Goal: Feedback & Contribution: Submit feedback/report problem

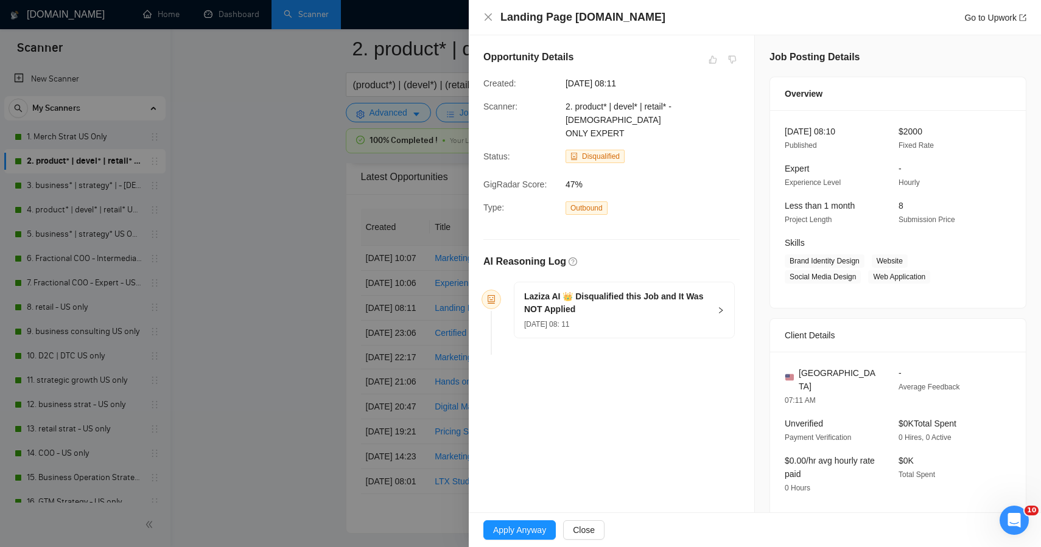
click at [298, 199] on div at bounding box center [520, 273] width 1041 height 547
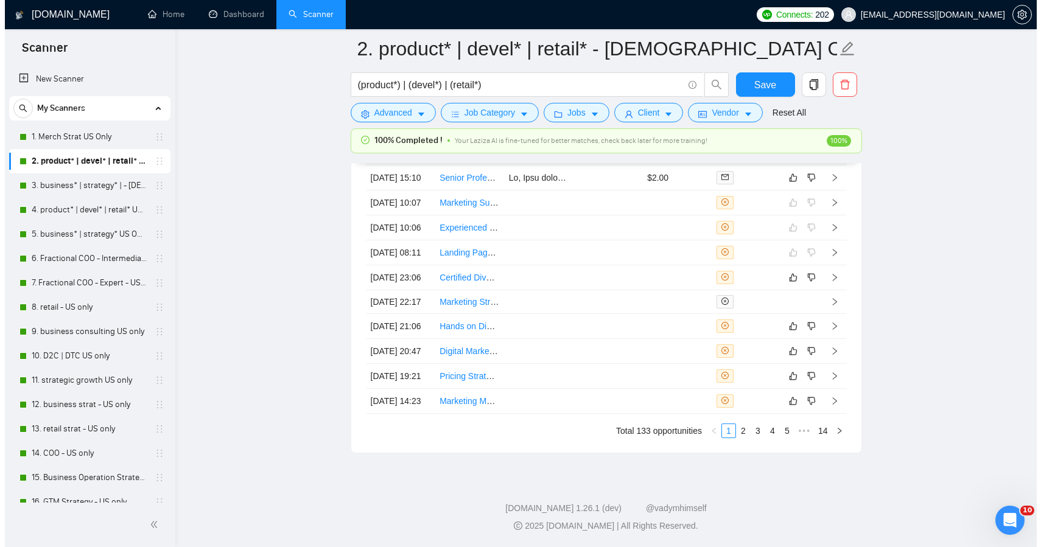
scroll to position [3327, 0]
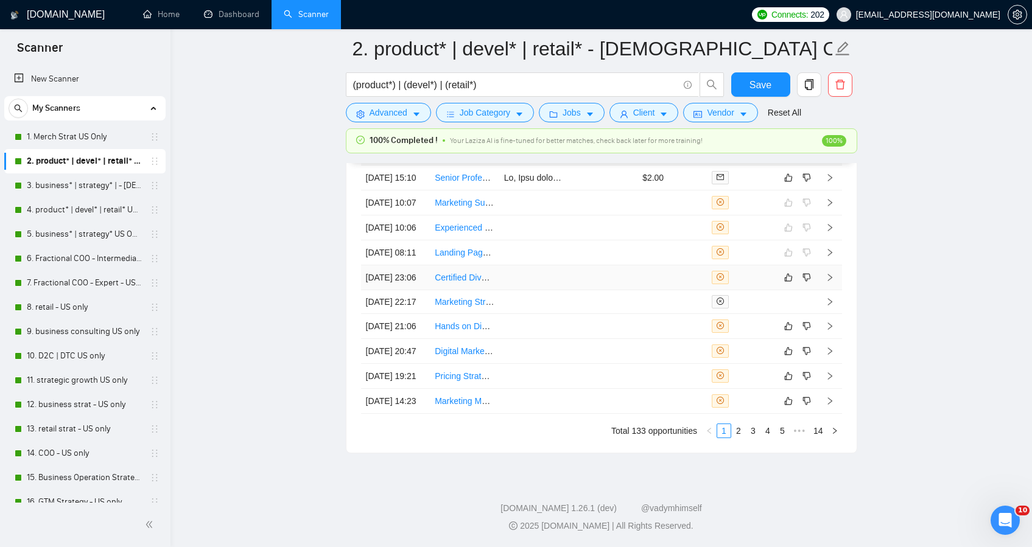
click at [571, 290] on td at bounding box center [602, 277] width 69 height 25
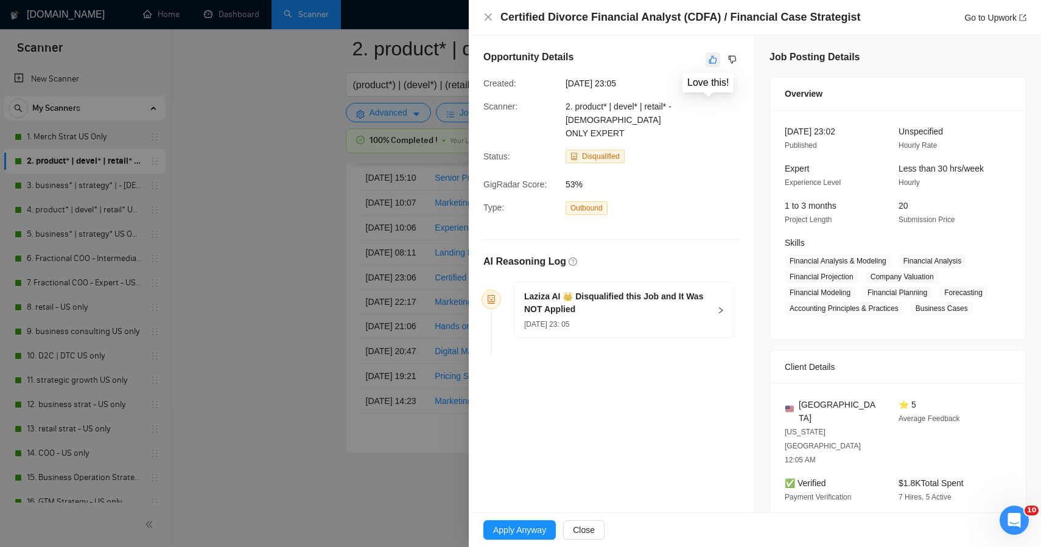
click at [706, 54] on button "button" at bounding box center [713, 59] width 15 height 15
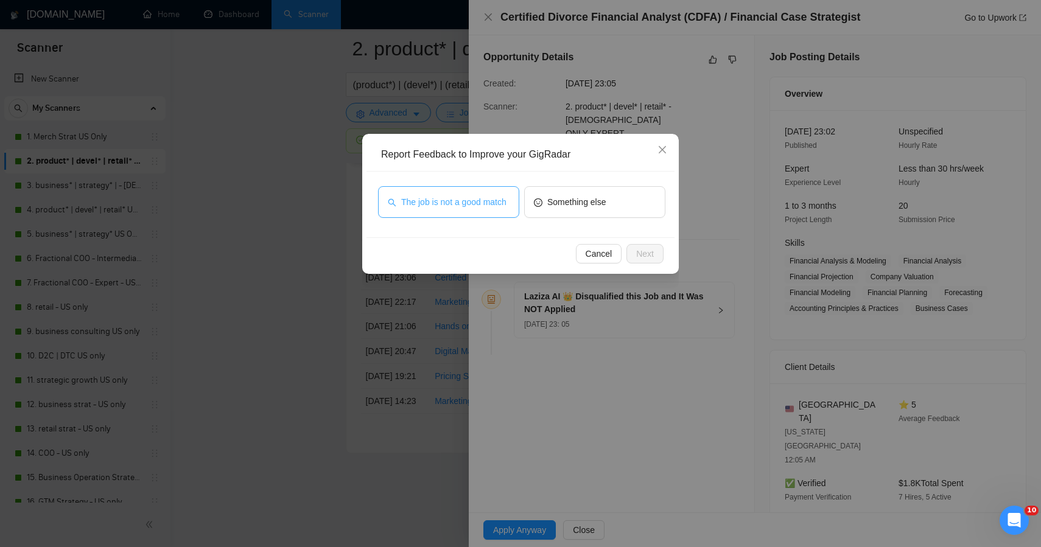
click at [477, 202] on span "The job is not a good match" at bounding box center [453, 201] width 105 height 13
click at [654, 256] on button "Next" at bounding box center [645, 253] width 37 height 19
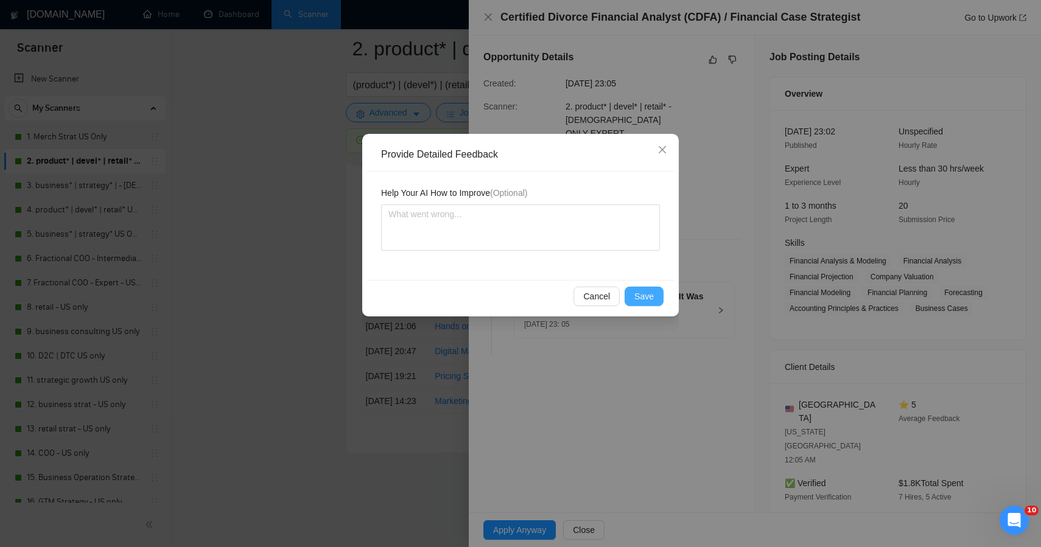
click at [642, 295] on span "Save" at bounding box center [644, 296] width 19 height 13
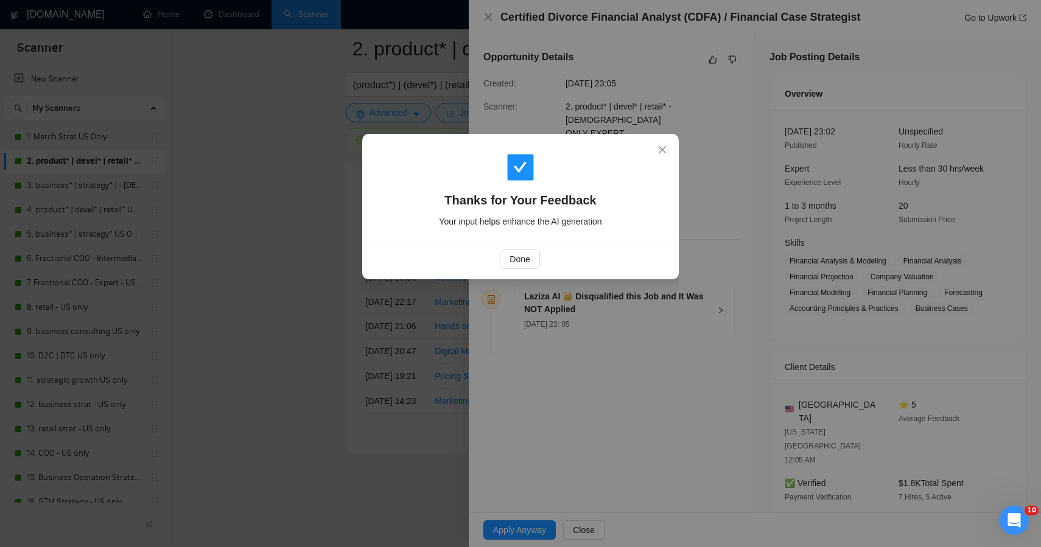
click at [263, 255] on div "Thanks for Your Feedback Your input helps enhance the AI generation Done" at bounding box center [520, 273] width 1041 height 547
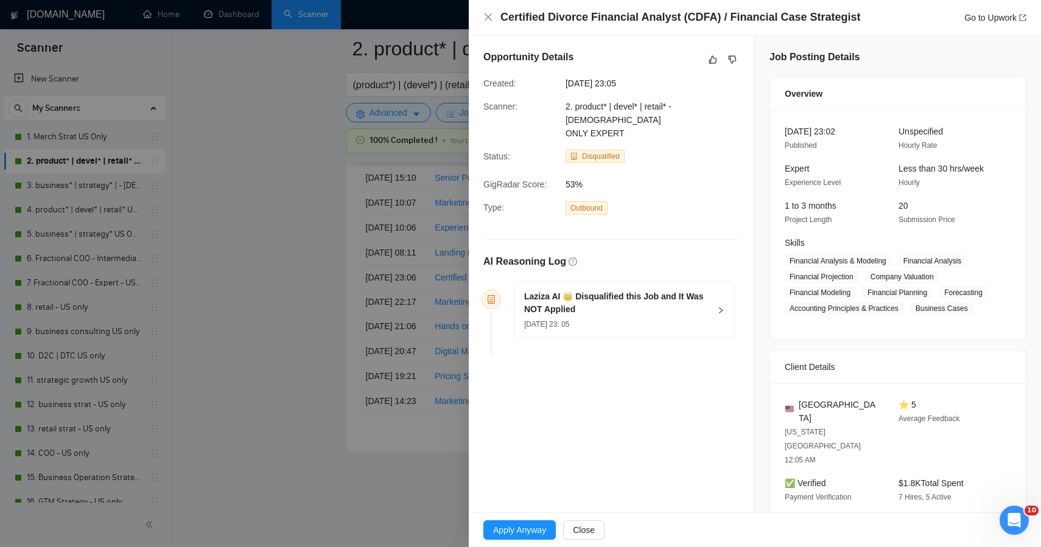
click at [264, 258] on div at bounding box center [520, 273] width 1041 height 547
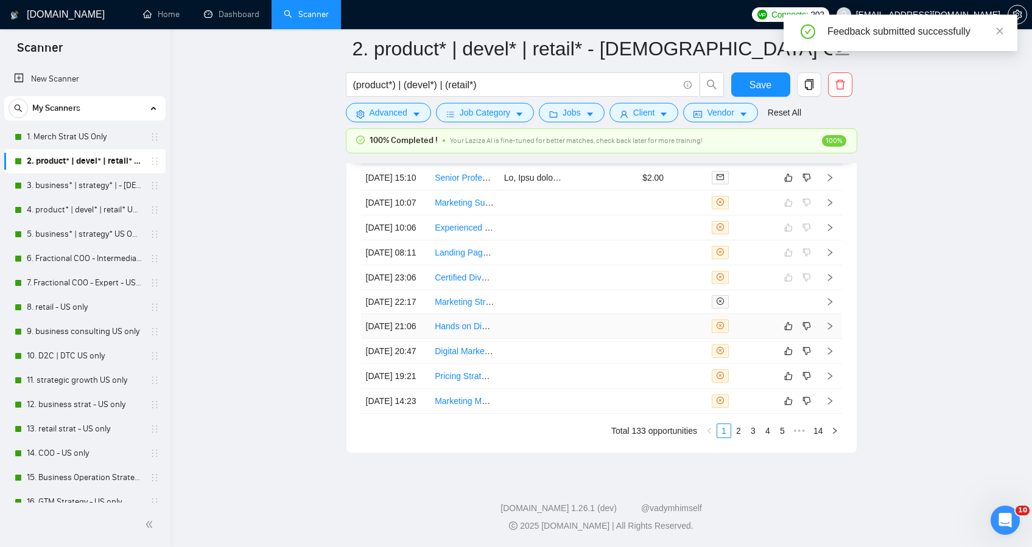
click at [654, 339] on td at bounding box center [672, 326] width 69 height 25
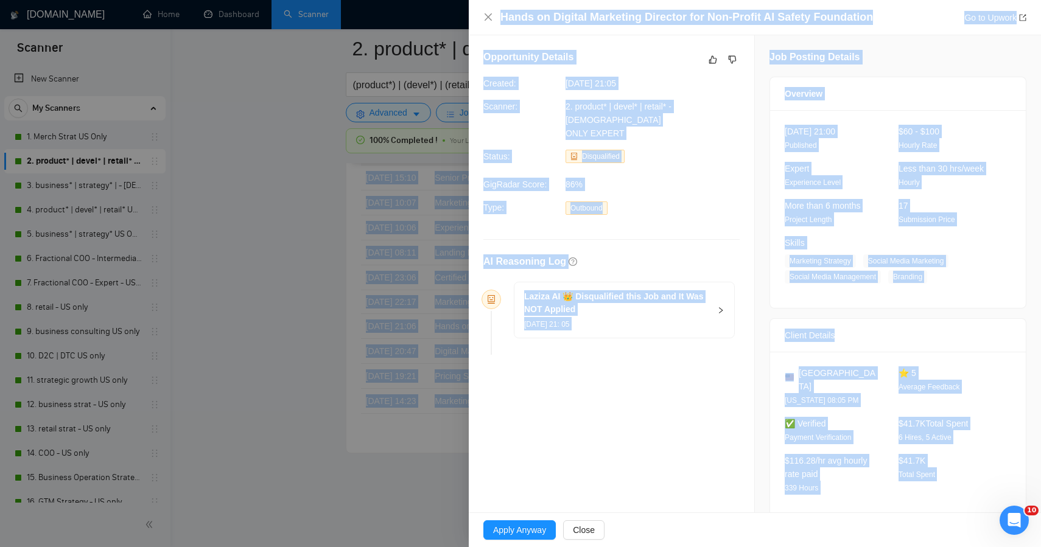
drag, startPoint x: 934, startPoint y: 465, endPoint x: 513, endPoint y: -46, distance: 661.5
copy body "Failed applications Be sure to add @ RocketBidder_bot to your group/channel bef…"
click at [709, 60] on icon "like" at bounding box center [713, 60] width 9 height 10
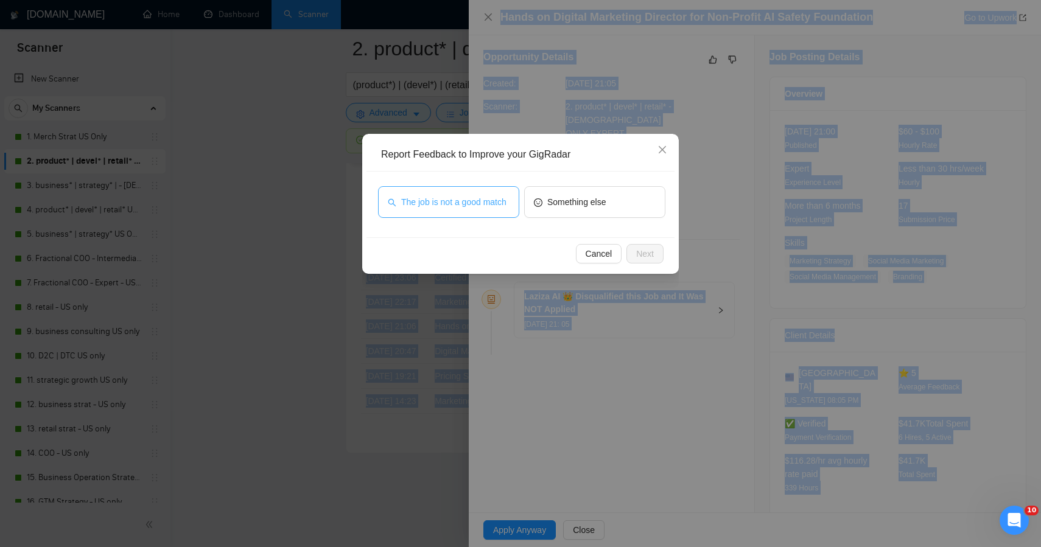
click at [462, 209] on span "The job is not a good match" at bounding box center [453, 201] width 105 height 13
click at [645, 249] on span "Next" at bounding box center [645, 253] width 18 height 13
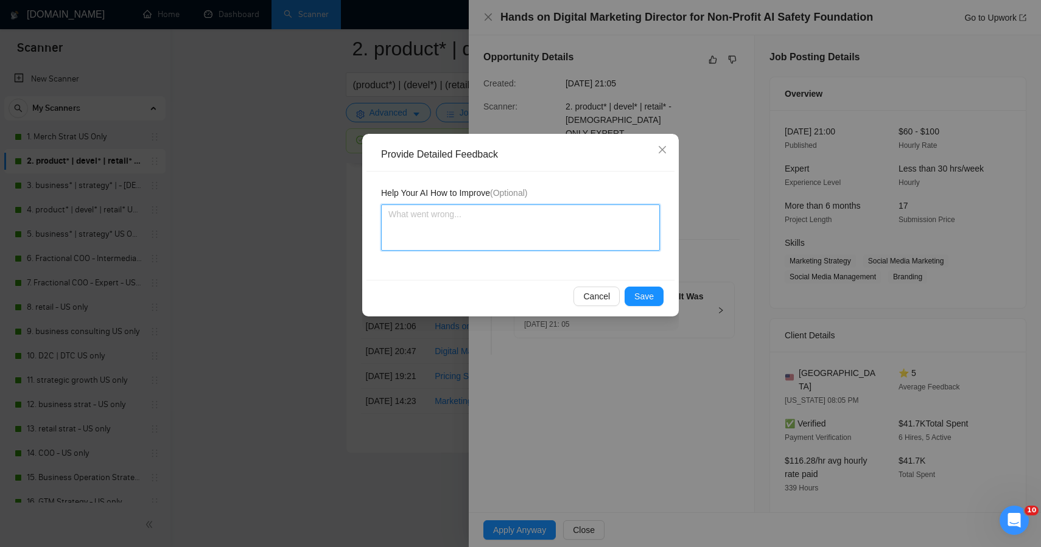
click at [544, 237] on textarea at bounding box center [520, 228] width 279 height 46
paste textarea "Continue to automatically disqualify roles that include words or phrases like “…"
type textarea "Continue to automatically disqualify roles that include words or phrases like “…"
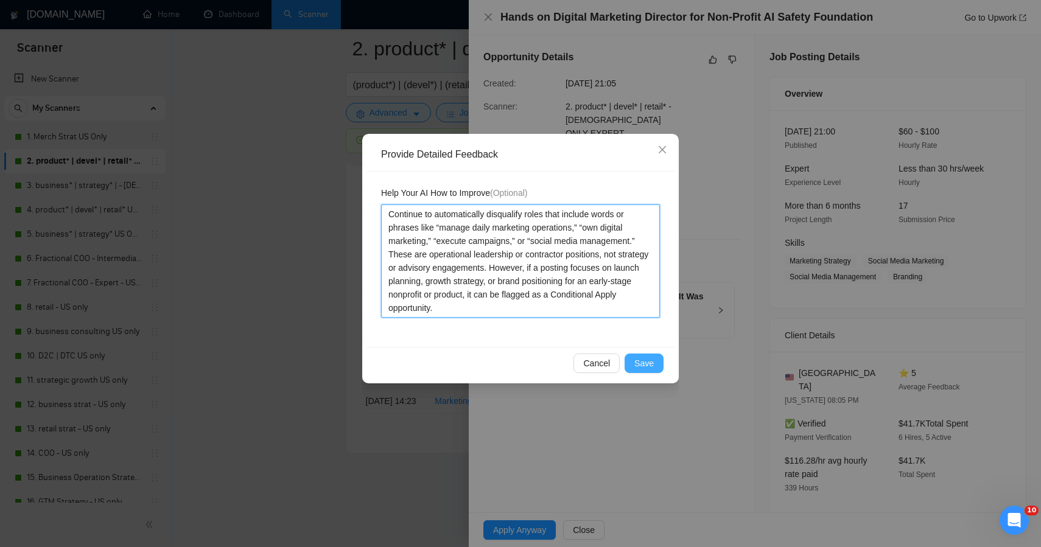
type textarea "Continue to automatically disqualify roles that include words or phrases like “…"
click at [644, 358] on span "Save" at bounding box center [644, 363] width 19 height 13
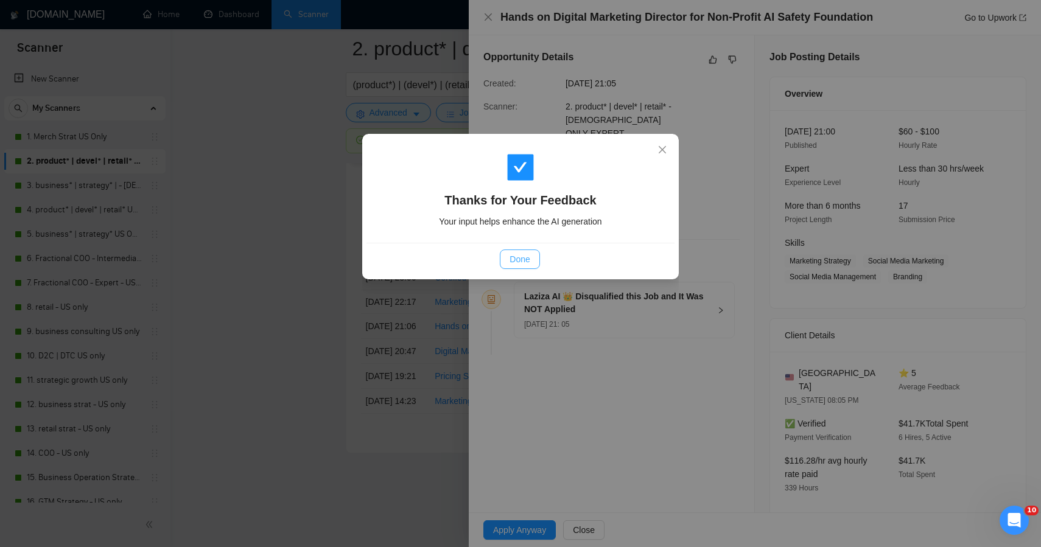
click at [525, 260] on span "Done" at bounding box center [520, 259] width 20 height 13
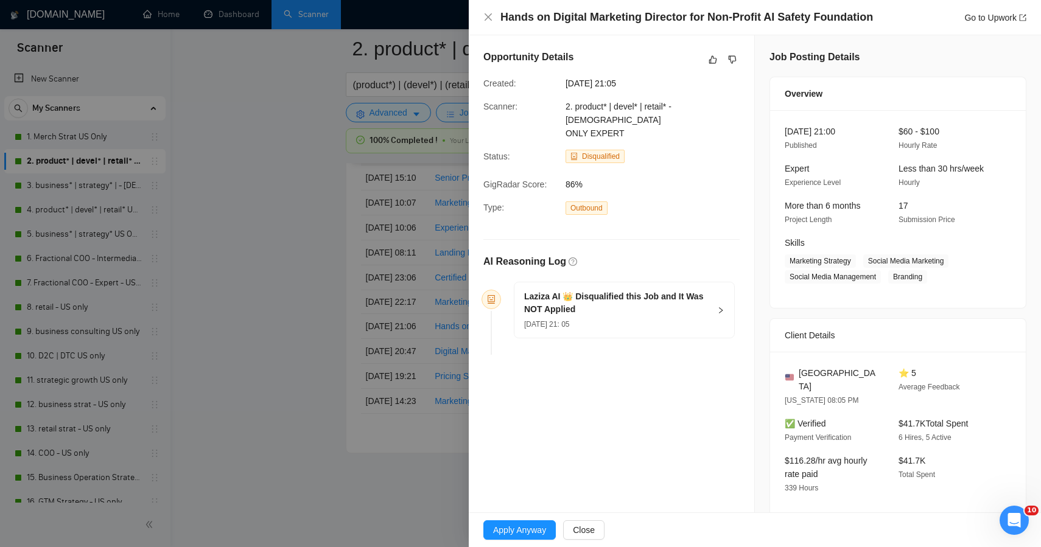
click at [296, 253] on div at bounding box center [520, 273] width 1041 height 547
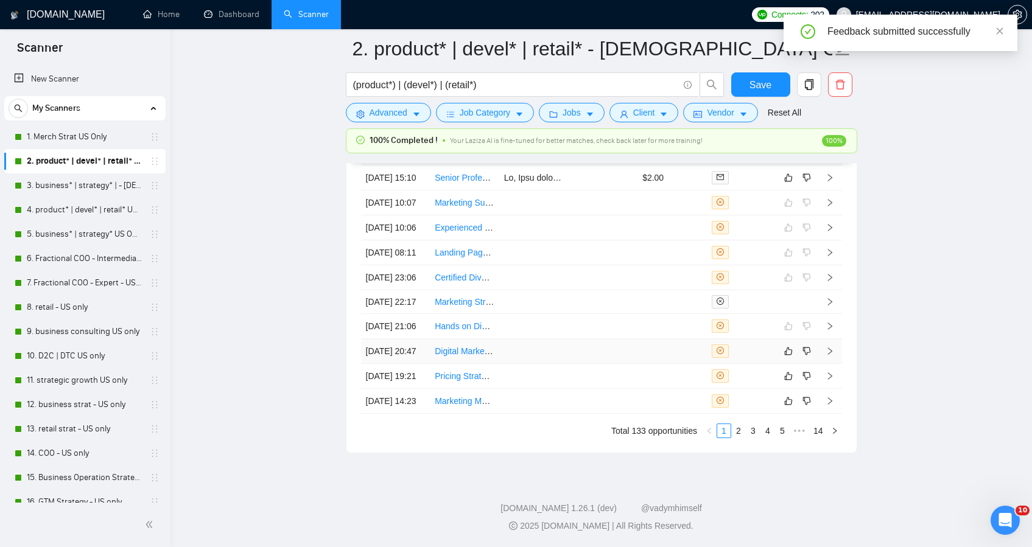
click at [508, 364] on td at bounding box center [533, 351] width 69 height 25
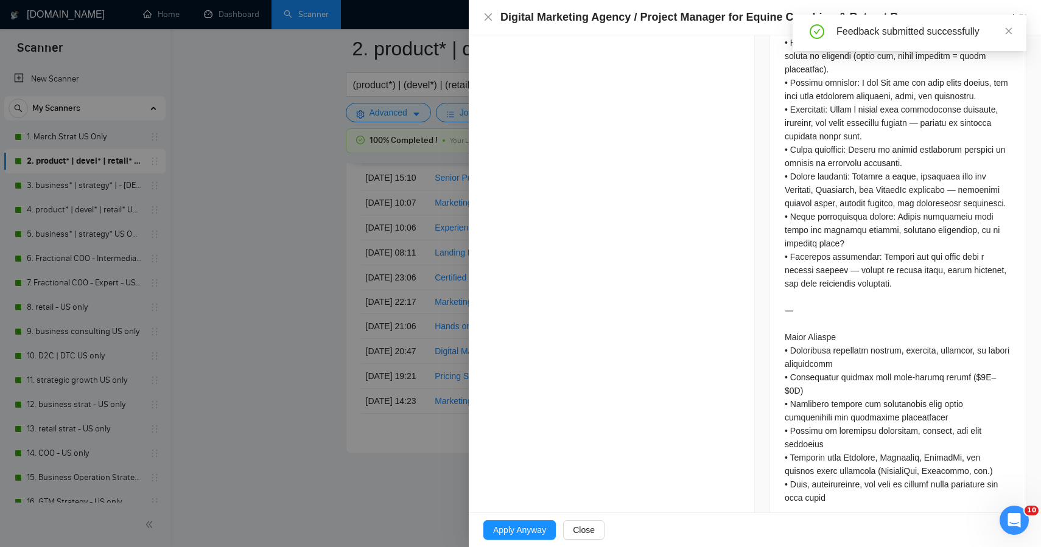
scroll to position [1433, 0]
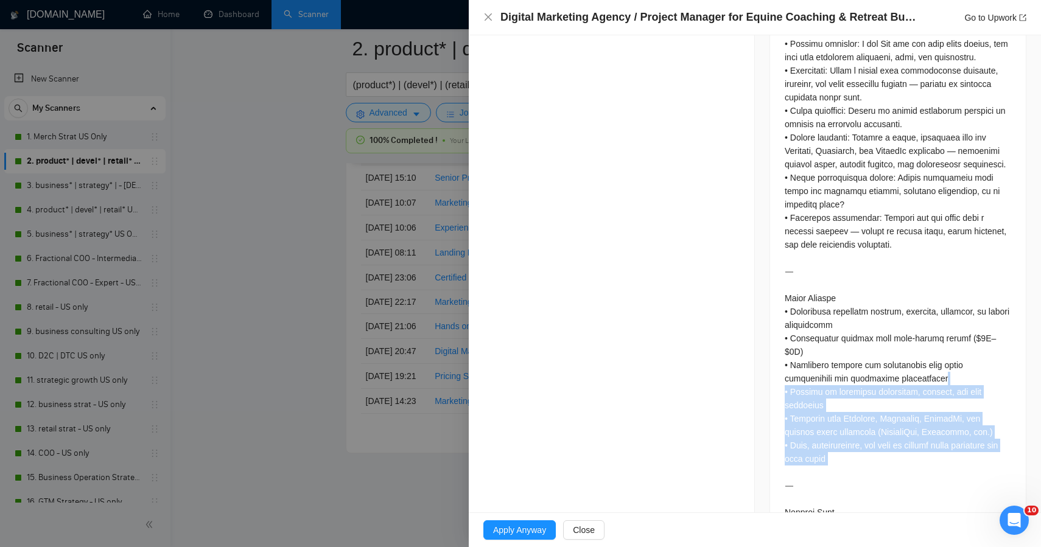
drag, startPoint x: 1031, startPoint y: 401, endPoint x: 1028, endPoint y: 492, distance: 90.8
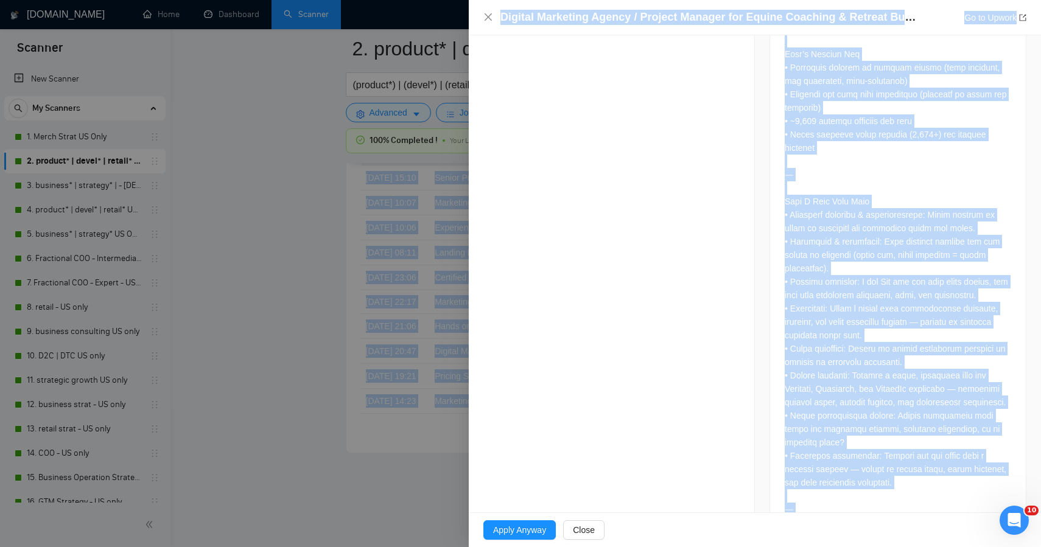
scroll to position [0, 0]
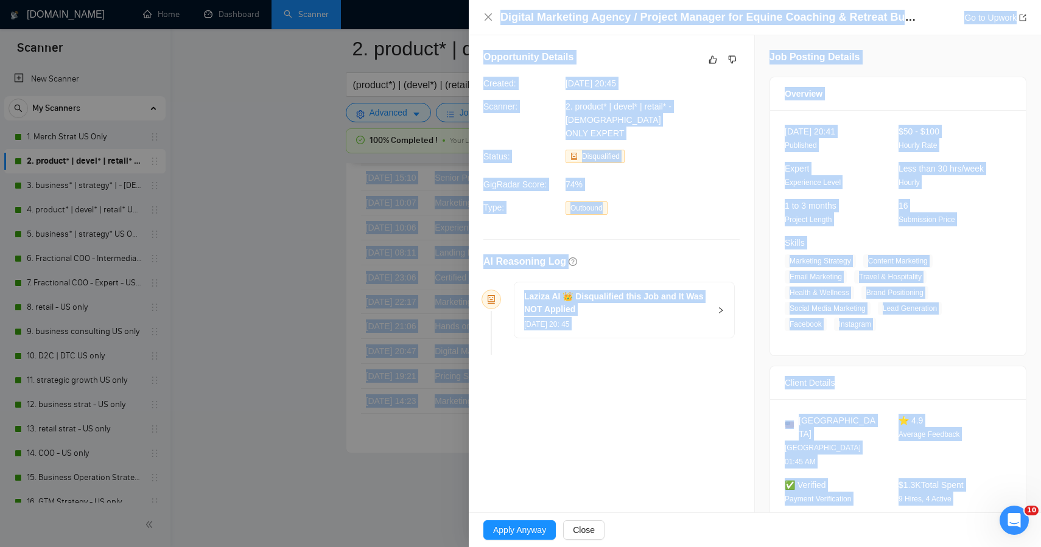
drag, startPoint x: 894, startPoint y: 479, endPoint x: 712, endPoint y: -56, distance: 564.6
copy body "Successful applications Failed applications Be sure to add @ RocketBidder_bot t…"
click at [729, 59] on icon "dislike" at bounding box center [732, 60] width 9 height 10
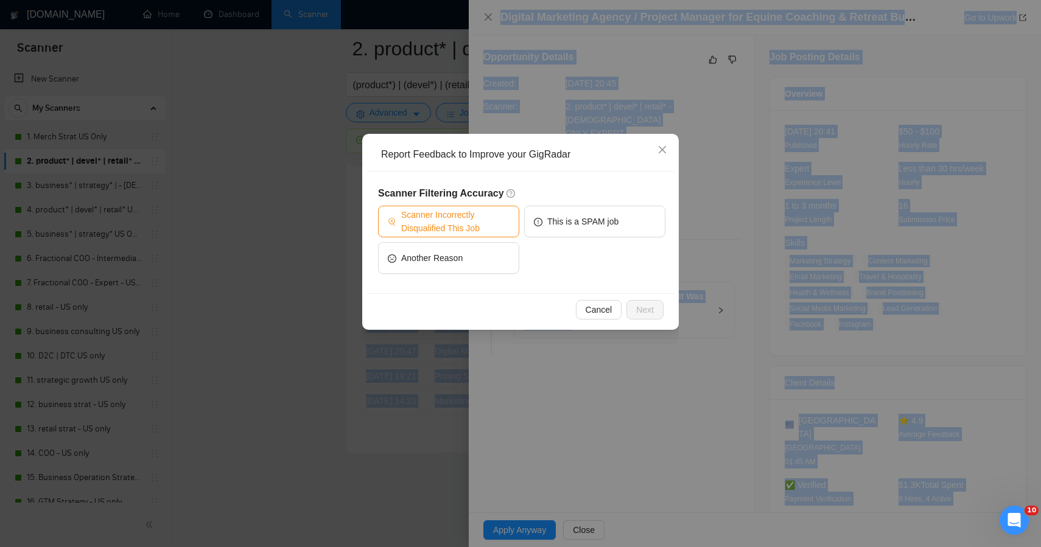
click at [476, 225] on span "Scanner Incorrectly Disqualified This Job" at bounding box center [455, 221] width 108 height 27
click at [653, 317] on button "Next" at bounding box center [645, 309] width 37 height 19
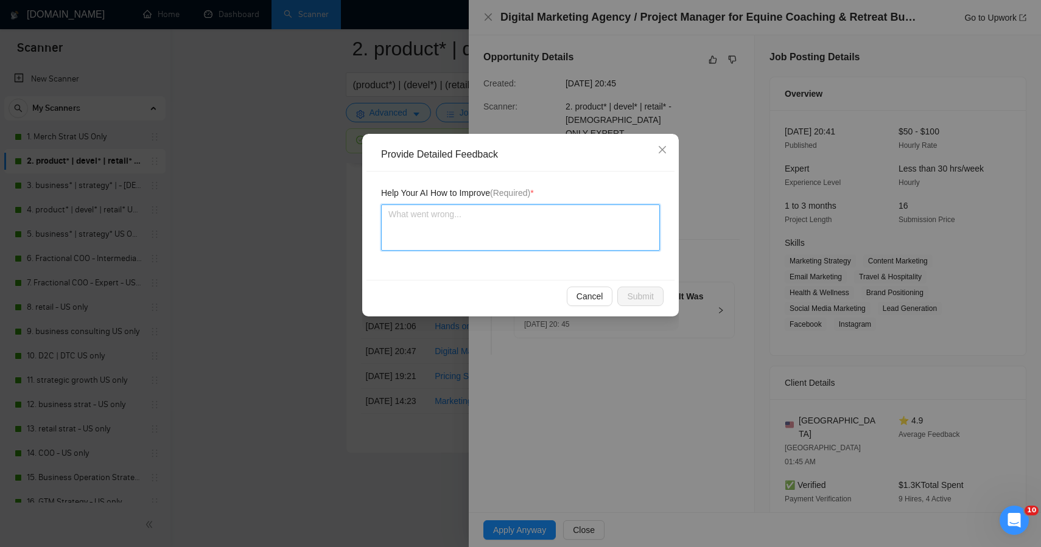
click at [588, 247] on textarea at bounding box center [520, 228] width 279 height 46
paste textarea "This should be reclassified as a High-Fit Apply. Seek jobs where the client is …"
type textarea "This should be reclassified as a High-Fit Apply. Seek jobs where the client is …"
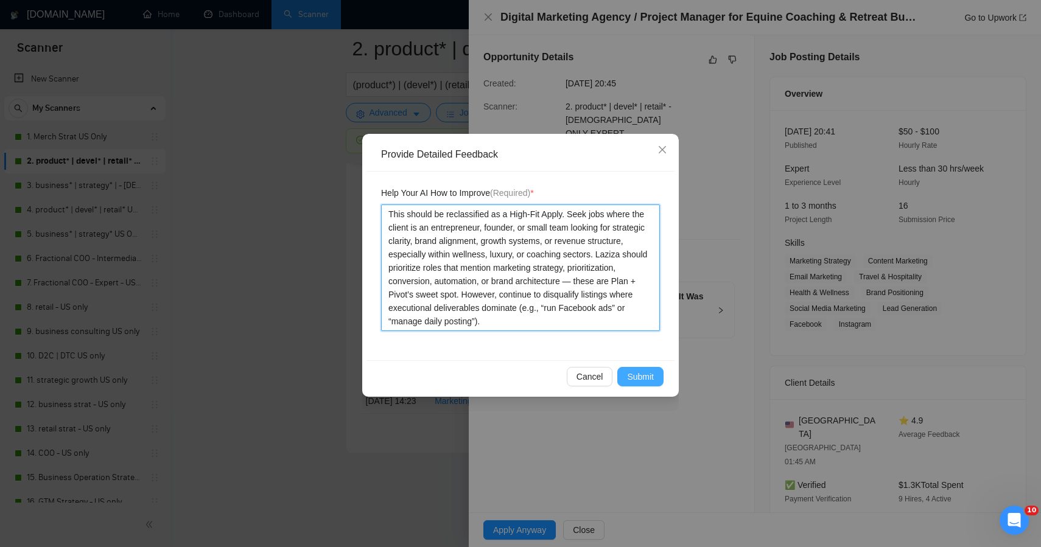
type textarea "This should be reclassified as a High-Fit Apply. Seek jobs where the client is …"
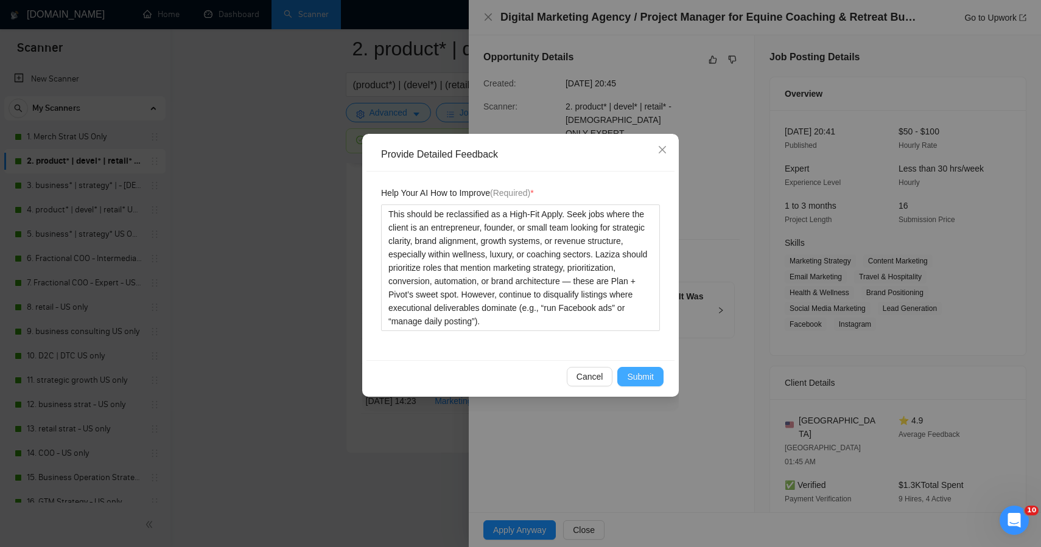
click at [643, 382] on span "Submit" at bounding box center [640, 376] width 27 height 13
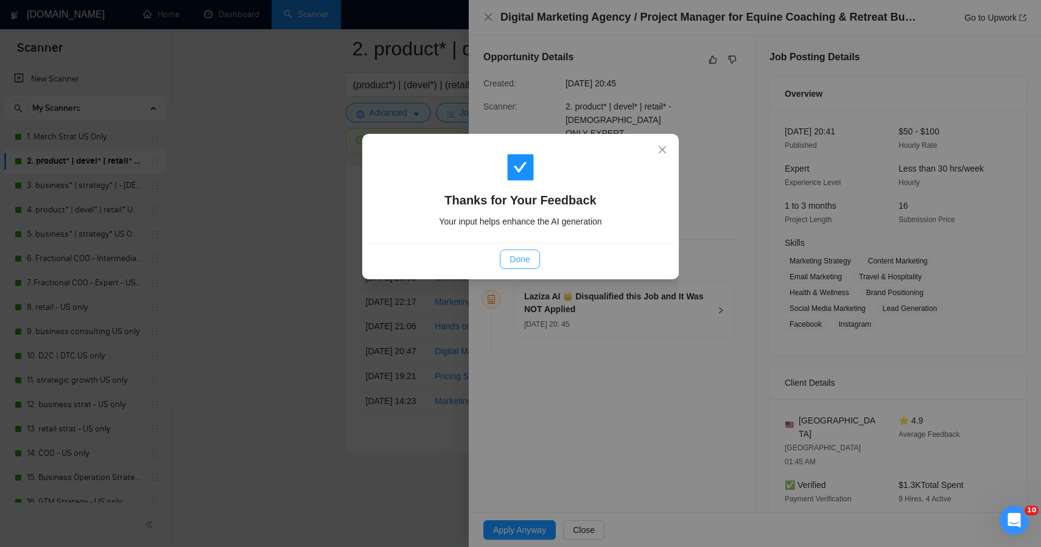
click at [504, 251] on button "Done" at bounding box center [520, 259] width 40 height 19
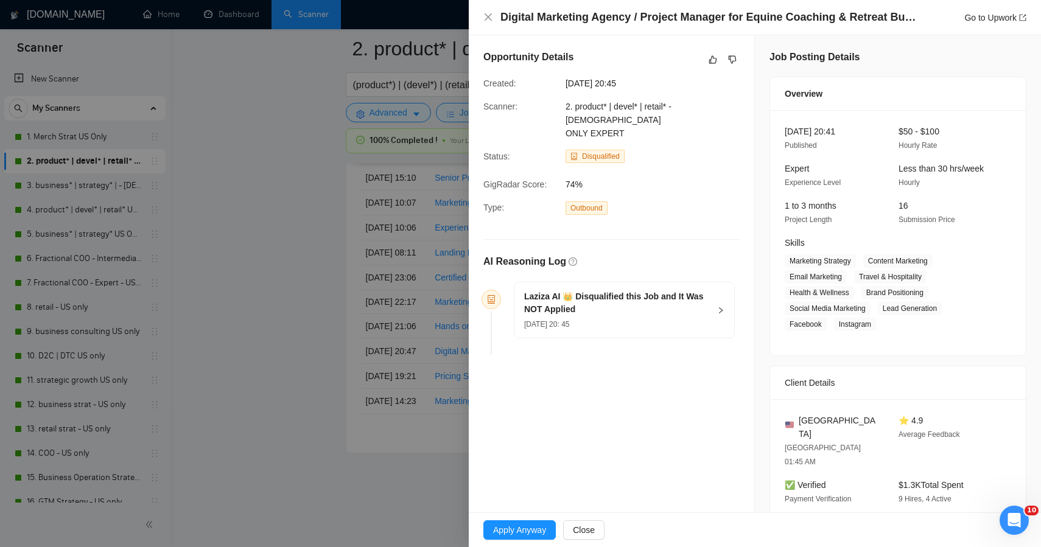
click at [323, 237] on div at bounding box center [520, 273] width 1041 height 547
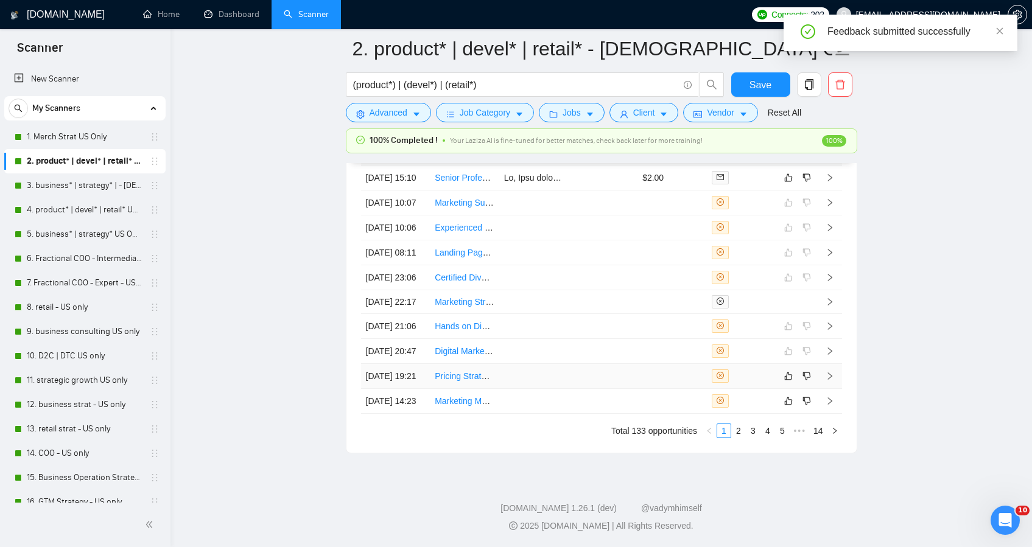
click at [513, 389] on td at bounding box center [533, 376] width 69 height 25
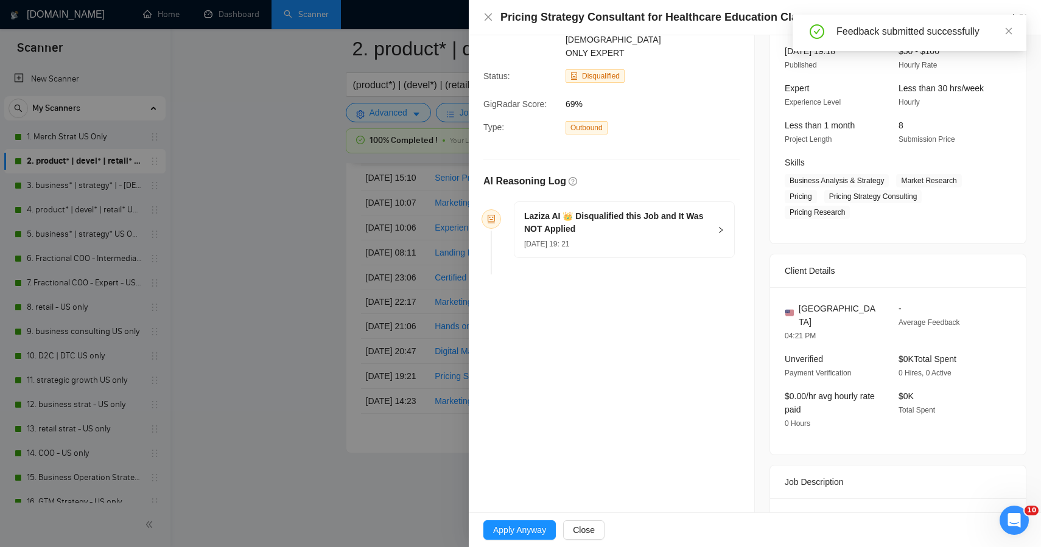
scroll to position [167, 0]
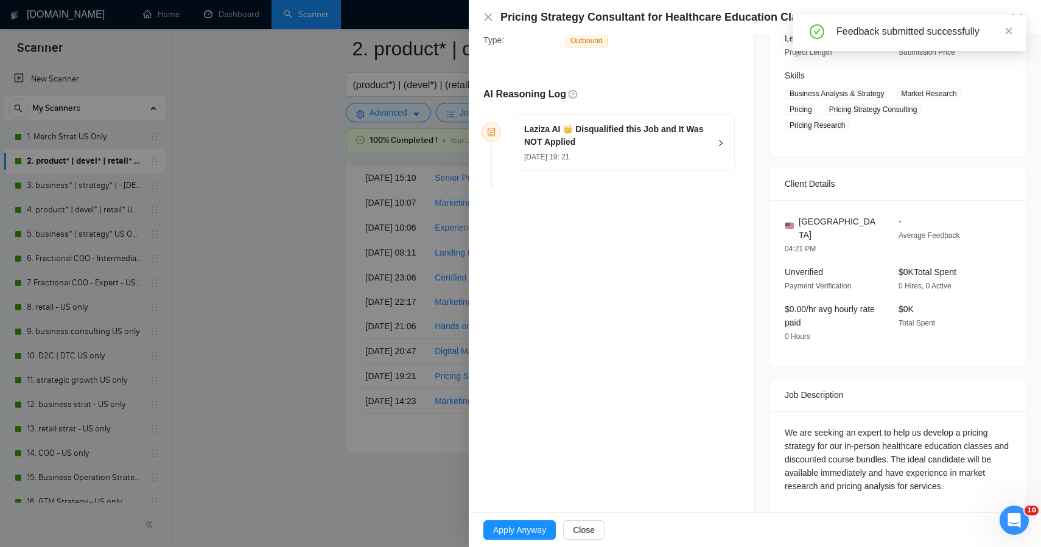
click at [962, 462] on div "We are seeking an expert to help us develop a pricing strategy for our in-perso…" at bounding box center [898, 459] width 227 height 67
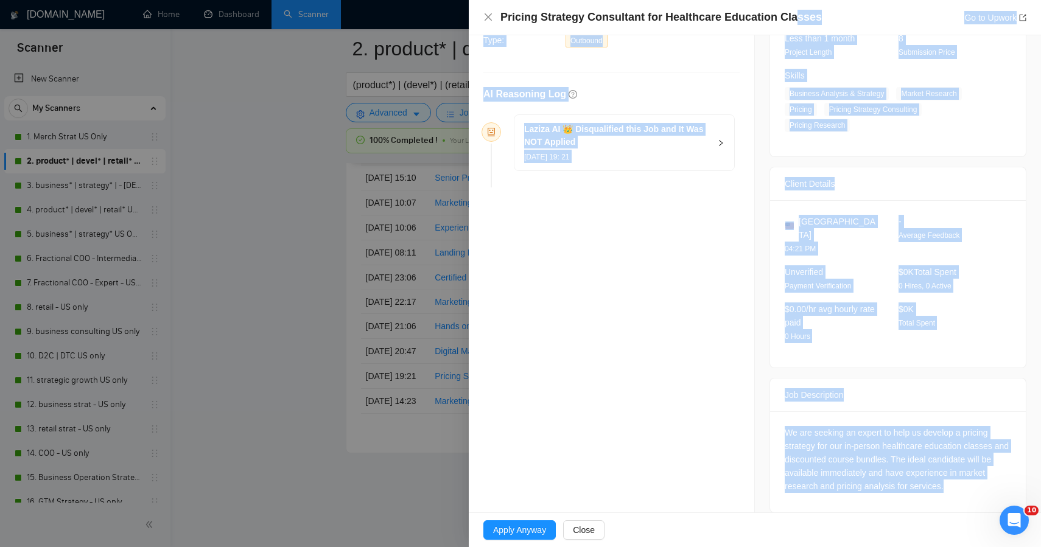
scroll to position [0, 0]
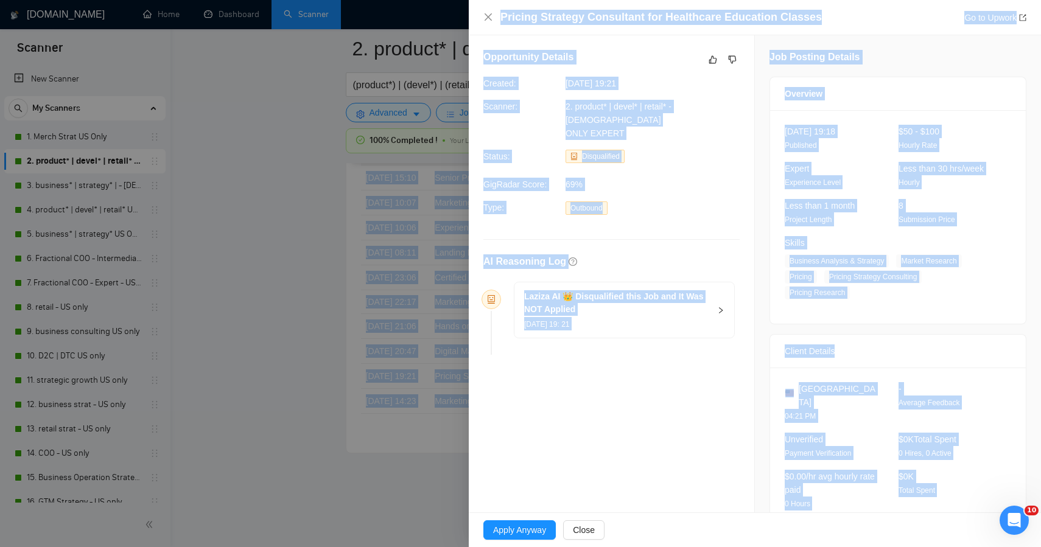
drag, startPoint x: 965, startPoint y: 477, endPoint x: 783, endPoint y: -55, distance: 563.1
copy body "Successful applications Failed applications Be sure to add @ RocketBidder_bot t…"
click at [728, 55] on icon "dislike" at bounding box center [732, 60] width 9 height 10
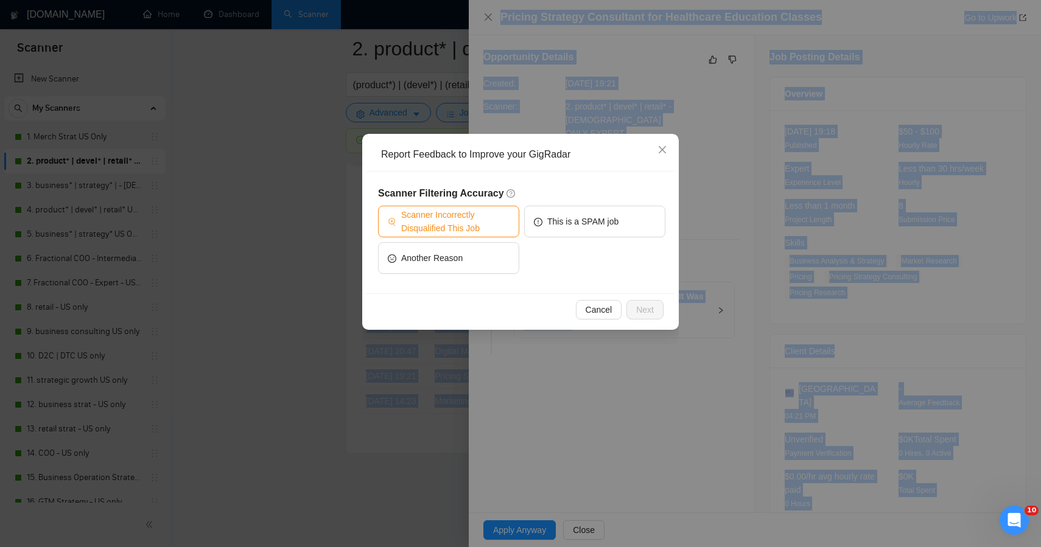
click at [495, 227] on span "Scanner Incorrectly Disqualified This Job" at bounding box center [455, 221] width 108 height 27
click at [635, 314] on button "Next" at bounding box center [645, 309] width 37 height 19
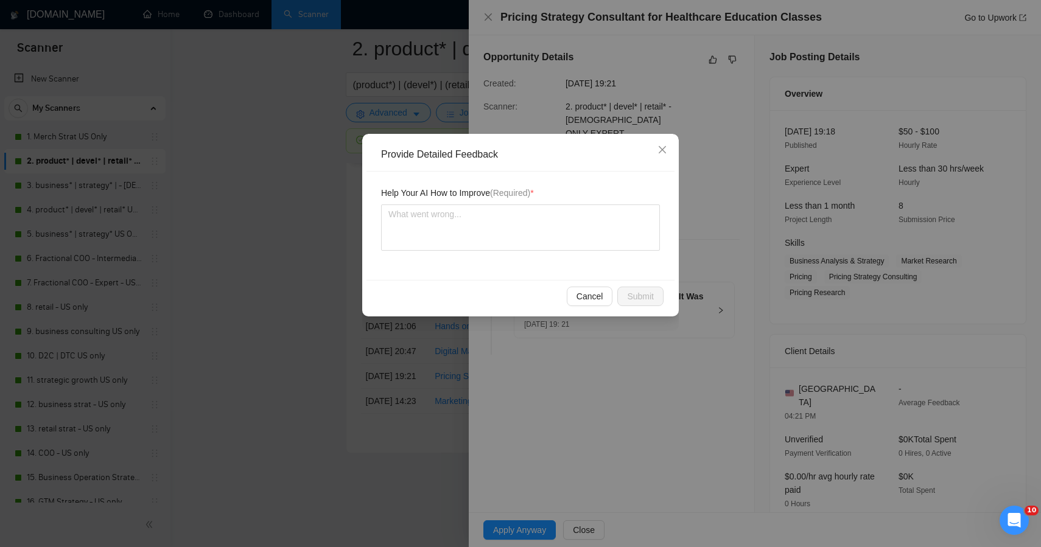
click at [538, 254] on div "Help Your AI How to Improve (Required) *" at bounding box center [521, 226] width 308 height 108
click at [544, 242] on textarea at bounding box center [520, 228] width 279 height 46
paste textarea "This job was incorrectly disqualified — it’s a strong match for Plan + Pivot’s …"
type textarea "This job was incorrectly disqualified — it’s a strong match for Plan + Pivot’s …"
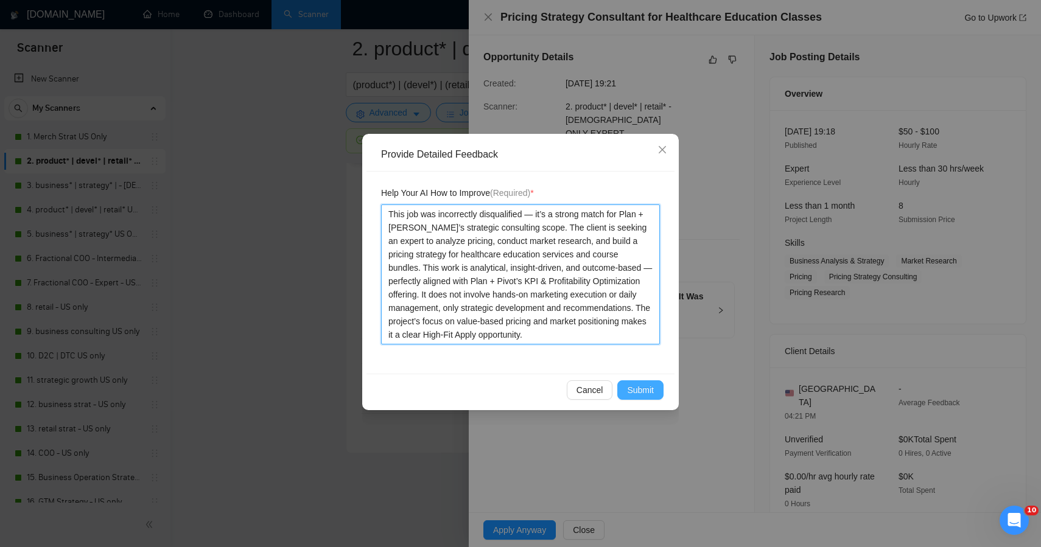
type textarea "This job was incorrectly disqualified — it’s a strong match for Plan + Pivot’s …"
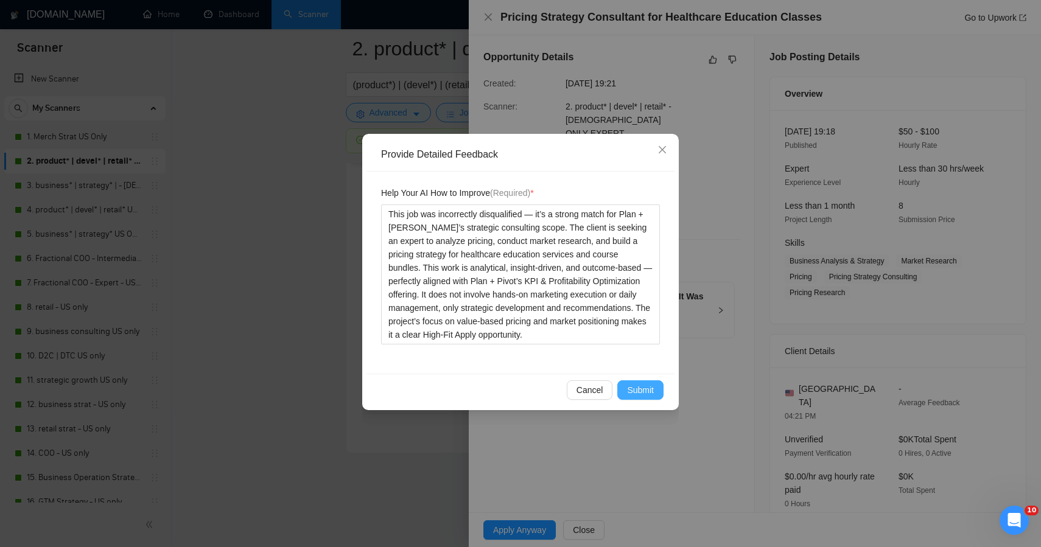
click at [638, 392] on span "Submit" at bounding box center [640, 390] width 27 height 13
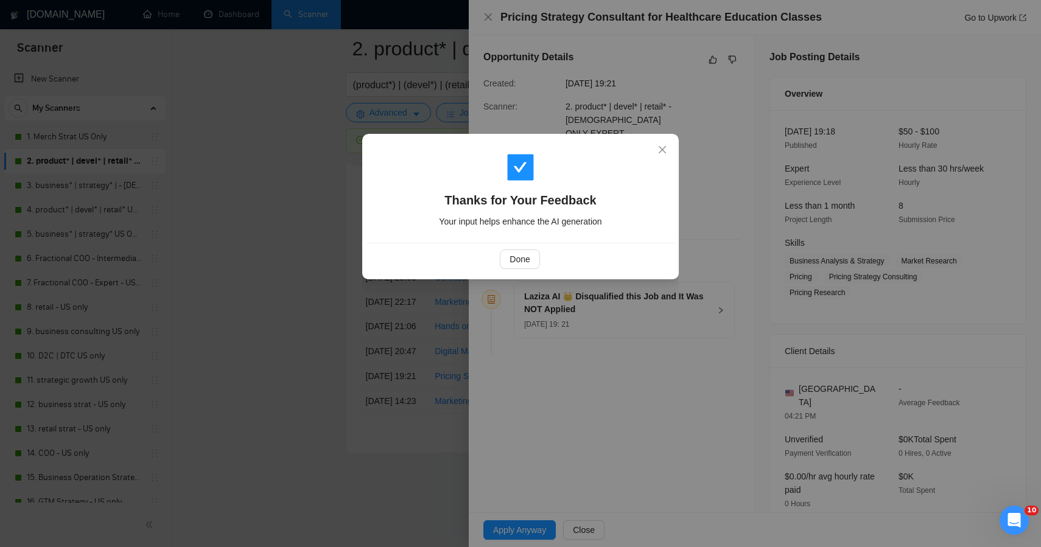
click at [285, 345] on div "Thanks for Your Feedback Your input helps enhance the AI generation Done" at bounding box center [520, 273] width 1041 height 547
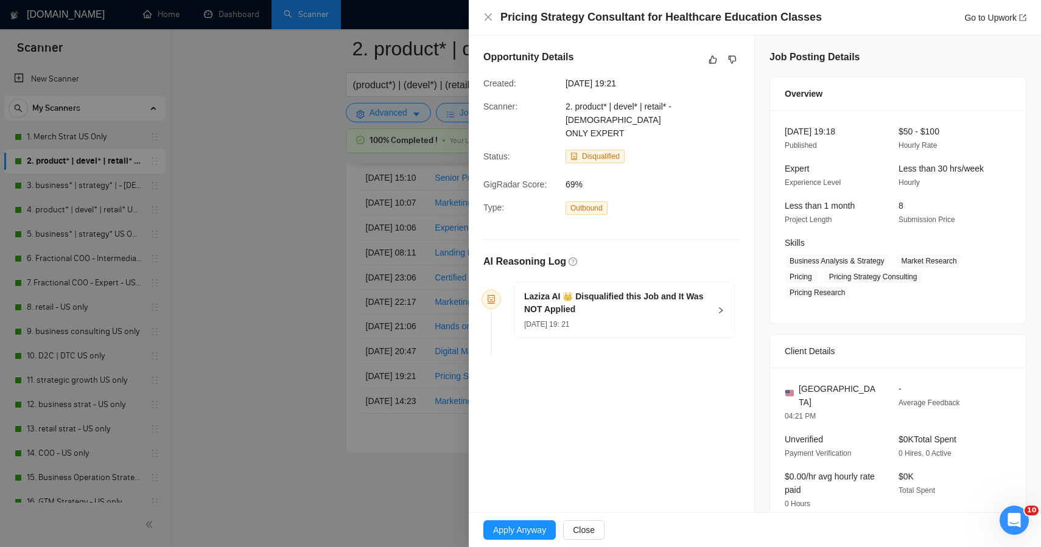
click at [295, 381] on div at bounding box center [520, 273] width 1041 height 547
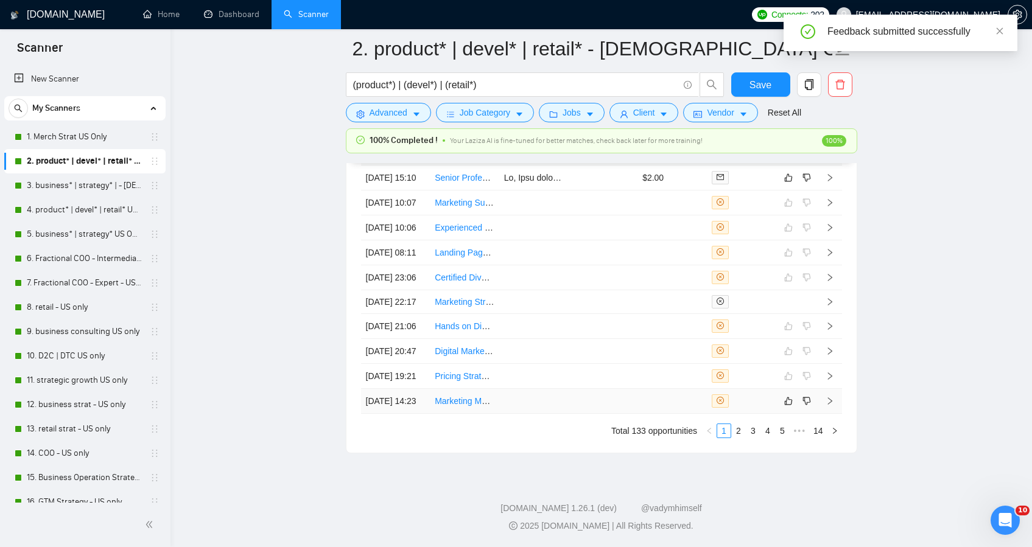
click at [761, 408] on div at bounding box center [742, 401] width 60 height 13
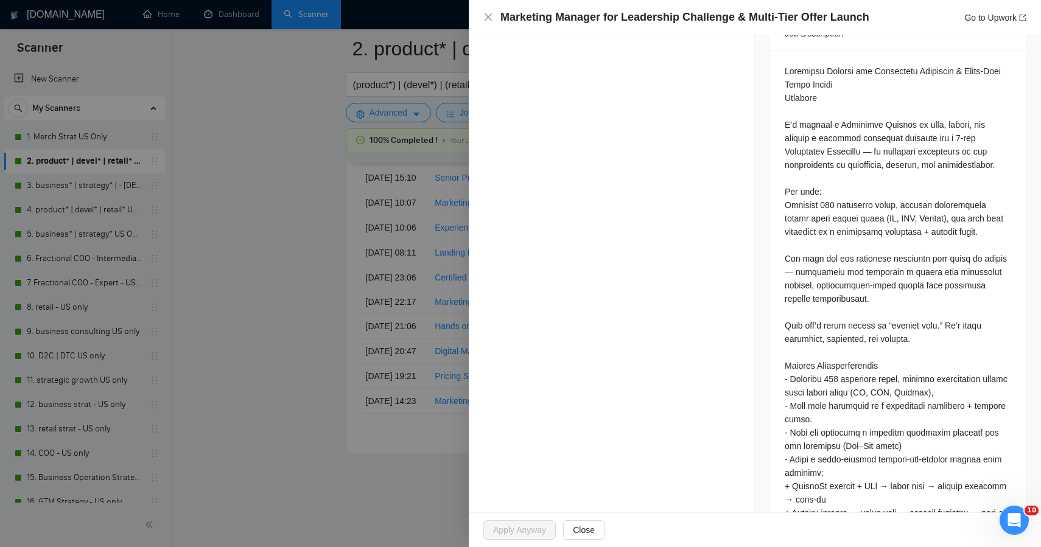
scroll to position [2474, 0]
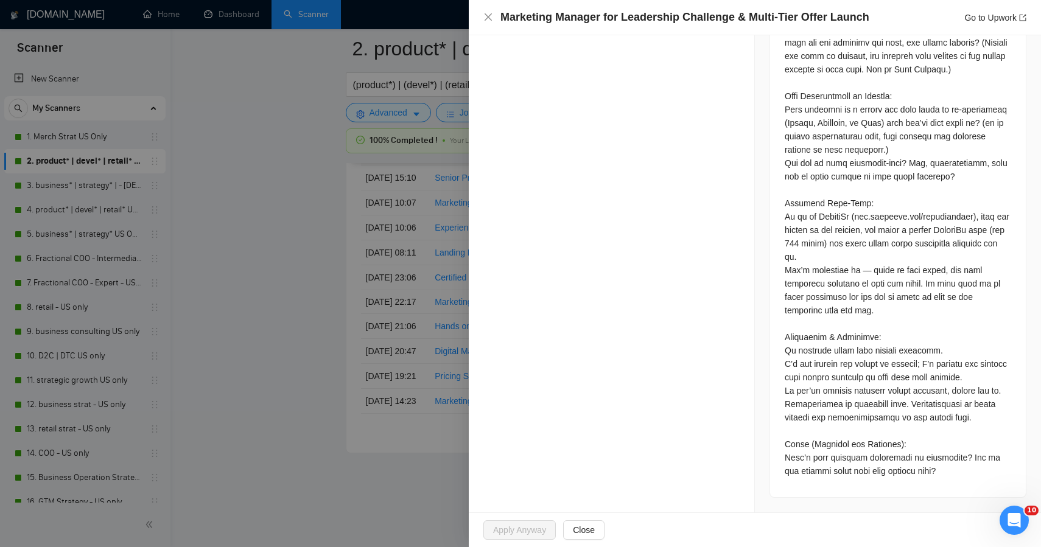
drag, startPoint x: 1036, startPoint y: 93, endPoint x: 20, endPoint y: 17, distance: 1019.1
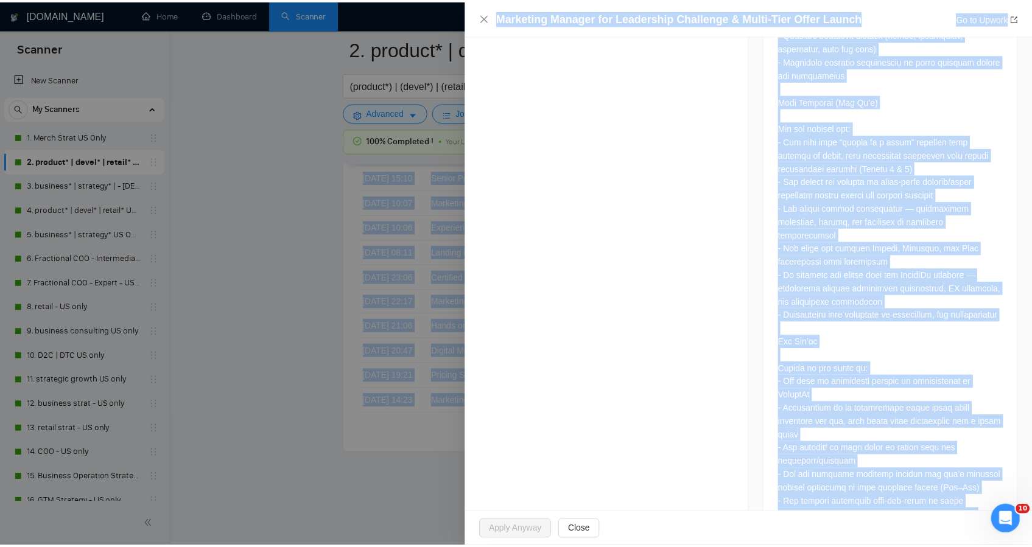
scroll to position [0, 0]
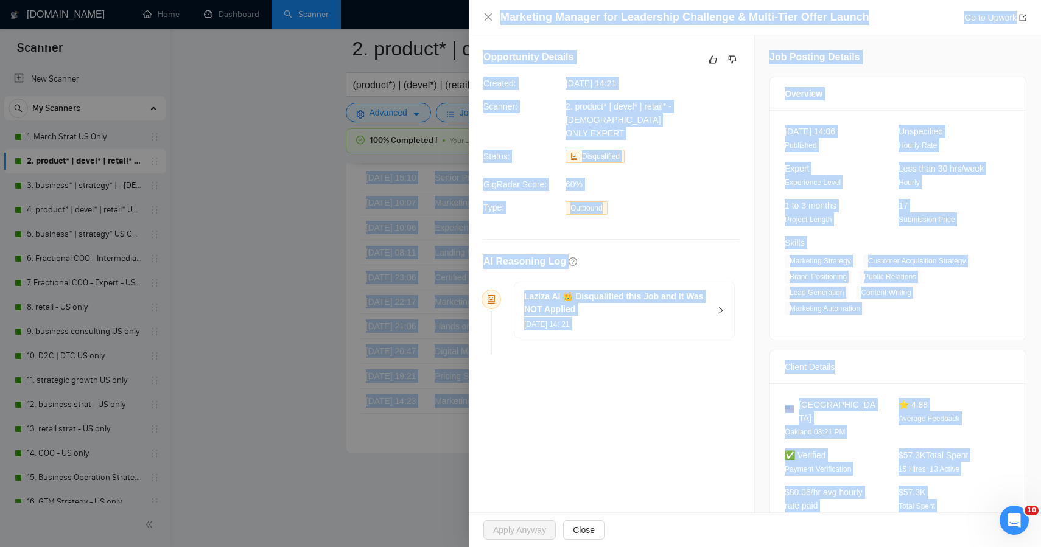
drag, startPoint x: 963, startPoint y: 479, endPoint x: 757, endPoint y: -105, distance: 618.8
copy body "Failed applications Telegram Successful applications Failed applications Be sur…"
click at [709, 55] on icon "like" at bounding box center [713, 60] width 9 height 10
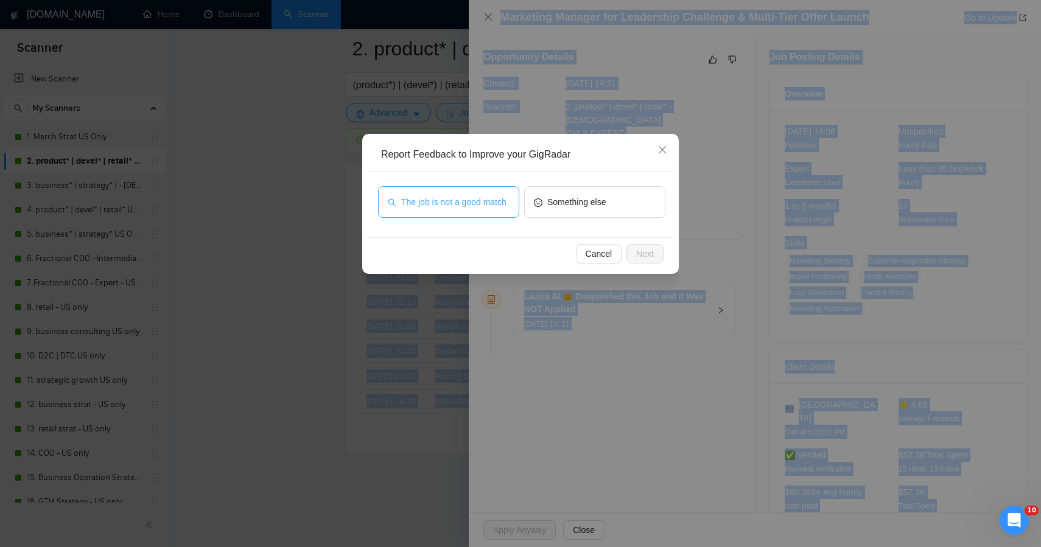
click at [446, 208] on span "The job is not a good match" at bounding box center [453, 201] width 105 height 13
click at [640, 244] on button "Next" at bounding box center [645, 253] width 37 height 19
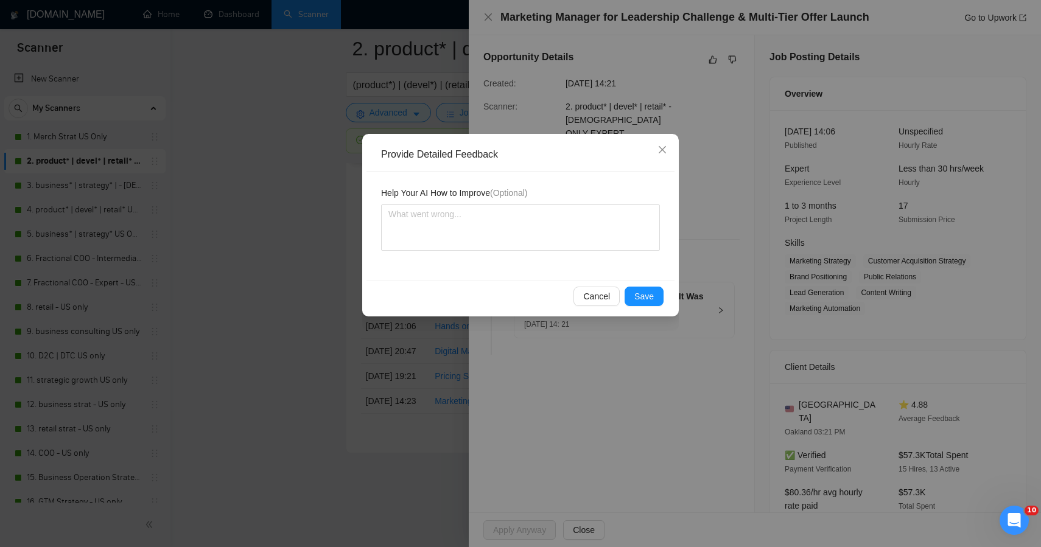
click at [641, 253] on div "Help Your AI How to Improve (Optional)" at bounding box center [521, 226] width 308 height 108
click at [644, 297] on span "Save" at bounding box center [644, 296] width 19 height 13
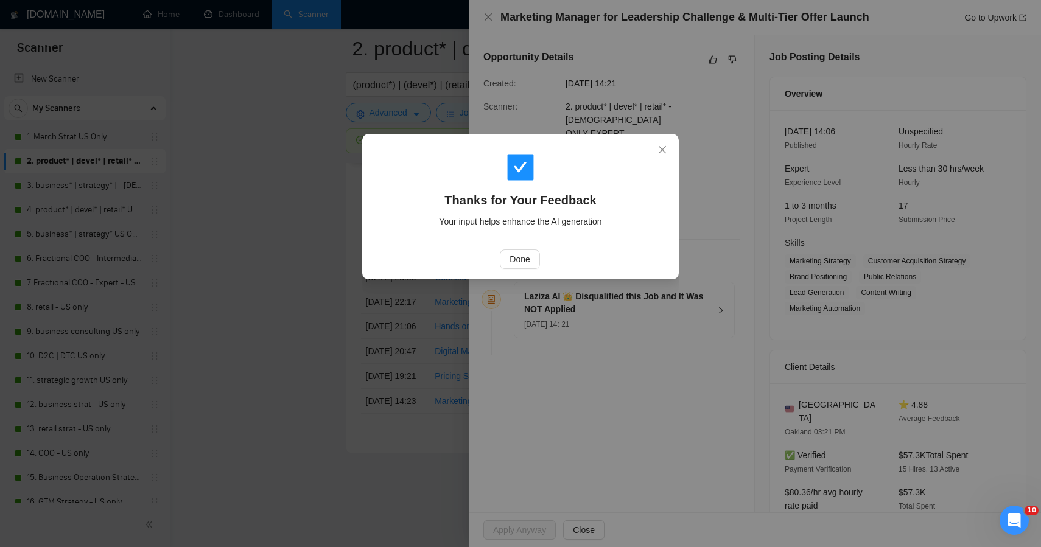
click at [239, 308] on div "Thanks for Your Feedback Your input helps enhance the AI generation Done" at bounding box center [520, 273] width 1041 height 547
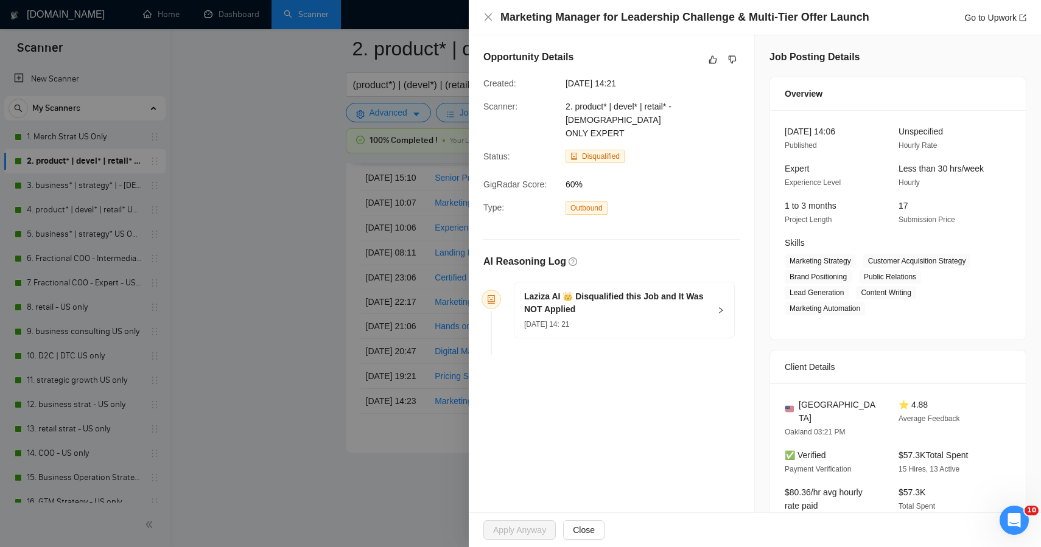
click at [261, 400] on div at bounding box center [520, 273] width 1041 height 547
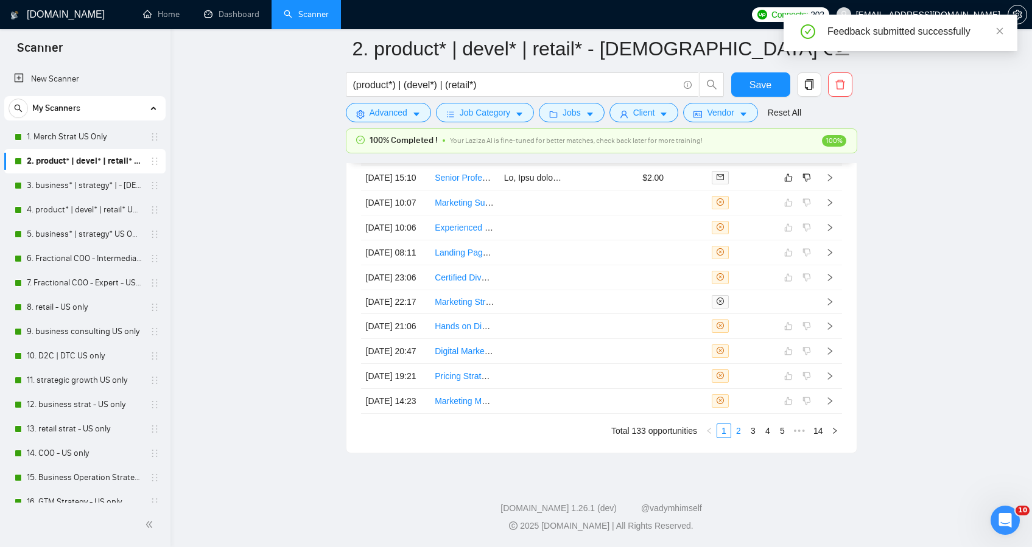
click at [736, 438] on link "2" at bounding box center [738, 430] width 13 height 13
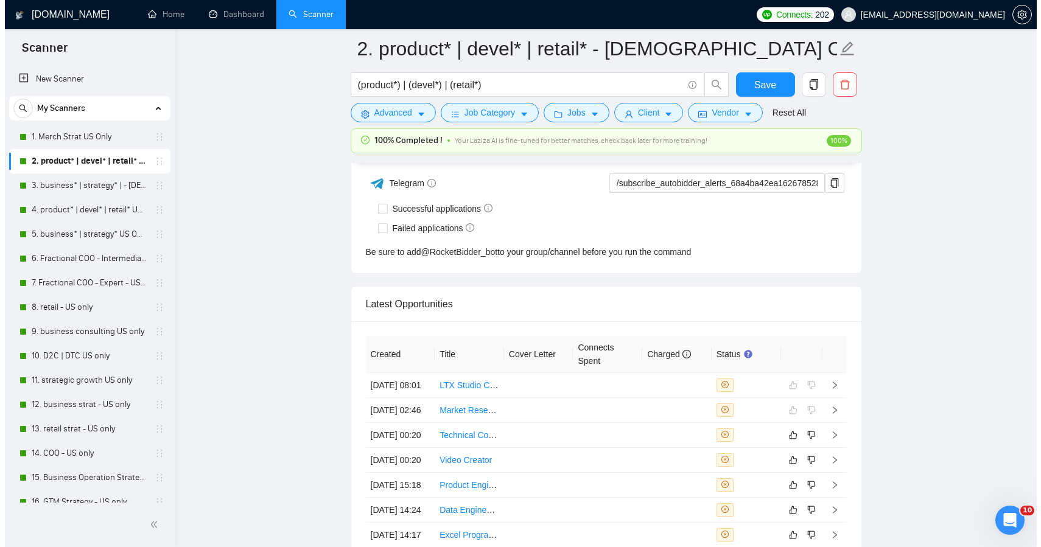
scroll to position [3085, 0]
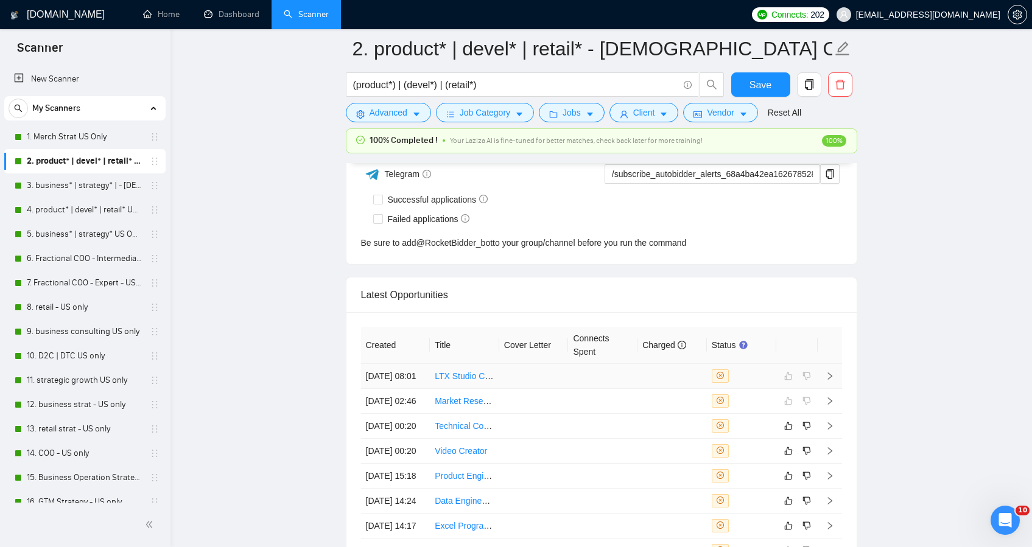
click at [543, 389] on td at bounding box center [533, 376] width 69 height 25
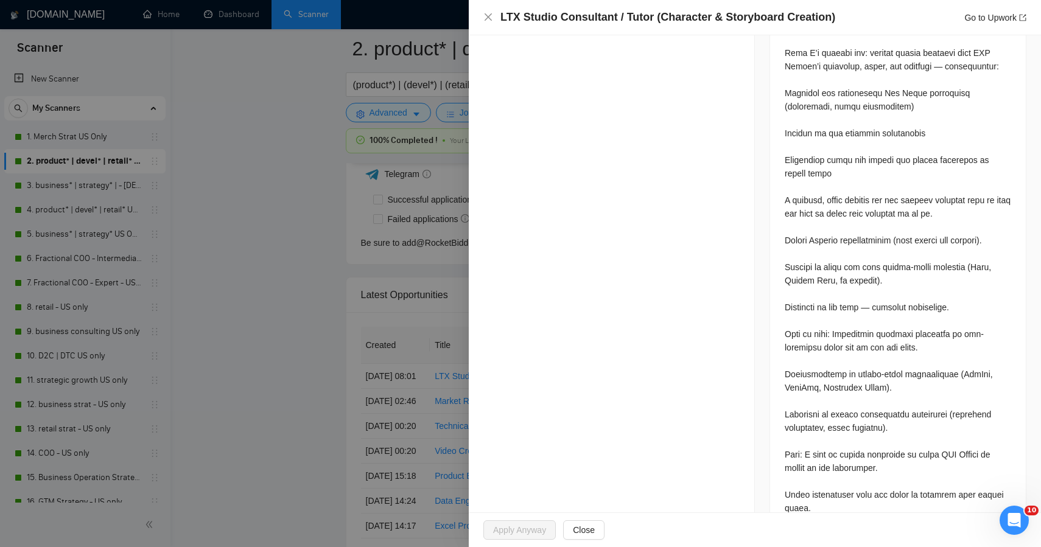
scroll to position [781, 0]
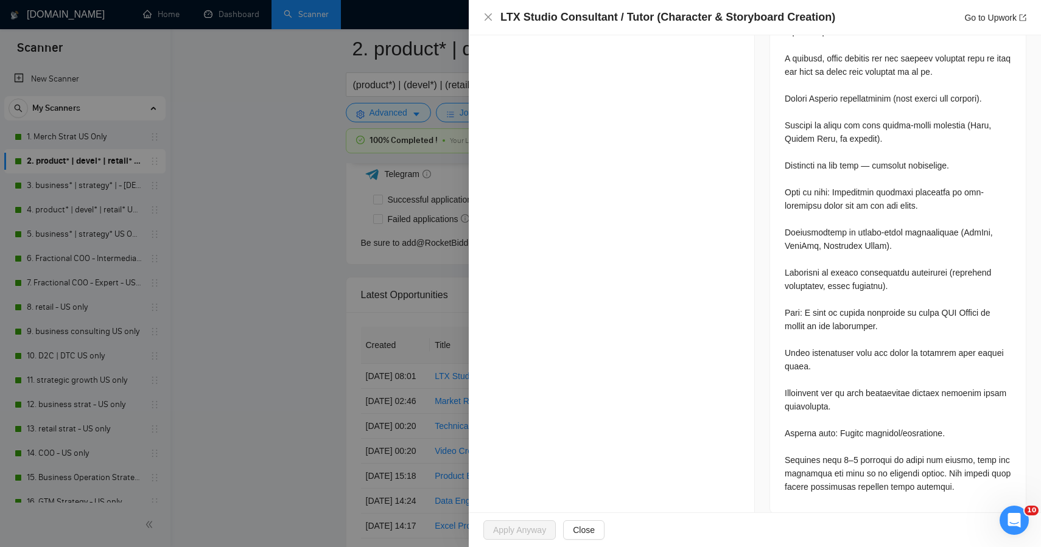
click at [968, 477] on div at bounding box center [898, 152] width 227 height 683
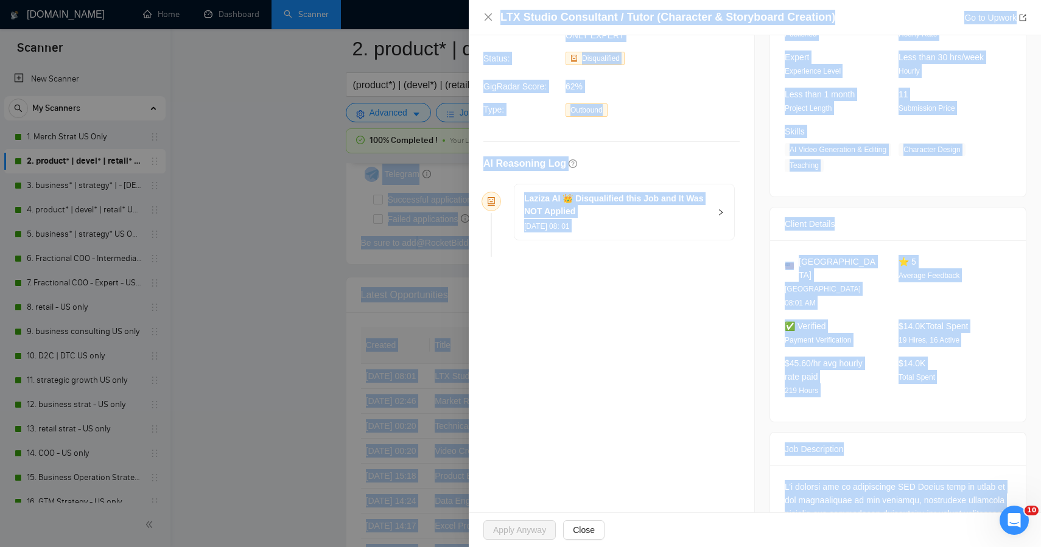
scroll to position [0, 0]
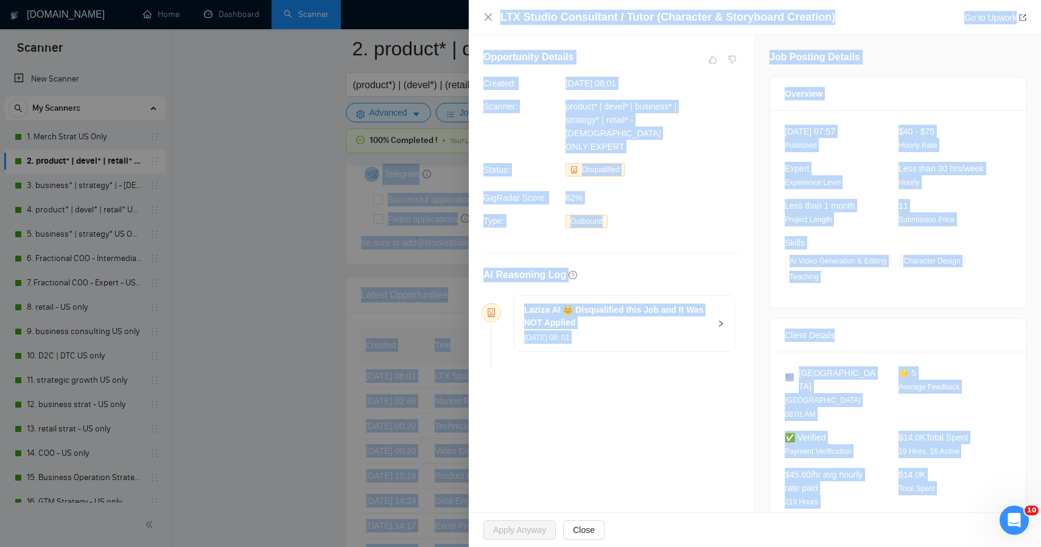
drag, startPoint x: 980, startPoint y: 477, endPoint x: 700, endPoint y: -39, distance: 587.2
copy body "Auto Bidder Notifications Autobidder notifications Get a notification every tim…"
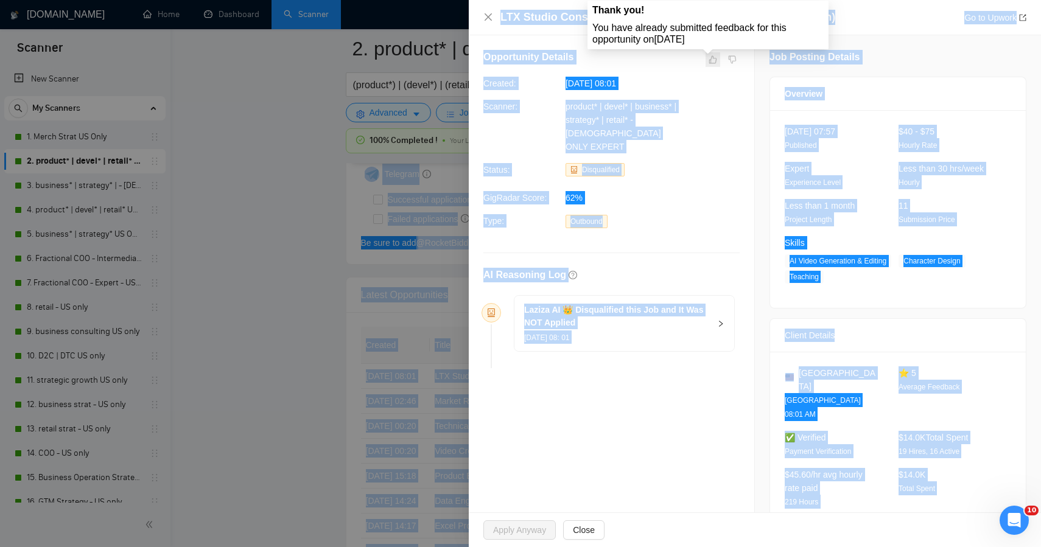
click at [706, 60] on span at bounding box center [713, 59] width 15 height 15
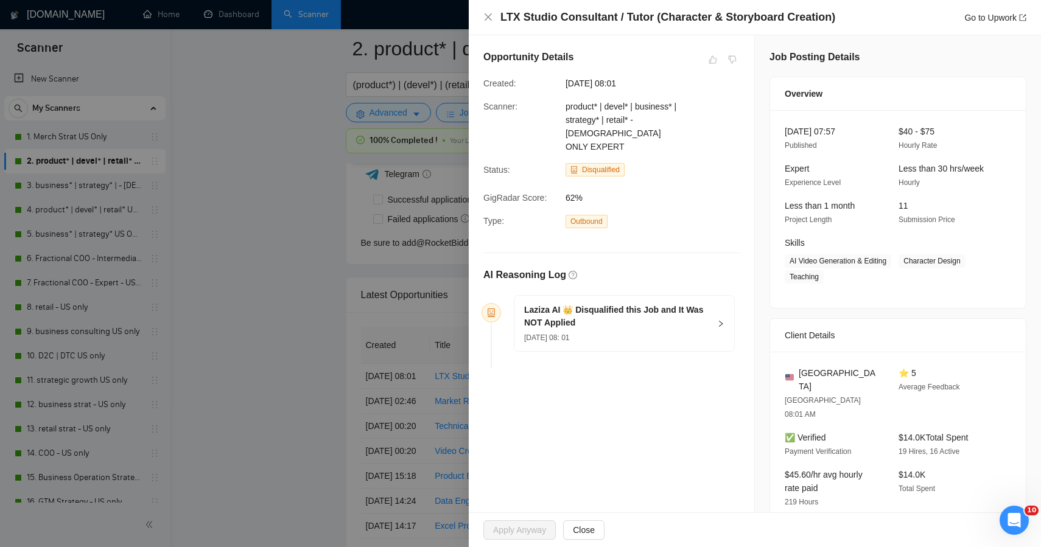
click at [343, 111] on div at bounding box center [520, 273] width 1041 height 547
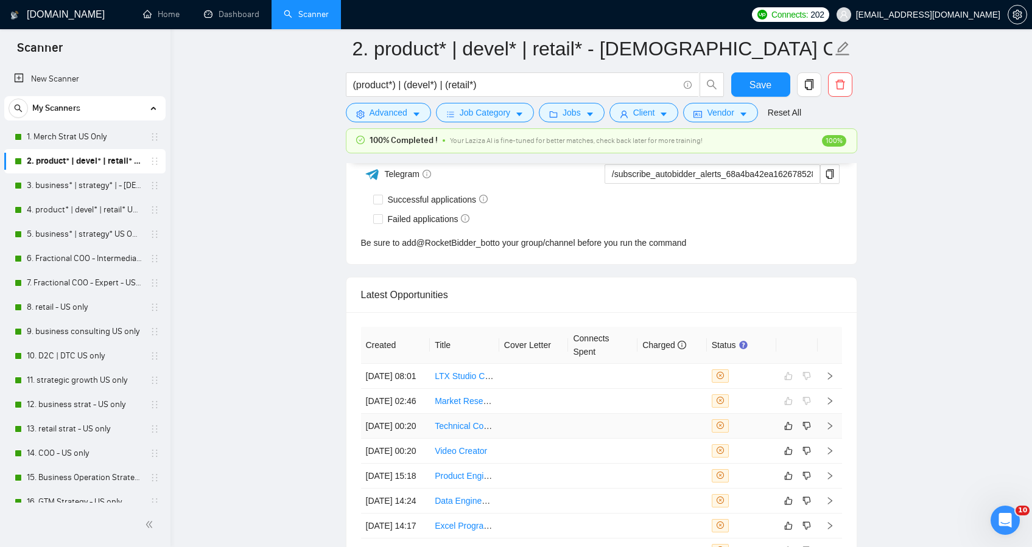
click at [583, 439] on td at bounding box center [602, 426] width 69 height 25
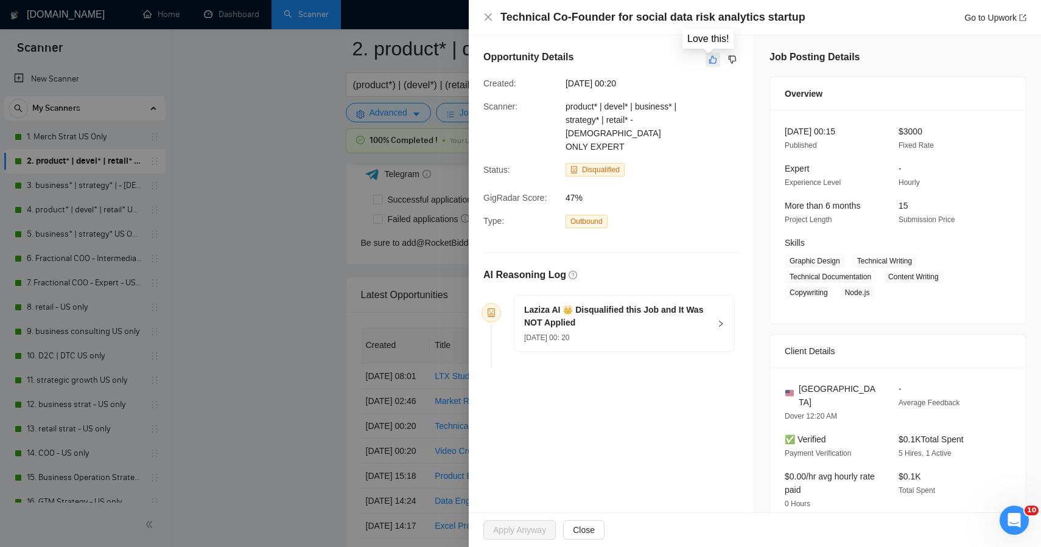
click at [709, 63] on icon "like" at bounding box center [713, 60] width 9 height 10
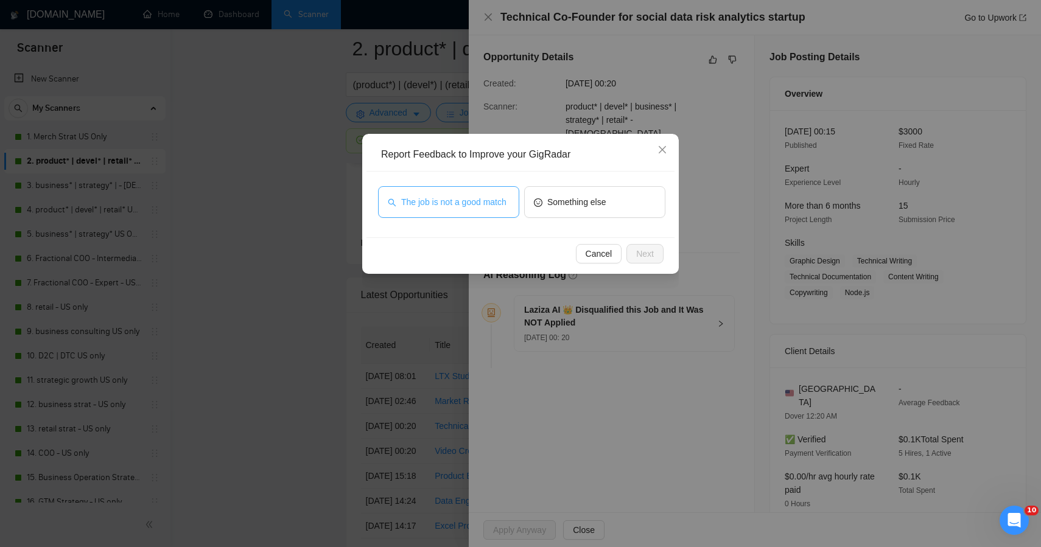
click at [480, 203] on span "The job is not a good match" at bounding box center [453, 201] width 105 height 13
click at [639, 258] on span "Next" at bounding box center [645, 253] width 18 height 13
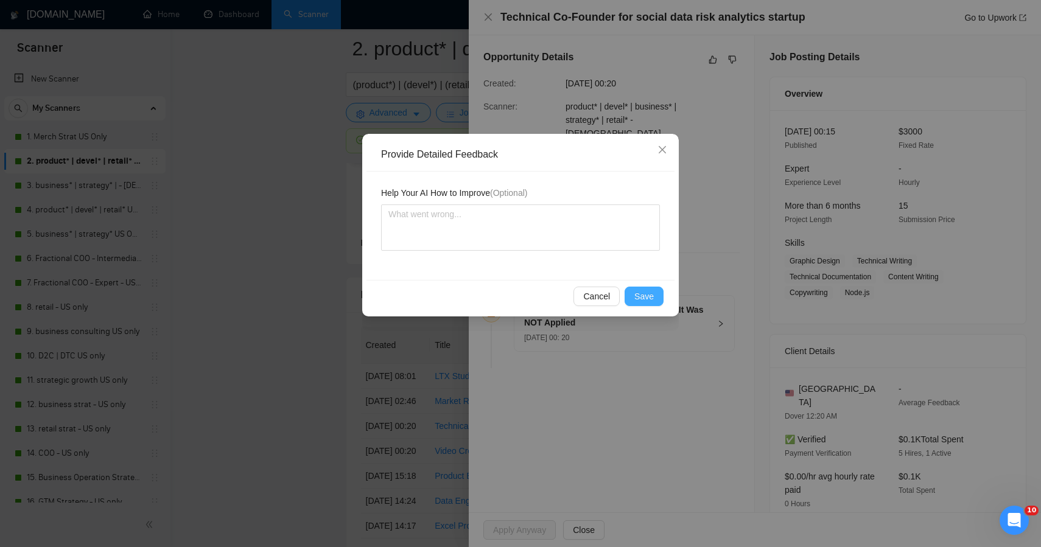
click at [632, 294] on button "Save" at bounding box center [644, 296] width 39 height 19
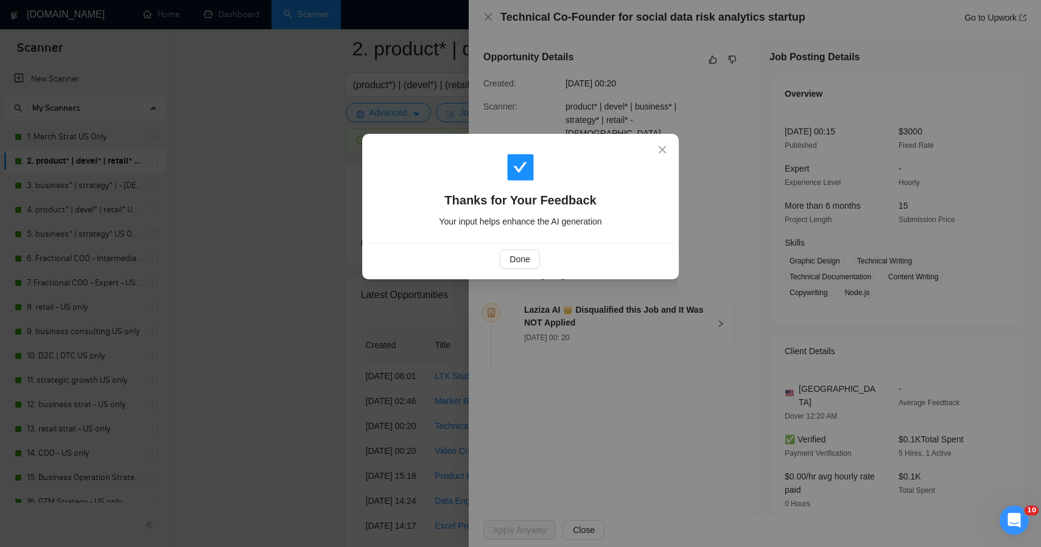
click at [289, 307] on div "Thanks for Your Feedback Your input helps enhance the AI generation Done" at bounding box center [520, 273] width 1041 height 547
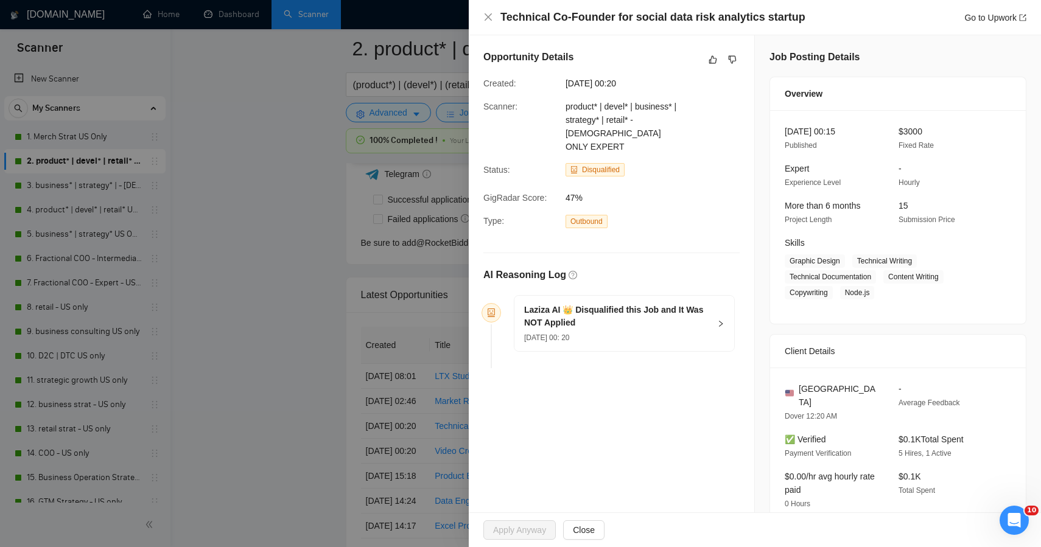
click at [289, 307] on div at bounding box center [520, 273] width 1041 height 547
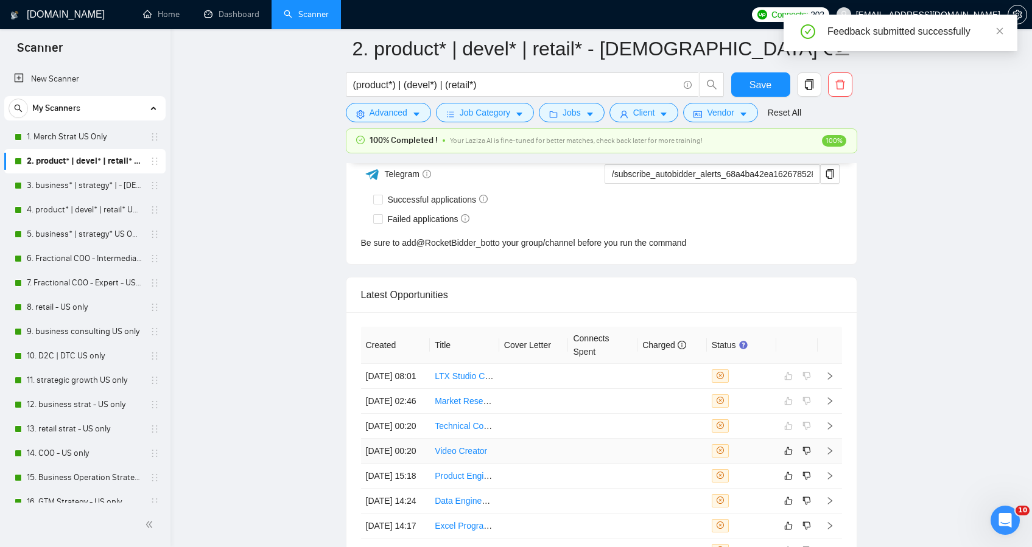
click at [600, 464] on td at bounding box center [602, 451] width 69 height 25
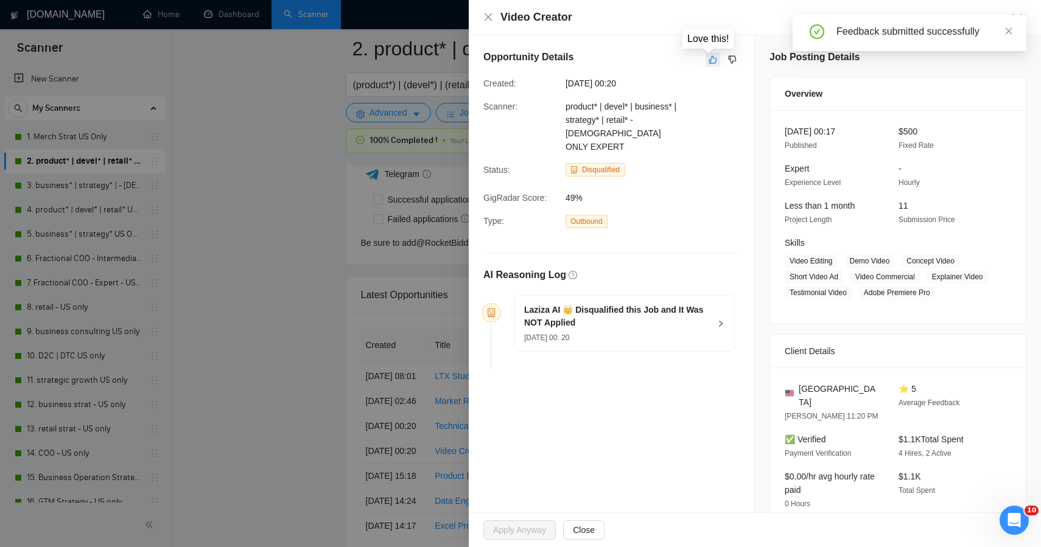
click at [706, 63] on button "button" at bounding box center [713, 59] width 15 height 15
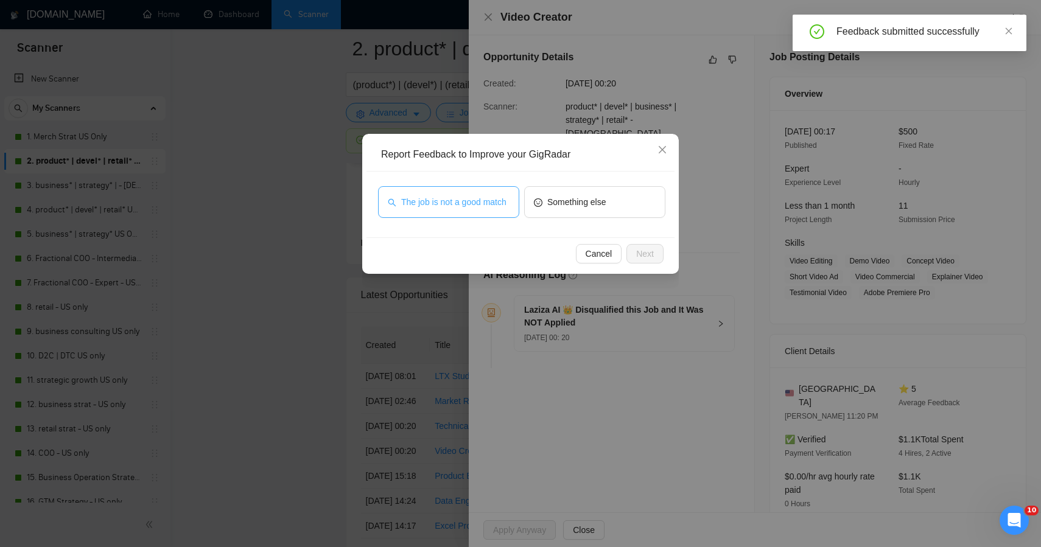
click at [479, 201] on span "The job is not a good match" at bounding box center [453, 201] width 105 height 13
click at [635, 255] on button "Next" at bounding box center [645, 253] width 37 height 19
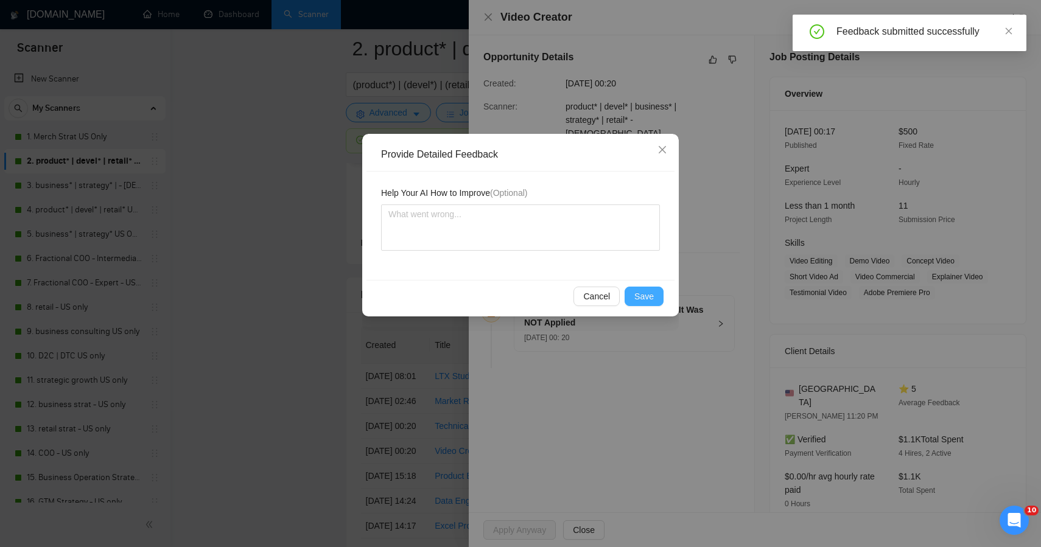
click at [629, 301] on button "Save" at bounding box center [644, 296] width 39 height 19
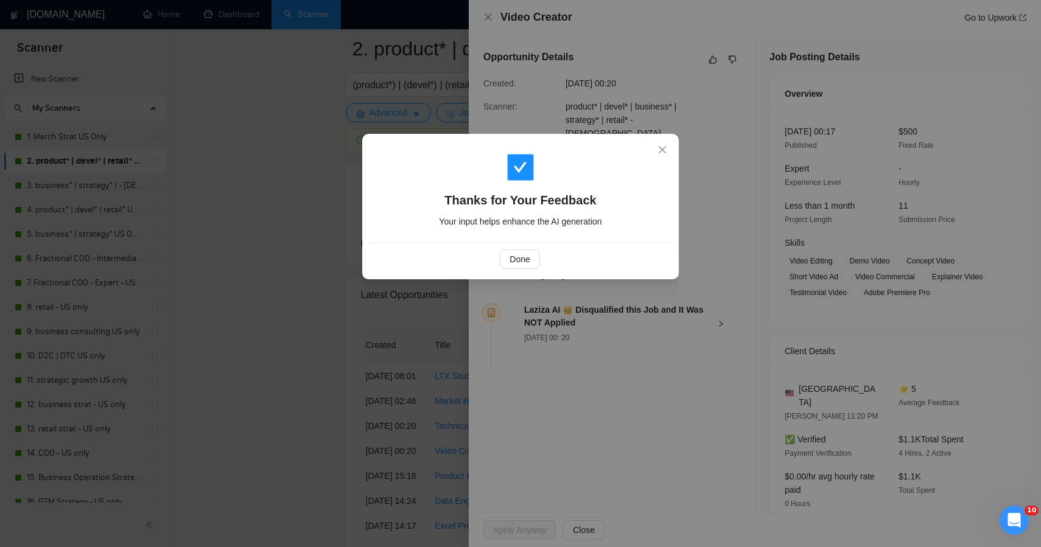
click at [366, 338] on div "Thanks for Your Feedback Your input helps enhance the AI generation Done" at bounding box center [520, 273] width 1041 height 547
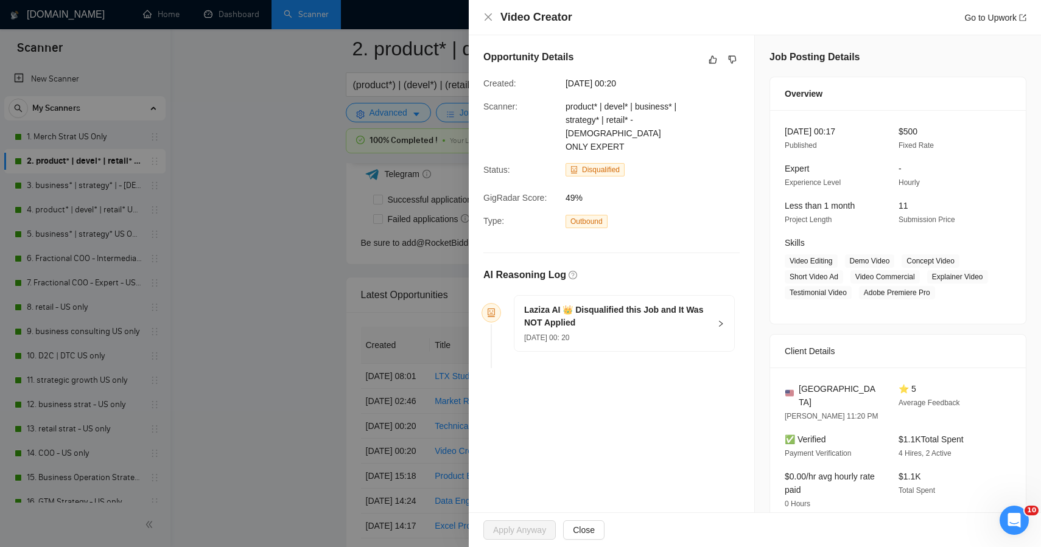
click at [331, 340] on div at bounding box center [520, 273] width 1041 height 547
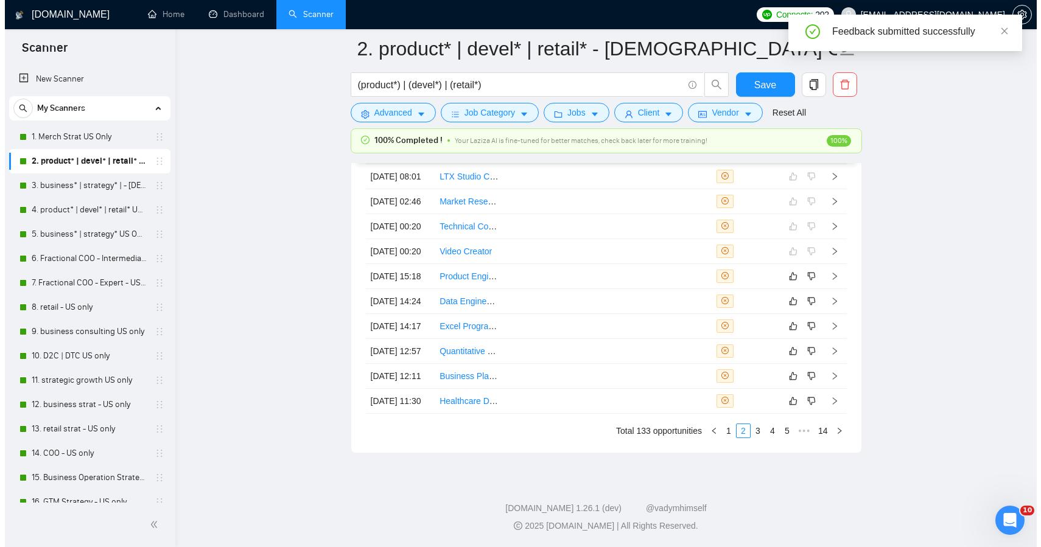
scroll to position [3328, 0]
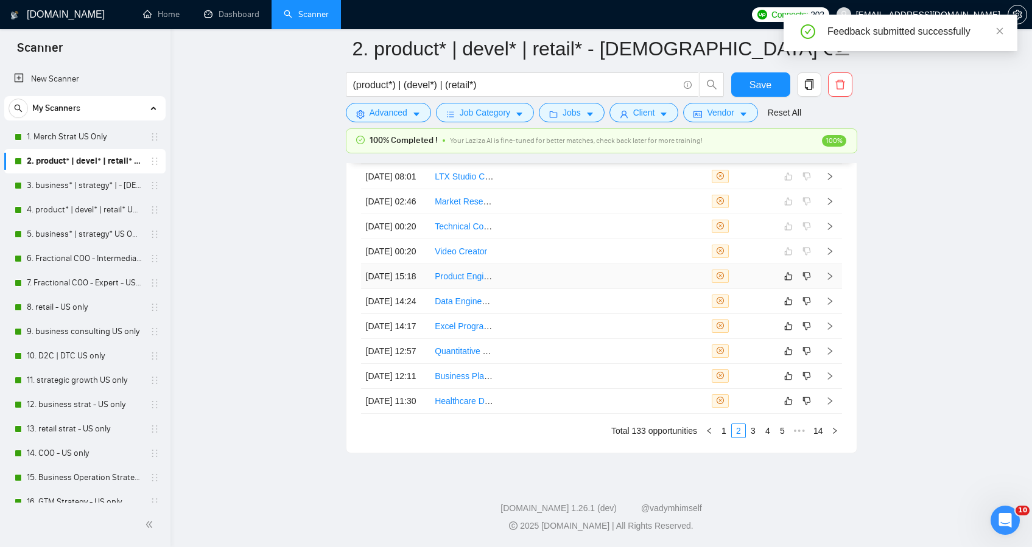
click at [758, 283] on div at bounding box center [742, 276] width 60 height 13
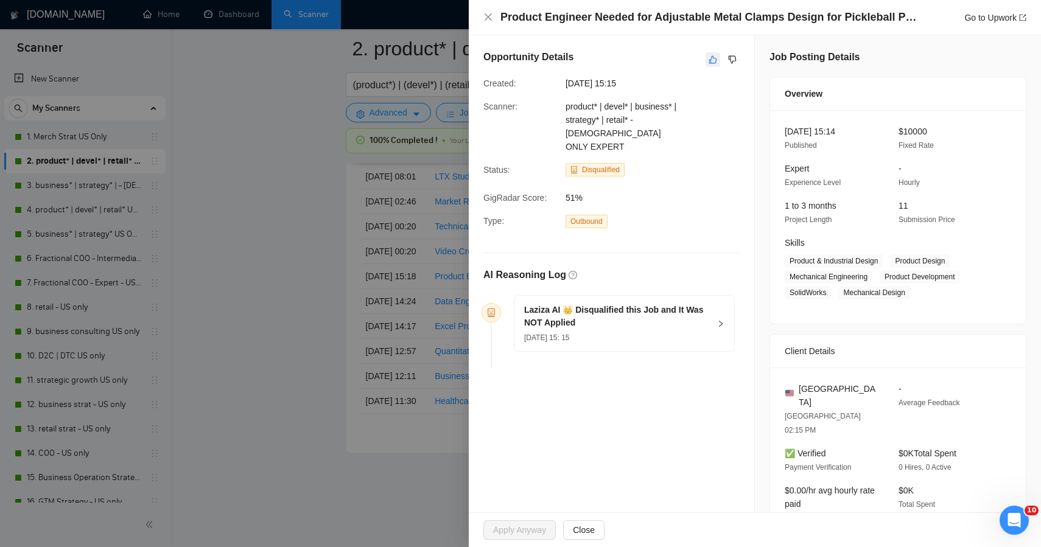
click at [709, 63] on icon "like" at bounding box center [713, 60] width 8 height 8
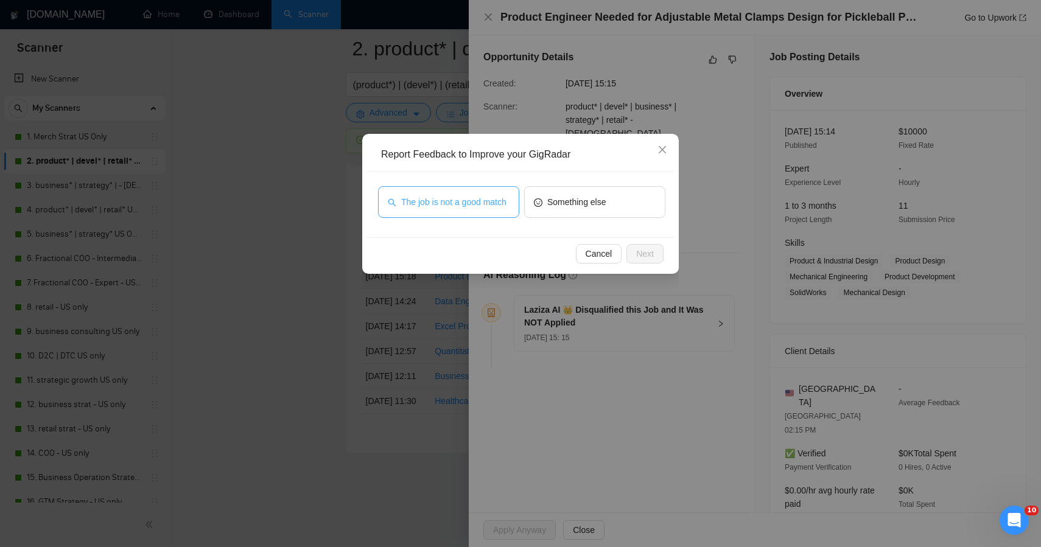
click at [506, 195] on span "The job is not a good match" at bounding box center [453, 201] width 105 height 13
click at [650, 255] on span "Next" at bounding box center [645, 253] width 18 height 13
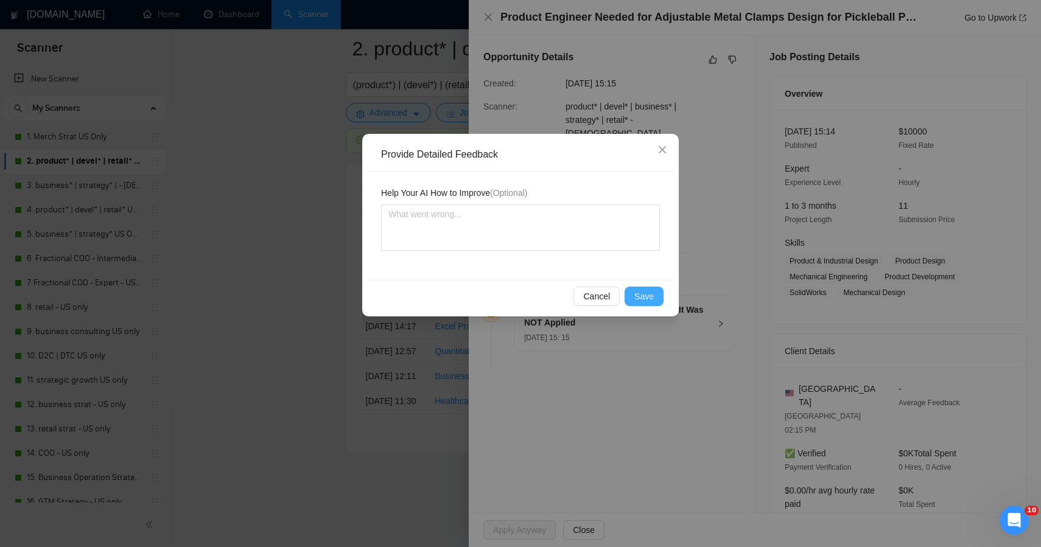
click at [633, 297] on button "Save" at bounding box center [644, 296] width 39 height 19
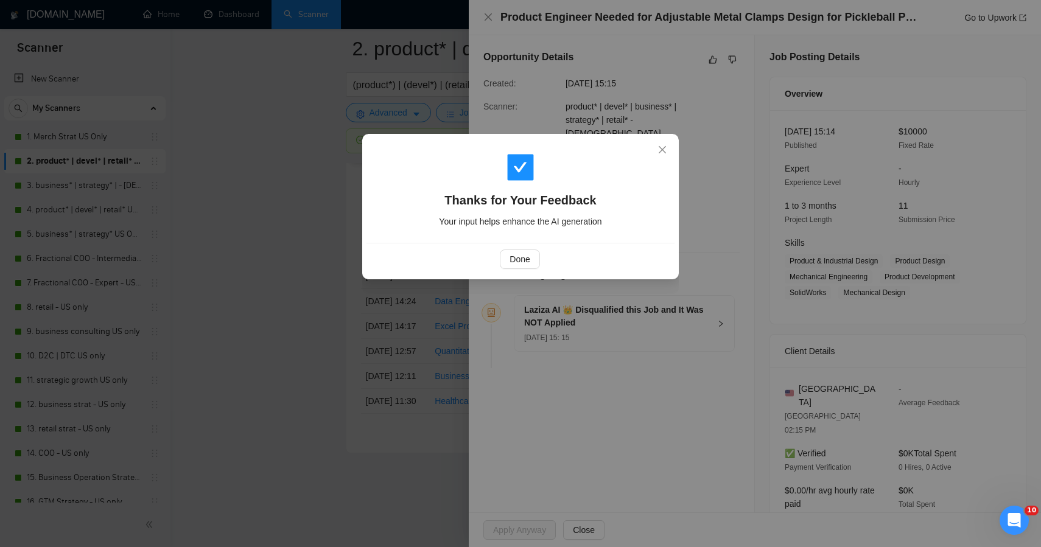
click at [232, 273] on div "Thanks for Your Feedback Your input helps enhance the AI generation Done" at bounding box center [520, 273] width 1041 height 547
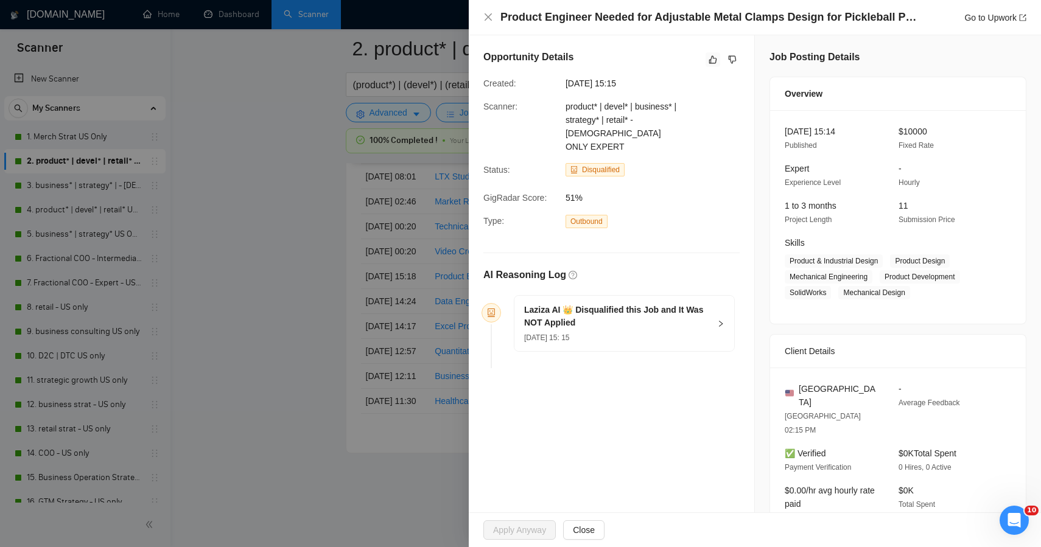
click at [232, 273] on div at bounding box center [520, 273] width 1041 height 547
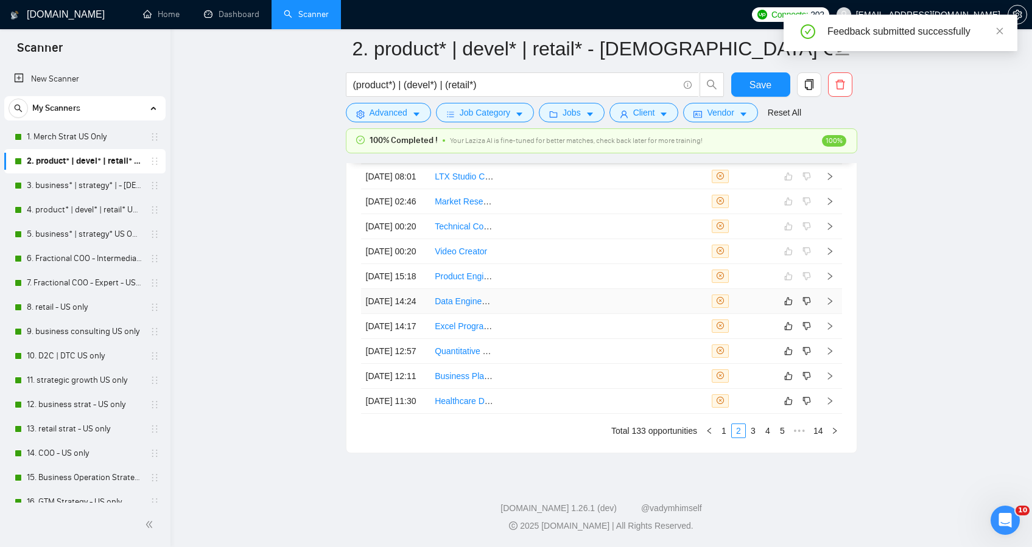
click at [560, 314] on td at bounding box center [533, 301] width 69 height 25
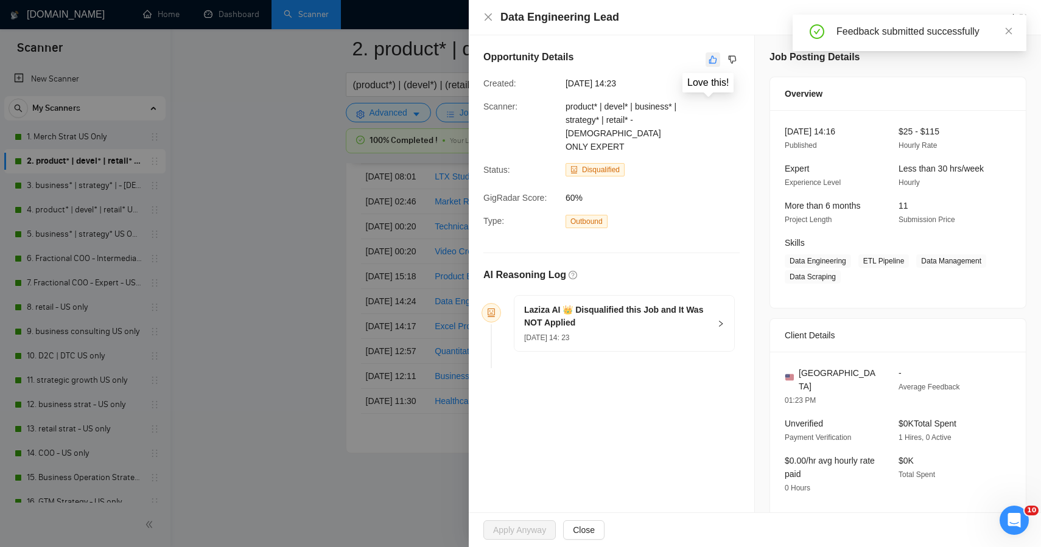
click at [713, 56] on button "button" at bounding box center [713, 59] width 15 height 15
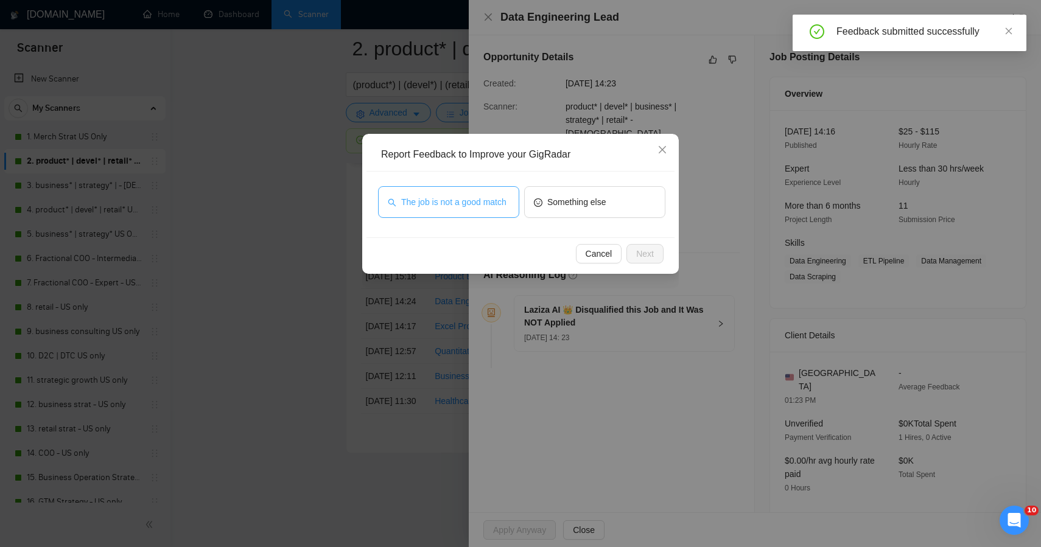
click at [441, 209] on span "The job is not a good match" at bounding box center [453, 201] width 105 height 13
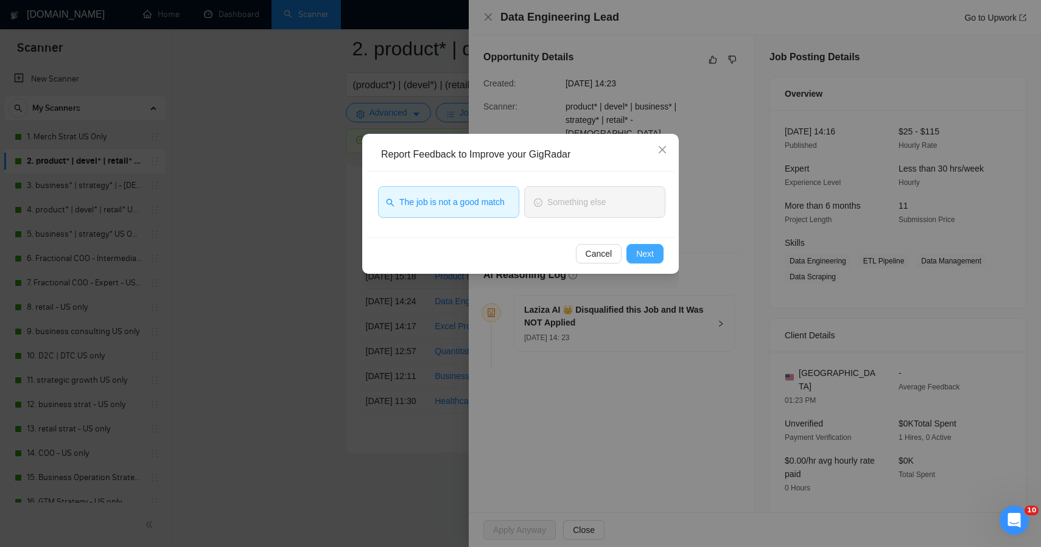
click at [637, 259] on span "Next" at bounding box center [645, 253] width 18 height 13
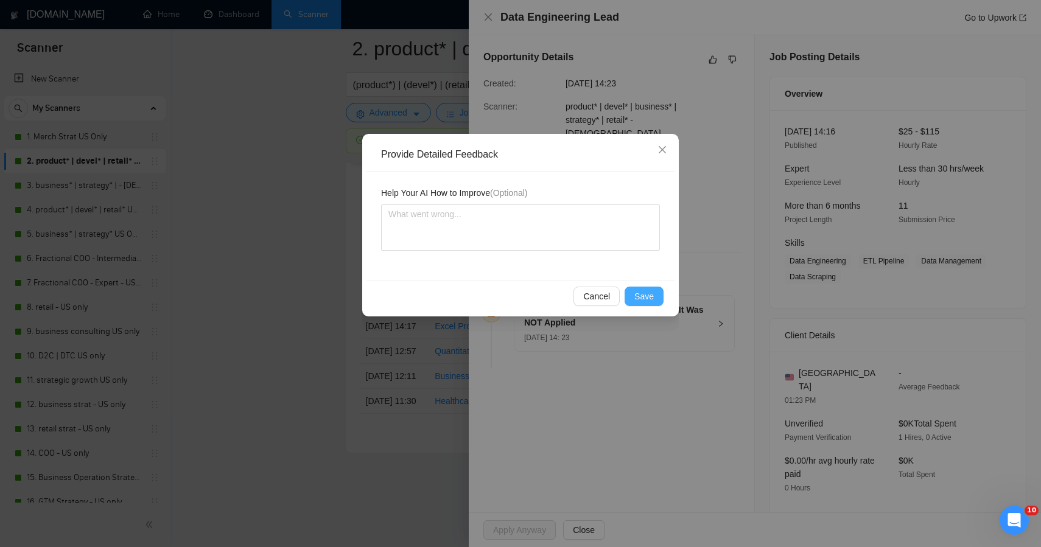
click at [643, 292] on span "Save" at bounding box center [644, 296] width 19 height 13
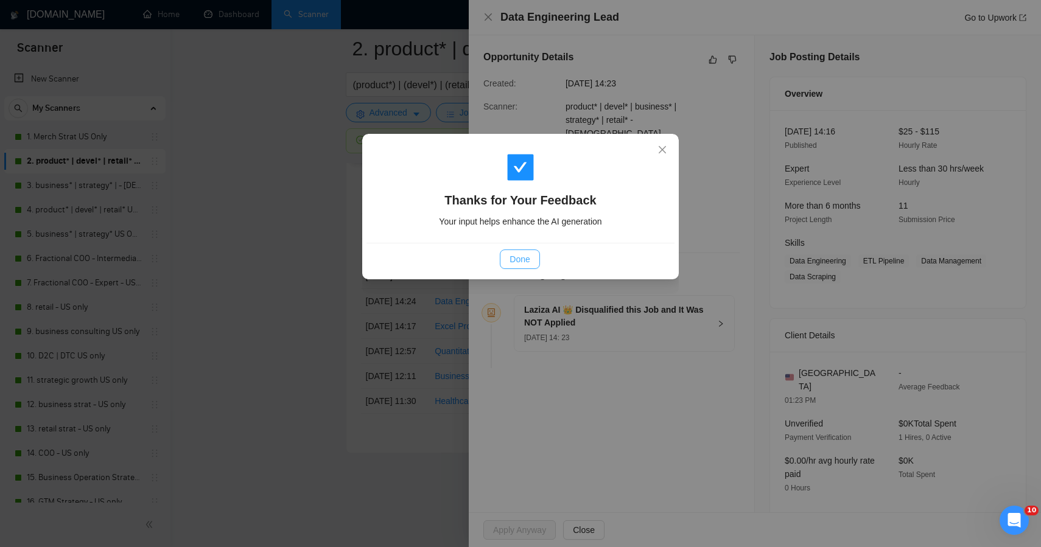
click at [502, 254] on button "Done" at bounding box center [520, 259] width 40 height 19
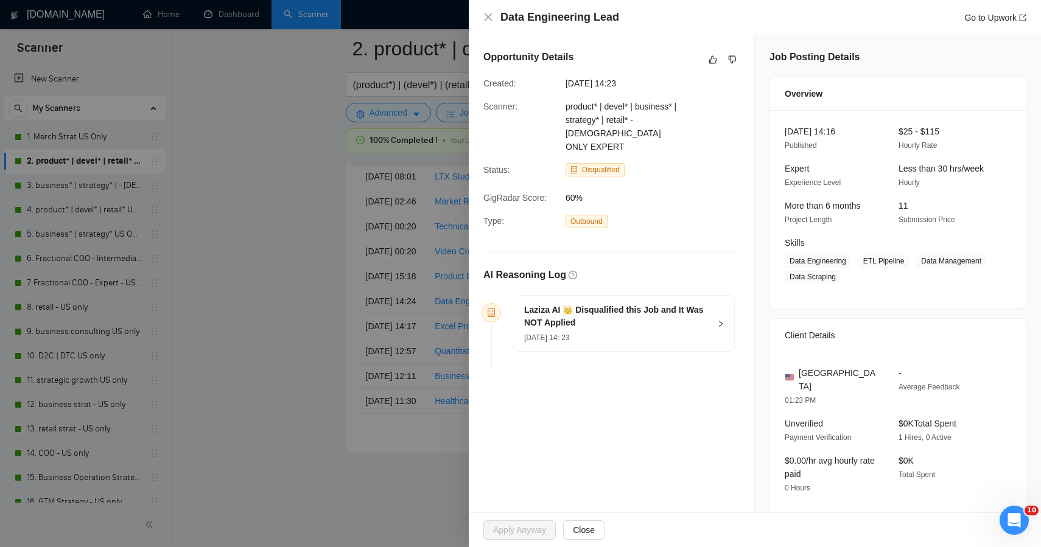
click at [289, 294] on div at bounding box center [520, 273] width 1041 height 547
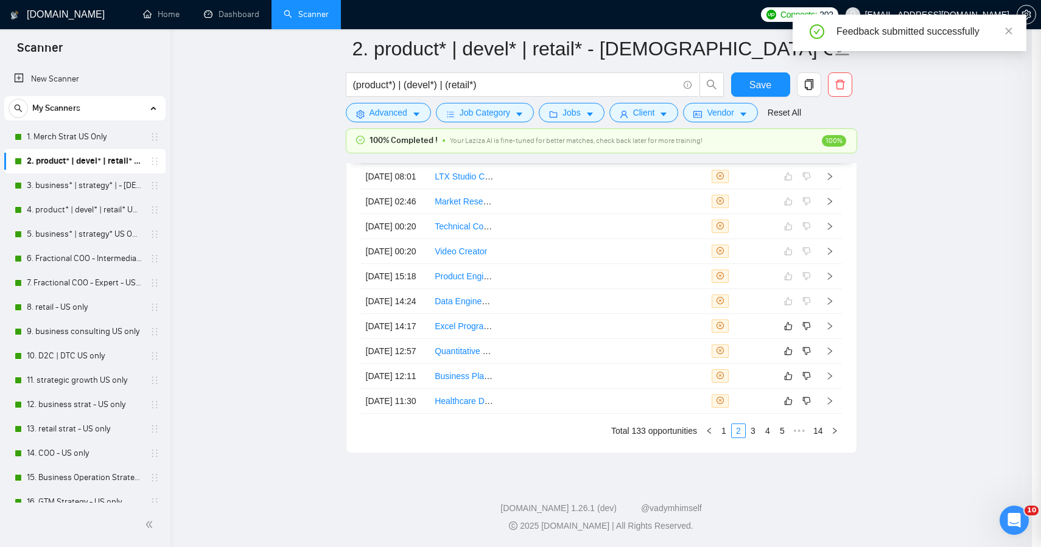
click at [289, 294] on div at bounding box center [520, 273] width 1041 height 547
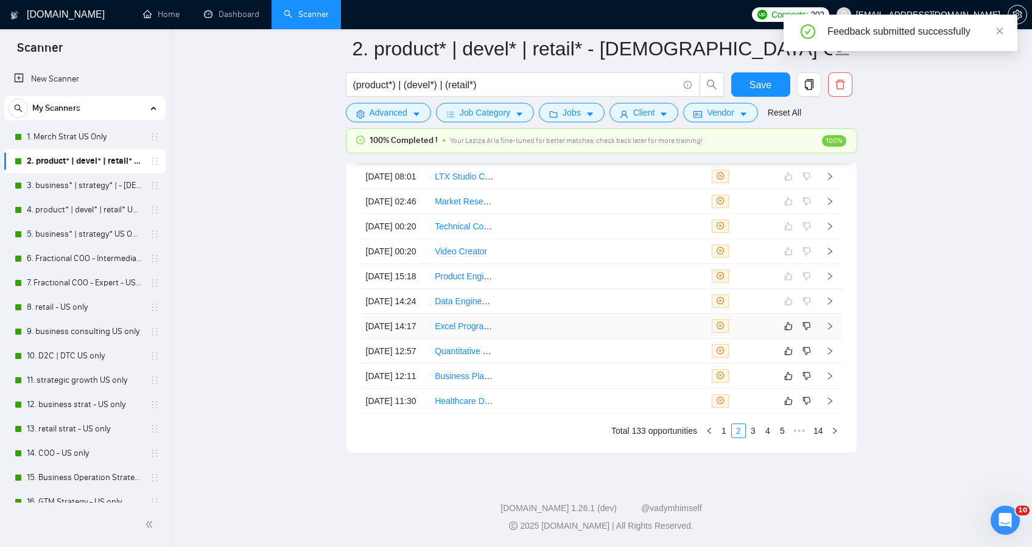
click at [524, 339] on td at bounding box center [533, 326] width 69 height 25
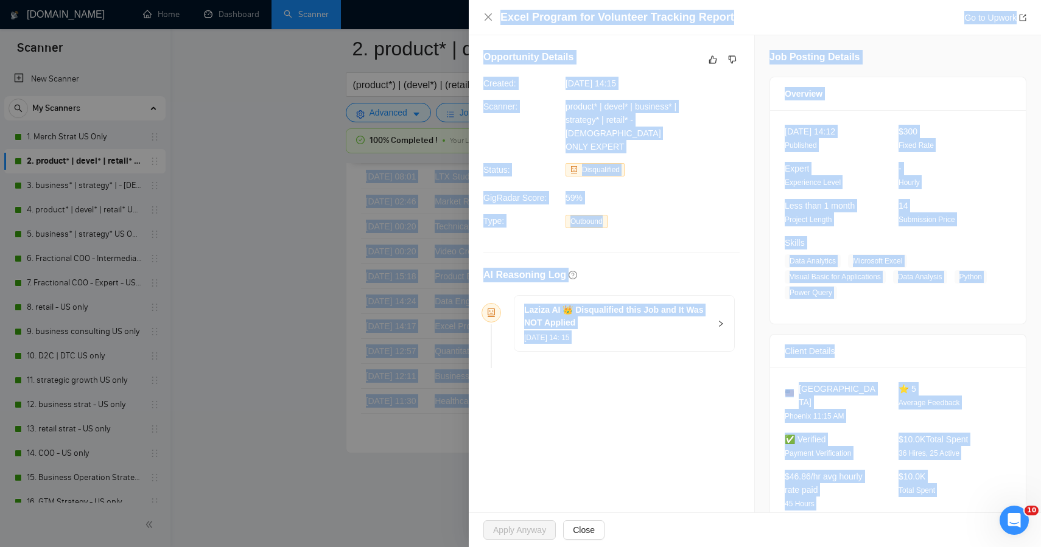
drag, startPoint x: 929, startPoint y: 494, endPoint x: 831, endPoint y: -48, distance: 551.4
copy body "Failed applications Be sure to add @ RocketBidder_bot to your group/channel bef…"
click at [706, 65] on button "button" at bounding box center [713, 59] width 15 height 15
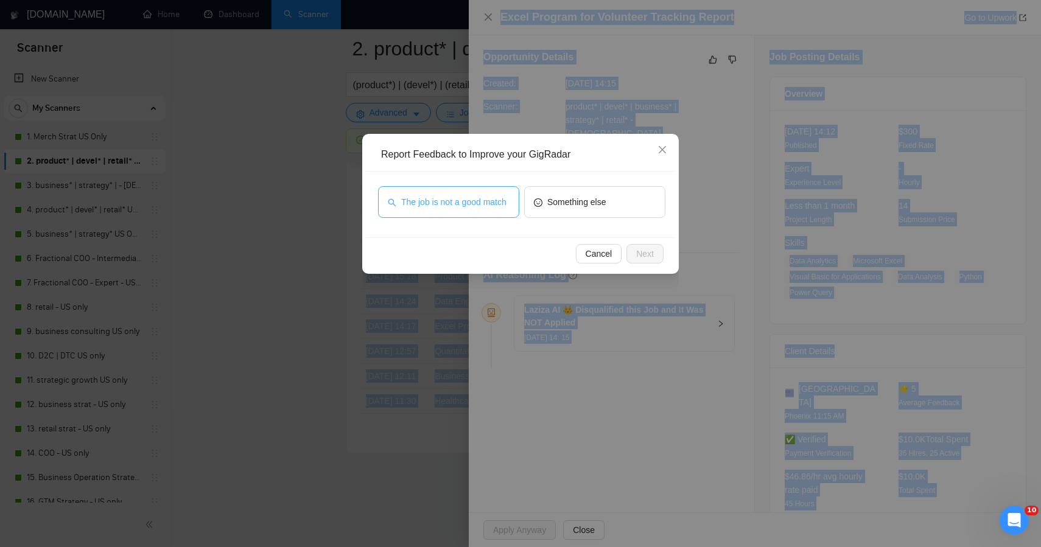
click at [468, 209] on span "The job is not a good match" at bounding box center [453, 201] width 105 height 13
click at [636, 252] on span "Next" at bounding box center [645, 253] width 18 height 13
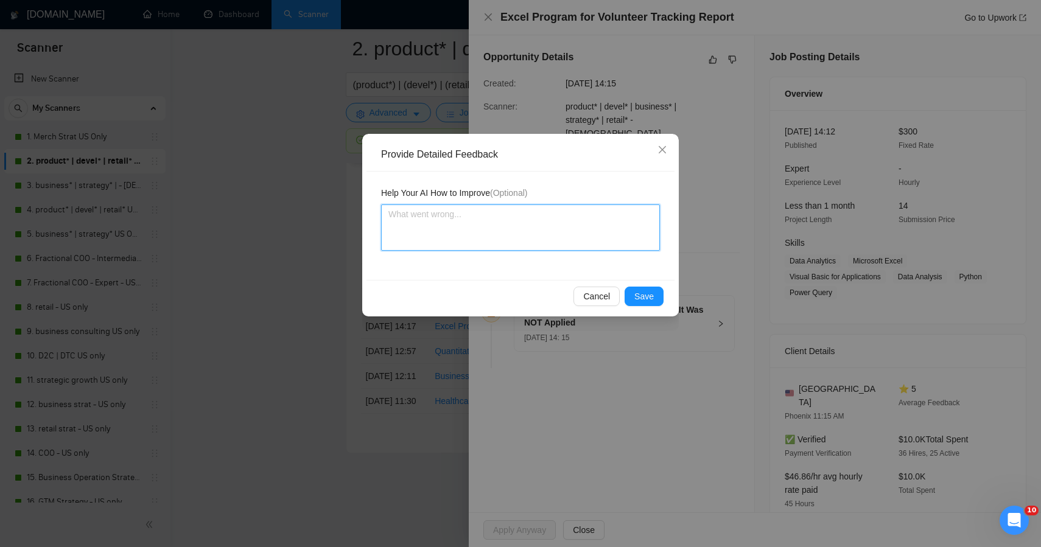
click at [530, 217] on textarea at bounding box center [520, 228] width 279 height 46
paste textarea "This job was correctly disqualified — it’s a technical automation and data prog…"
type textarea "This job was correctly disqualified — it’s a technical automation and data prog…"
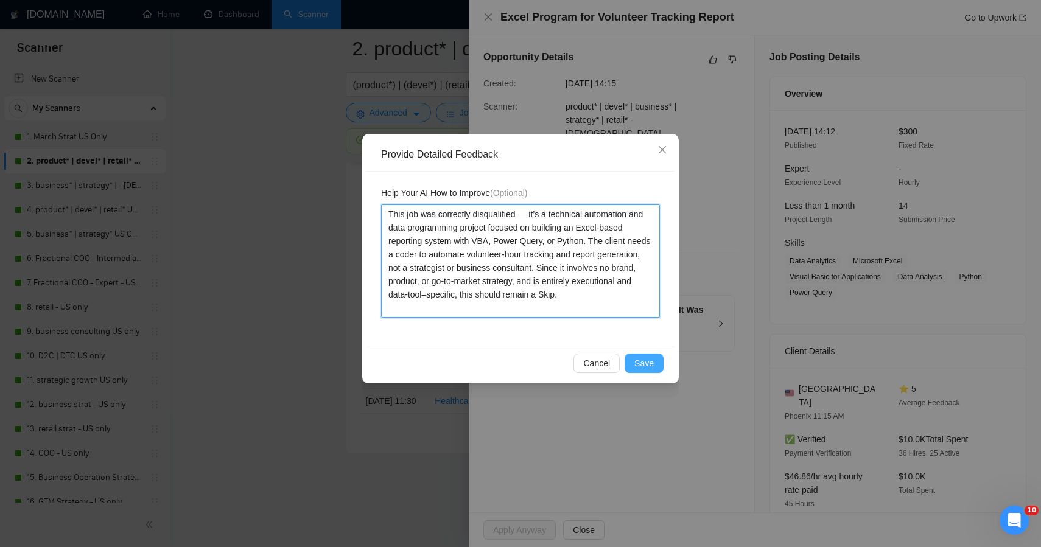
type textarea "This job was correctly disqualified — it’s a technical automation and data prog…"
click at [651, 364] on span "Save" at bounding box center [644, 363] width 19 height 13
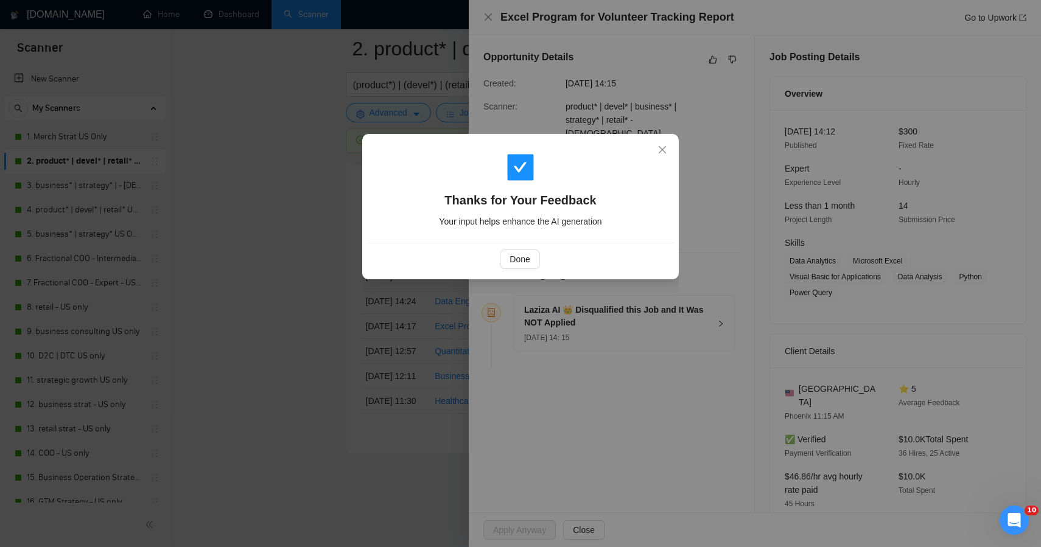
click at [317, 343] on div "Thanks for Your Feedback Your input helps enhance the AI generation Done" at bounding box center [520, 273] width 1041 height 547
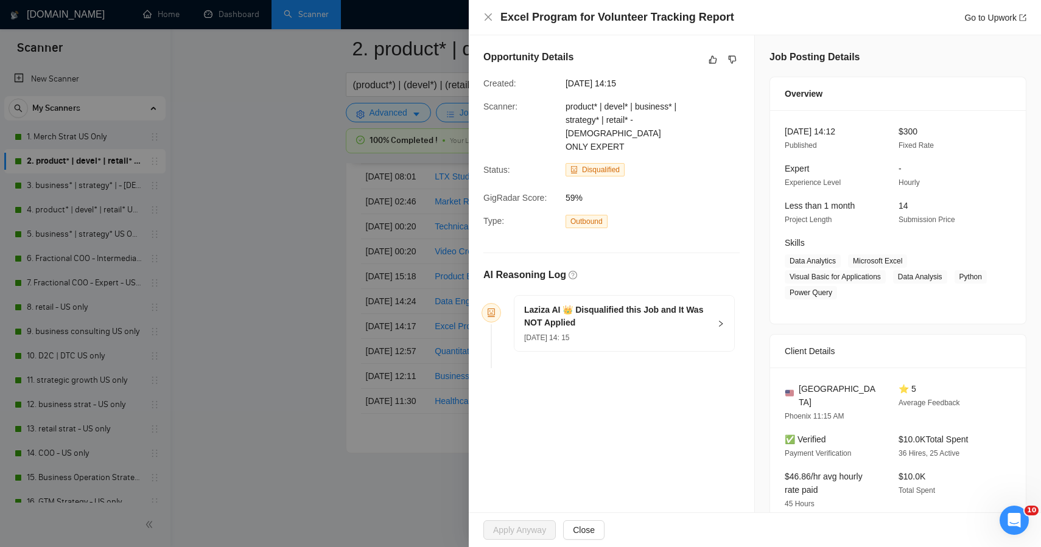
click at [317, 343] on div at bounding box center [520, 273] width 1041 height 547
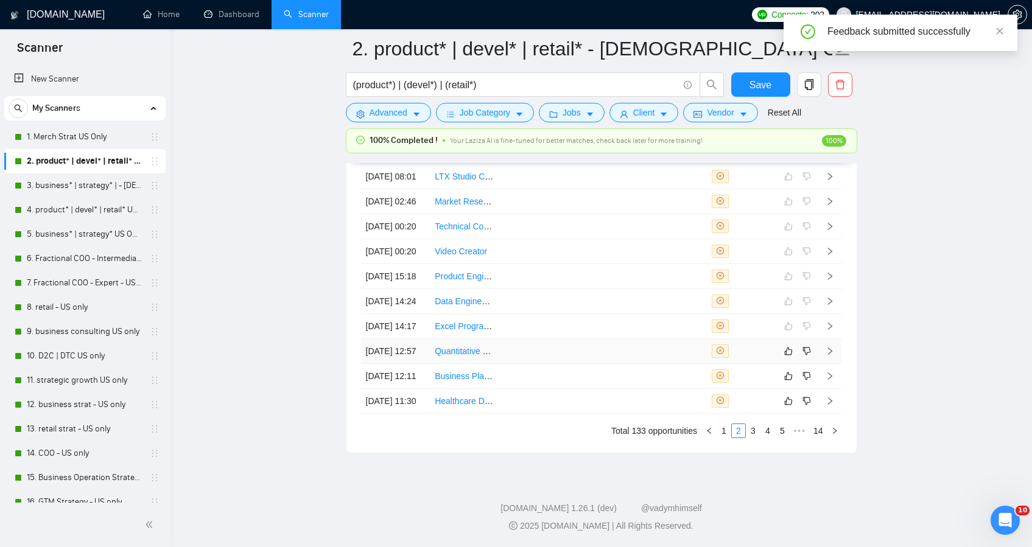
click at [635, 364] on td at bounding box center [602, 351] width 69 height 25
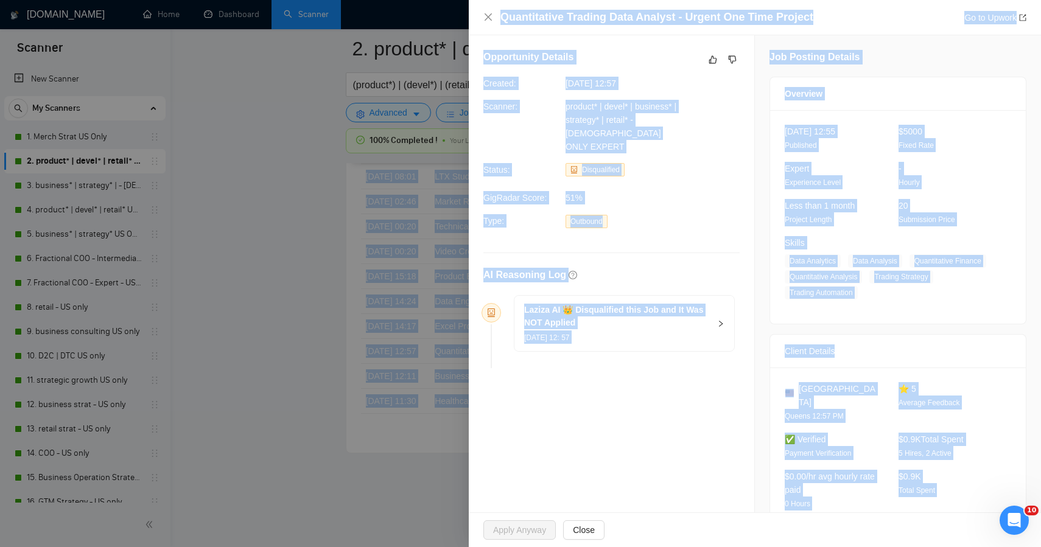
drag, startPoint x: 899, startPoint y: 484, endPoint x: 737, endPoint y: -51, distance: 559.2
copy body "Failed applications Be sure to add @ RocketBidder_bot to your group/channel bef…"
click at [709, 61] on icon "like" at bounding box center [713, 60] width 9 height 10
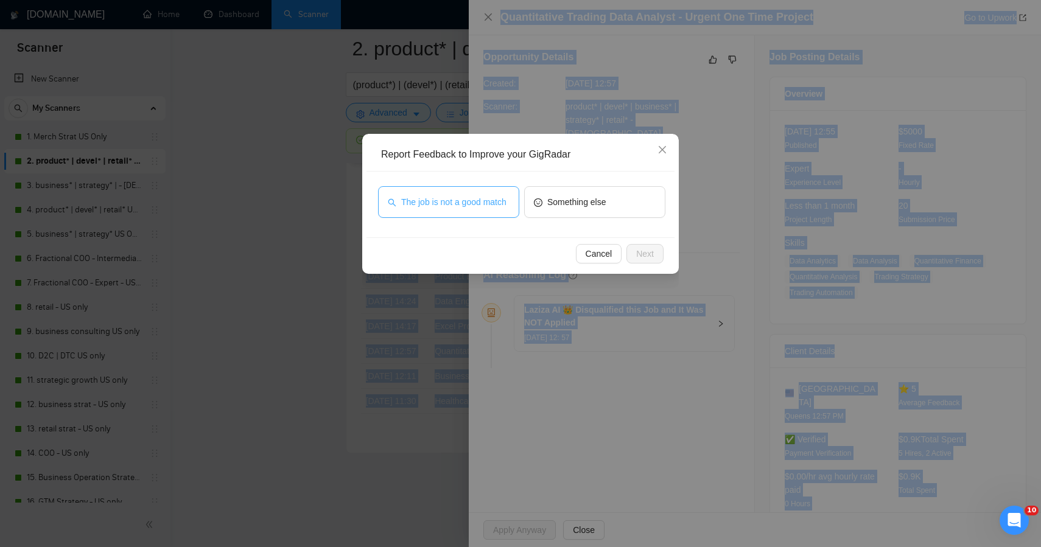
click at [468, 208] on span "The job is not a good match" at bounding box center [453, 201] width 105 height 13
click at [649, 250] on span "Next" at bounding box center [645, 253] width 18 height 13
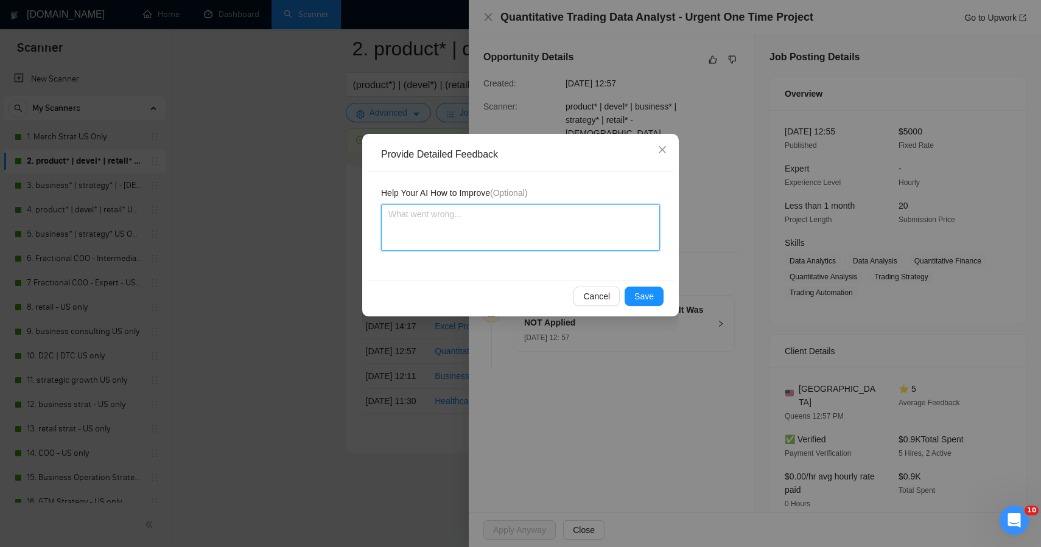
click at [518, 213] on textarea at bounding box center [520, 228] width 279 height 46
paste textarea "ChatGPT said: This job was correctly disqualified — it’s a quantitative finance…"
type textarea "ChatGPT said: This job was correctly disqualified — it’s a quantitative finance…"
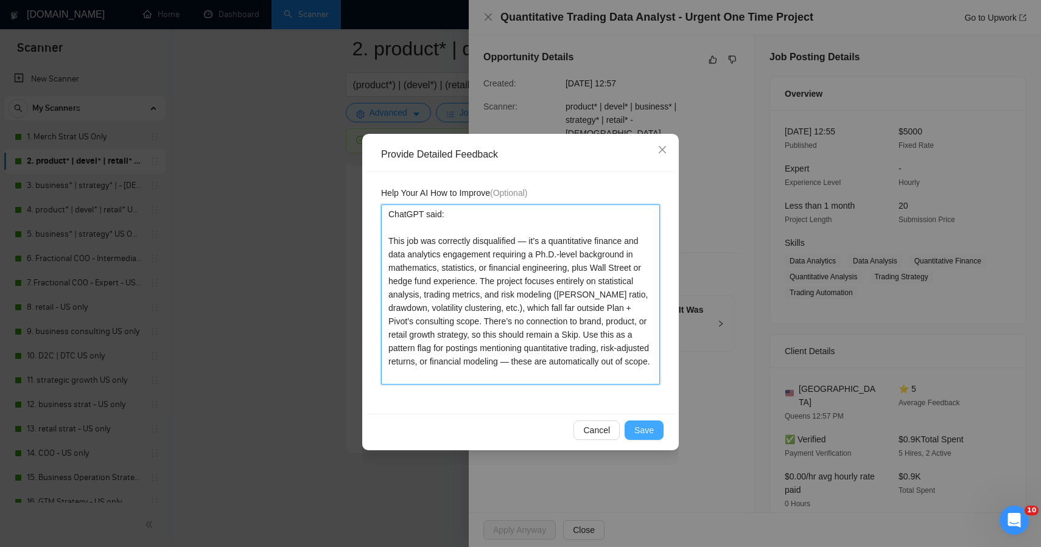
type textarea "ChatGPT said: This job was correctly disqualified — it’s a quantitative finance…"
click at [638, 425] on span "Save" at bounding box center [644, 430] width 19 height 13
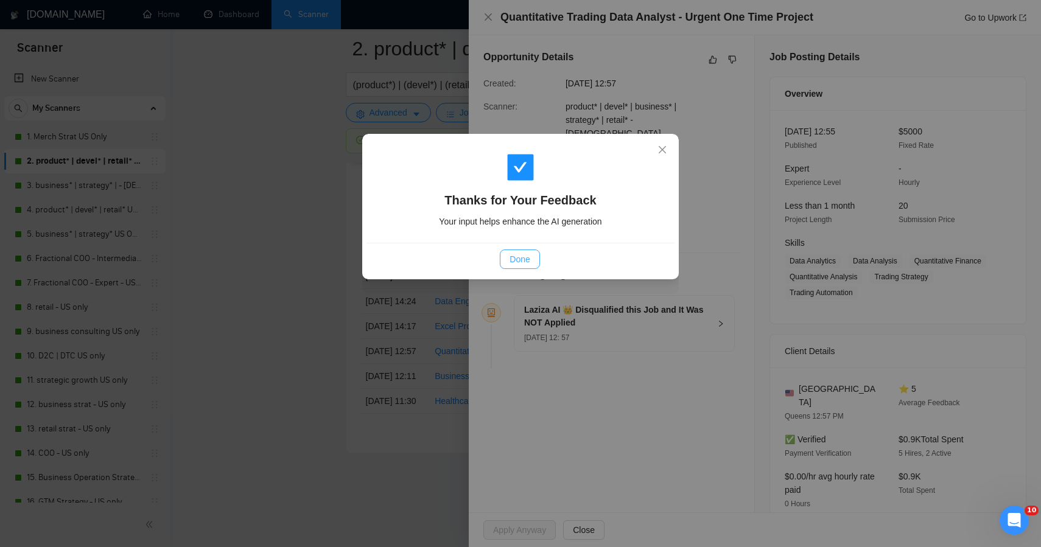
click at [529, 265] on span "Done" at bounding box center [520, 259] width 20 height 13
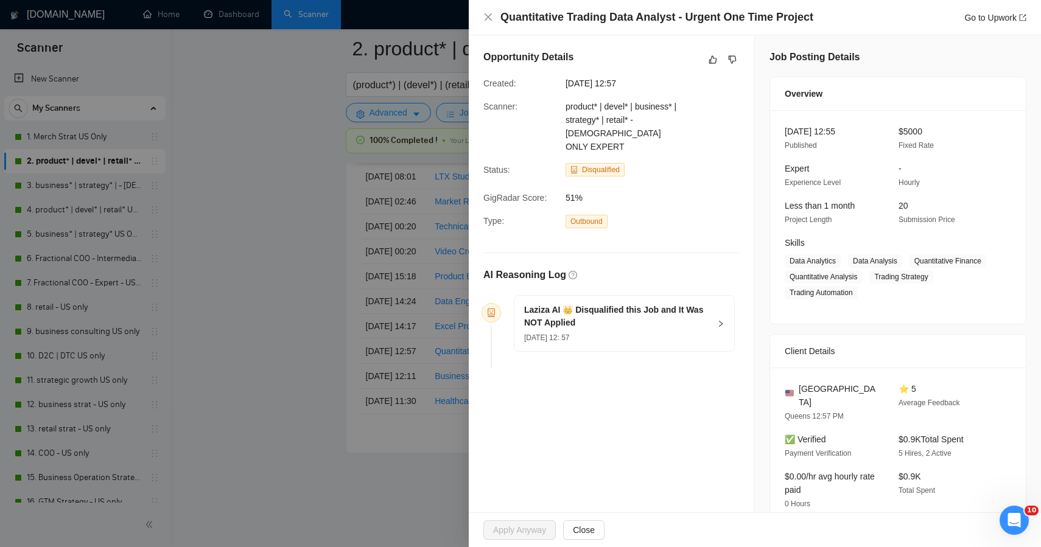
click at [309, 257] on div at bounding box center [520, 273] width 1041 height 547
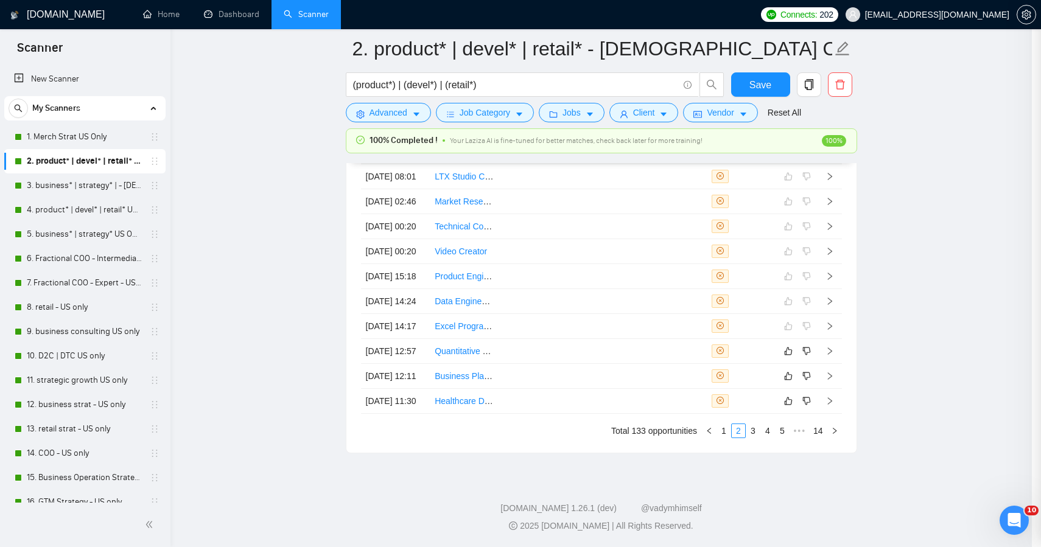
click at [309, 257] on div at bounding box center [520, 273] width 1041 height 547
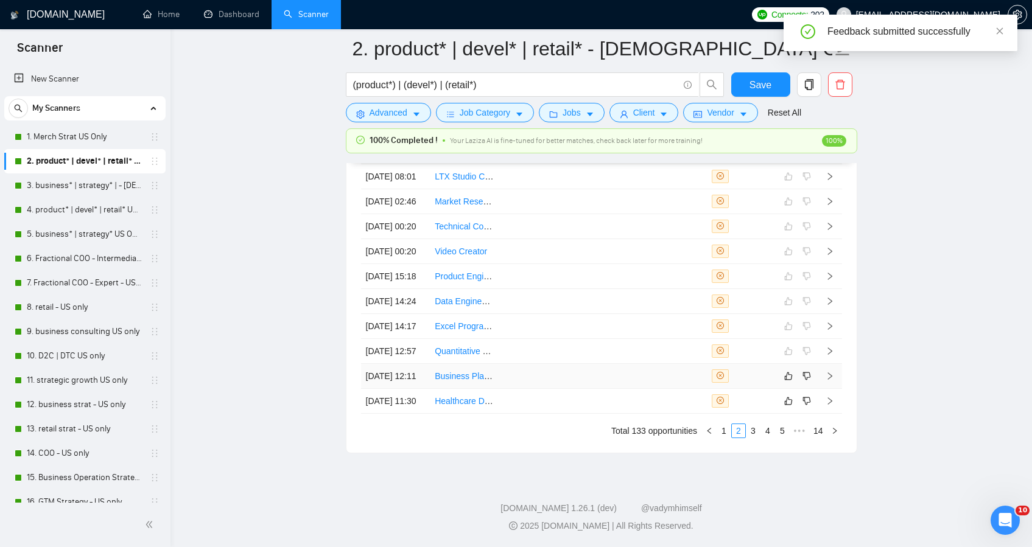
click at [560, 389] on td at bounding box center [533, 376] width 69 height 25
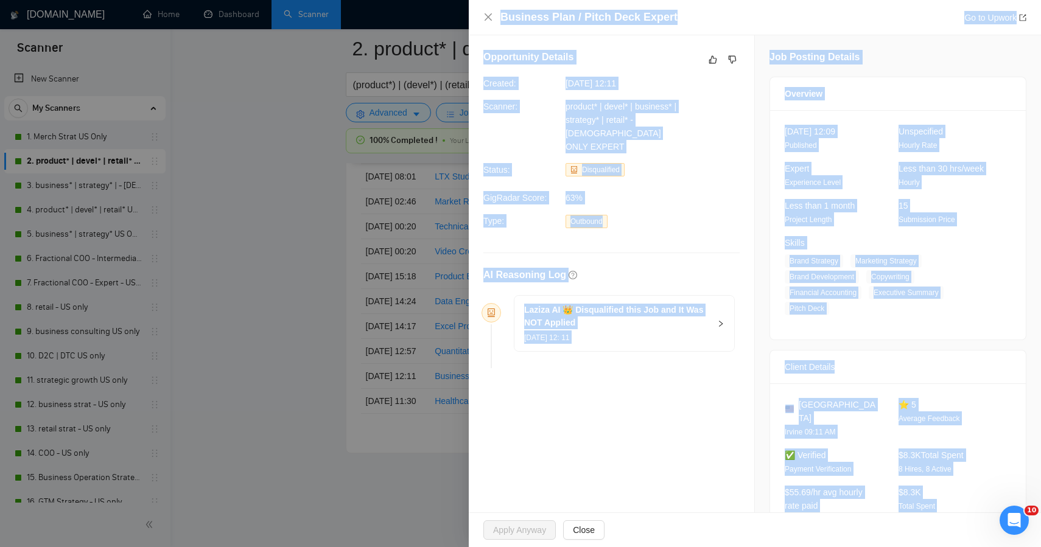
drag, startPoint x: 1013, startPoint y: 474, endPoint x: 776, endPoint y: 9, distance: 522.6
click at [776, 9] on div "Business Plan / Pitch Deck Expert Go to Upwork Opportunity Details Created: 06 …" at bounding box center [755, 273] width 572 height 547
copy div "Business Plan / Pitch Deck Expert Go to Upwork Opportunity Details Created: 06 …"
click at [587, 268] on div "AI Reasoning Log" at bounding box center [612, 275] width 256 height 15
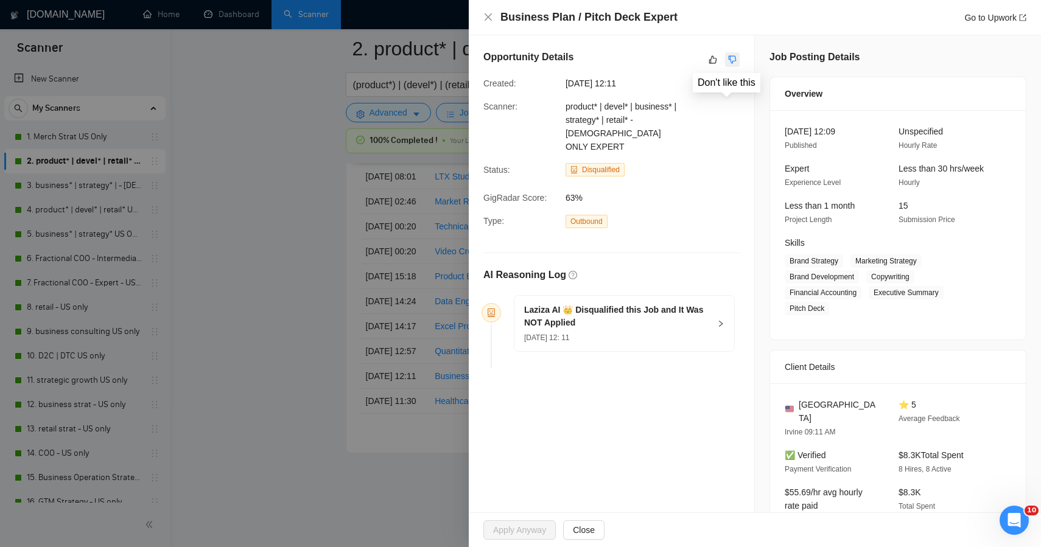
click at [725, 64] on button "button" at bounding box center [732, 59] width 15 height 15
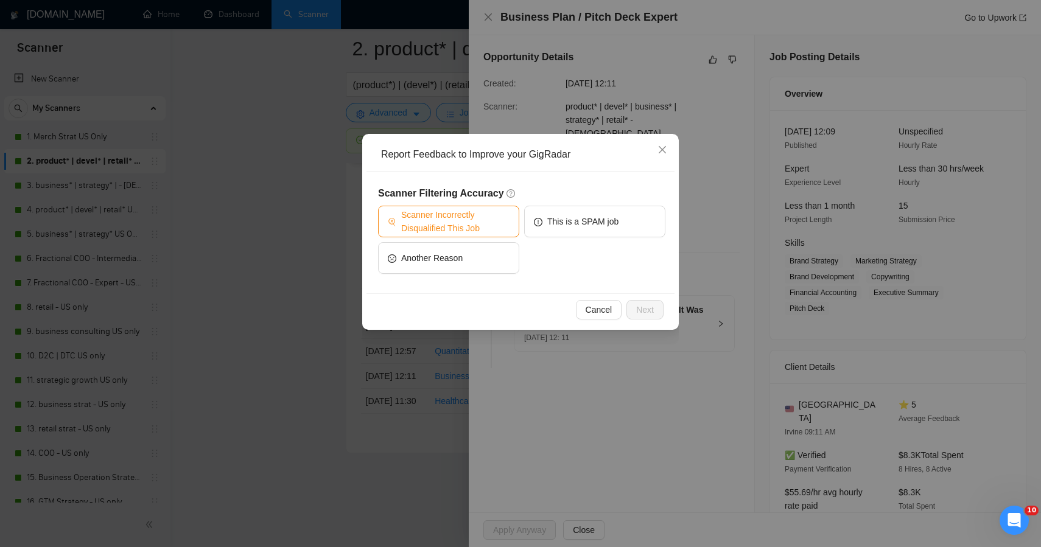
click at [484, 219] on span "Scanner Incorrectly Disqualified This Job" at bounding box center [455, 221] width 108 height 27
click at [653, 314] on span "Next" at bounding box center [645, 309] width 18 height 13
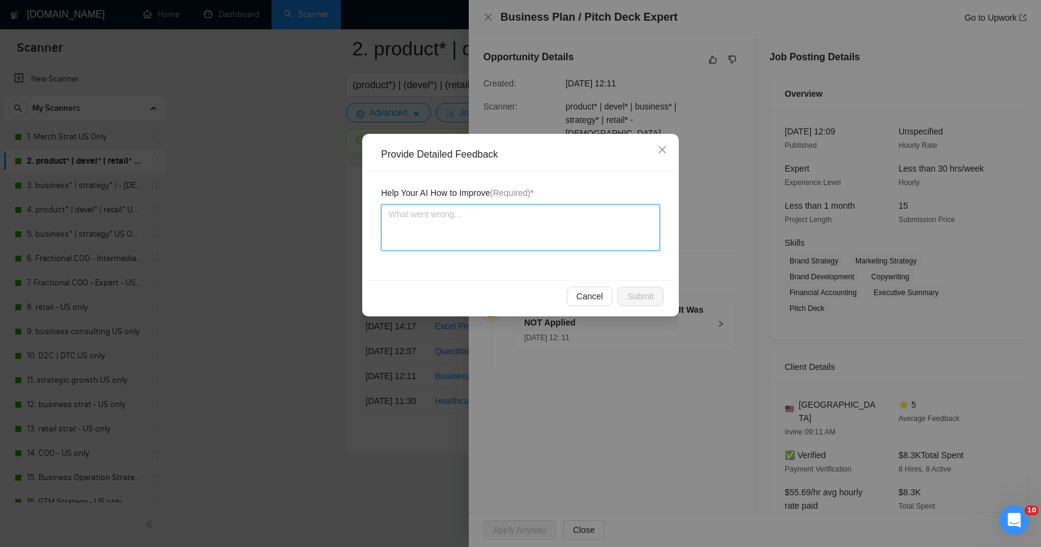
click at [560, 237] on textarea at bounding box center [520, 228] width 279 height 46
paste textarea "Here’s why: it fits Plan + Pivot’s sweet spot almost perfectly. The client is l…"
type textarea "Here’s why: it fits Plan + Pivot’s sweet spot almost perfectly. The client is l…"
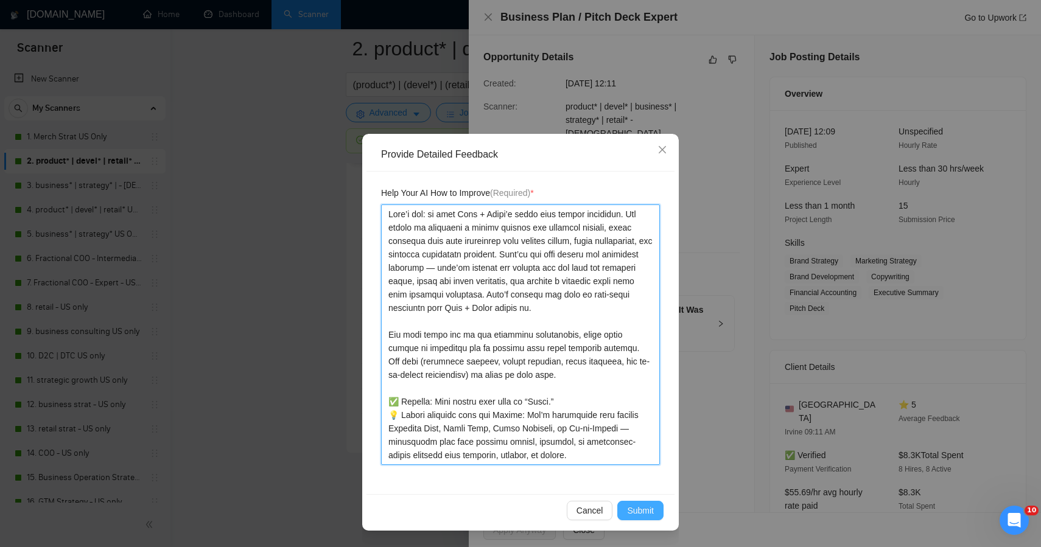
type textarea "Here’s why: it fits Plan + Pivot’s sweet spot almost perfectly. The client is l…"
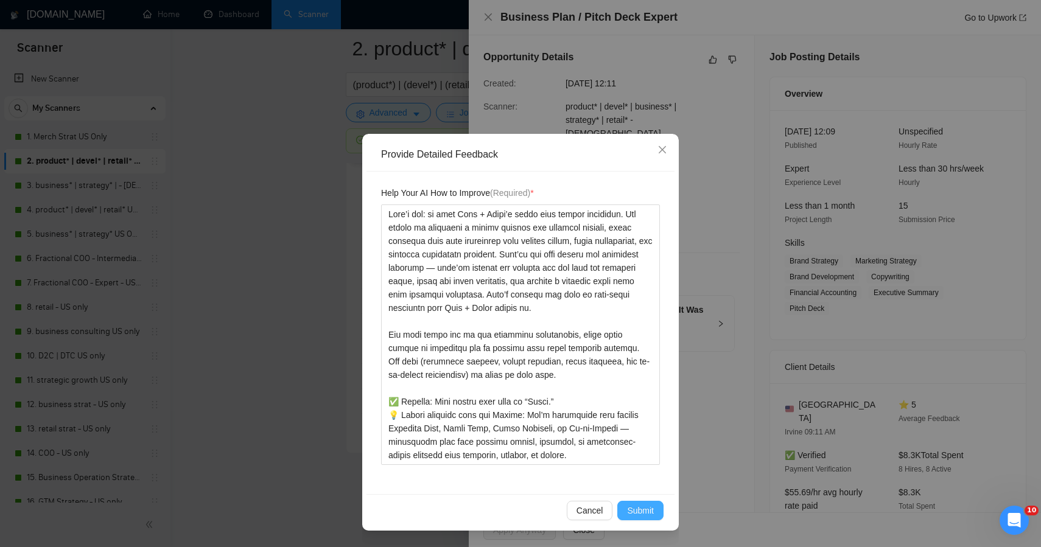
click at [640, 508] on span "Submit" at bounding box center [640, 510] width 27 height 13
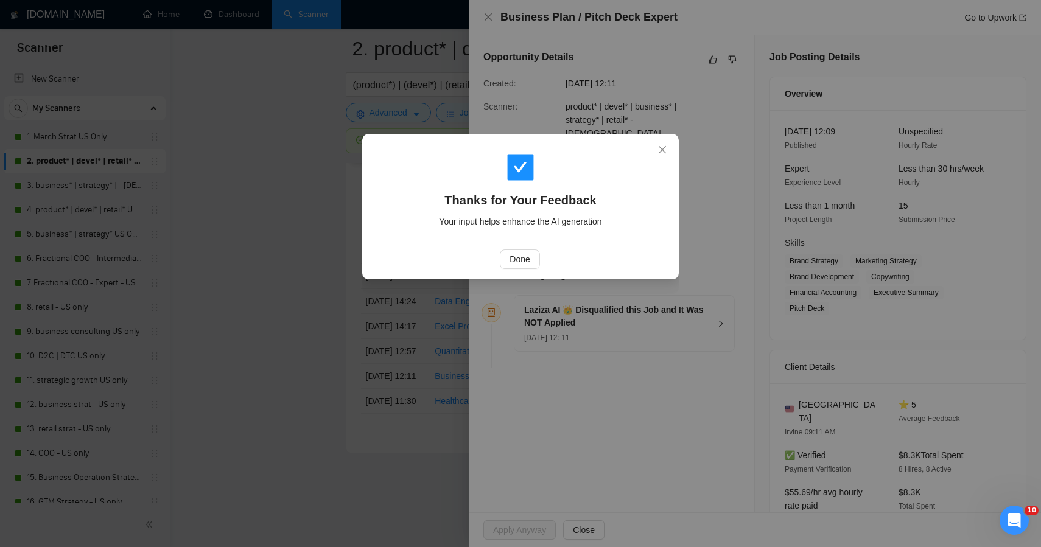
click at [300, 393] on div "Thanks for Your Feedback Your input helps enhance the AI generation Done" at bounding box center [520, 273] width 1041 height 547
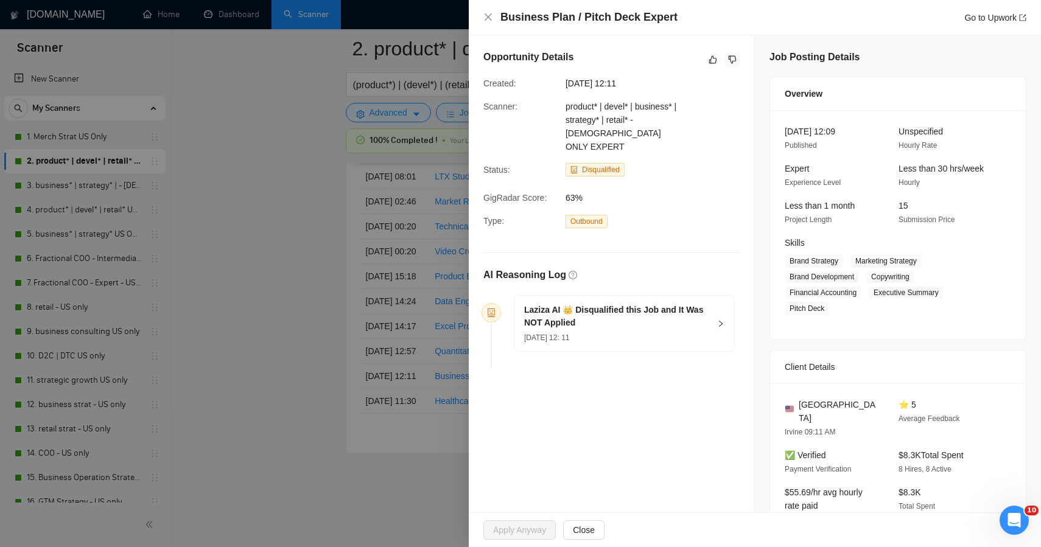
click at [295, 465] on div at bounding box center [520, 273] width 1041 height 547
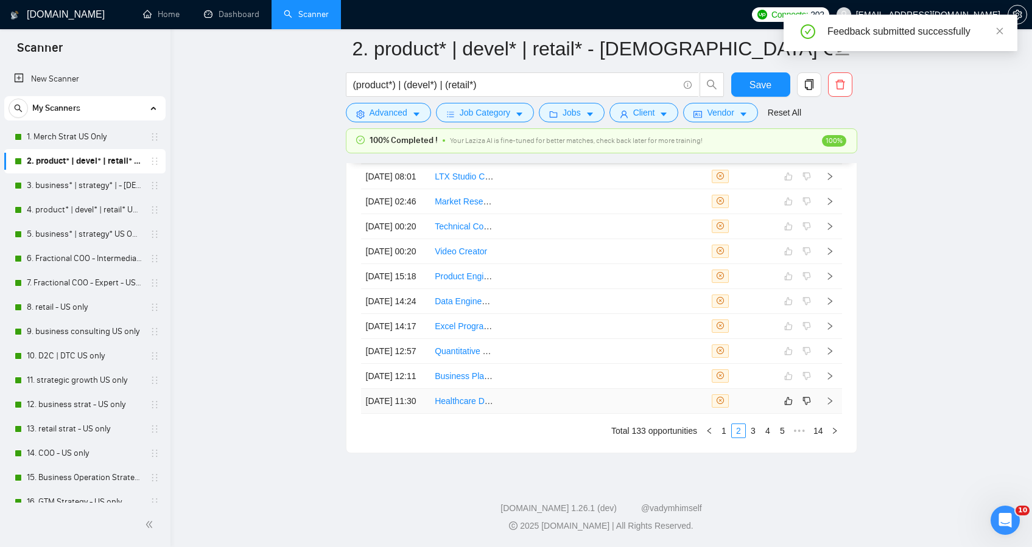
click at [763, 408] on div at bounding box center [742, 401] width 60 height 13
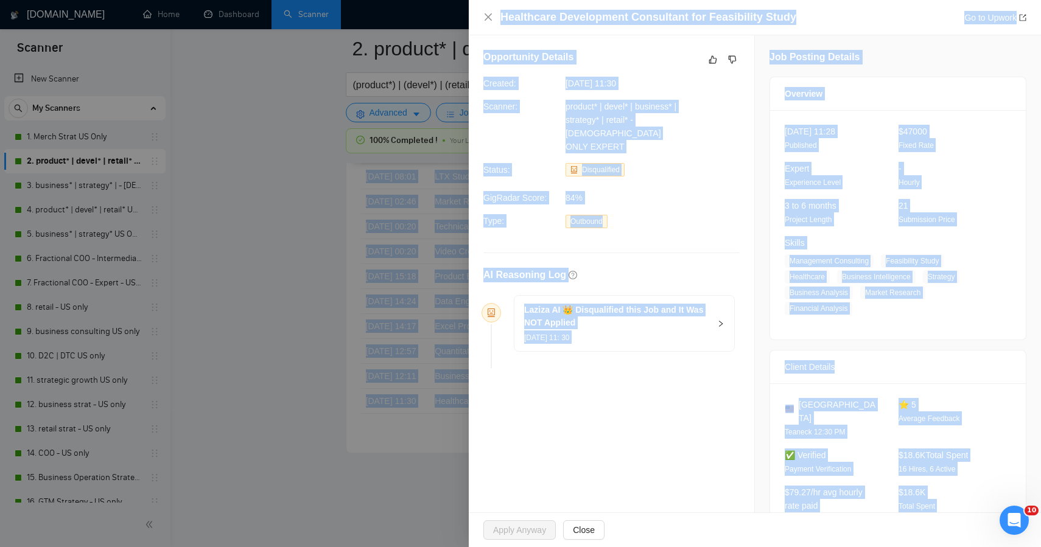
drag, startPoint x: 962, startPoint y: 477, endPoint x: 849, endPoint y: -75, distance: 563.2
copy body "Successful applications Failed applications Be sure to add @ RocketBidder_bot t…"
click at [709, 62] on icon "like" at bounding box center [713, 60] width 9 height 10
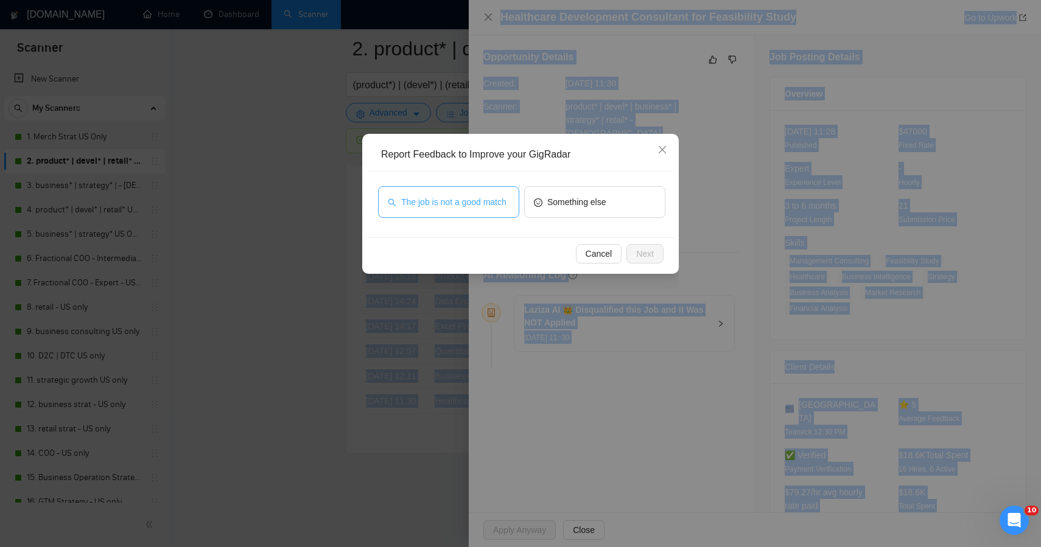
click at [505, 202] on span "The job is not a good match" at bounding box center [453, 201] width 105 height 13
click at [652, 252] on span "Next" at bounding box center [645, 253] width 18 height 13
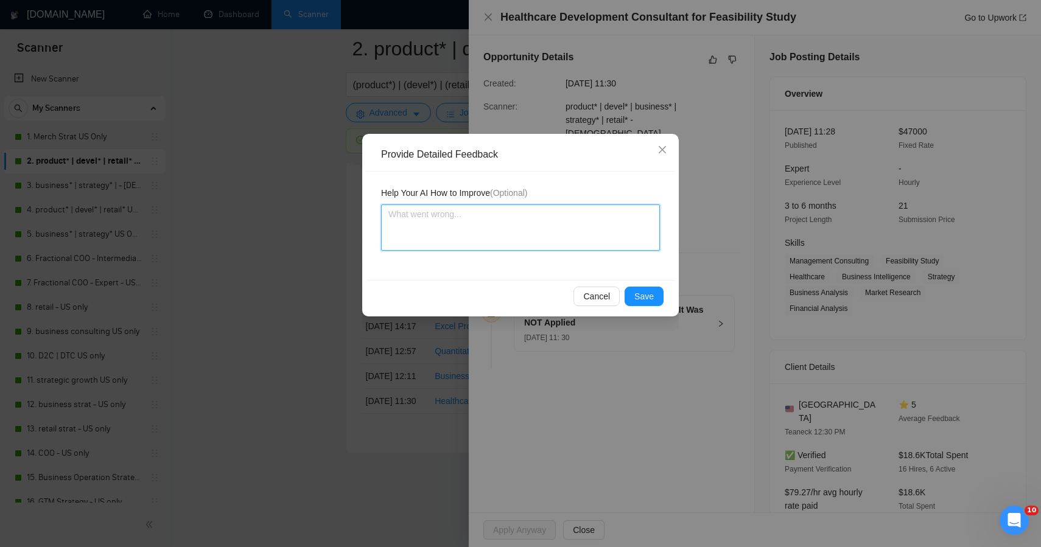
click at [591, 216] on textarea at bounding box center [520, 228] width 279 height 46
paste textarea "This posting is not an ideal fit for Plan + Pivot and was correctly disqualifie…"
type textarea "This posting is not an ideal fit for Plan + Pivot and was correctly disqualifie…"
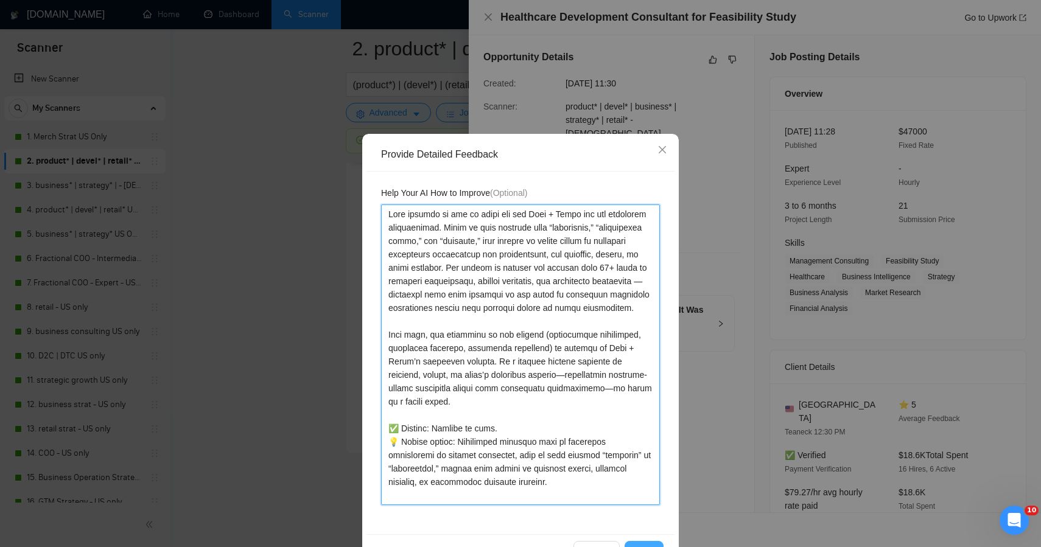
type textarea "This posting is not an ideal fit for Plan + Pivot and was correctly disqualifie…"
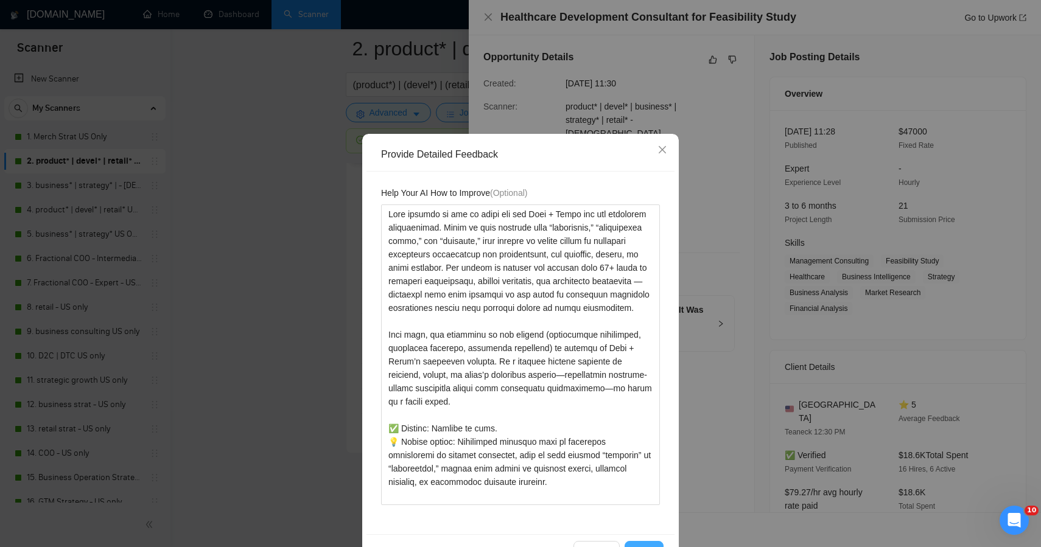
click at [630, 542] on button "Save" at bounding box center [644, 550] width 39 height 19
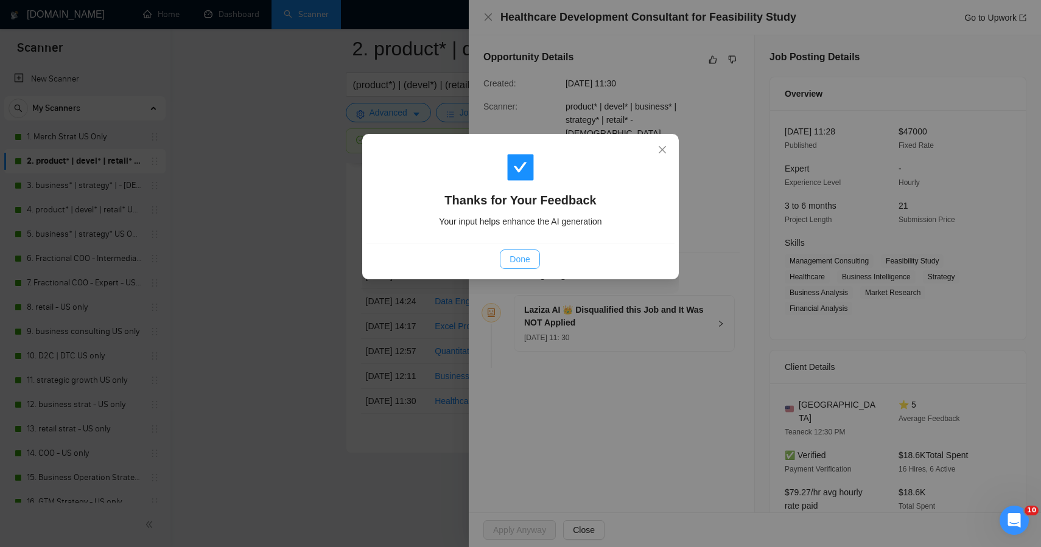
click at [513, 260] on span "Done" at bounding box center [520, 259] width 20 height 13
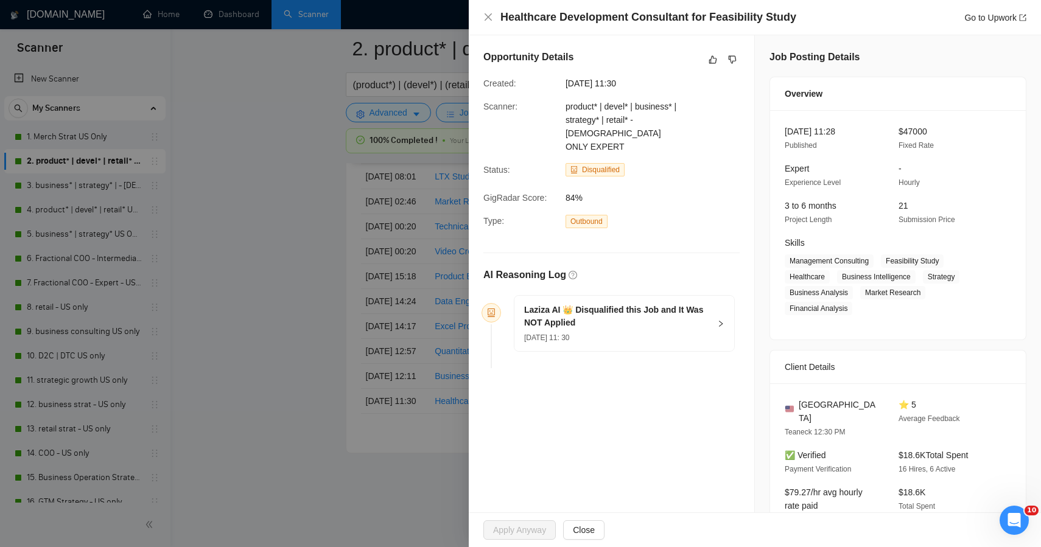
click at [345, 278] on div at bounding box center [520, 273] width 1041 height 547
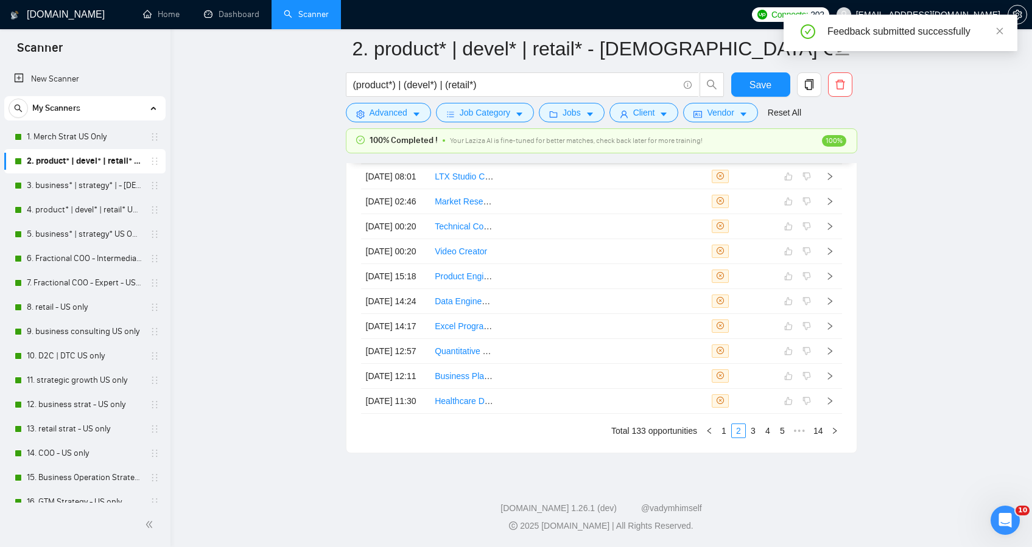
scroll to position [3406, 0]
click at [751, 438] on li "3" at bounding box center [753, 431] width 15 height 15
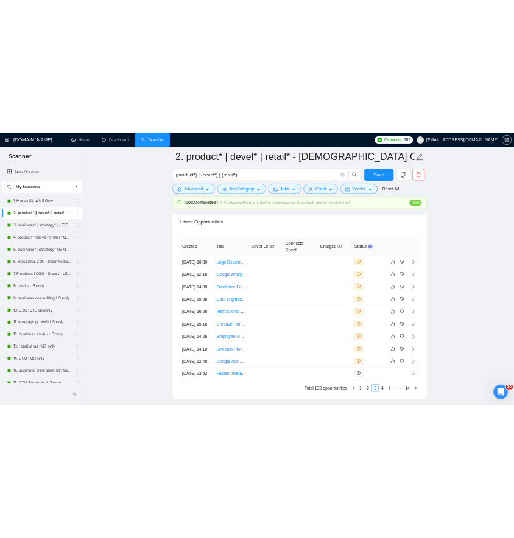
scroll to position [3187, 0]
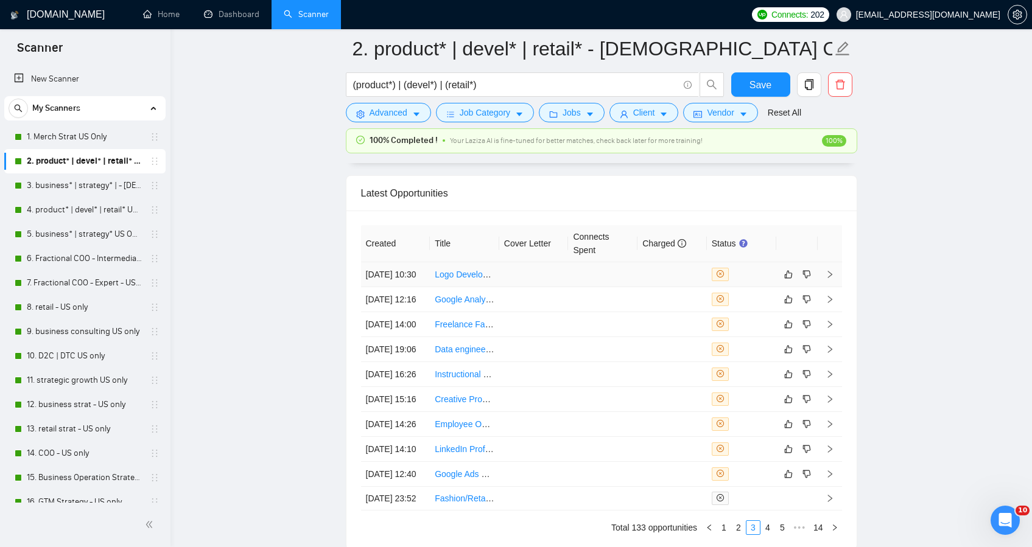
click at [522, 275] on td at bounding box center [533, 274] width 69 height 25
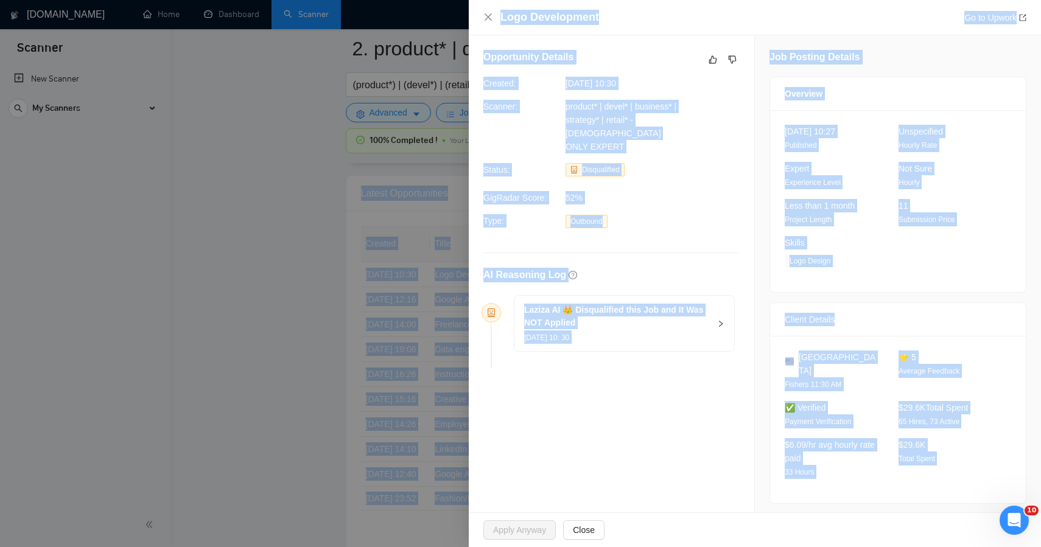
drag, startPoint x: 888, startPoint y: 480, endPoint x: 634, endPoint y: -49, distance: 587.2
copy body "Get a notification every time a specified autobidder event occurs. ON Slack Pla…"
click at [709, 60] on icon "like" at bounding box center [713, 60] width 9 height 10
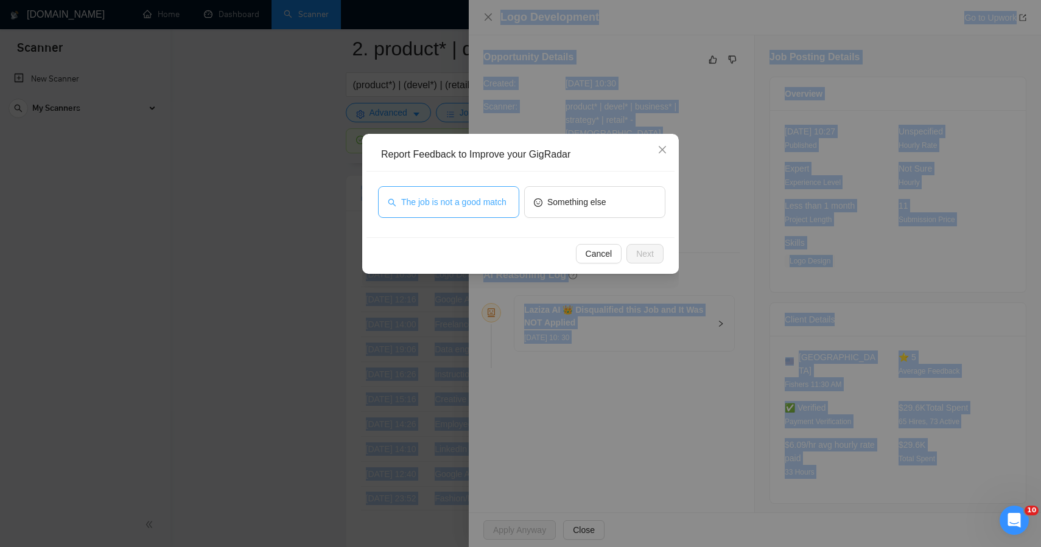
click at [487, 206] on span "The job is not a good match" at bounding box center [453, 201] width 105 height 13
click at [642, 251] on span "Next" at bounding box center [645, 253] width 18 height 13
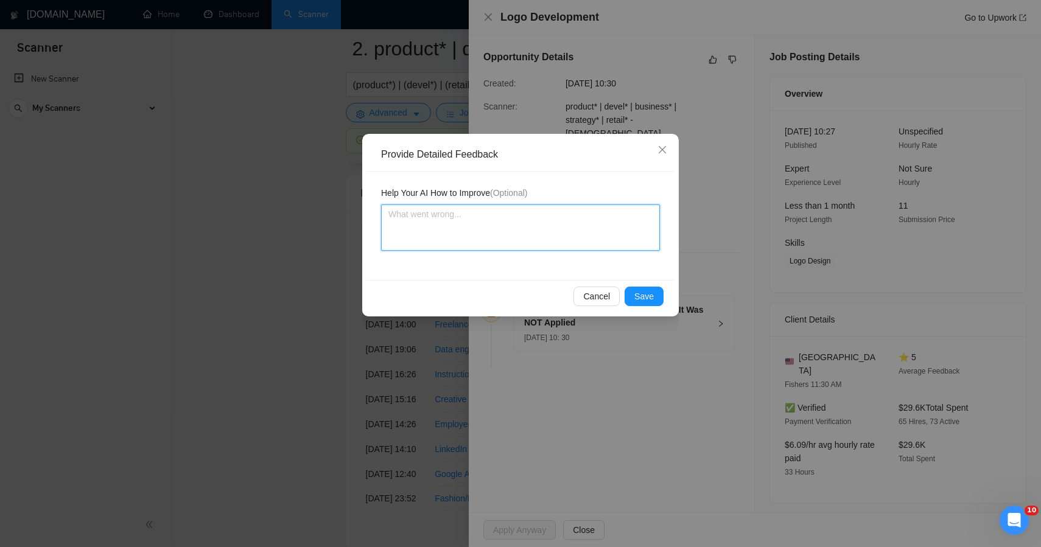
click at [532, 220] on textarea at bounding box center [520, 228] width 279 height 46
paste textarea "This posting is not a fit for Plan + Pivot and was correctly disqualified. The …"
type textarea "This posting is not a fit for Plan + Pivot and was correctly disqualified. The …"
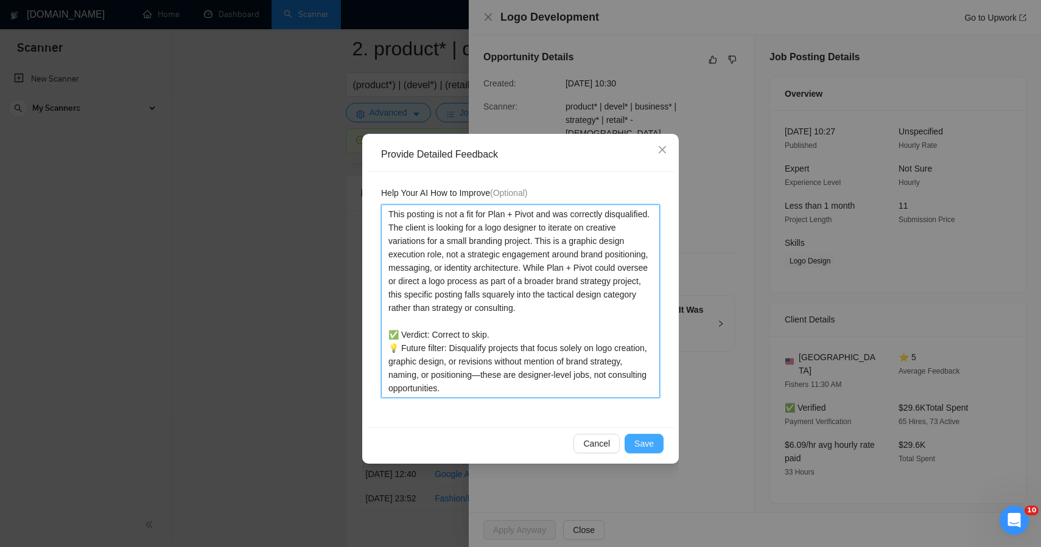
type textarea "This posting is not a fit for Plan + Pivot and was correctly disqualified. The …"
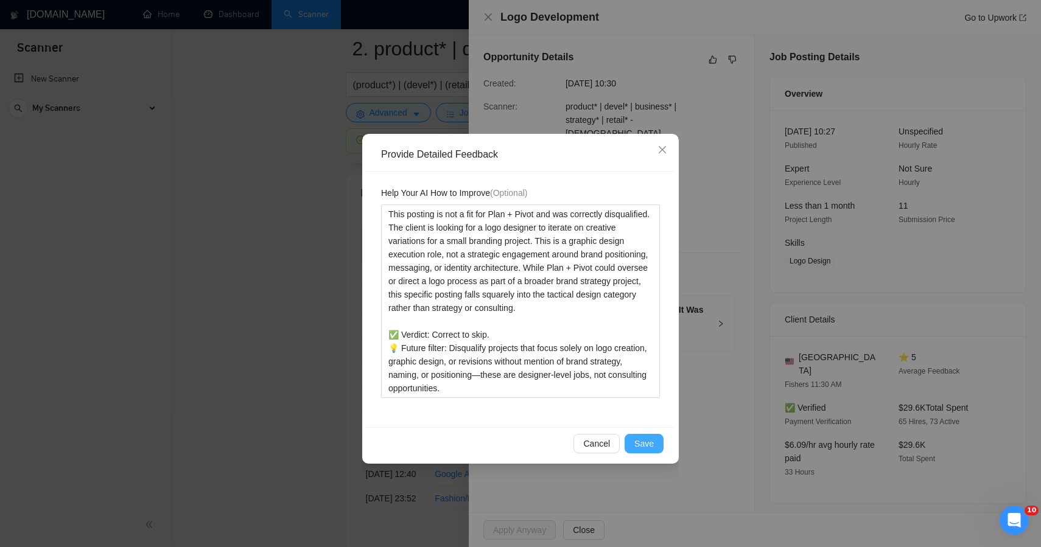
click at [634, 442] on button "Save" at bounding box center [644, 443] width 39 height 19
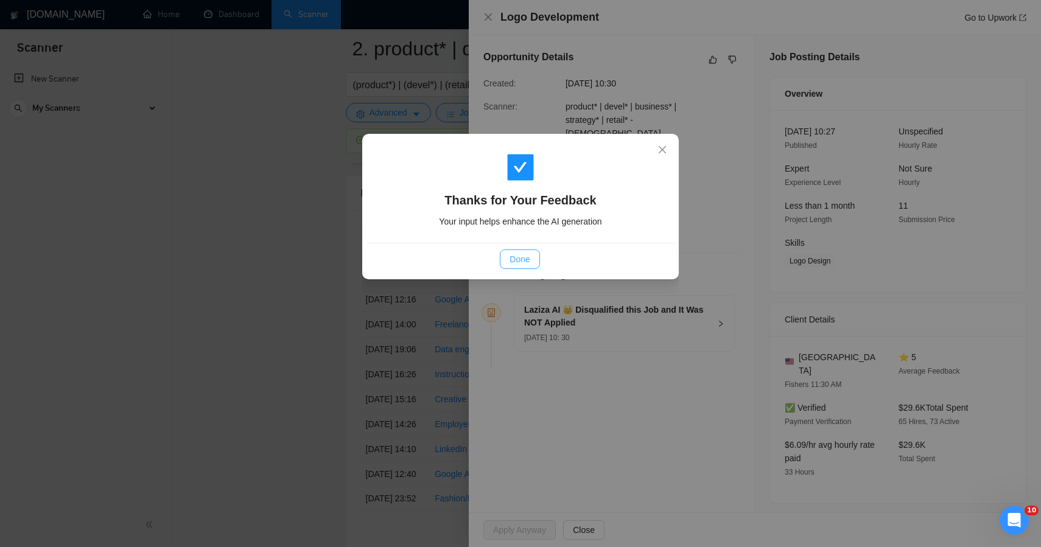
click at [521, 257] on span "Done" at bounding box center [520, 259] width 20 height 13
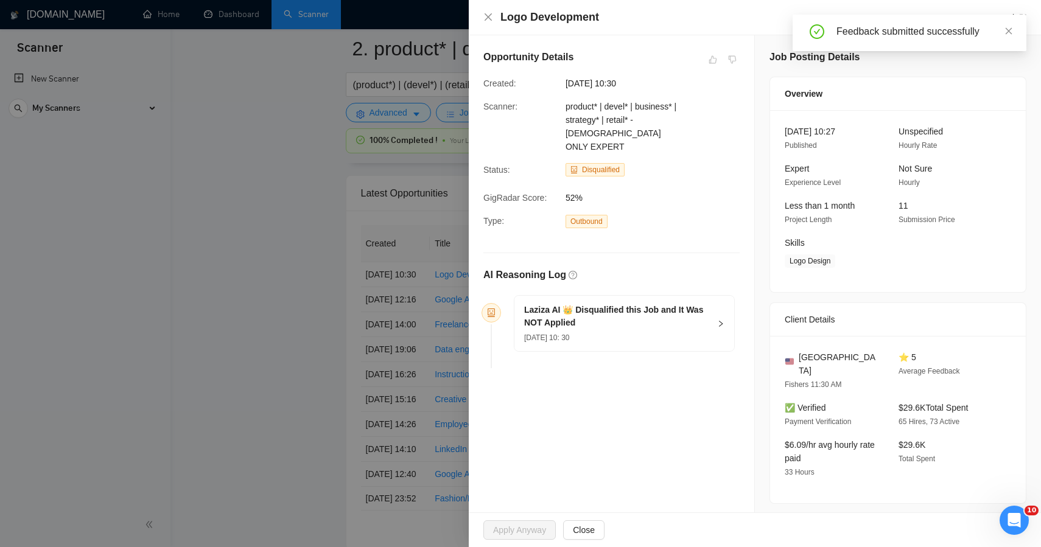
click at [334, 243] on div at bounding box center [520, 273] width 1041 height 547
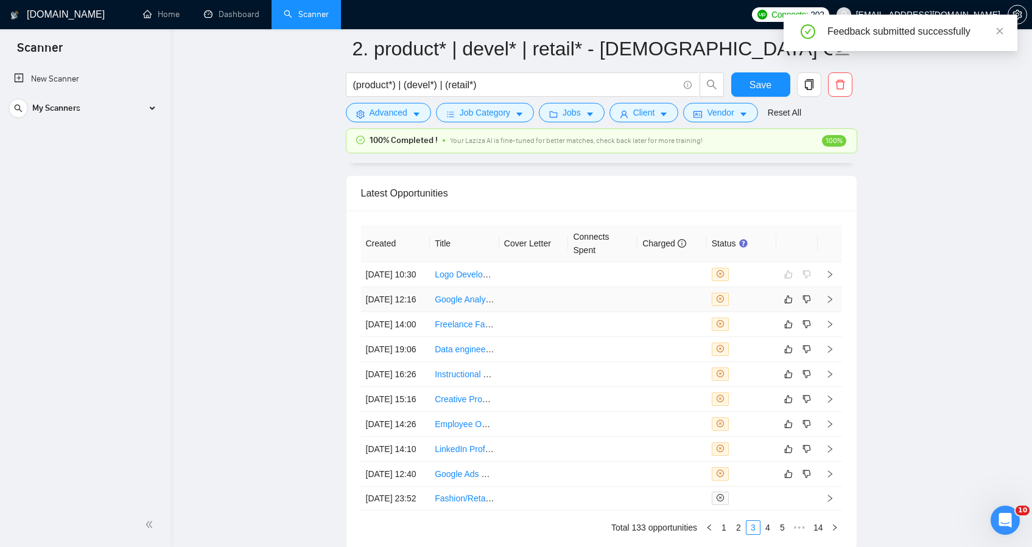
click at [583, 312] on td at bounding box center [602, 299] width 69 height 25
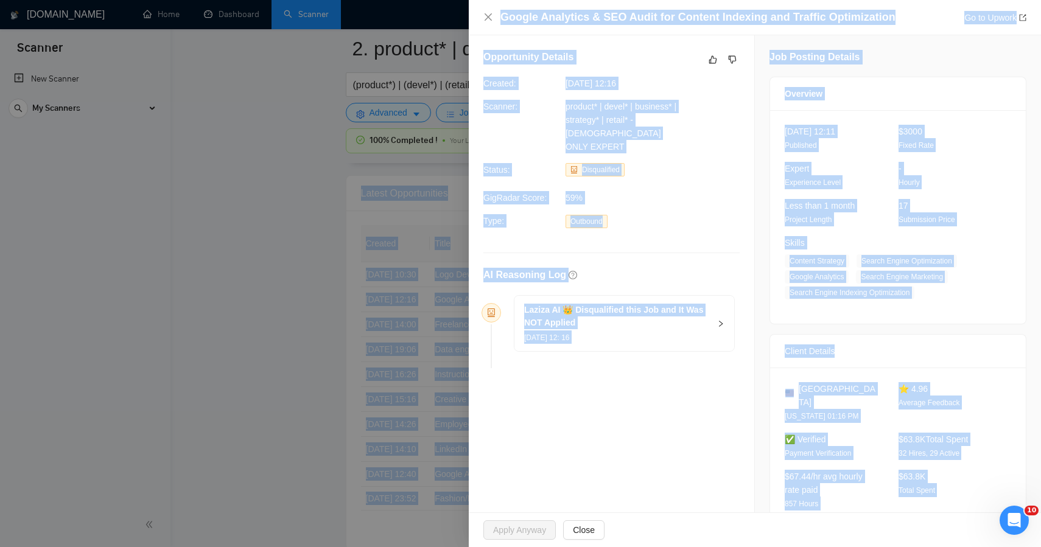
drag, startPoint x: 890, startPoint y: 476, endPoint x: 661, endPoint y: -4, distance: 531.7
click at [709, 60] on icon "like" at bounding box center [713, 60] width 9 height 10
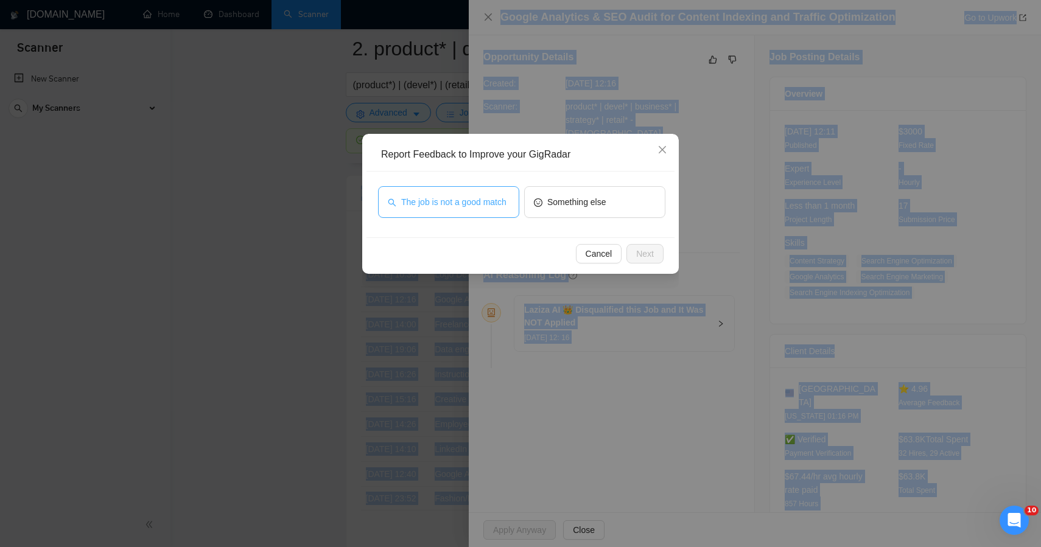
click at [489, 208] on span "The job is not a good match" at bounding box center [453, 201] width 105 height 13
click at [638, 258] on span "Next" at bounding box center [645, 253] width 18 height 13
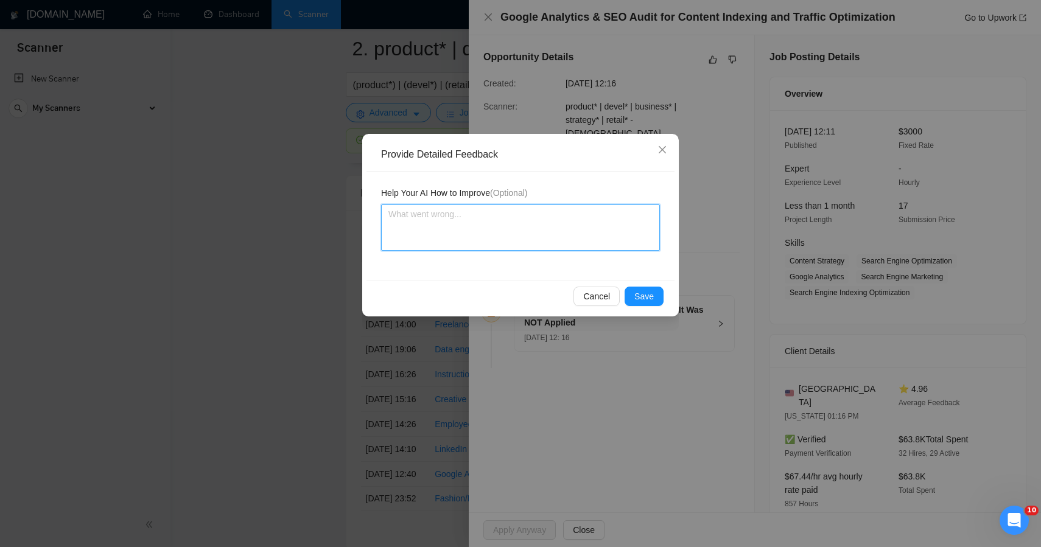
click at [549, 237] on textarea at bounding box center [520, 228] width 279 height 46
paste textarea "This posting is not a strong fit for Plan + Pivot and was correctly disqualifie…"
type textarea "This posting is not a strong fit for Plan + Pivot and was correctly disqualifie…"
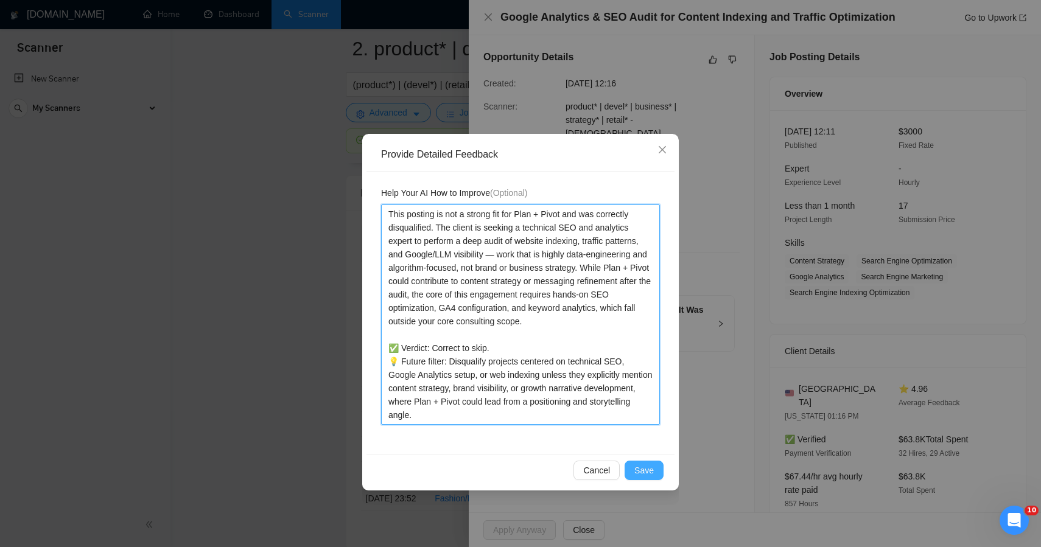
type textarea "This posting is not a strong fit for Plan + Pivot and was correctly disqualifie…"
click at [645, 473] on span "Save" at bounding box center [644, 470] width 19 height 13
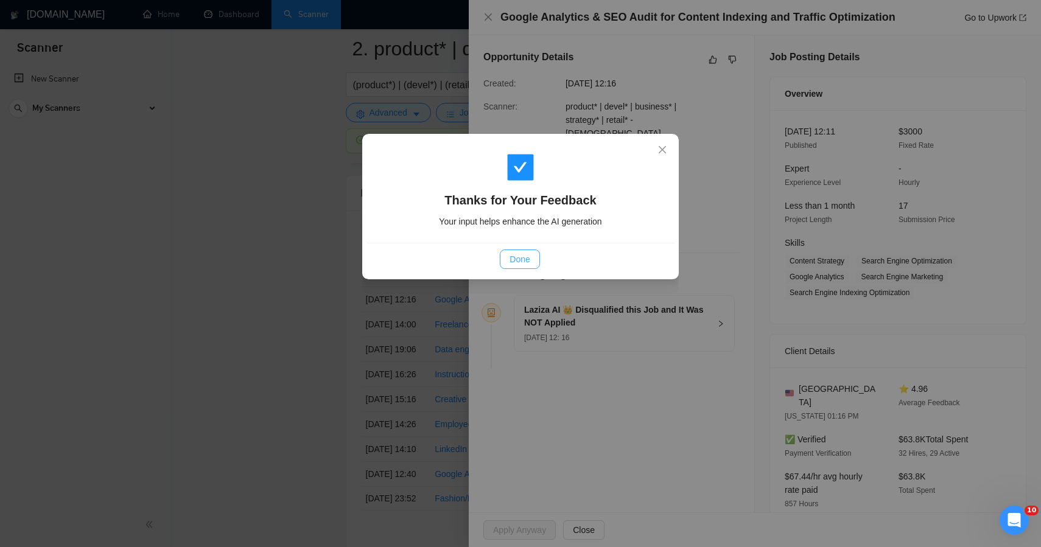
click at [531, 261] on button "Done" at bounding box center [520, 259] width 40 height 19
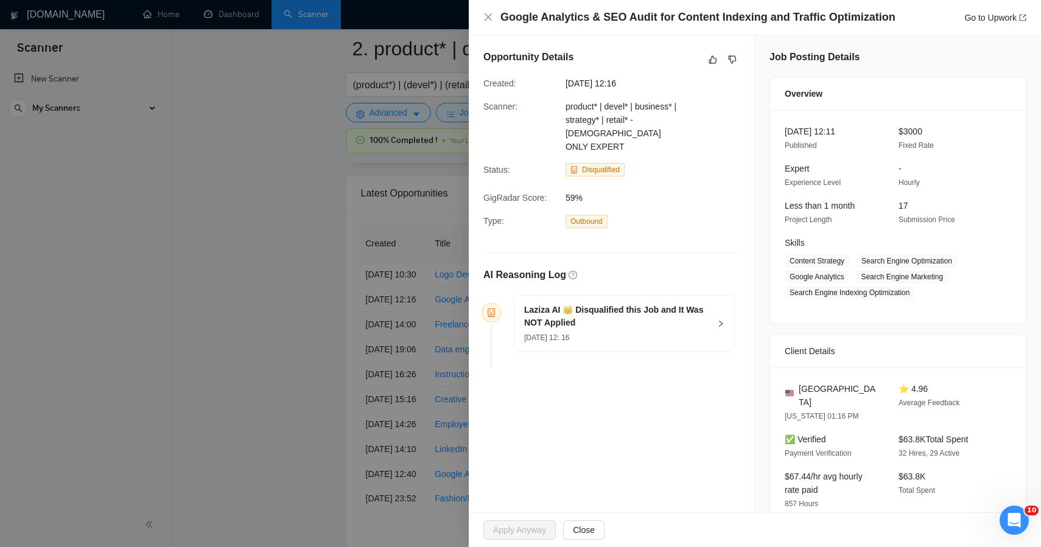
click at [289, 261] on div at bounding box center [520, 273] width 1041 height 547
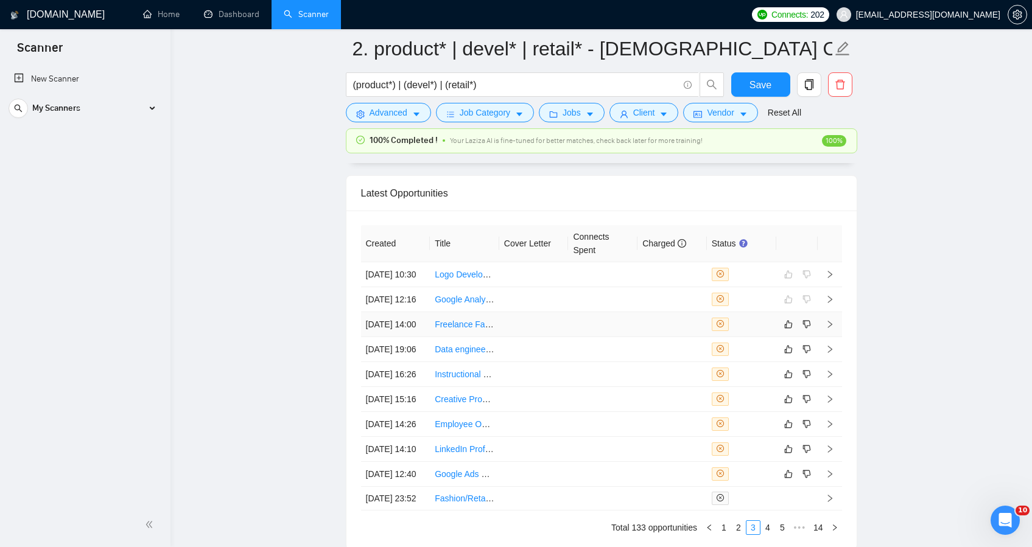
click at [497, 329] on link "Freelance Fashion Designer – High-End Southern Children’s Clothing" at bounding box center [566, 325] width 263 height 10
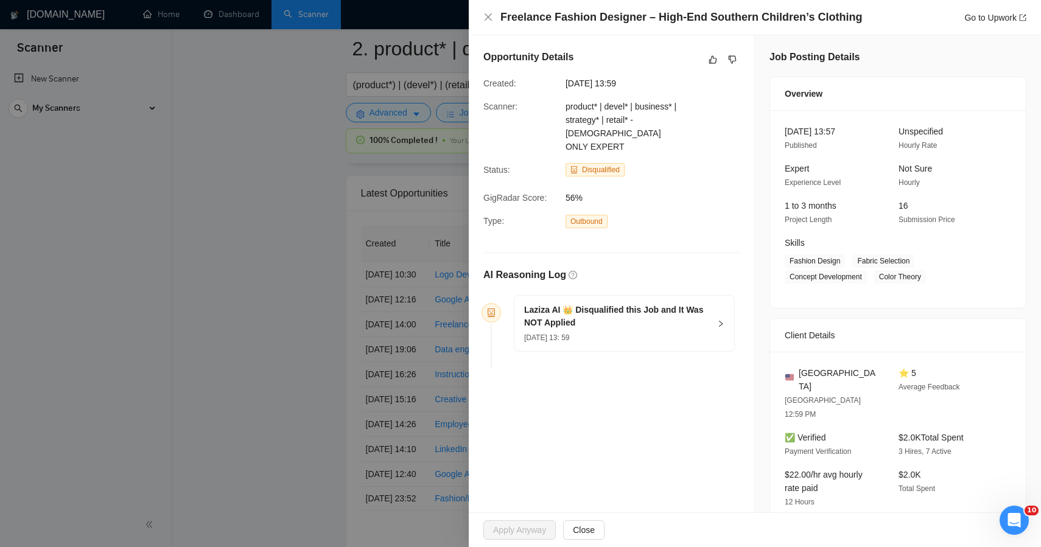
click at [294, 245] on div at bounding box center [520, 273] width 1041 height 547
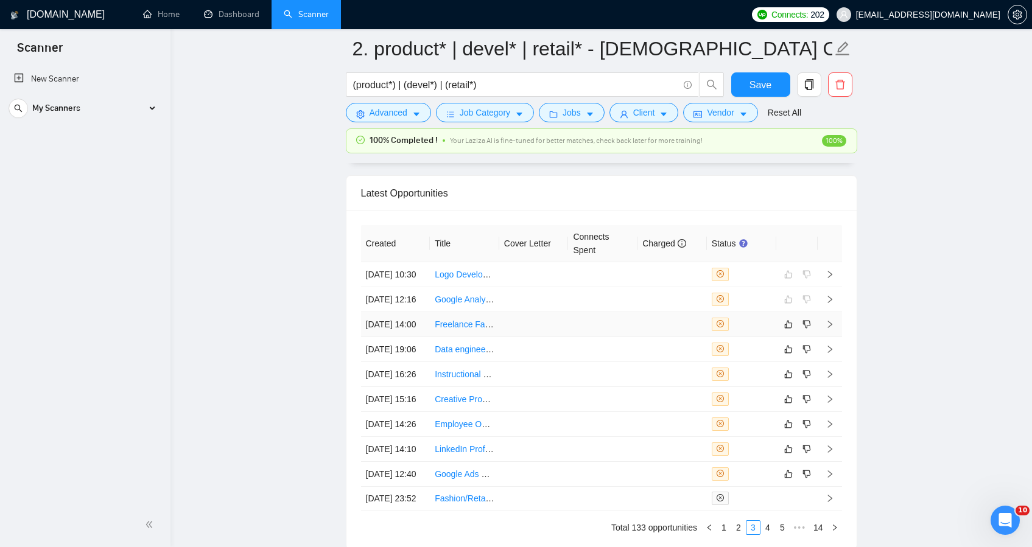
click at [583, 337] on td at bounding box center [602, 324] width 69 height 25
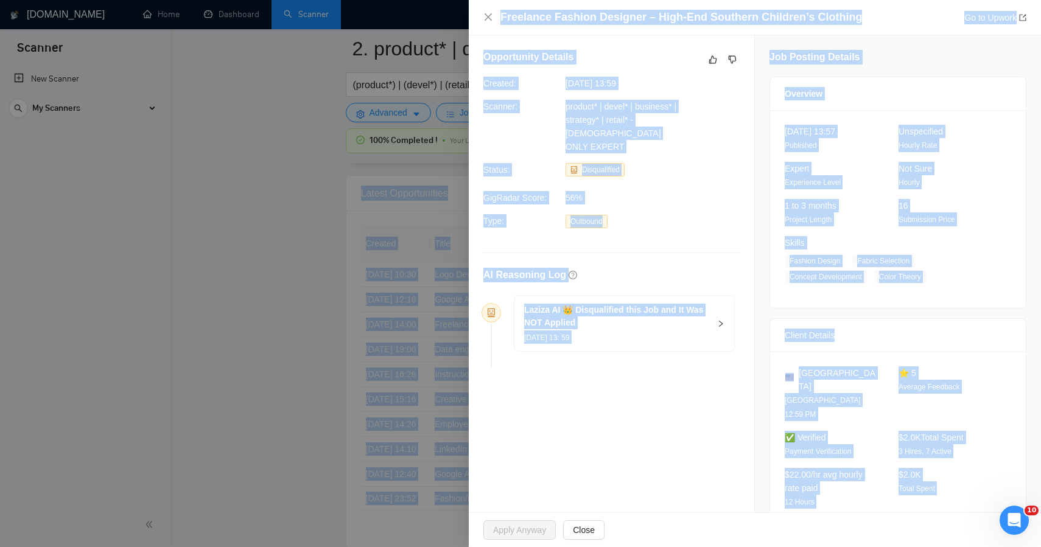
drag, startPoint x: 1002, startPoint y: 473, endPoint x: 684, endPoint y: -55, distance: 615.9
click at [706, 60] on button "button" at bounding box center [713, 59] width 15 height 15
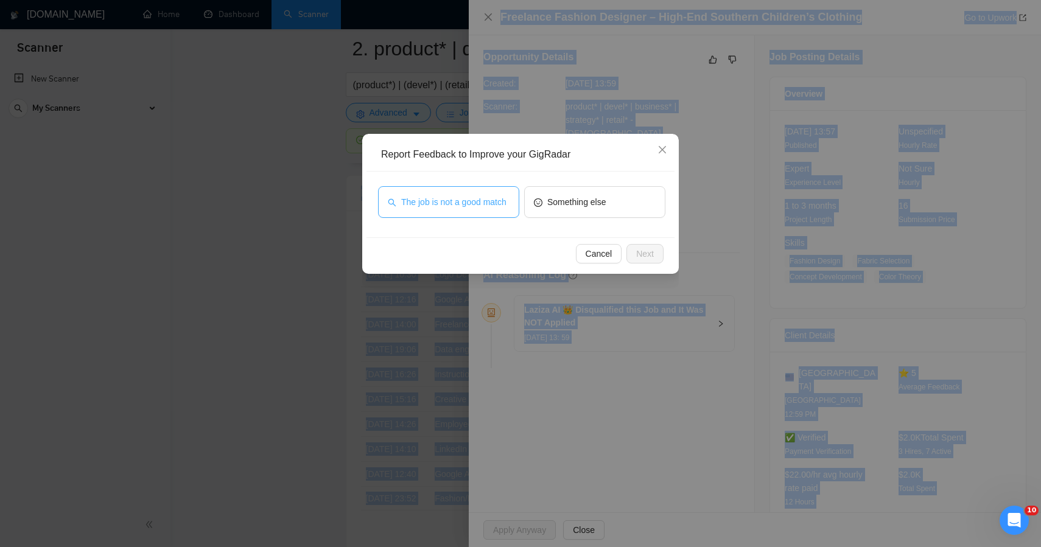
click at [460, 199] on span "The job is not a good match" at bounding box center [453, 201] width 105 height 13
click at [640, 247] on span "Next" at bounding box center [645, 253] width 18 height 13
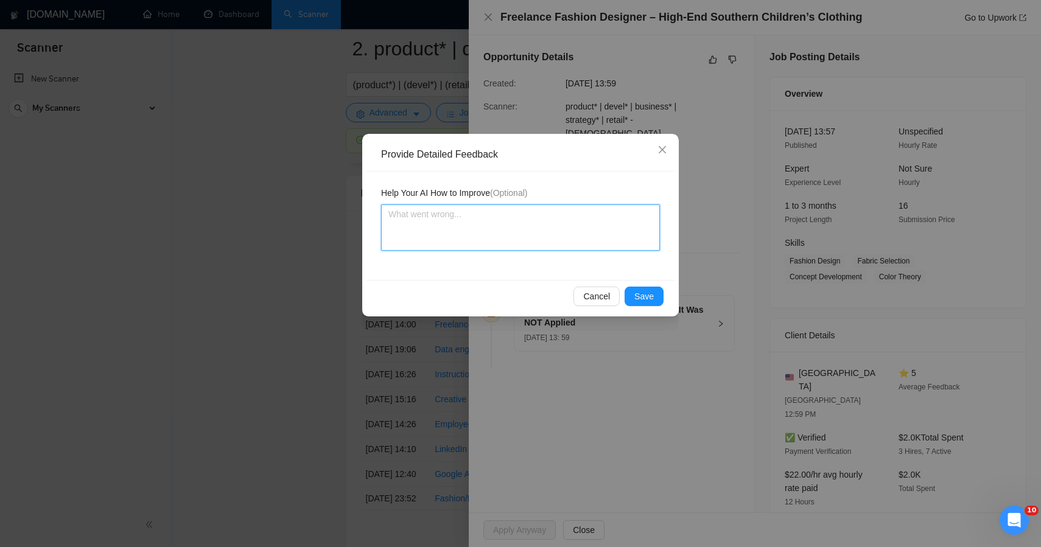
click at [517, 235] on textarea at bounding box center [520, 228] width 279 height 46
paste textarea "Disqualification was reasonable, but a borderline miss — this could have been a…"
type textarea "Disqualification was reasonable, but a borderline miss — this could have been a…"
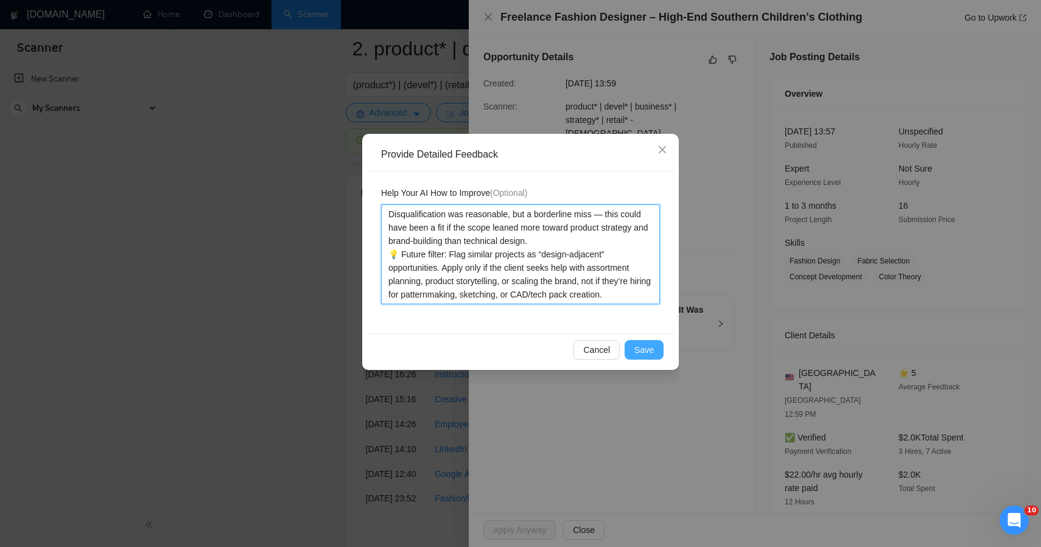
type textarea "Disqualification was reasonable, but a borderline miss — this could have been a…"
click at [655, 357] on button "Save" at bounding box center [644, 349] width 39 height 19
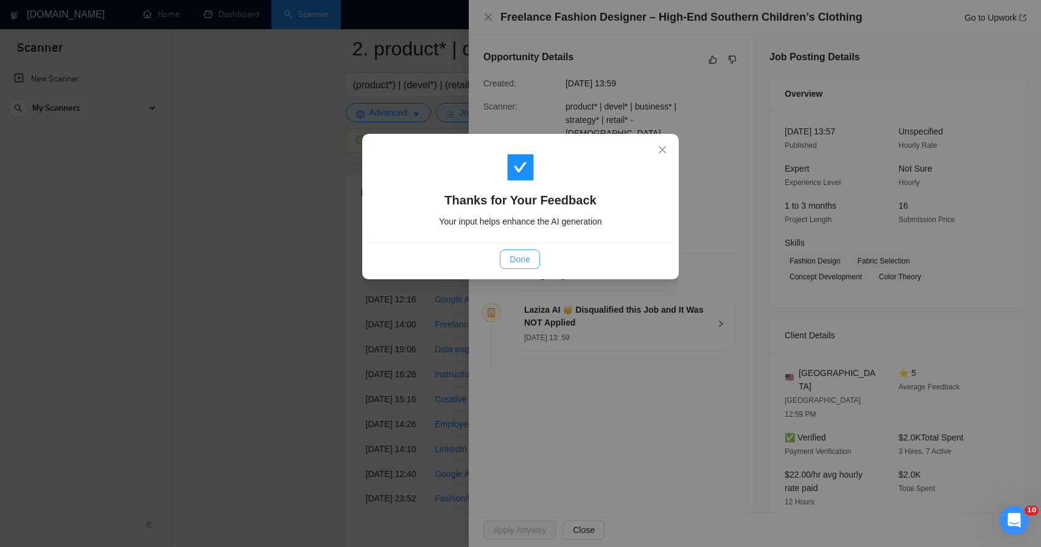
click at [524, 251] on button "Done" at bounding box center [520, 259] width 40 height 19
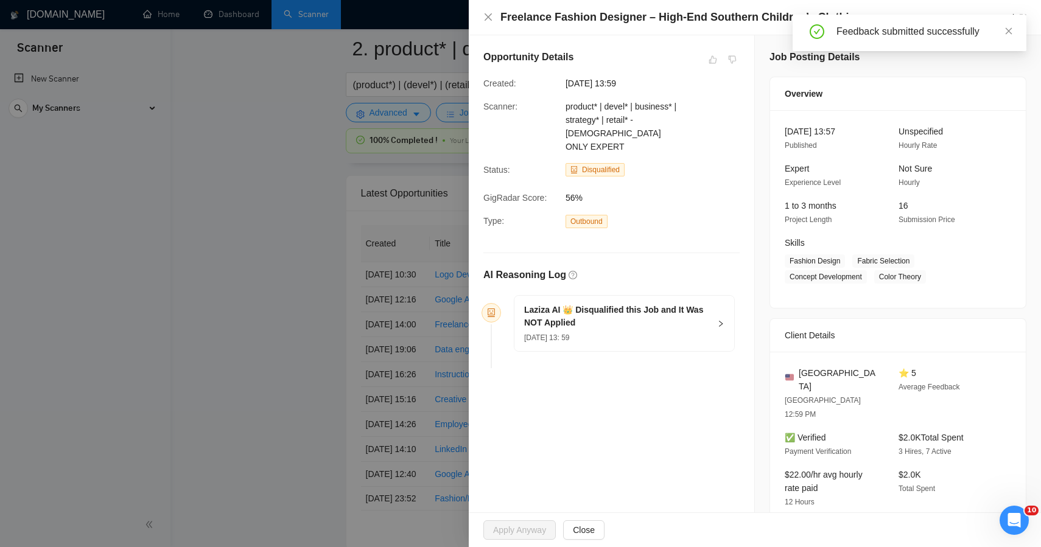
click at [258, 283] on div at bounding box center [520, 273] width 1041 height 547
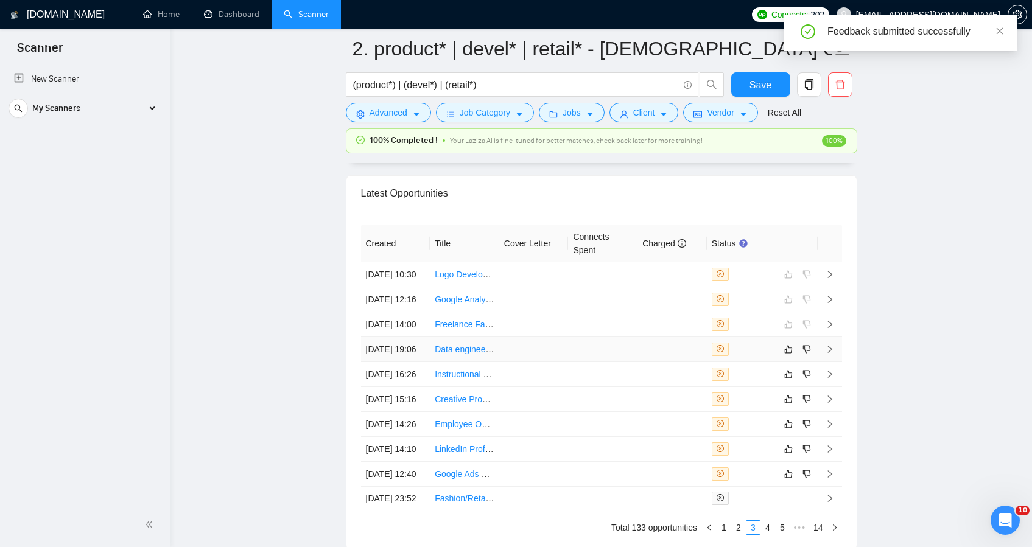
click at [583, 362] on td at bounding box center [602, 349] width 69 height 25
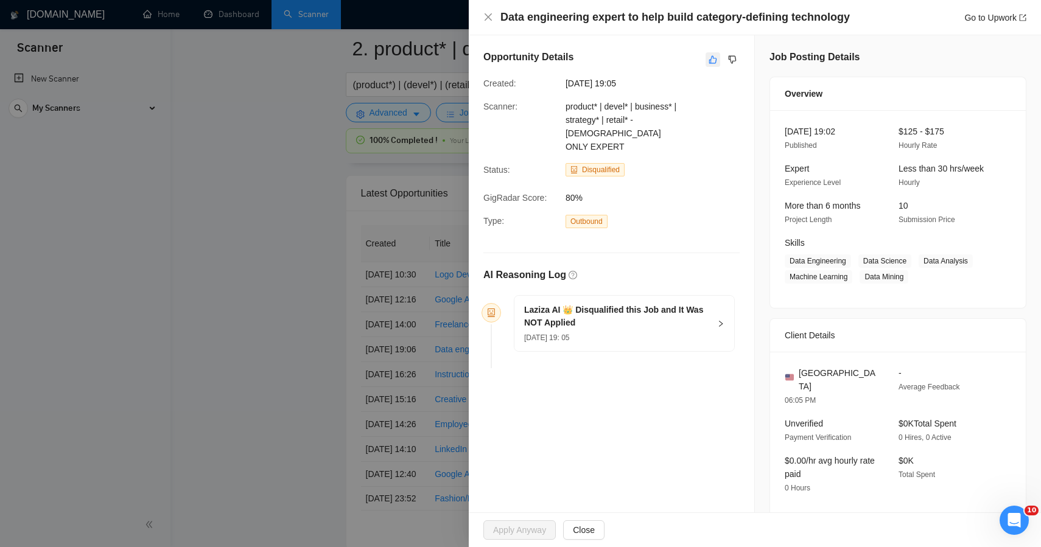
click at [709, 58] on icon "like" at bounding box center [713, 60] width 8 height 8
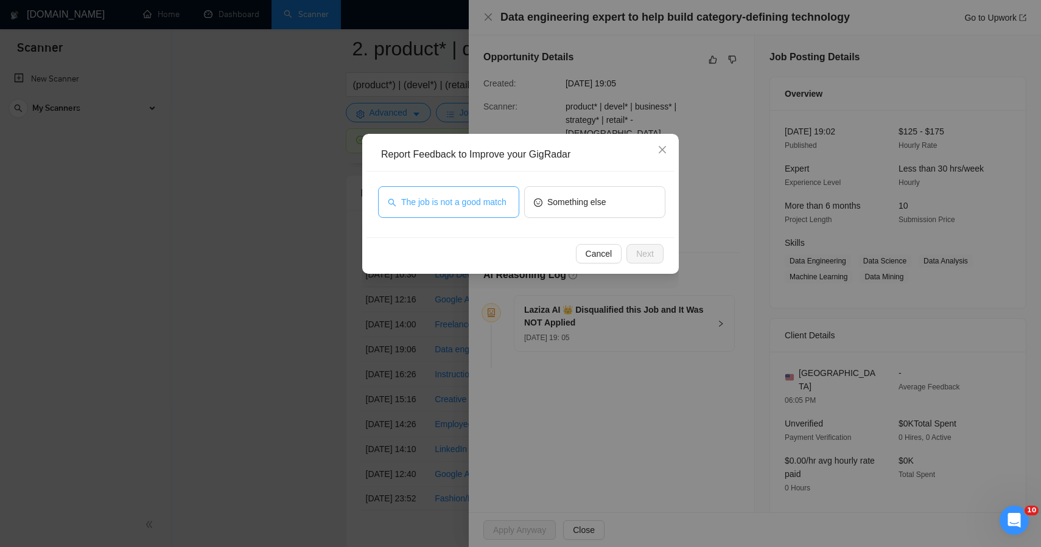
click at [471, 204] on span "The job is not a good match" at bounding box center [453, 201] width 105 height 13
click at [655, 254] on button "Next" at bounding box center [645, 253] width 37 height 19
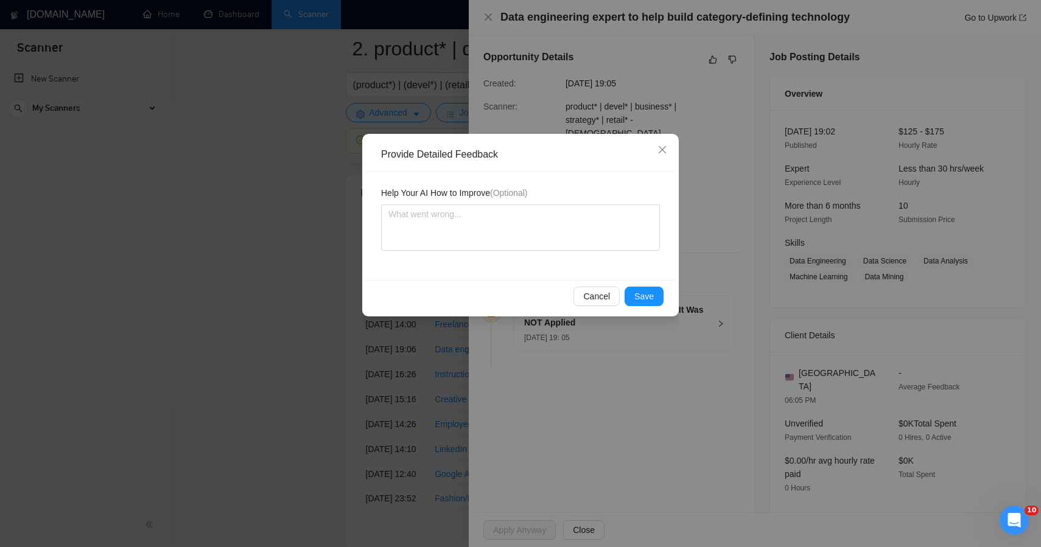
click at [647, 285] on div "Cancel Save" at bounding box center [521, 296] width 308 height 32
click at [643, 299] on span "Save" at bounding box center [644, 296] width 19 height 13
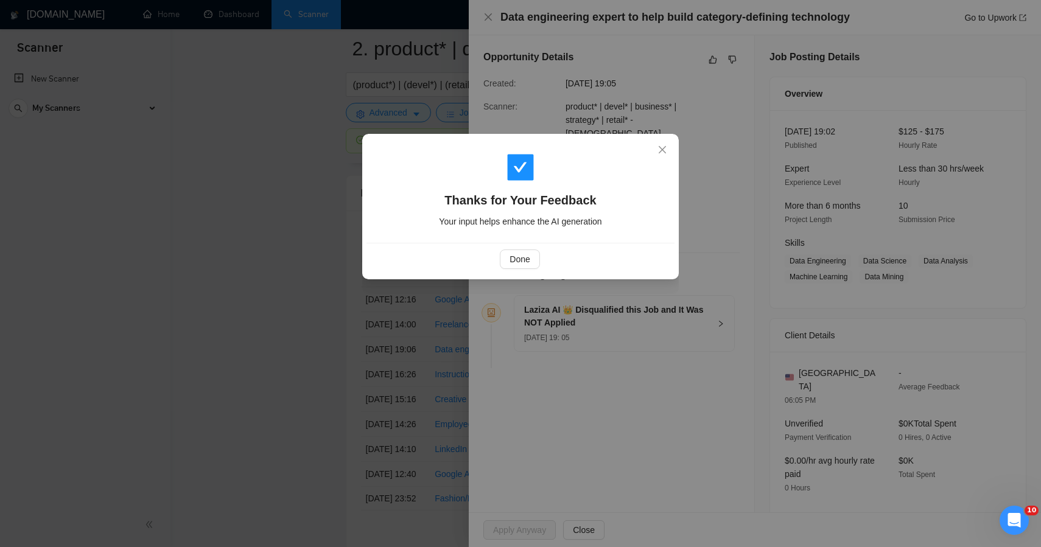
click at [328, 233] on div "Thanks for Your Feedback Your input helps enhance the AI generation Done" at bounding box center [520, 273] width 1041 height 547
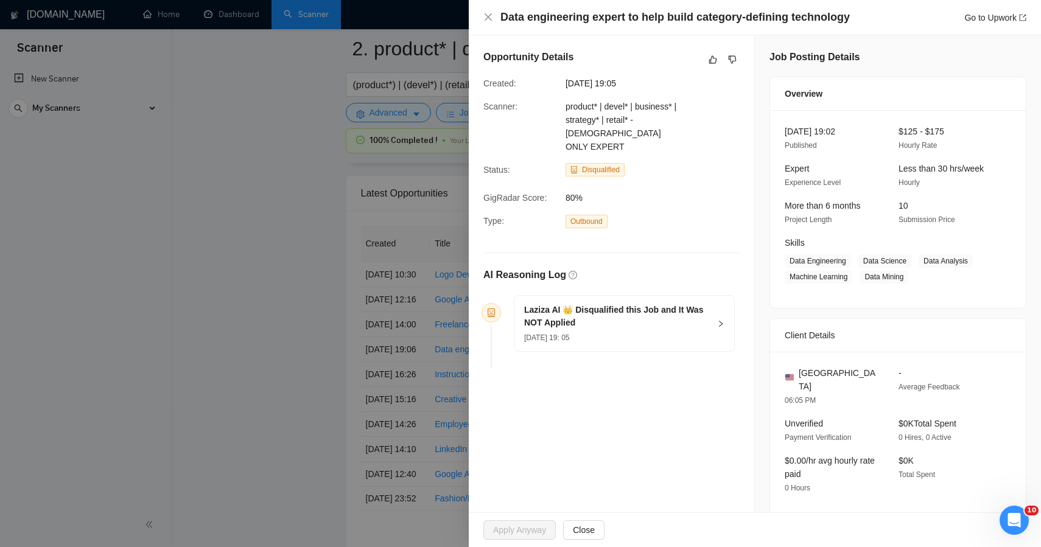
click at [328, 233] on div at bounding box center [520, 273] width 1041 height 547
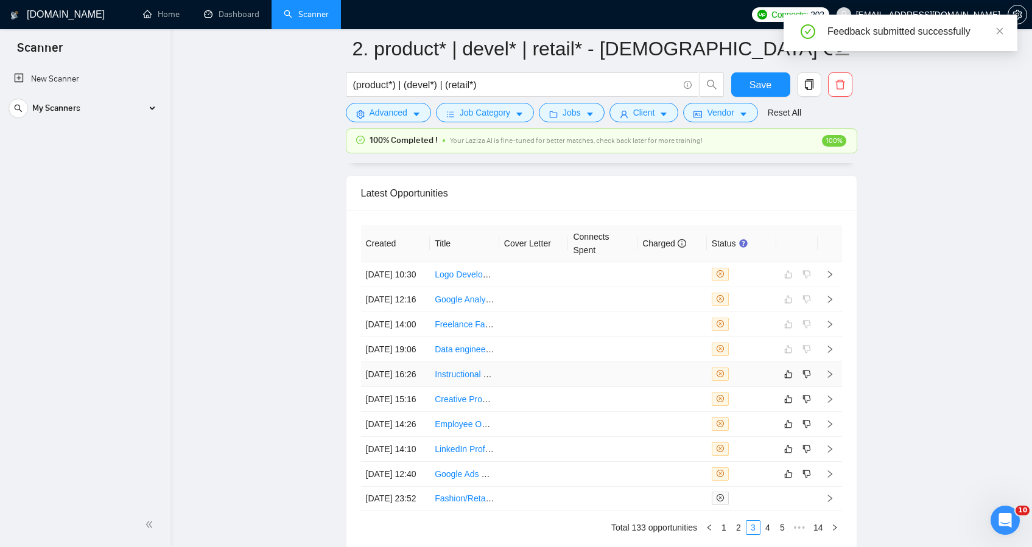
click at [515, 387] on td at bounding box center [533, 374] width 69 height 25
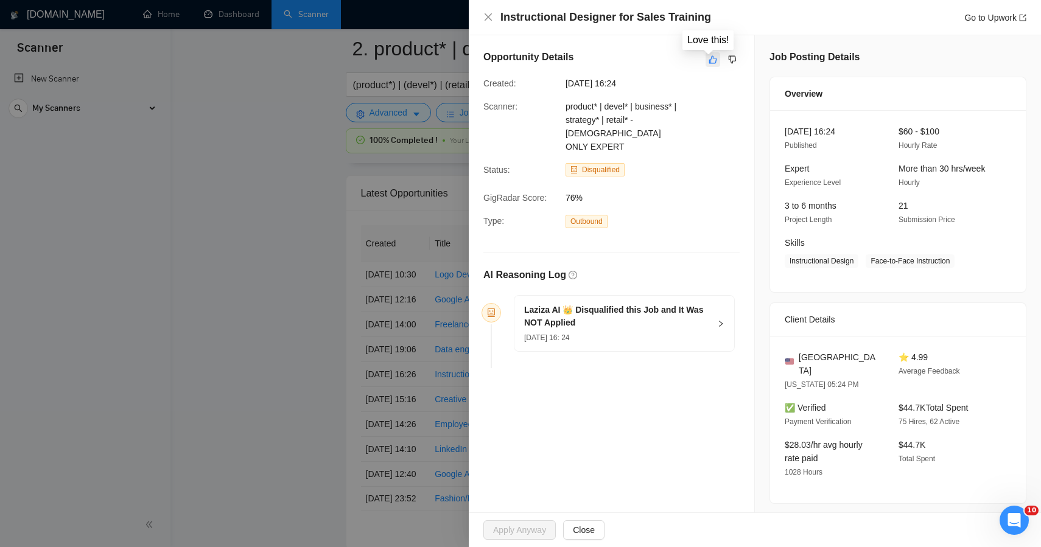
click at [709, 60] on icon "like" at bounding box center [713, 60] width 9 height 10
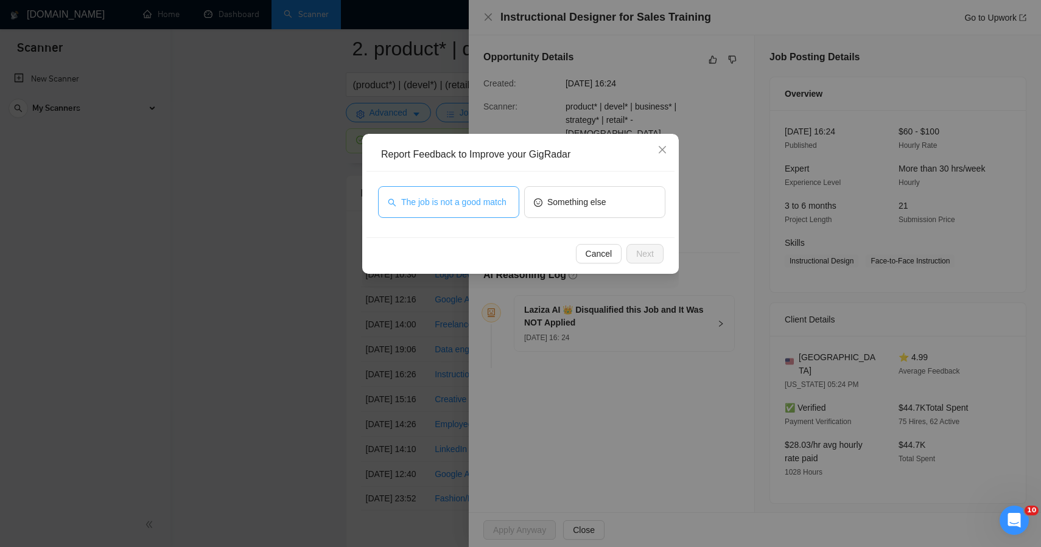
click at [482, 195] on span "The job is not a good match" at bounding box center [453, 201] width 105 height 13
click at [646, 255] on span "Next" at bounding box center [645, 253] width 18 height 13
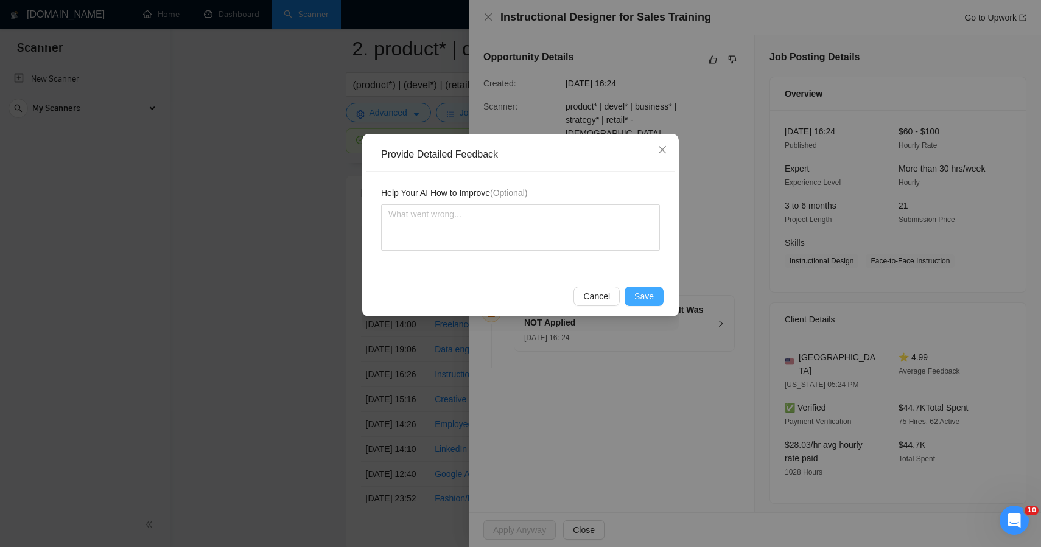
click at [653, 296] on span "Save" at bounding box center [644, 296] width 19 height 13
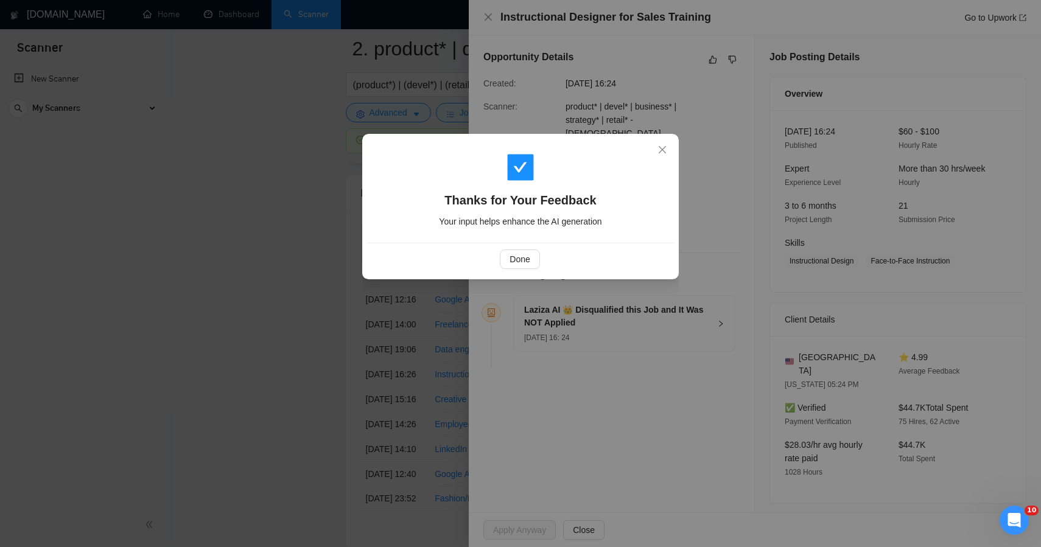
click at [269, 272] on div "Thanks for Your Feedback Your input helps enhance the AI generation Done" at bounding box center [520, 273] width 1041 height 547
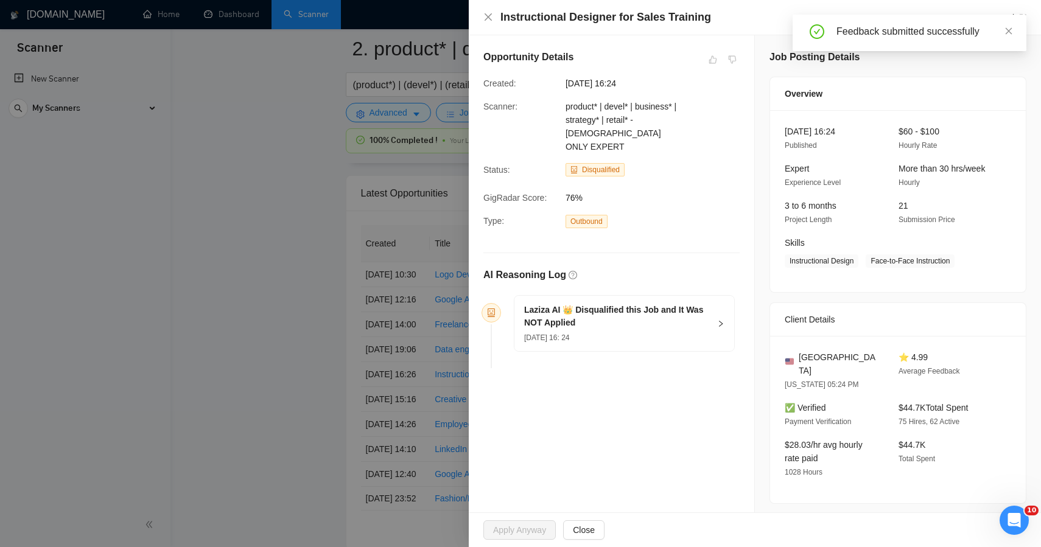
click at [304, 347] on div at bounding box center [520, 273] width 1041 height 547
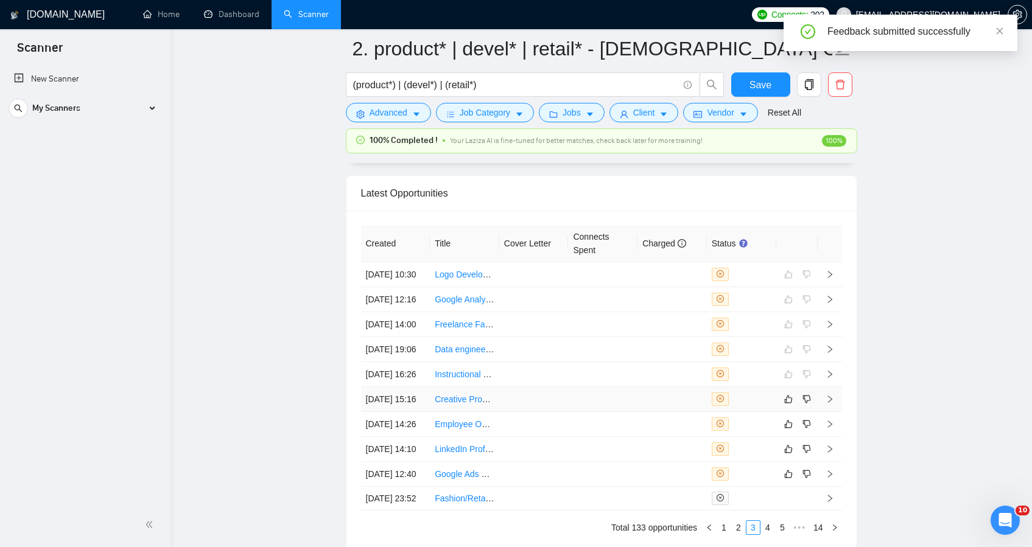
click at [526, 412] on td at bounding box center [533, 399] width 69 height 25
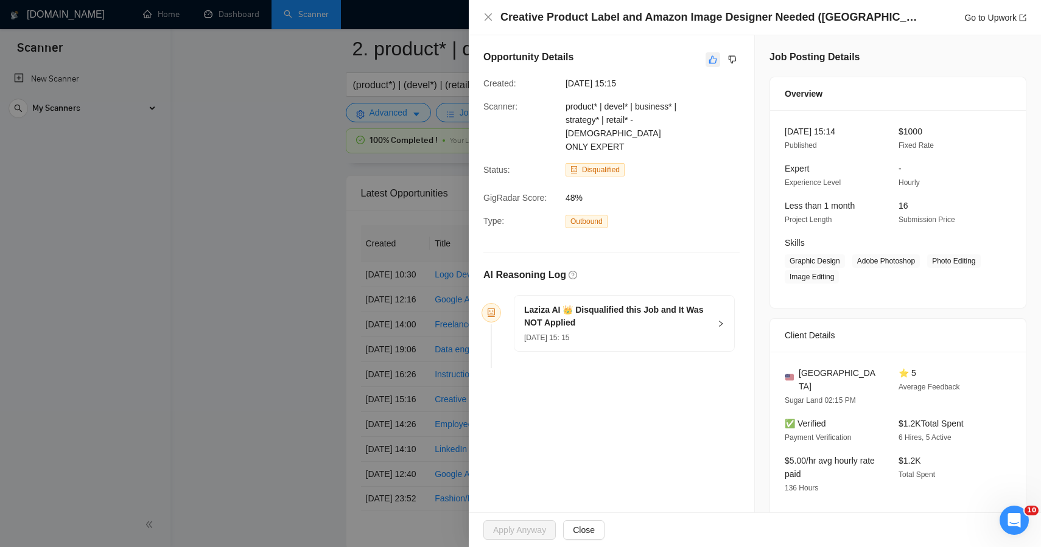
click at [709, 62] on icon "like" at bounding box center [713, 60] width 8 height 8
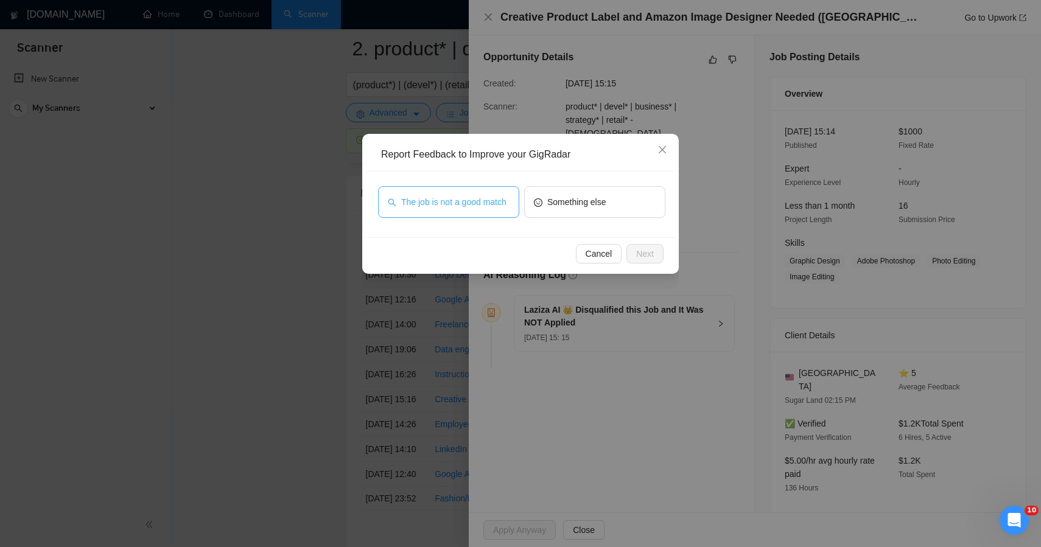
click at [485, 200] on span "The job is not a good match" at bounding box center [453, 201] width 105 height 13
click at [653, 254] on span "Next" at bounding box center [645, 253] width 18 height 13
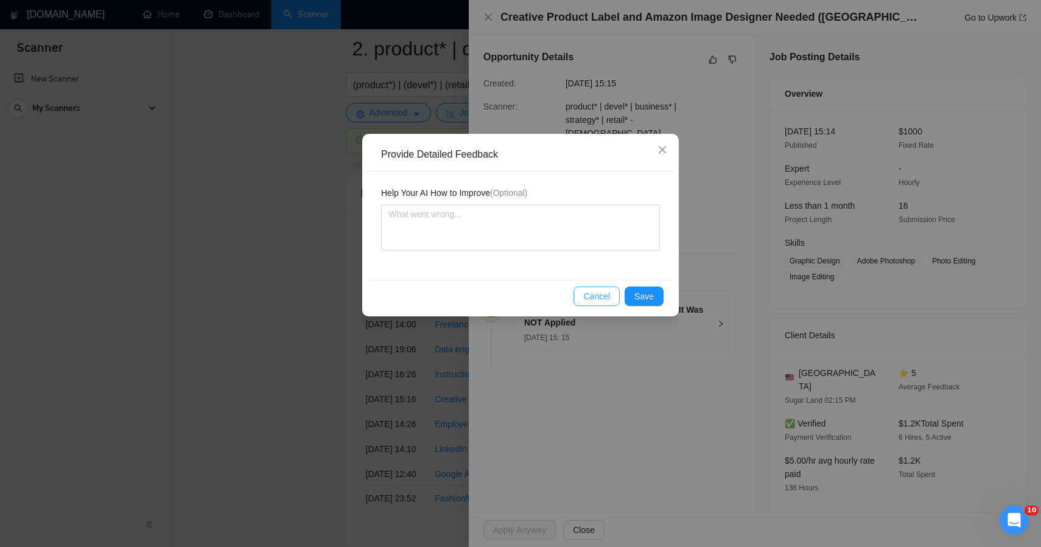
click at [620, 294] on button "Cancel" at bounding box center [597, 296] width 46 height 19
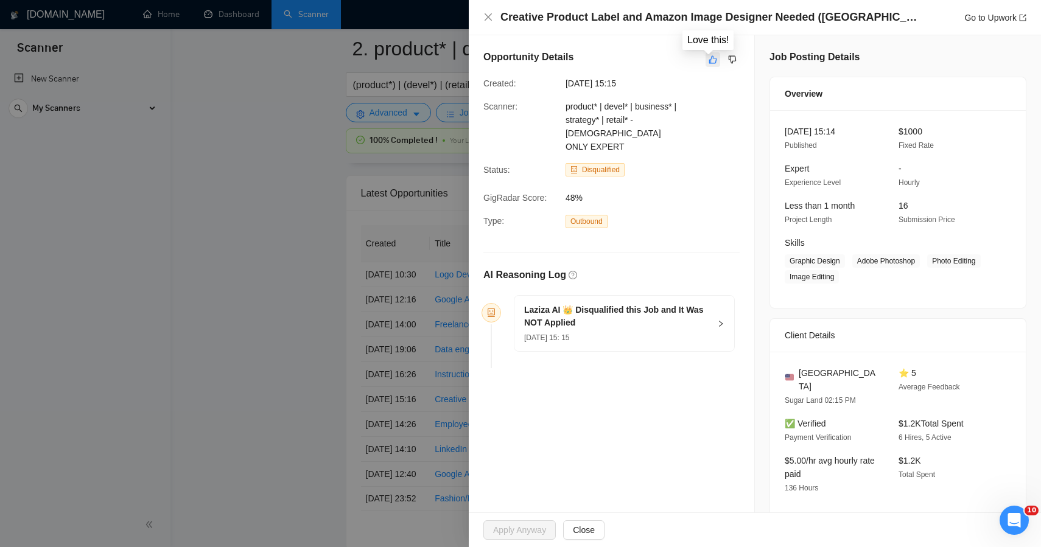
click at [709, 63] on icon "like" at bounding box center [713, 60] width 9 height 10
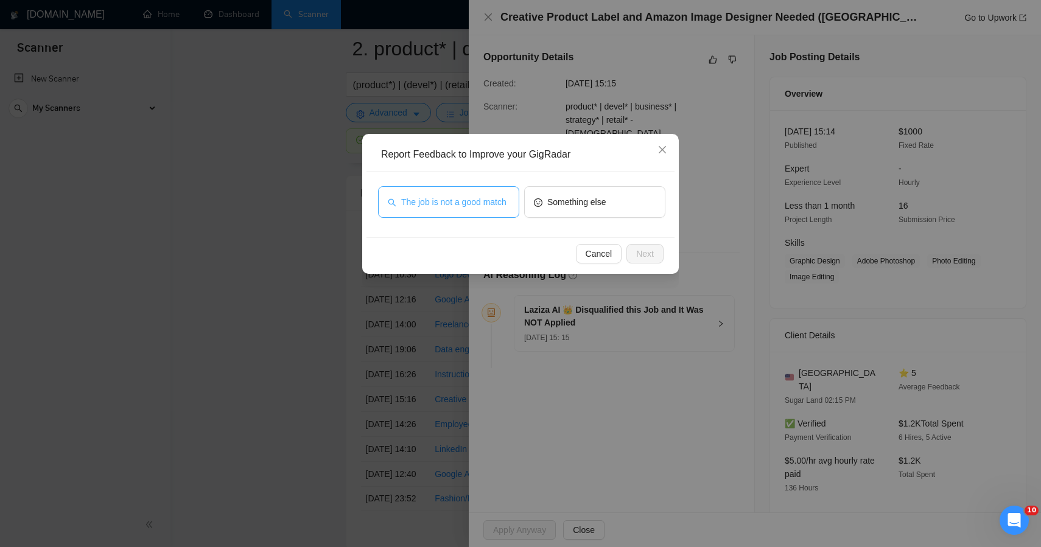
click at [480, 209] on span "The job is not a good match" at bounding box center [453, 201] width 105 height 13
click at [656, 260] on button "Next" at bounding box center [645, 253] width 37 height 19
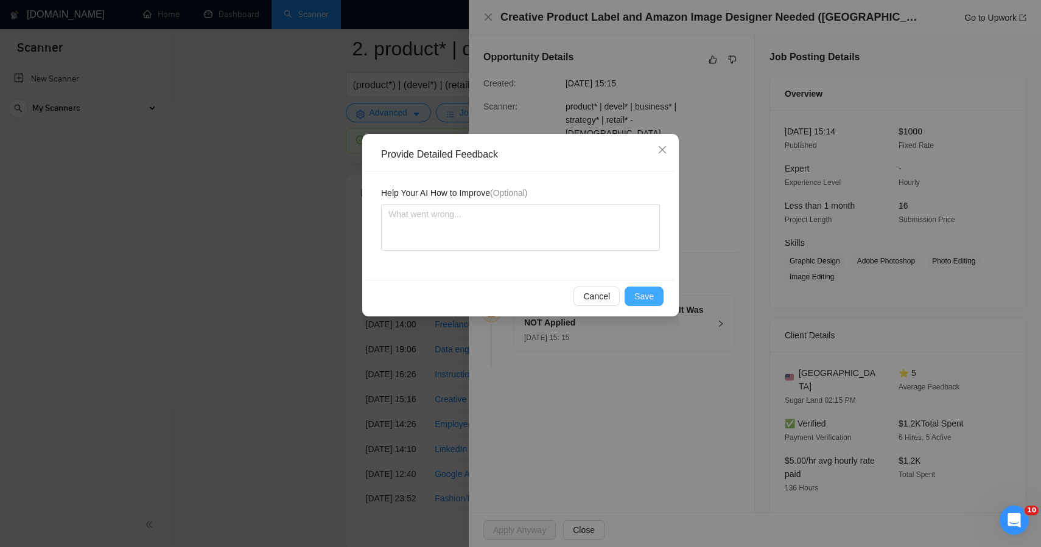
click at [649, 304] on button "Save" at bounding box center [644, 296] width 39 height 19
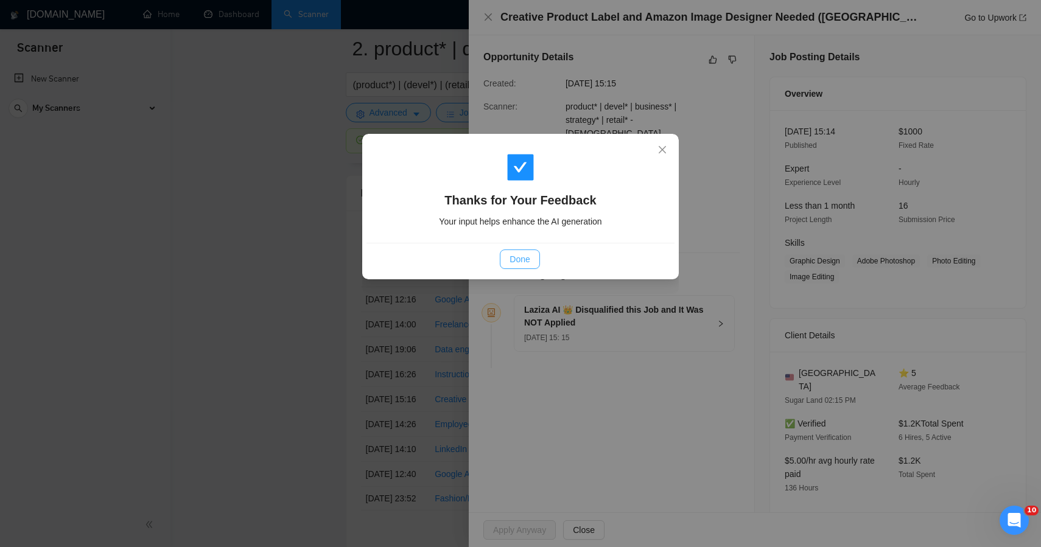
click at [533, 256] on button "Done" at bounding box center [520, 259] width 40 height 19
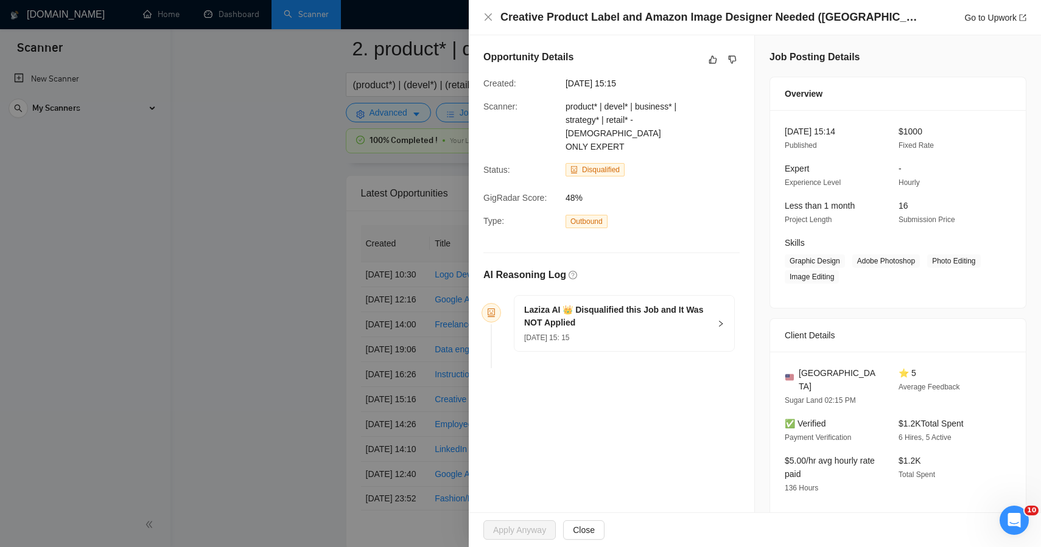
click at [265, 255] on div at bounding box center [520, 273] width 1041 height 547
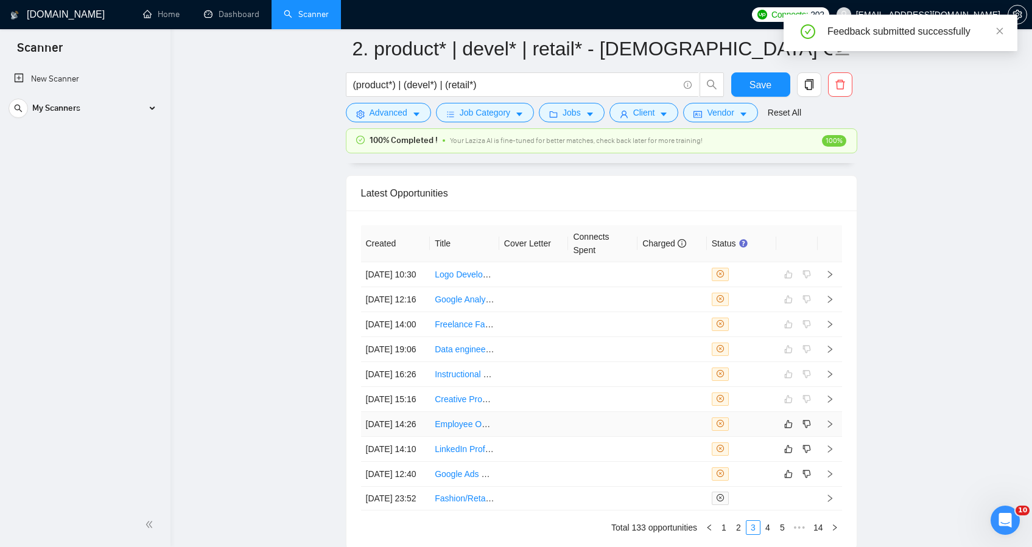
click at [525, 437] on td at bounding box center [533, 424] width 69 height 25
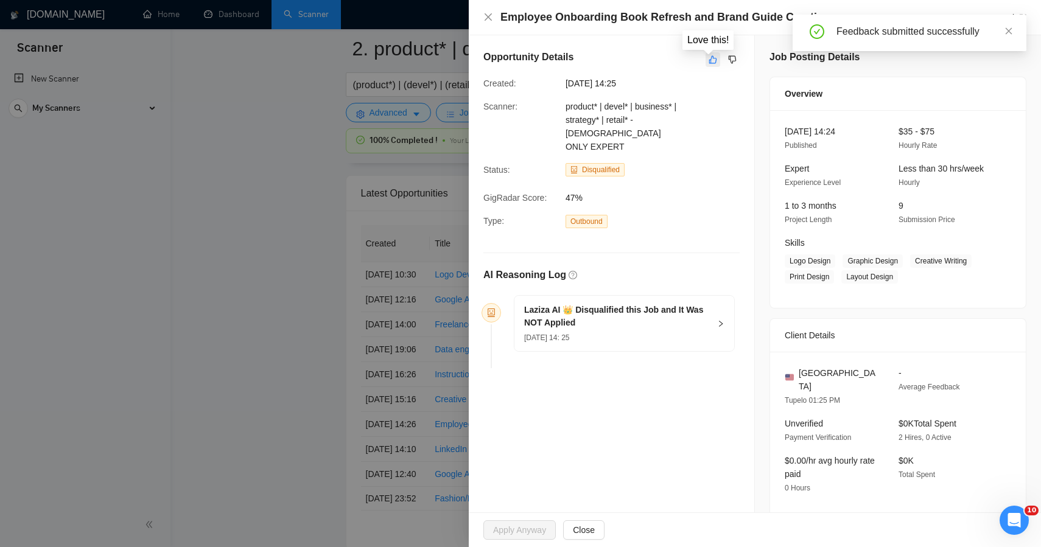
click at [709, 62] on icon "like" at bounding box center [713, 60] width 8 height 8
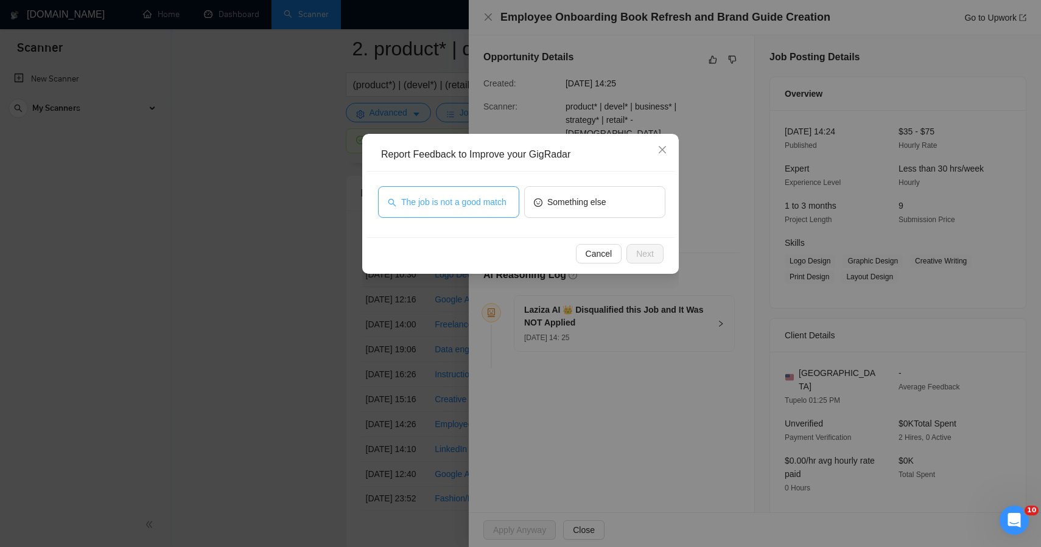
click at [449, 206] on span "The job is not a good match" at bounding box center [453, 201] width 105 height 13
click at [645, 256] on span "Next" at bounding box center [645, 253] width 18 height 13
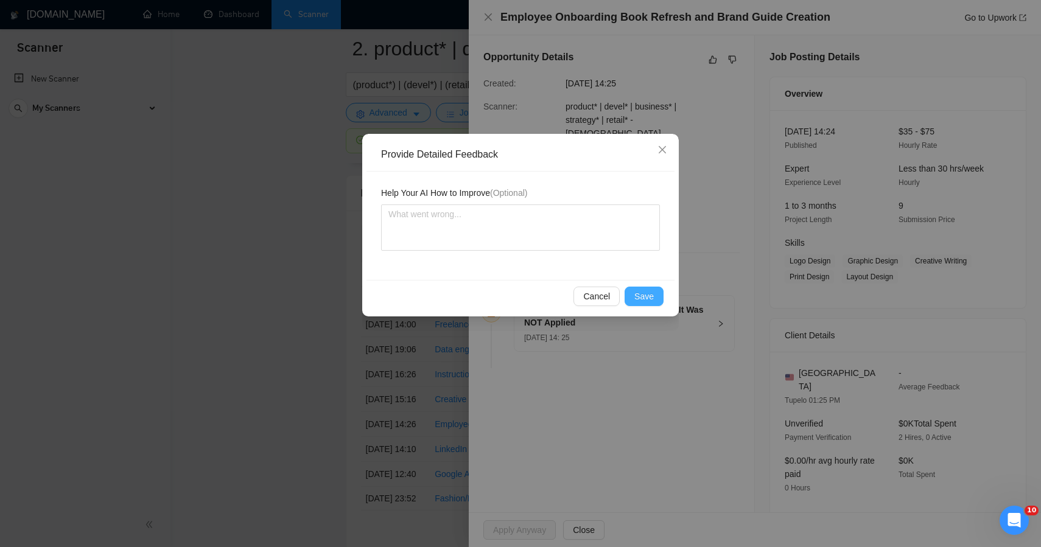
click at [638, 297] on span "Save" at bounding box center [644, 296] width 19 height 13
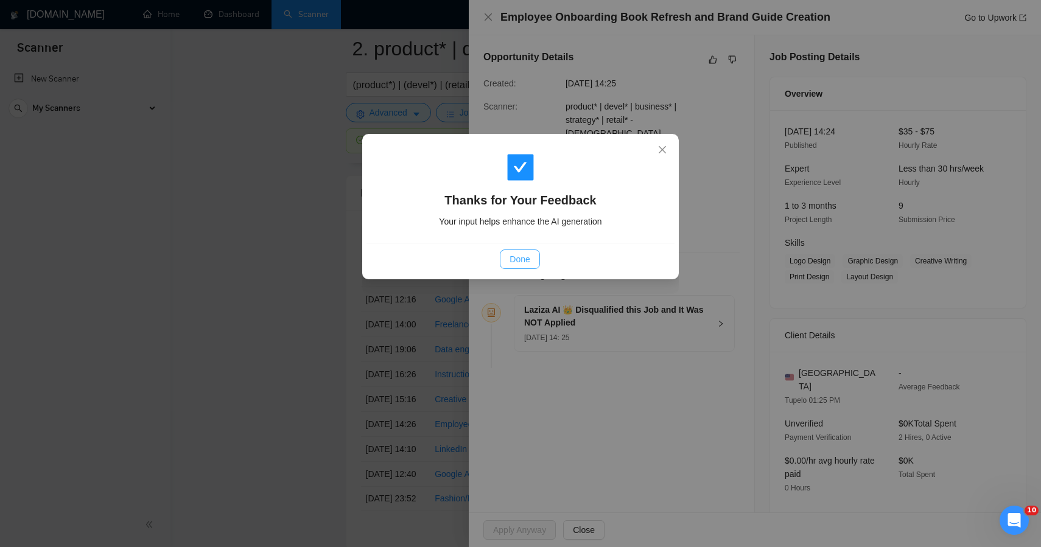
click at [512, 259] on span "Done" at bounding box center [520, 259] width 20 height 13
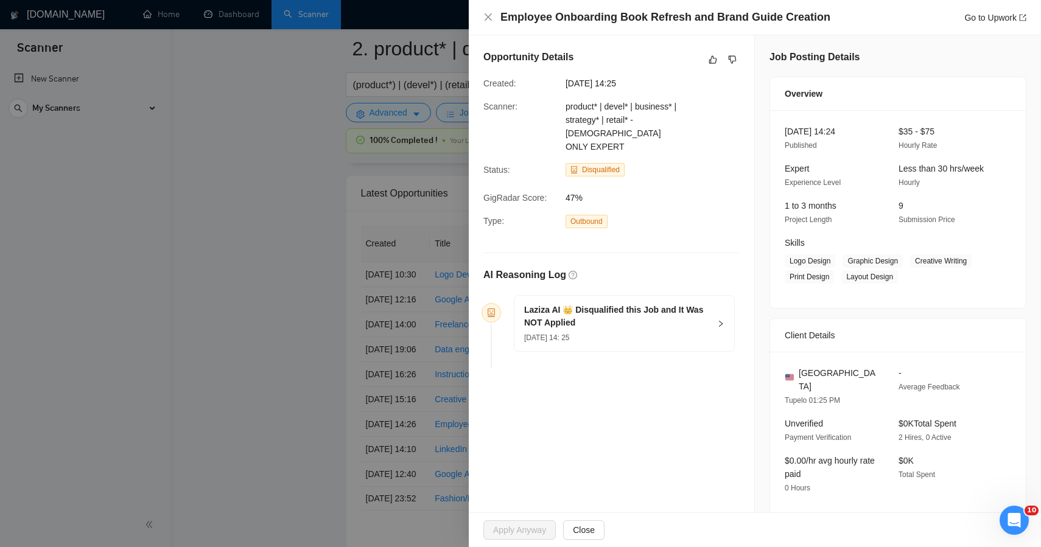
click at [301, 284] on div at bounding box center [520, 273] width 1041 height 547
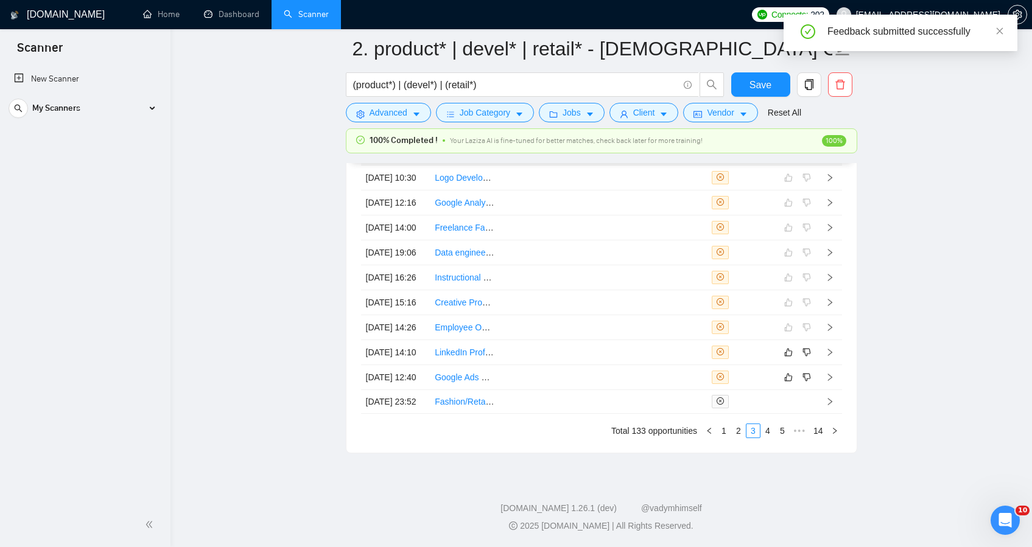
scroll to position [3308, 0]
click at [501, 365] on td at bounding box center [533, 352] width 69 height 25
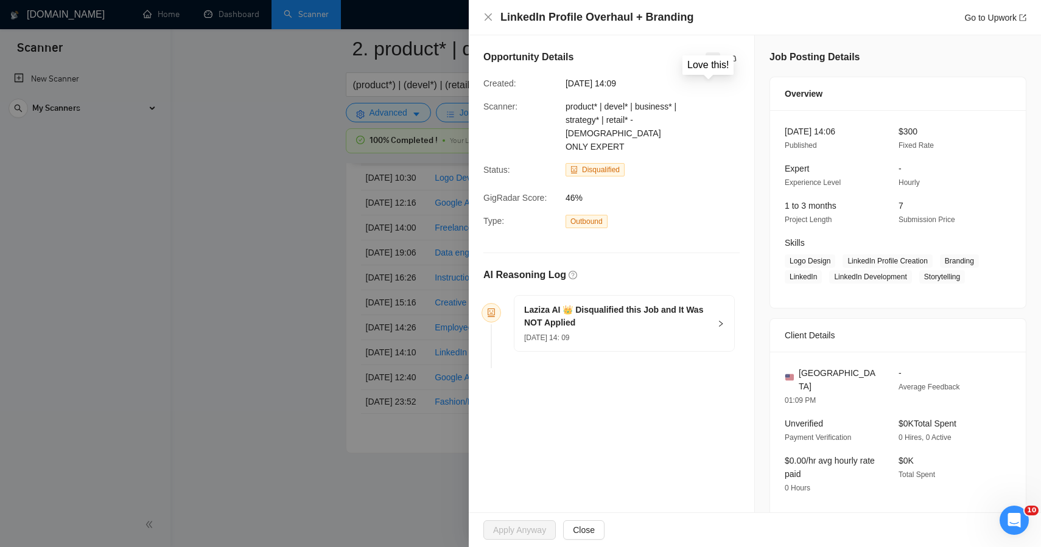
click at [712, 62] on icon "like" at bounding box center [713, 60] width 9 height 10
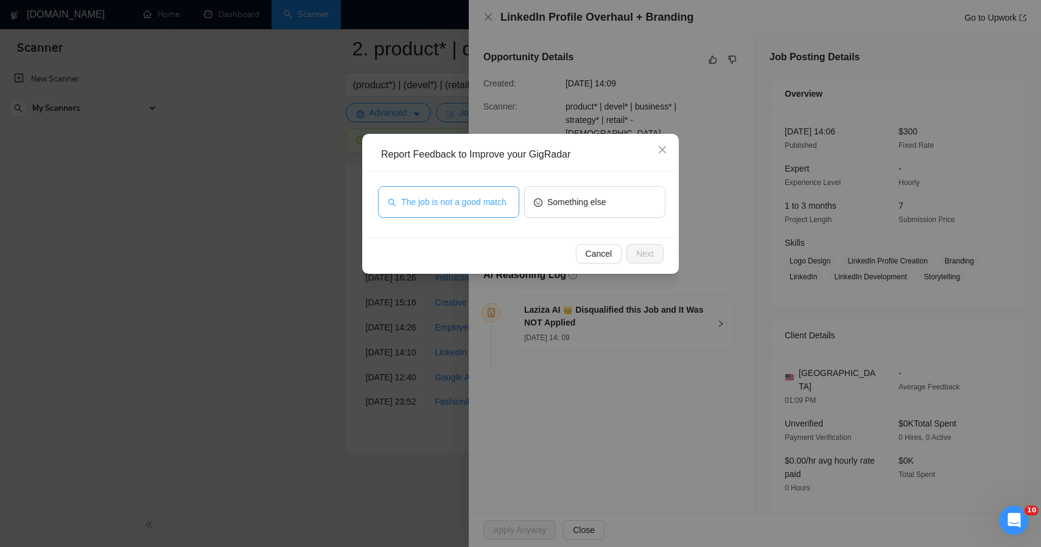
click at [506, 200] on span "The job is not a good match" at bounding box center [453, 201] width 105 height 13
click at [648, 258] on span "Next" at bounding box center [645, 253] width 18 height 13
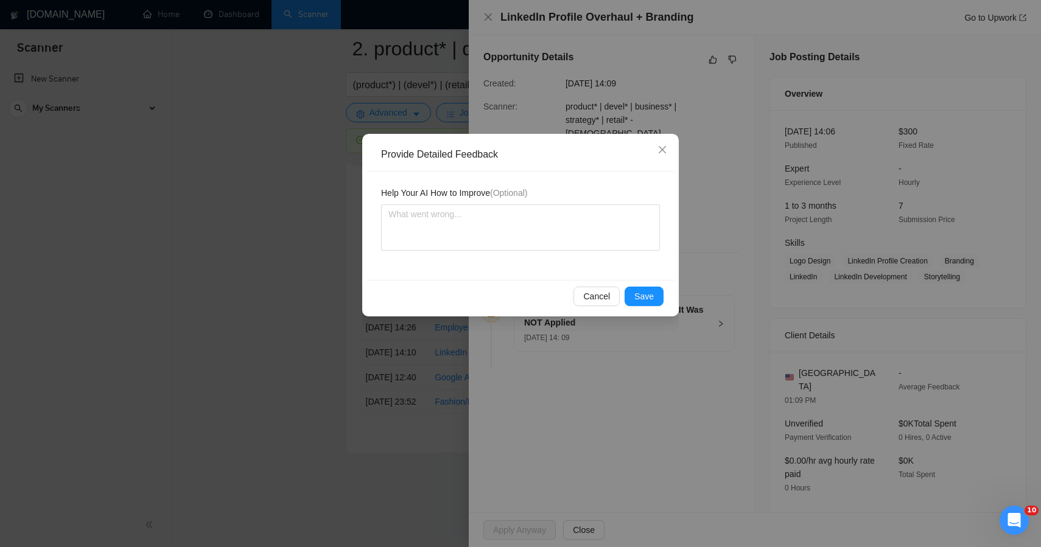
click at [644, 280] on div "Provide Detailed Feedback Help Your AI How to Improve (Optional) Cancel Save" at bounding box center [520, 225] width 317 height 183
click at [644, 287] on button "Save" at bounding box center [644, 296] width 39 height 19
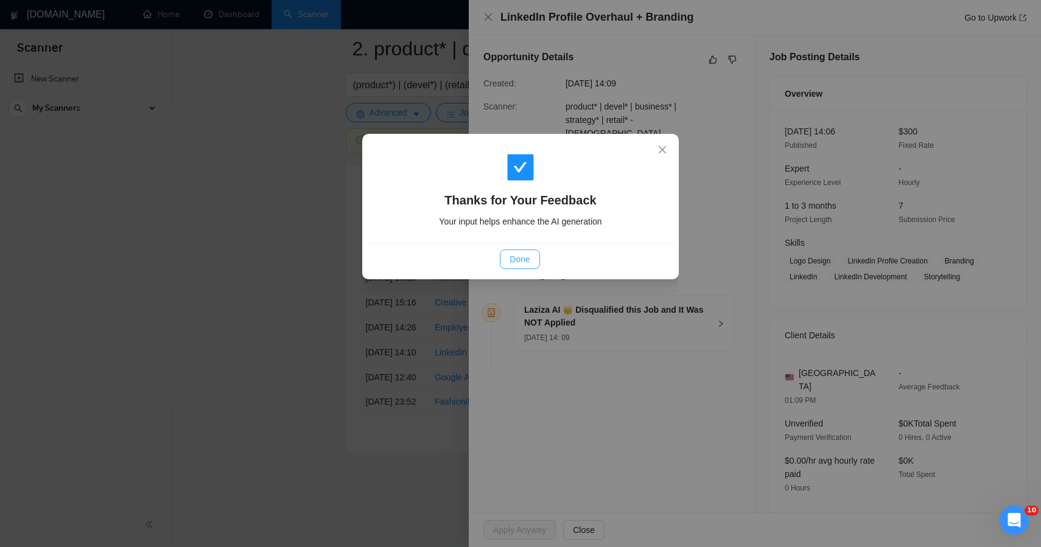
click at [527, 262] on span "Done" at bounding box center [520, 259] width 20 height 13
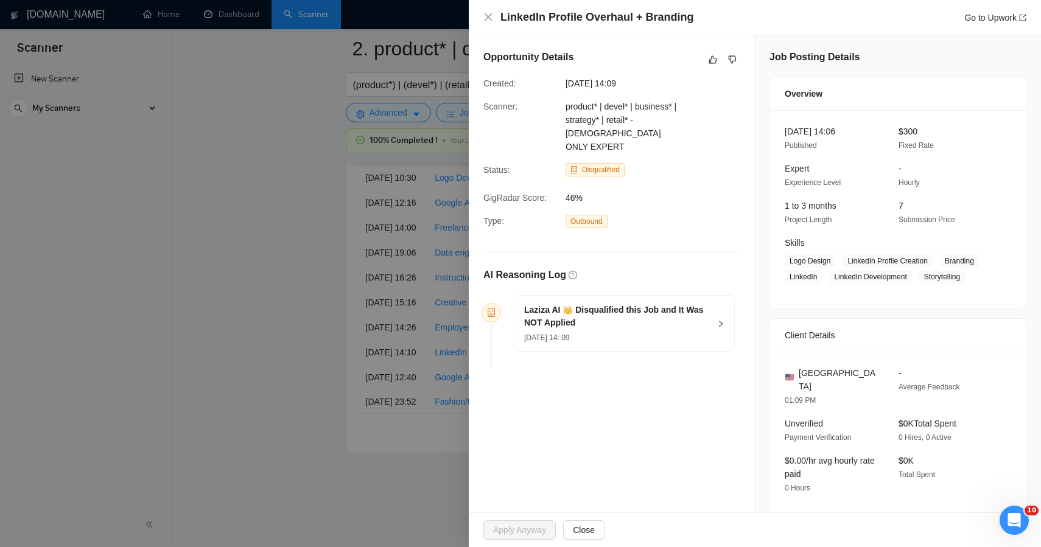
click at [310, 328] on div at bounding box center [520, 273] width 1041 height 547
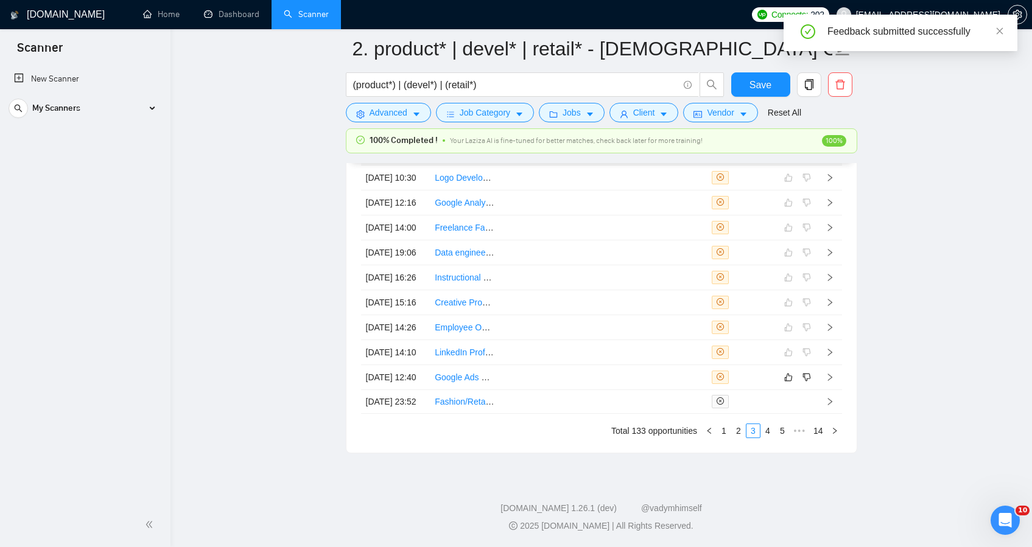
scroll to position [3381, 0]
click at [544, 390] on td at bounding box center [533, 377] width 69 height 25
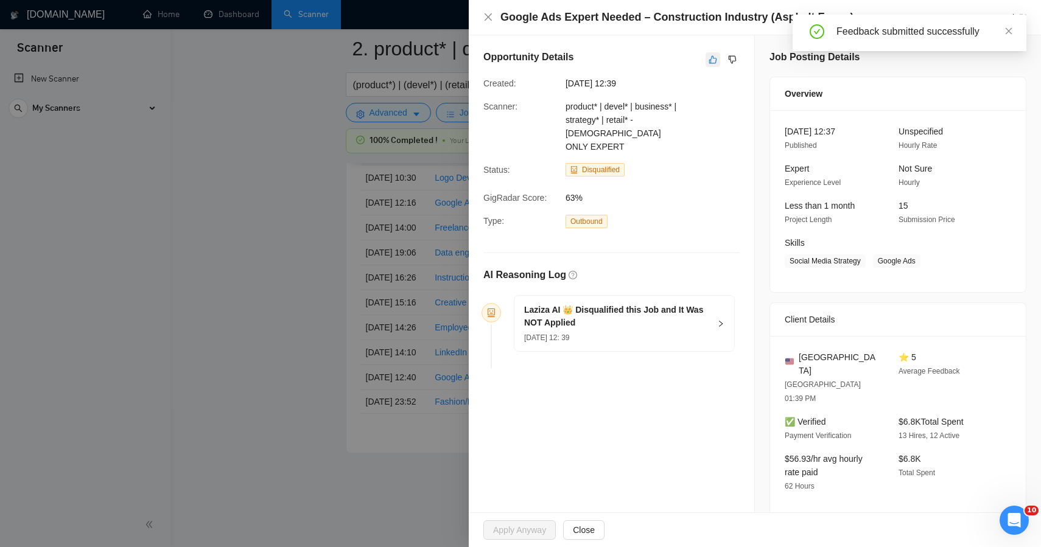
click at [706, 58] on button "button" at bounding box center [713, 59] width 15 height 15
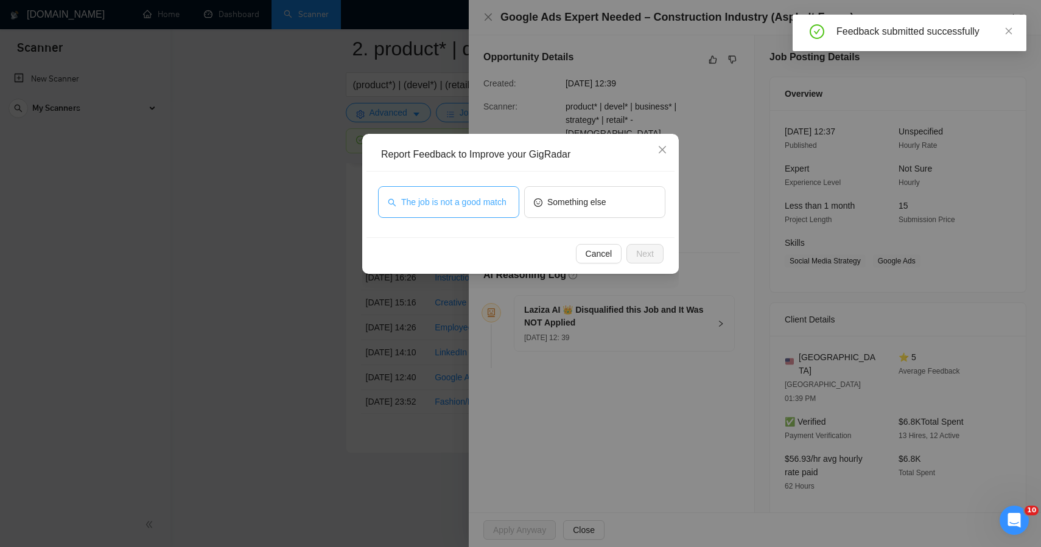
click at [443, 203] on span "The job is not a good match" at bounding box center [453, 201] width 105 height 13
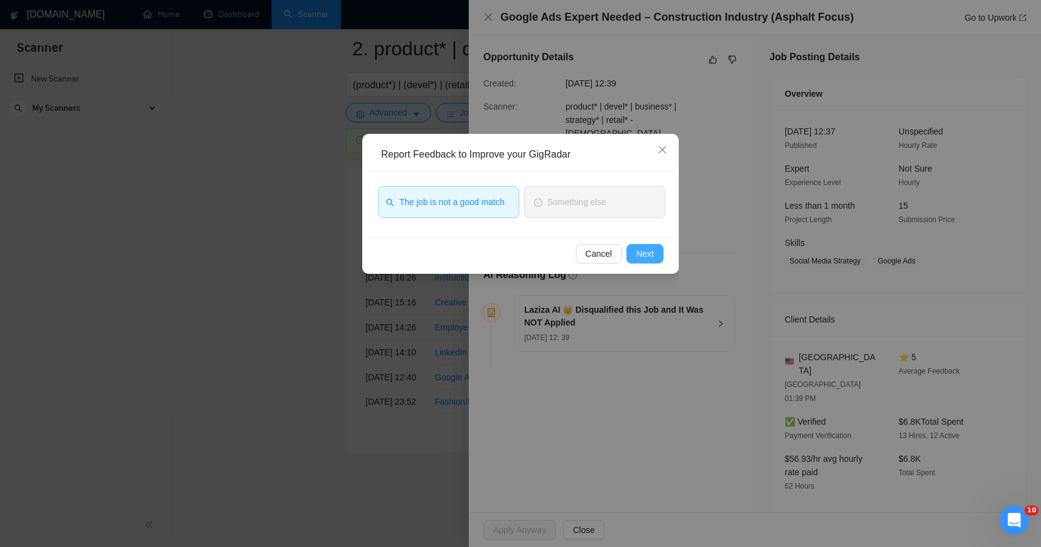
click at [650, 256] on span "Next" at bounding box center [645, 253] width 18 height 13
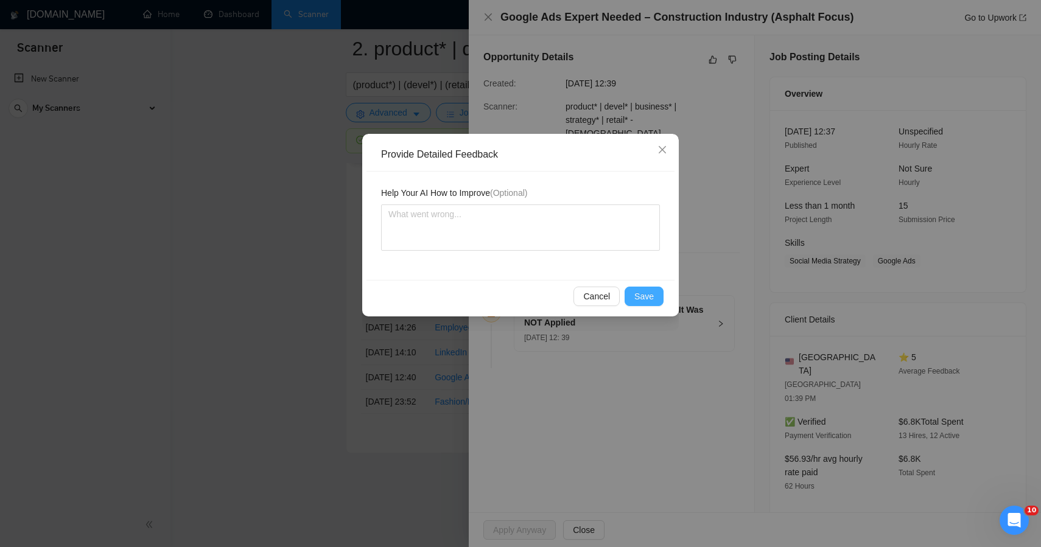
click at [639, 290] on span "Save" at bounding box center [644, 296] width 19 height 13
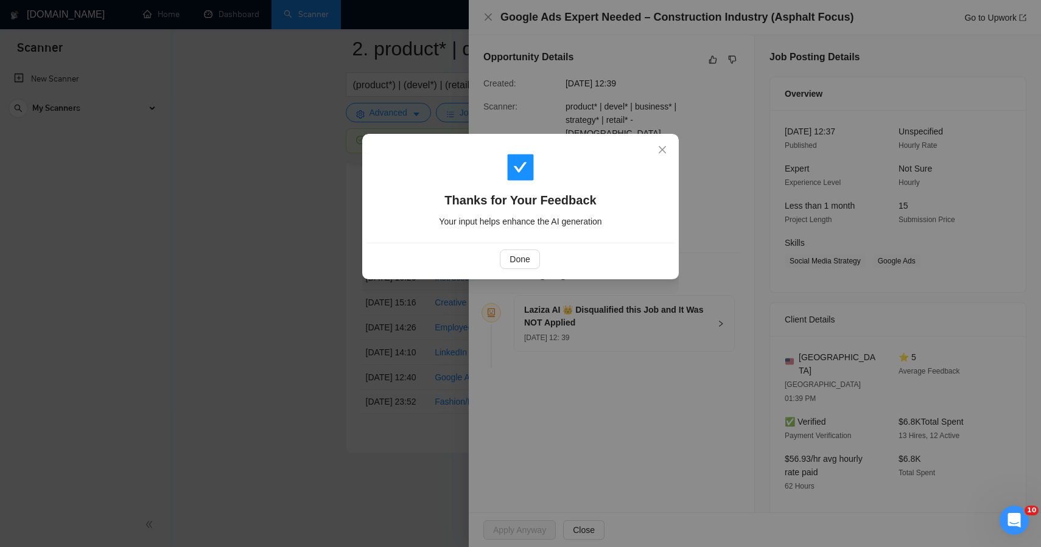
click at [318, 307] on div "Thanks for Your Feedback Your input helps enhance the AI generation Done" at bounding box center [520, 273] width 1041 height 547
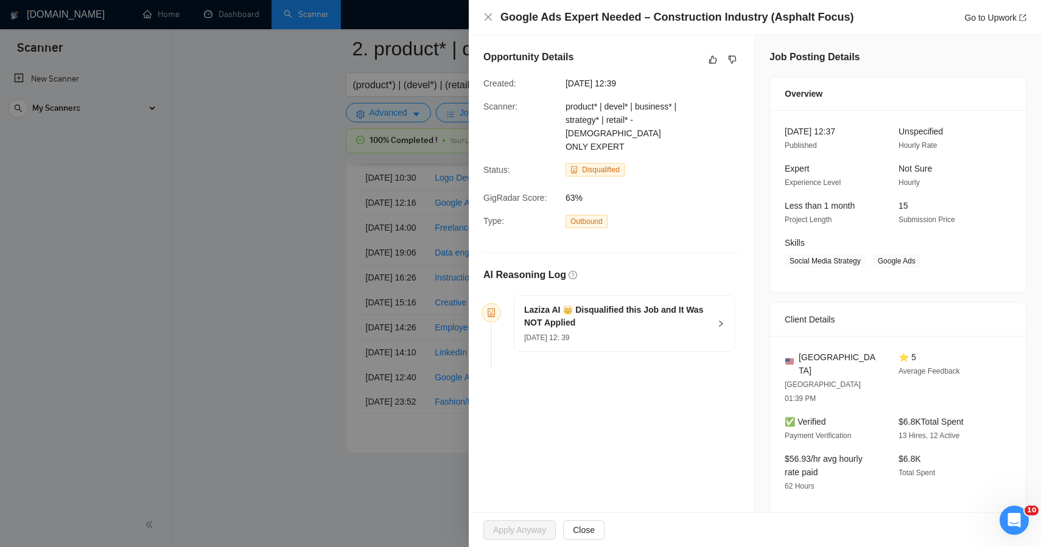
click at [318, 307] on div at bounding box center [520, 273] width 1041 height 547
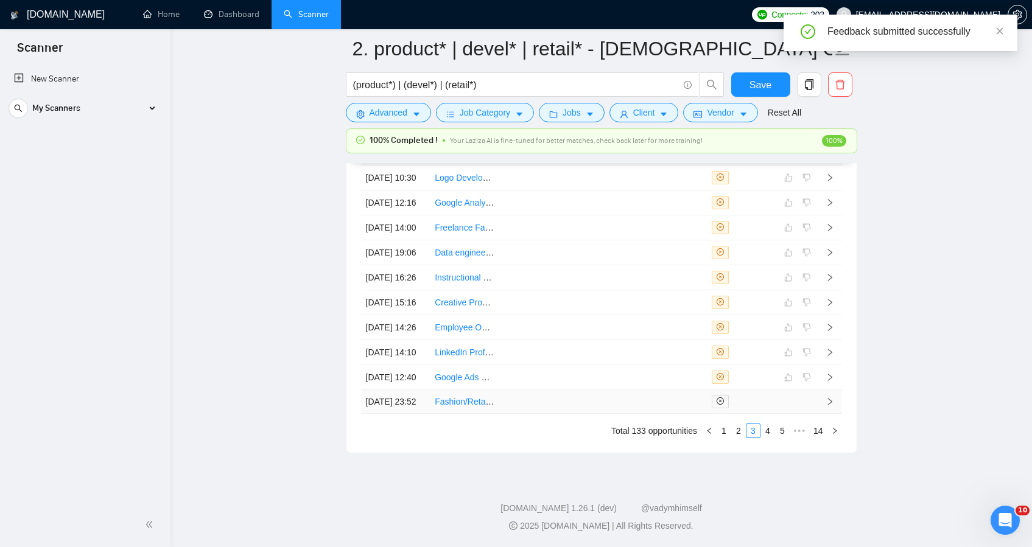
click at [656, 414] on td at bounding box center [672, 402] width 69 height 24
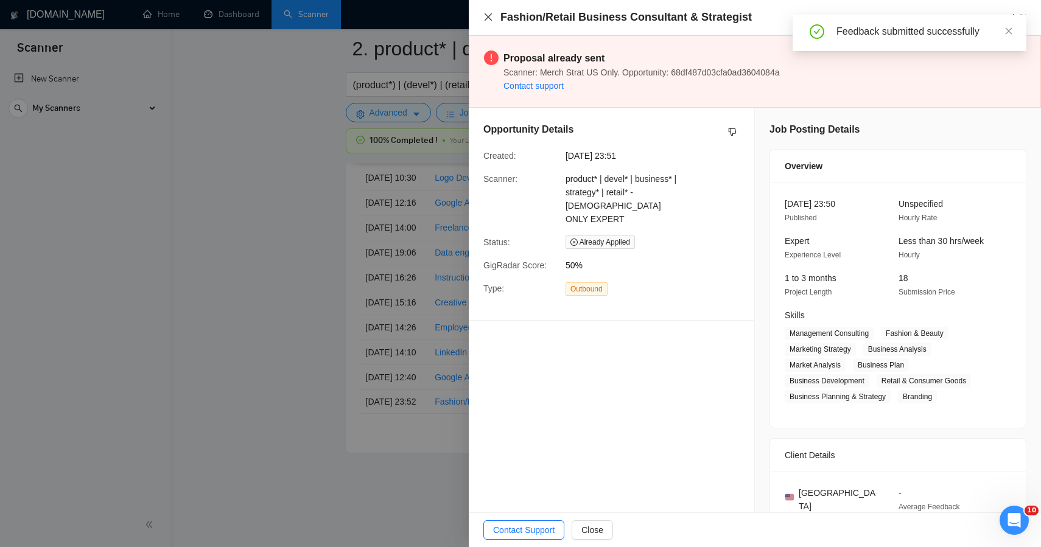
click at [487, 17] on icon "close" at bounding box center [489, 17] width 10 height 10
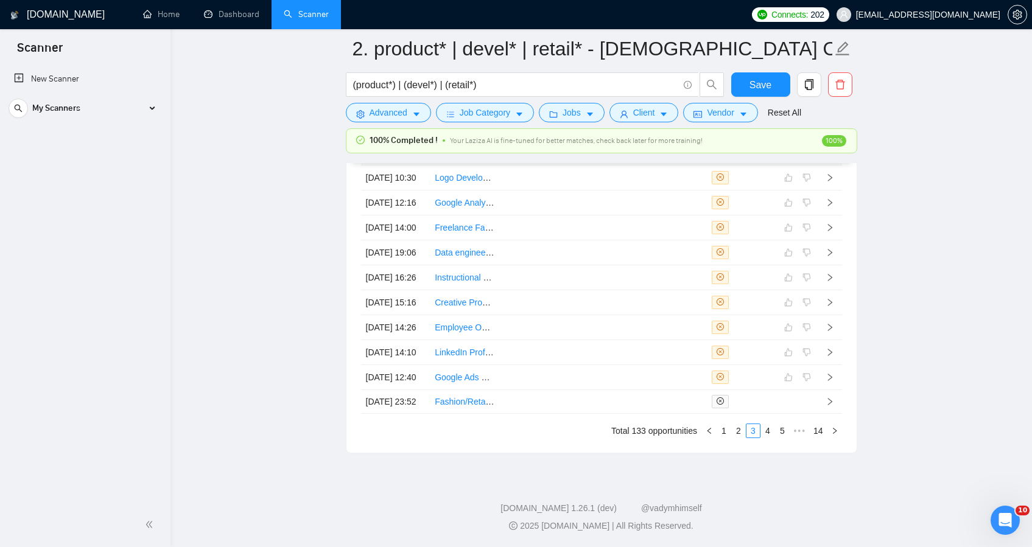
click at [764, 438] on link "4" at bounding box center [767, 430] width 13 height 13
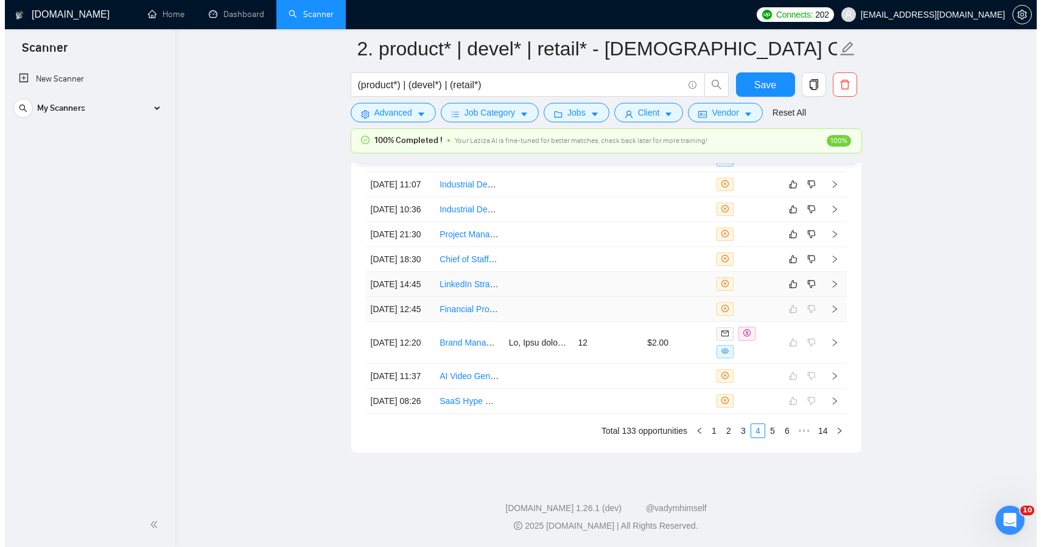
scroll to position [3333, 0]
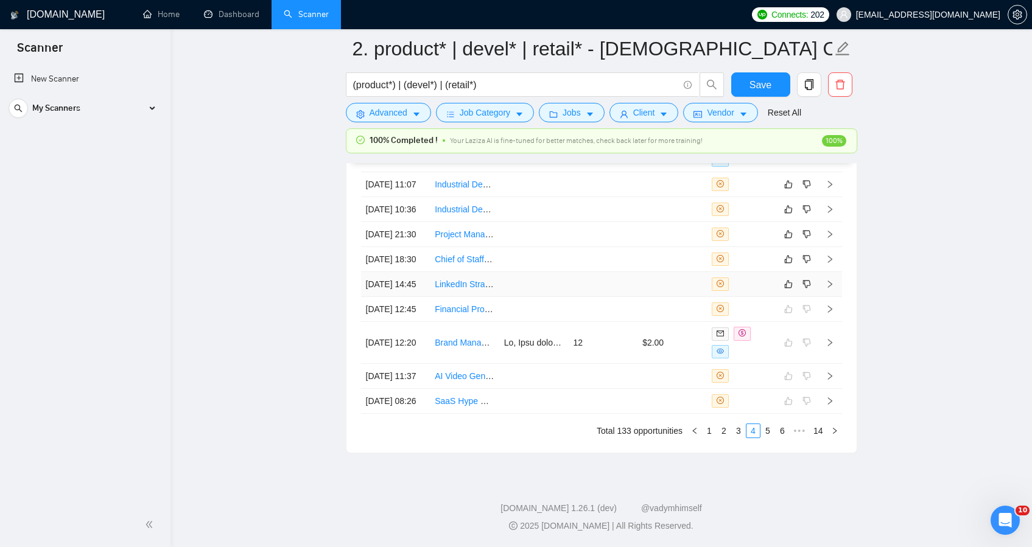
click at [574, 297] on td at bounding box center [602, 284] width 69 height 25
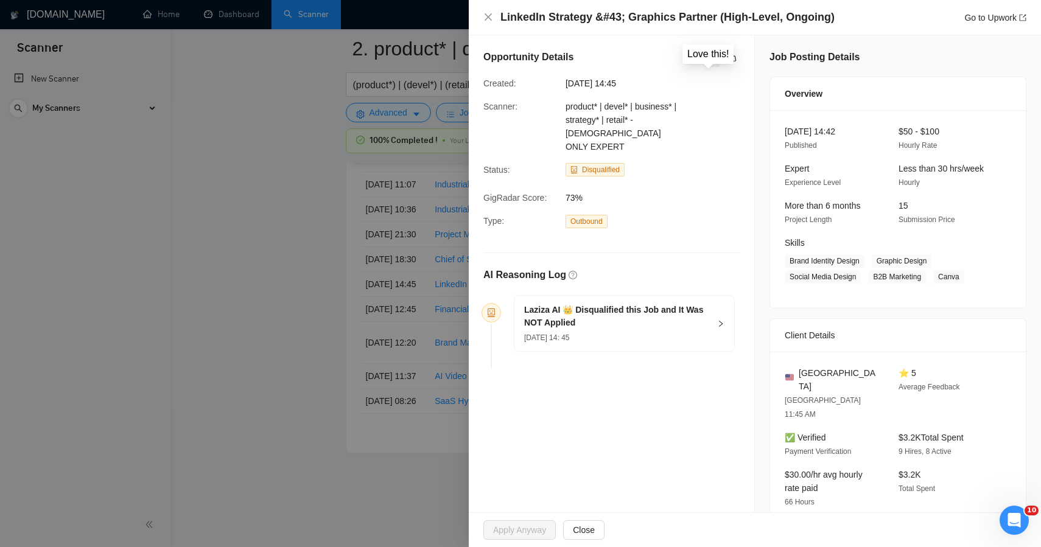
click at [706, 54] on button "button" at bounding box center [713, 59] width 15 height 15
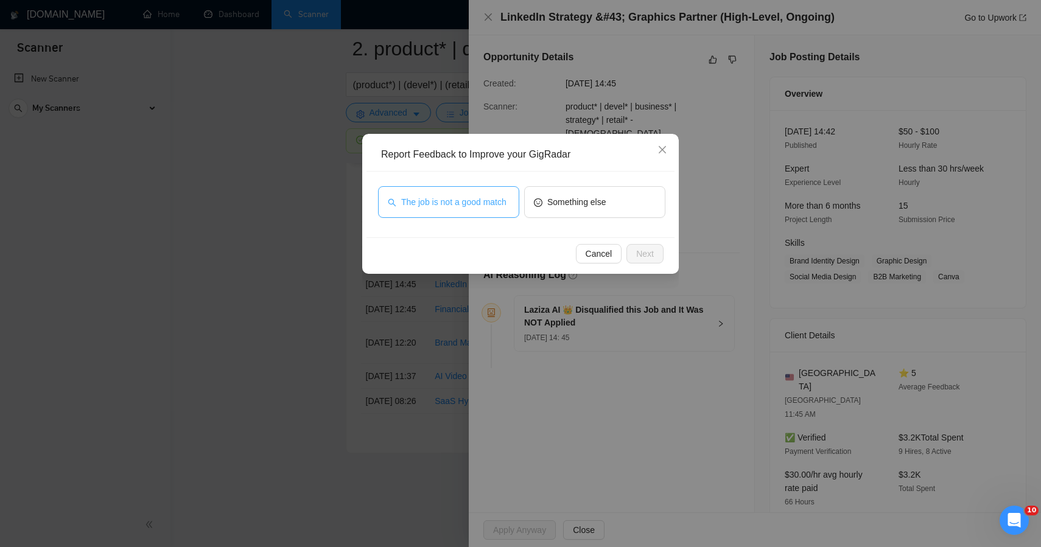
click at [480, 195] on span "The job is not a good match" at bounding box center [453, 201] width 105 height 13
click at [644, 247] on span "Next" at bounding box center [645, 253] width 18 height 13
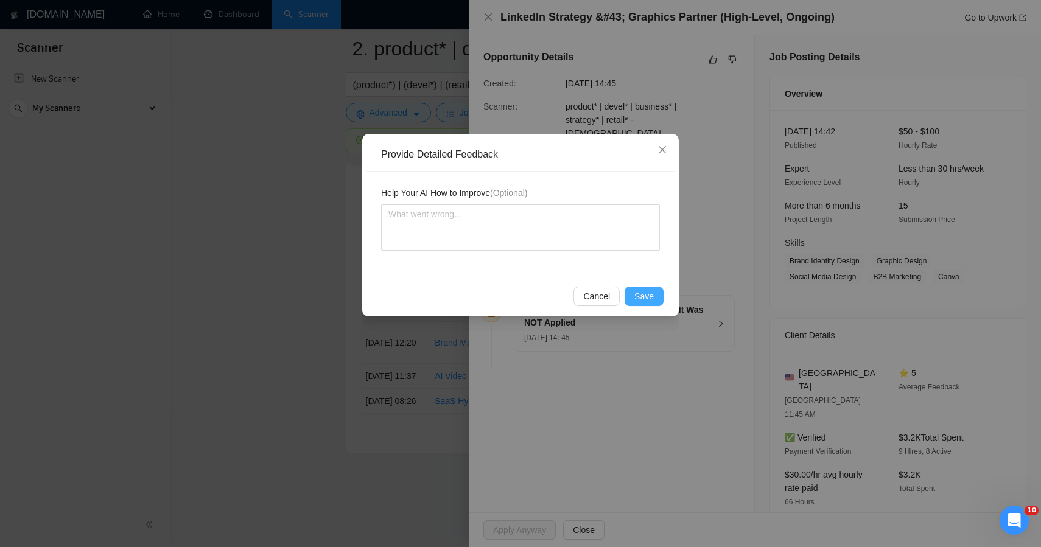
click at [626, 293] on button "Save" at bounding box center [644, 296] width 39 height 19
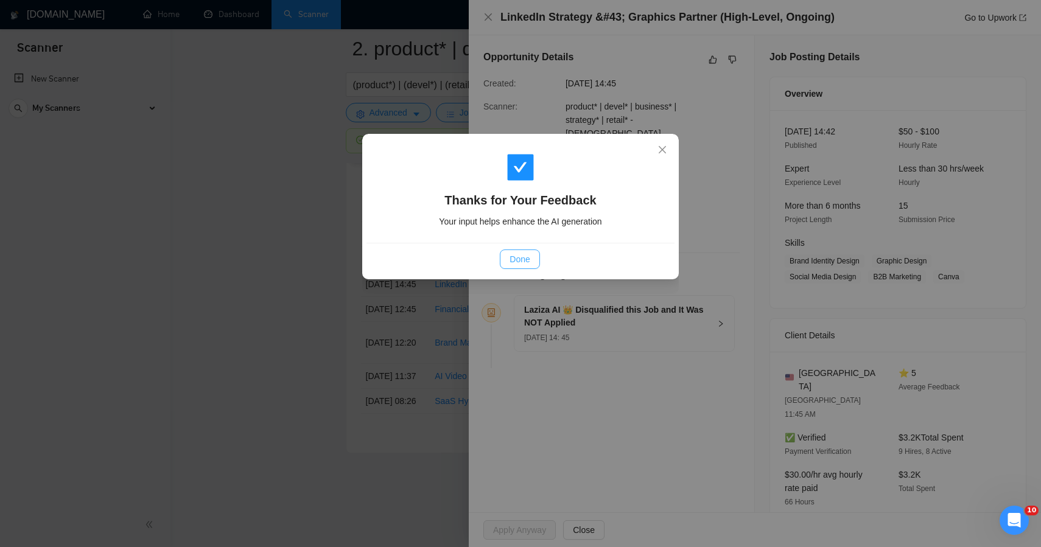
click at [528, 255] on span "Done" at bounding box center [520, 259] width 20 height 13
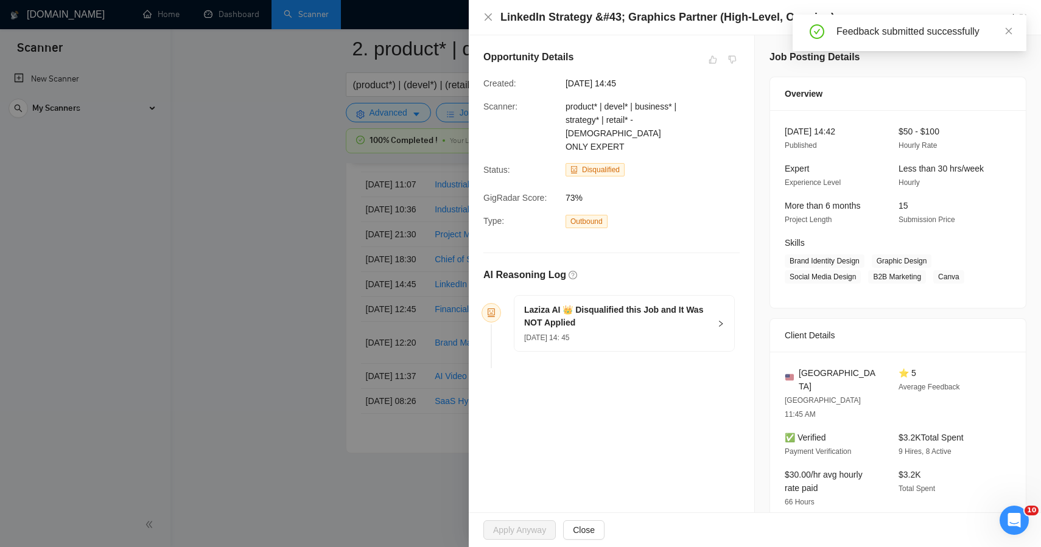
click at [294, 280] on div at bounding box center [520, 273] width 1041 height 547
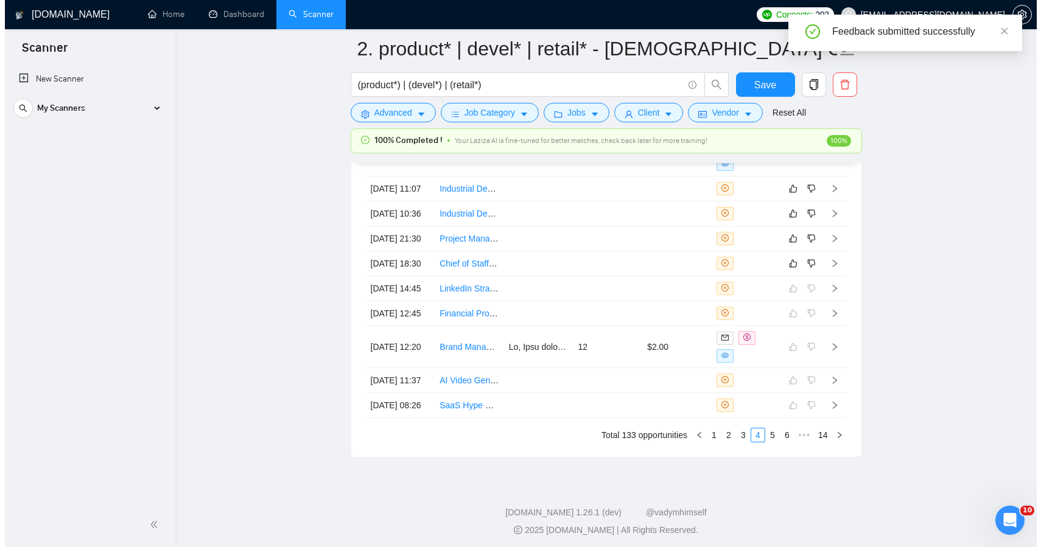
scroll to position [3308, 0]
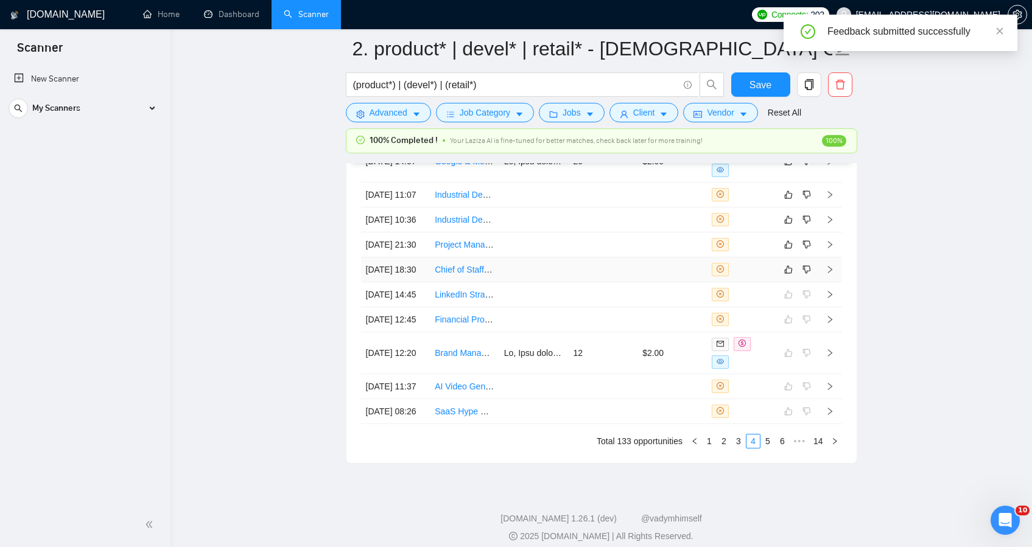
click at [596, 283] on td at bounding box center [602, 270] width 69 height 25
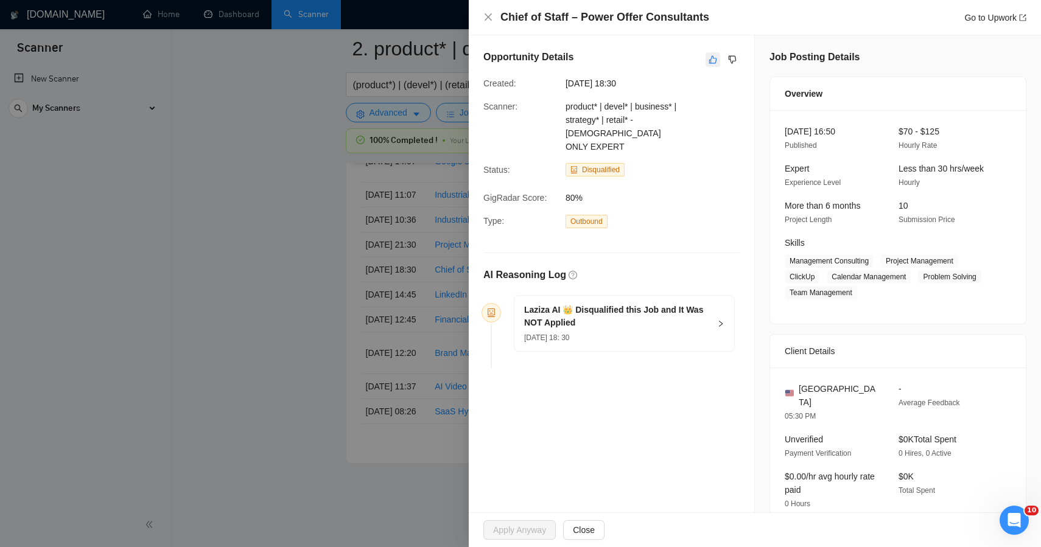
click at [706, 65] on button "button" at bounding box center [713, 59] width 15 height 15
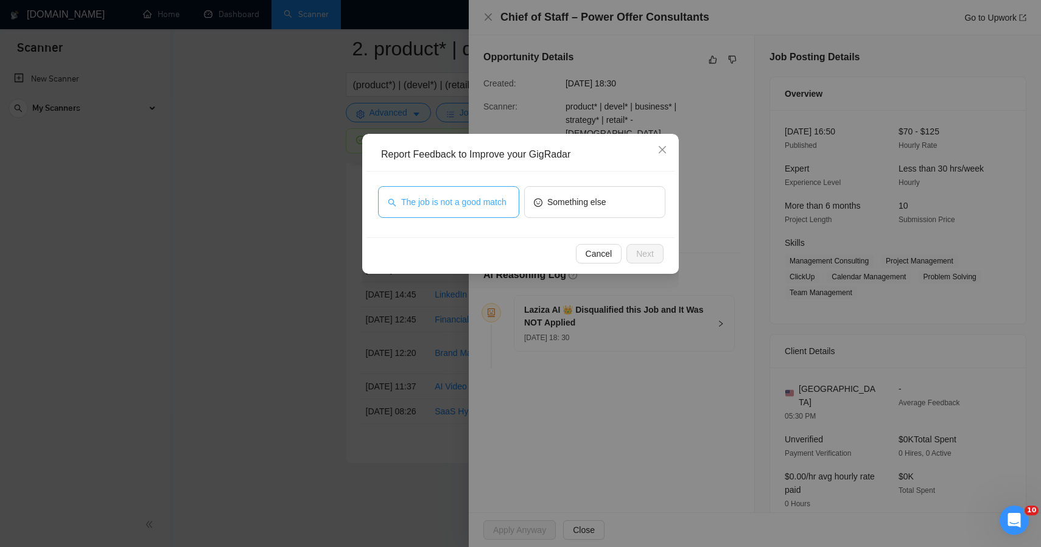
click at [460, 209] on span "The job is not a good match" at bounding box center [453, 201] width 105 height 13
click at [656, 259] on button "Next" at bounding box center [645, 253] width 37 height 19
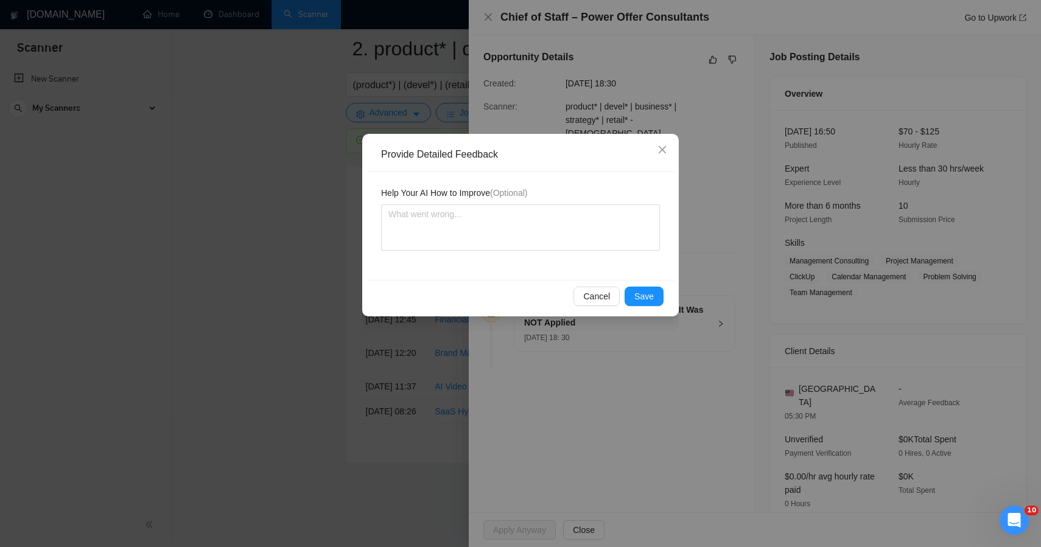
click at [637, 283] on div "Cancel Save" at bounding box center [521, 296] width 308 height 32
click at [641, 290] on span "Save" at bounding box center [644, 296] width 19 height 13
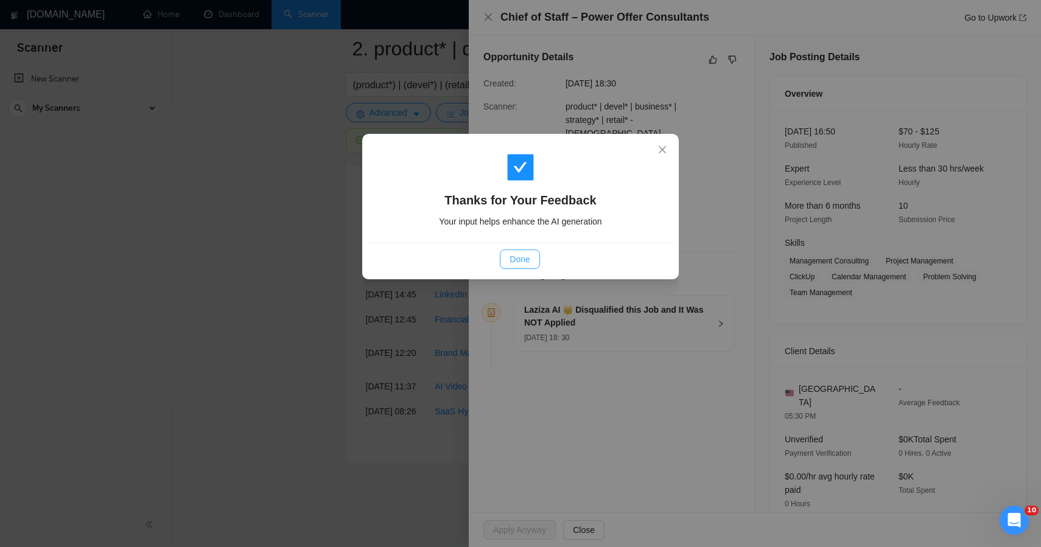
click at [521, 260] on span "Done" at bounding box center [520, 259] width 20 height 13
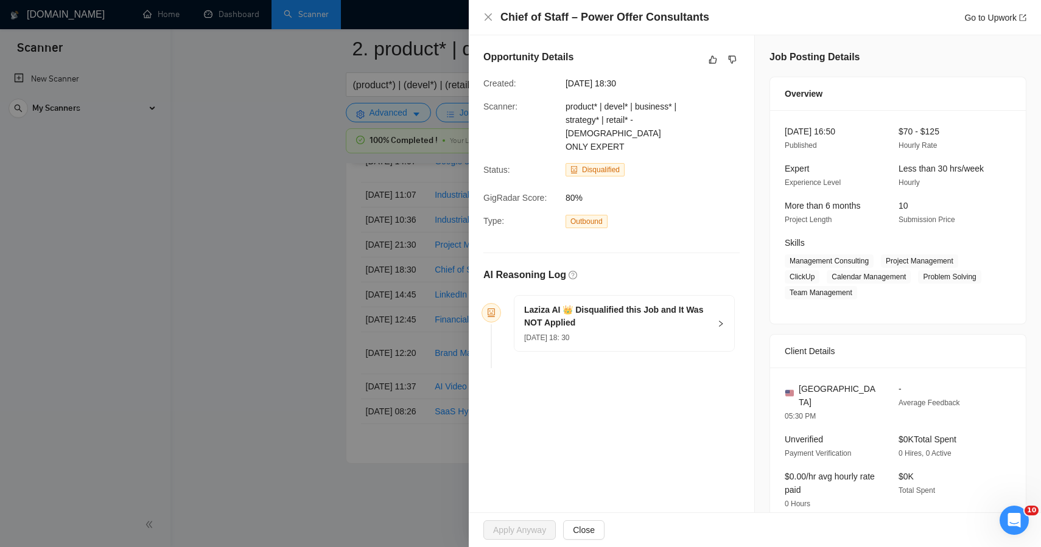
click at [295, 315] on div at bounding box center [520, 273] width 1041 height 547
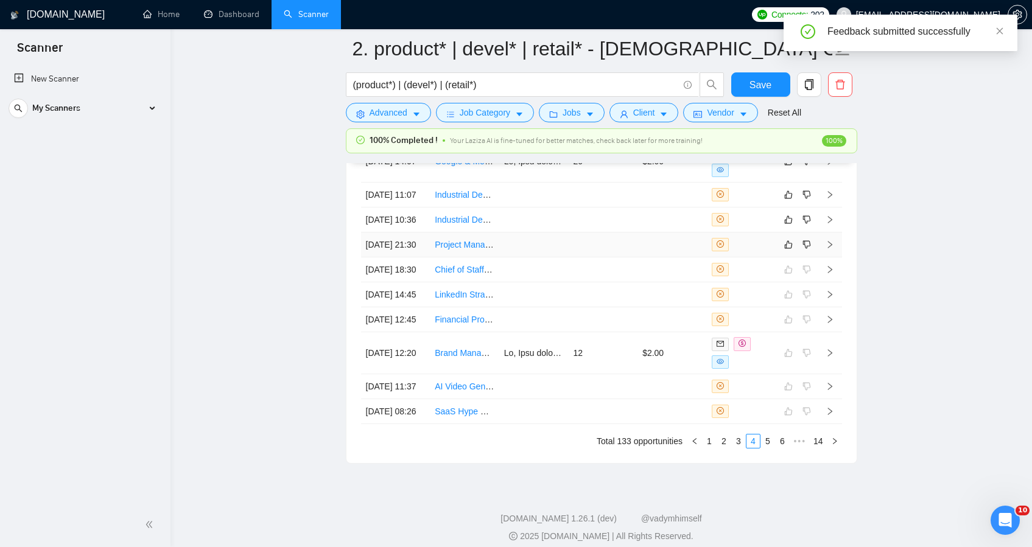
click at [549, 258] on td at bounding box center [533, 245] width 69 height 25
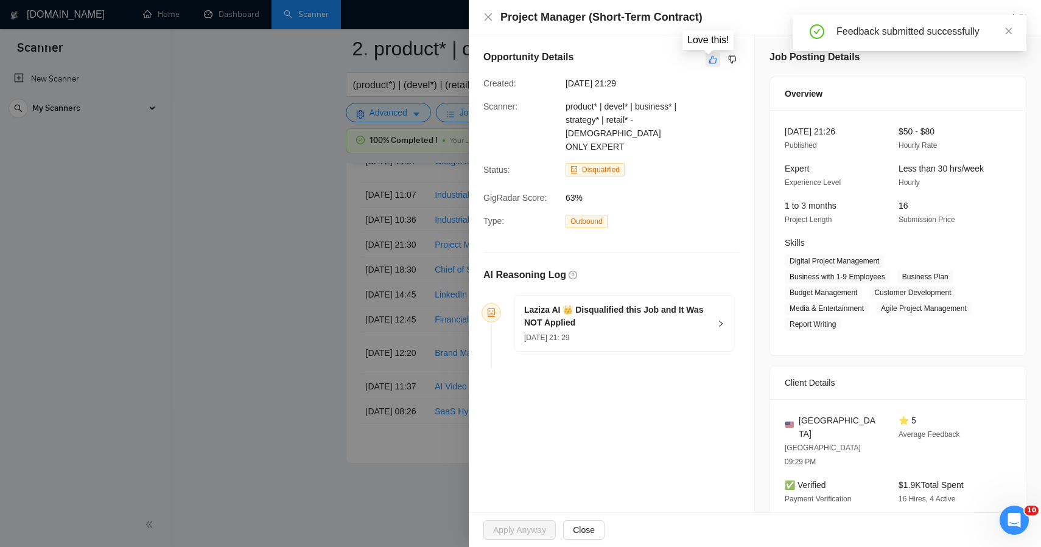
click at [709, 60] on icon "like" at bounding box center [713, 60] width 9 height 10
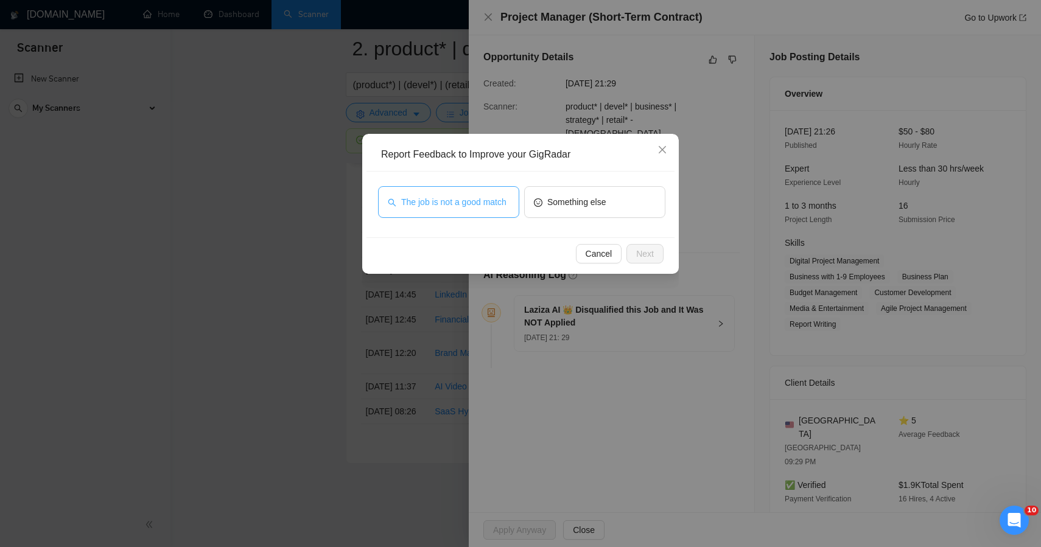
click at [454, 202] on span "The job is not a good match" at bounding box center [453, 201] width 105 height 13
click at [648, 252] on span "Next" at bounding box center [645, 253] width 18 height 13
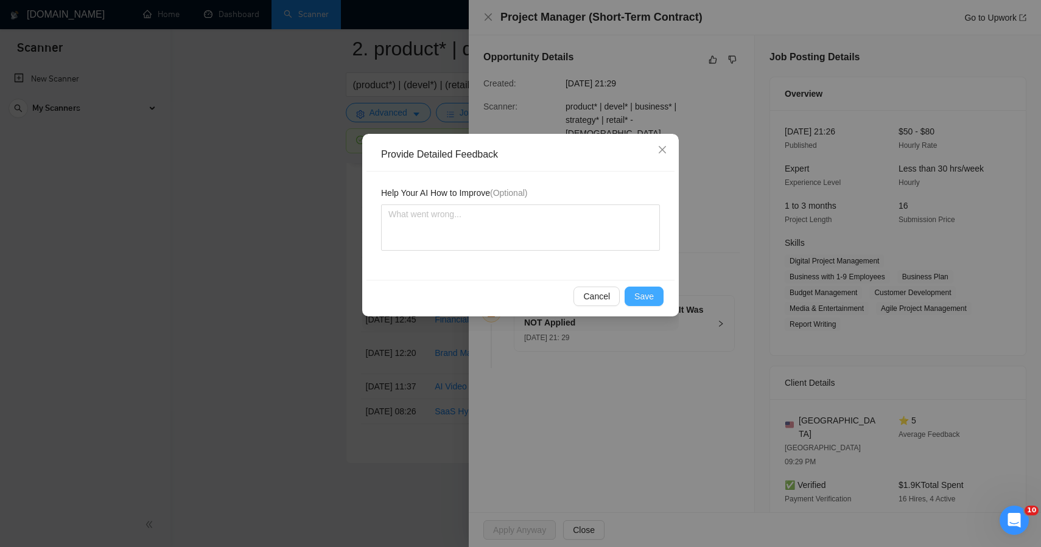
click at [642, 299] on span "Save" at bounding box center [644, 296] width 19 height 13
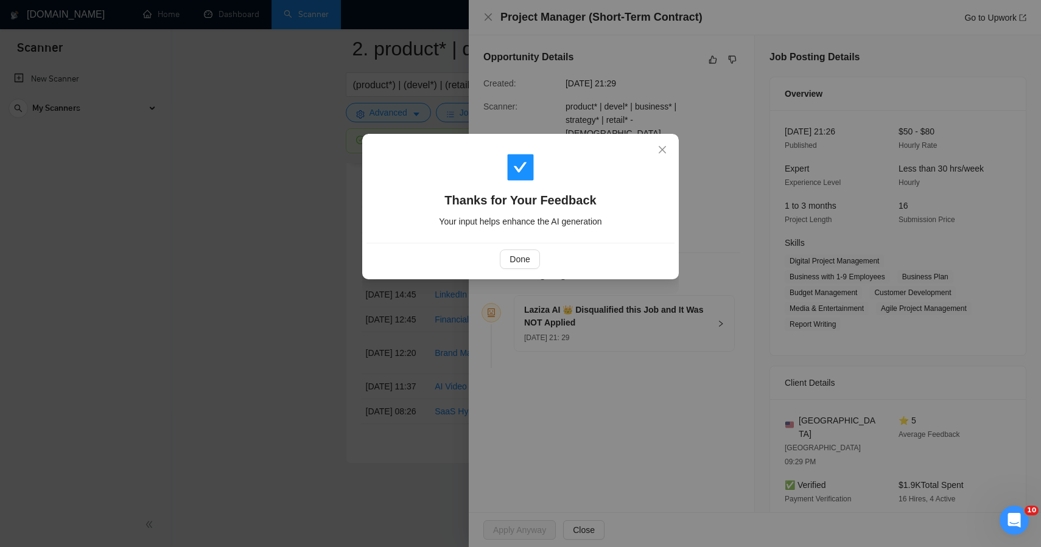
click at [298, 302] on div "Thanks for Your Feedback Your input helps enhance the AI generation Done" at bounding box center [520, 273] width 1041 height 547
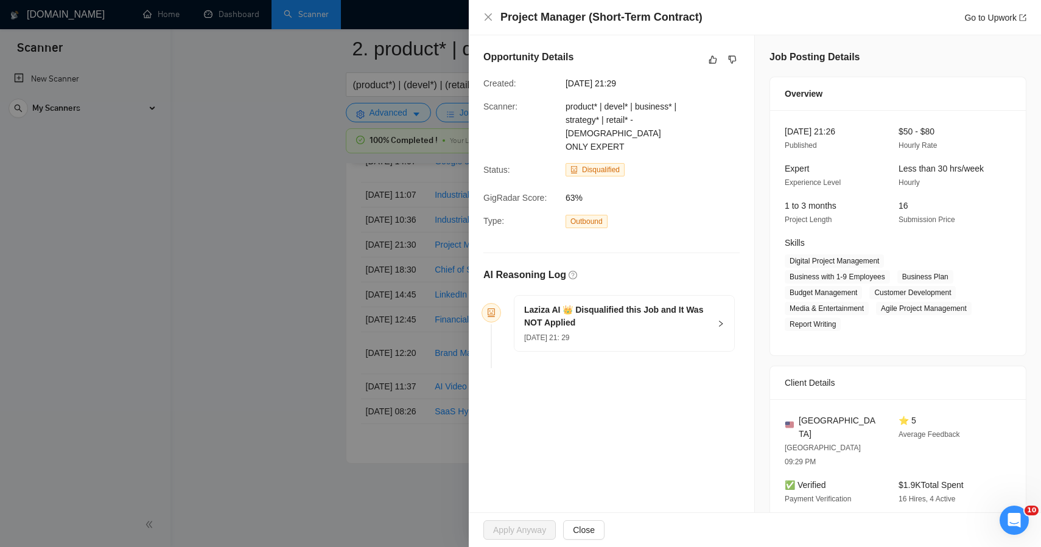
click at [298, 302] on div at bounding box center [520, 273] width 1041 height 547
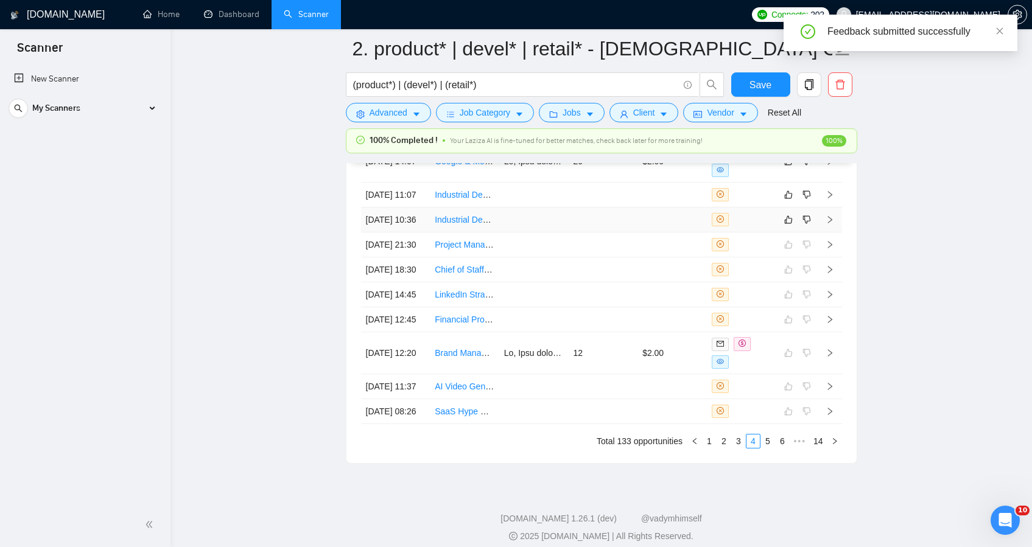
click at [547, 233] on td at bounding box center [533, 220] width 69 height 25
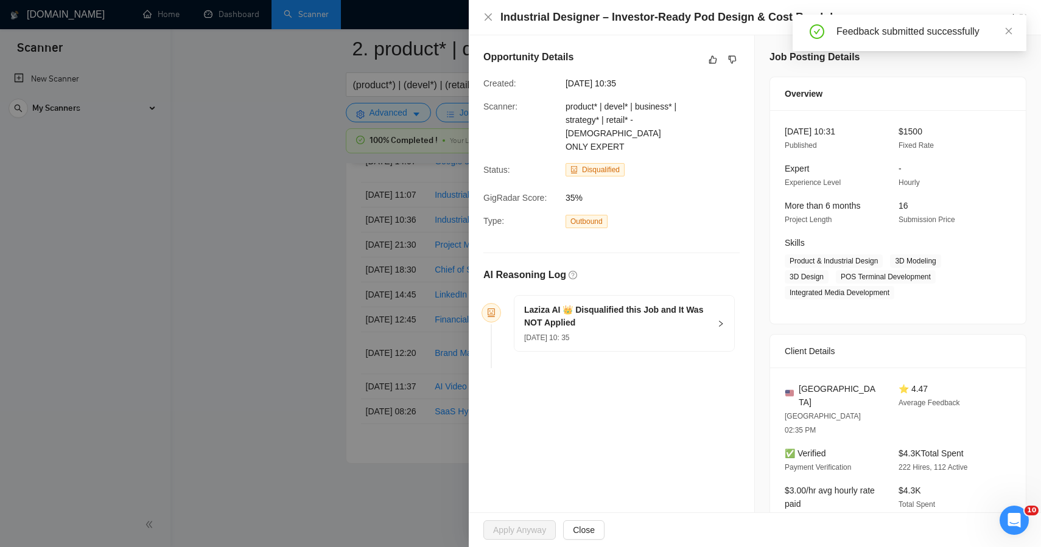
click at [705, 67] on div "Opportunity Details" at bounding box center [612, 59] width 256 height 19
click at [710, 62] on icon "like" at bounding box center [713, 60] width 9 height 10
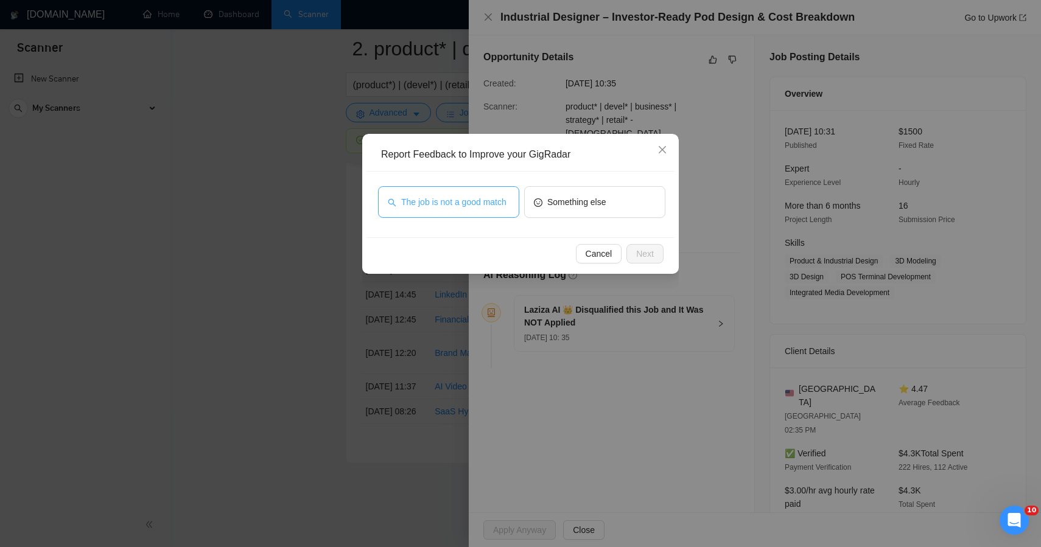
click at [489, 217] on button "The job is not a good match" at bounding box center [448, 202] width 141 height 32
click at [663, 243] on div "Cancel Next" at bounding box center [521, 253] width 308 height 32
click at [653, 258] on span "Next" at bounding box center [645, 253] width 18 height 13
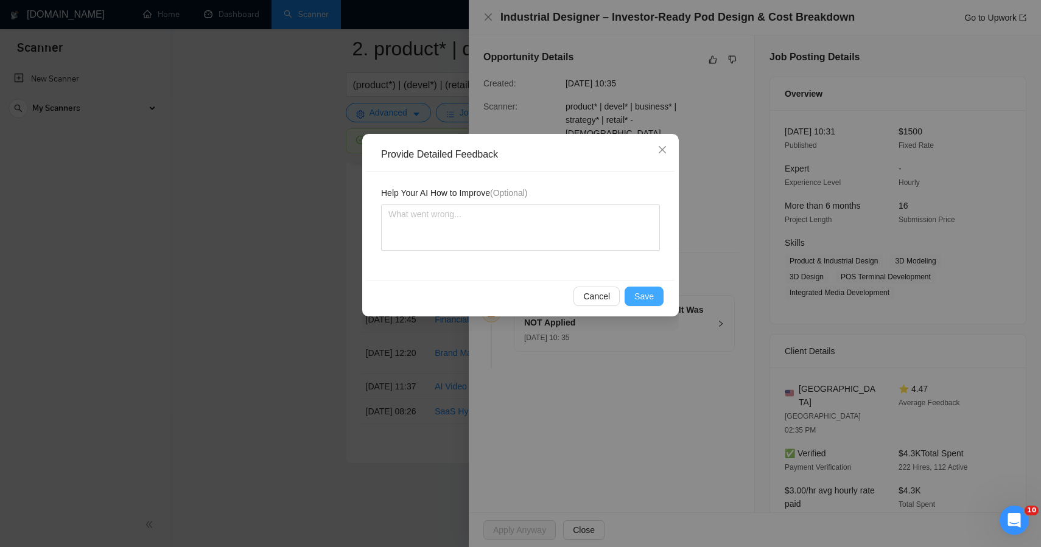
click at [644, 290] on span "Save" at bounding box center [644, 296] width 19 height 13
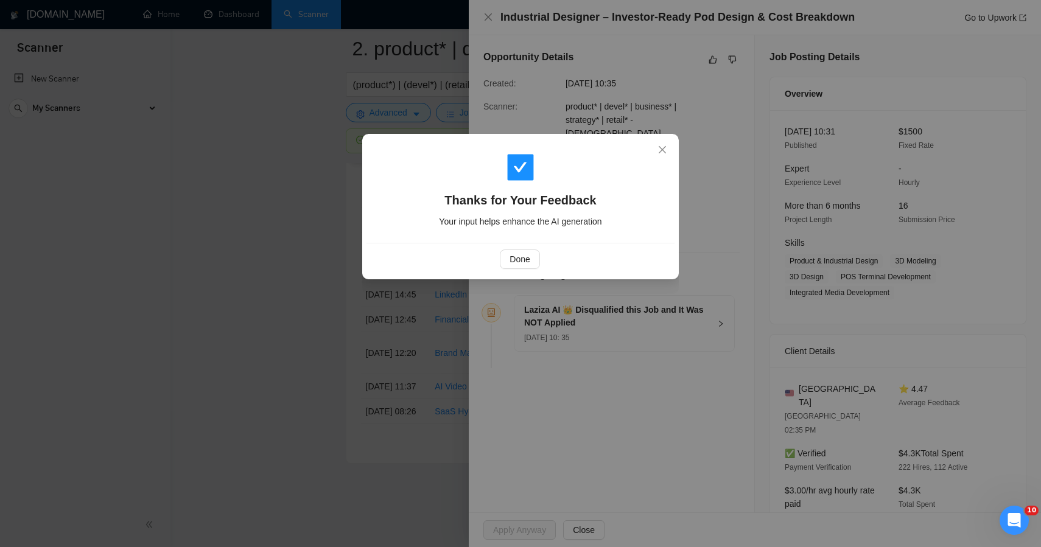
click at [303, 287] on div "Thanks for Your Feedback Your input helps enhance the AI generation Done" at bounding box center [520, 273] width 1041 height 547
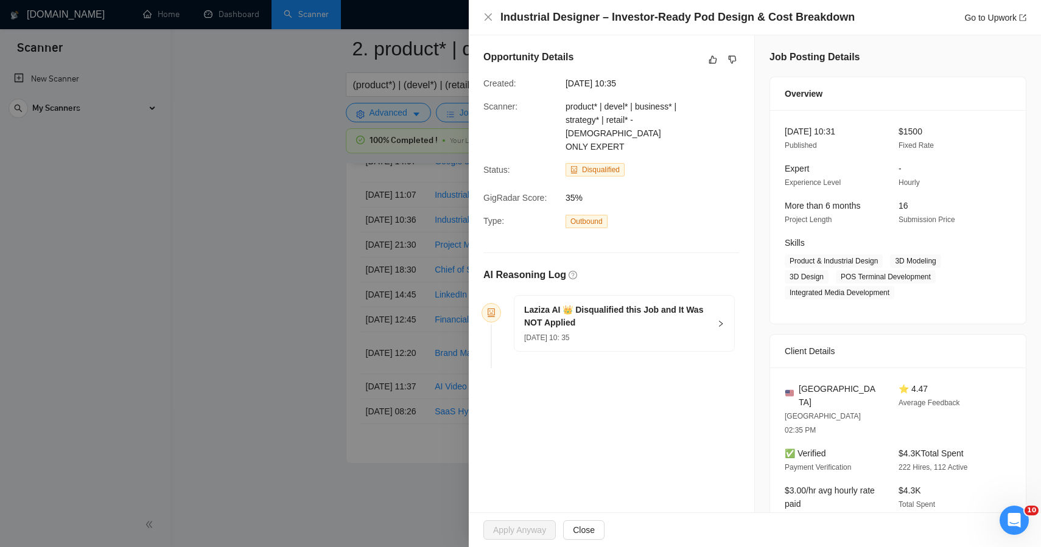
click at [303, 287] on div at bounding box center [520, 273] width 1041 height 547
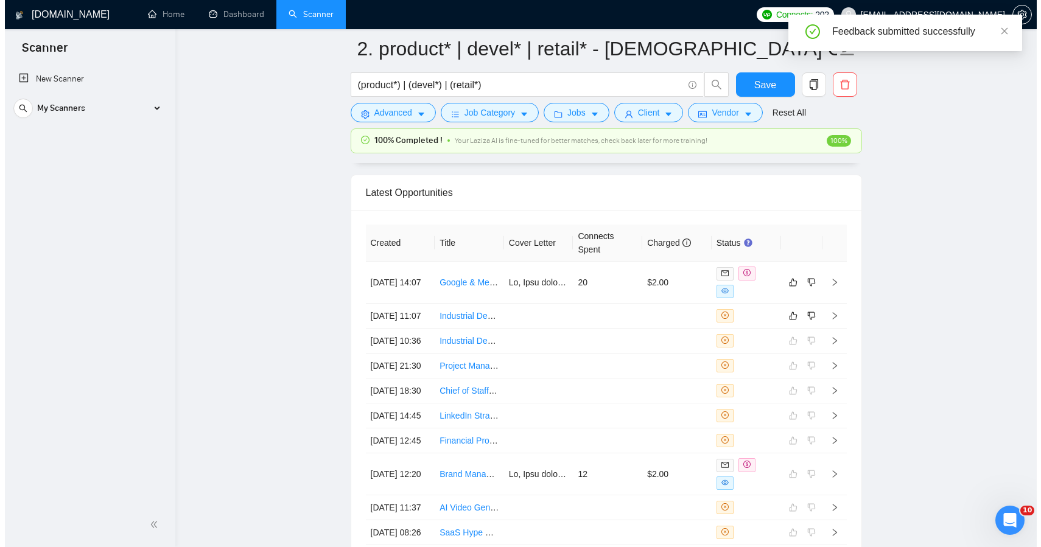
scroll to position [3187, 0]
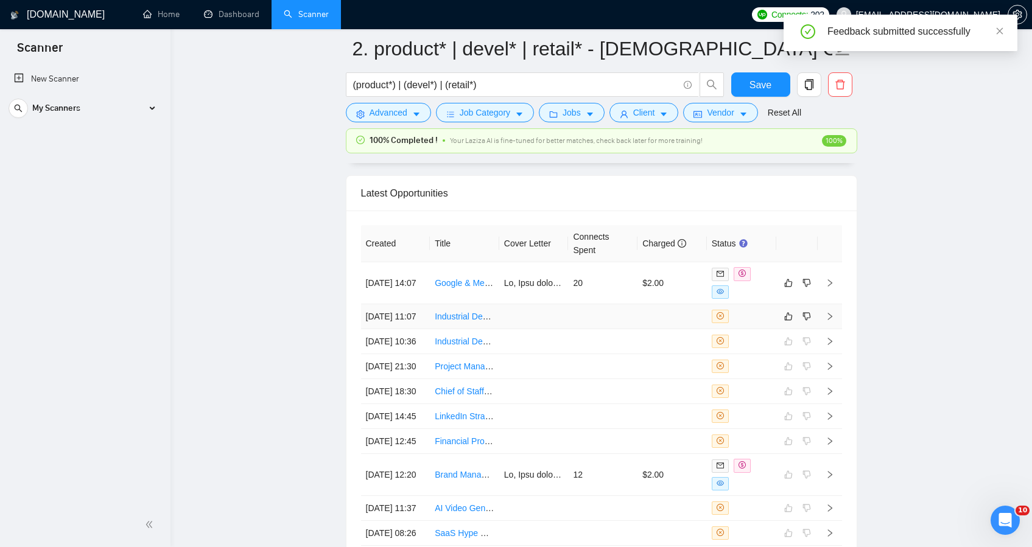
click at [574, 323] on td at bounding box center [602, 316] width 69 height 25
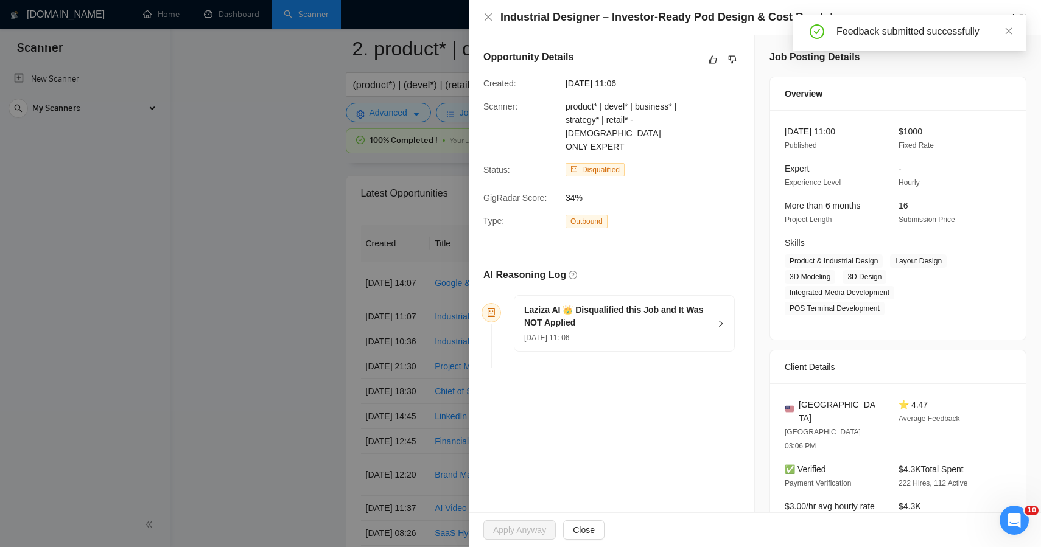
click at [716, 58] on div at bounding box center [723, 59] width 34 height 15
click at [712, 58] on icon "like" at bounding box center [713, 60] width 8 height 8
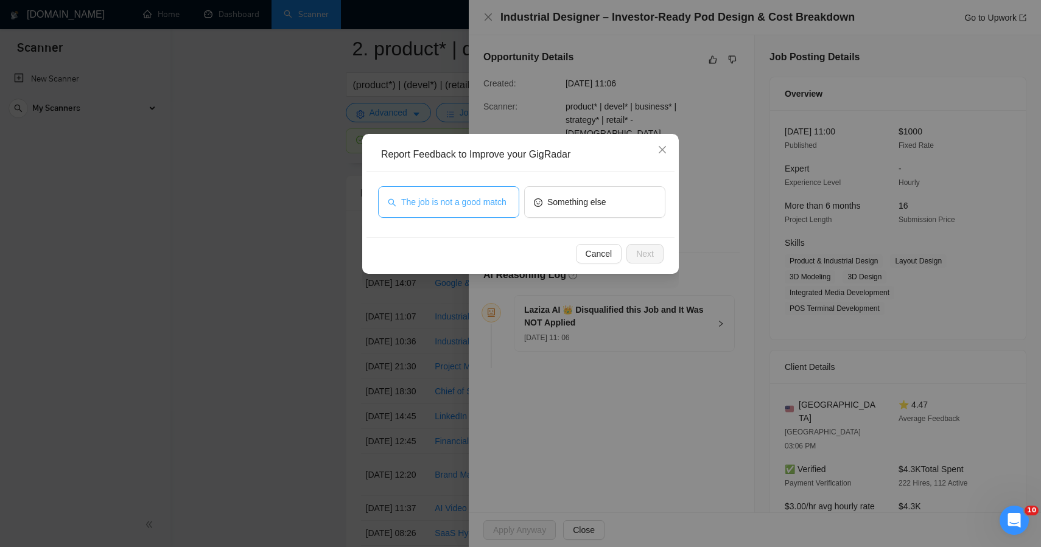
click at [474, 195] on span "The job is not a good match" at bounding box center [453, 201] width 105 height 13
click at [636, 247] on span "Next" at bounding box center [645, 253] width 18 height 13
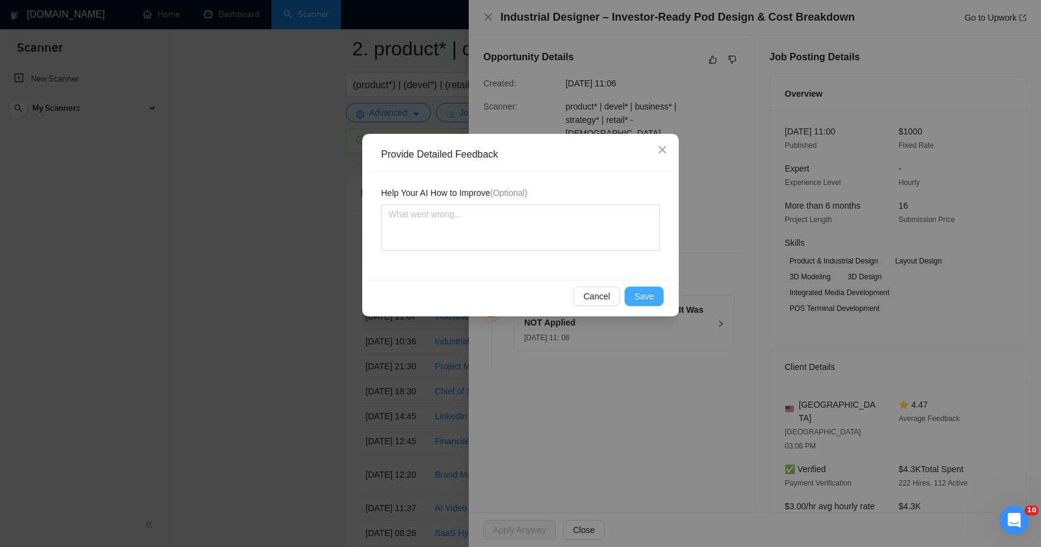
click at [630, 295] on button "Save" at bounding box center [644, 296] width 39 height 19
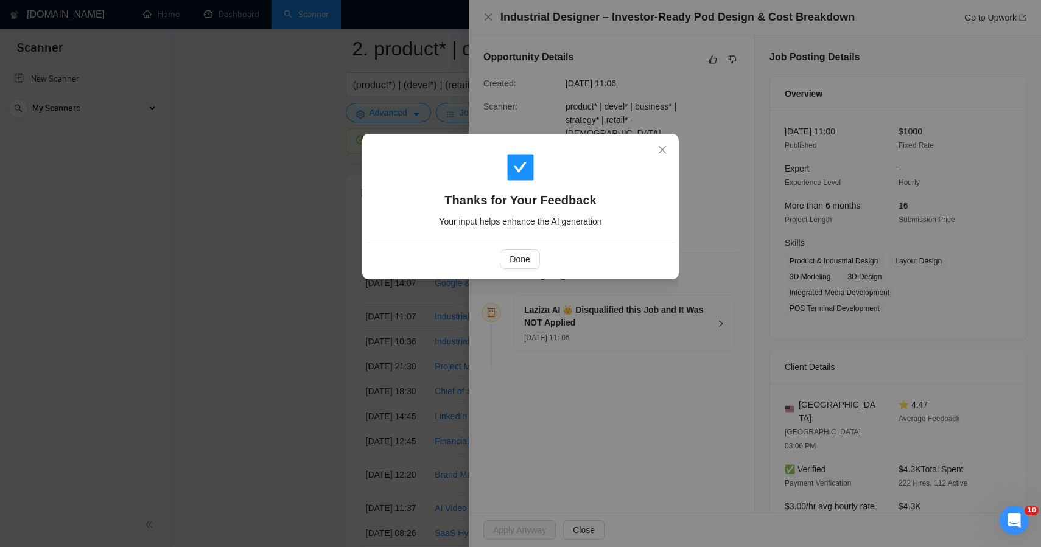
click at [264, 299] on div "Thanks for Your Feedback Your input helps enhance the AI generation Done" at bounding box center [520, 273] width 1041 height 547
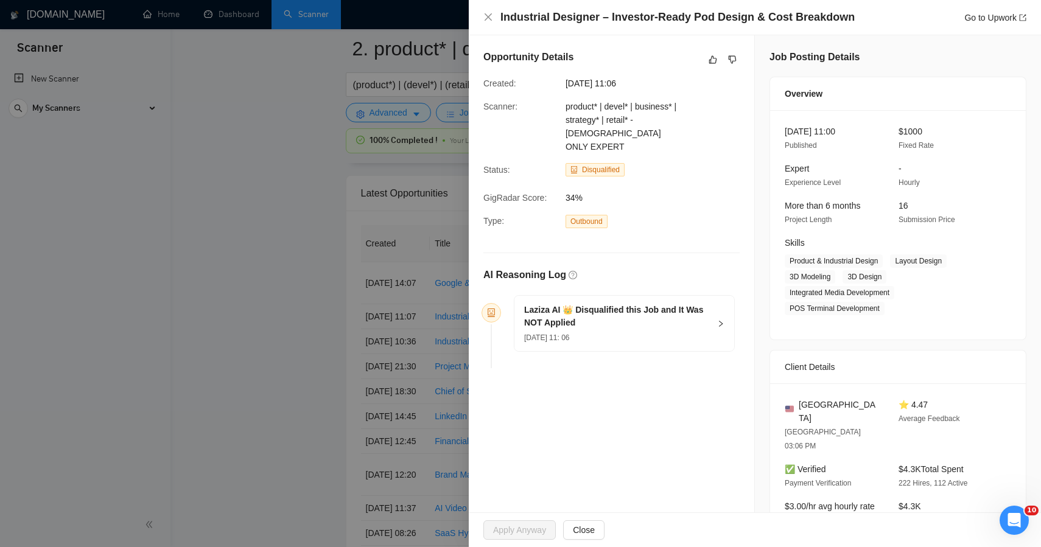
click at [264, 299] on div at bounding box center [520, 273] width 1041 height 547
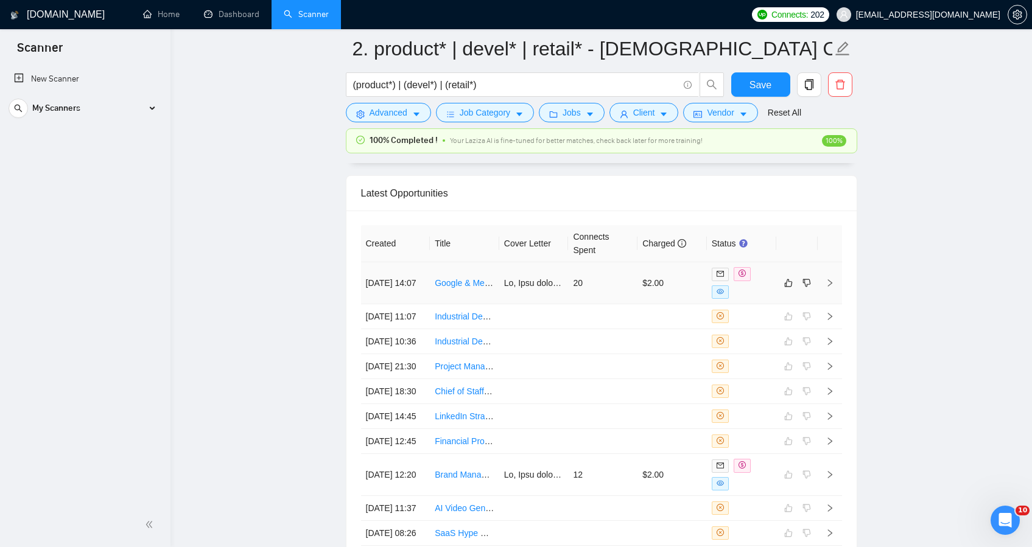
click at [626, 297] on td "20" at bounding box center [602, 283] width 69 height 42
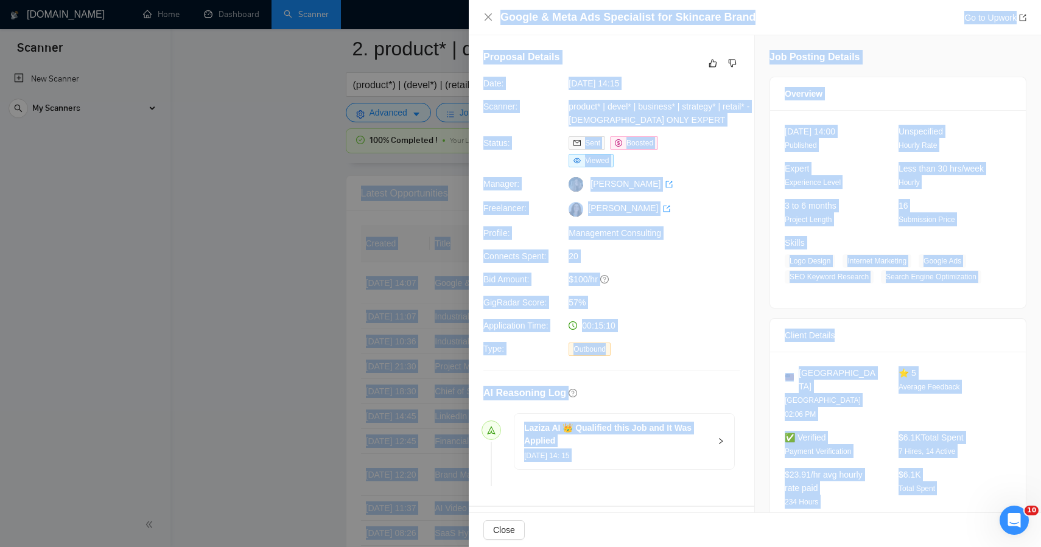
drag, startPoint x: 848, startPoint y: 230, endPoint x: 726, endPoint y: -80, distance: 332.5
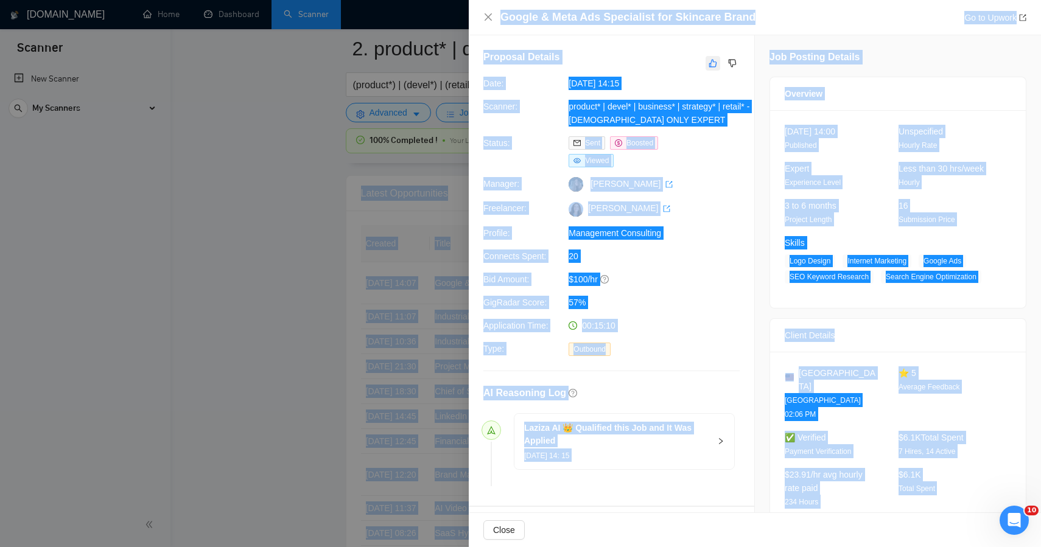
click at [714, 63] on button "button" at bounding box center [713, 63] width 15 height 15
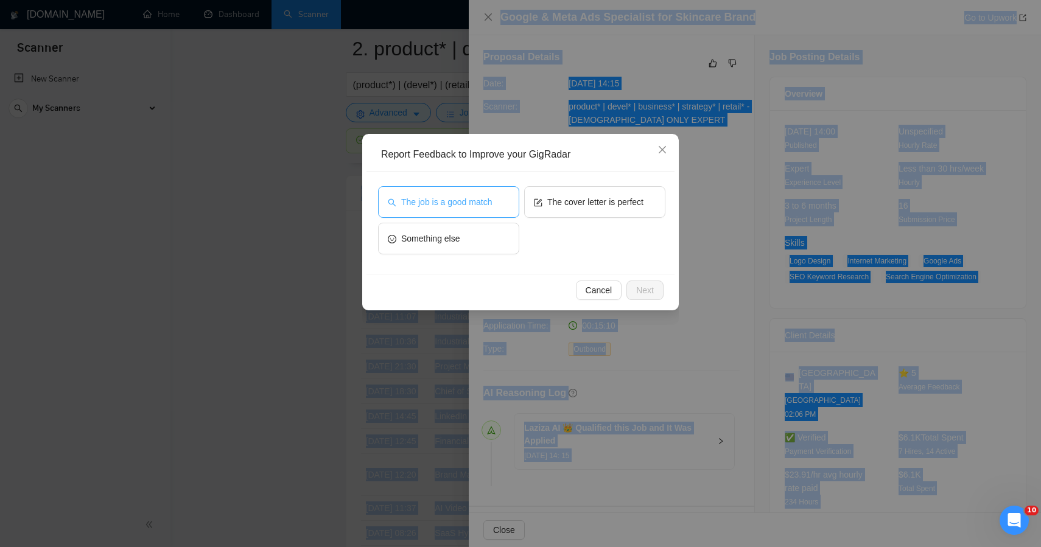
click at [456, 201] on span "The job is a good match" at bounding box center [446, 201] width 91 height 13
click at [638, 289] on span "Next" at bounding box center [645, 290] width 18 height 13
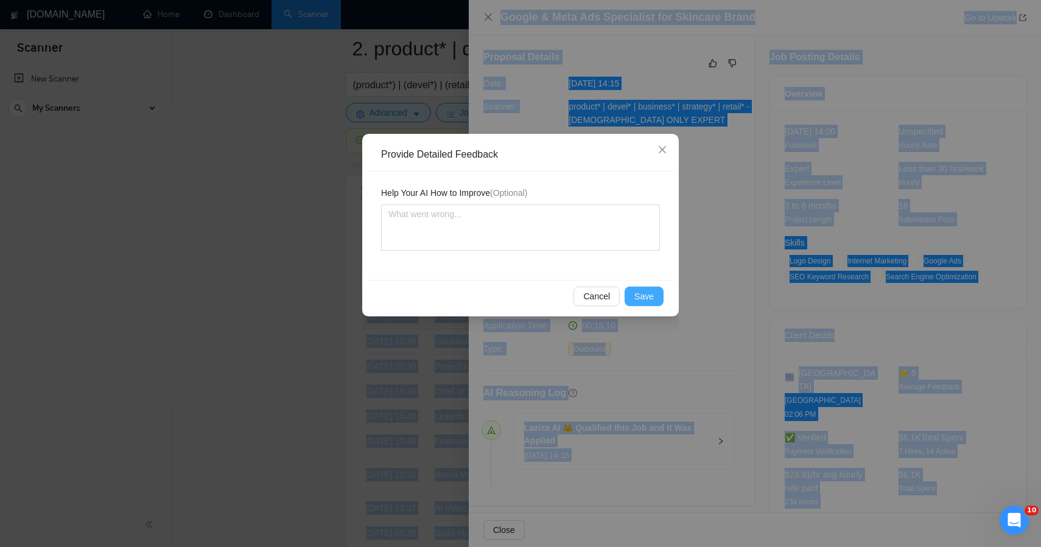
click at [638, 292] on span "Save" at bounding box center [644, 296] width 19 height 13
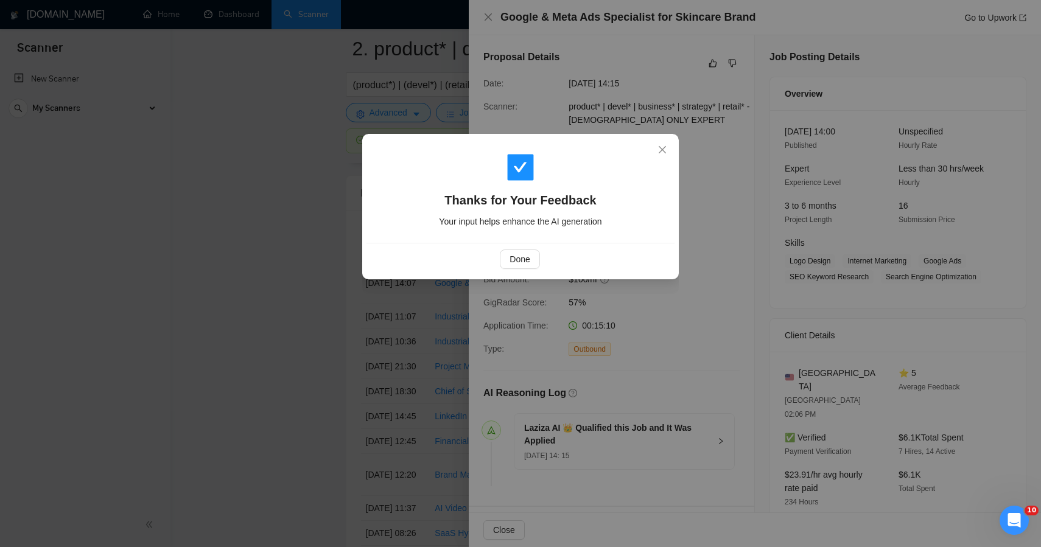
click at [320, 191] on div "Thanks for Your Feedback Your input helps enhance the AI generation Done" at bounding box center [520, 273] width 1041 height 547
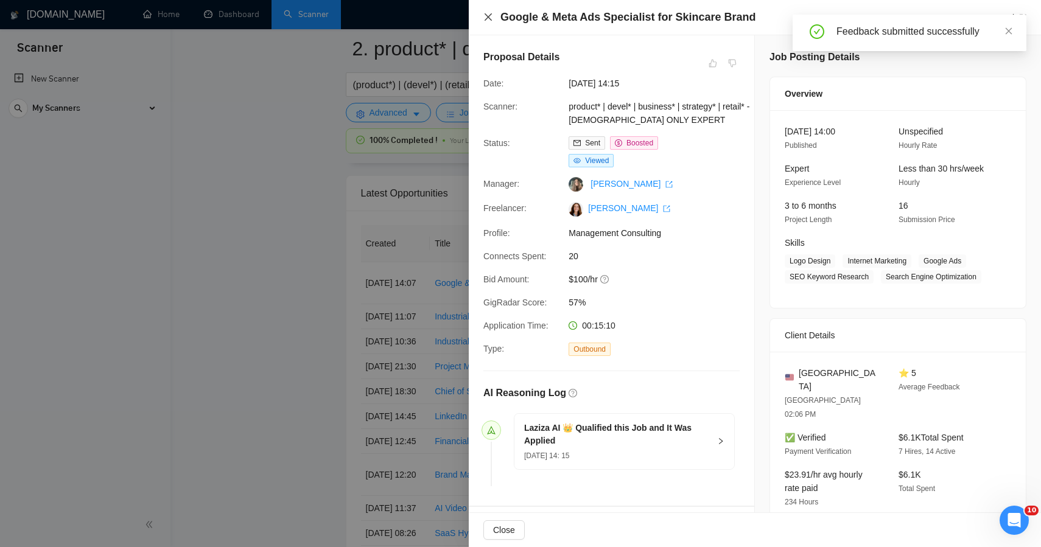
click at [490, 19] on icon "close" at bounding box center [489, 17] width 10 height 10
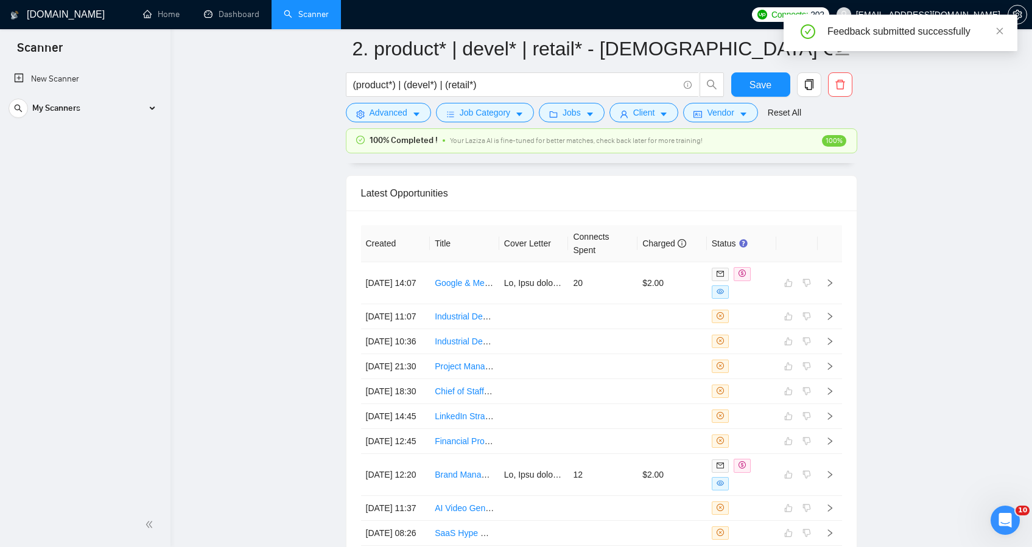
click at [214, 19] on link "Dashboard" at bounding box center [231, 14] width 55 height 10
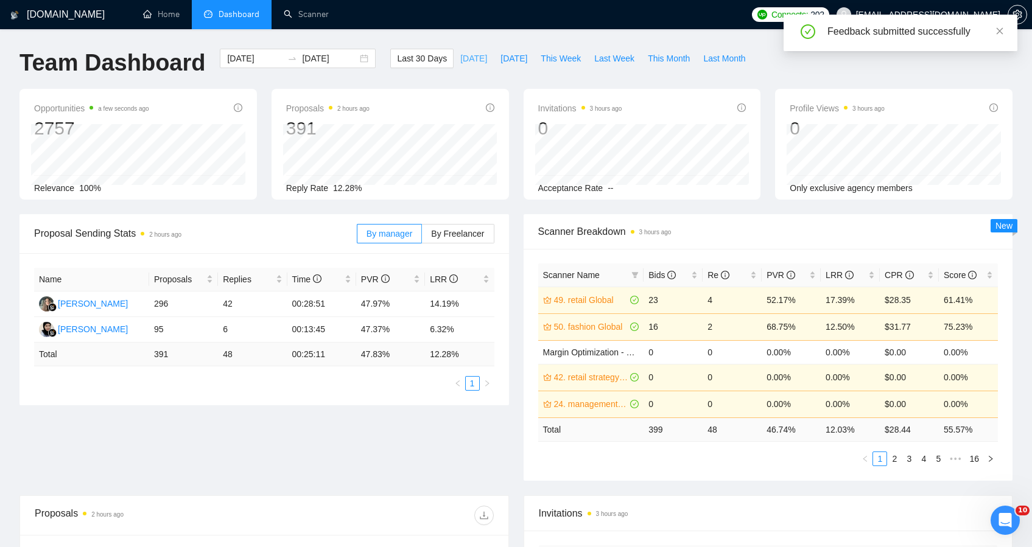
click at [474, 58] on span "Today" at bounding box center [473, 58] width 27 height 13
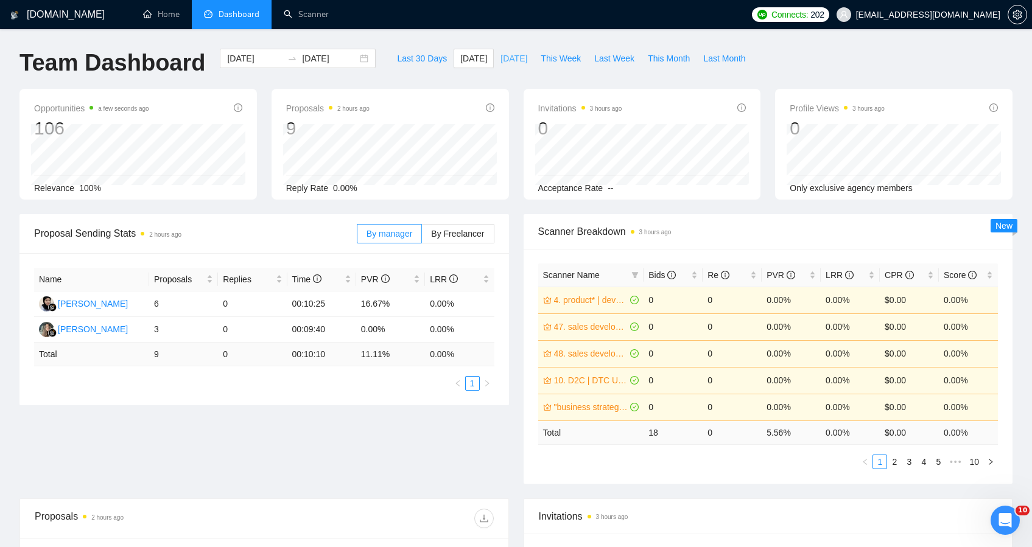
click at [513, 60] on span "Yesterday" at bounding box center [514, 58] width 27 height 13
type input "2025-10-07"
click at [556, 62] on span "This Week" at bounding box center [561, 58] width 40 height 13
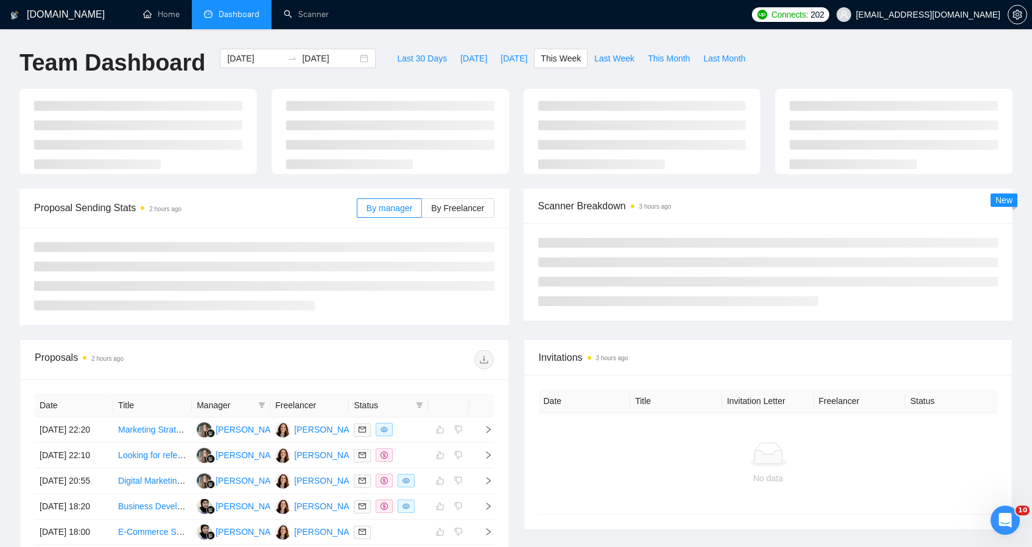
type input "2025-10-06"
type input "2025-10-12"
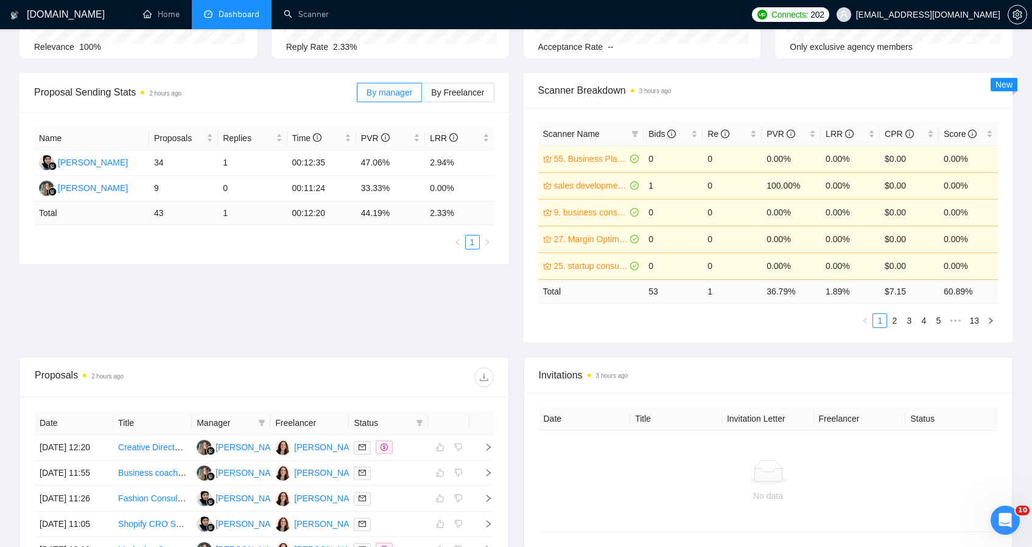
scroll to position [2, 0]
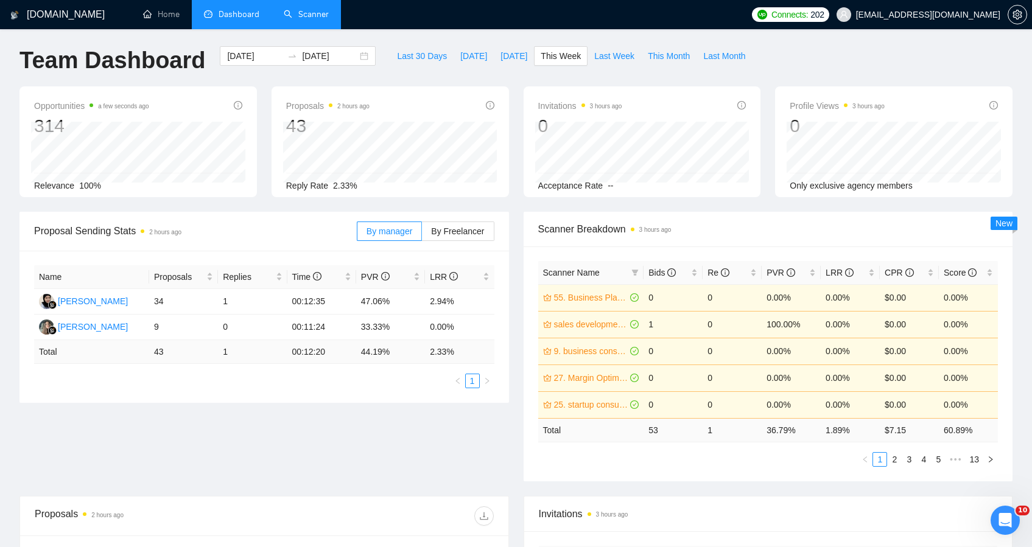
click at [309, 28] on li "Scanner" at bounding box center [306, 14] width 69 height 29
click at [300, 19] on link "Scanner" at bounding box center [306, 14] width 45 height 10
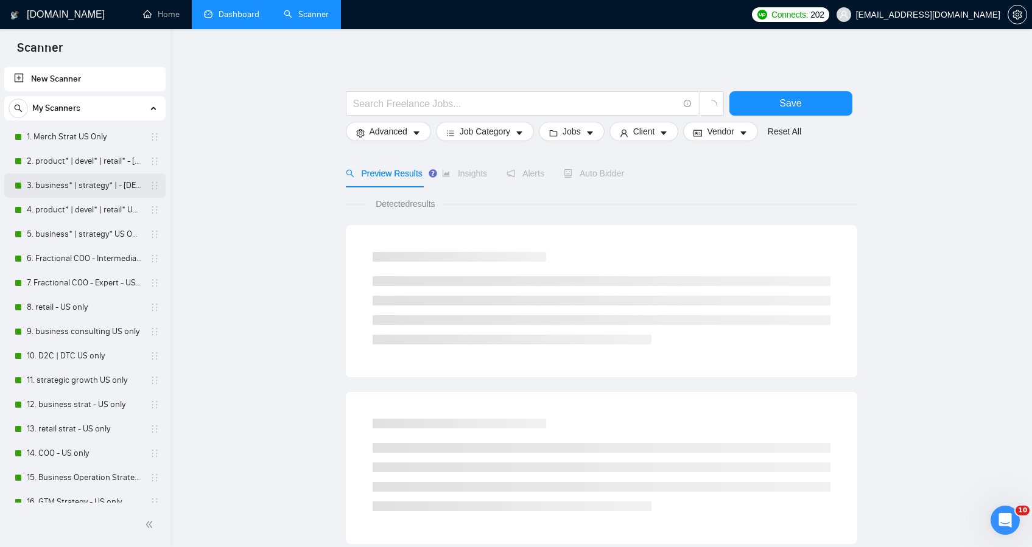
click at [55, 188] on link "3. business* | strategy* | - [DEMOGRAPHIC_DATA] ONLY EXPERT" at bounding box center [85, 186] width 116 height 24
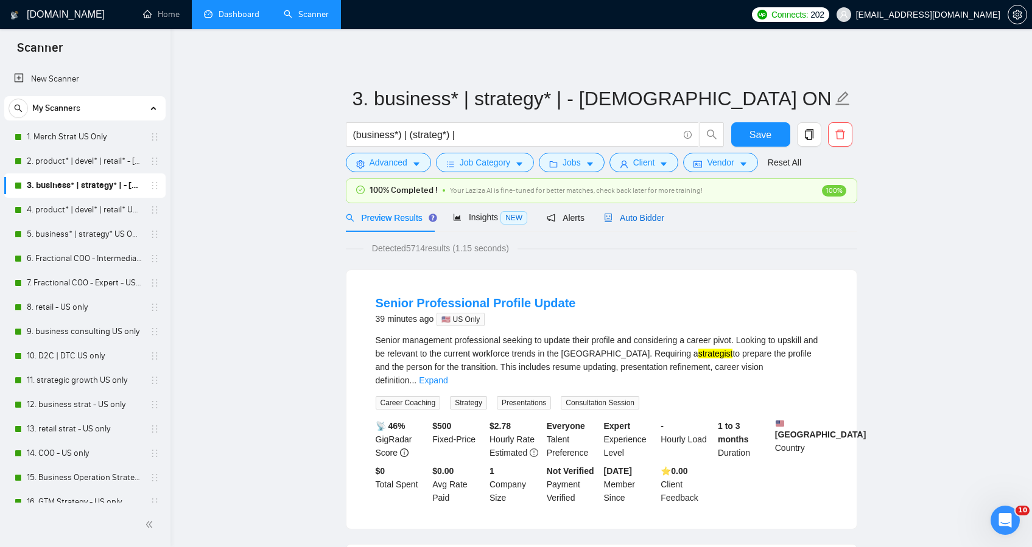
click at [642, 214] on span "Auto Bidder" at bounding box center [634, 218] width 60 height 10
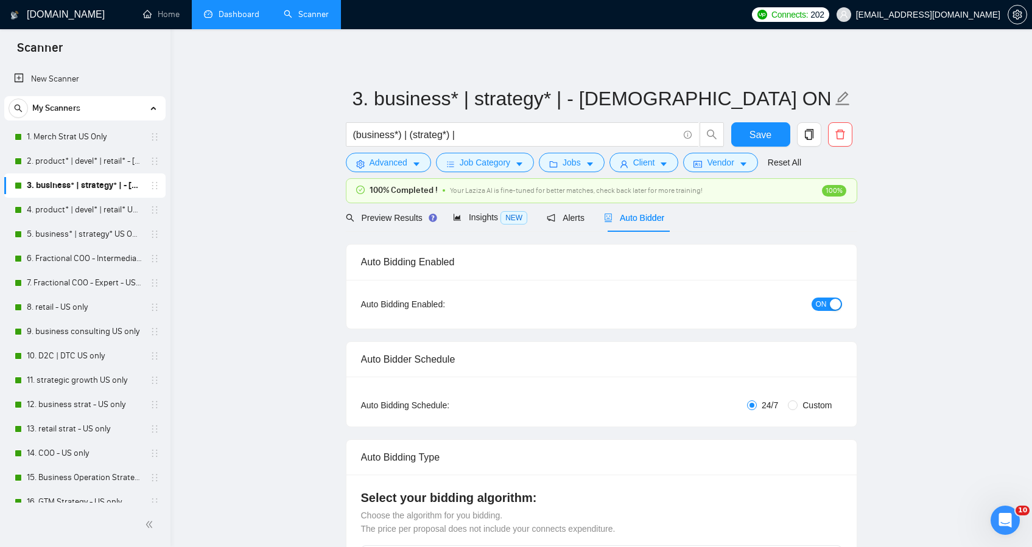
click at [378, 302] on div "Auto Bidding Enabled:" at bounding box center [441, 304] width 160 height 13
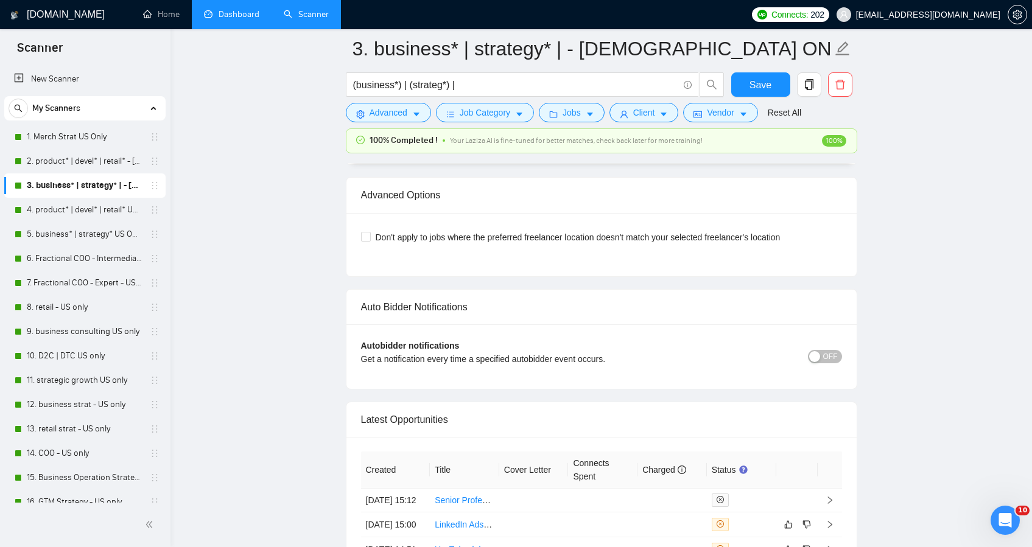
scroll to position [2801, 0]
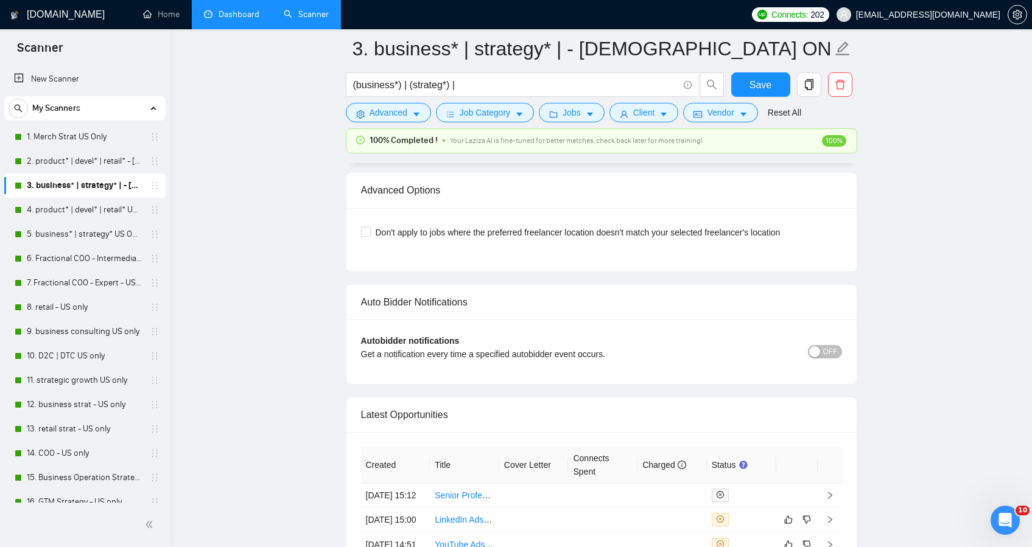
click at [834, 347] on span "OFF" at bounding box center [830, 351] width 15 height 13
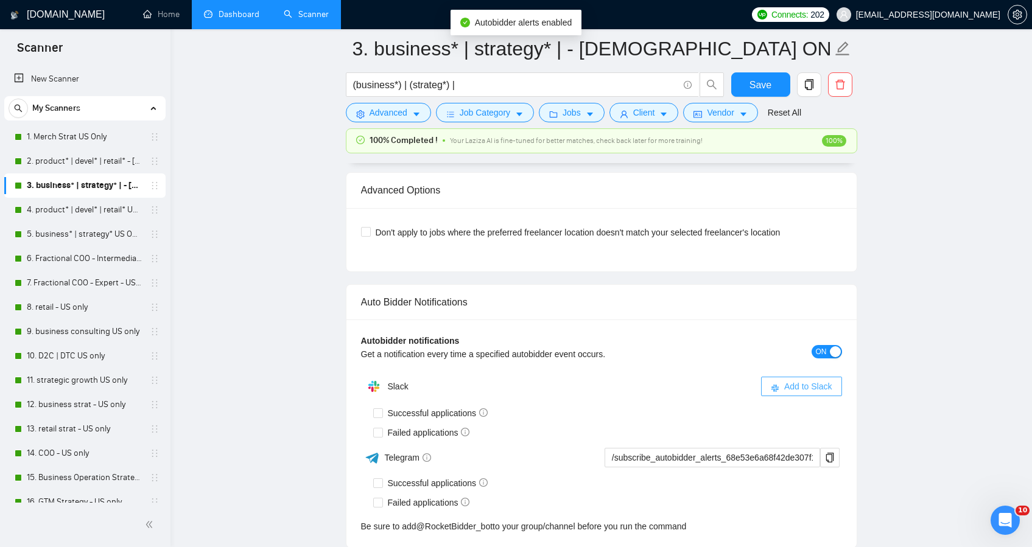
click at [799, 389] on span "Add to Slack" at bounding box center [808, 386] width 48 height 13
click at [377, 415] on input "Successful applications" at bounding box center [377, 413] width 9 height 9
checkbox input "true"
click at [381, 434] on input "Failed applications" at bounding box center [377, 432] width 9 height 9
checkbox input "true"
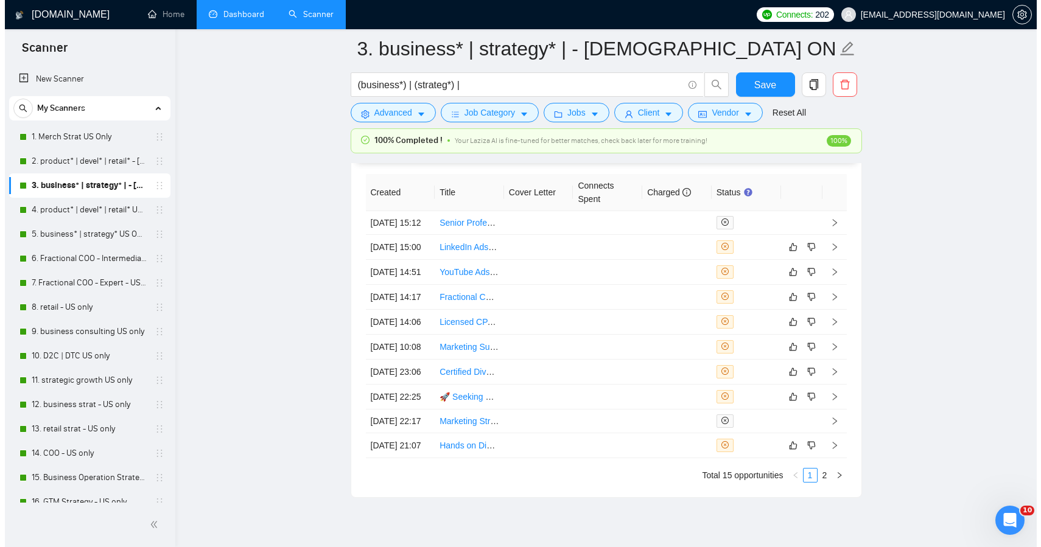
scroll to position [3240, 0]
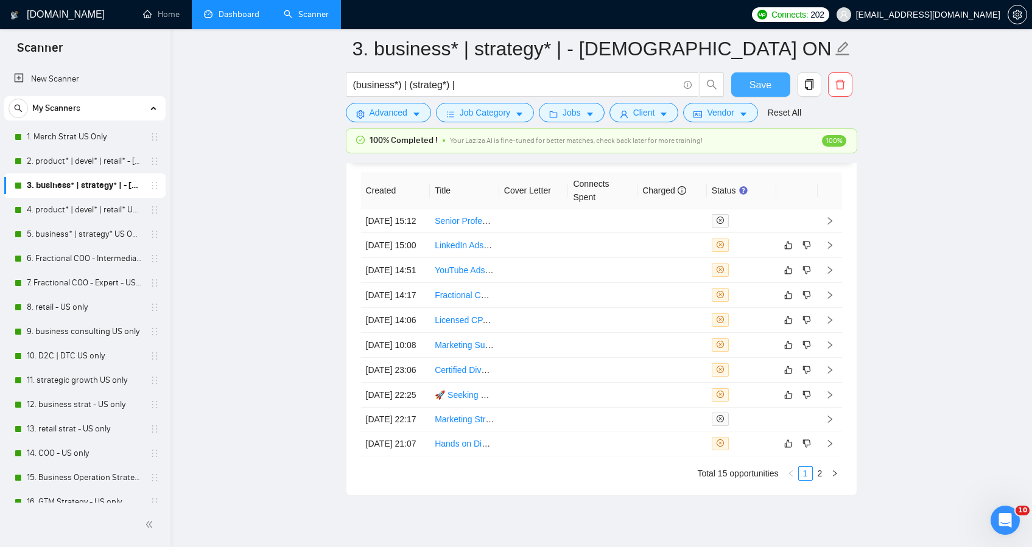
click at [762, 84] on span "Save" at bounding box center [761, 84] width 22 height 15
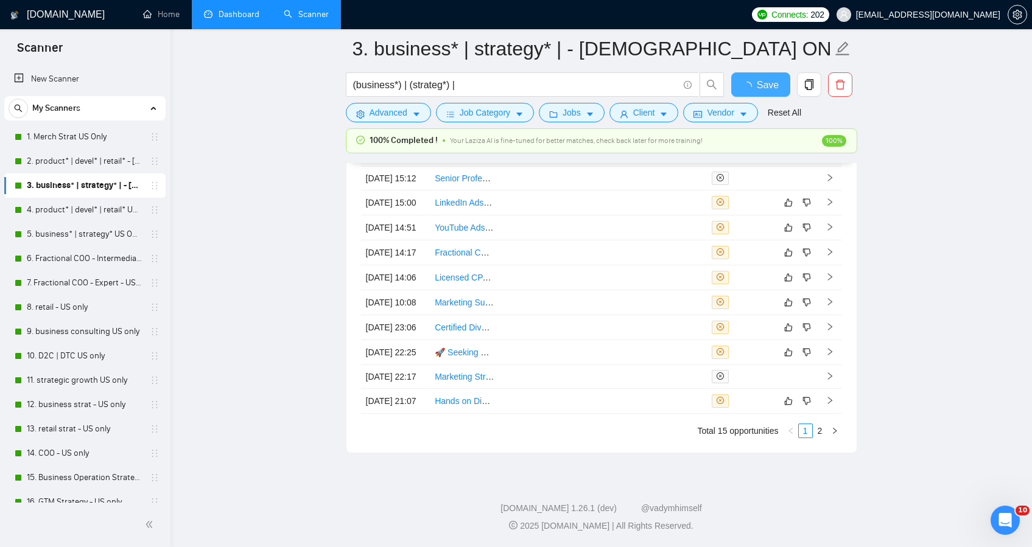
checkbox input "true"
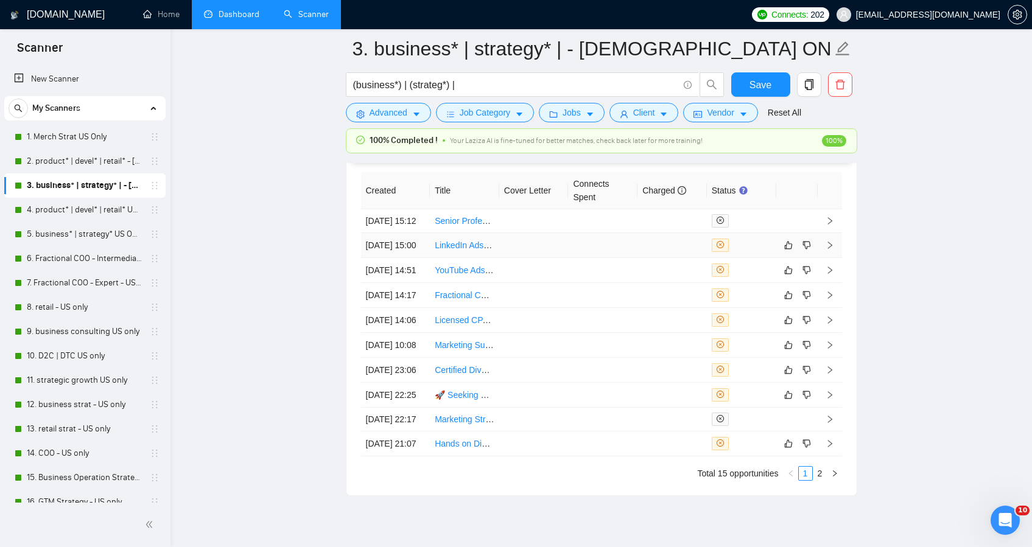
click at [659, 258] on td at bounding box center [672, 245] width 69 height 25
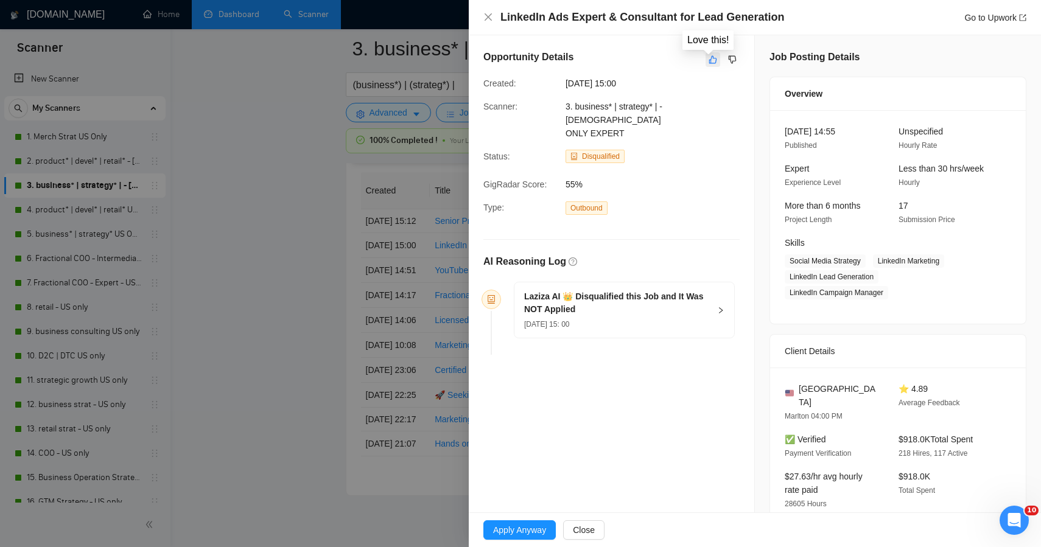
click at [711, 58] on icon "like" at bounding box center [713, 60] width 8 height 8
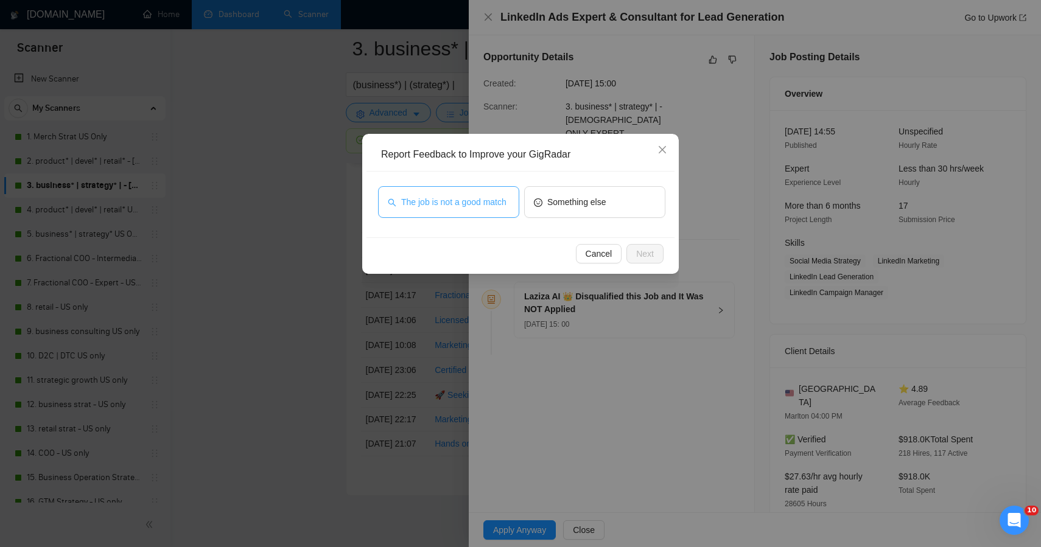
click at [477, 200] on span "The job is not a good match" at bounding box center [453, 201] width 105 height 13
click at [631, 253] on button "Next" at bounding box center [645, 253] width 37 height 19
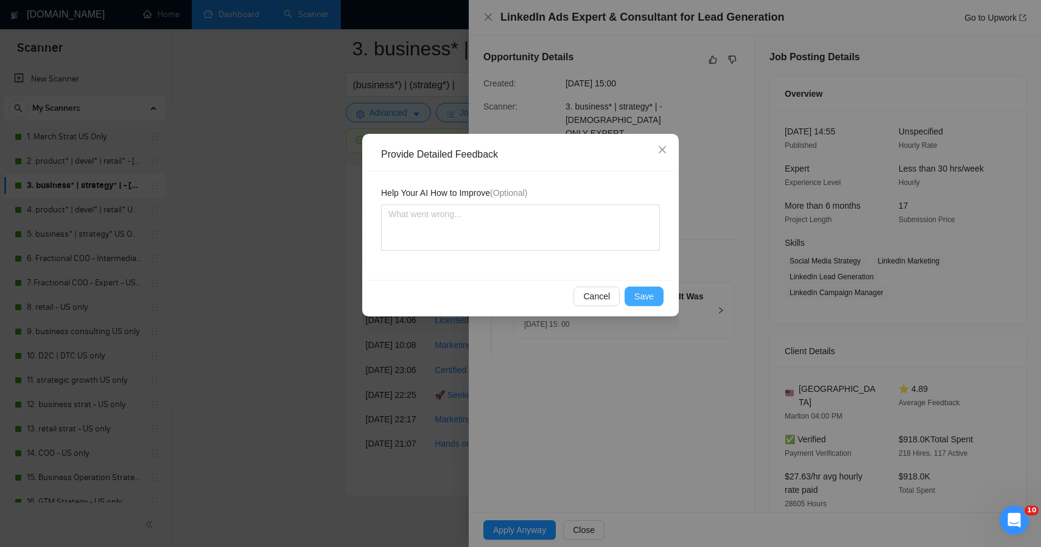
click at [649, 306] on button "Save" at bounding box center [644, 296] width 39 height 19
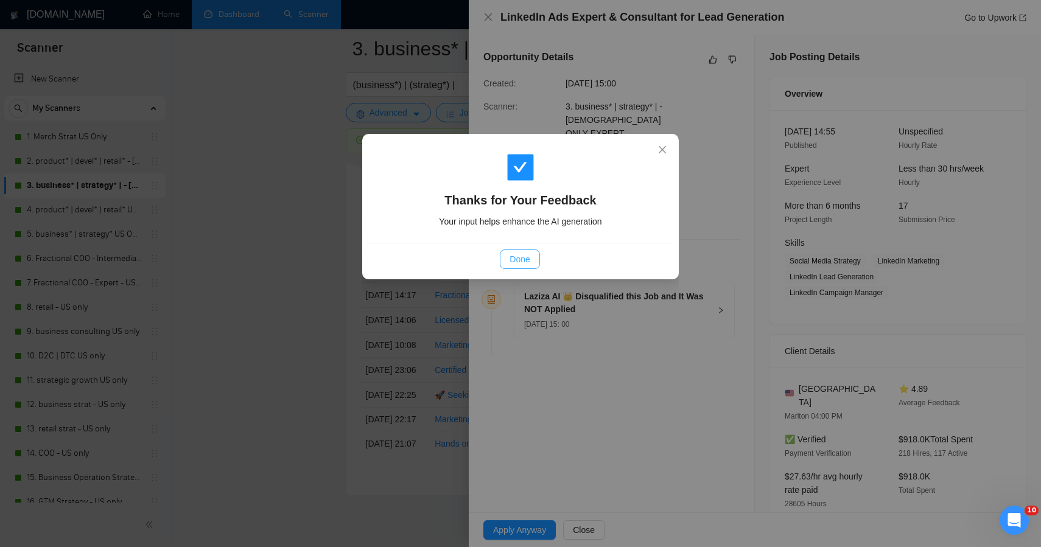
click at [527, 266] on button "Done" at bounding box center [520, 259] width 40 height 19
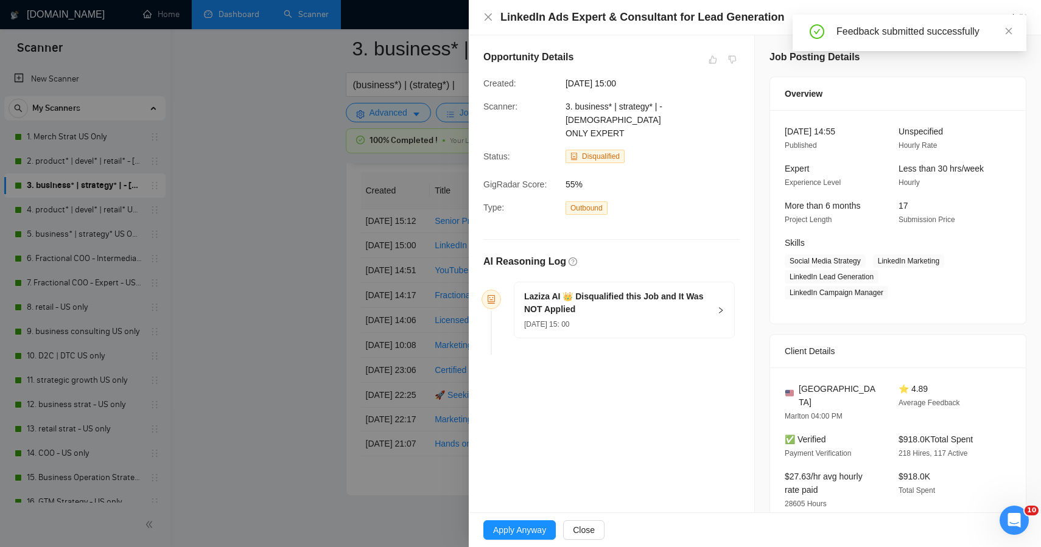
click at [298, 295] on div at bounding box center [520, 273] width 1041 height 547
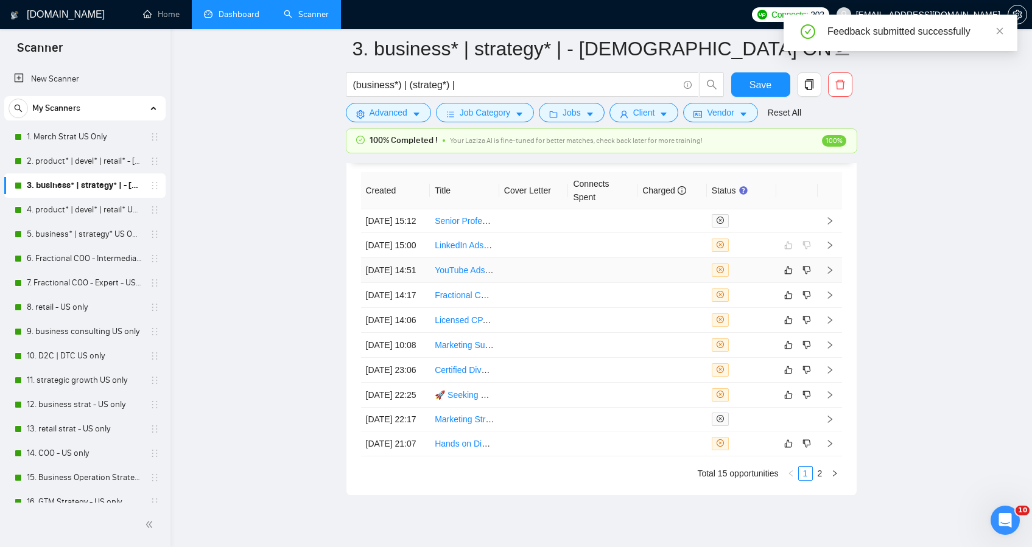
click at [572, 283] on td at bounding box center [602, 270] width 69 height 25
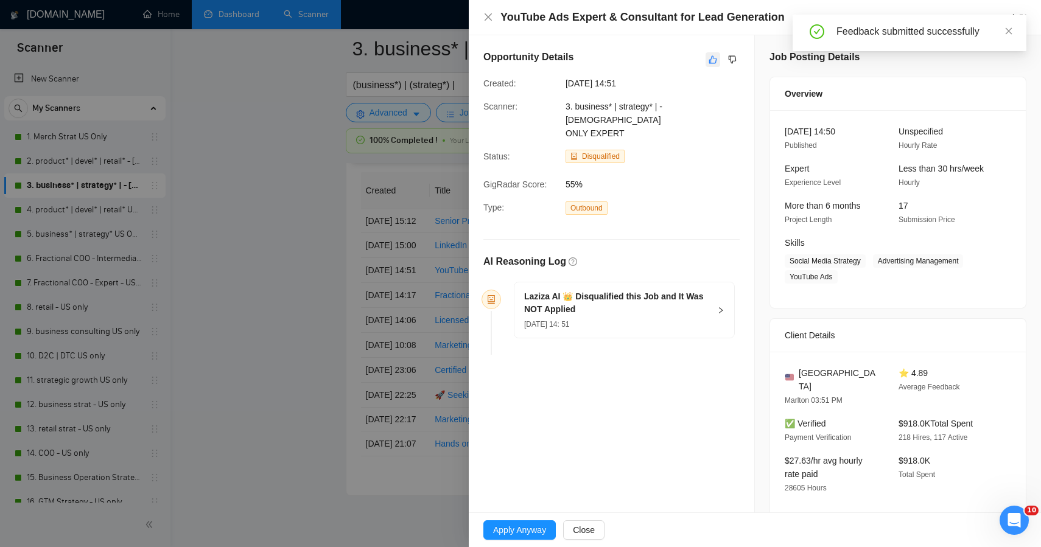
click at [709, 57] on icon "like" at bounding box center [713, 60] width 9 height 10
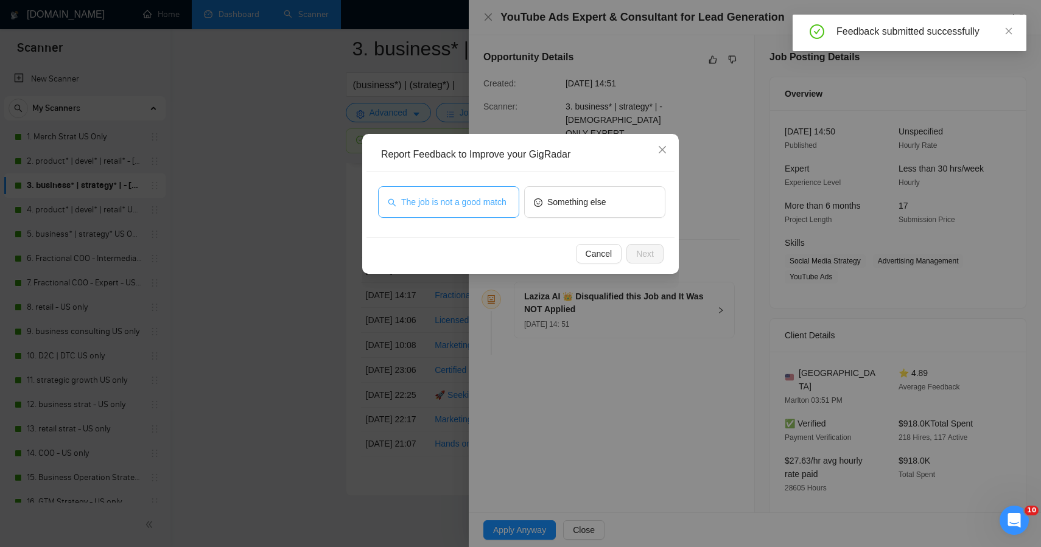
click at [497, 195] on span "The job is not a good match" at bounding box center [453, 201] width 105 height 13
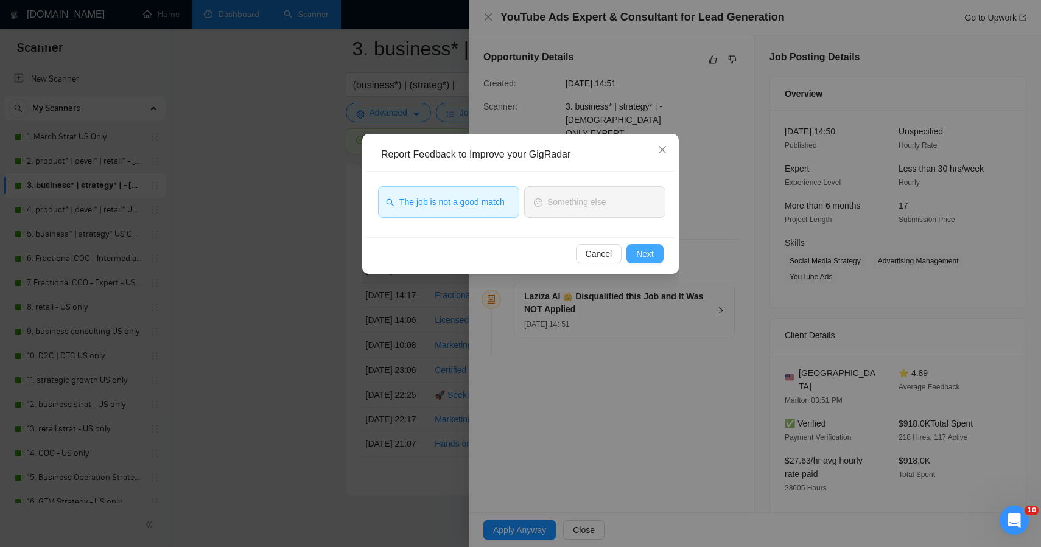
click at [641, 256] on span "Next" at bounding box center [645, 253] width 18 height 13
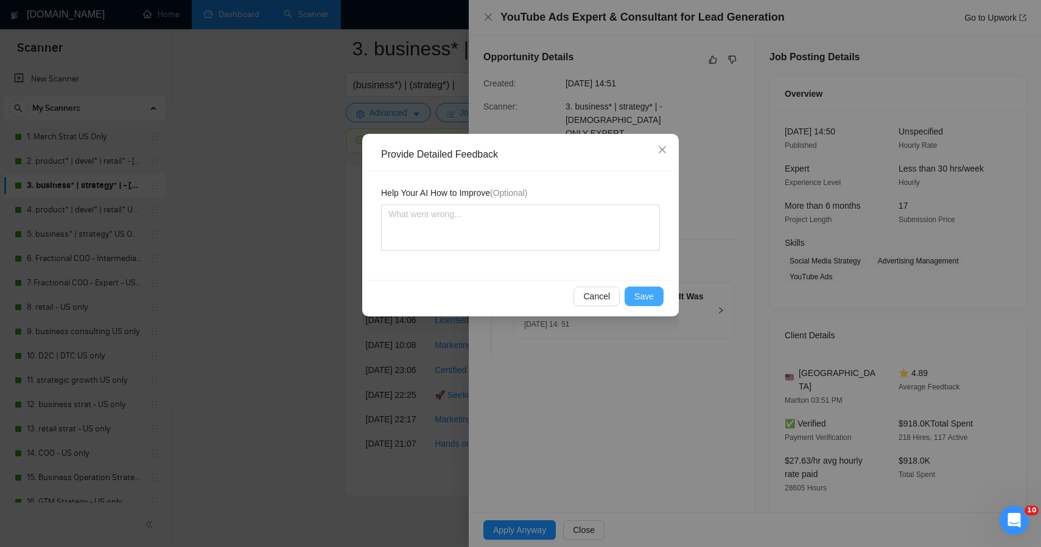
click at [653, 289] on button "Save" at bounding box center [644, 296] width 39 height 19
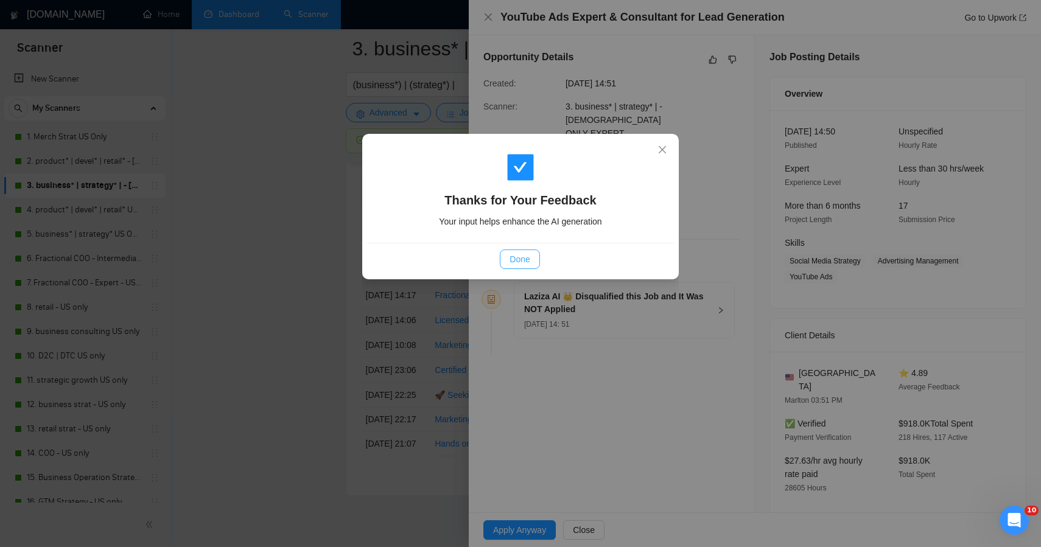
click at [510, 258] on span "Done" at bounding box center [520, 259] width 20 height 13
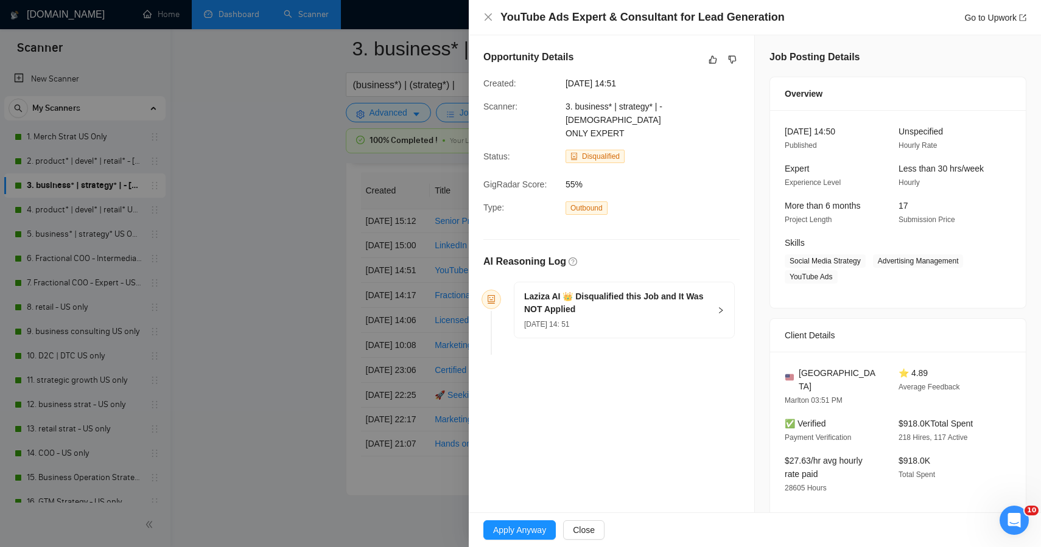
click at [292, 256] on div at bounding box center [520, 273] width 1041 height 547
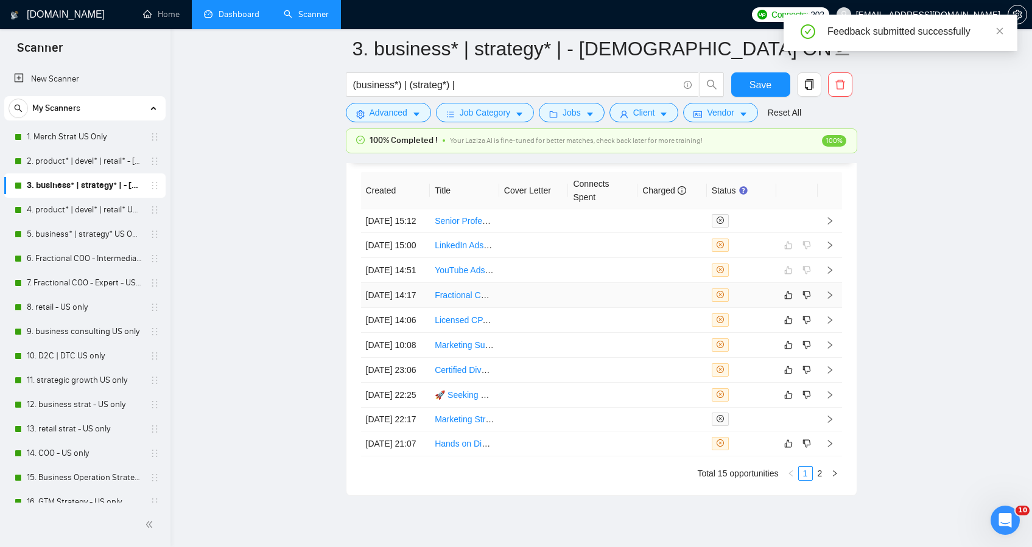
click at [515, 308] on td at bounding box center [533, 295] width 69 height 25
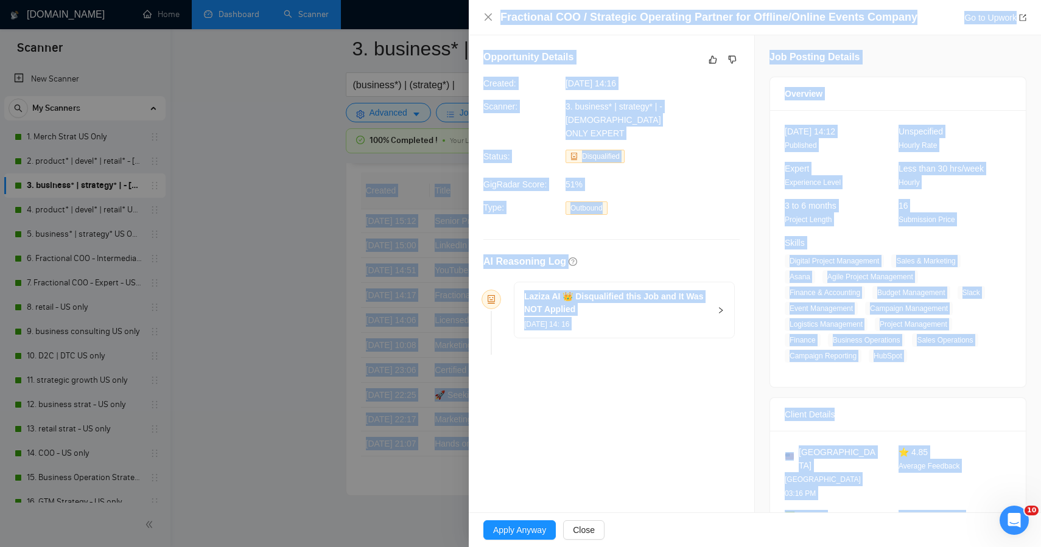
drag, startPoint x: 893, startPoint y: 477, endPoint x: 683, endPoint y: -50, distance: 566.9
click at [728, 61] on icon "dislike" at bounding box center [732, 60] width 9 height 10
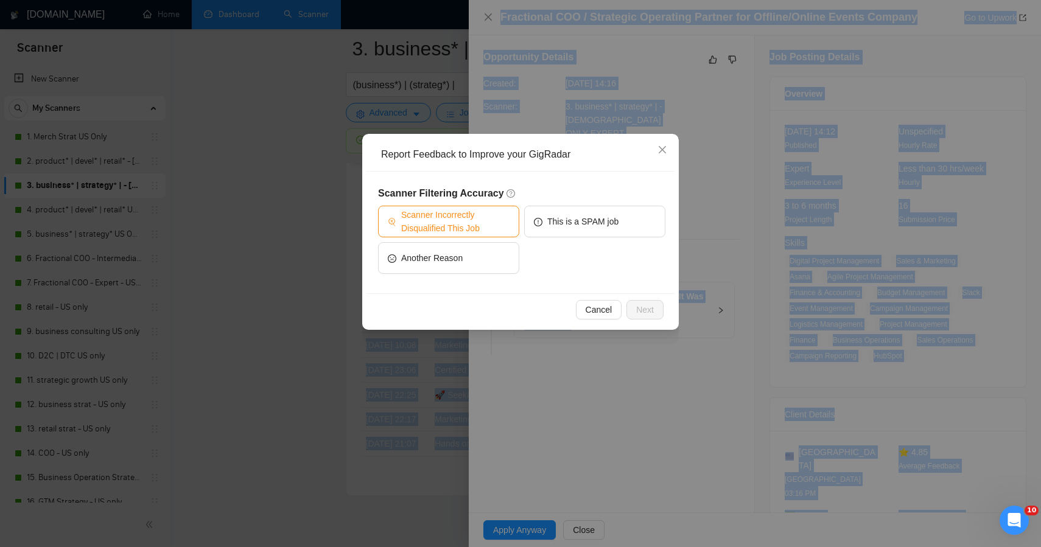
click at [462, 211] on span "Scanner Incorrectly Disqualified This Job" at bounding box center [455, 221] width 108 height 27
click at [645, 308] on span "Next" at bounding box center [645, 309] width 18 height 13
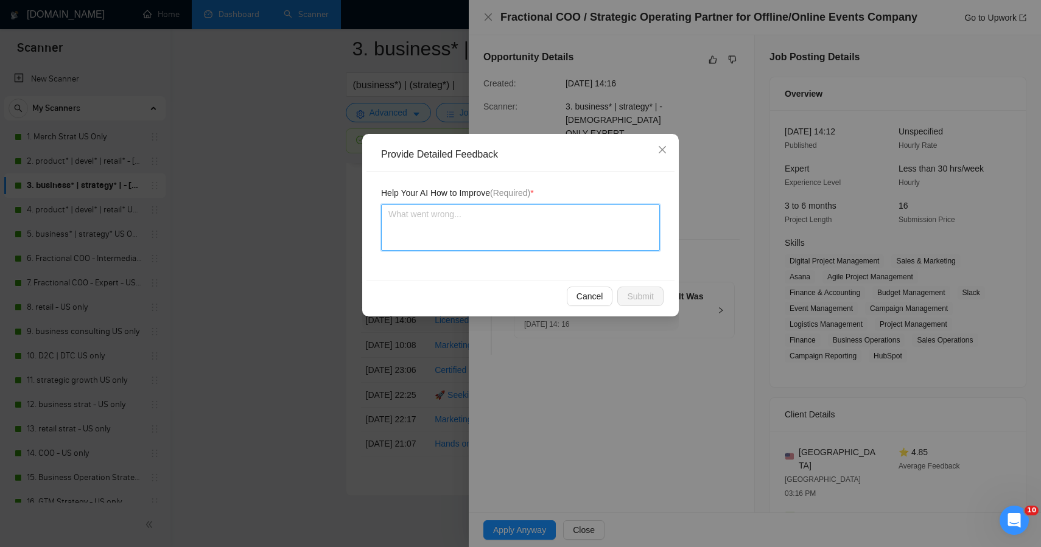
click at [570, 236] on textarea at bounding box center [520, 228] width 279 height 46
paste textarea "This one was a near-perfect fit for Plan + Pivot and probably worth overriding …"
type textarea "This one was a near-perfect fit for Plan + Pivot and probably worth overriding …"
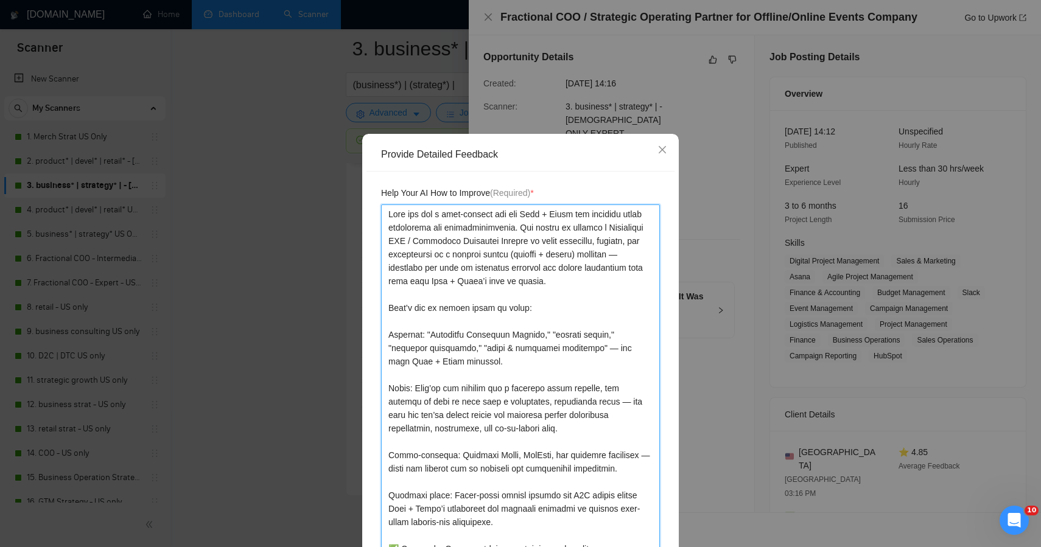
scroll to position [87, 0]
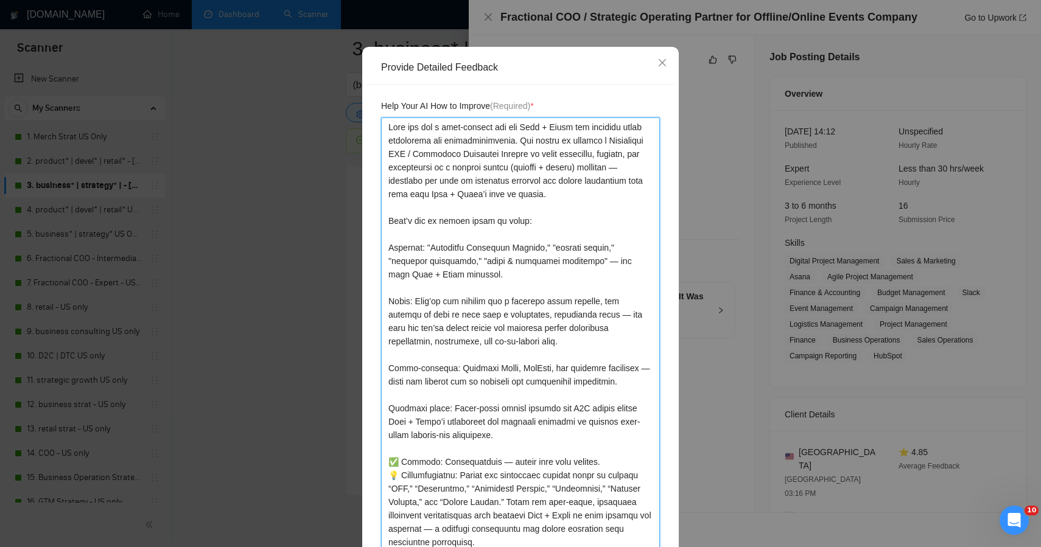
type textarea "This one was a near-perfect fit for Plan + Pivot and probably worth overriding …"
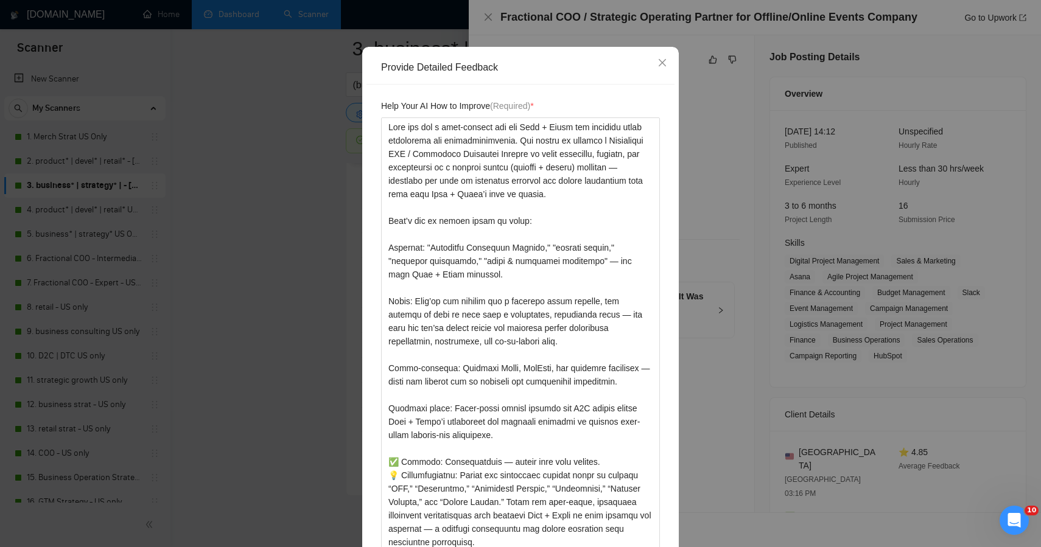
click at [667, 185] on div "Help Your AI How to Improve (Required) *" at bounding box center [521, 333] width 308 height 497
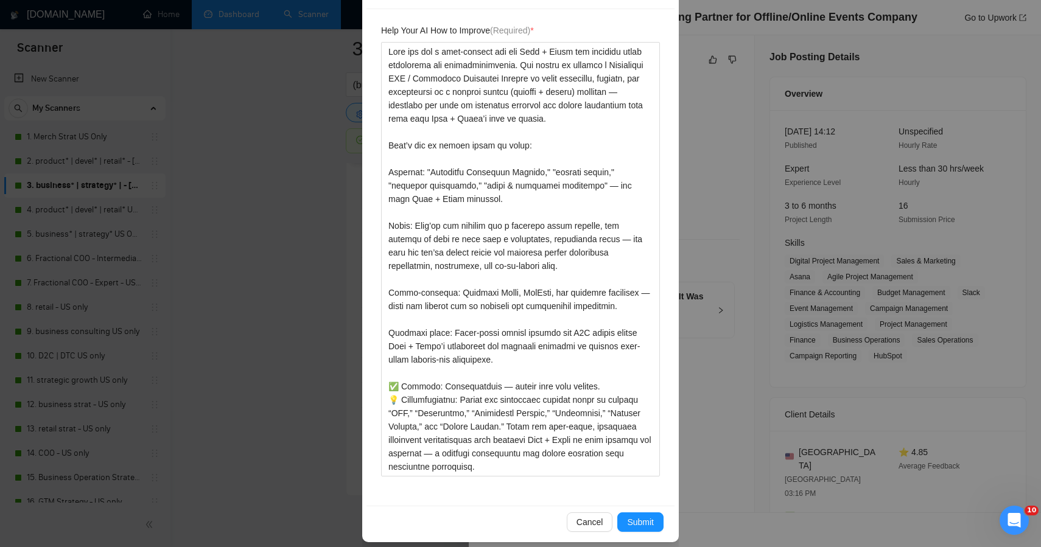
scroll to position [172, 0]
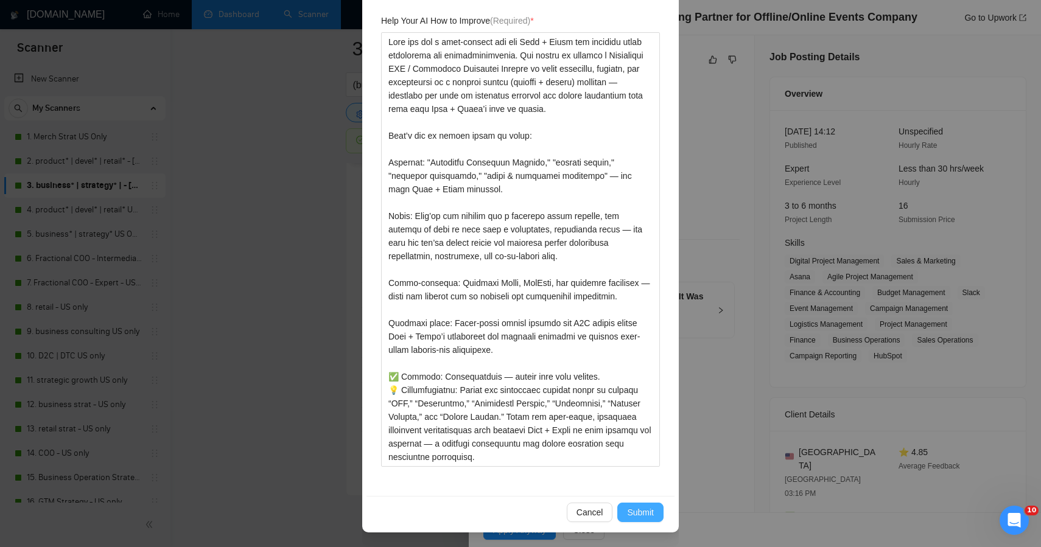
click at [641, 515] on span "Submit" at bounding box center [640, 512] width 27 height 13
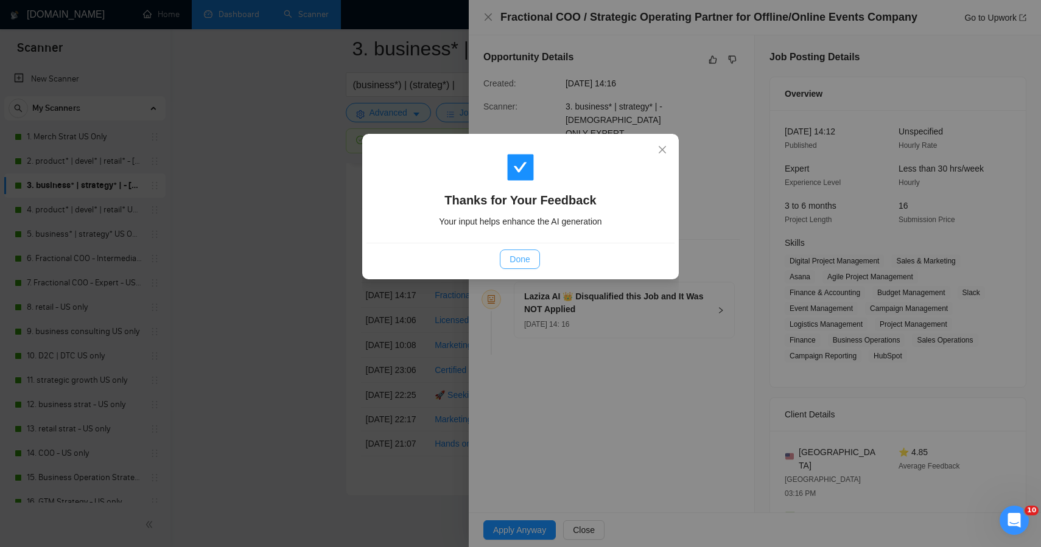
click at [524, 262] on span "Done" at bounding box center [520, 259] width 20 height 13
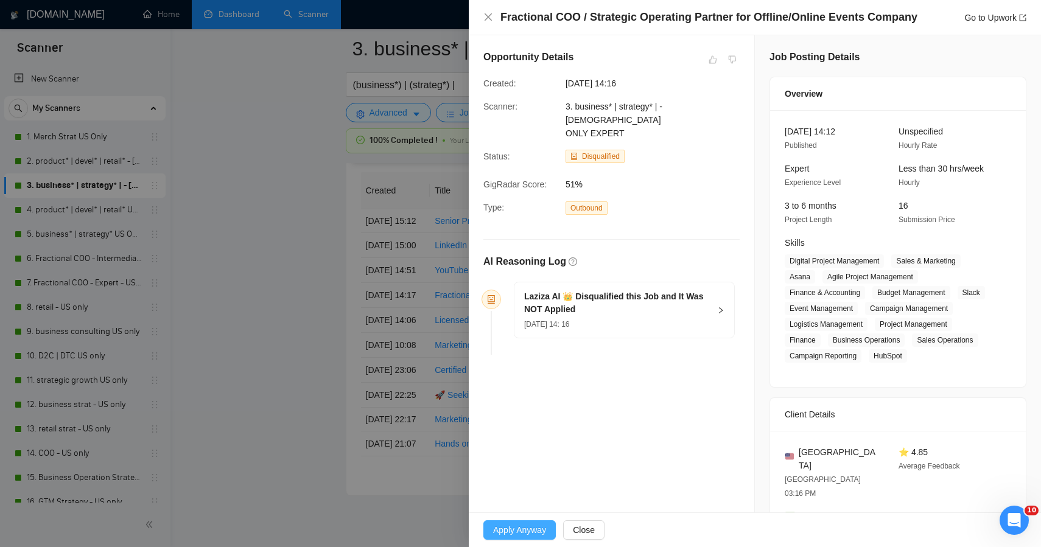
click at [512, 526] on span "Apply Anyway" at bounding box center [519, 530] width 53 height 13
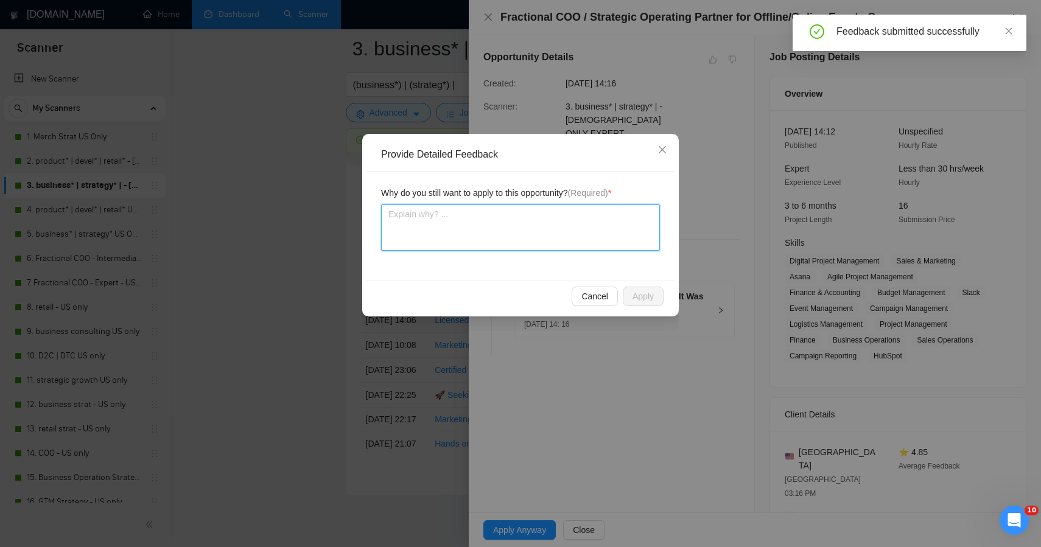
click at [552, 235] on textarea at bounding box center [520, 228] width 279 height 46
paste textarea "This one was a near-perfect fit for Plan + Pivot and probably worth overriding …"
type textarea "This one was a near-perfect fit for Plan + Pivot and probably worth overriding …"
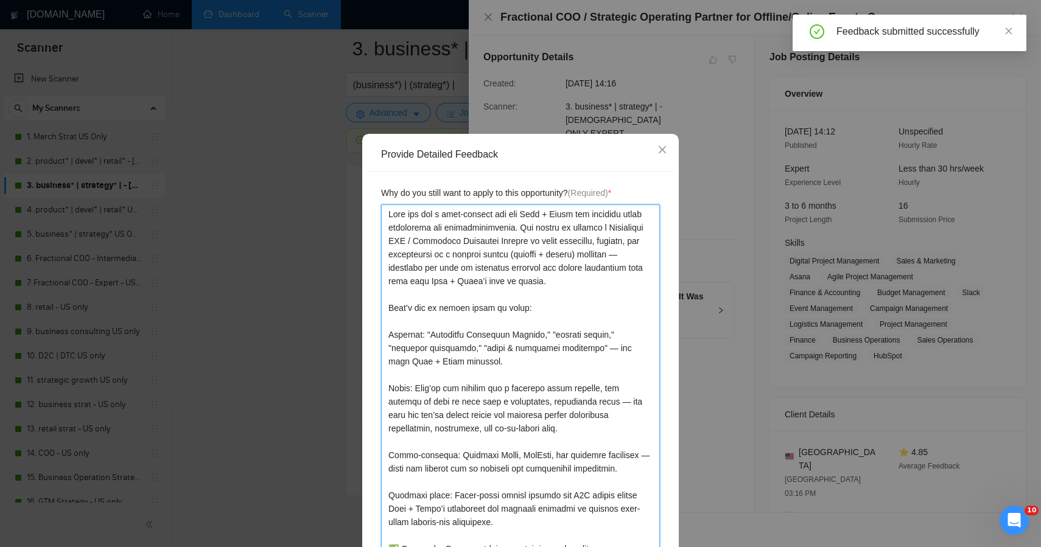
scroll to position [87, 0]
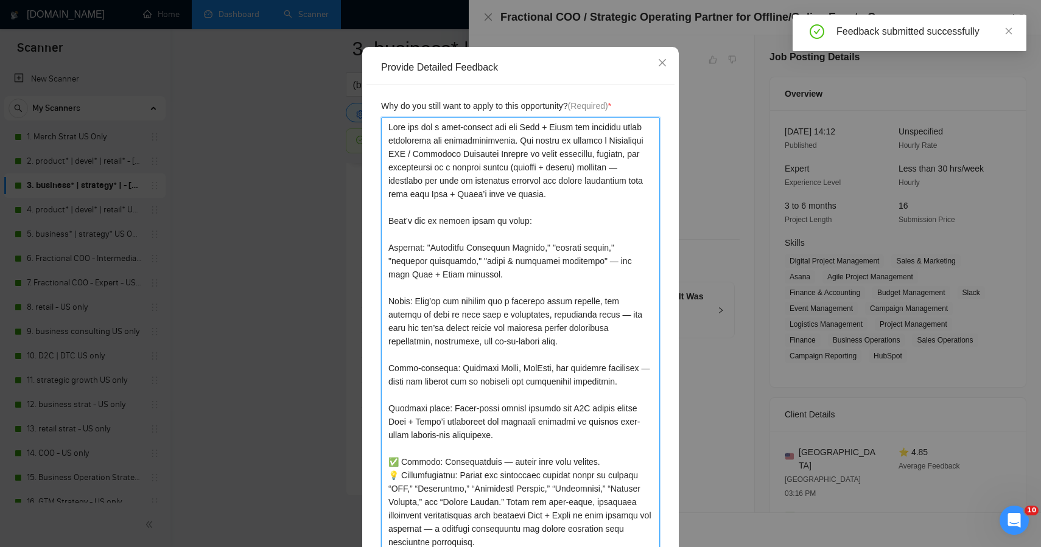
type textarea "This one was a near-perfect fit for Plan + Pivot and probably worth overriding …"
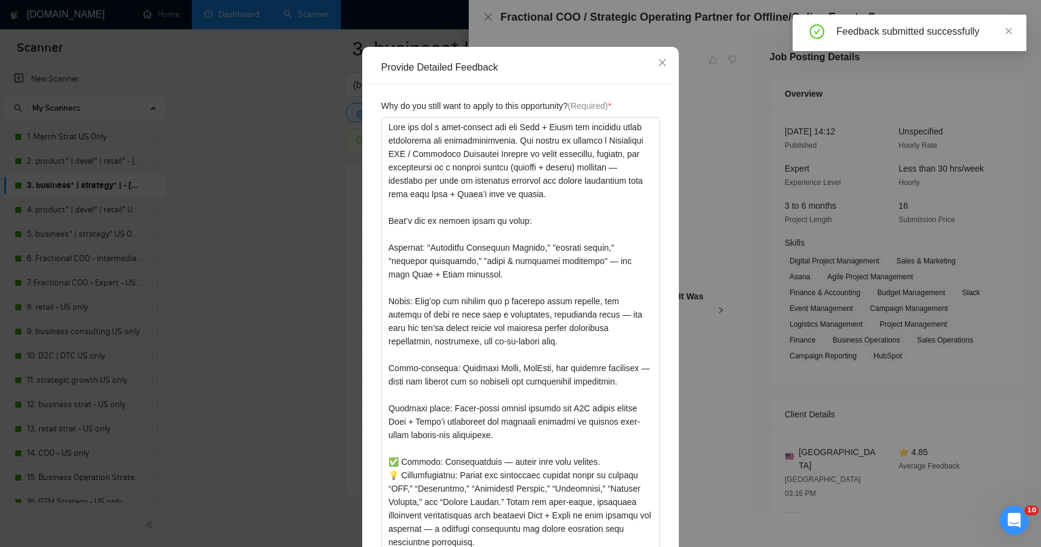
click at [671, 502] on div "Provide Detailed Feedback Why do you still want to apply to this opportunity? (…" at bounding box center [520, 332] width 317 height 571
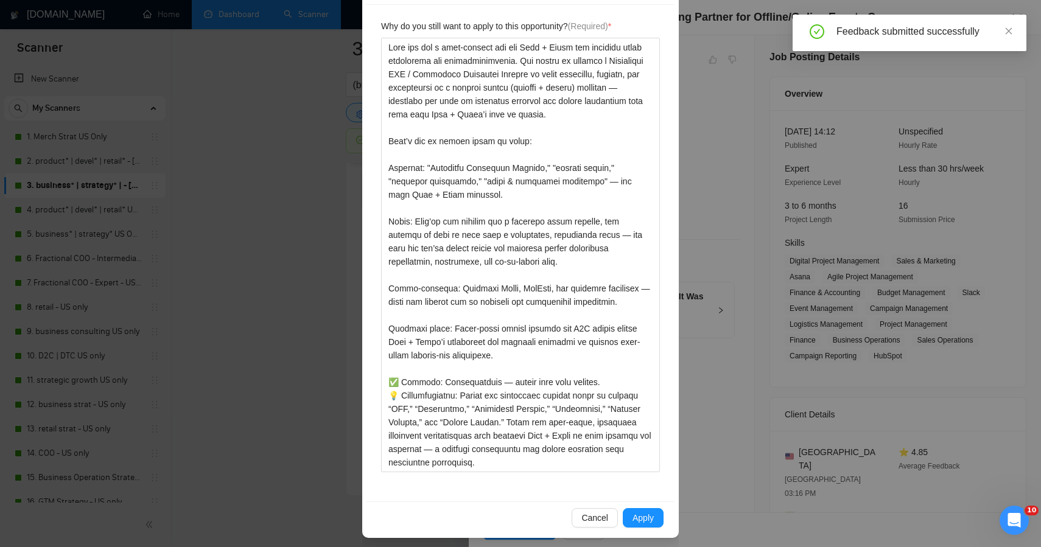
scroll to position [172, 0]
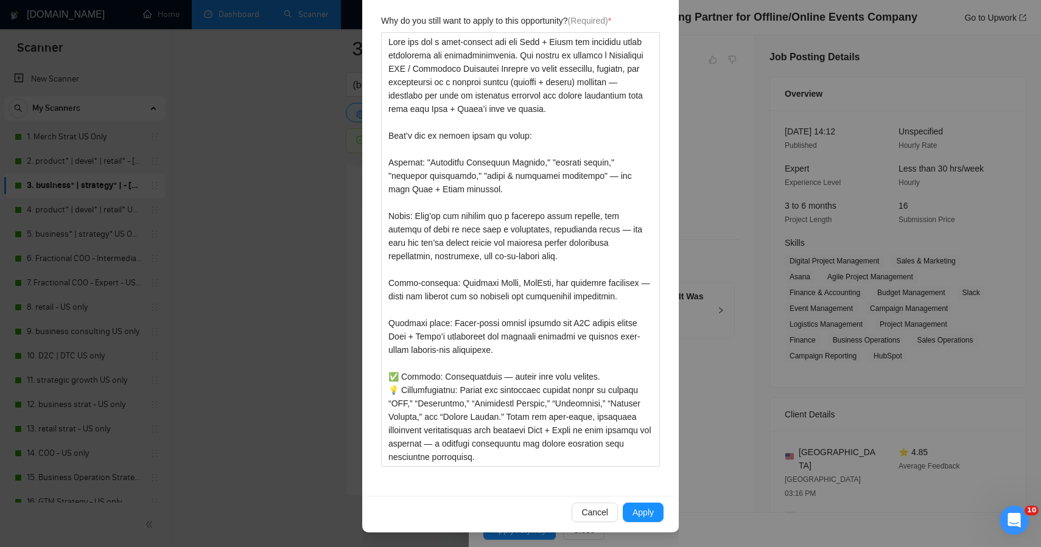
click at [616, 524] on div "Cancel Apply" at bounding box center [521, 512] width 308 height 32
click at [637, 513] on span "Apply" at bounding box center [643, 512] width 21 height 13
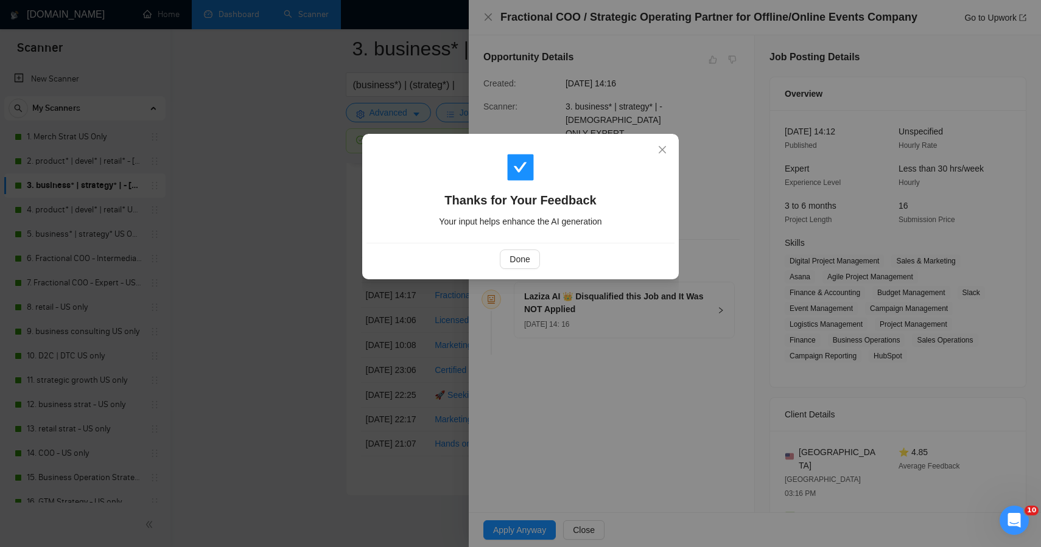
scroll to position [0, 0]
click at [528, 258] on span "Done" at bounding box center [520, 259] width 20 height 13
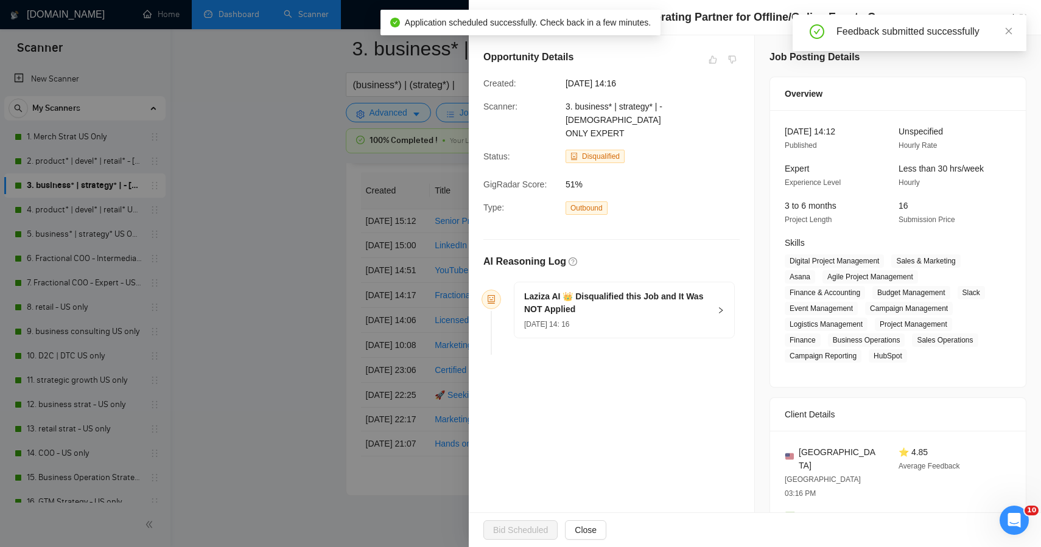
click at [291, 183] on div at bounding box center [520, 273] width 1041 height 547
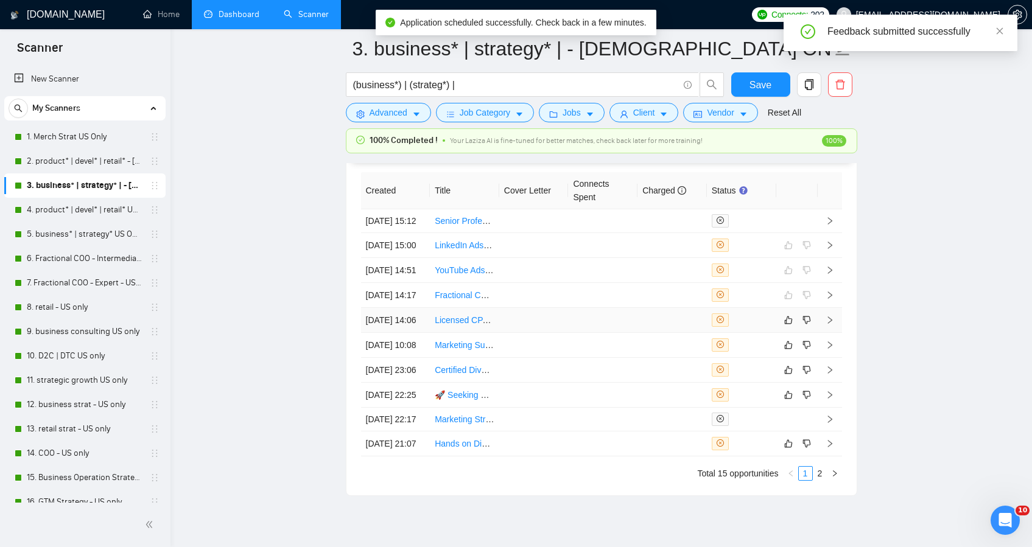
click at [525, 333] on td at bounding box center [533, 320] width 69 height 25
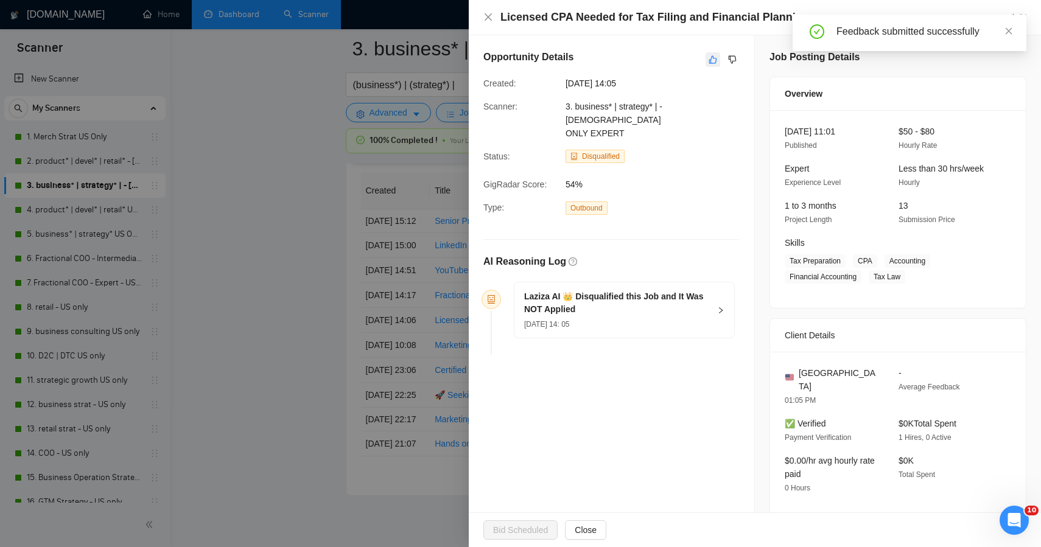
click at [710, 63] on icon "like" at bounding box center [713, 60] width 8 height 8
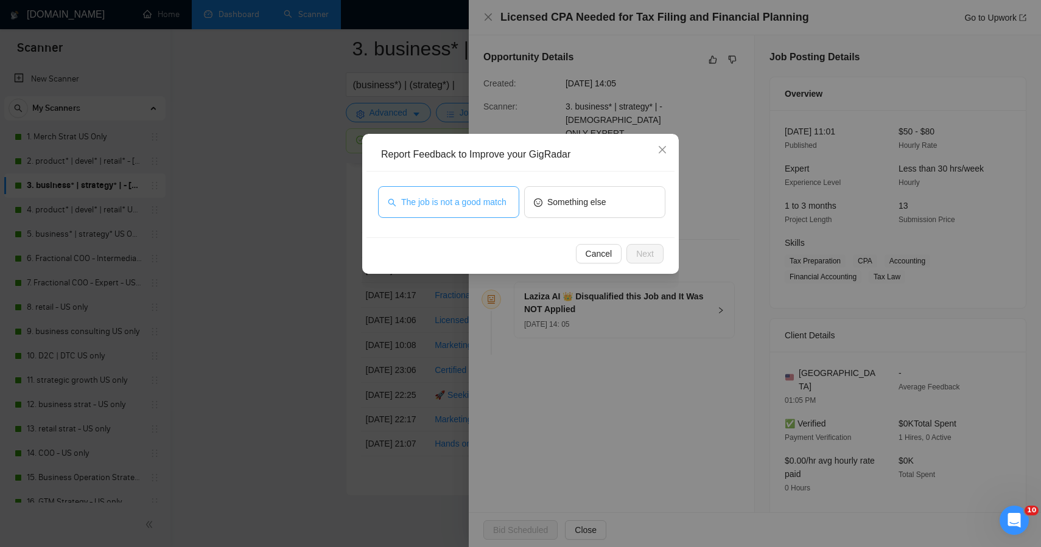
click at [452, 198] on span "The job is not a good match" at bounding box center [453, 201] width 105 height 13
click at [627, 248] on button "Next" at bounding box center [645, 253] width 37 height 19
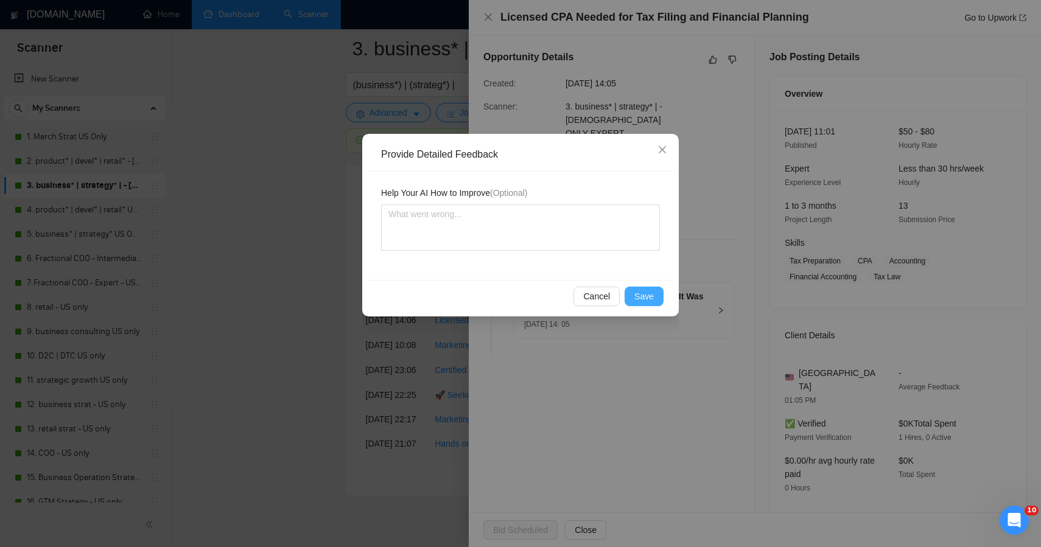
drag, startPoint x: 641, startPoint y: 296, endPoint x: 640, endPoint y: 286, distance: 9.8
click at [641, 296] on span "Save" at bounding box center [644, 296] width 19 height 13
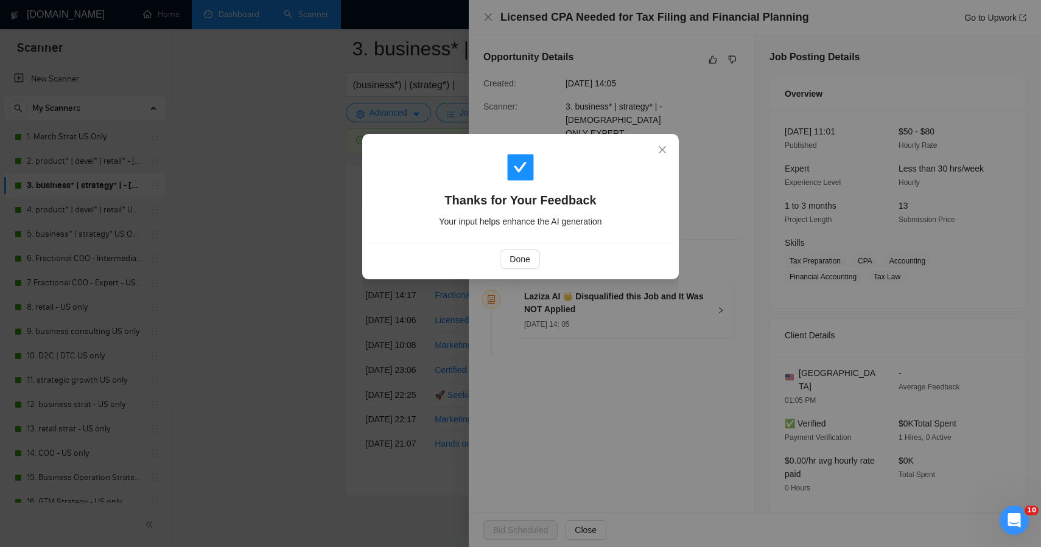
click at [251, 273] on div "Thanks for Your Feedback Your input helps enhance the AI generation Done" at bounding box center [520, 273] width 1041 height 547
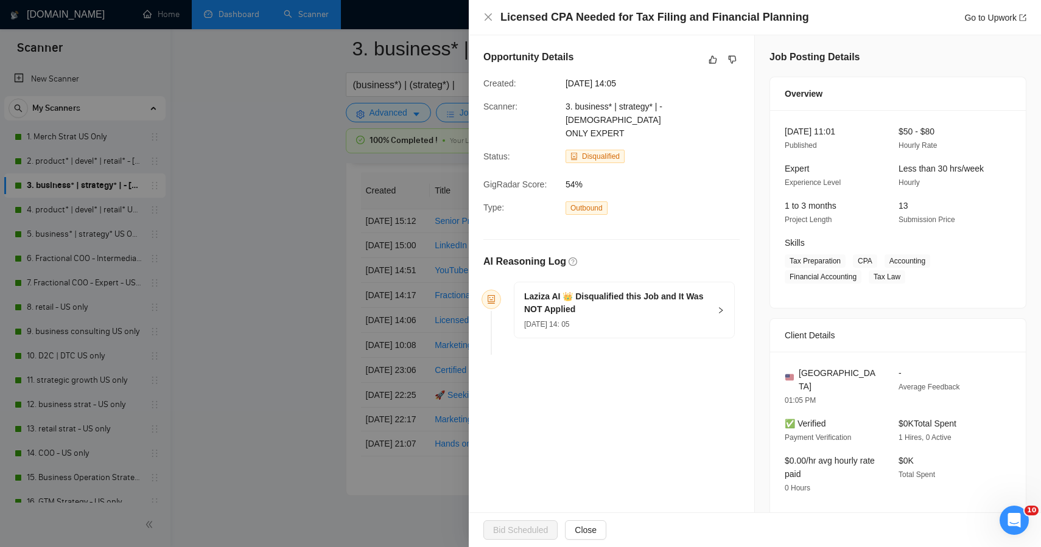
click at [251, 273] on div at bounding box center [520, 273] width 1041 height 547
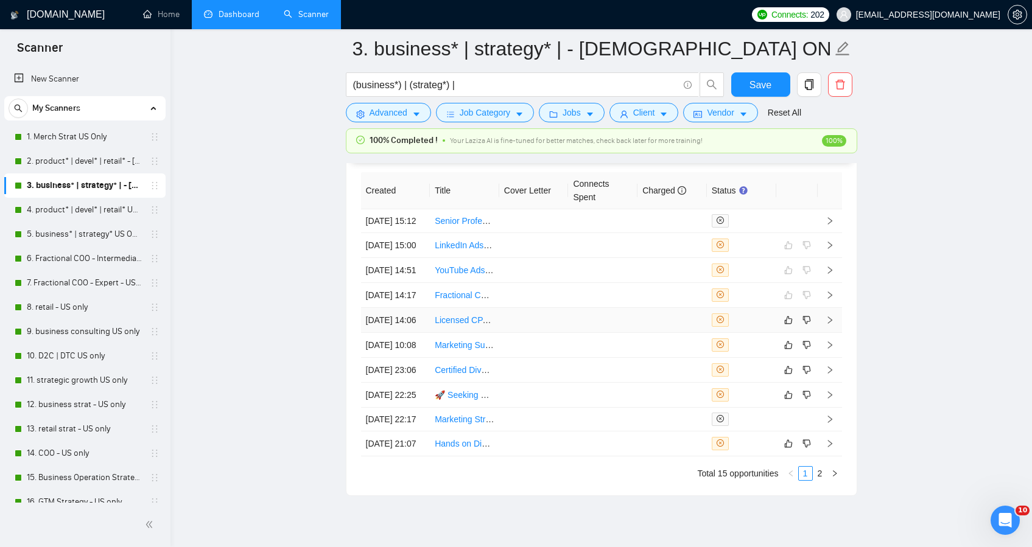
click at [517, 333] on td at bounding box center [533, 320] width 69 height 25
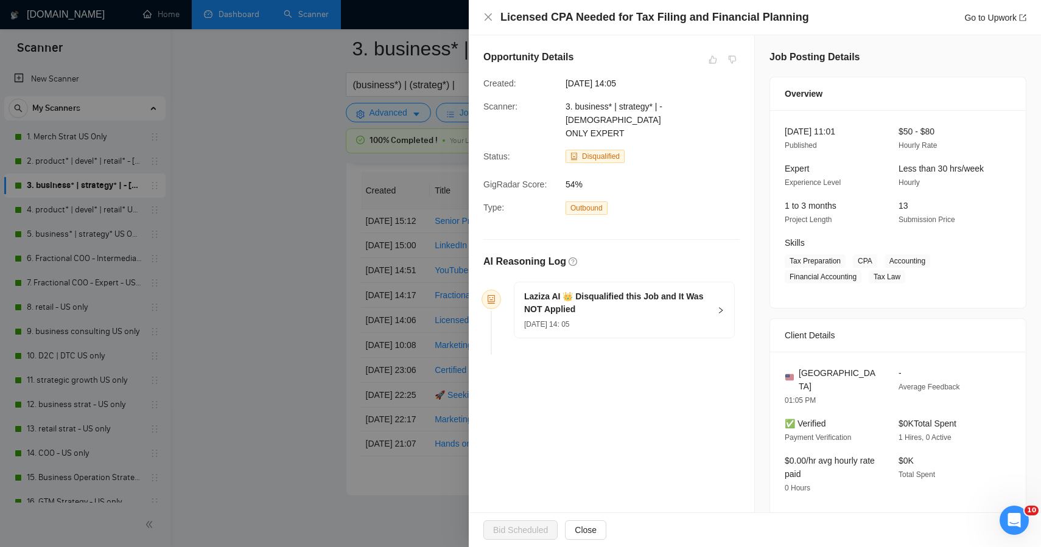
click at [309, 191] on div at bounding box center [520, 273] width 1041 height 547
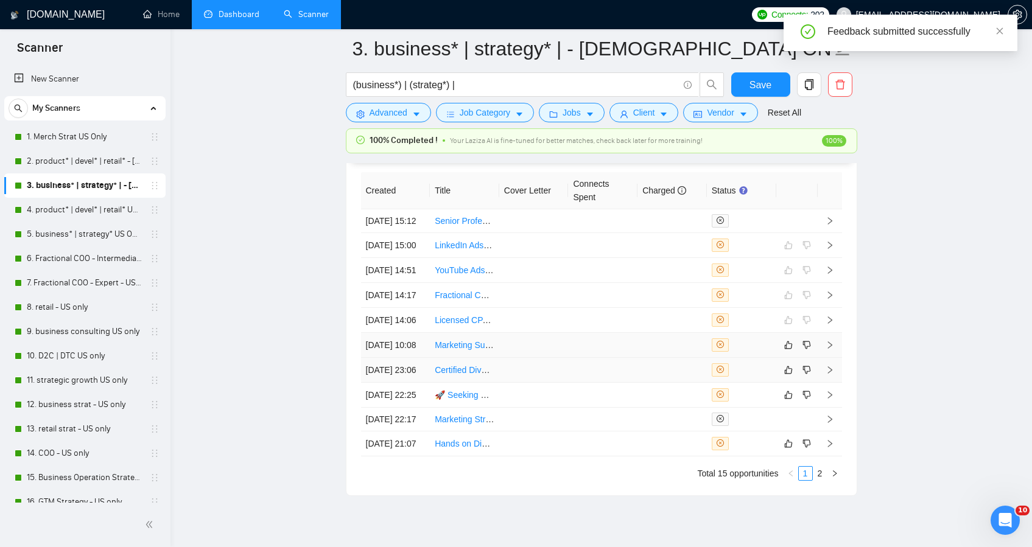
click at [547, 358] on td at bounding box center [533, 345] width 69 height 25
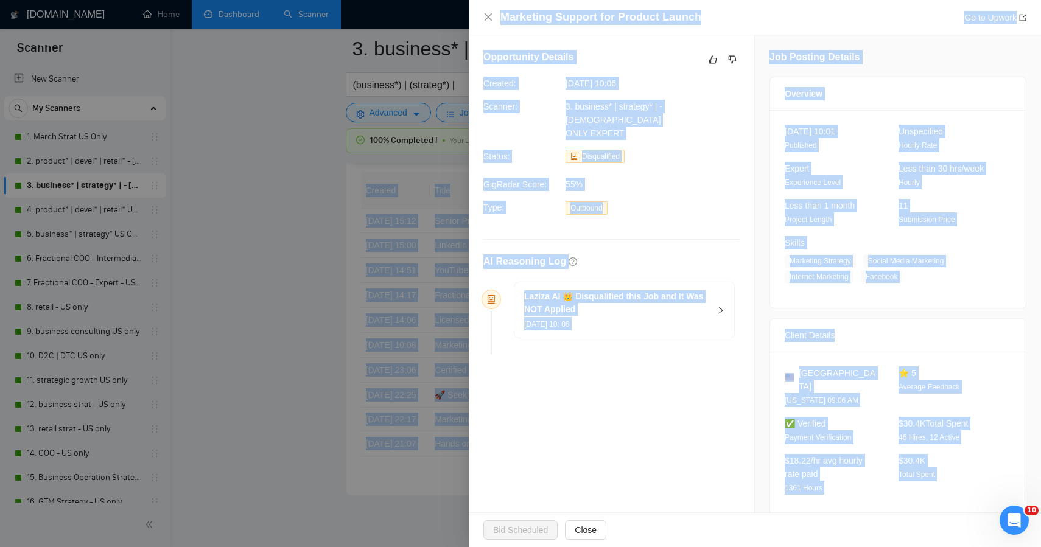
drag, startPoint x: 1011, startPoint y: 475, endPoint x: 719, endPoint y: -72, distance: 620.0
click at [728, 60] on icon "dislike" at bounding box center [732, 60] width 9 height 10
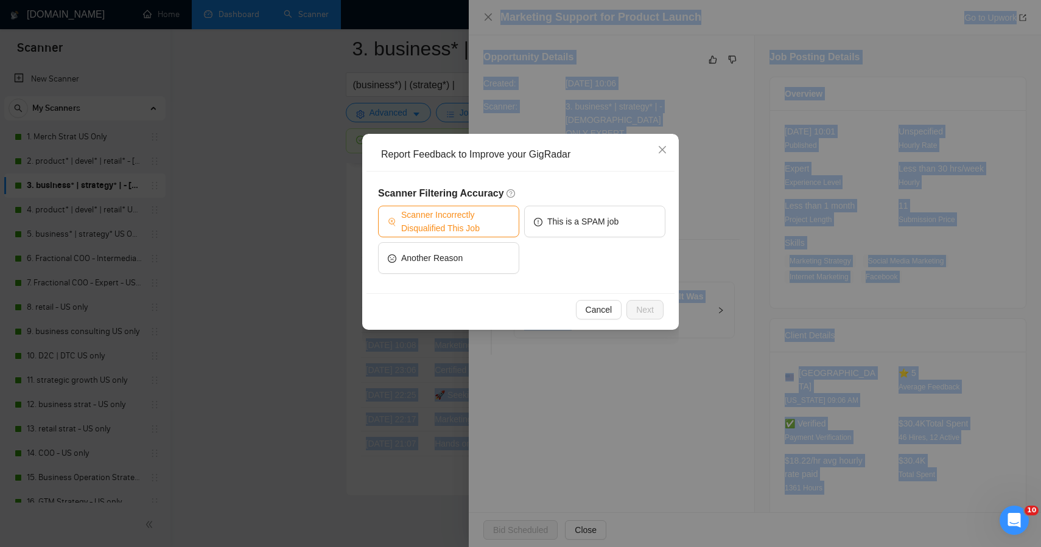
click at [463, 219] on span "Scanner Incorrectly Disqualified This Job" at bounding box center [455, 221] width 108 height 27
click at [647, 314] on span "Next" at bounding box center [645, 309] width 18 height 13
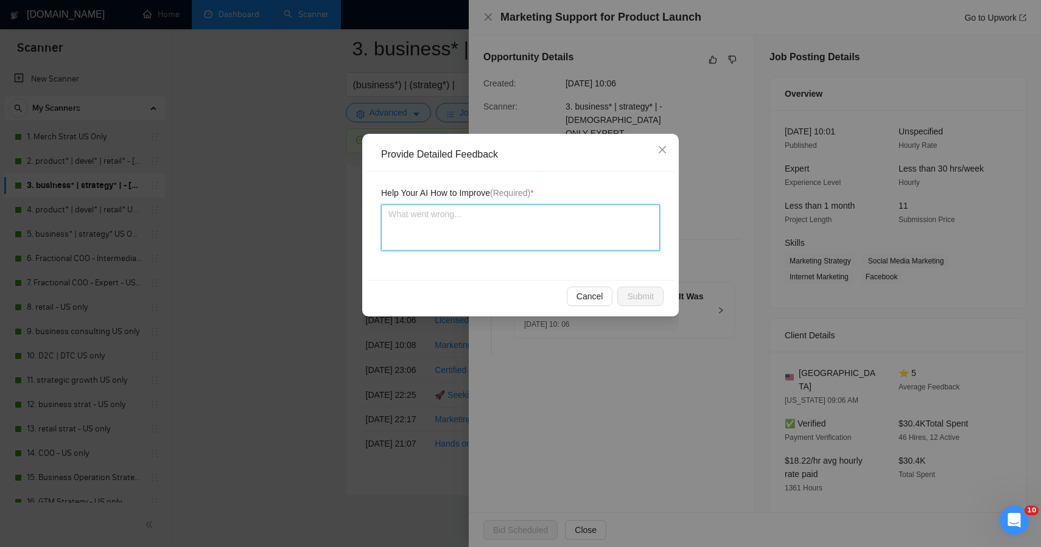
click at [482, 230] on textarea at bounding box center [520, 228] width 279 height 46
paste textarea "This posting was another strong potential match that Laziza likely disqualified…"
type textarea "This posting was another strong potential match that Laziza likely disqualified…"
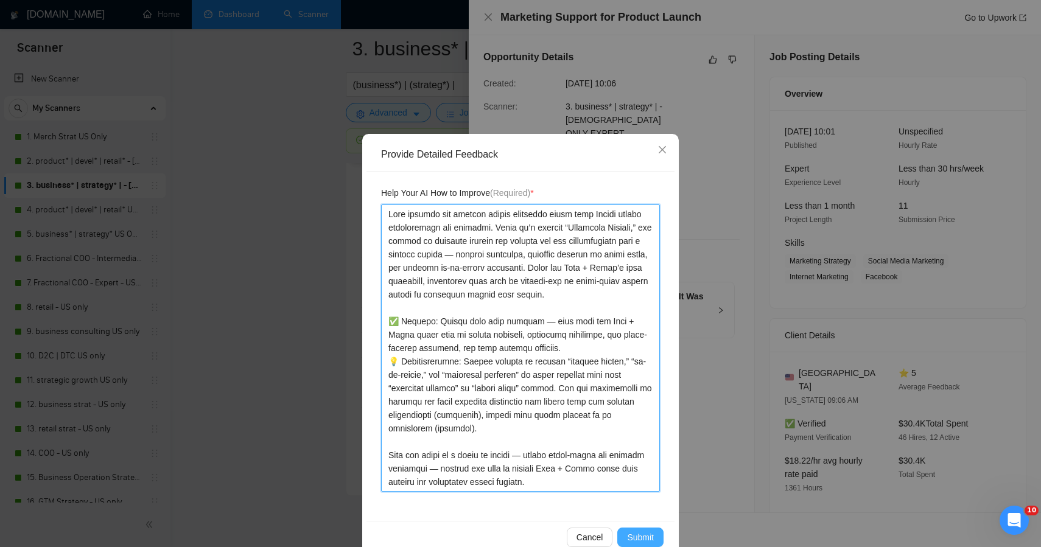
type textarea "This posting was another strong potential match that Laziza likely disqualified…"
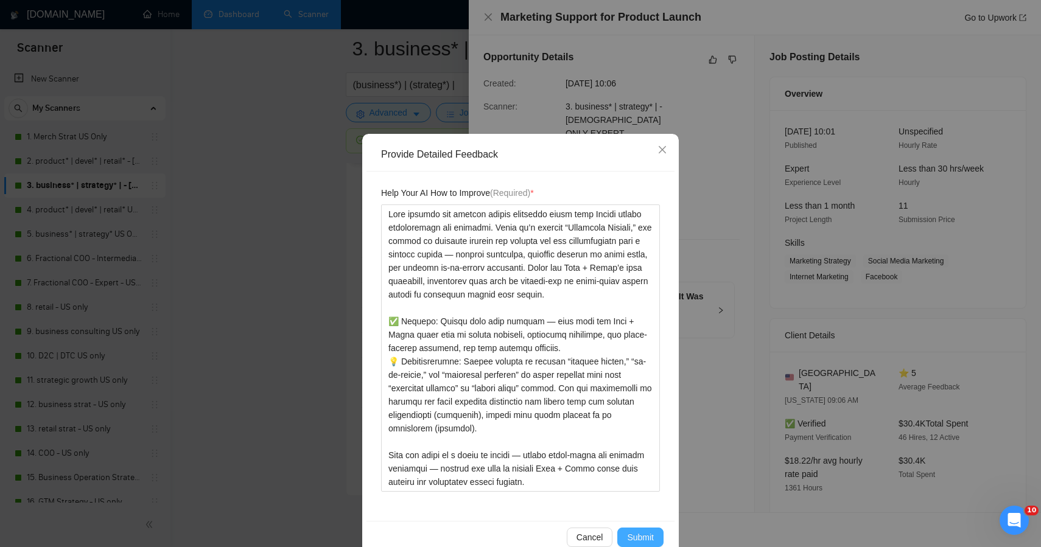
click at [627, 539] on span "Submit" at bounding box center [640, 537] width 27 height 13
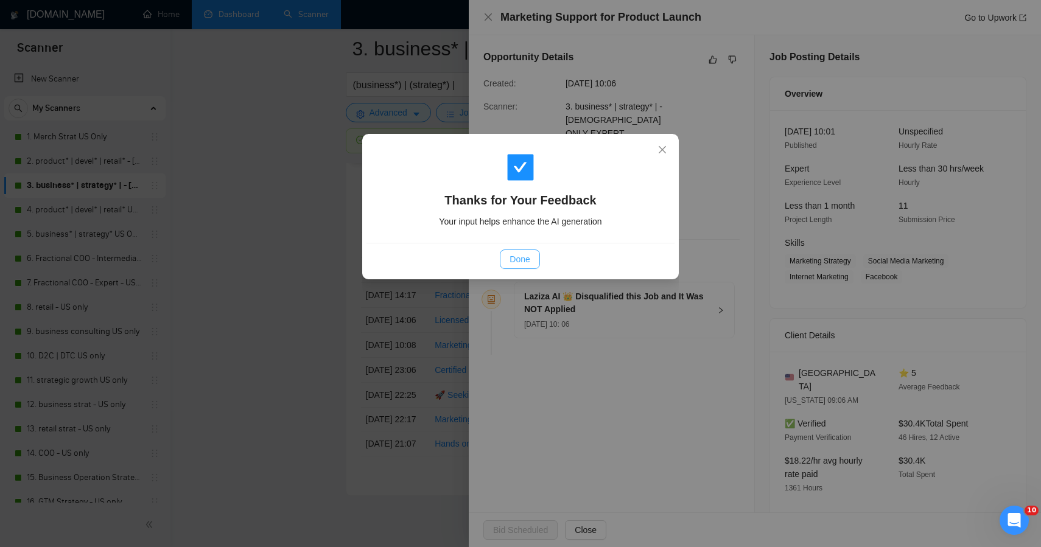
click at [530, 261] on span "Done" at bounding box center [520, 259] width 20 height 13
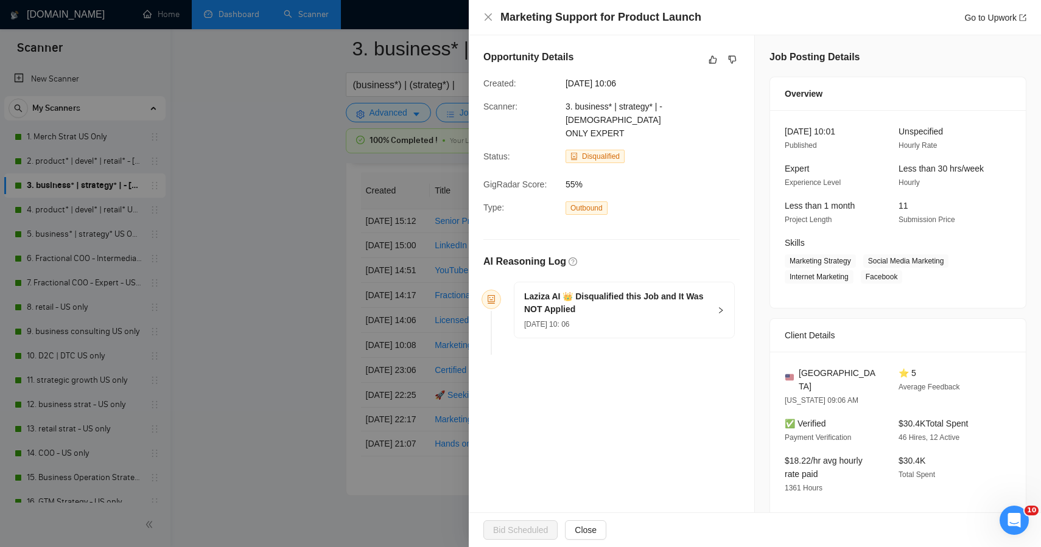
click at [316, 278] on div at bounding box center [520, 273] width 1041 height 547
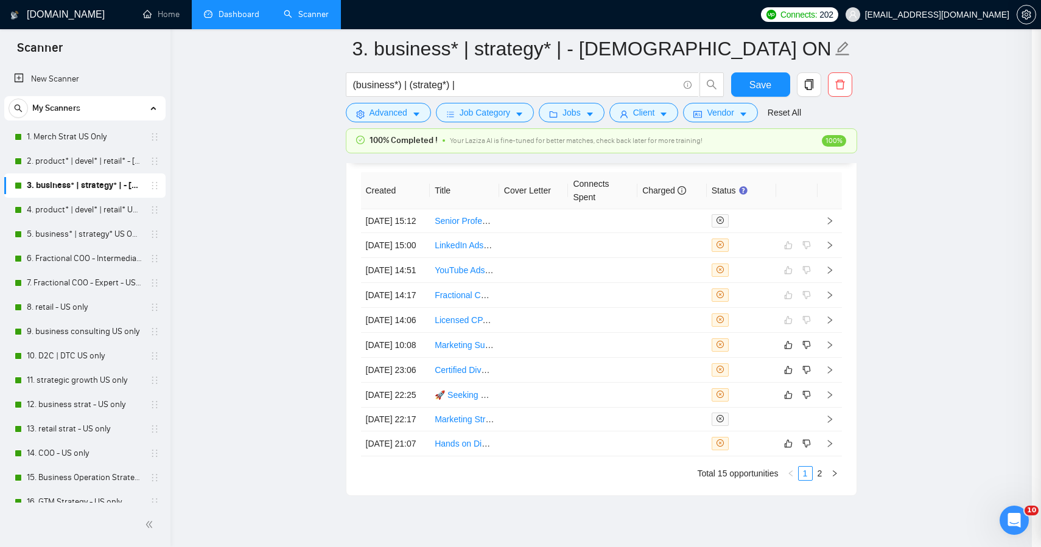
click at [319, 278] on div at bounding box center [520, 273] width 1041 height 547
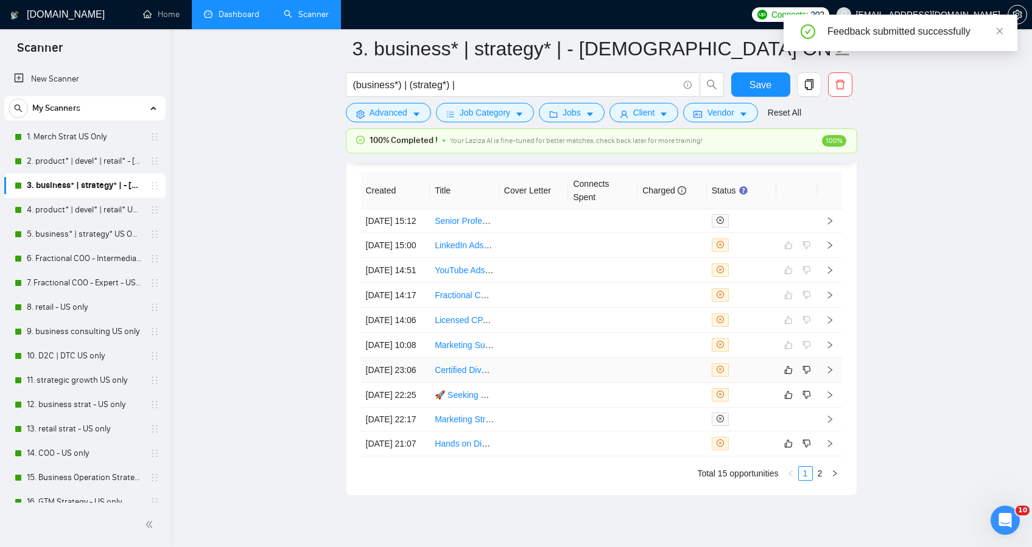
click at [554, 383] on td at bounding box center [533, 370] width 69 height 25
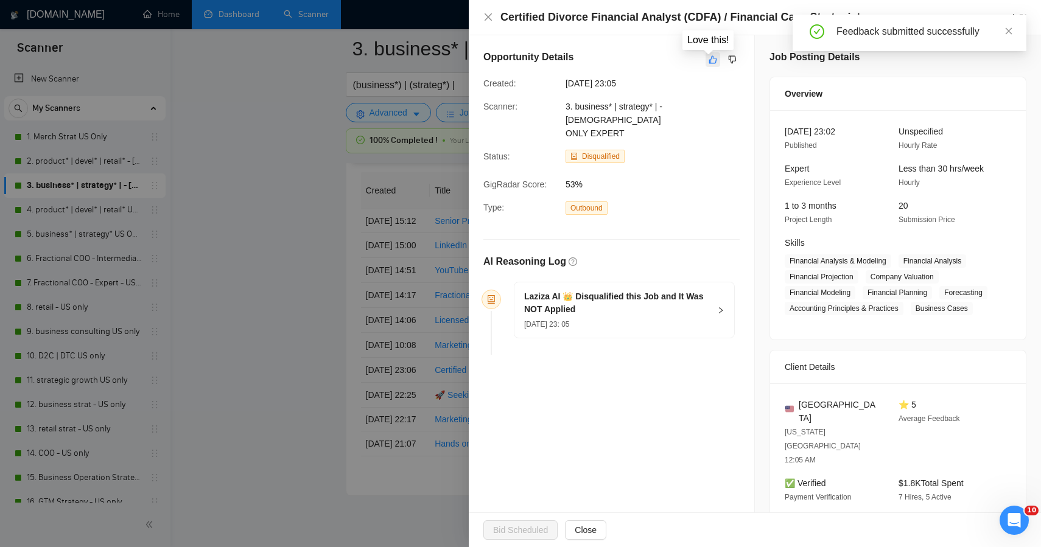
click at [709, 60] on icon "like" at bounding box center [713, 60] width 8 height 8
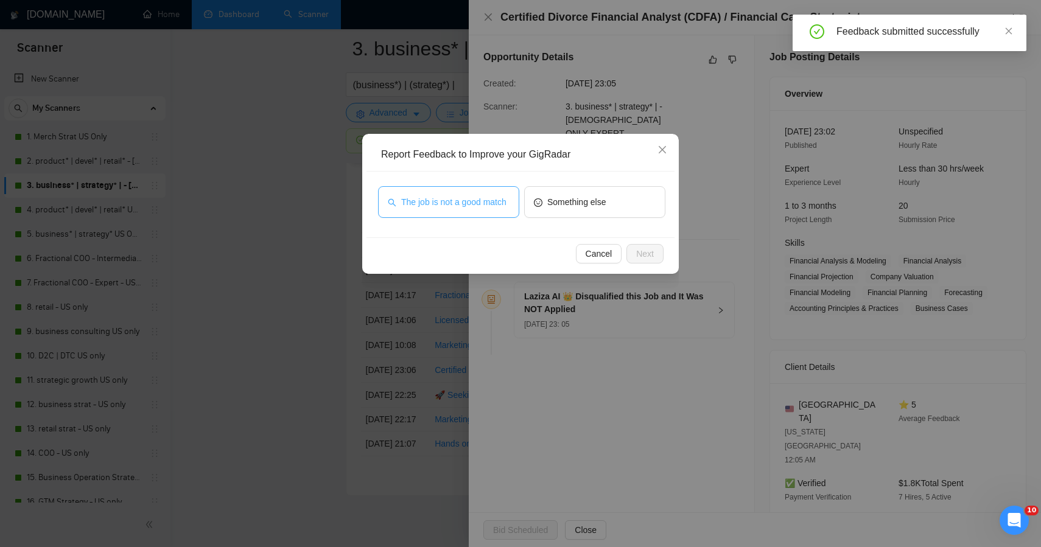
click at [475, 199] on span "The job is not a good match" at bounding box center [453, 201] width 105 height 13
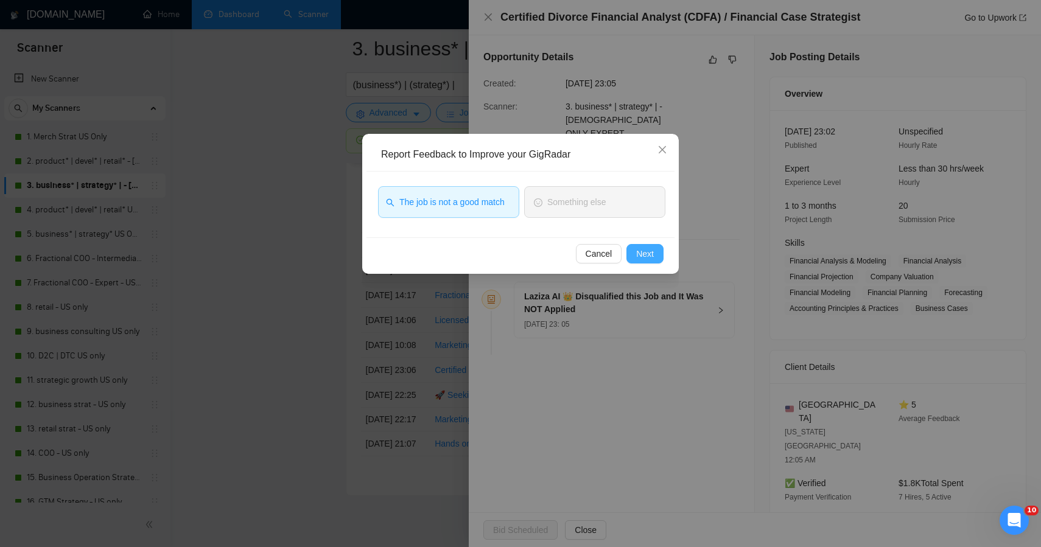
click at [636, 255] on span "Next" at bounding box center [645, 253] width 18 height 13
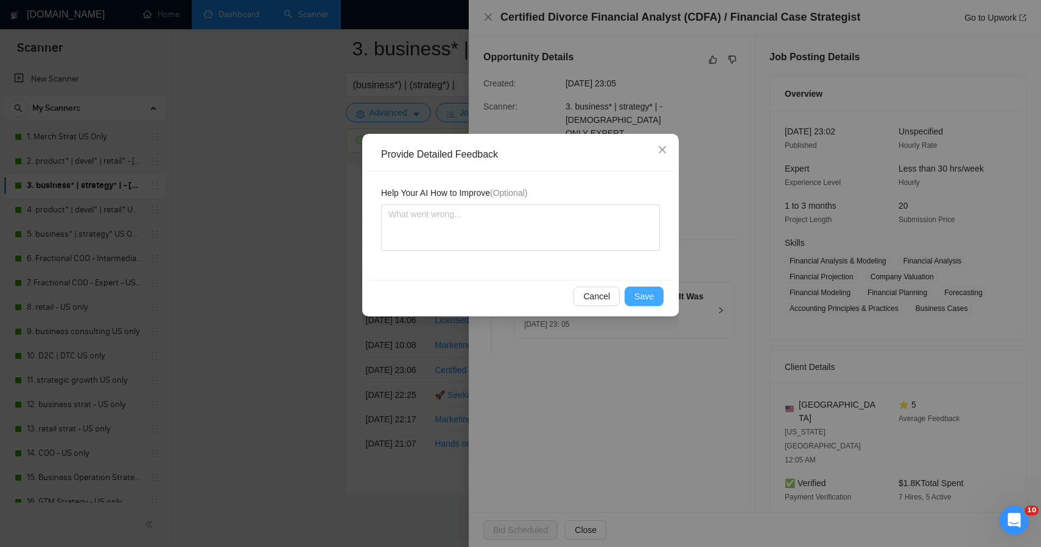
click at [658, 295] on button "Save" at bounding box center [644, 296] width 39 height 19
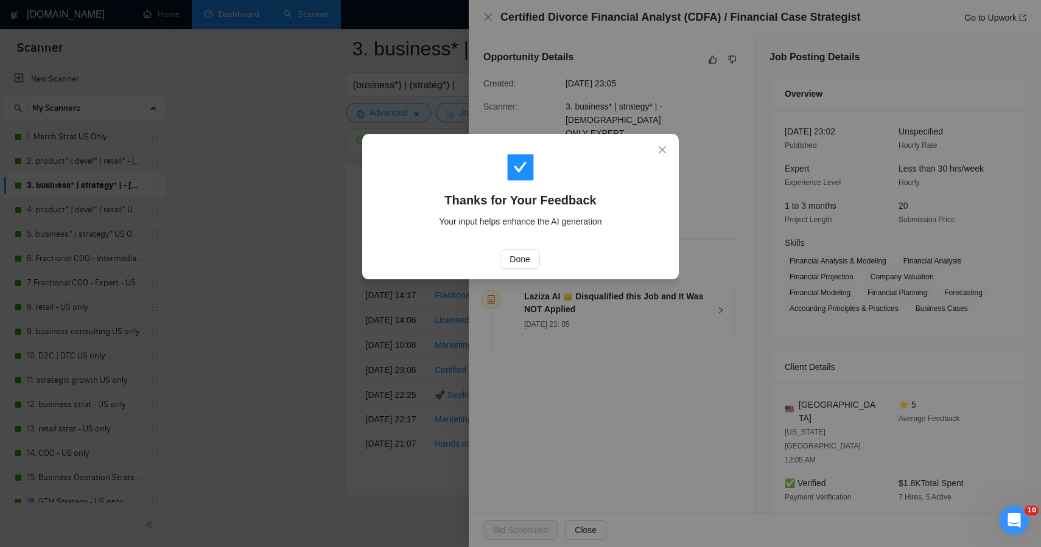
click at [379, 326] on div "Thanks for Your Feedback Your input helps enhance the AI generation Done" at bounding box center [520, 273] width 1041 height 547
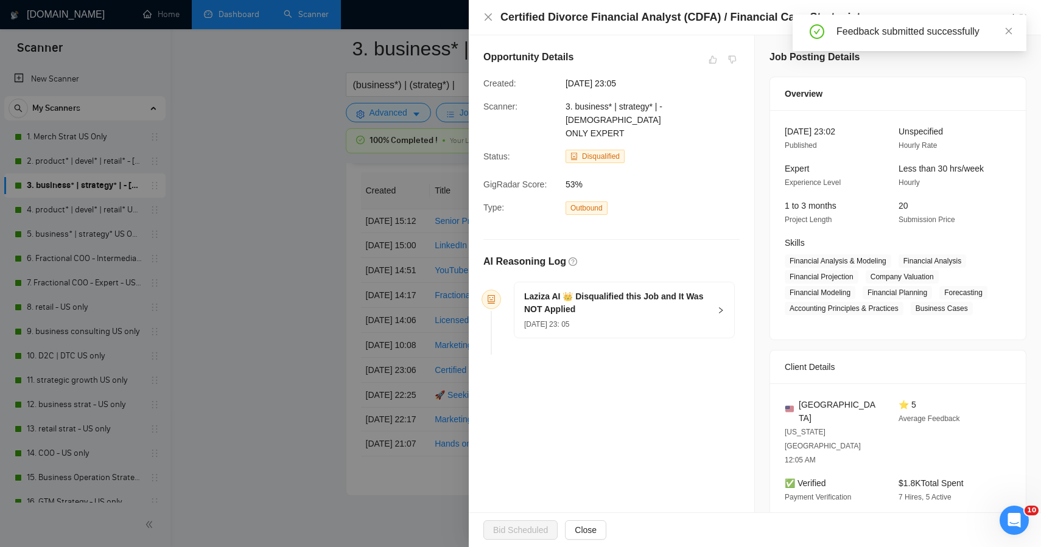
click at [379, 326] on div at bounding box center [520, 273] width 1041 height 547
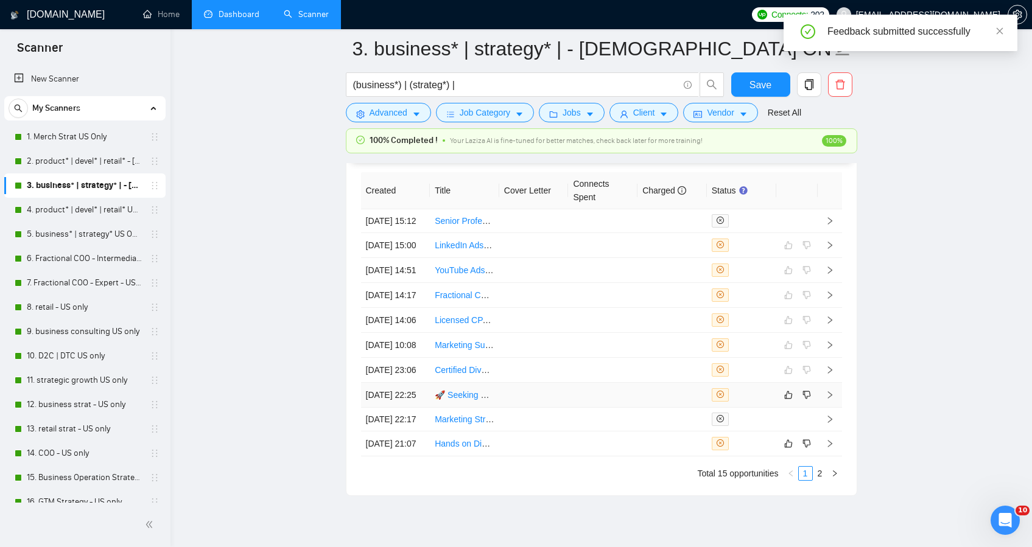
click at [516, 408] on td at bounding box center [533, 395] width 69 height 25
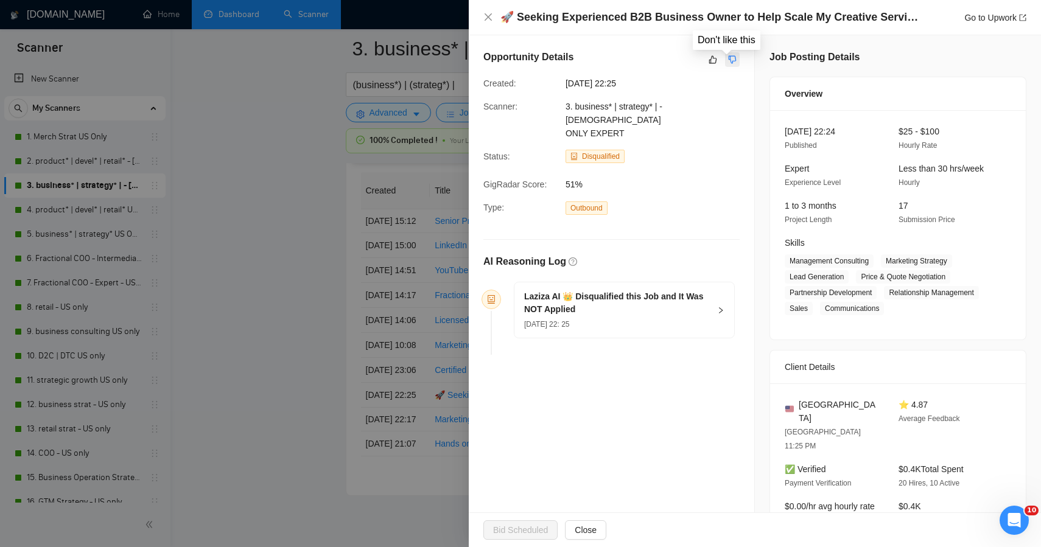
click at [733, 63] on button "button" at bounding box center [732, 59] width 15 height 15
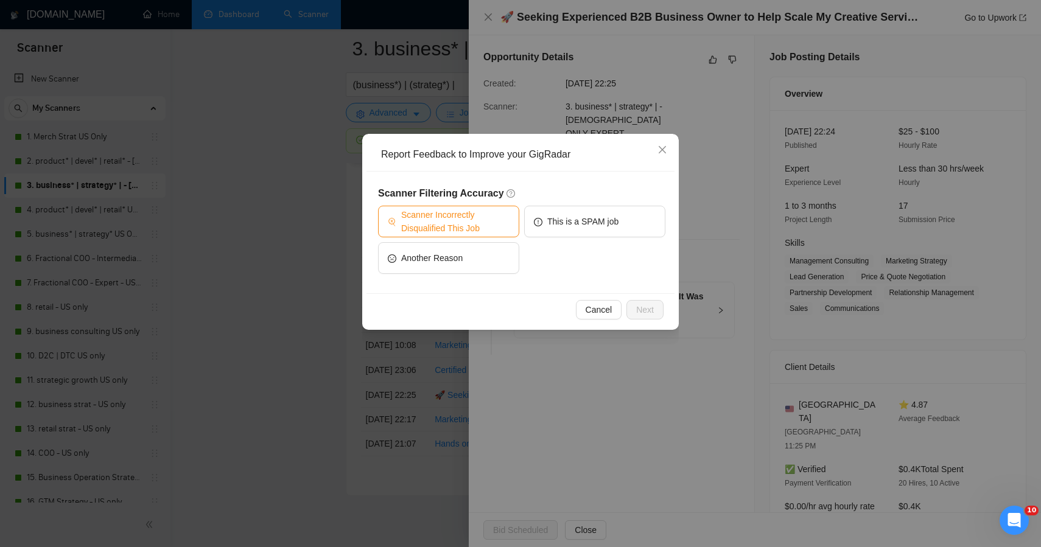
click at [490, 225] on span "Scanner Incorrectly Disqualified This Job" at bounding box center [455, 221] width 108 height 27
click at [635, 312] on button "Next" at bounding box center [645, 309] width 37 height 19
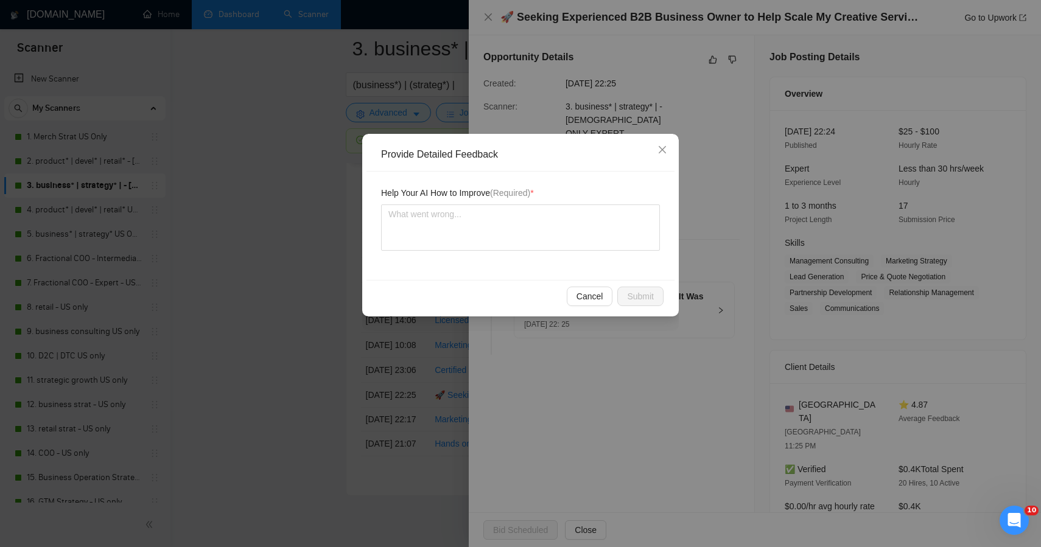
click at [690, 163] on div "Provide Detailed Feedback Help Your AI How to Improve (Required) * Cancel Submit" at bounding box center [520, 273] width 1041 height 547
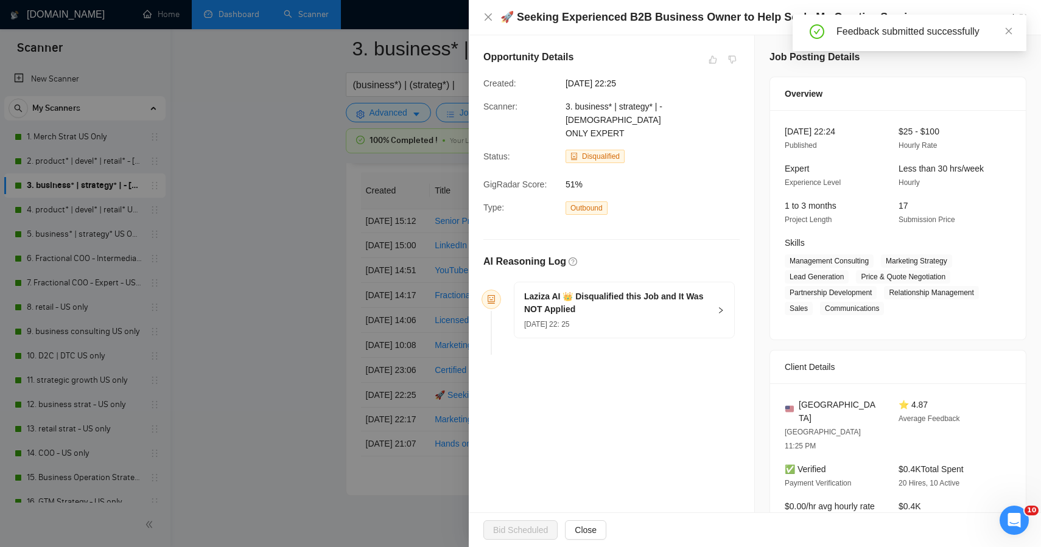
click at [276, 194] on div at bounding box center [520, 273] width 1041 height 547
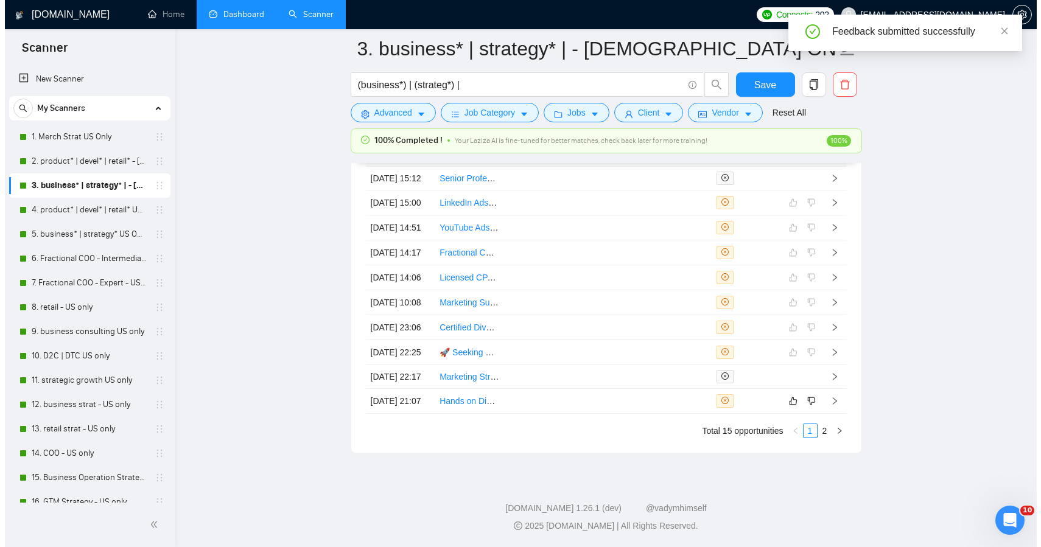
scroll to position [3361, 0]
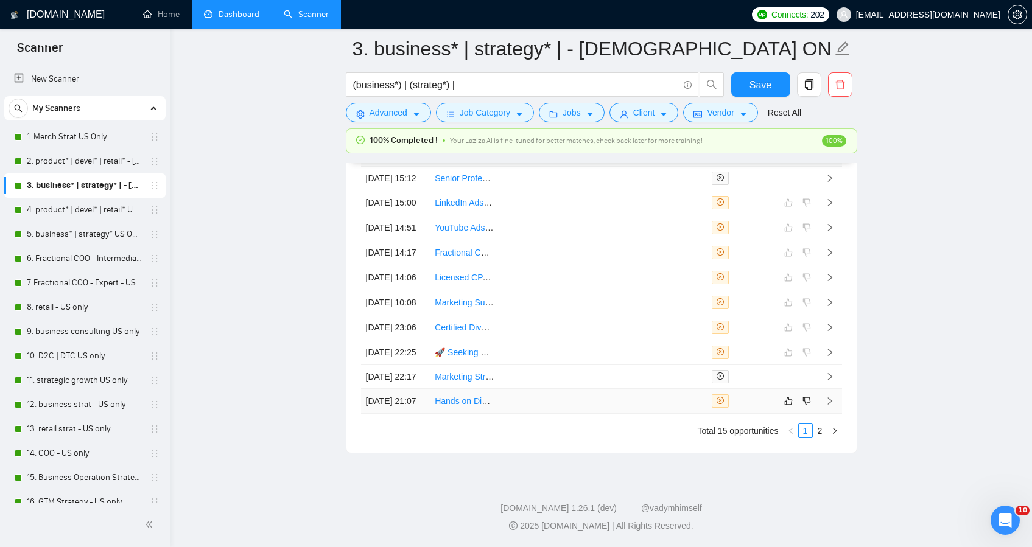
click at [552, 414] on td at bounding box center [533, 401] width 69 height 25
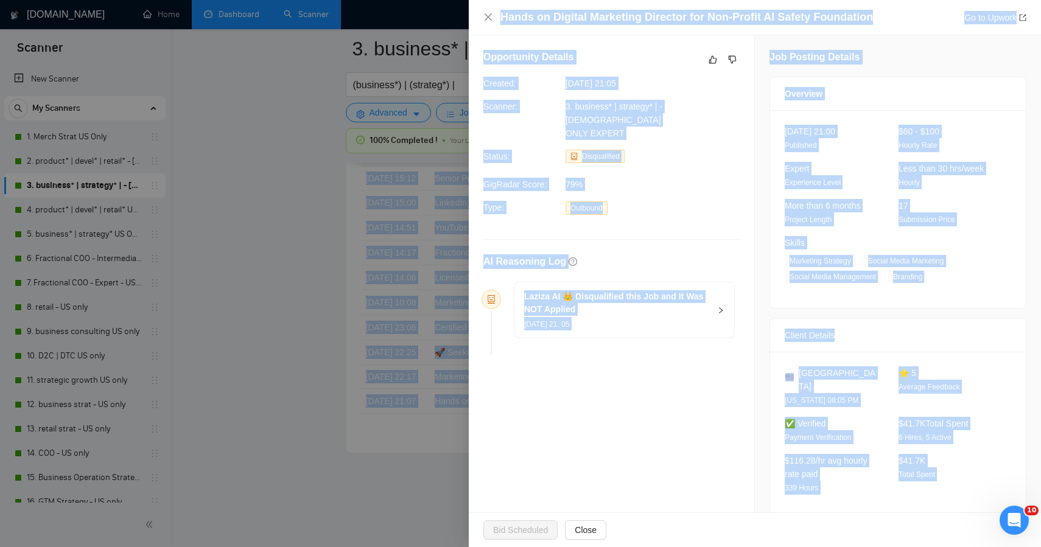
drag, startPoint x: 920, startPoint y: 475, endPoint x: 635, endPoint y: -70, distance: 614.7
click at [733, 61] on button "button" at bounding box center [732, 59] width 15 height 15
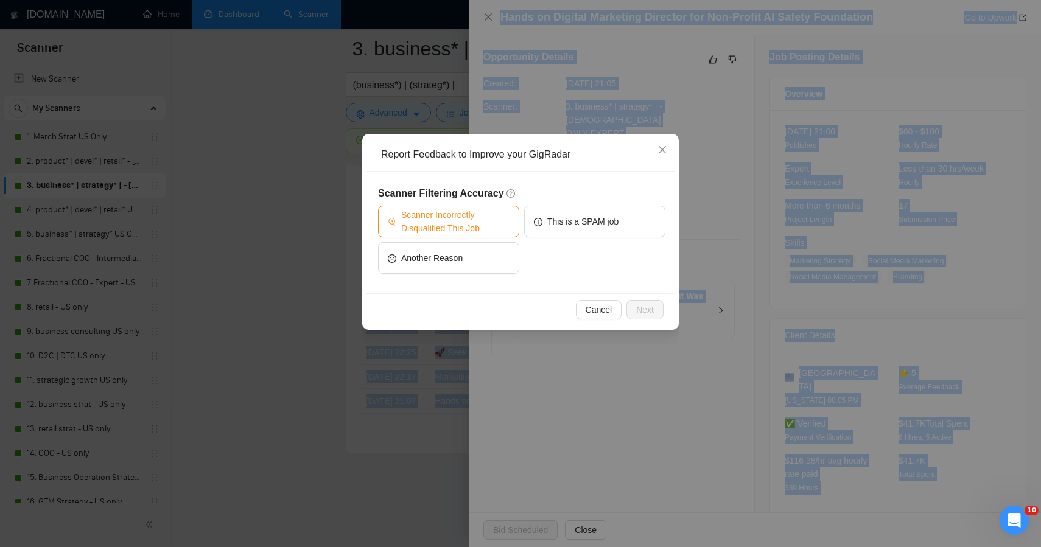
click at [490, 230] on span "Scanner Incorrectly Disqualified This Job" at bounding box center [455, 221] width 108 height 27
click at [645, 311] on span "Next" at bounding box center [645, 309] width 18 height 13
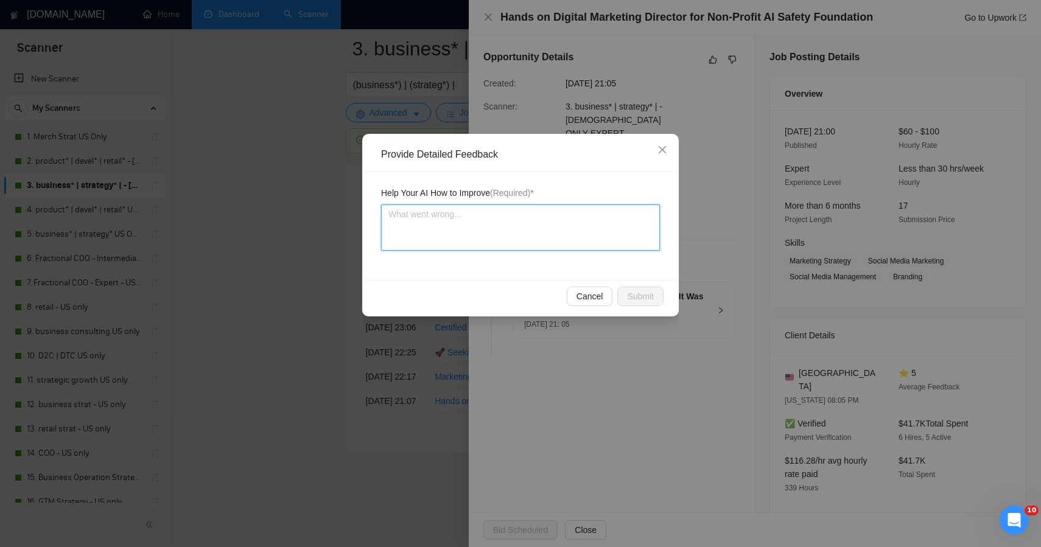
click at [487, 225] on textarea at bounding box center [520, 228] width 279 height 46
paste textarea "ChatGPT said: This posting is another major miss — it was a strong strategic ma…"
type textarea "ChatGPT said: This posting is another major miss — it was a strong strategic ma…"
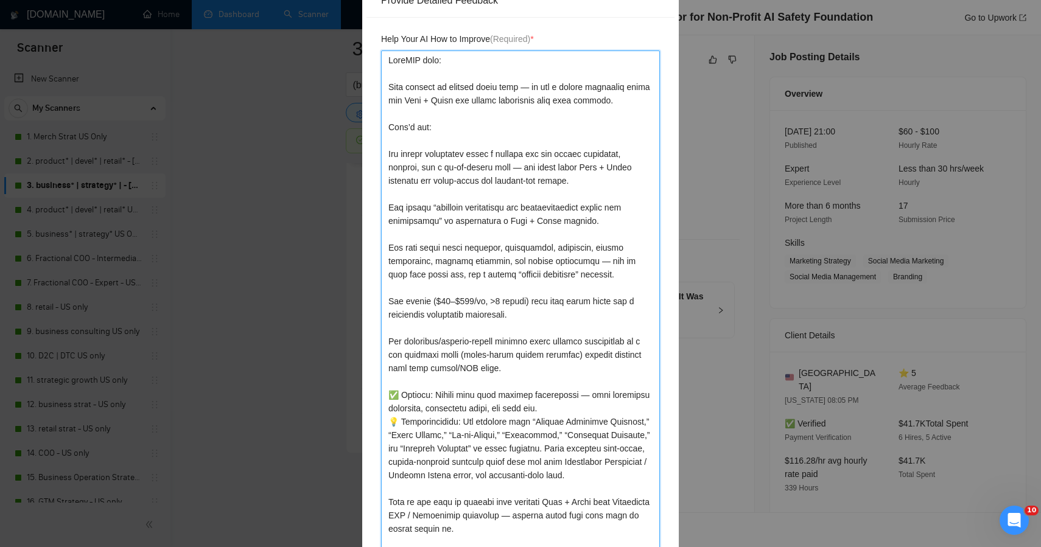
type textarea "ChatGPT said: This posting is another major miss — it was a strong strategic ma…"
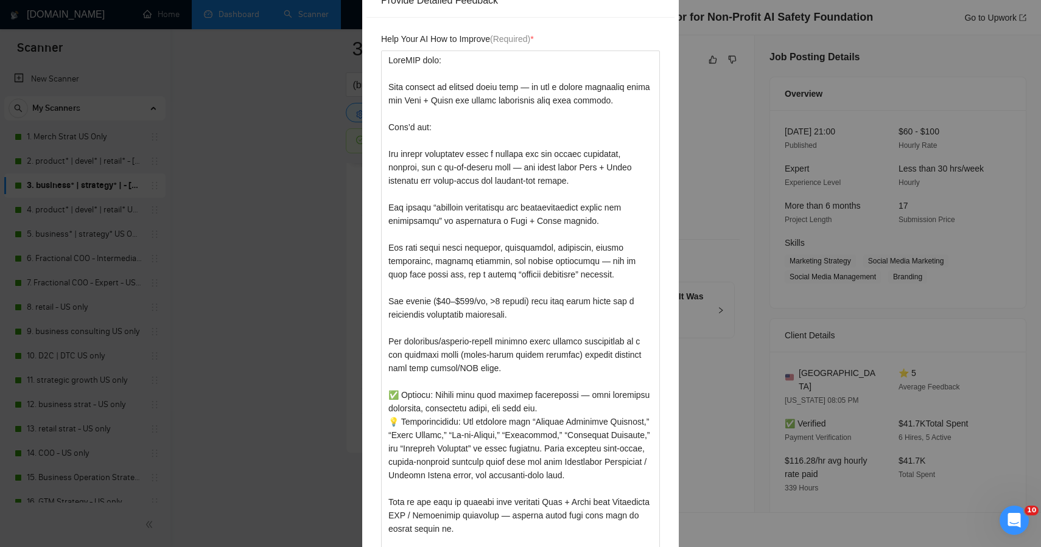
click at [666, 499] on div "Help Your AI How to Improve (Required) *" at bounding box center [521, 300] width 308 height 564
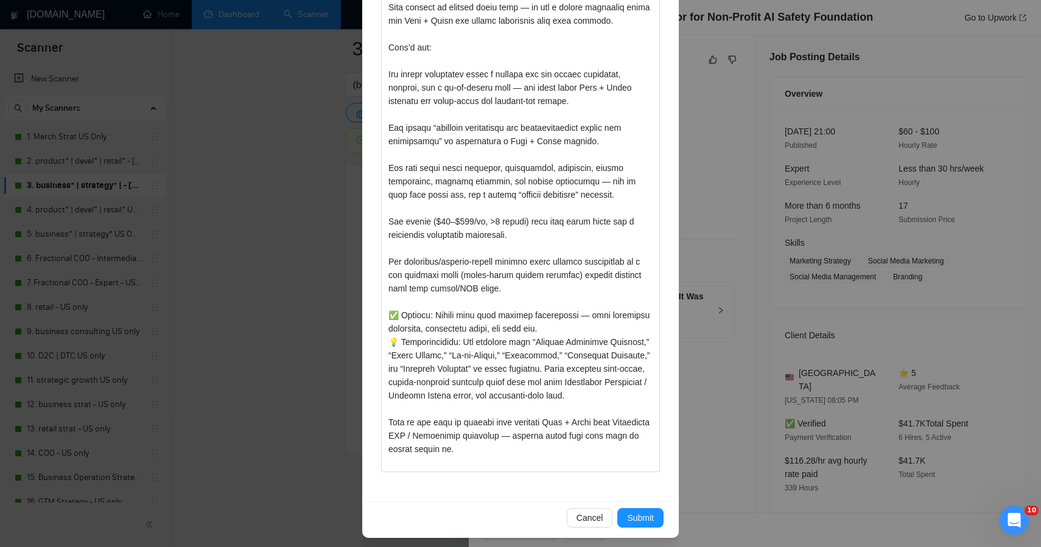
scroll to position [239, 0]
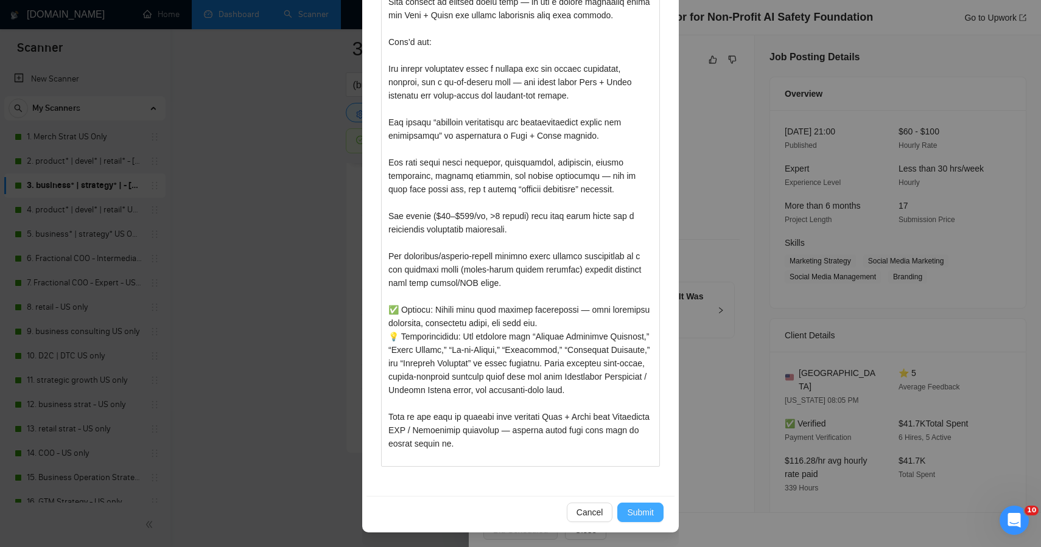
click at [635, 510] on span "Submit" at bounding box center [640, 512] width 27 height 13
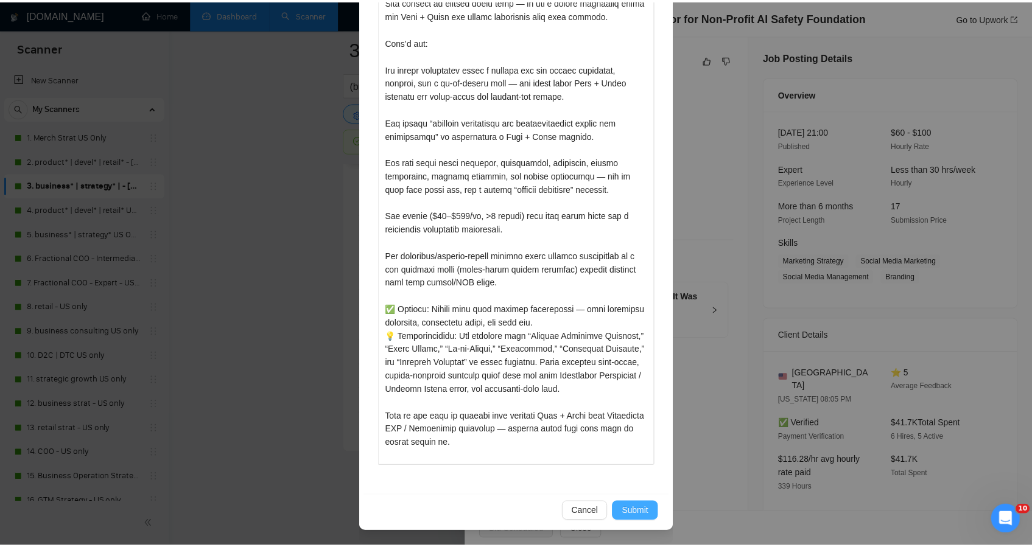
scroll to position [0, 0]
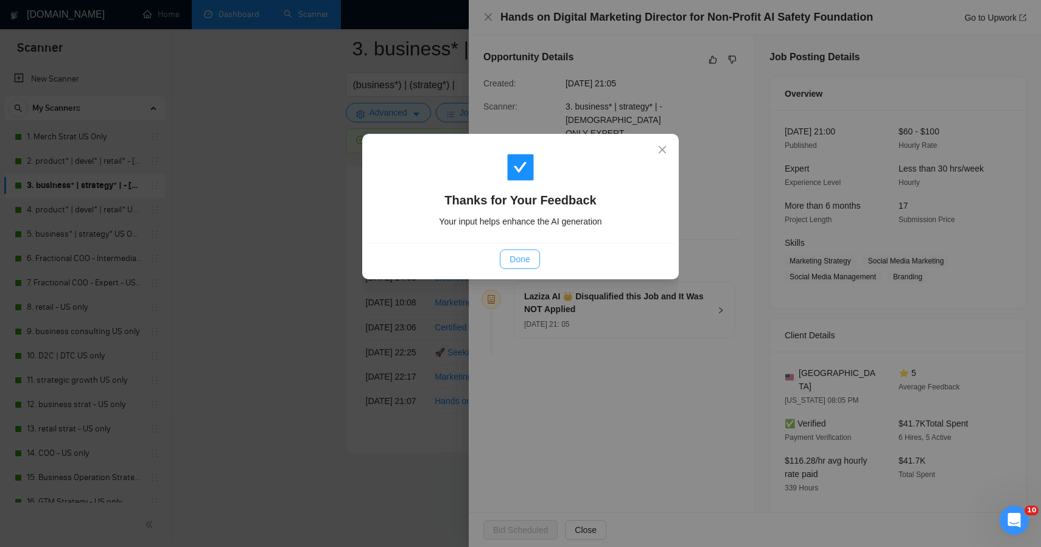
click at [512, 262] on span "Done" at bounding box center [520, 259] width 20 height 13
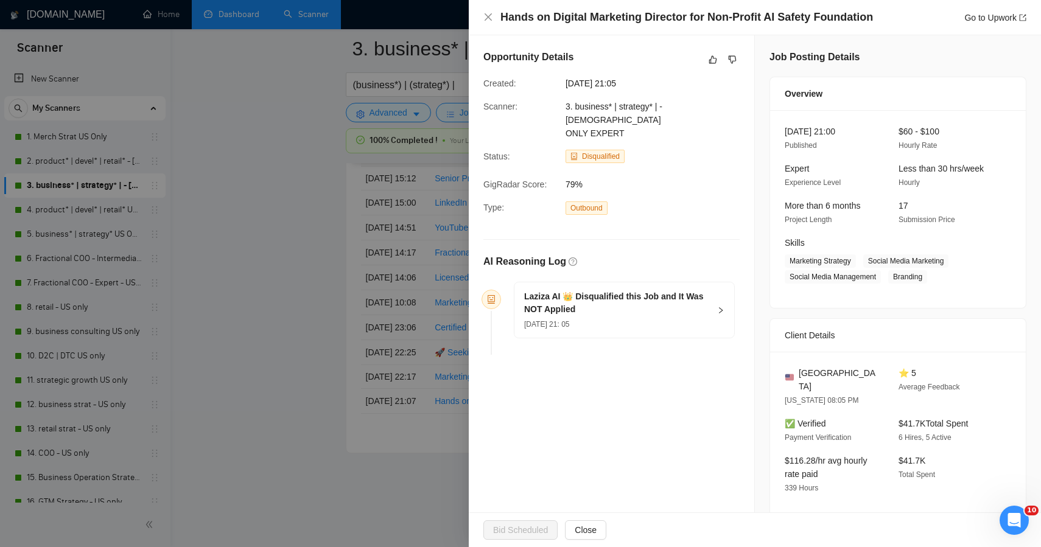
click at [225, 325] on div at bounding box center [520, 273] width 1041 height 547
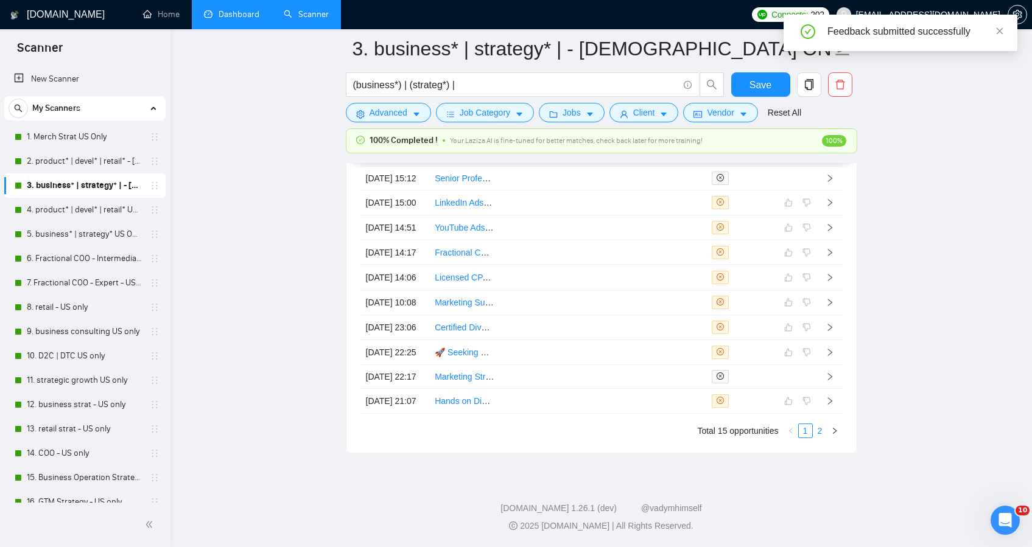
click at [823, 438] on link "2" at bounding box center [820, 430] width 13 height 13
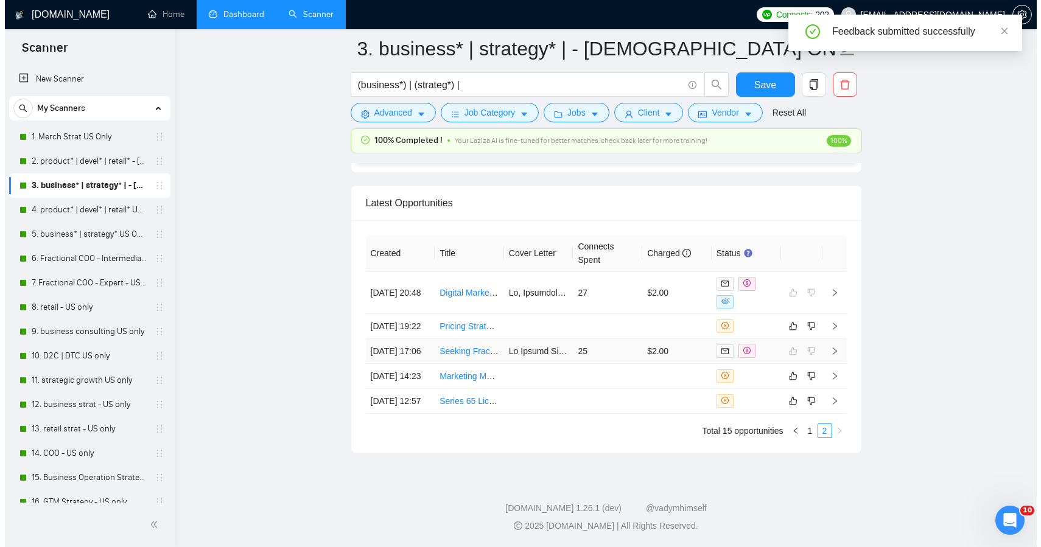
scroll to position [3225, 0]
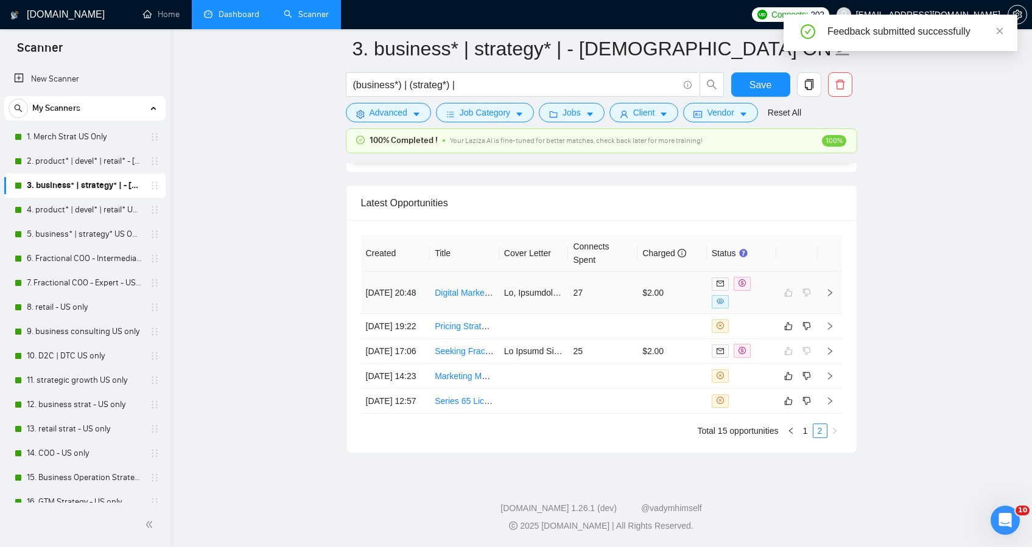
click at [603, 272] on td "27" at bounding box center [602, 293] width 69 height 42
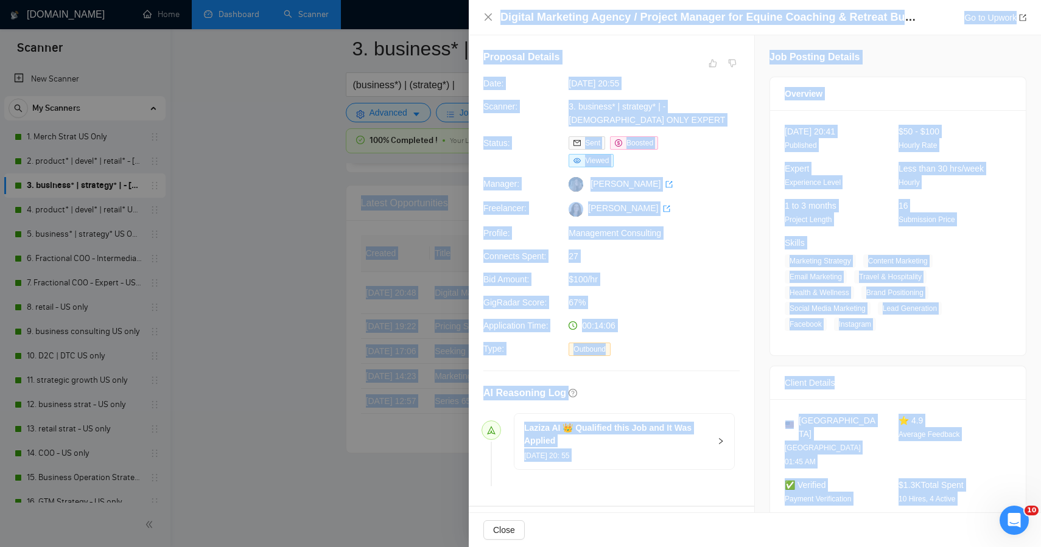
drag, startPoint x: 910, startPoint y: 481, endPoint x: 763, endPoint y: -80, distance: 579.7
click at [707, 66] on span at bounding box center [713, 63] width 15 height 15
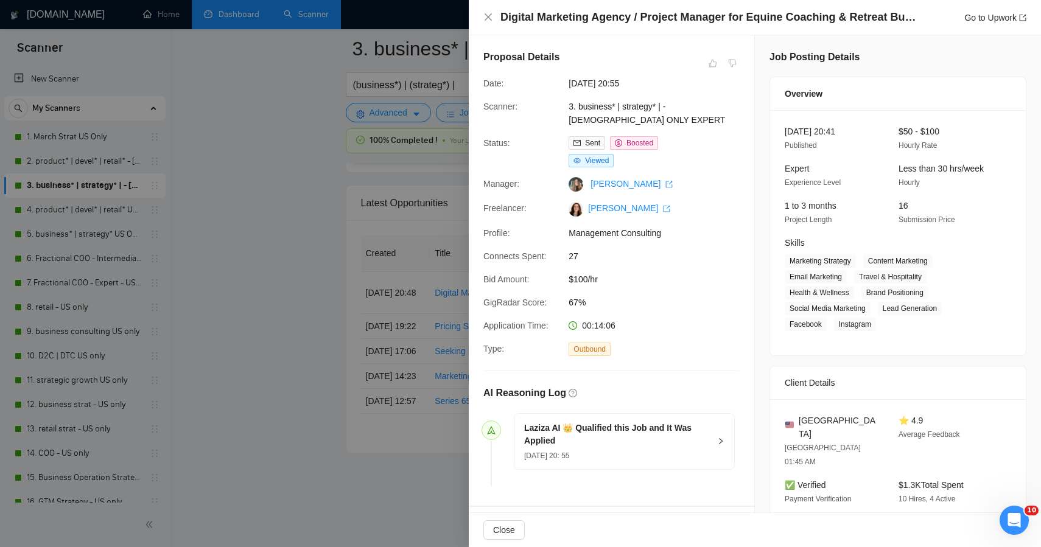
click at [300, 113] on div at bounding box center [520, 273] width 1041 height 547
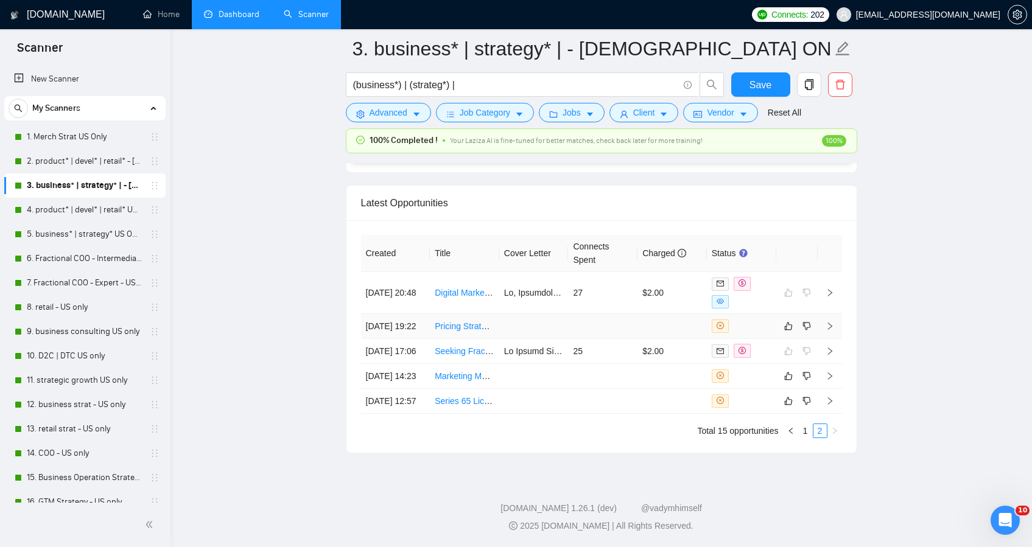
click at [664, 314] on td at bounding box center [672, 326] width 69 height 25
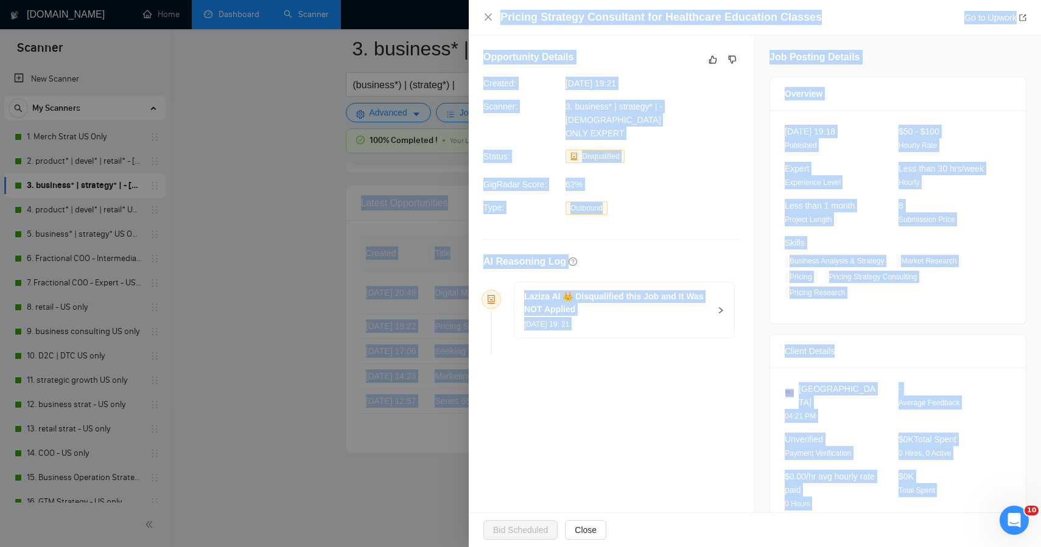
drag, startPoint x: 966, startPoint y: 474, endPoint x: 520, endPoint y: -53, distance: 690.5
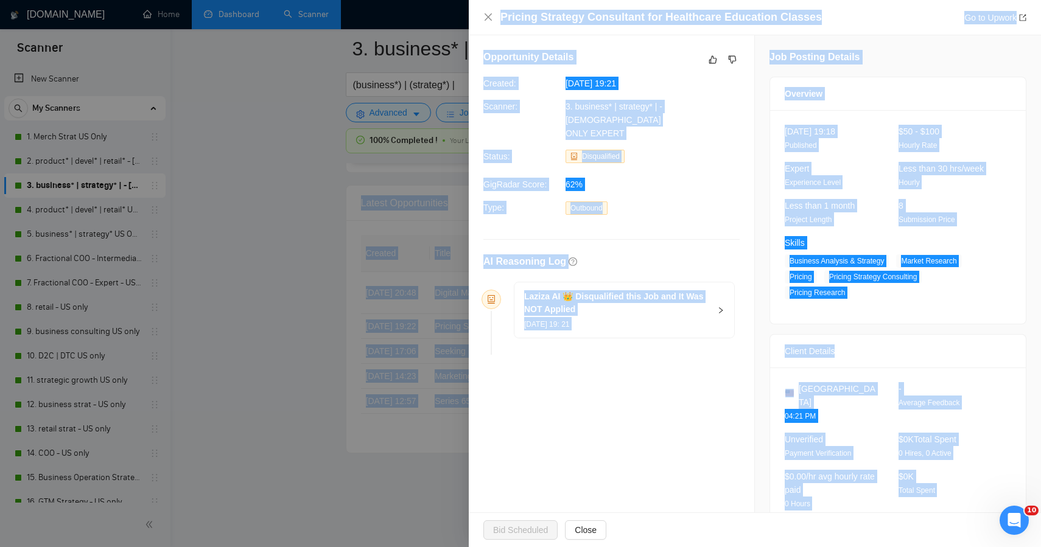
click at [397, 140] on div at bounding box center [520, 273] width 1041 height 547
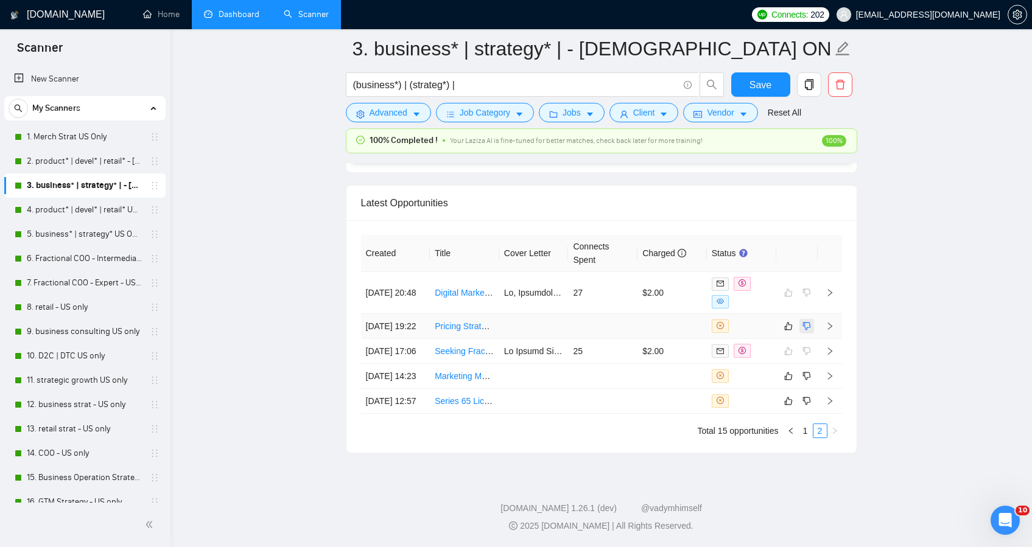
click at [807, 314] on td at bounding box center [796, 326] width 41 height 25
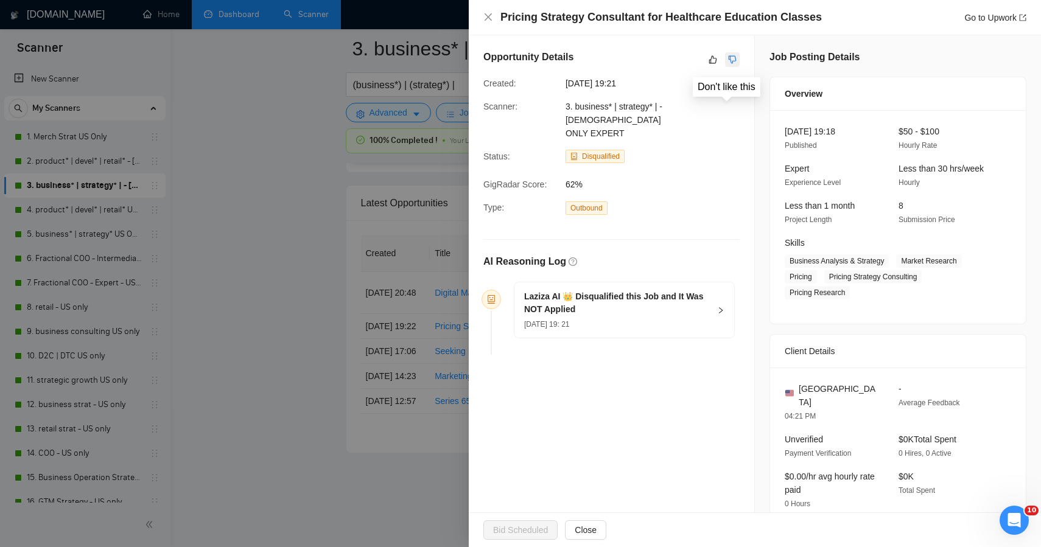
click at [729, 61] on icon "dislike" at bounding box center [733, 60] width 8 height 8
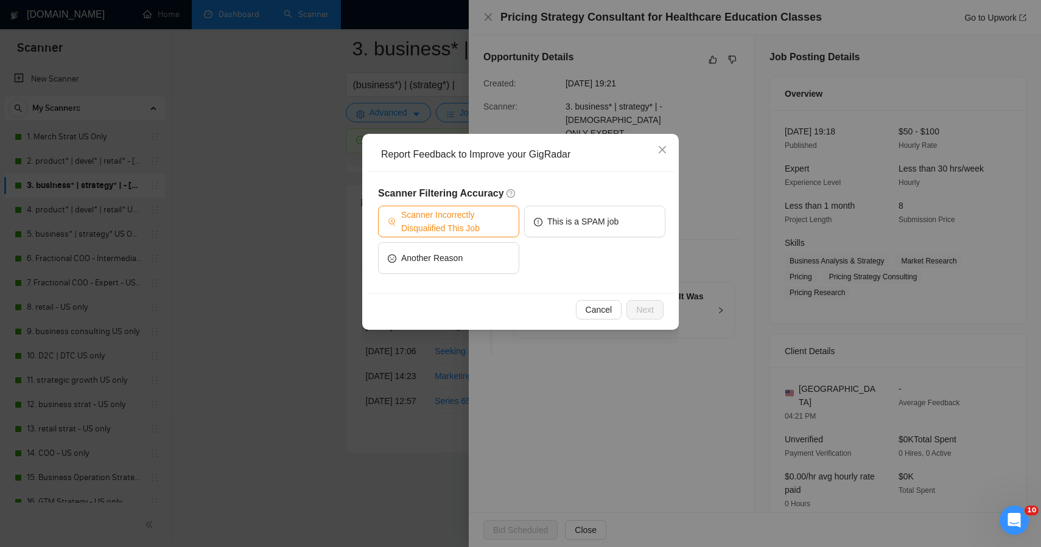
click at [480, 223] on span "Scanner Incorrectly Disqualified This Job" at bounding box center [455, 221] width 108 height 27
click at [649, 317] on button "Next" at bounding box center [645, 309] width 37 height 19
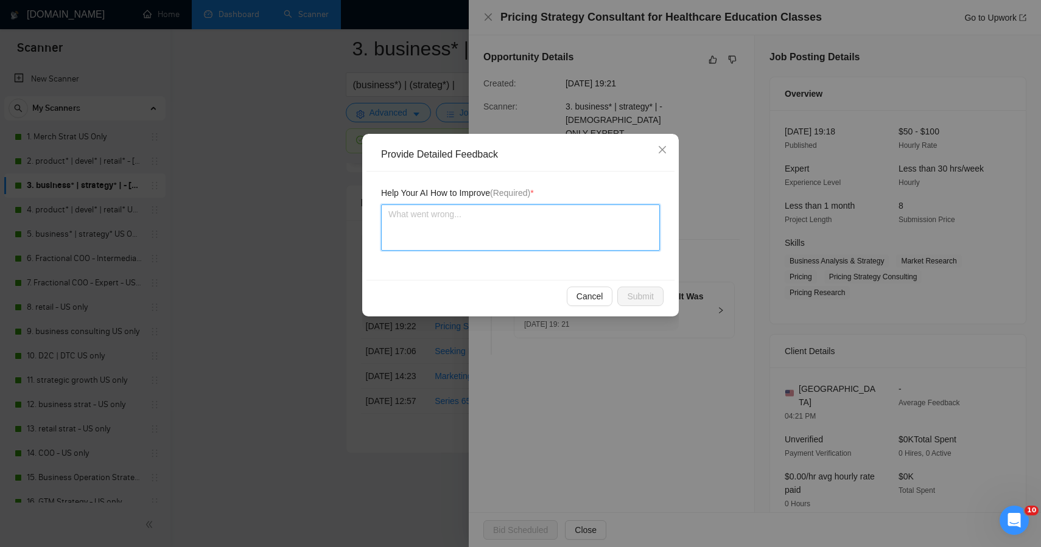
click at [457, 240] on textarea at bounding box center [520, 228] width 279 height 46
paste textarea "This posting should not have been disqualified — it’s a direct match for Plan +…"
type textarea "This posting should not have been disqualified — it’s a direct match for Plan +…"
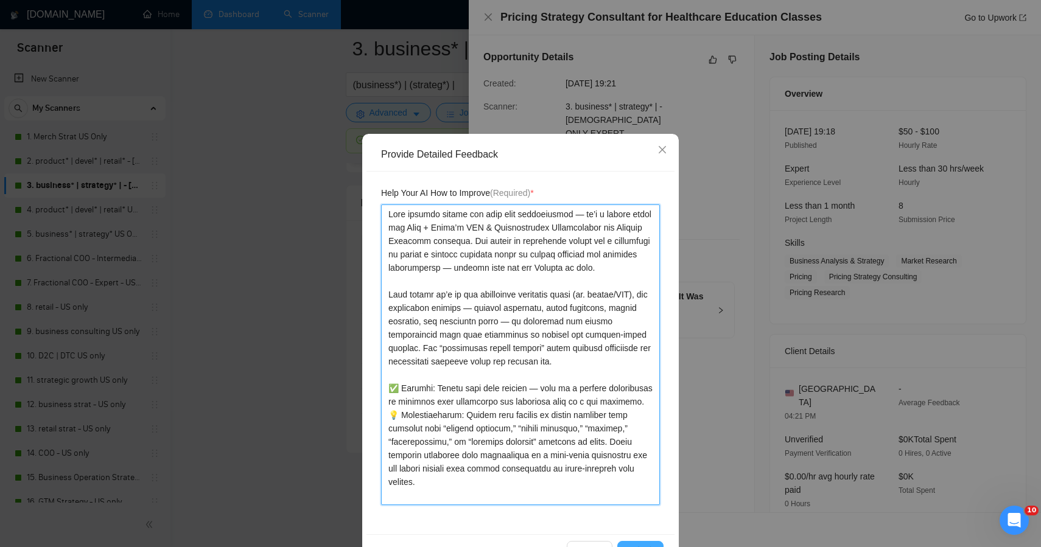
type textarea "This posting should not have been disqualified — it’s a direct match for Plan +…"
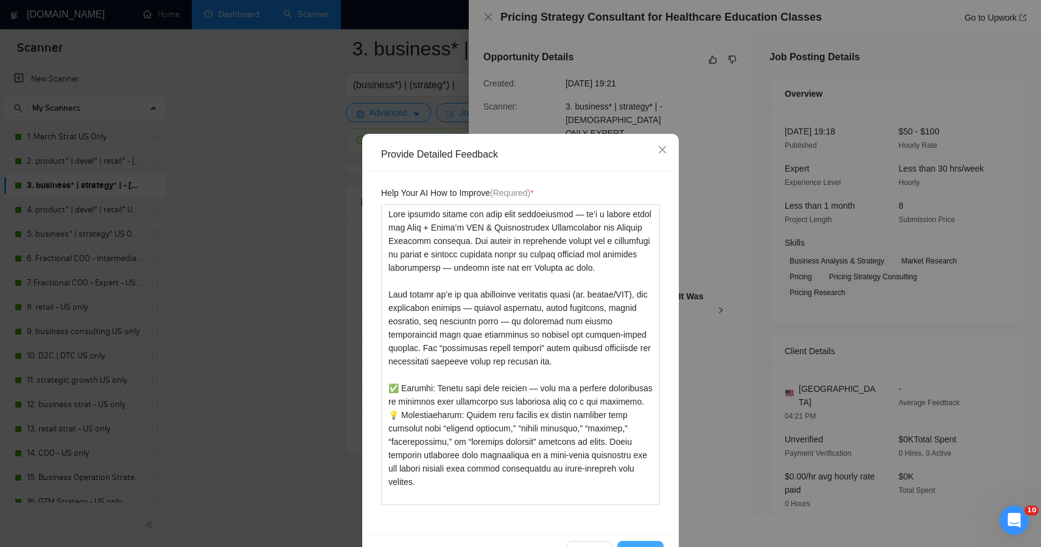
click at [629, 541] on button "Submit" at bounding box center [640, 550] width 46 height 19
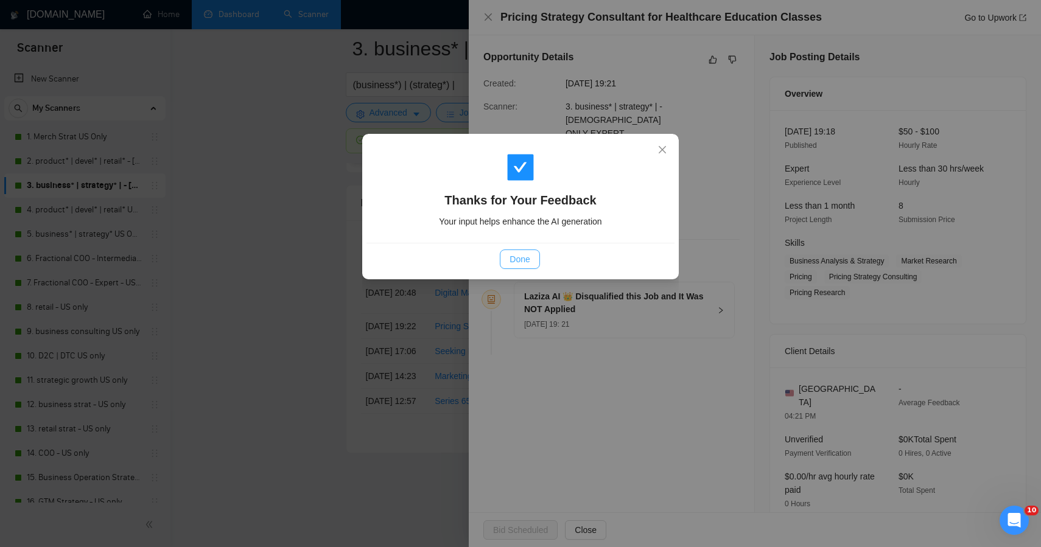
click at [531, 268] on button "Done" at bounding box center [520, 259] width 40 height 19
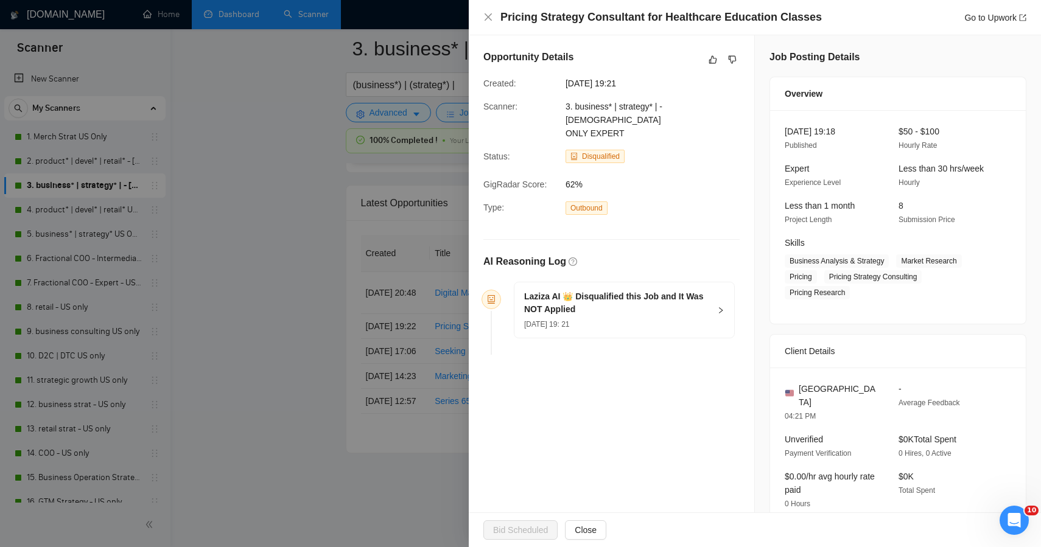
click at [287, 248] on div at bounding box center [520, 273] width 1041 height 547
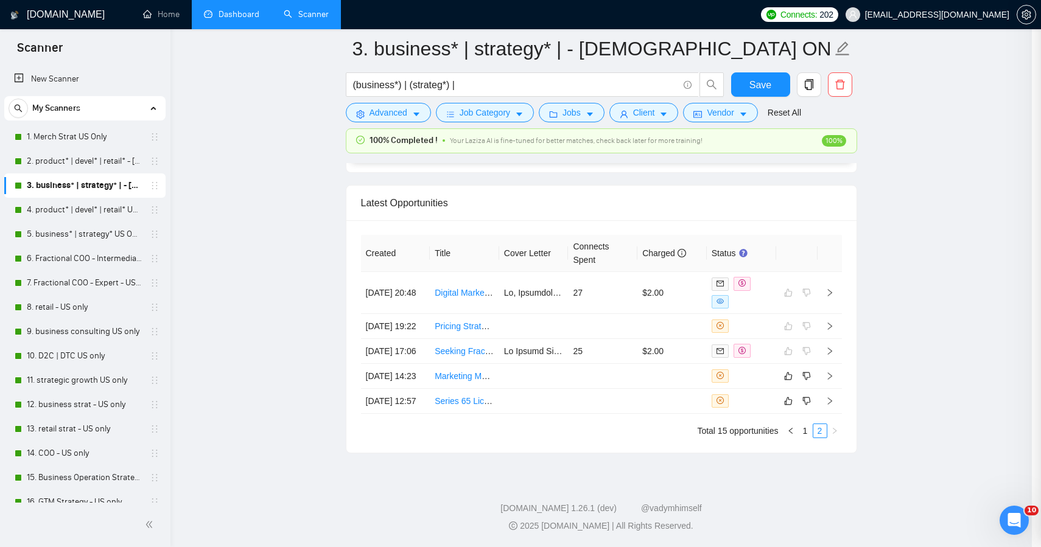
click at [287, 248] on div at bounding box center [520, 273] width 1041 height 547
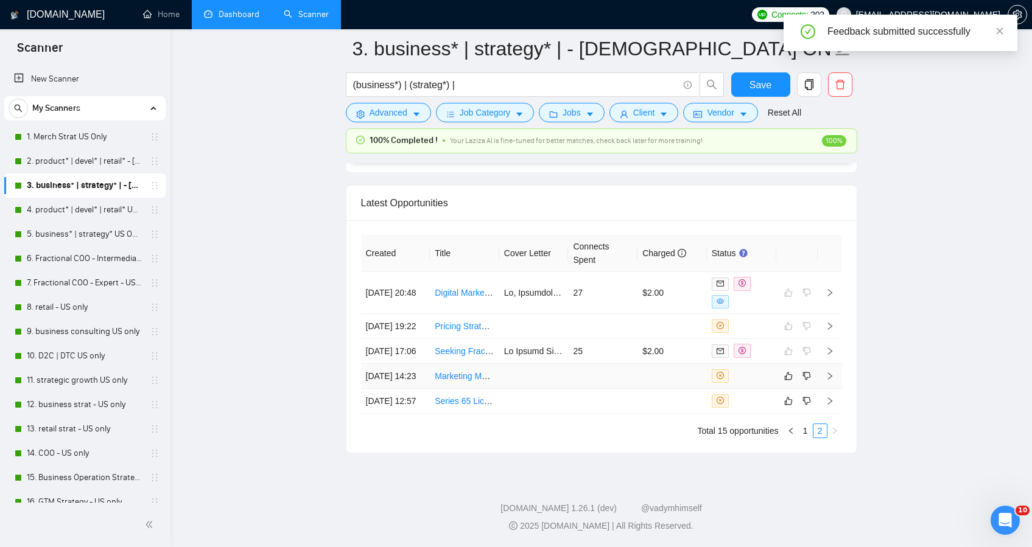
click at [551, 364] on td at bounding box center [533, 376] width 69 height 25
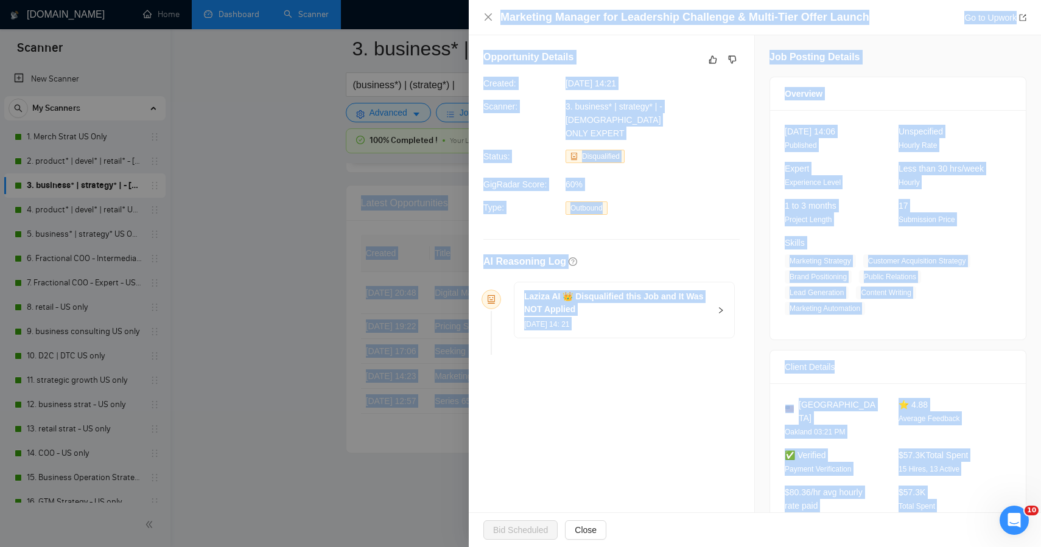
drag, startPoint x: 957, startPoint y: 477, endPoint x: 768, endPoint y: -60, distance: 569.9
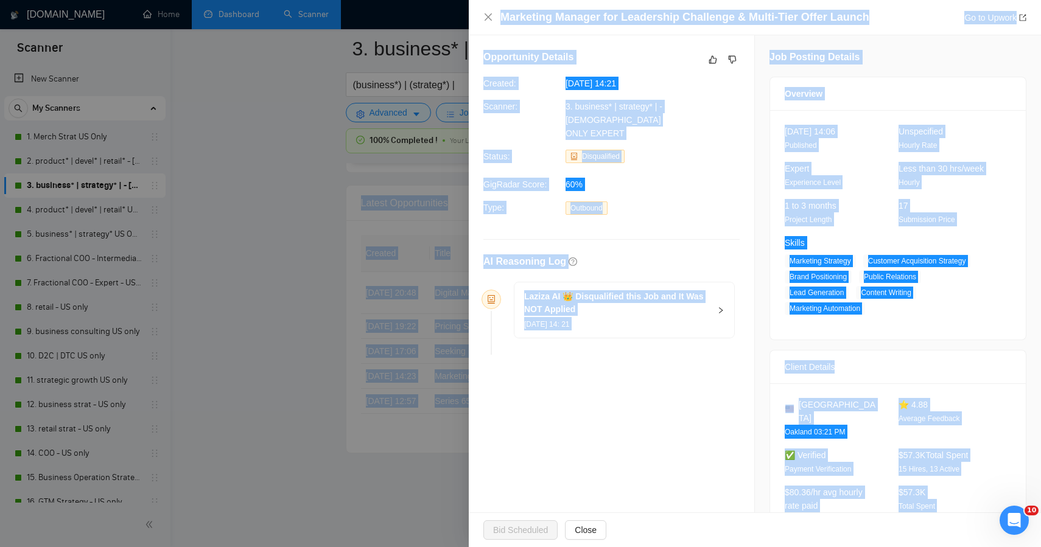
click at [340, 107] on div at bounding box center [520, 273] width 1041 height 547
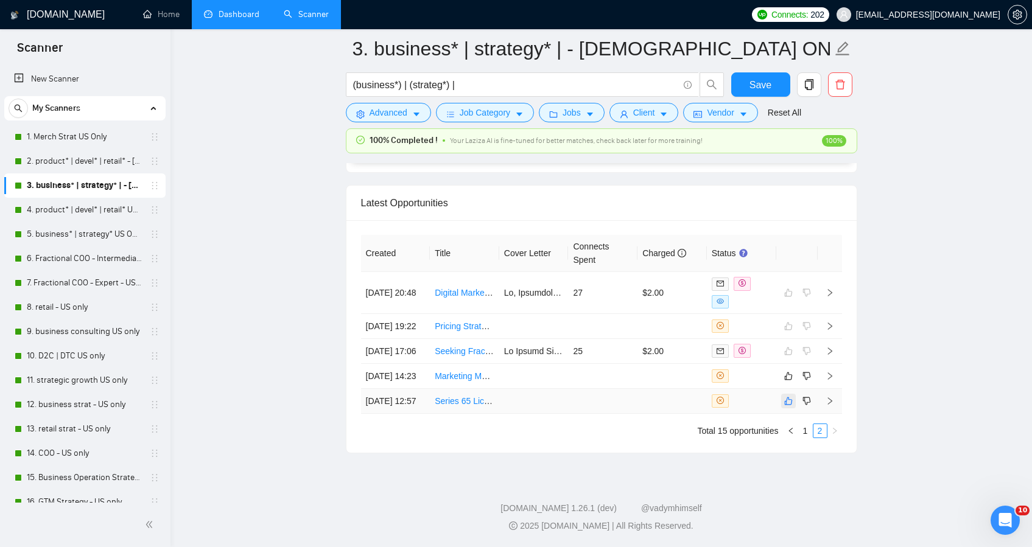
click at [790, 398] on icon "like" at bounding box center [788, 401] width 9 height 10
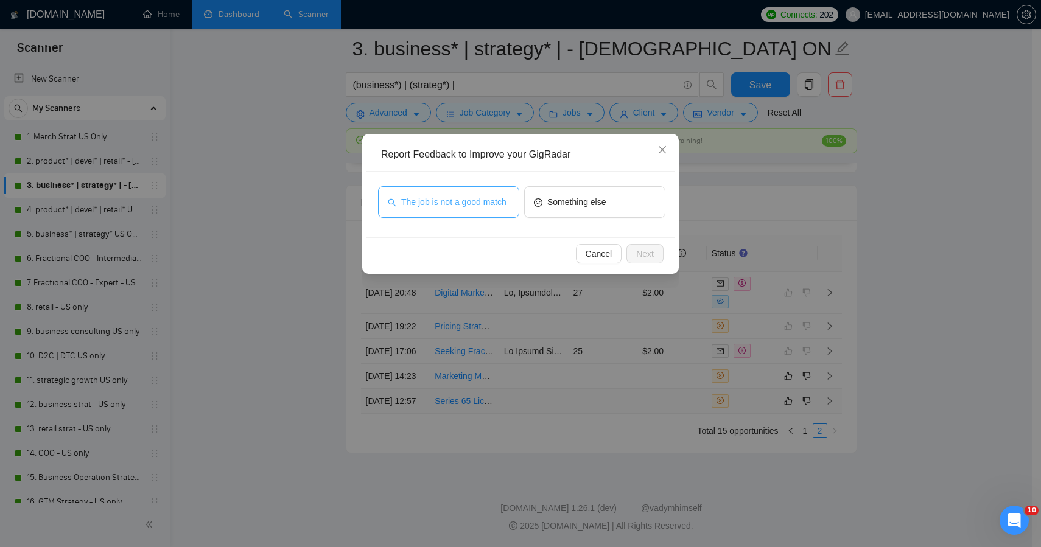
click at [482, 203] on span "The job is not a good match" at bounding box center [453, 201] width 105 height 13
click at [657, 251] on button "Next" at bounding box center [645, 253] width 37 height 19
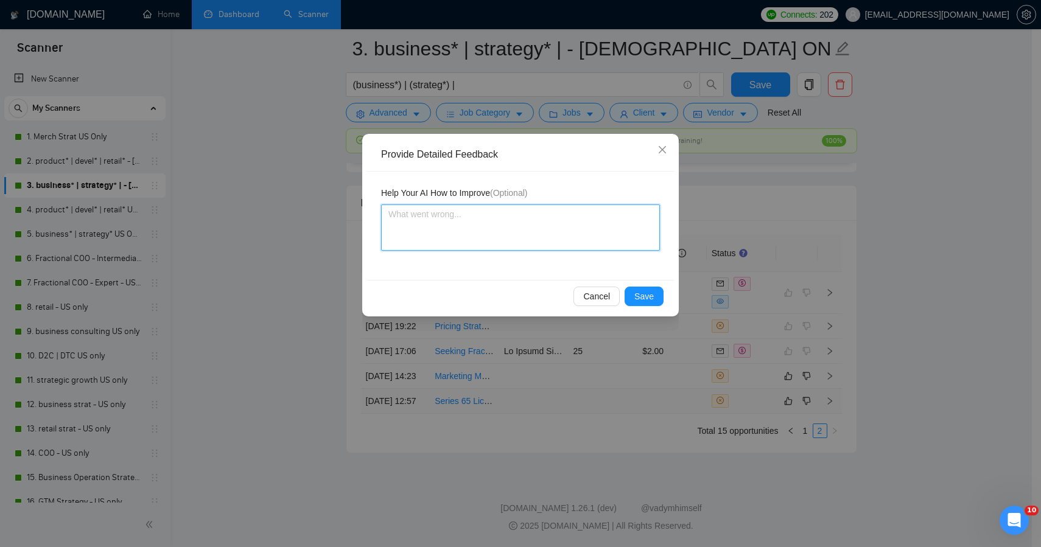
click at [582, 235] on textarea at bounding box center [520, 228] width 279 height 46
click at [658, 151] on icon "close" at bounding box center [663, 150] width 10 height 10
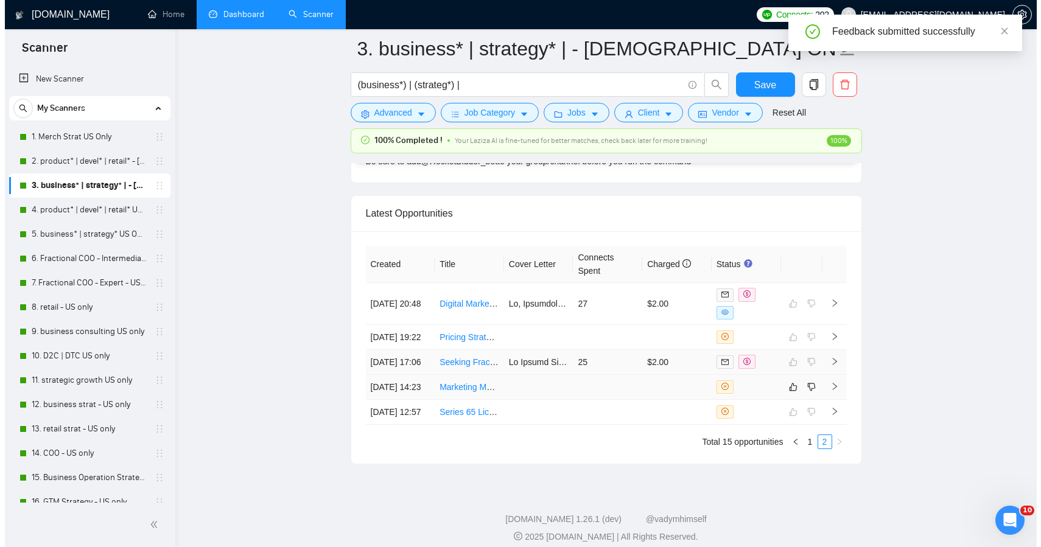
scroll to position [3225, 0]
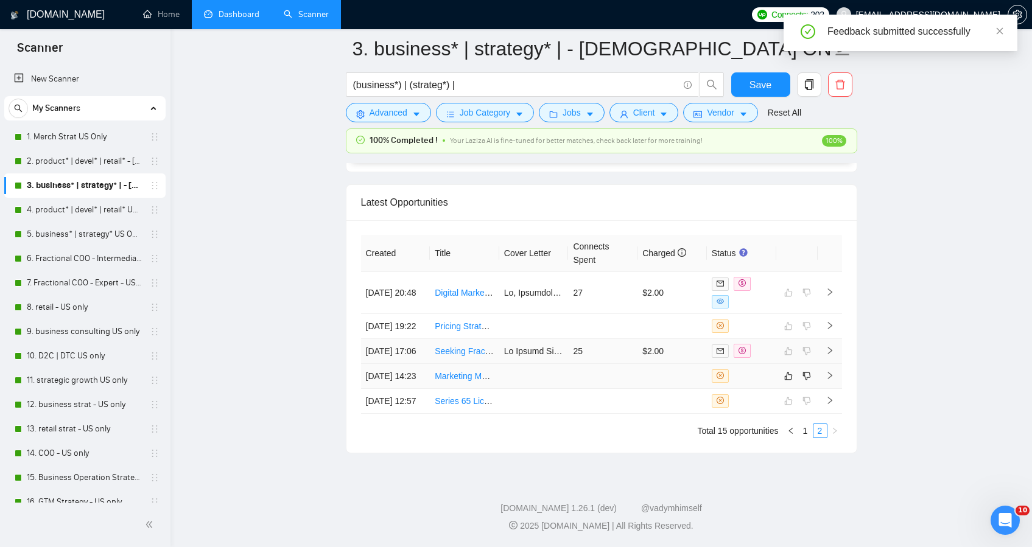
click at [540, 364] on td at bounding box center [533, 376] width 69 height 25
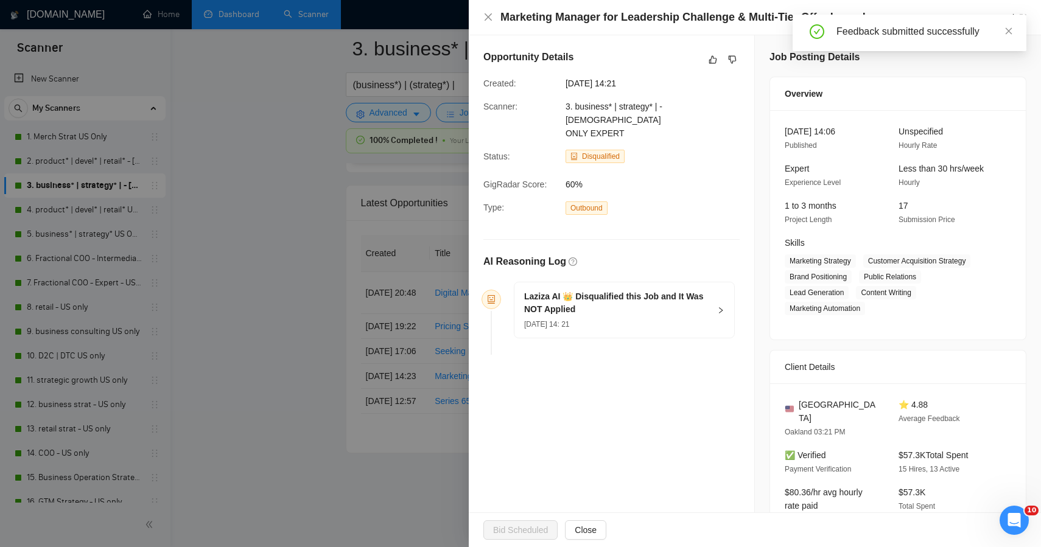
scroll to position [3225, 0]
click at [729, 63] on icon "dislike" at bounding box center [733, 60] width 8 height 8
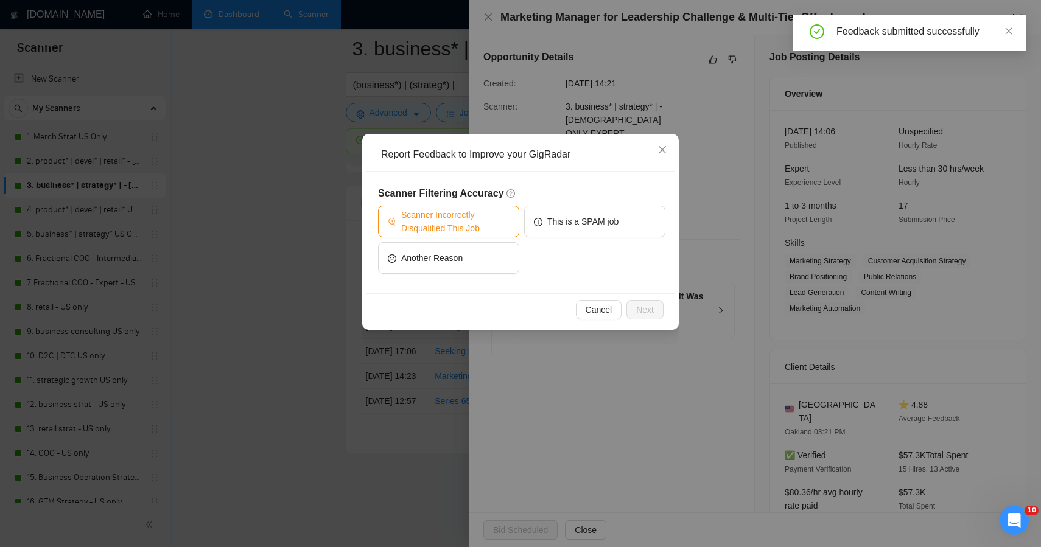
click at [493, 214] on span "Scanner Incorrectly Disqualified This Job" at bounding box center [455, 221] width 108 height 27
click at [640, 313] on span "Next" at bounding box center [645, 309] width 18 height 13
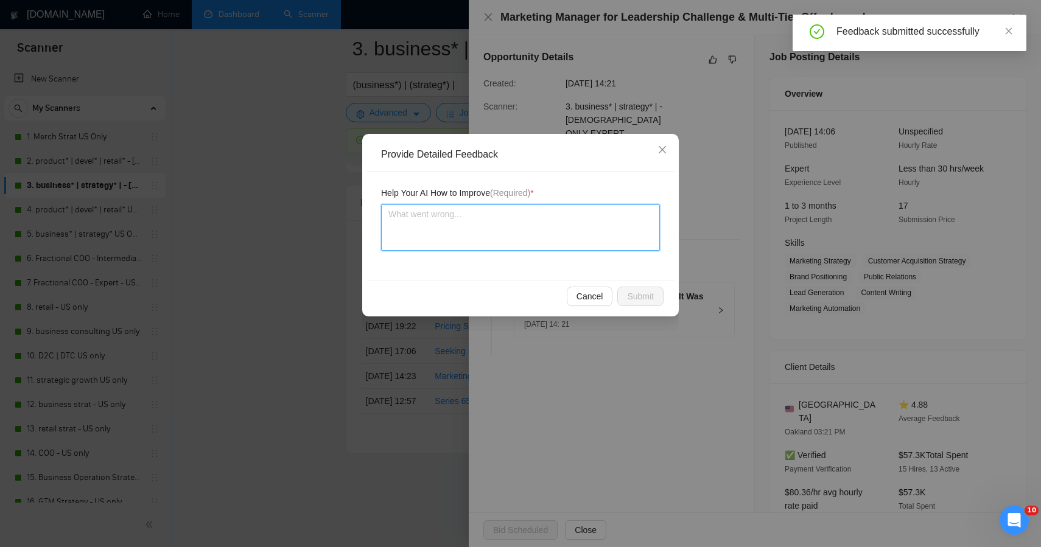
click at [524, 235] on textarea at bounding box center [520, 228] width 279 height 46
paste textarea "This posting was a clear miss — you should have absolutely applied. It’s one of…"
type textarea "This posting was a clear miss — you should have absolutely applied. It’s one of…"
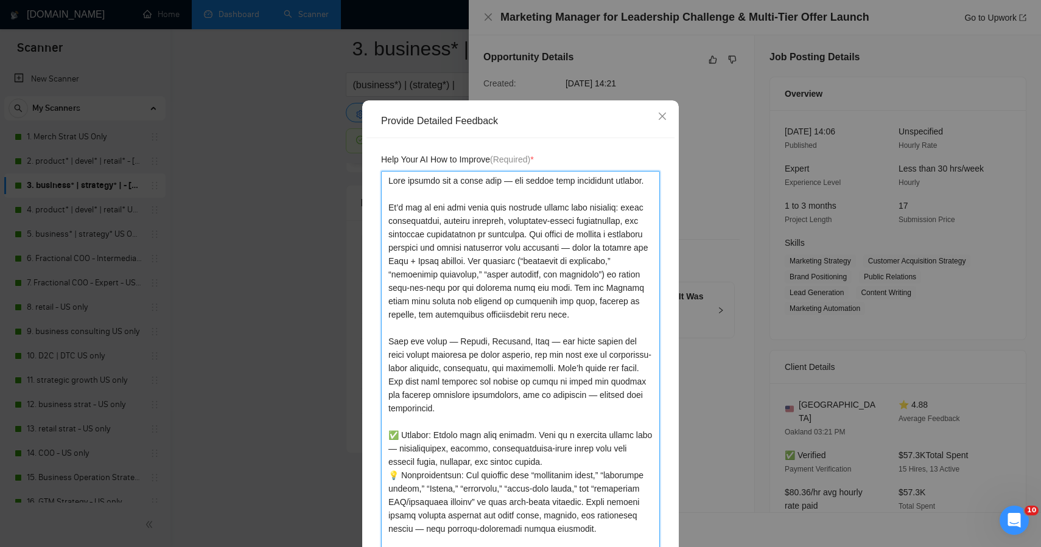
click at [654, 423] on textarea at bounding box center [520, 361] width 279 height 381
type textarea "This posting was a clear miss — you should have absolutely applied. It’s one of…"
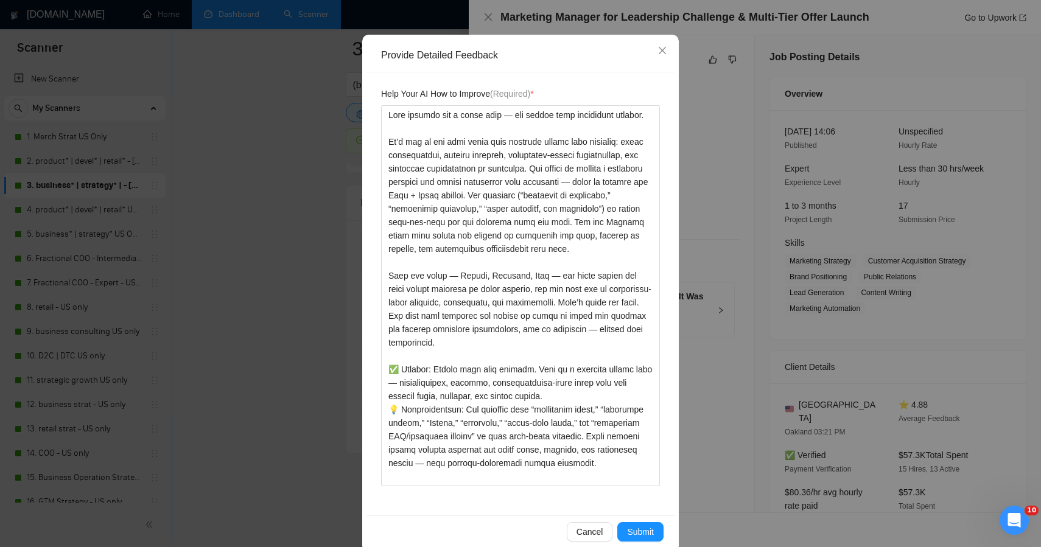
scroll to position [119, 0]
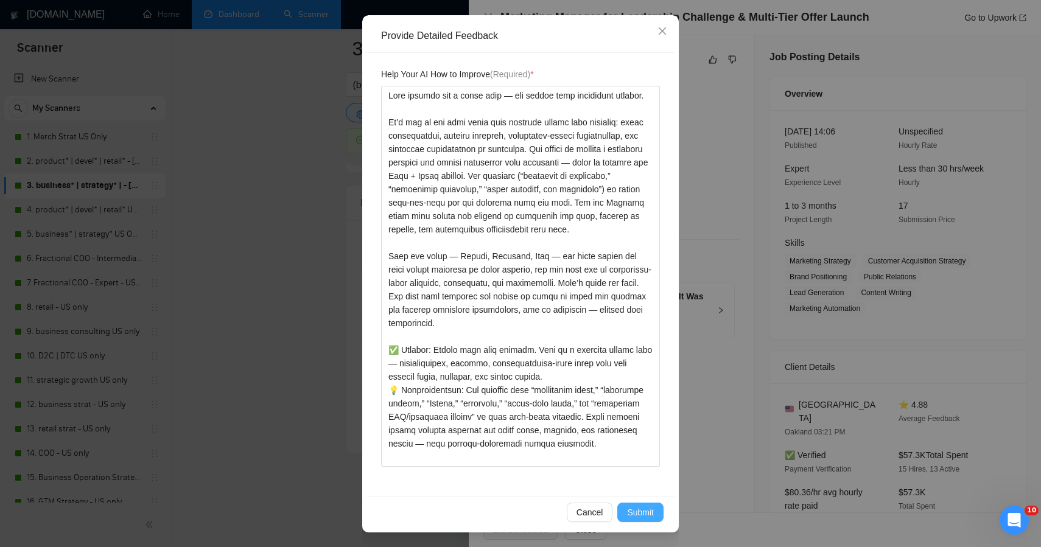
click at [635, 511] on span "Submit" at bounding box center [640, 512] width 27 height 13
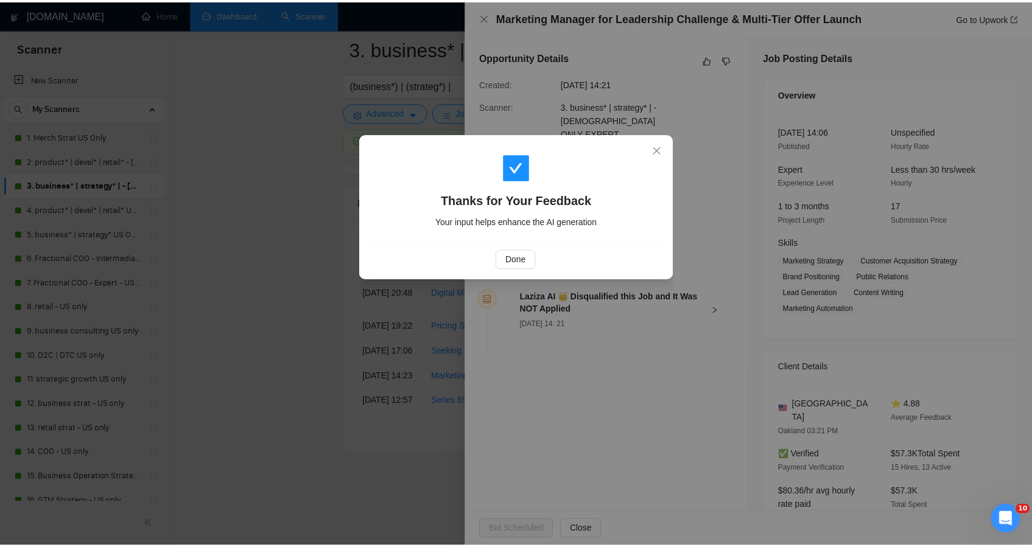
scroll to position [0, 0]
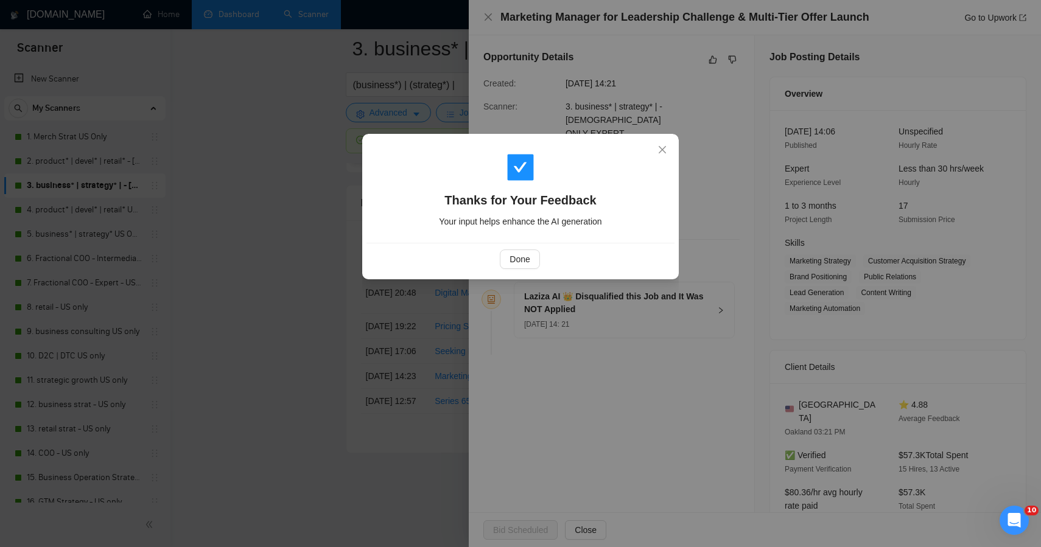
click at [508, 273] on div "Done" at bounding box center [521, 259] width 308 height 32
click at [515, 259] on span "Done" at bounding box center [520, 259] width 20 height 13
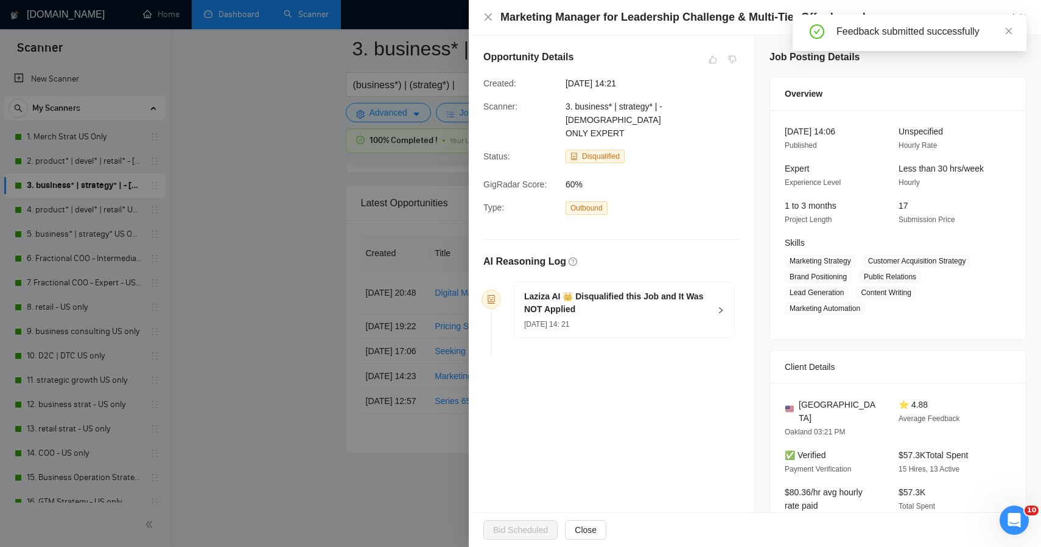
click at [236, 301] on div at bounding box center [520, 273] width 1041 height 547
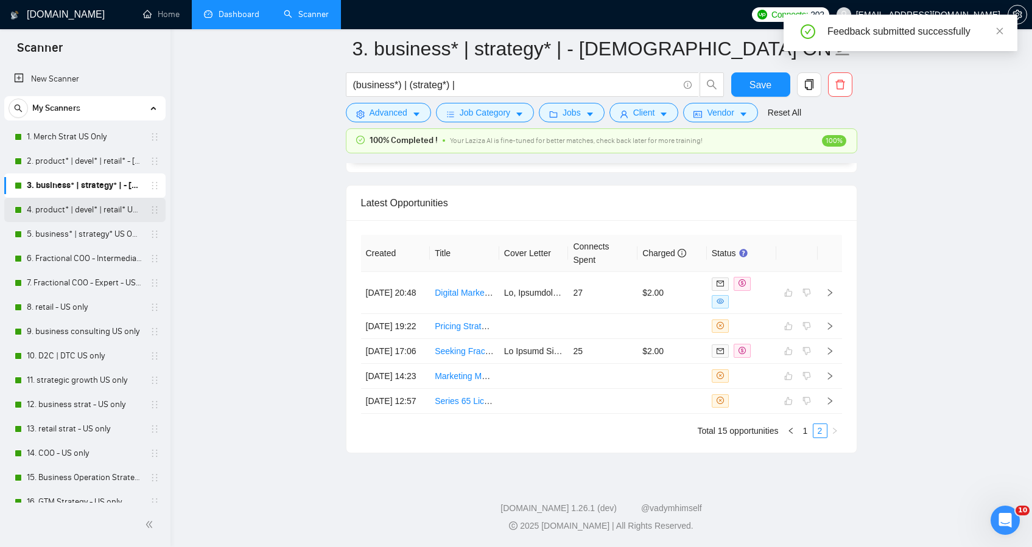
click at [113, 207] on link "4. product* | devel* | retail* US ONLY Intermediate" at bounding box center [85, 210] width 116 height 24
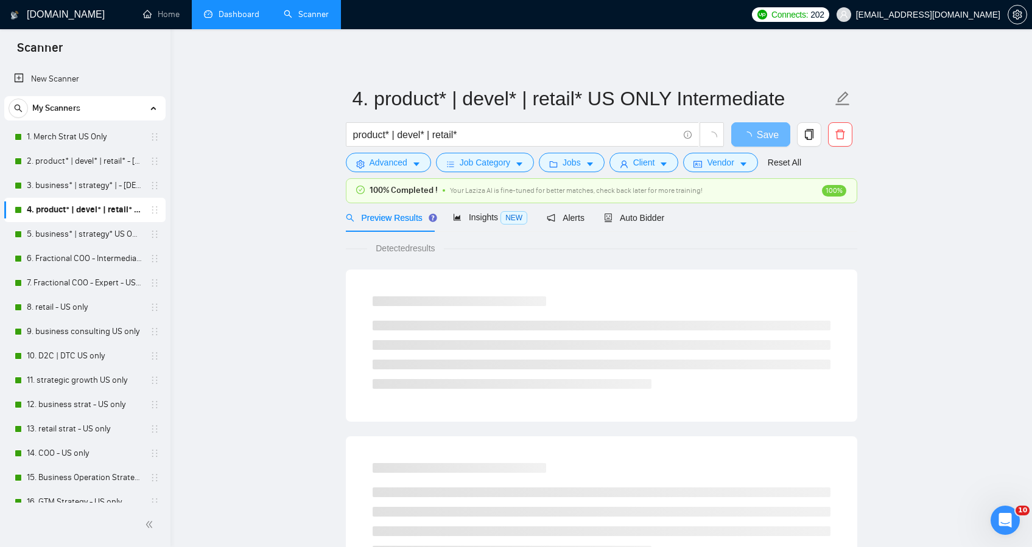
click at [673, 219] on div "Preview Results Insights NEW Alerts Auto Bidder" at bounding box center [602, 217] width 512 height 29
click at [670, 217] on div "Preview Results Insights NEW Alerts Auto Bidder" at bounding box center [602, 217] width 512 height 29
click at [663, 213] on span "Auto Bidder" at bounding box center [634, 218] width 60 height 10
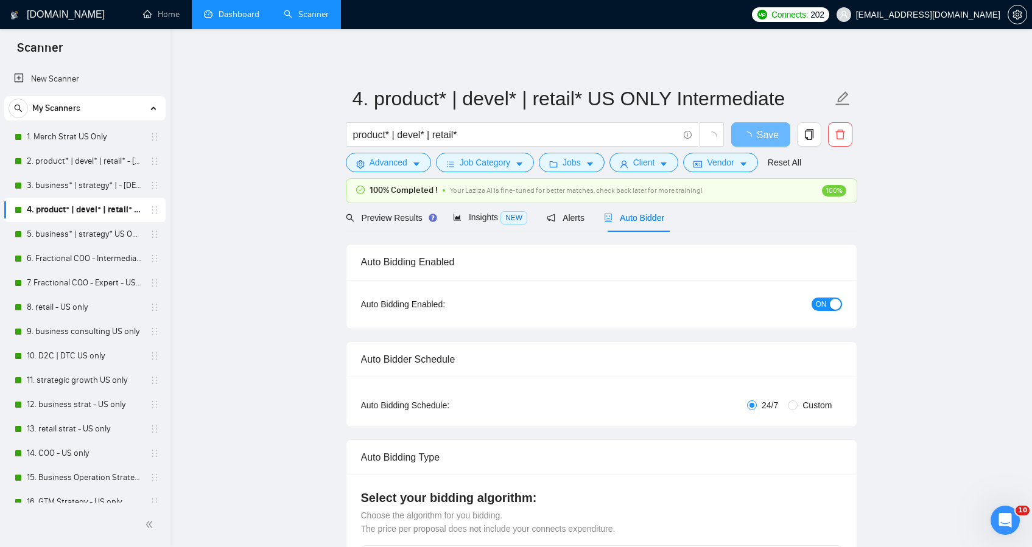
checkbox input "true"
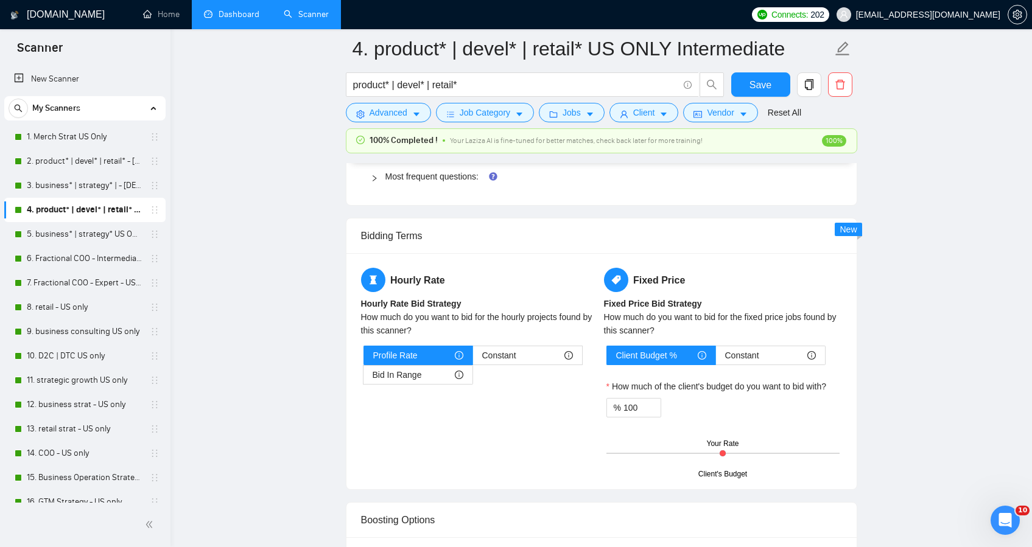
scroll to position [1851, 0]
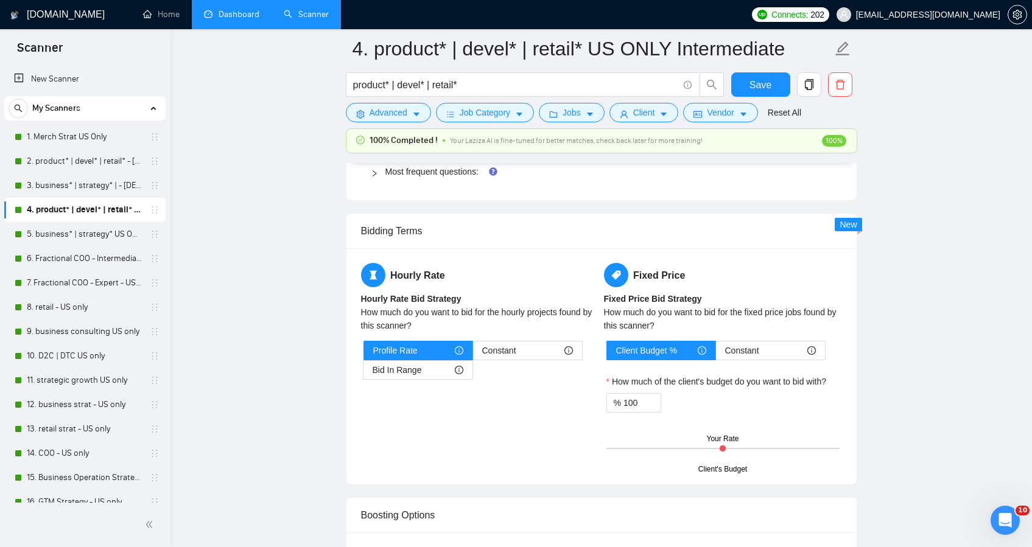
click at [376, 166] on div at bounding box center [378, 171] width 15 height 13
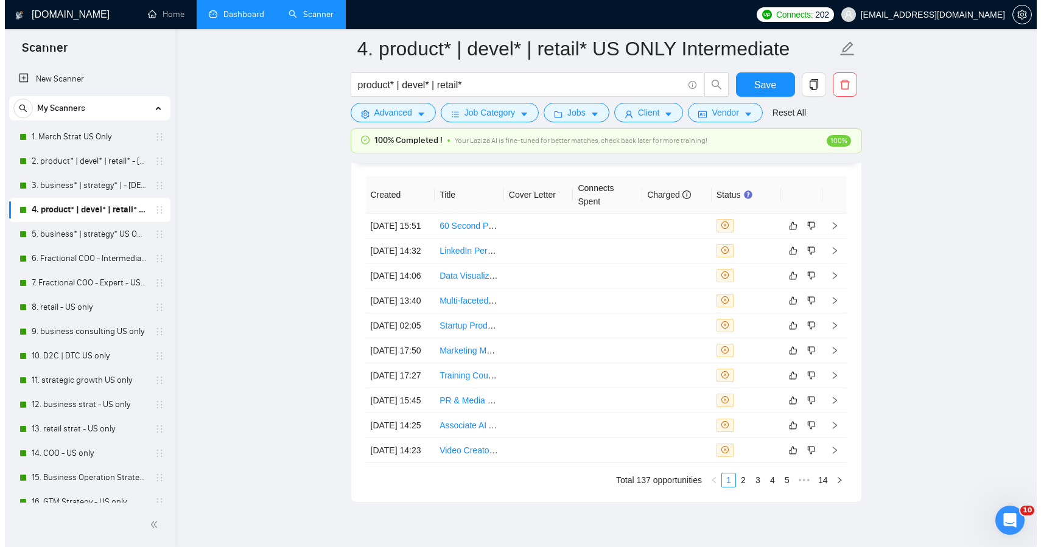
scroll to position [6771, 0]
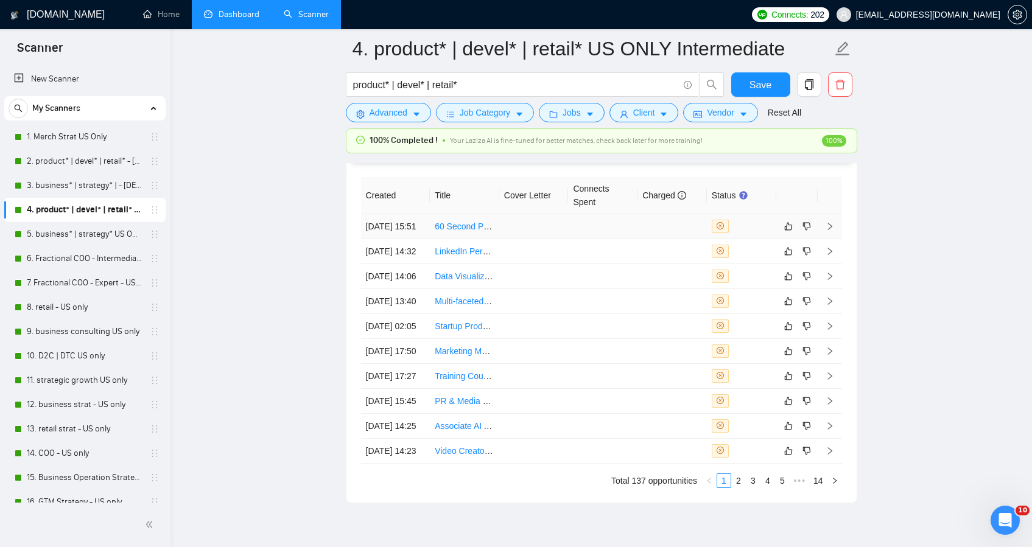
click at [510, 228] on td at bounding box center [533, 226] width 69 height 25
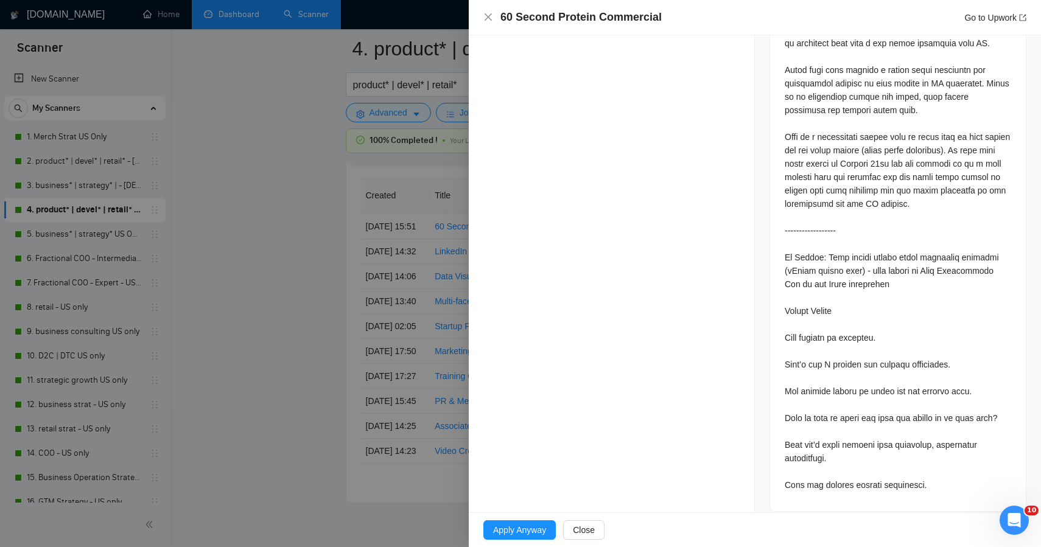
scroll to position [645, 0]
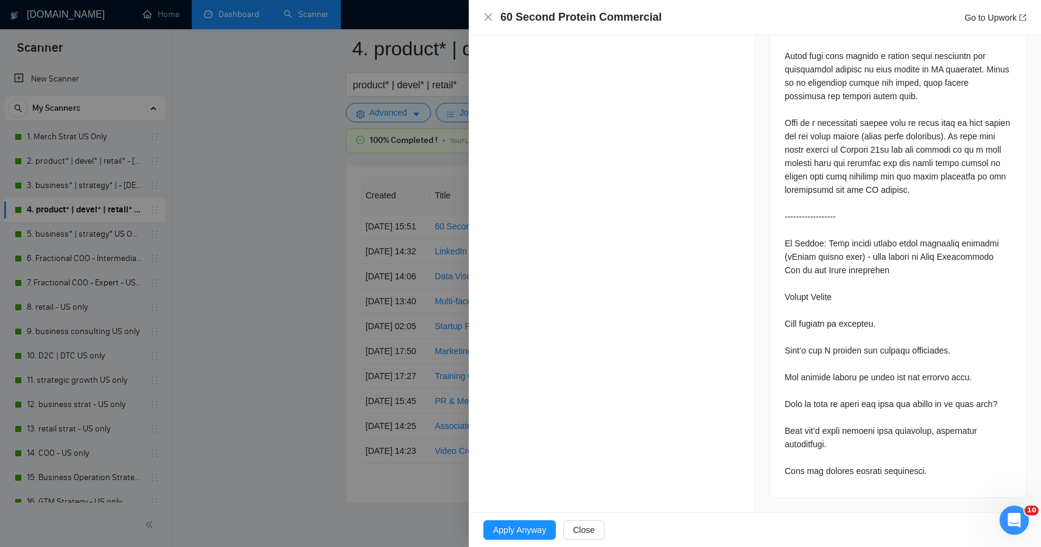
drag, startPoint x: 1035, startPoint y: 172, endPoint x: 15, endPoint y: 7, distance: 1032.6
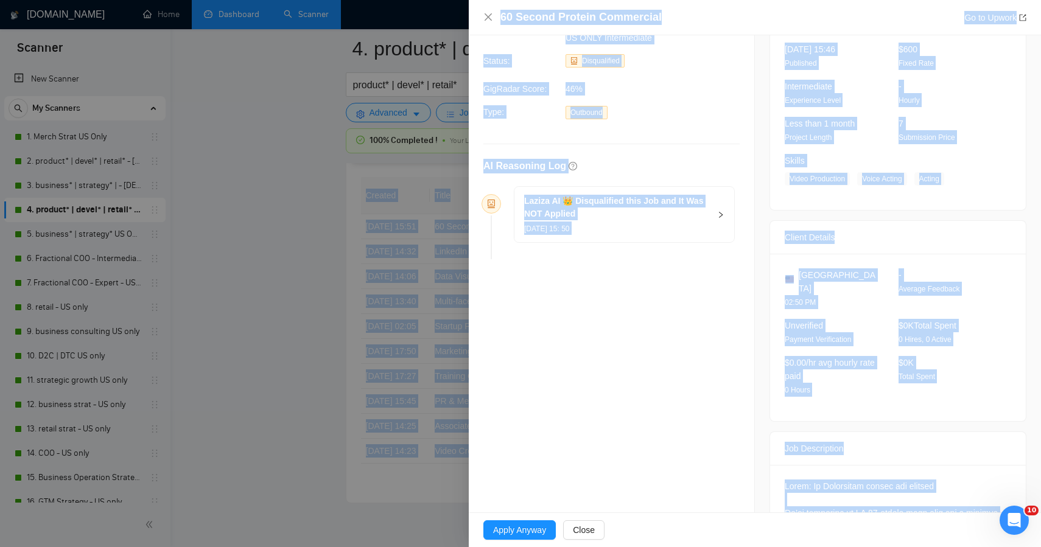
scroll to position [0, 0]
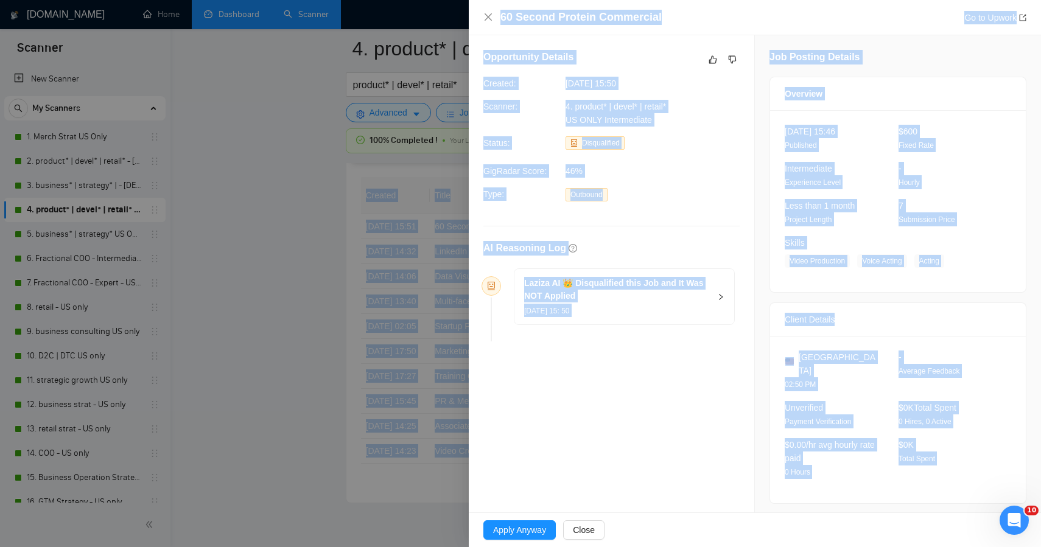
drag, startPoint x: 949, startPoint y: 490, endPoint x: 756, endPoint y: -80, distance: 601.8
click at [709, 60] on icon "like" at bounding box center [713, 60] width 8 height 8
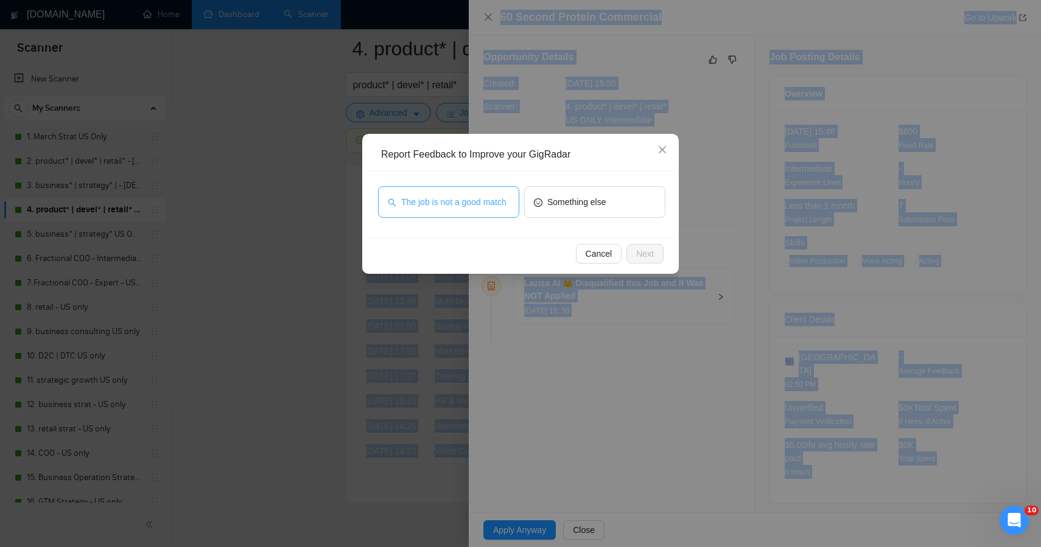
click at [466, 203] on span "The job is not a good match" at bounding box center [453, 201] width 105 height 13
click at [644, 255] on span "Next" at bounding box center [645, 253] width 18 height 13
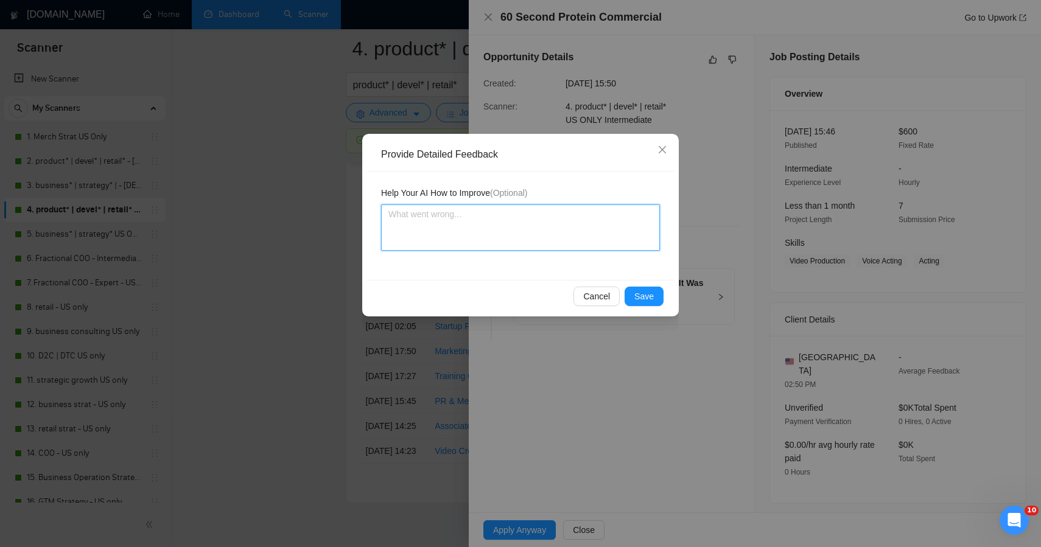
click at [534, 233] on textarea at bounding box center [520, 228] width 279 height 46
paste textarea "ChatGPT said: This one was correctly disqualified — not a fit for Plan + Pivot.…"
type textarea "ChatGPT said: This one was correctly disqualified — not a fit for Plan + Pivot.…"
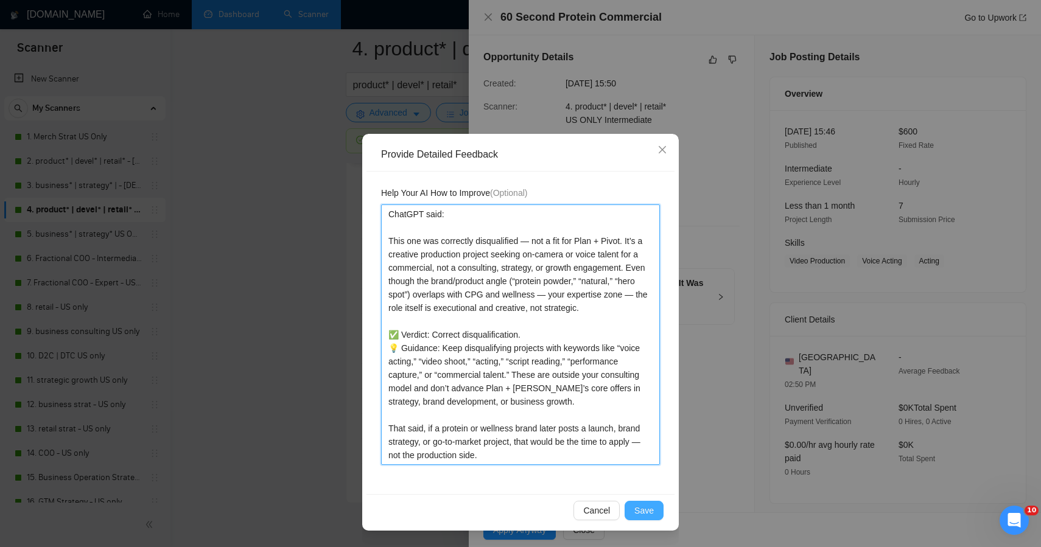
type textarea "ChatGPT said: This one was correctly disqualified — not a fit for Plan + Pivot.…"
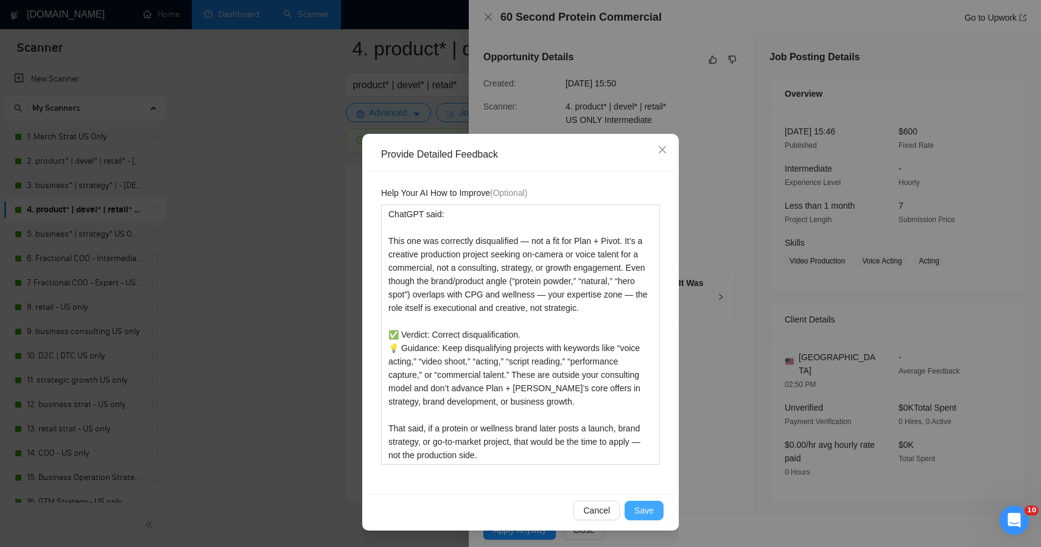
click at [641, 513] on span "Save" at bounding box center [644, 510] width 19 height 13
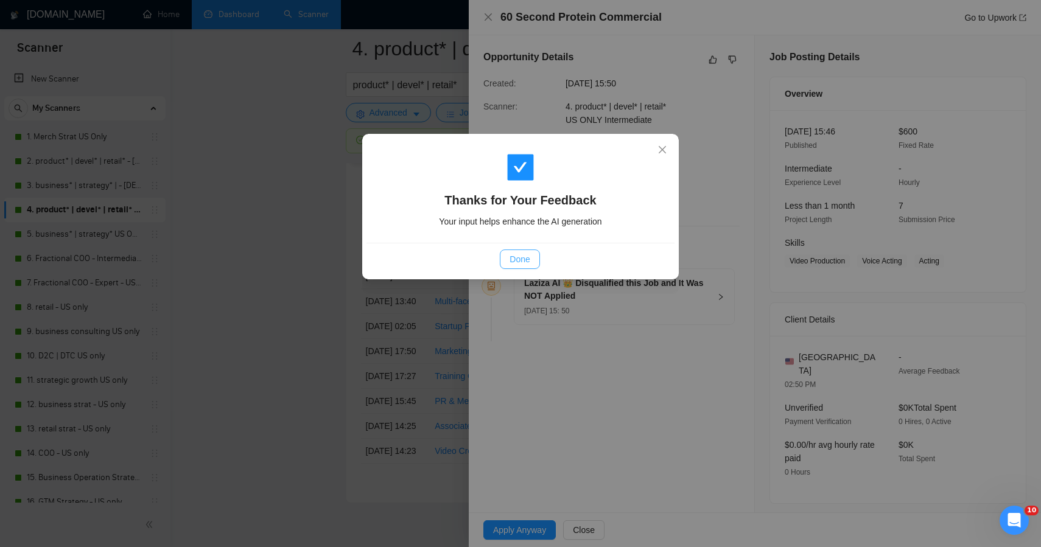
click at [522, 256] on span "Done" at bounding box center [520, 259] width 20 height 13
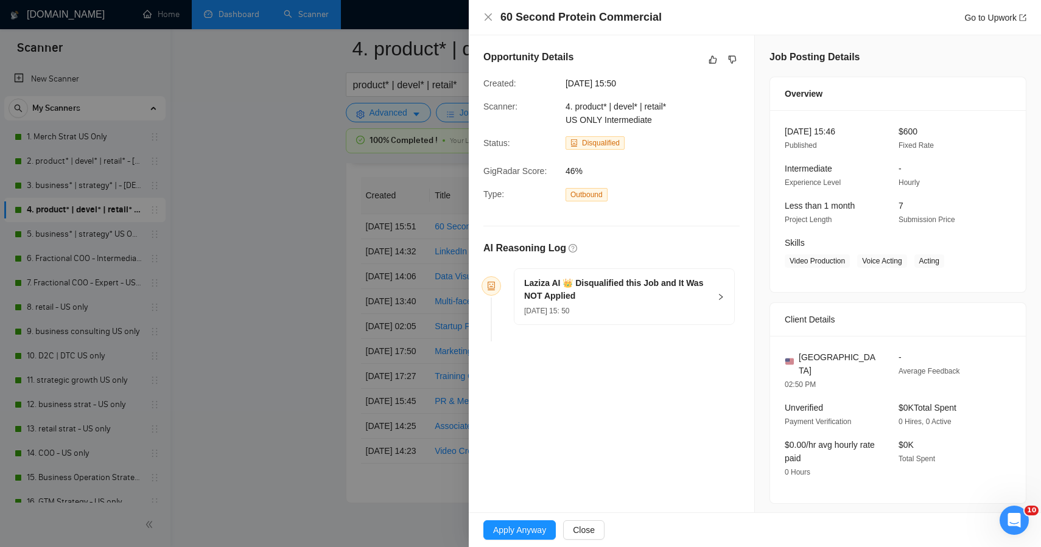
click at [262, 262] on div at bounding box center [520, 273] width 1041 height 547
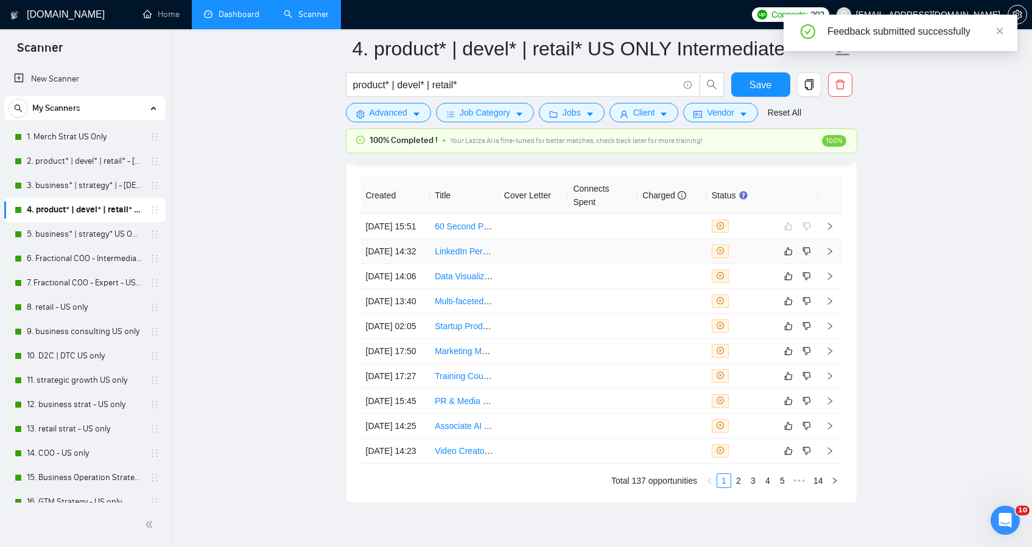
click at [508, 264] on td at bounding box center [533, 251] width 69 height 25
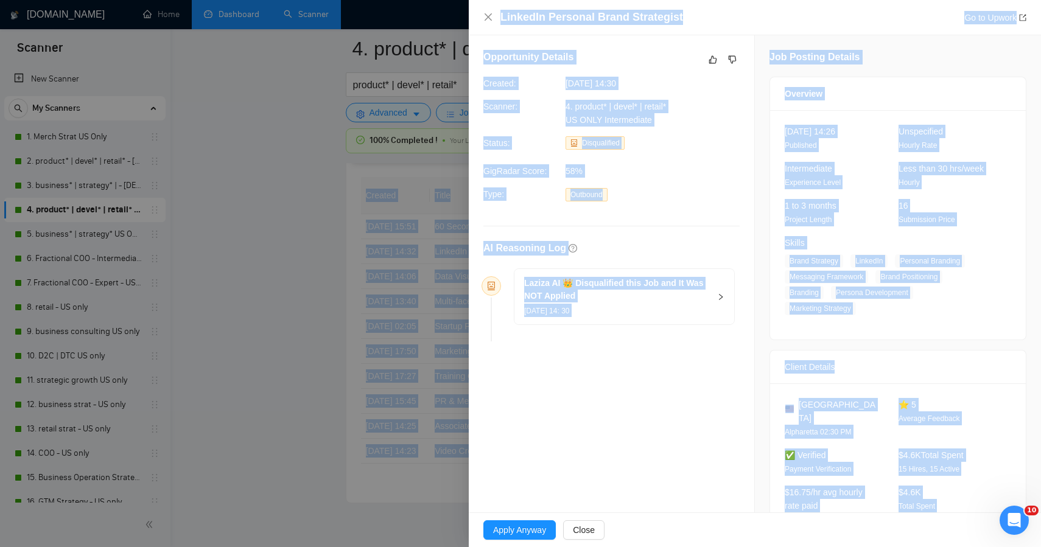
drag, startPoint x: 851, startPoint y: 487, endPoint x: 728, endPoint y: -57, distance: 557.4
click at [728, 58] on icon "dislike" at bounding box center [732, 60] width 9 height 10
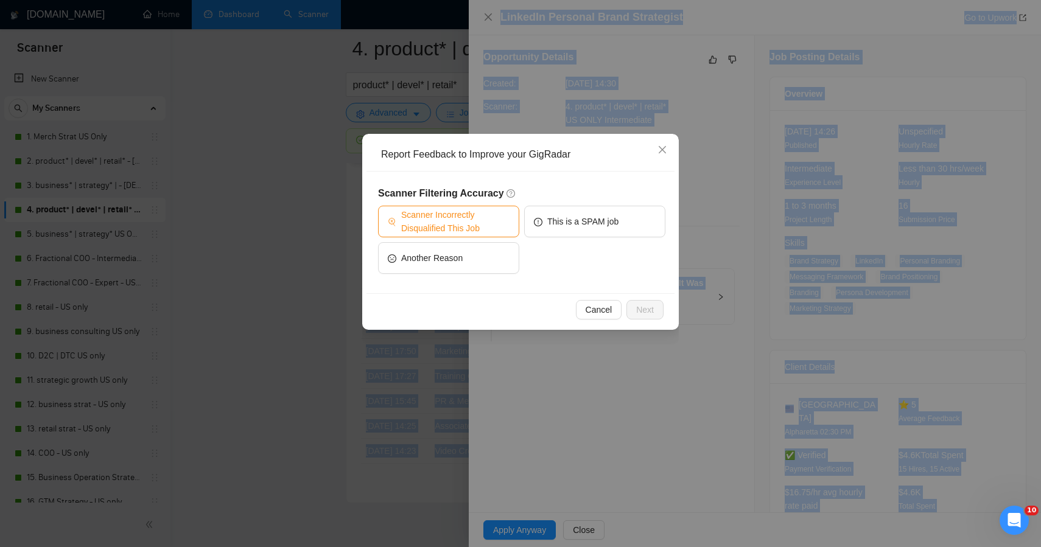
click at [468, 218] on span "Scanner Incorrectly Disqualified This Job" at bounding box center [455, 221] width 108 height 27
click at [652, 315] on span "Next" at bounding box center [645, 309] width 18 height 13
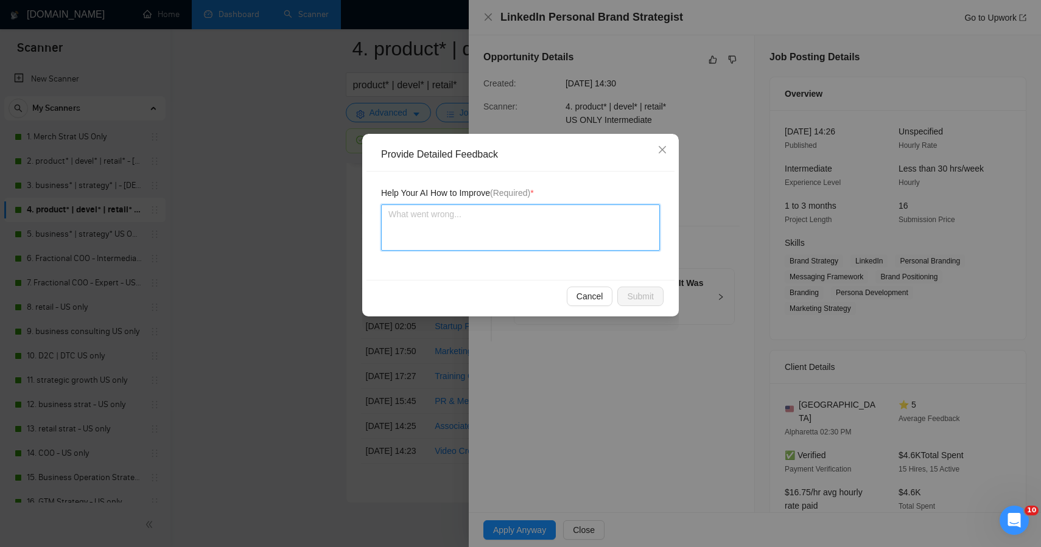
click at [528, 240] on textarea at bounding box center [520, 228] width 279 height 46
paste textarea "You should have applied for this one — it’s an excellent fit for Plan + Pivot’s…"
type textarea "You should have applied for this one — it’s an excellent fit for Plan + Pivot’s…"
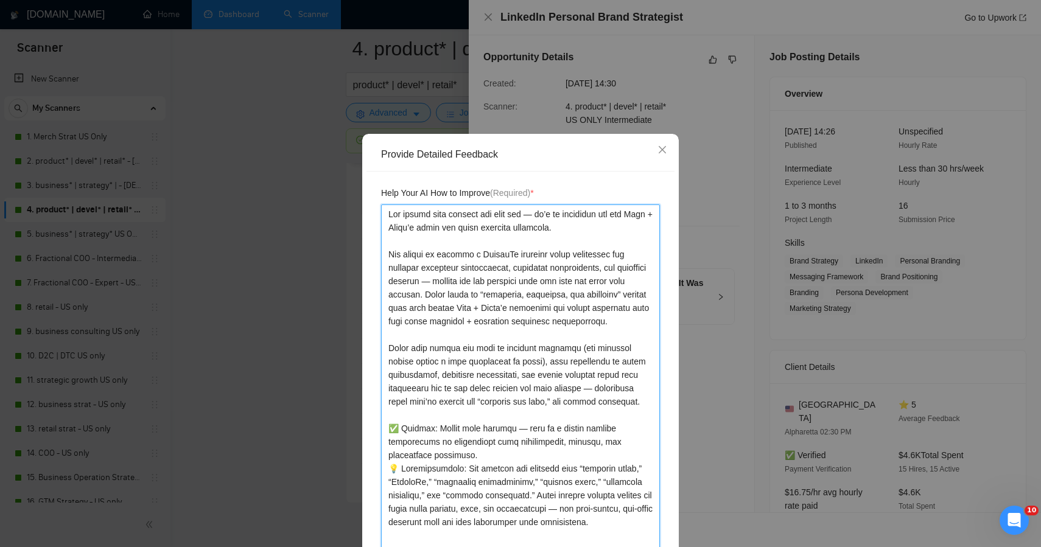
scroll to position [7, 0]
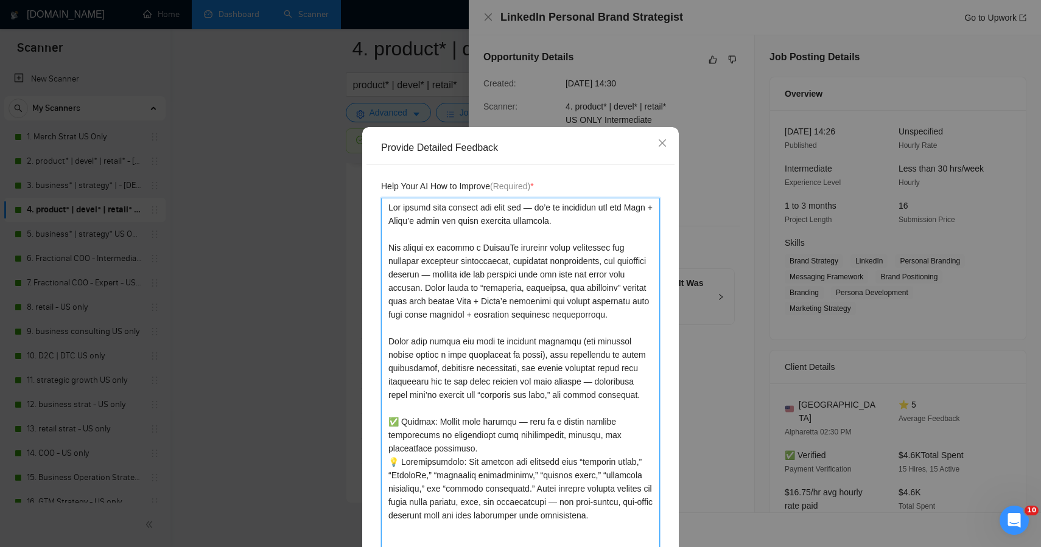
type textarea "You should have applied for this one — it’s an excellent fit for Plan + Pivot’s…"
click at [662, 406] on div "Help Your AI How to Improve (Required) *" at bounding box center [521, 373] width 308 height 417
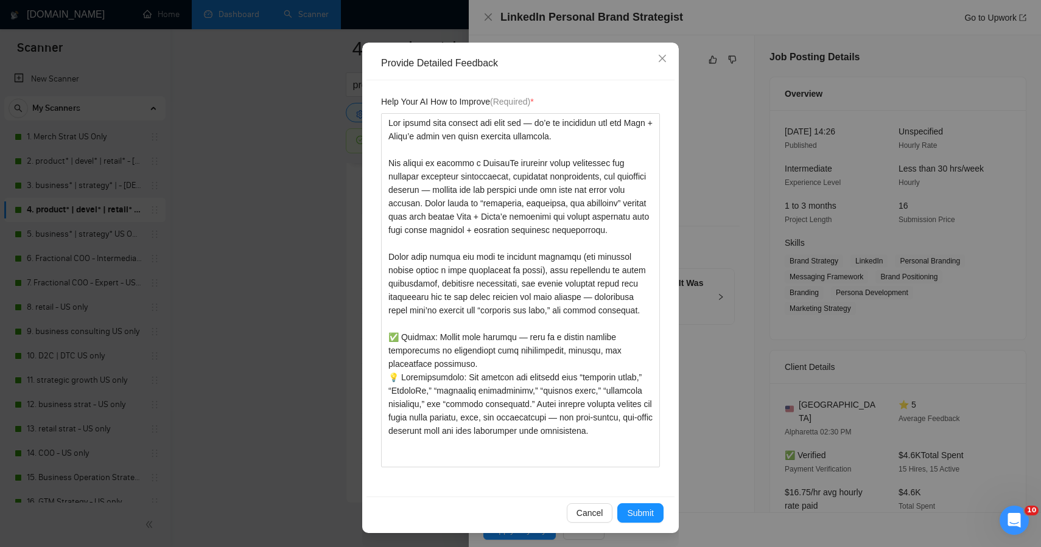
scroll to position [92, 0]
click at [644, 510] on span "Submit" at bounding box center [640, 512] width 27 height 13
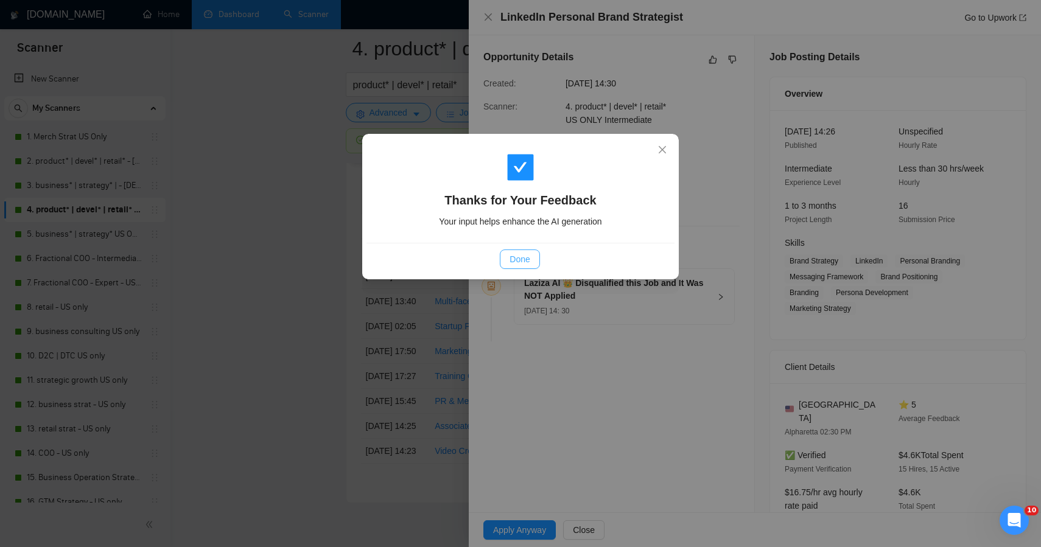
click at [524, 255] on span "Done" at bounding box center [520, 259] width 20 height 13
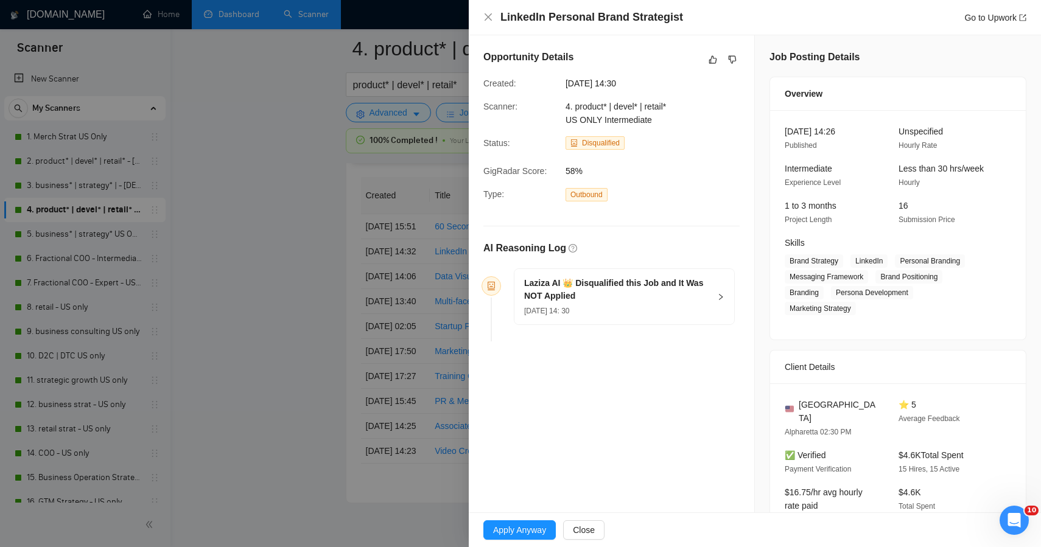
click at [273, 222] on div at bounding box center [520, 273] width 1041 height 547
click at [295, 312] on div at bounding box center [520, 273] width 1041 height 547
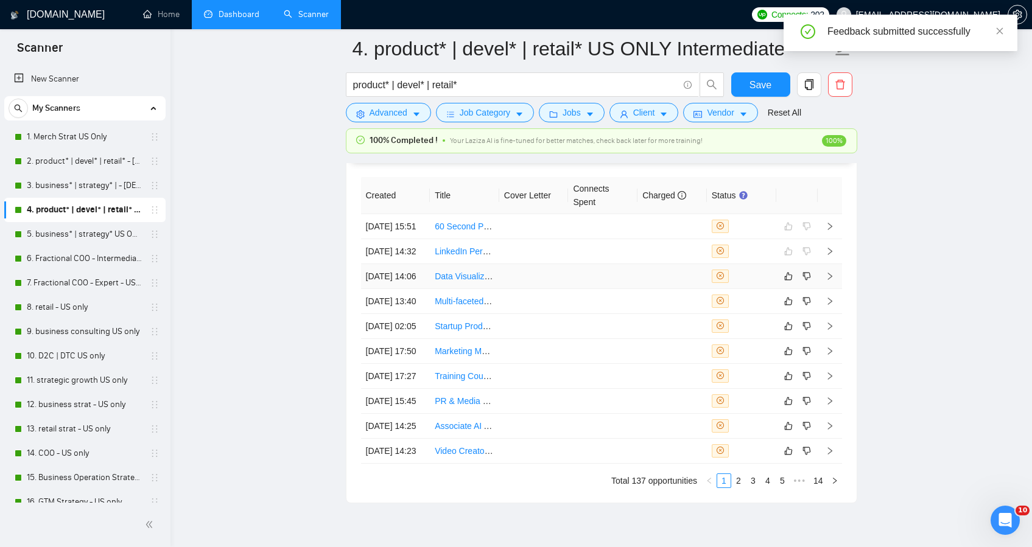
click at [573, 289] on td at bounding box center [602, 276] width 69 height 25
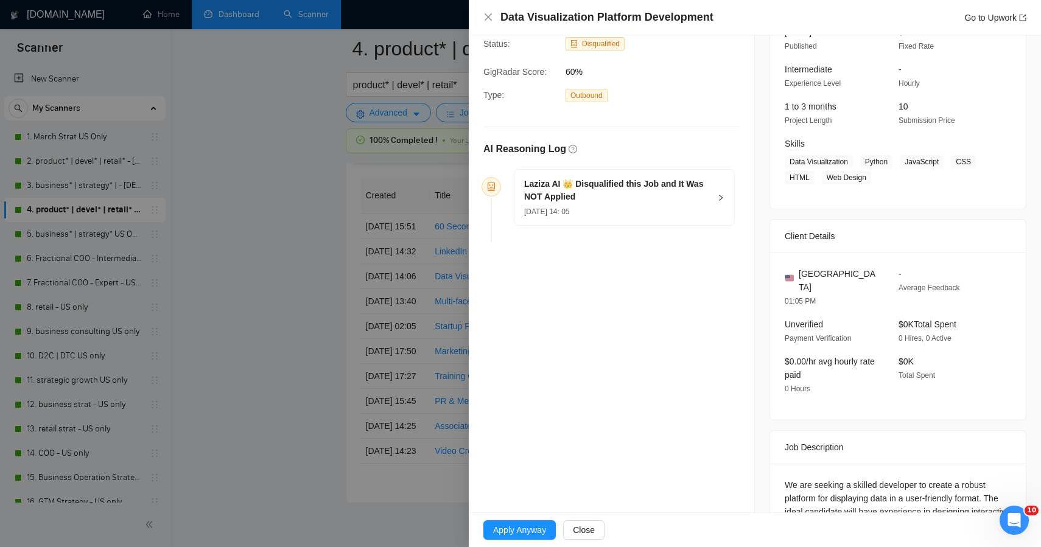
scroll to position [205, 0]
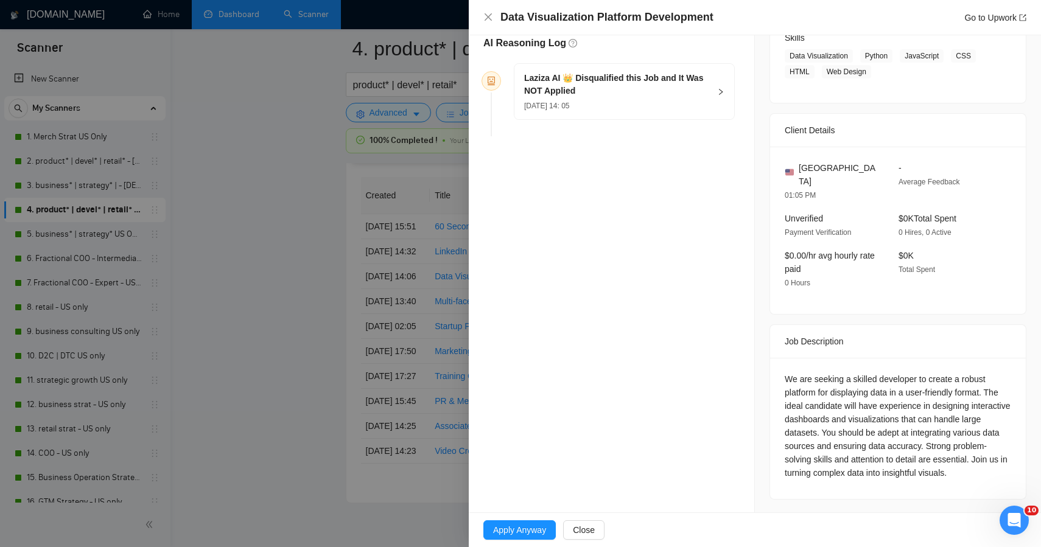
click at [875, 466] on div "We are seeking a skilled developer to create a robust platform for displaying d…" at bounding box center [898, 426] width 227 height 107
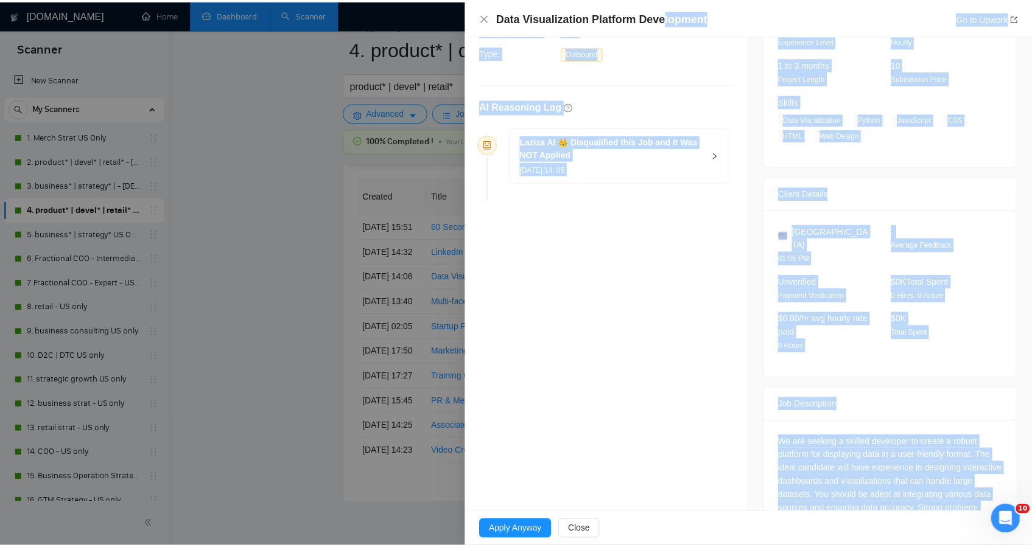
scroll to position [0, 0]
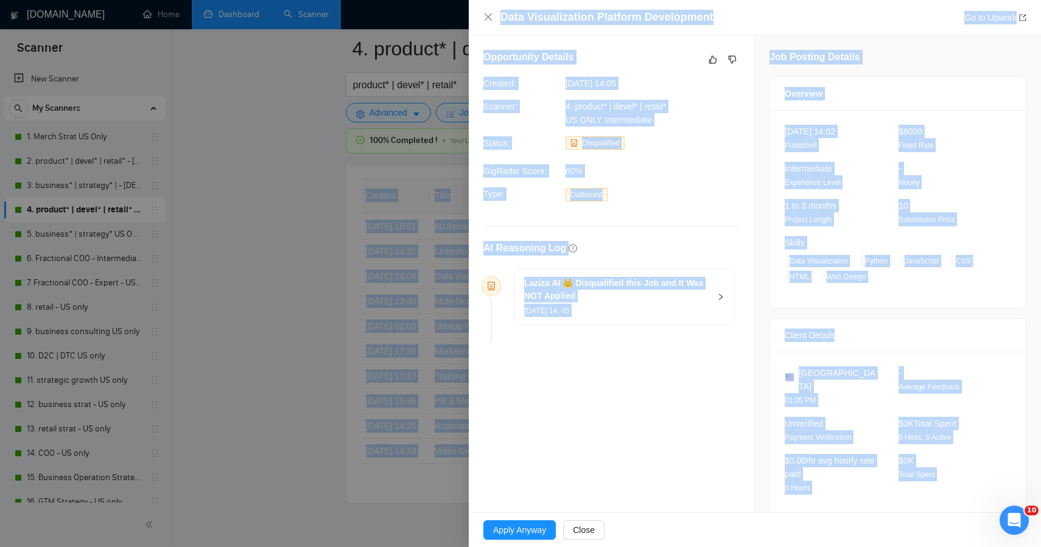
drag, startPoint x: 874, startPoint y: 482, endPoint x: 616, endPoint y: -80, distance: 618.0
click at [709, 59] on icon "like" at bounding box center [713, 60] width 9 height 10
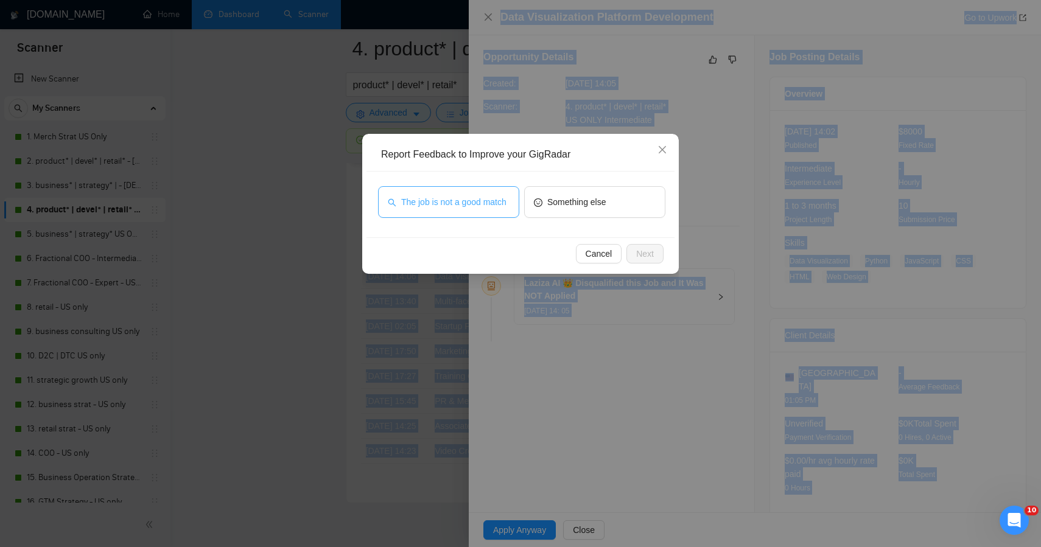
click at [449, 195] on span "The job is not a good match" at bounding box center [453, 201] width 105 height 13
click at [639, 258] on span "Next" at bounding box center [645, 253] width 18 height 13
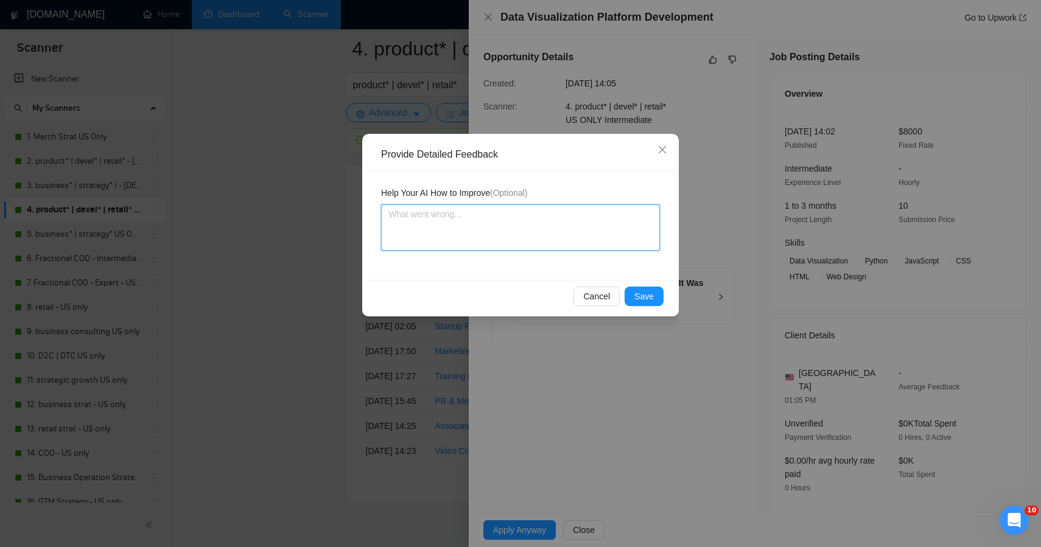
click at [497, 245] on textarea at bounding box center [520, 228] width 279 height 46
paste textarea "Verdict: Correct disqualification. 💡 Recommendation: Continue filtering out lis…"
type textarea "Verdict: Correct disqualification. 💡 Recommendation: Continue filtering out lis…"
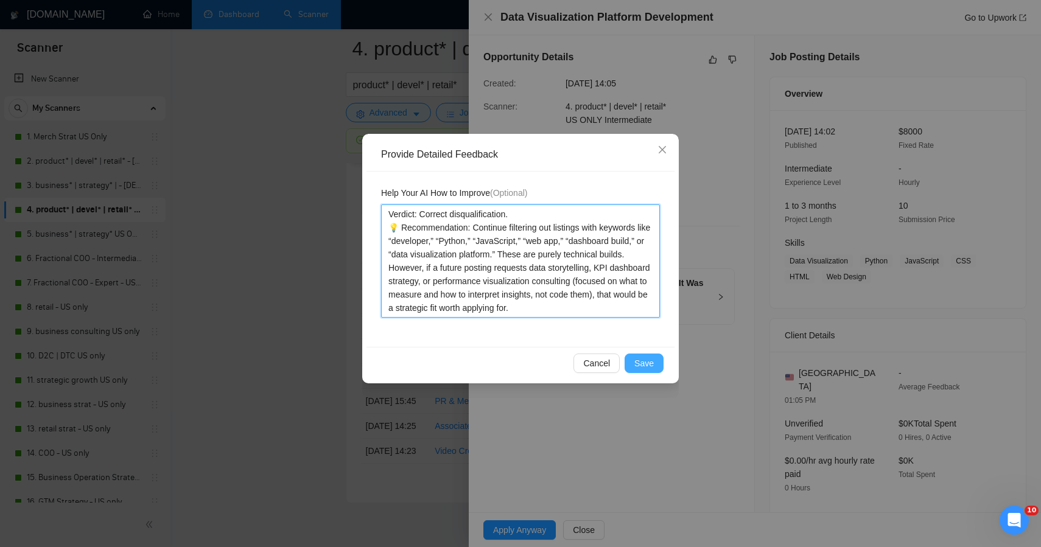
type textarea "Verdict: Correct disqualification. 💡 Recommendation: Continue filtering out lis…"
click at [650, 365] on span "Save" at bounding box center [644, 363] width 19 height 13
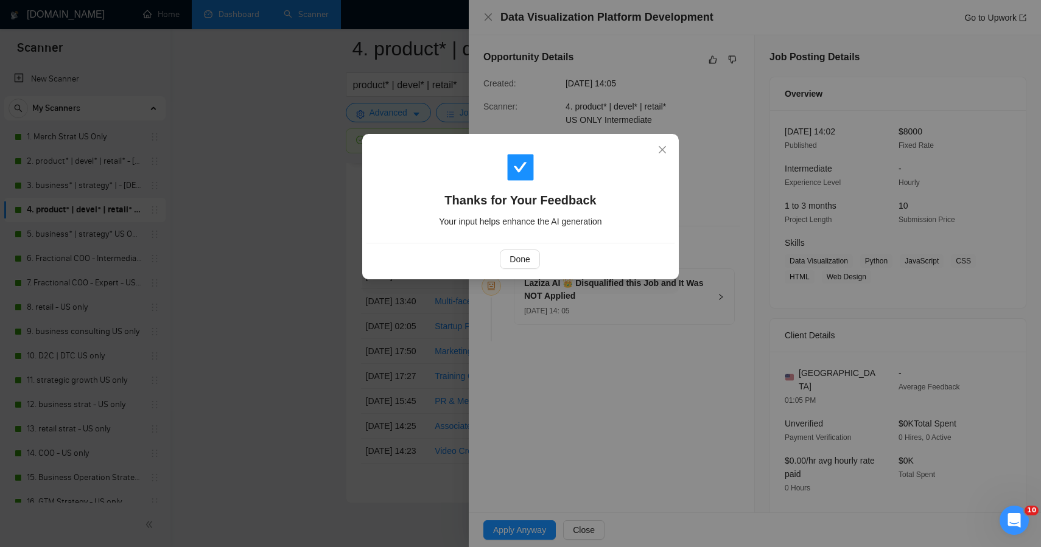
click at [540, 247] on div "Done" at bounding box center [521, 259] width 308 height 32
click at [524, 253] on span "Done" at bounding box center [520, 259] width 20 height 13
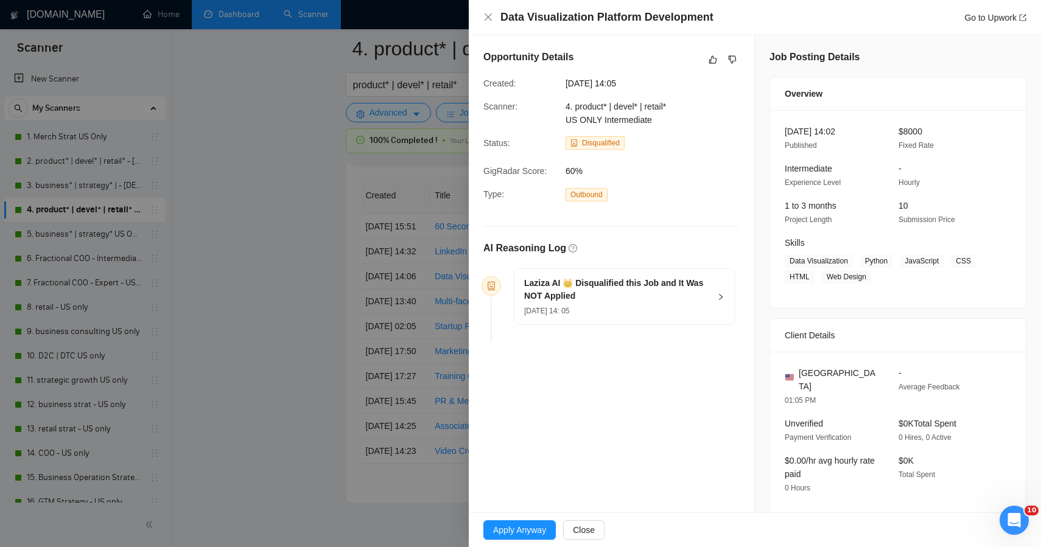
click at [256, 267] on div at bounding box center [520, 273] width 1041 height 547
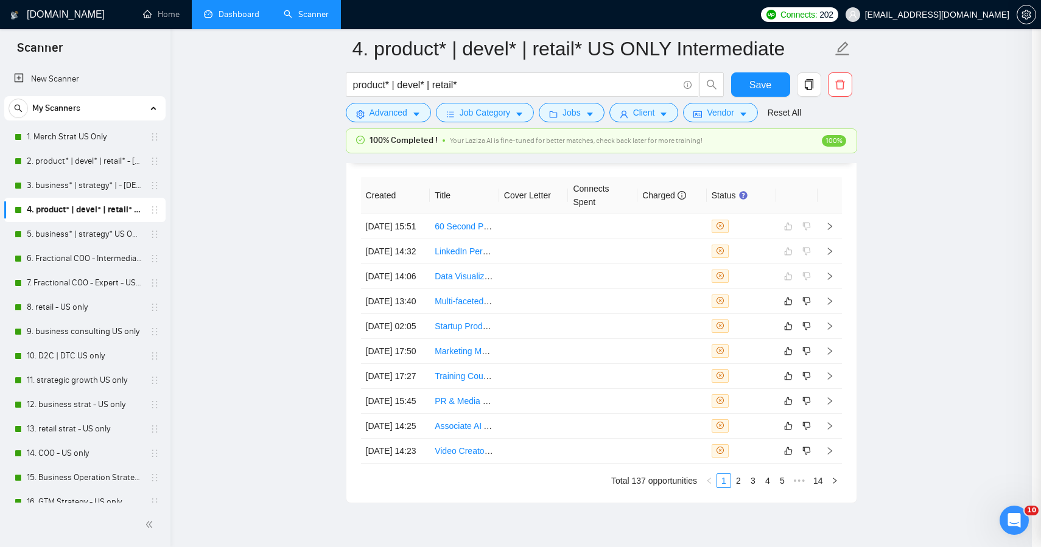
click at [256, 267] on div at bounding box center [520, 273] width 1041 height 547
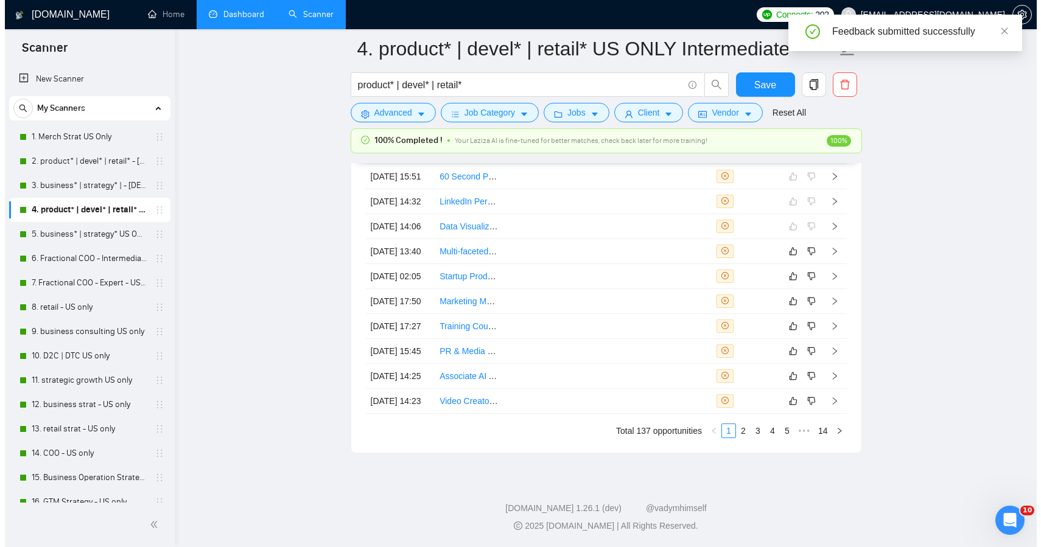
scroll to position [6918, 0]
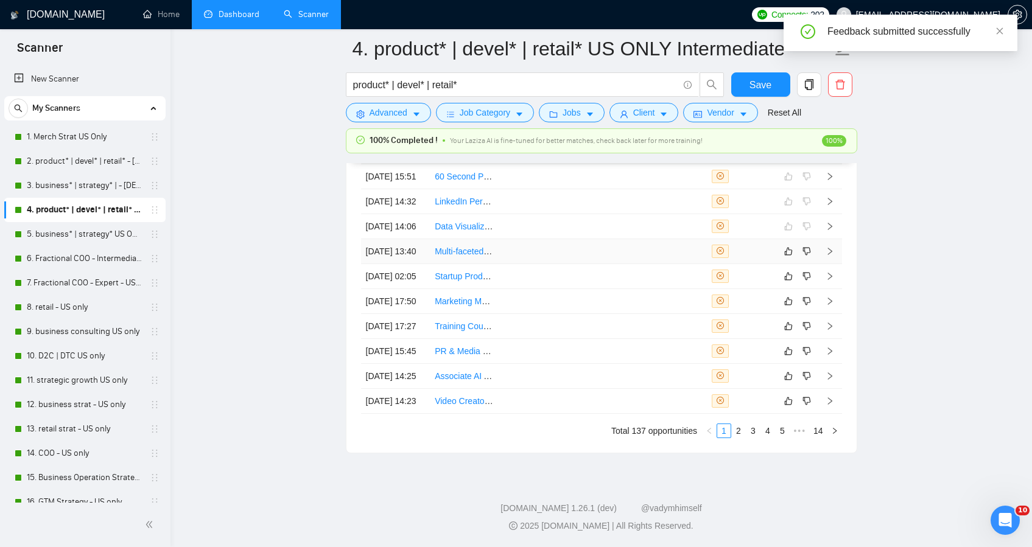
click at [554, 239] on td at bounding box center [533, 251] width 69 height 25
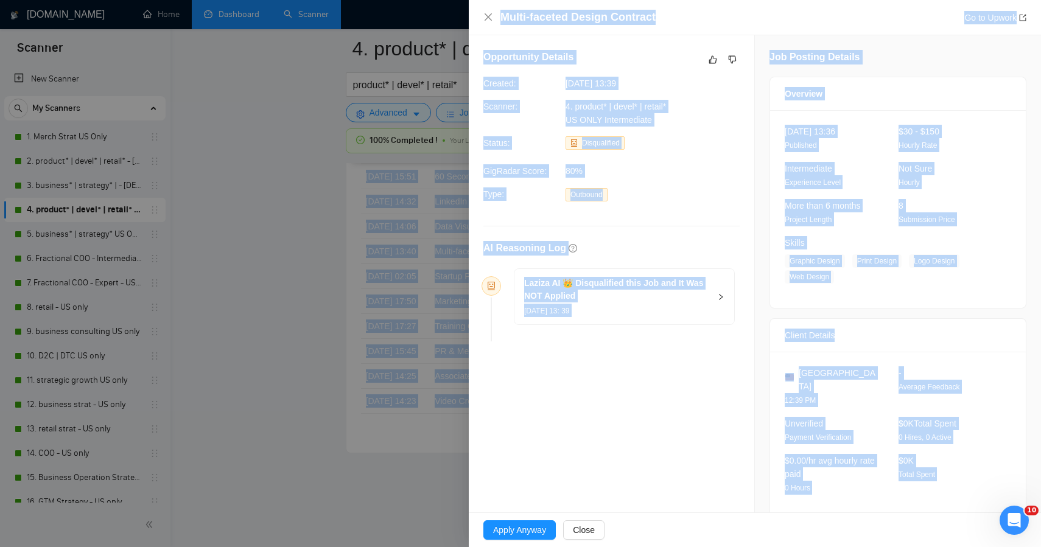
drag, startPoint x: 935, startPoint y: 480, endPoint x: 773, endPoint y: -80, distance: 583.3
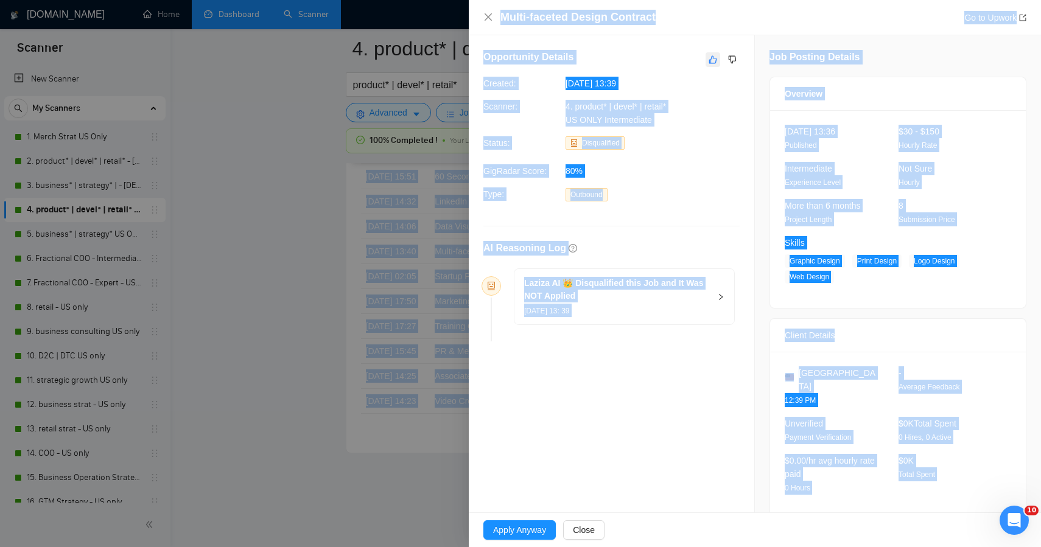
click at [706, 58] on button "button" at bounding box center [713, 59] width 15 height 15
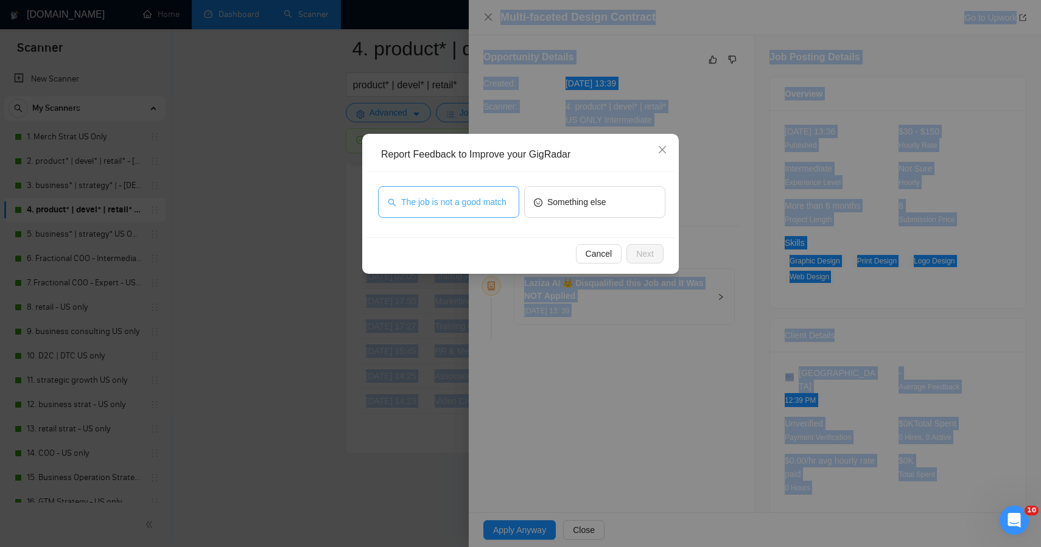
click at [492, 200] on span "The job is not a good match" at bounding box center [453, 201] width 105 height 13
click at [650, 255] on span "Next" at bounding box center [645, 253] width 18 height 13
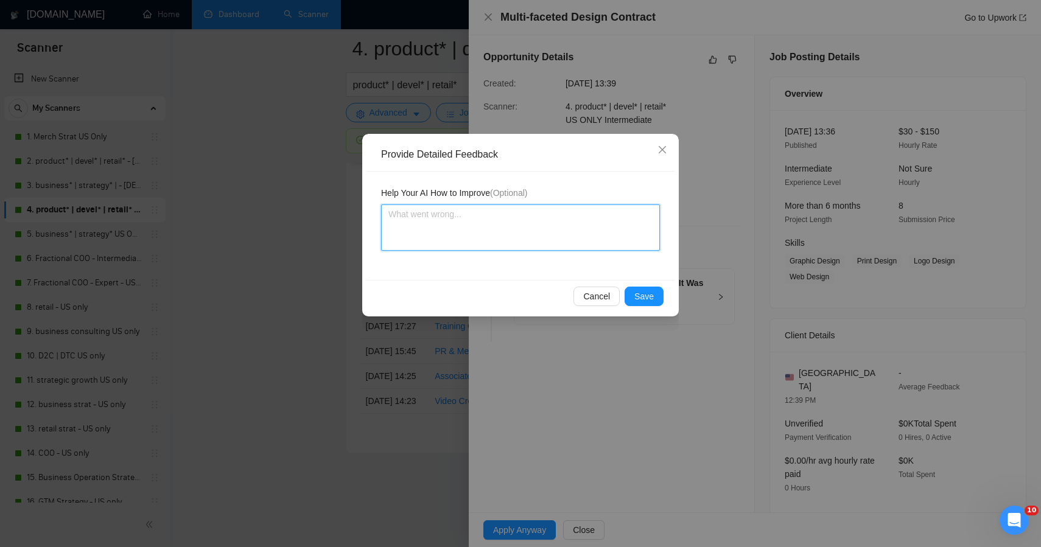
click at [441, 227] on textarea at bounding box center [520, 228] width 279 height 46
paste textarea "The client is looking for someone to handle hands-on design execution (flyers, …"
type textarea "The client is looking for someone to handle hands-on design execution (flyers, …"
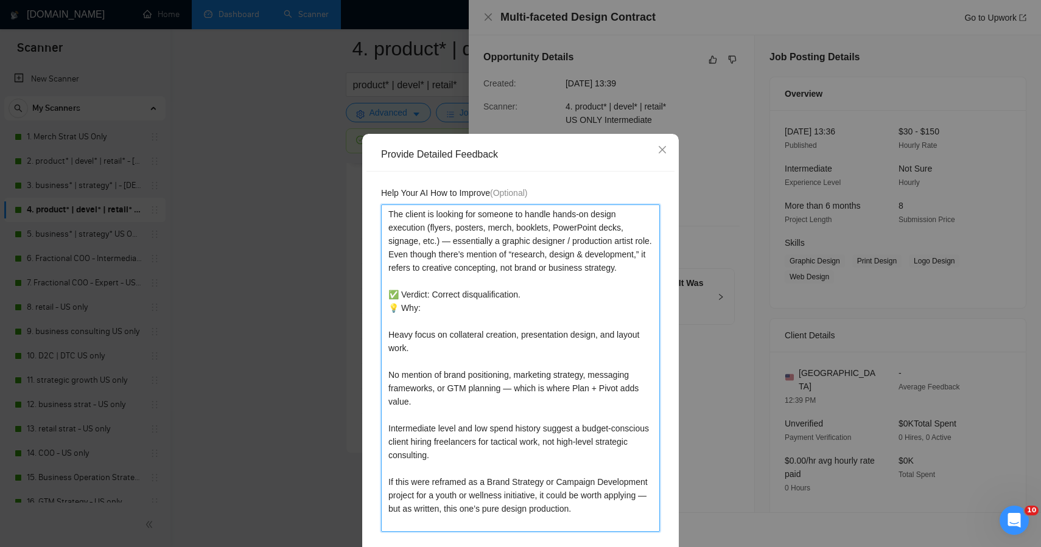
type textarea "The client is looking for someone to handle hands-on design execution (flyers, …"
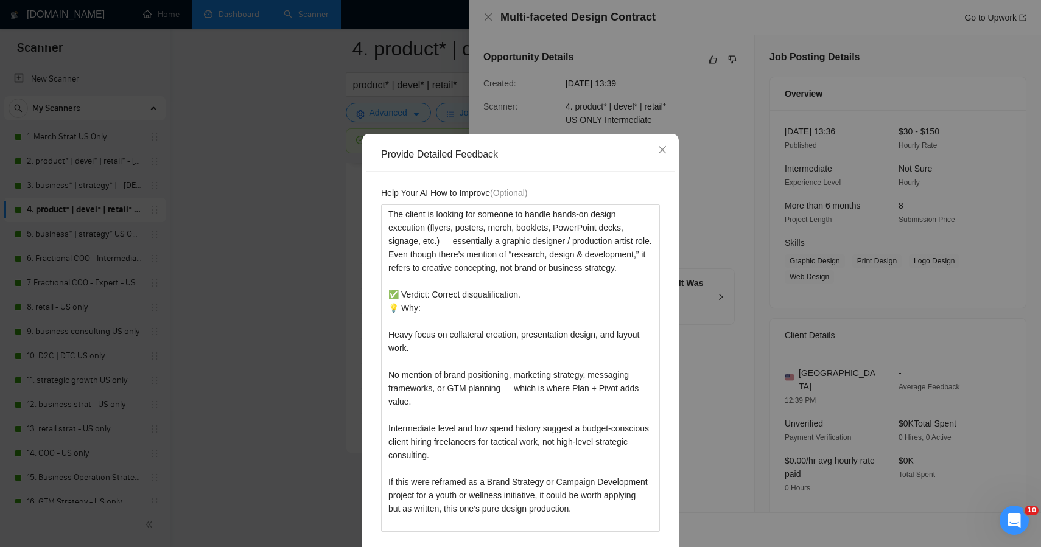
click at [668, 455] on div "Help Your AI How to Improve (Optional) The client is looking for someone to han…" at bounding box center [521, 367] width 308 height 390
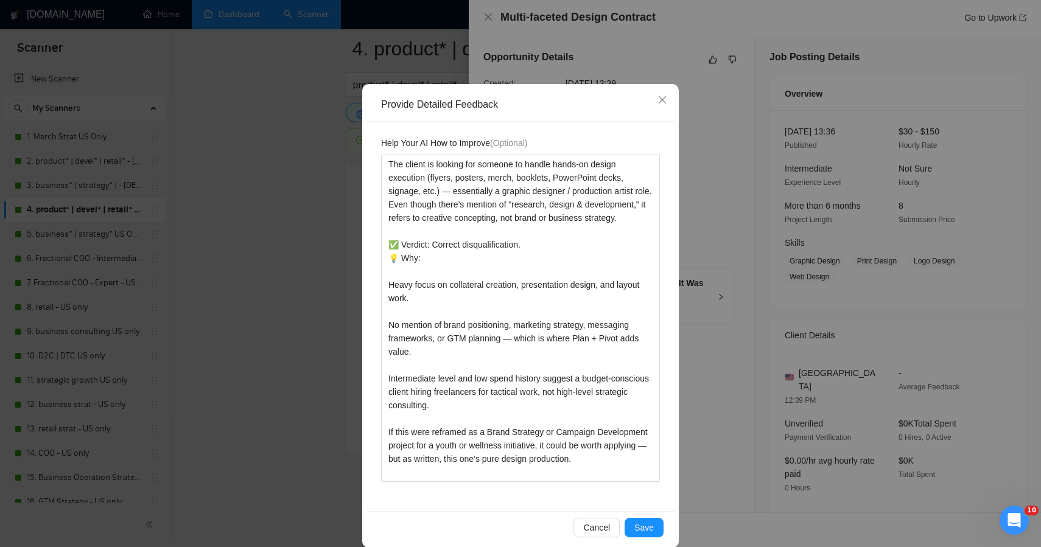
scroll to position [65, 0]
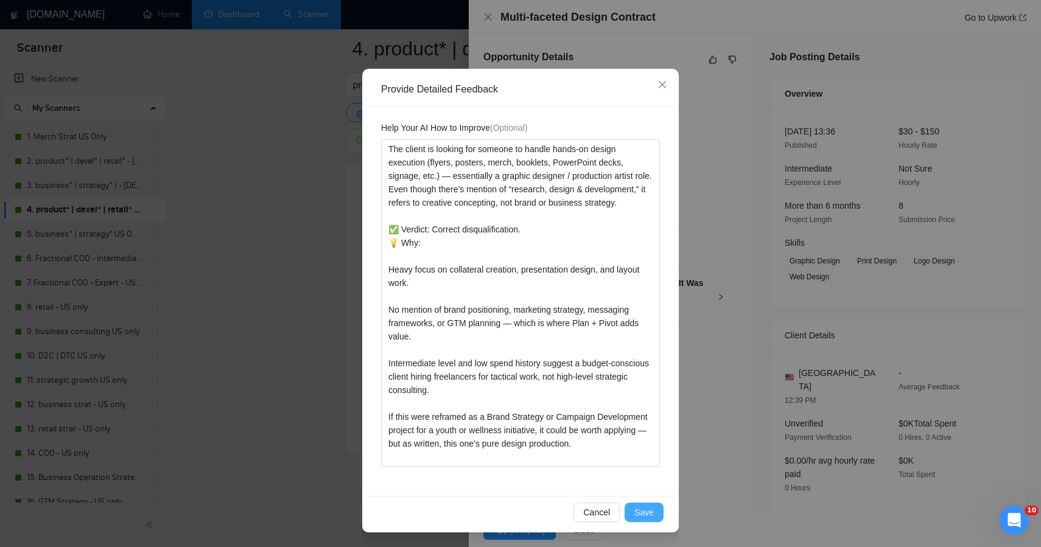
click at [645, 514] on span "Save" at bounding box center [644, 512] width 19 height 13
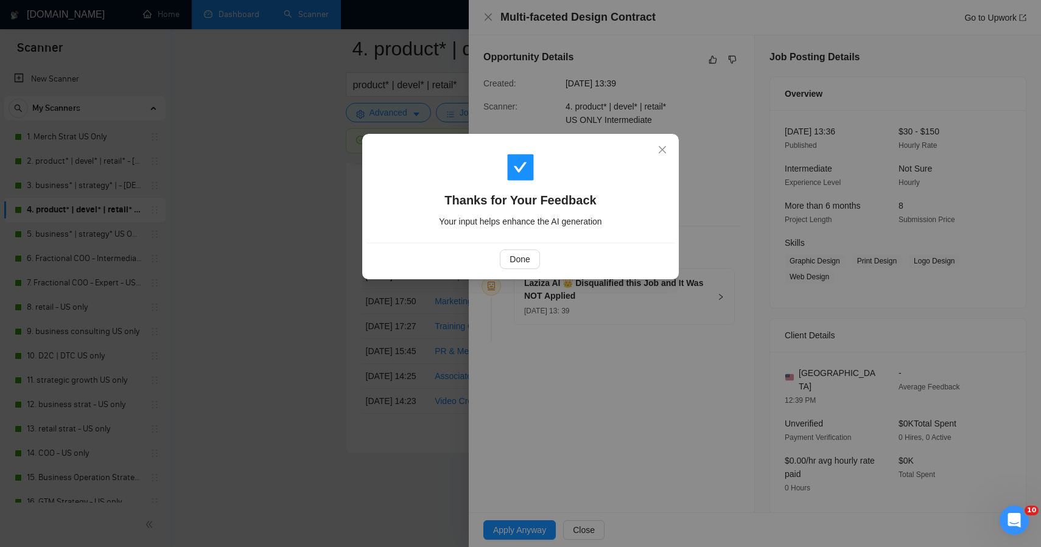
click at [521, 272] on div "Done" at bounding box center [521, 259] width 308 height 32
click at [521, 253] on span "Done" at bounding box center [520, 259] width 20 height 13
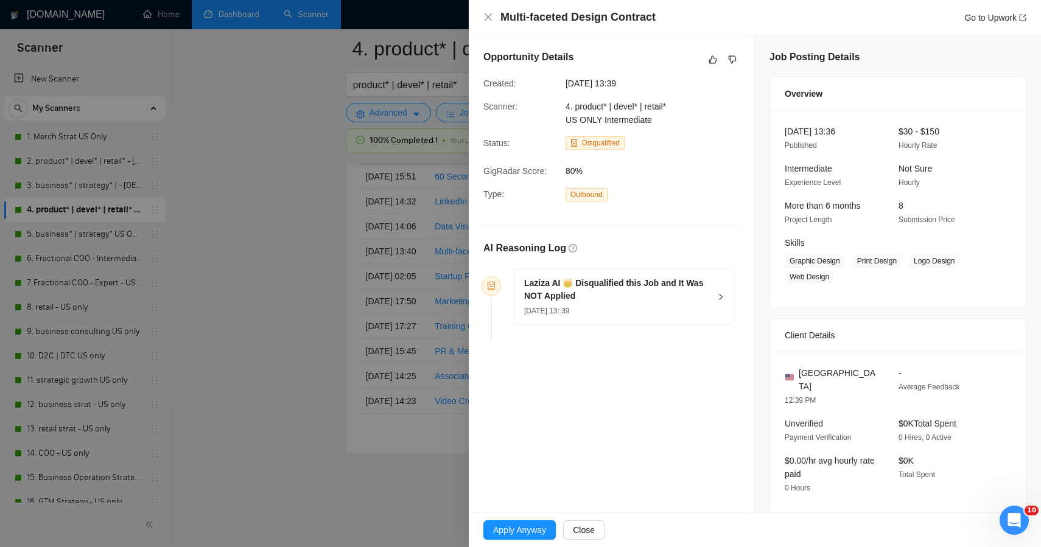
click at [304, 275] on div at bounding box center [520, 273] width 1041 height 547
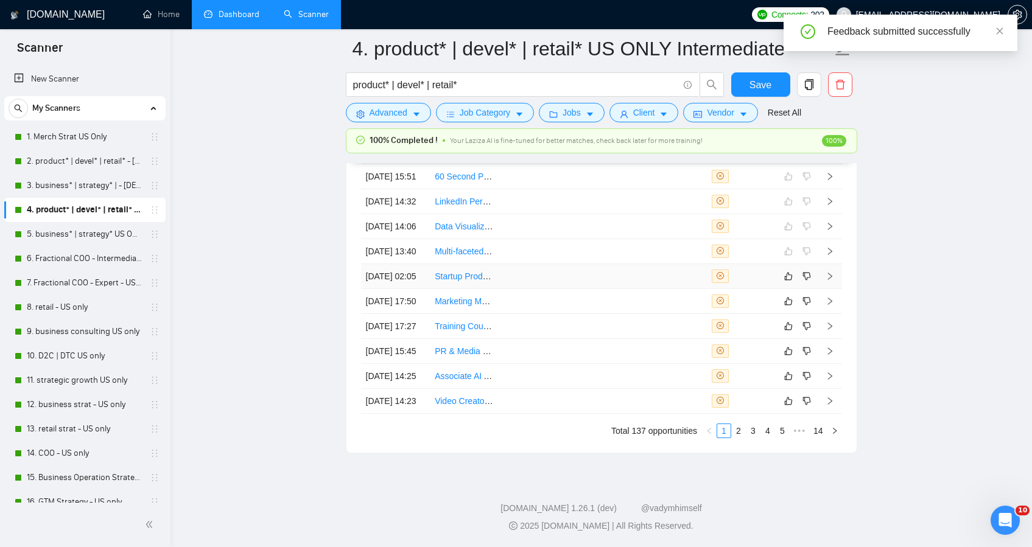
click at [606, 264] on td at bounding box center [602, 276] width 69 height 25
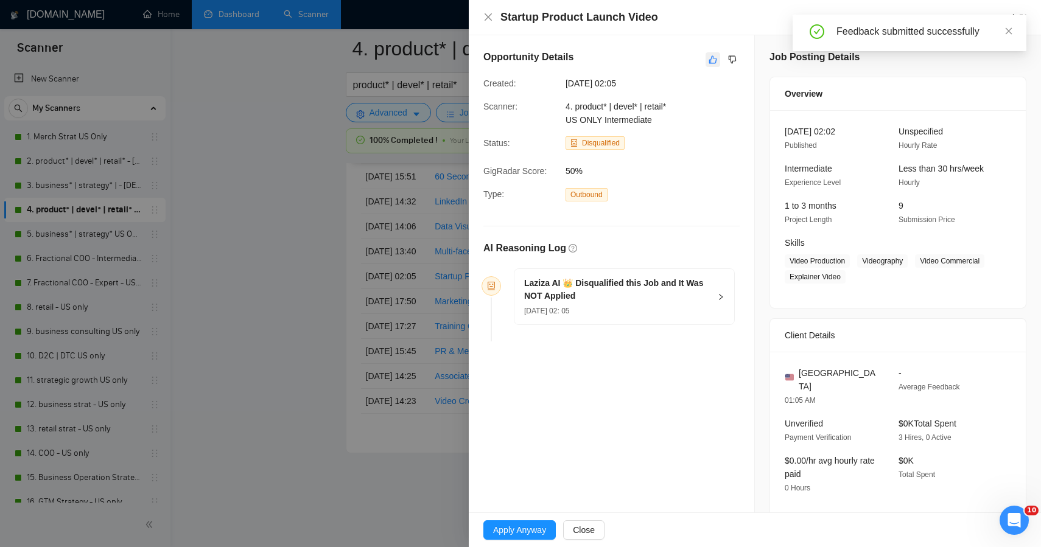
click at [709, 58] on icon "like" at bounding box center [713, 60] width 8 height 8
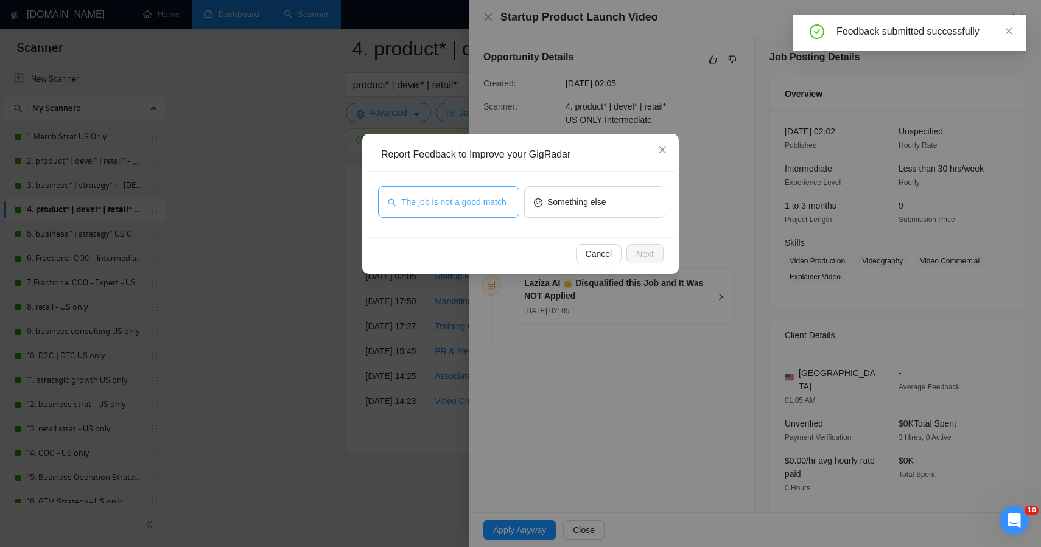
click at [493, 209] on span "The job is not a good match" at bounding box center [453, 201] width 105 height 13
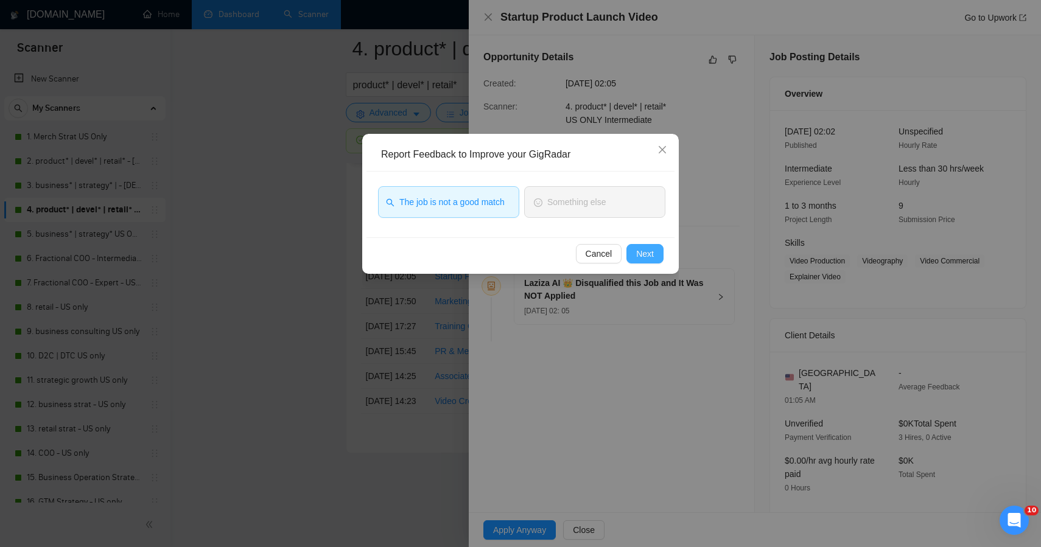
click at [636, 259] on span "Next" at bounding box center [645, 253] width 18 height 13
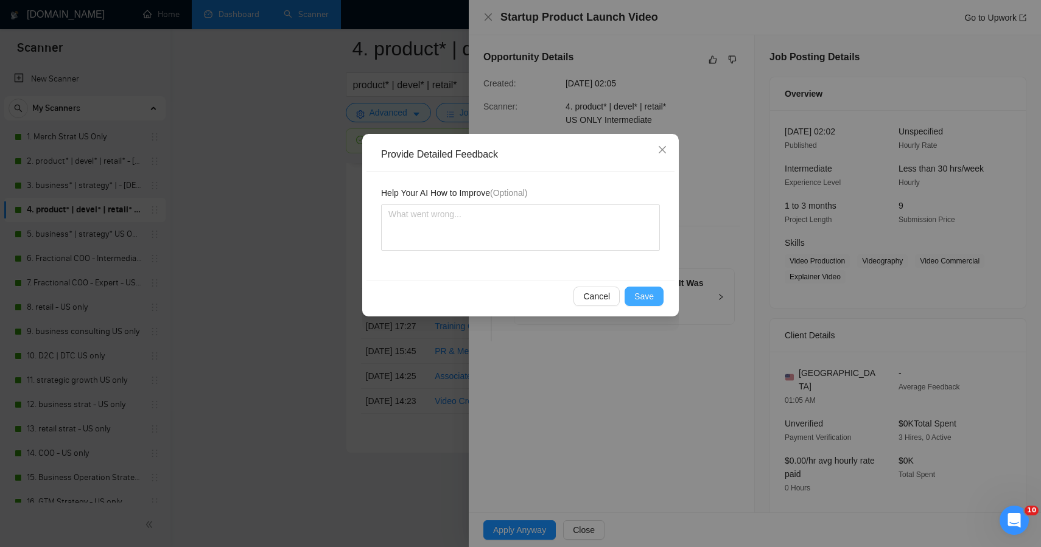
click at [639, 304] on button "Save" at bounding box center [644, 296] width 39 height 19
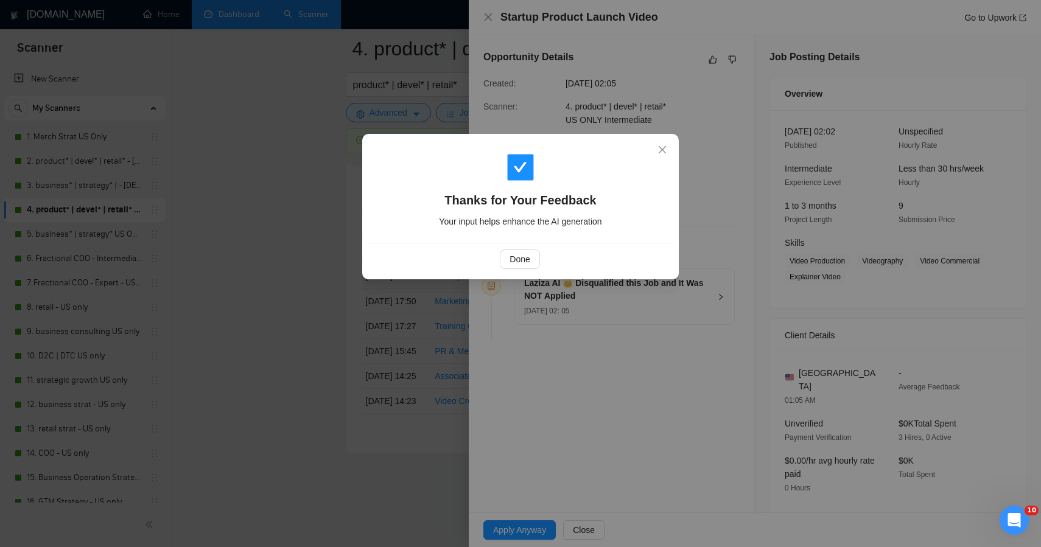
click at [294, 318] on div "Thanks for Your Feedback Your input helps enhance the AI generation Done" at bounding box center [520, 273] width 1041 height 547
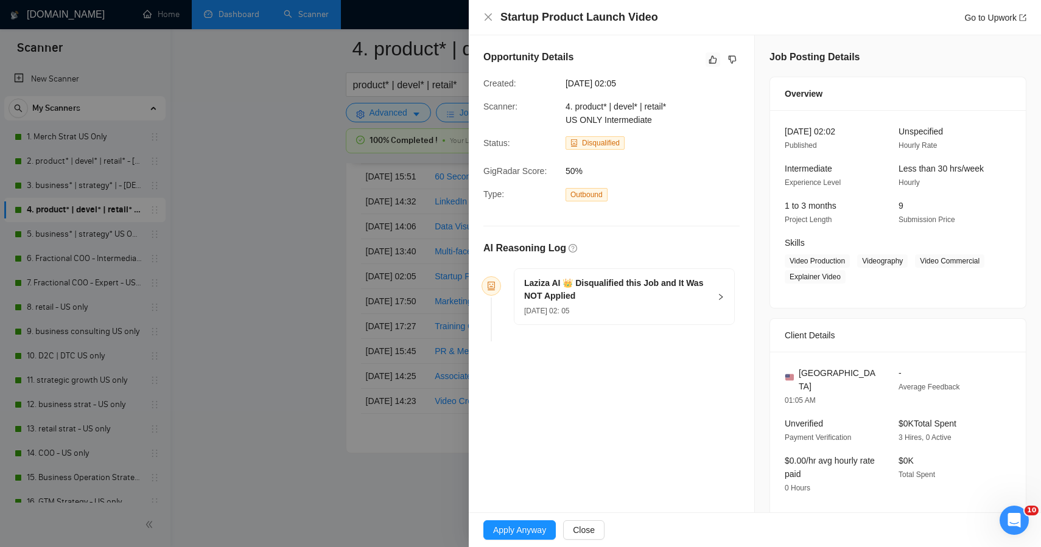
click at [294, 318] on div at bounding box center [520, 273] width 1041 height 547
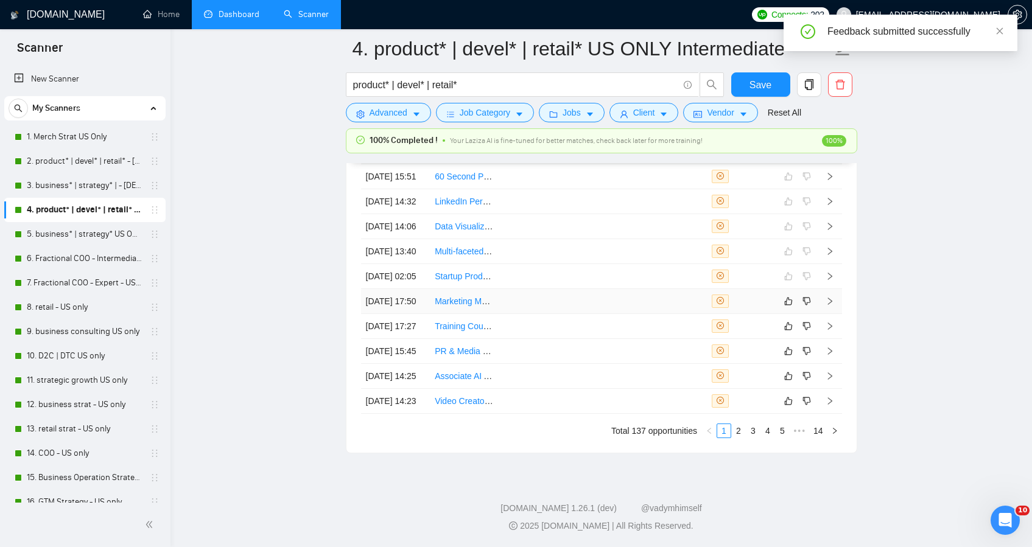
click at [515, 289] on td at bounding box center [533, 301] width 69 height 25
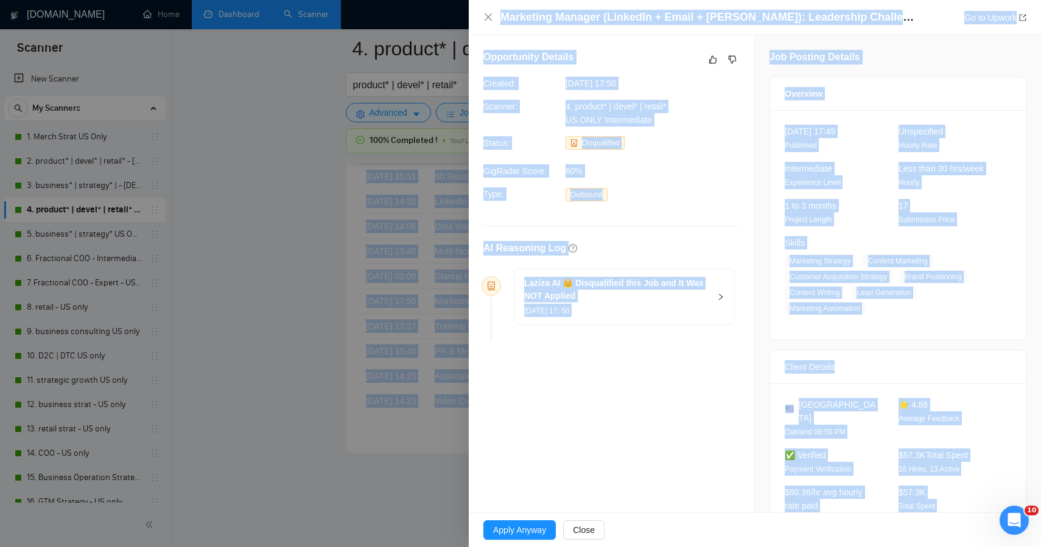
drag, startPoint x: 982, startPoint y: 481, endPoint x: 866, endPoint y: -80, distance: 572.6
click at [712, 61] on icon "like" at bounding box center [713, 60] width 9 height 10
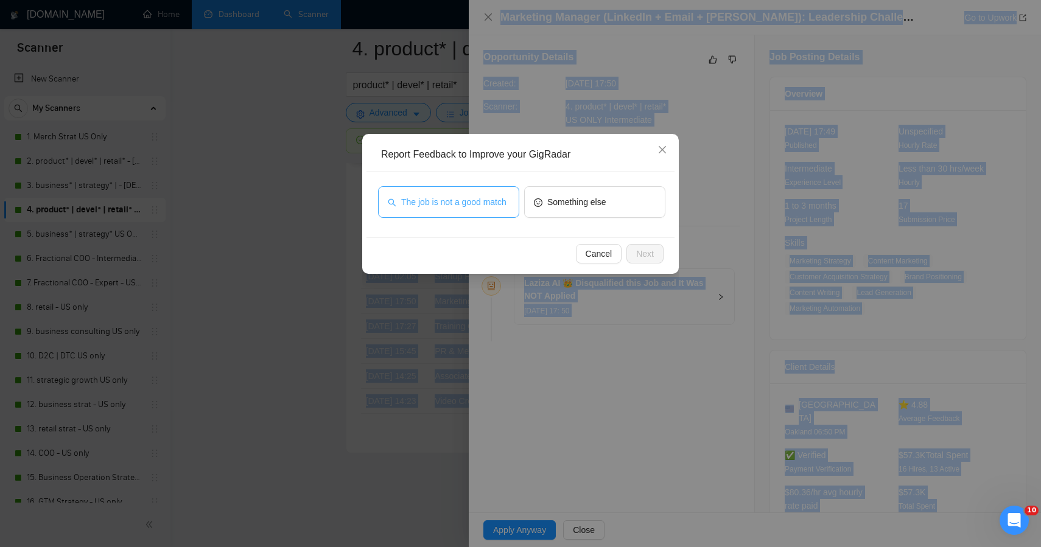
click at [493, 199] on span "The job is not a good match" at bounding box center [453, 201] width 105 height 13
click at [651, 253] on span "Next" at bounding box center [645, 253] width 18 height 13
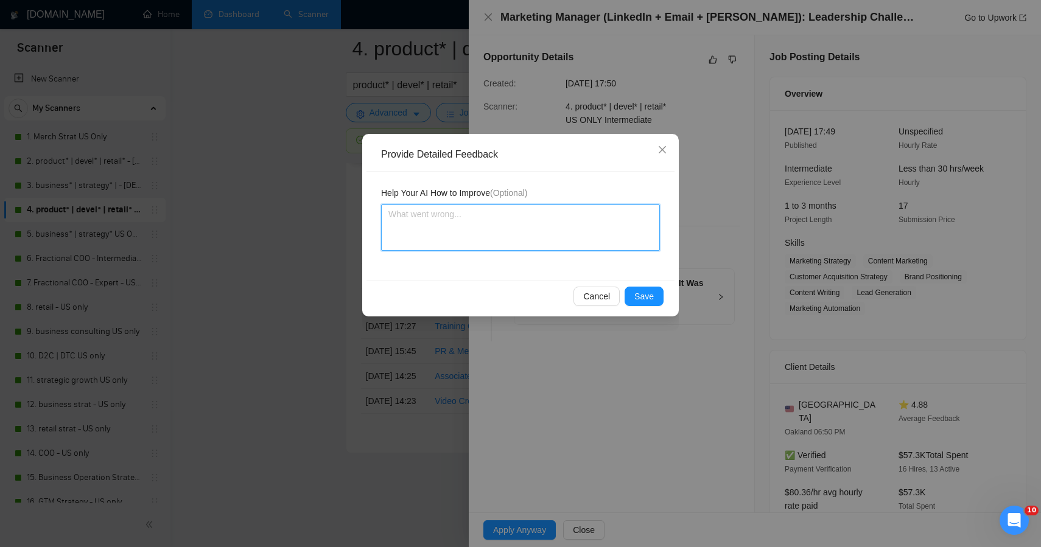
click at [513, 239] on textarea at bounding box center [520, 228] width 279 height 46
paste textarea "This posting is a strong conceptual match for Plan + Pivot but operationally ou…"
type textarea "This posting is a strong conceptual match for Plan + Pivot but operationally ou…"
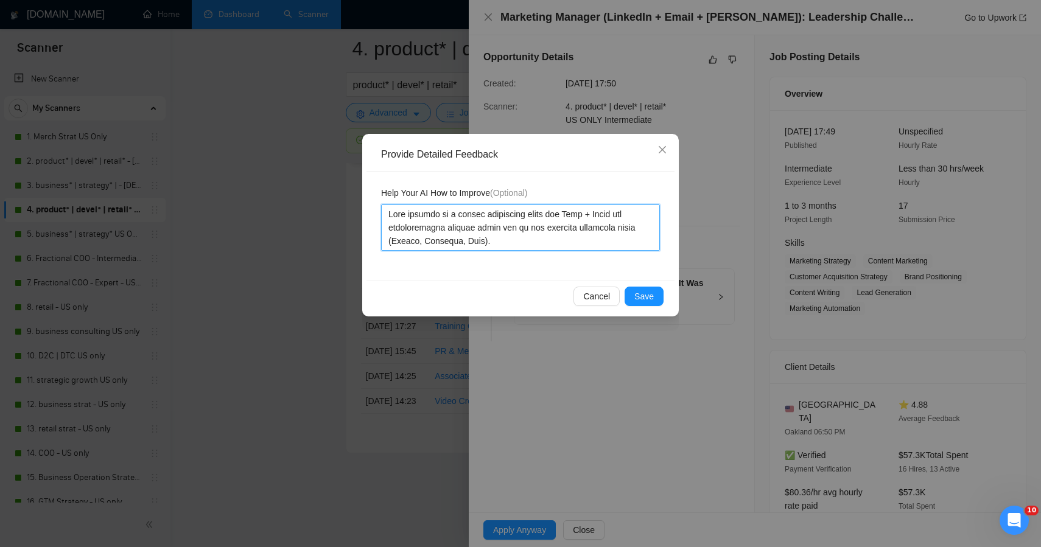
scroll to position [33, 0]
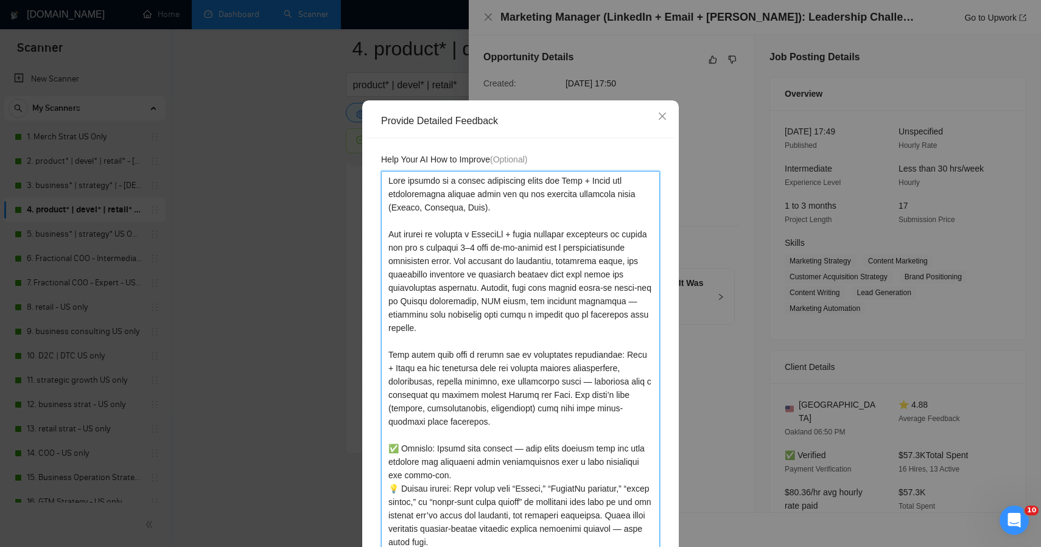
click at [652, 449] on textarea at bounding box center [520, 361] width 279 height 381
type textarea "This posting is a strong conceptual match for Plan + Pivot but operationally ou…"
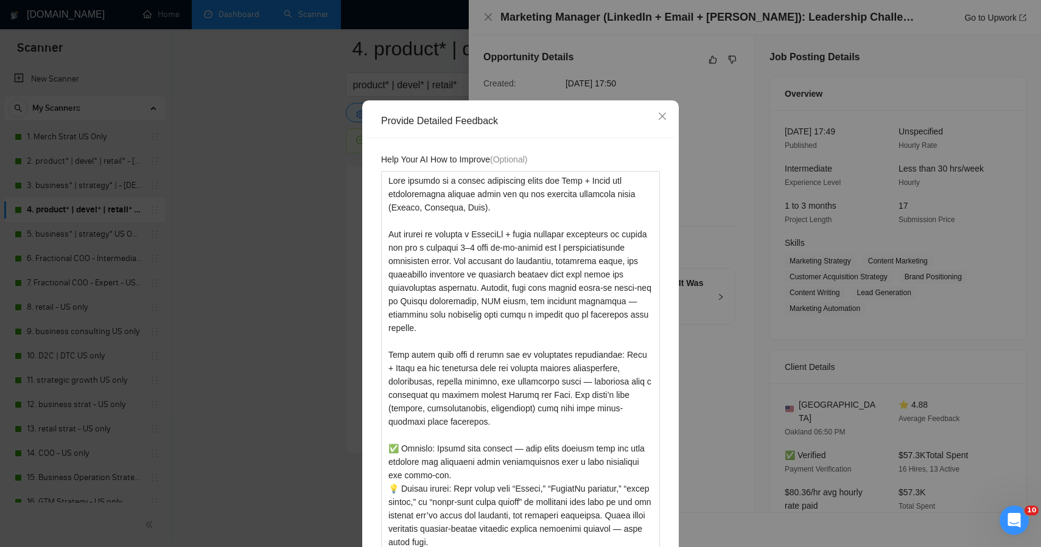
click at [659, 446] on div "Help Your AI How to Improve (Optional)" at bounding box center [521, 359] width 308 height 443
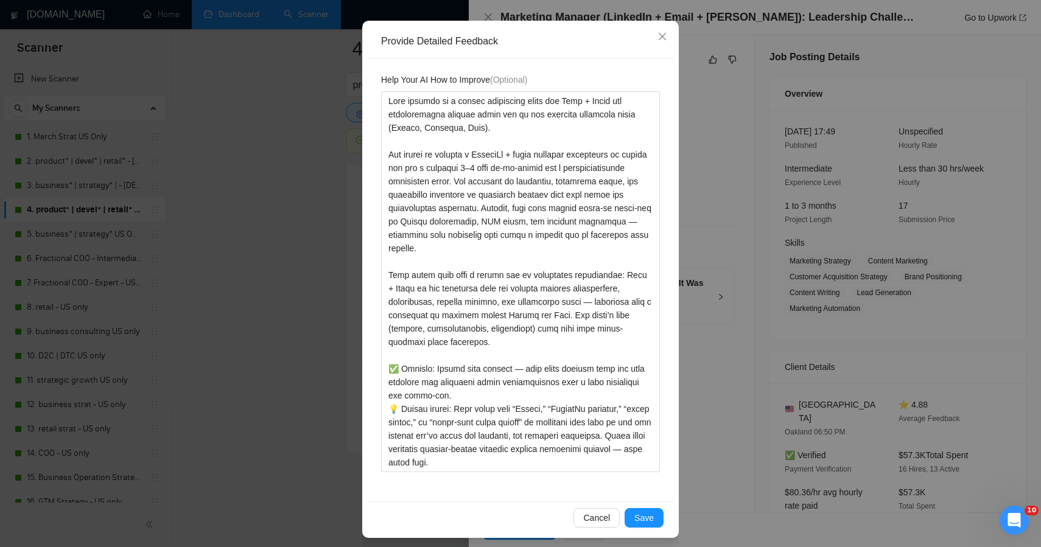
scroll to position [119, 0]
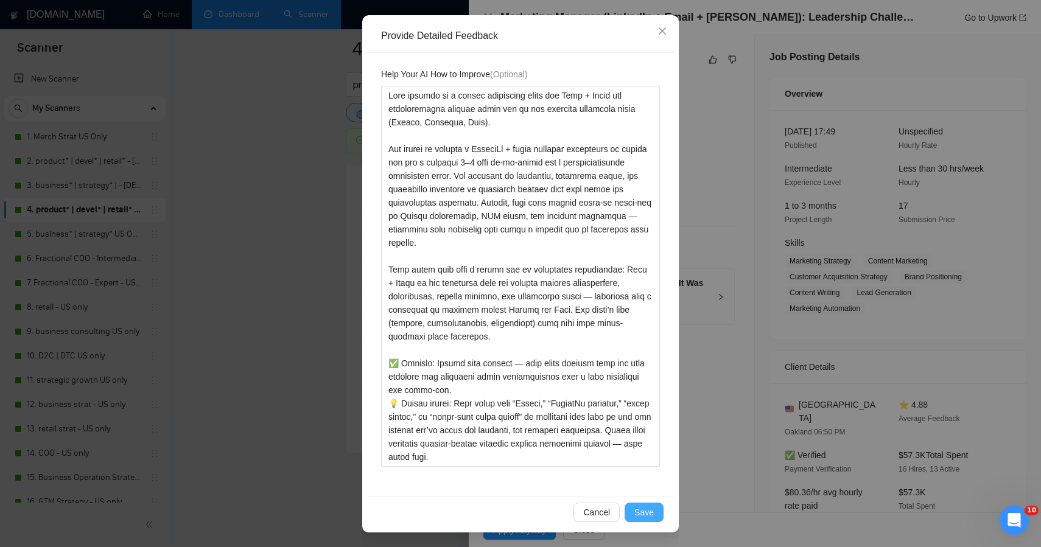
click at [644, 512] on span "Save" at bounding box center [644, 512] width 19 height 13
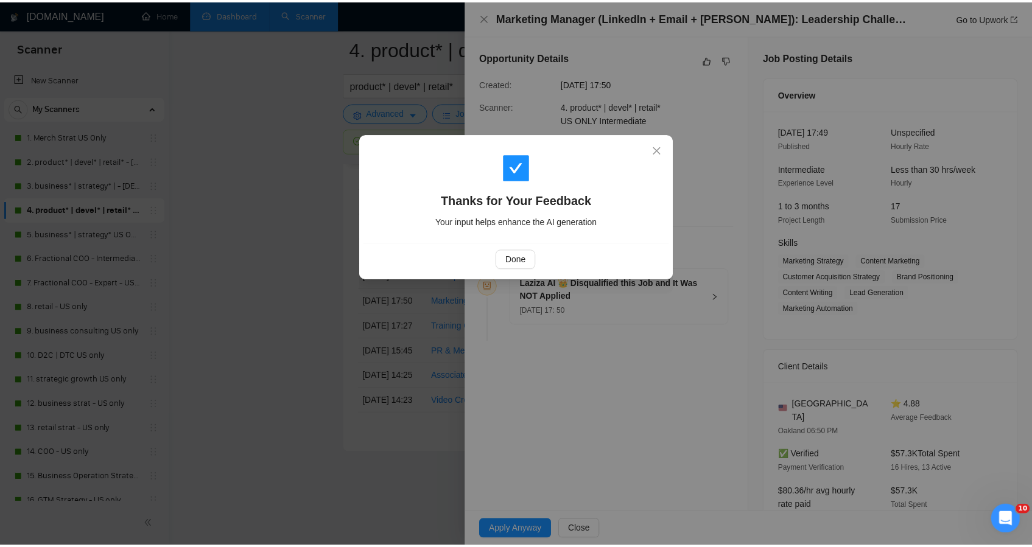
scroll to position [0, 0]
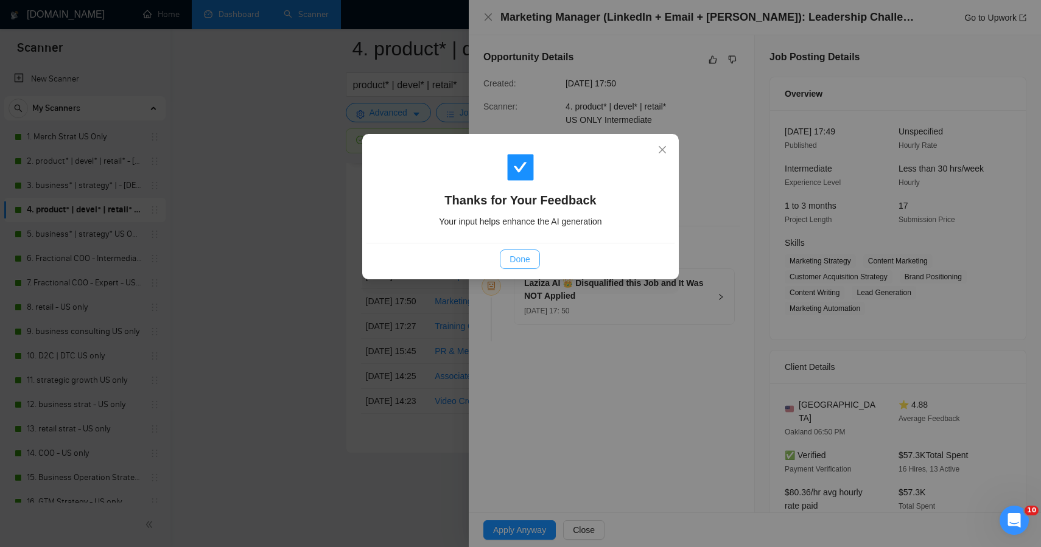
click at [523, 264] on span "Done" at bounding box center [520, 259] width 20 height 13
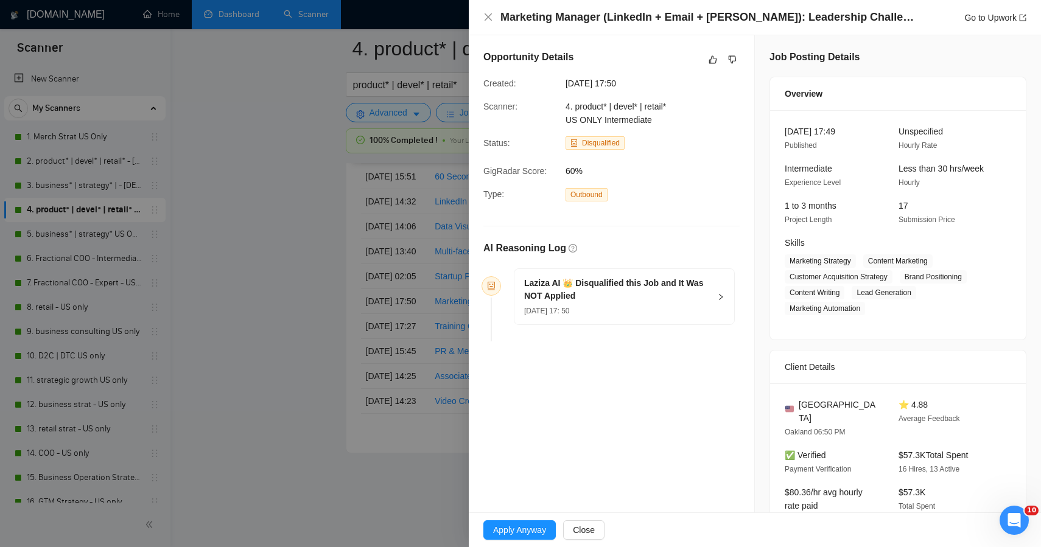
click at [269, 270] on div at bounding box center [520, 273] width 1041 height 547
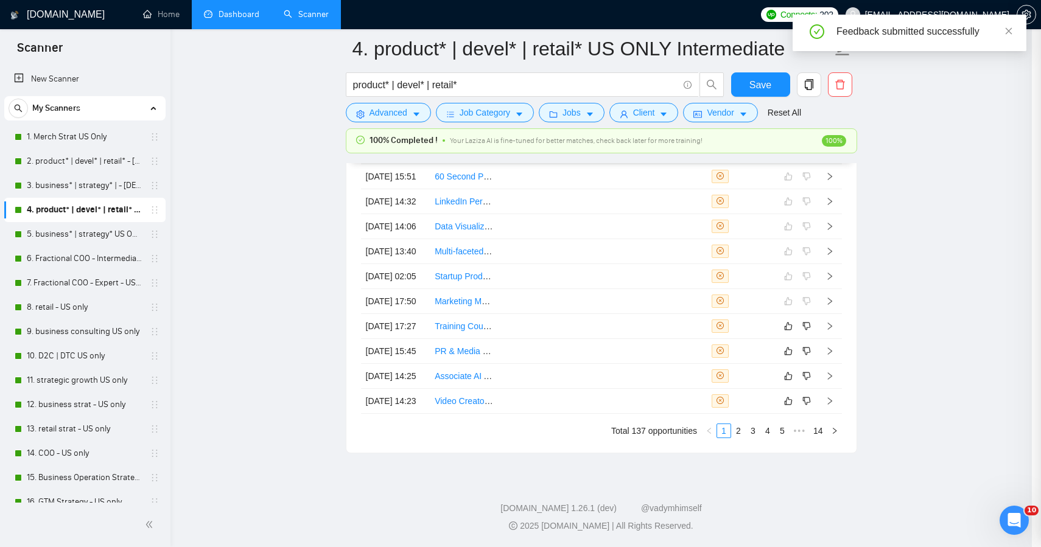
click at [269, 270] on div at bounding box center [520, 273] width 1041 height 547
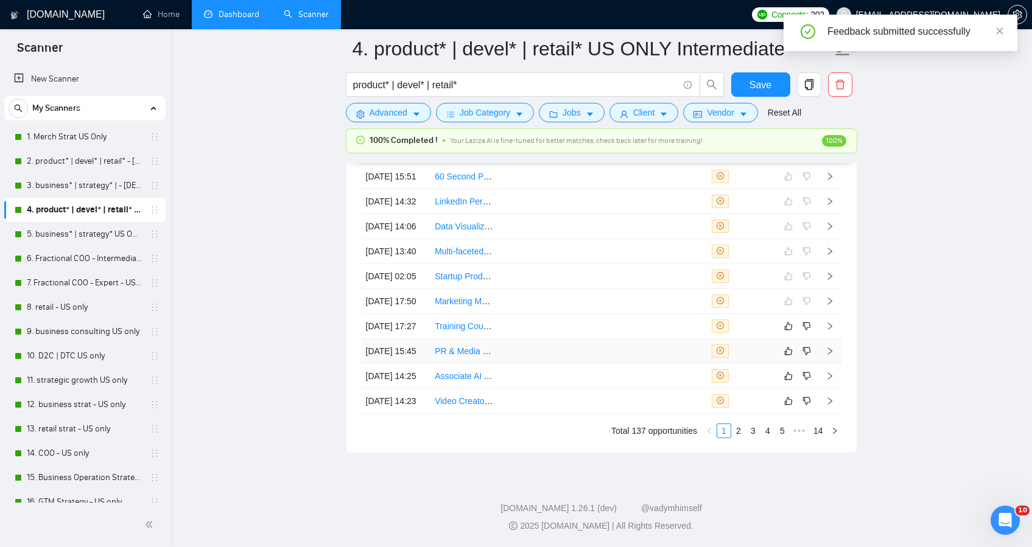
click at [598, 339] on td at bounding box center [602, 351] width 69 height 25
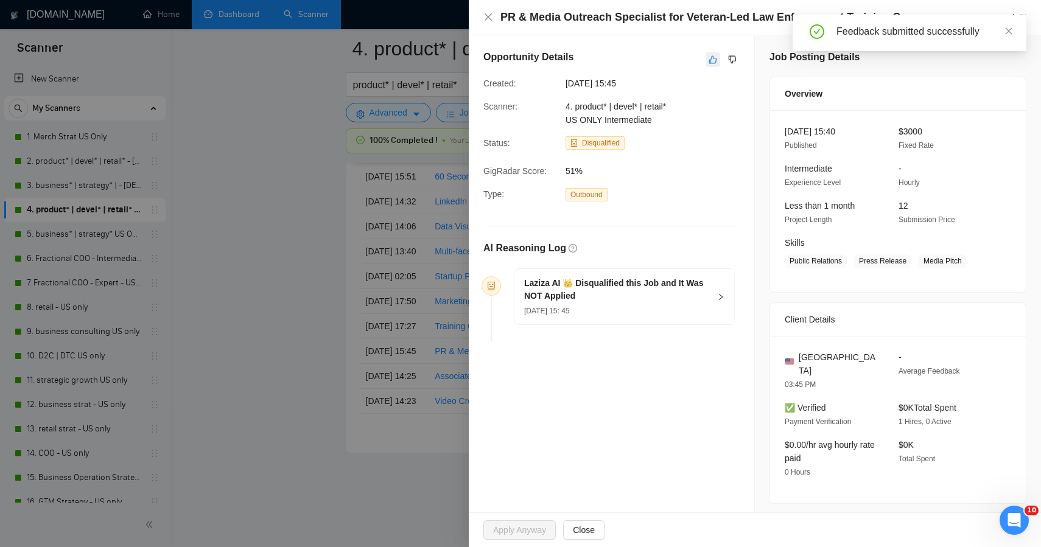
click at [706, 65] on button "button" at bounding box center [713, 59] width 15 height 15
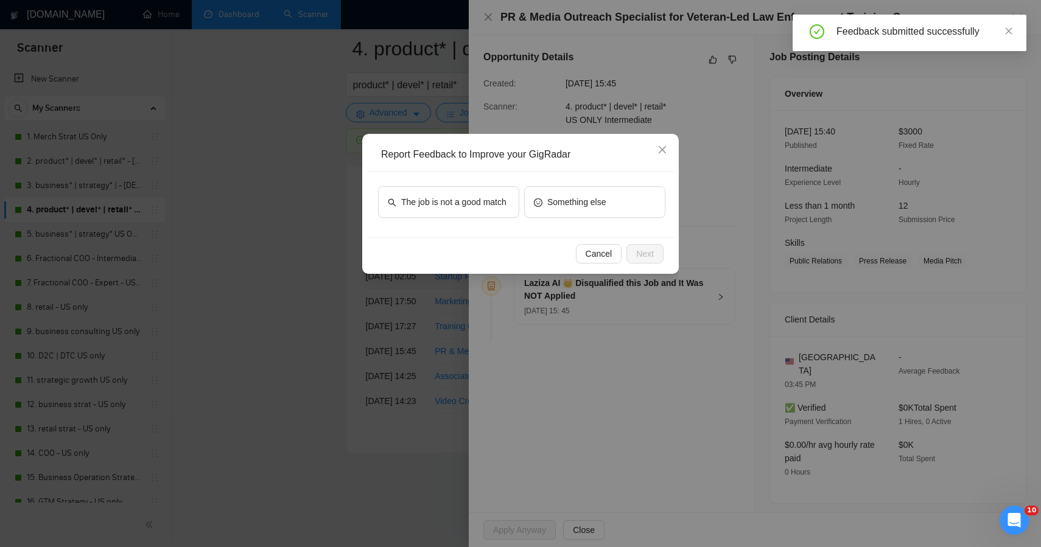
click at [429, 230] on div "The job is not a good match Something else" at bounding box center [521, 205] width 308 height 66
click at [442, 209] on span "The job is not a good match" at bounding box center [453, 201] width 105 height 13
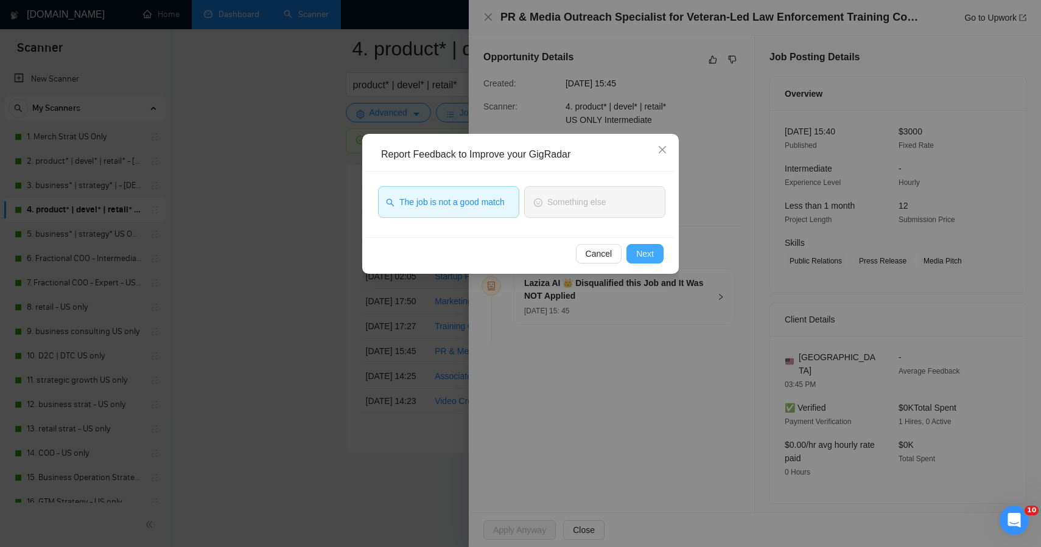
click at [647, 254] on span "Next" at bounding box center [645, 253] width 18 height 13
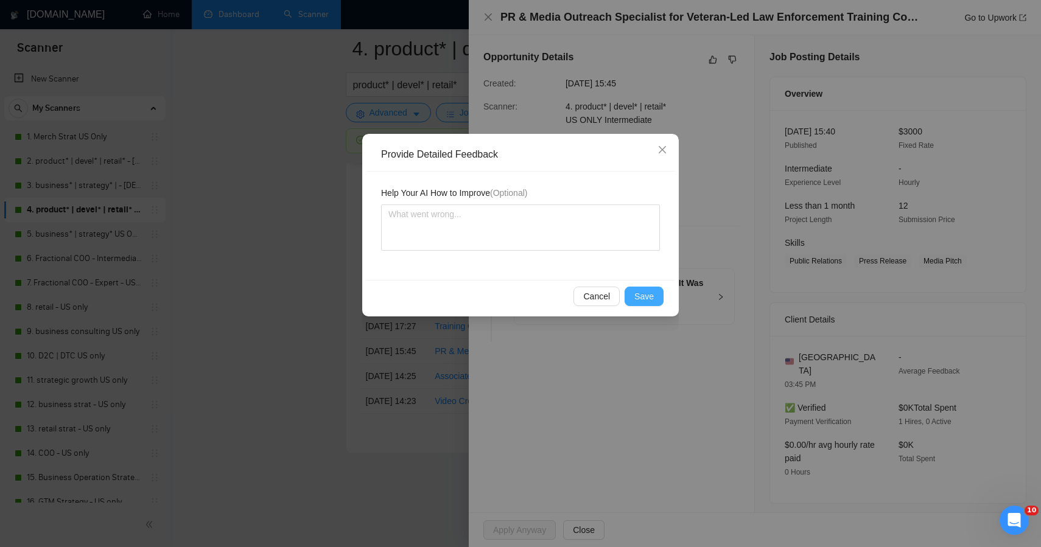
click at [638, 295] on span "Save" at bounding box center [644, 296] width 19 height 13
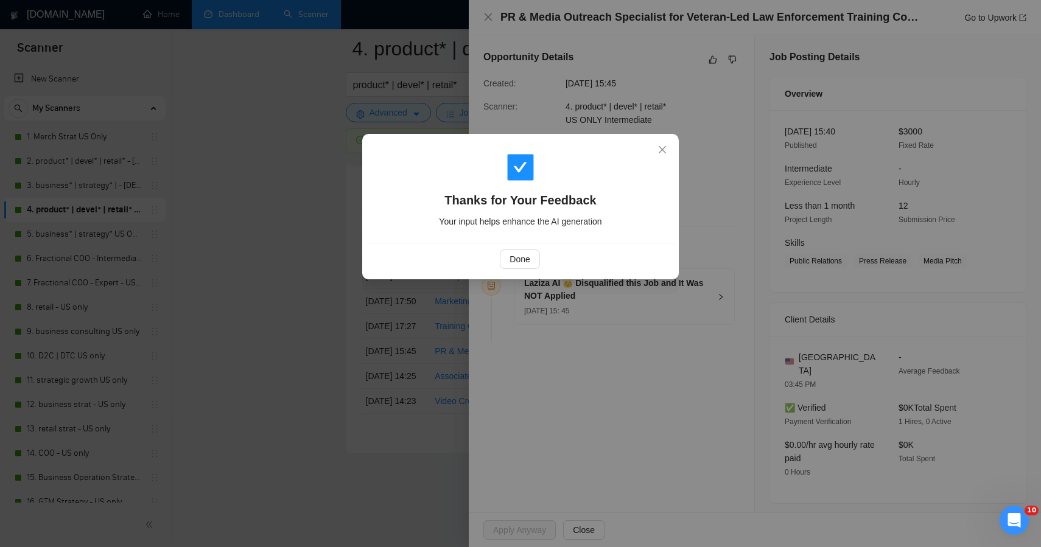
click at [387, 285] on div "Thanks for Your Feedback Your input helps enhance the AI generation Done" at bounding box center [520, 273] width 1041 height 547
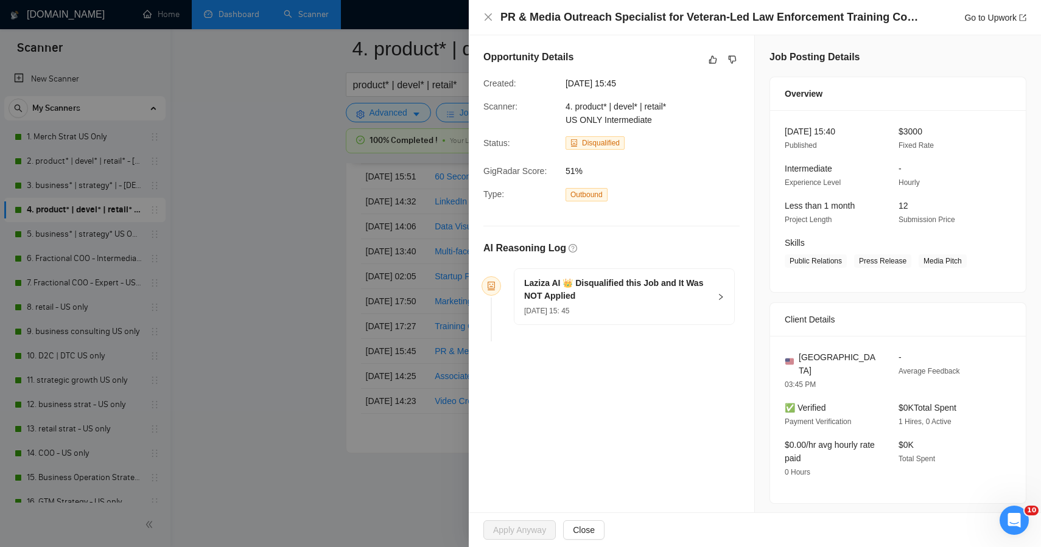
click at [280, 310] on div at bounding box center [520, 273] width 1041 height 547
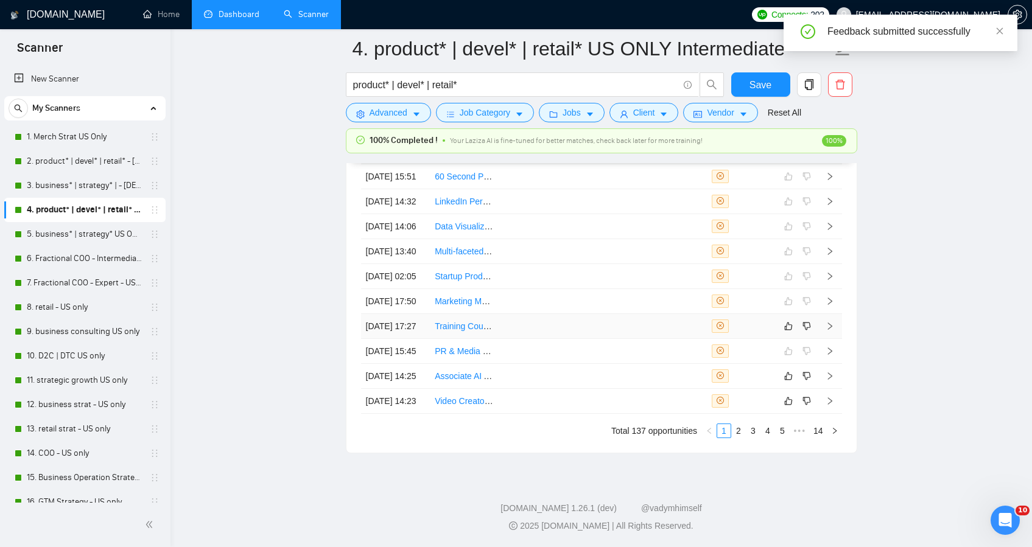
click at [641, 314] on td at bounding box center [672, 326] width 69 height 25
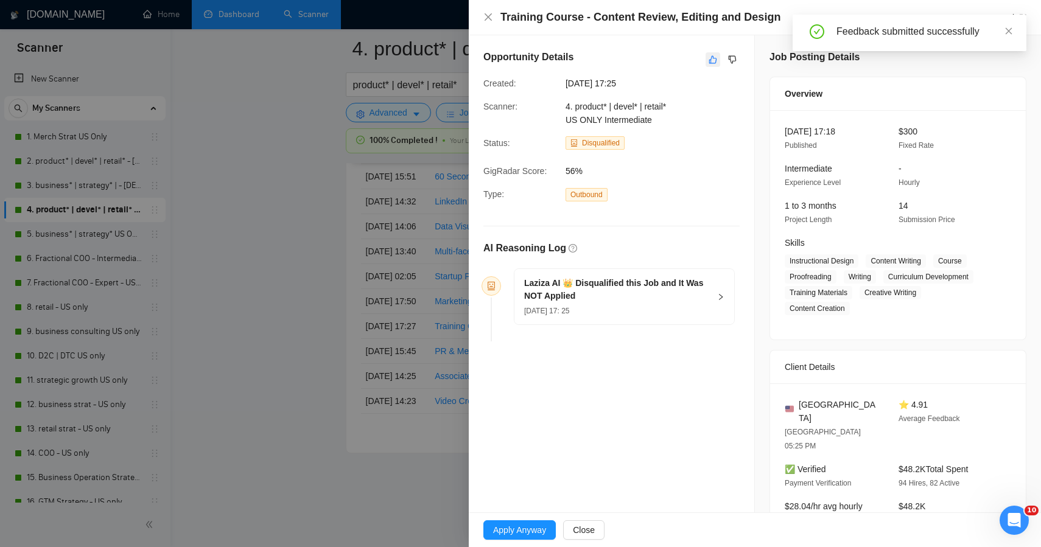
click at [706, 55] on button "button" at bounding box center [713, 59] width 15 height 15
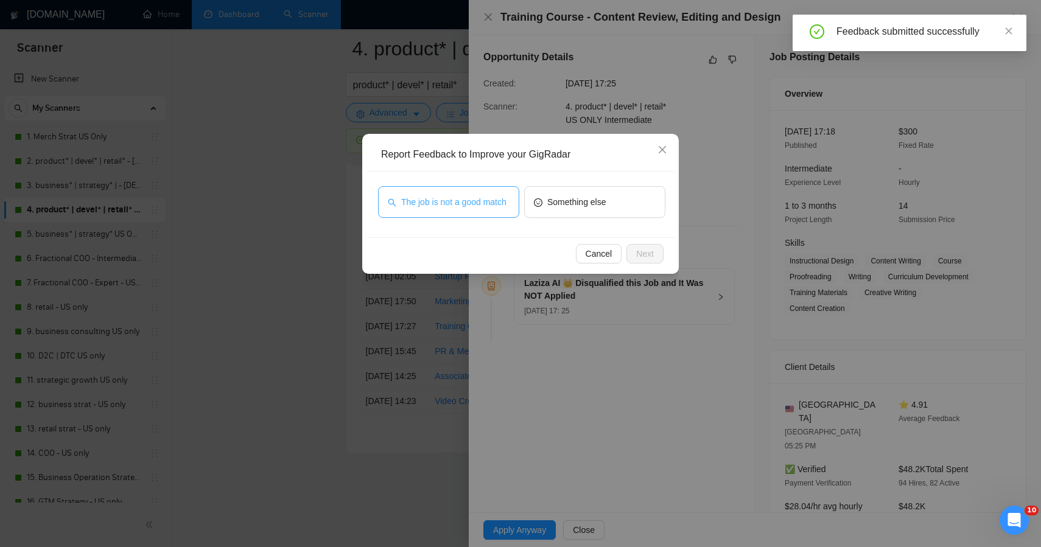
click at [480, 195] on span "The job is not a good match" at bounding box center [453, 201] width 105 height 13
click at [647, 259] on span "Next" at bounding box center [645, 253] width 18 height 13
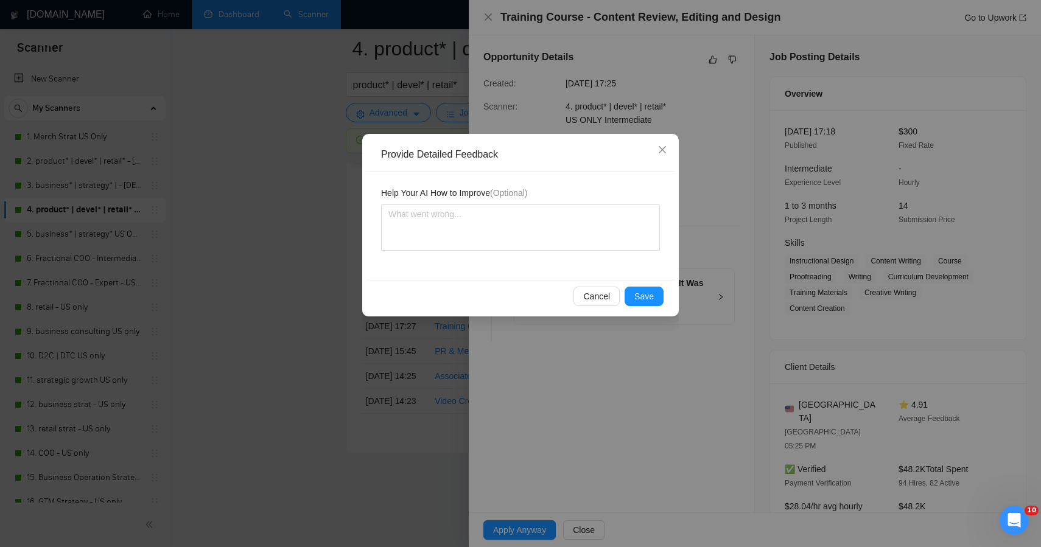
click at [647, 259] on div "Help Your AI How to Improve (Optional)" at bounding box center [521, 226] width 308 height 108
click at [644, 294] on button "Save" at bounding box center [644, 296] width 39 height 19
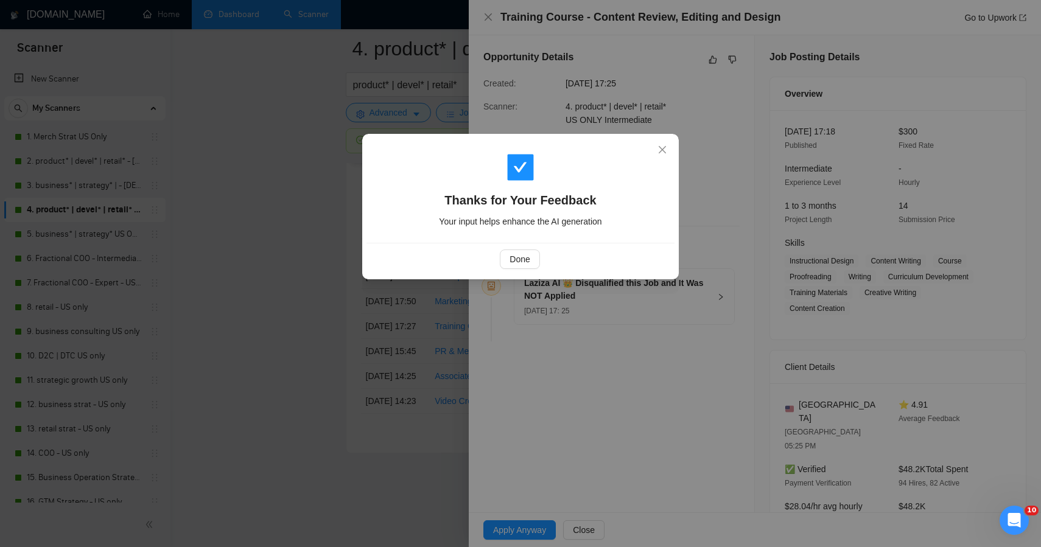
click at [275, 333] on div "Thanks for Your Feedback Your input helps enhance the AI generation Done" at bounding box center [520, 273] width 1041 height 547
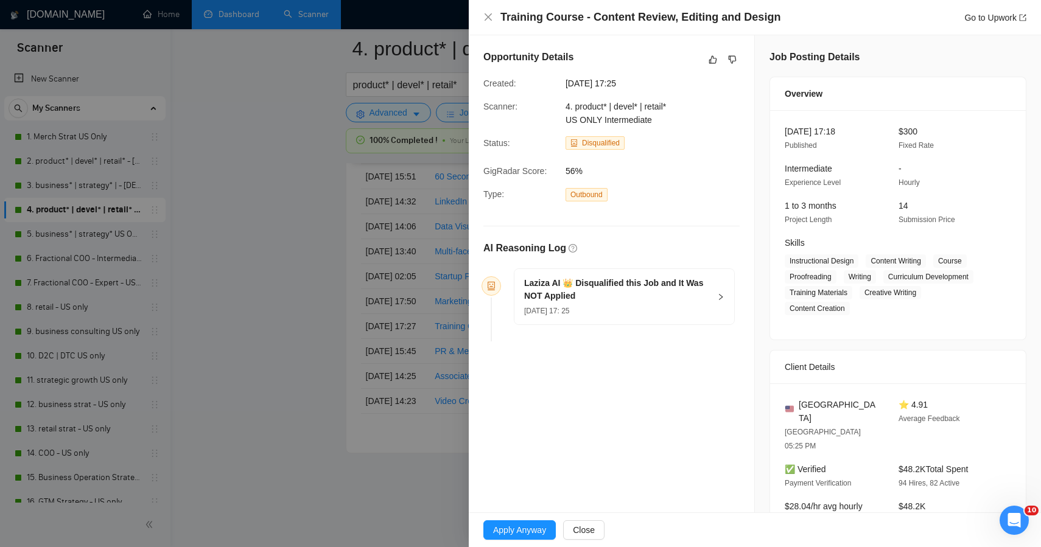
click at [275, 333] on div "Thanks for Your Feedback Your input helps enhance the AI generation Done" at bounding box center [520, 273] width 1041 height 547
click at [401, 502] on div at bounding box center [520, 273] width 1041 height 547
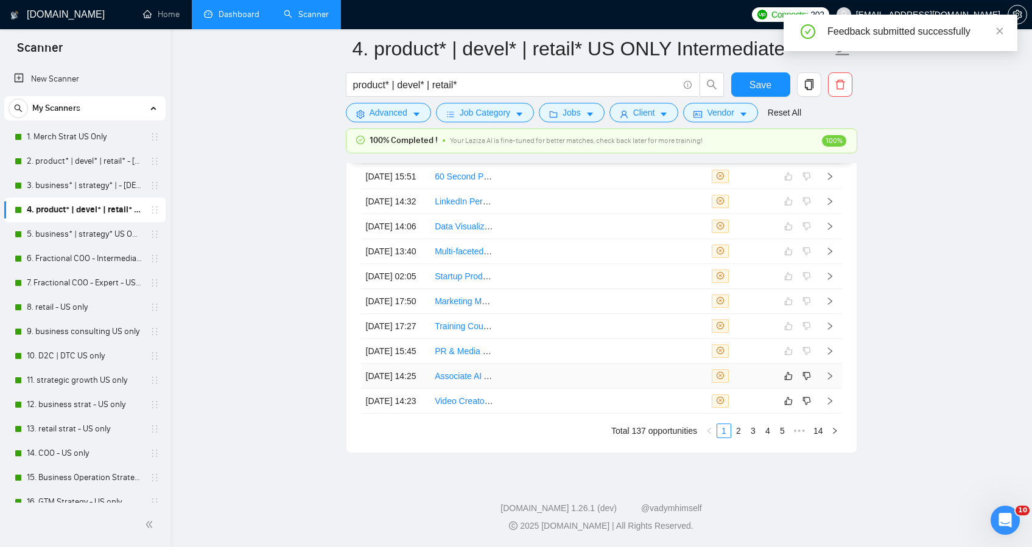
click at [593, 389] on td at bounding box center [602, 376] width 69 height 25
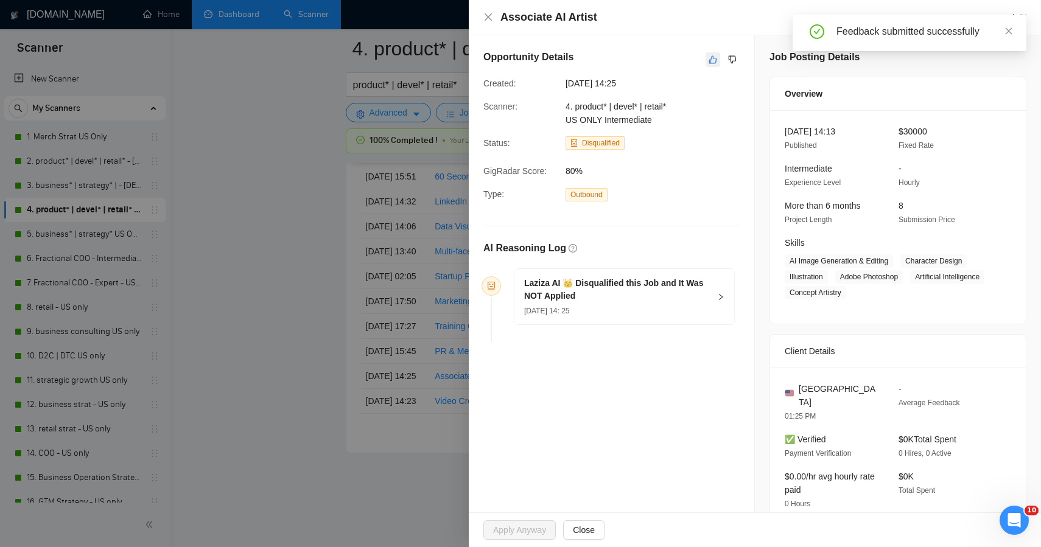
click at [709, 55] on icon "like" at bounding box center [713, 60] width 9 height 10
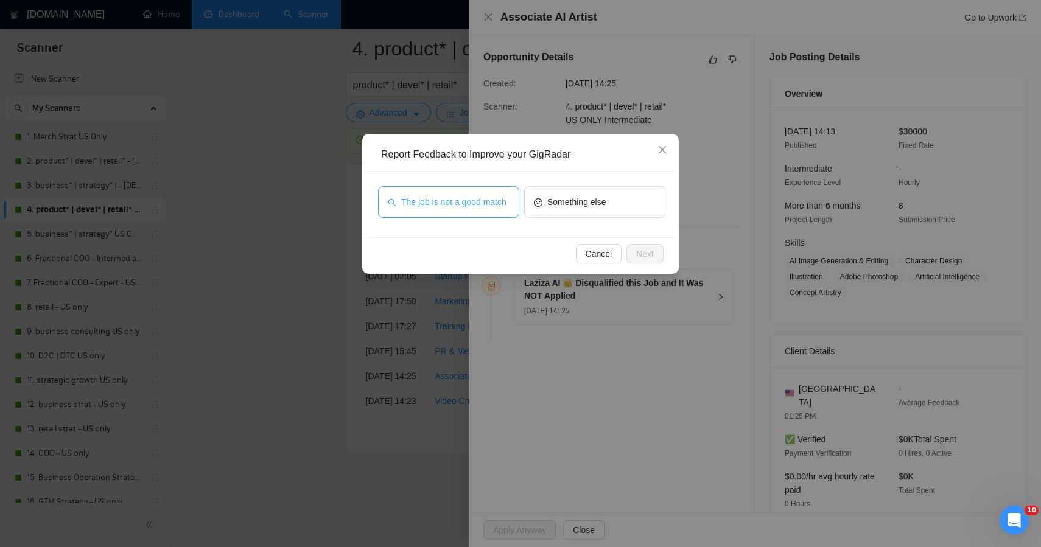
click at [475, 188] on button "The job is not a good match" at bounding box center [448, 202] width 141 height 32
click at [643, 255] on span "Next" at bounding box center [645, 253] width 18 height 13
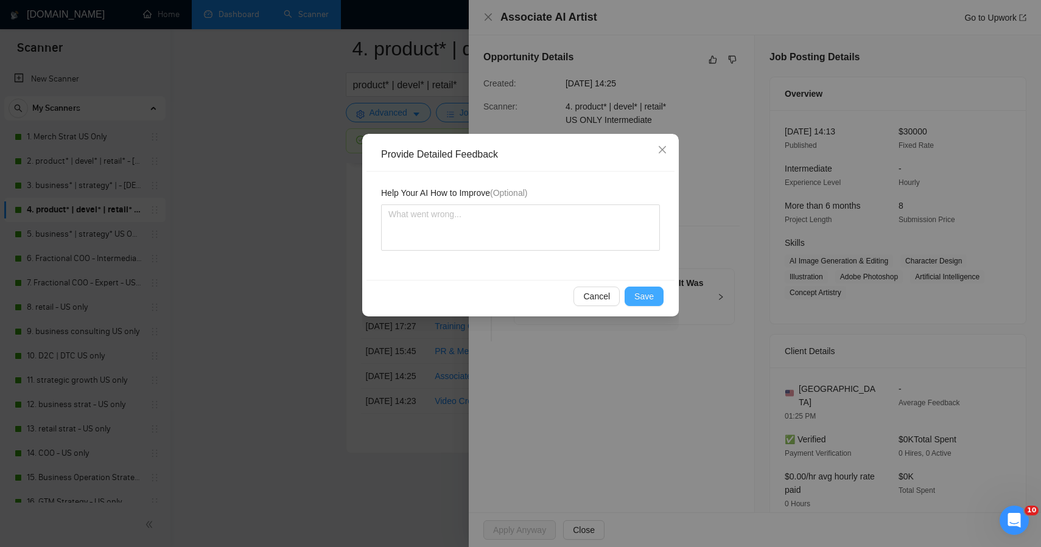
click at [638, 294] on span "Save" at bounding box center [644, 296] width 19 height 13
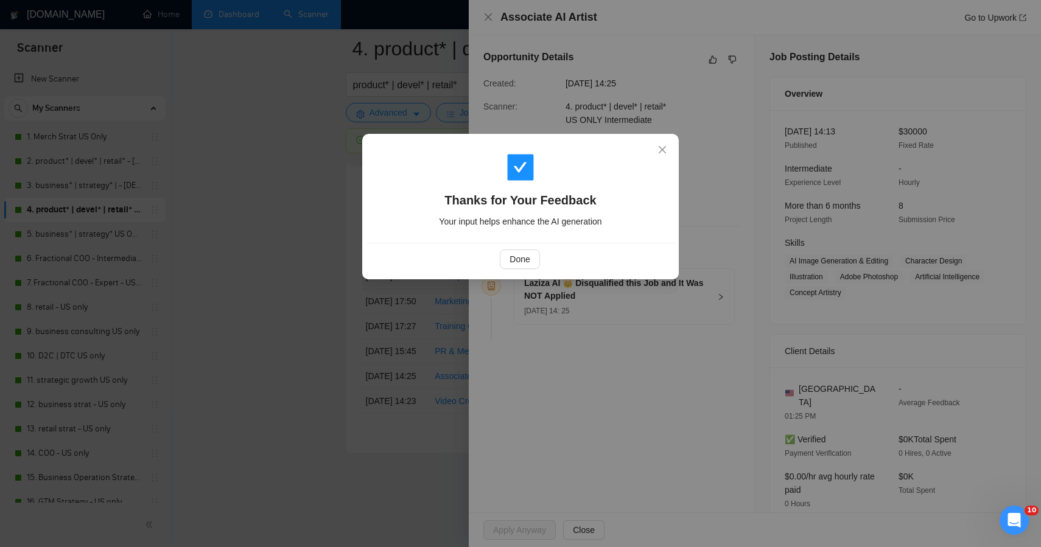
click at [309, 283] on div "Thanks for Your Feedback Your input helps enhance the AI generation Done" at bounding box center [520, 273] width 1041 height 547
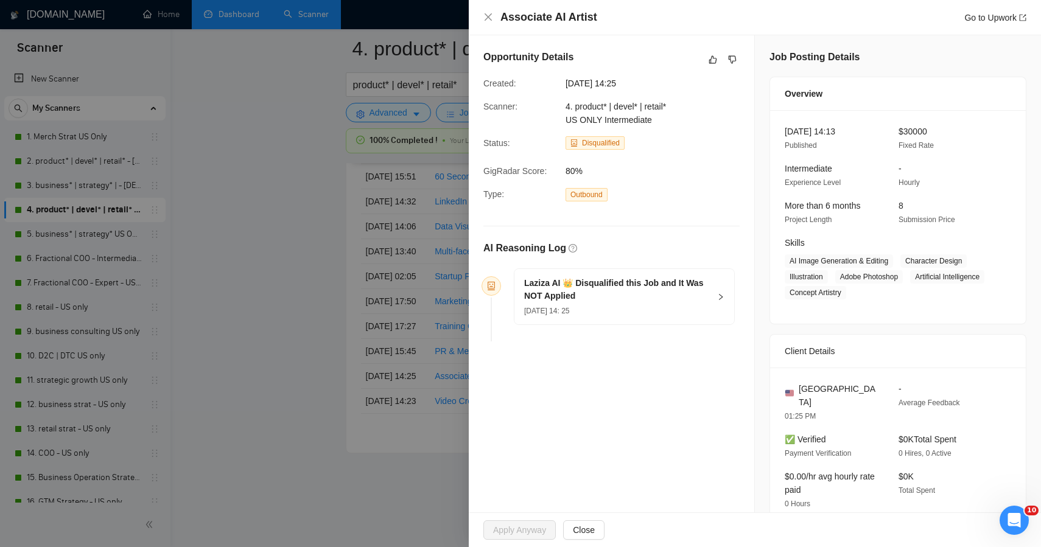
click at [309, 283] on div at bounding box center [520, 273] width 1041 height 547
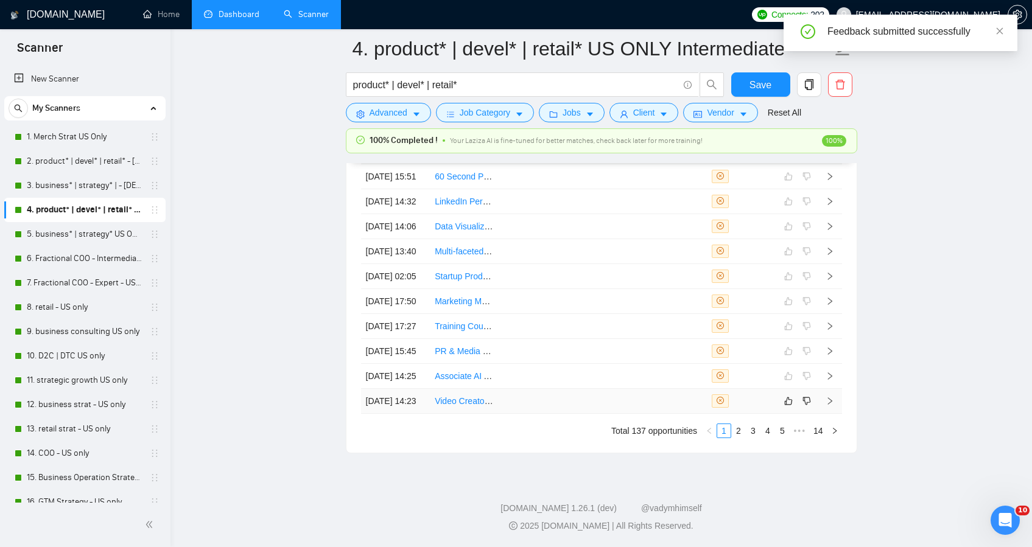
click at [522, 414] on td at bounding box center [533, 401] width 69 height 25
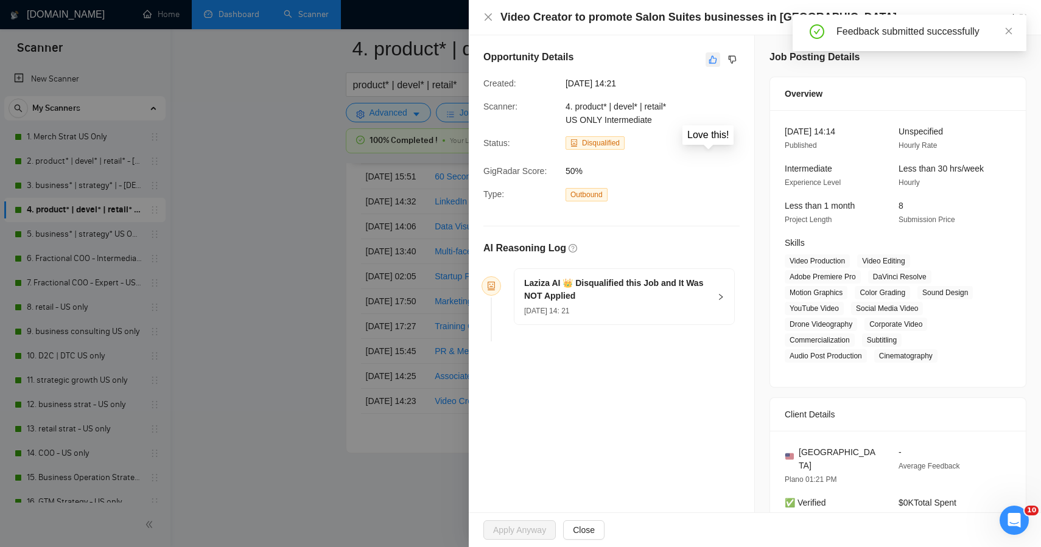
click at [711, 63] on icon "like" at bounding box center [713, 60] width 9 height 10
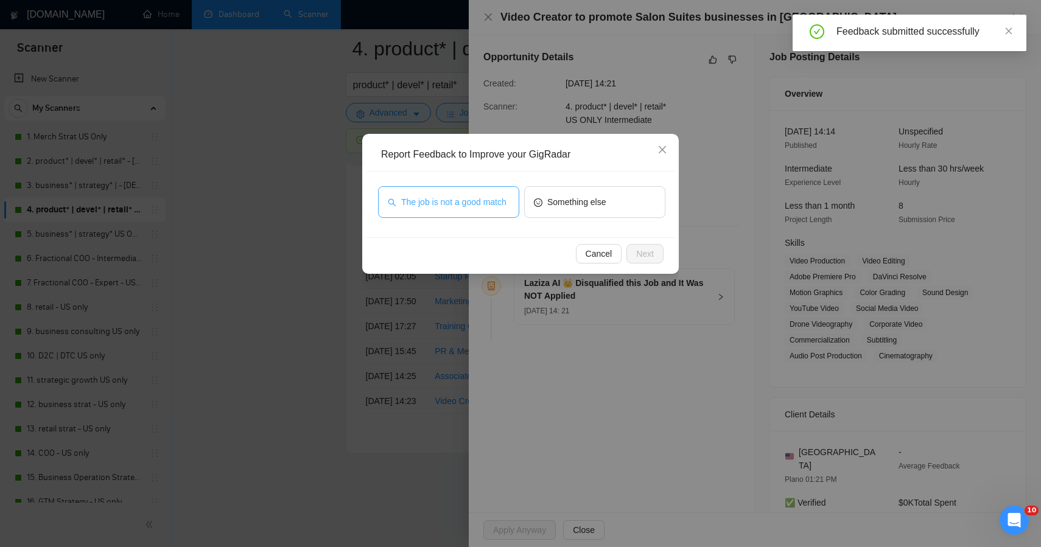
click at [465, 206] on span "The job is not a good match" at bounding box center [453, 201] width 105 height 13
click at [664, 261] on div "Cancel Next" at bounding box center [521, 253] width 308 height 32
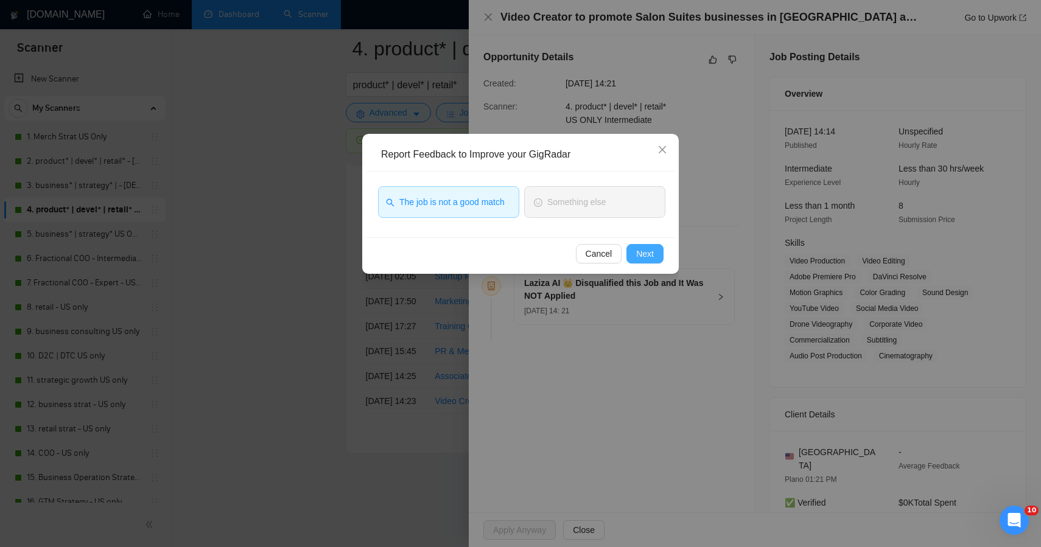
click at [653, 256] on span "Next" at bounding box center [645, 253] width 18 height 13
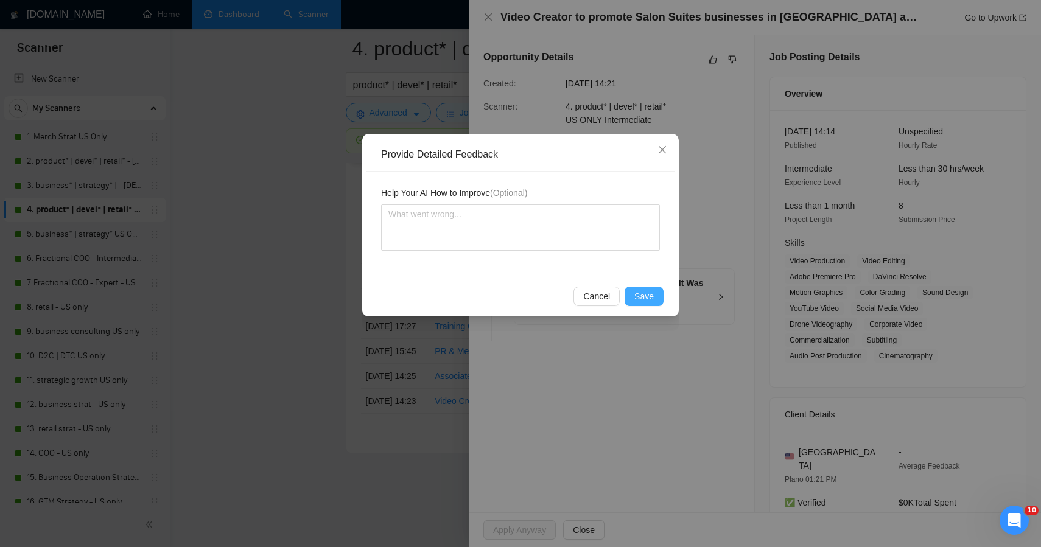
click at [635, 295] on span "Save" at bounding box center [644, 296] width 19 height 13
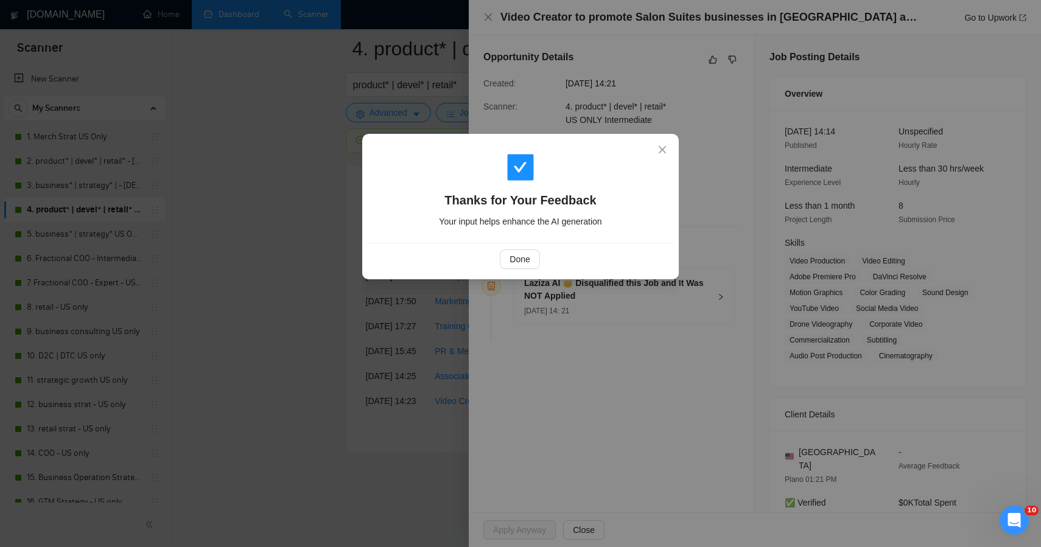
click at [211, 301] on div "Thanks for Your Feedback Your input helps enhance the AI generation Done" at bounding box center [520, 273] width 1041 height 547
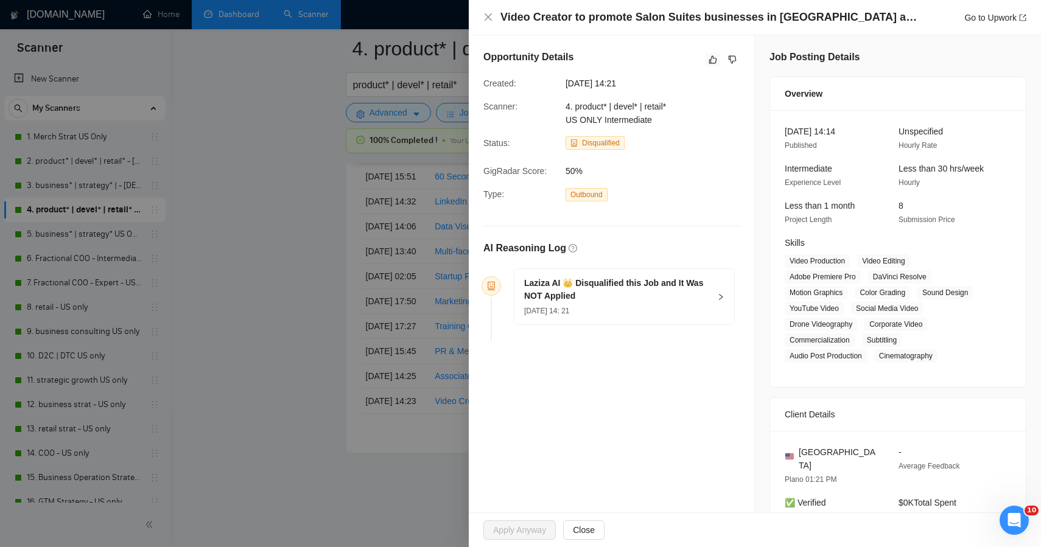
click at [370, 504] on div at bounding box center [520, 273] width 1041 height 547
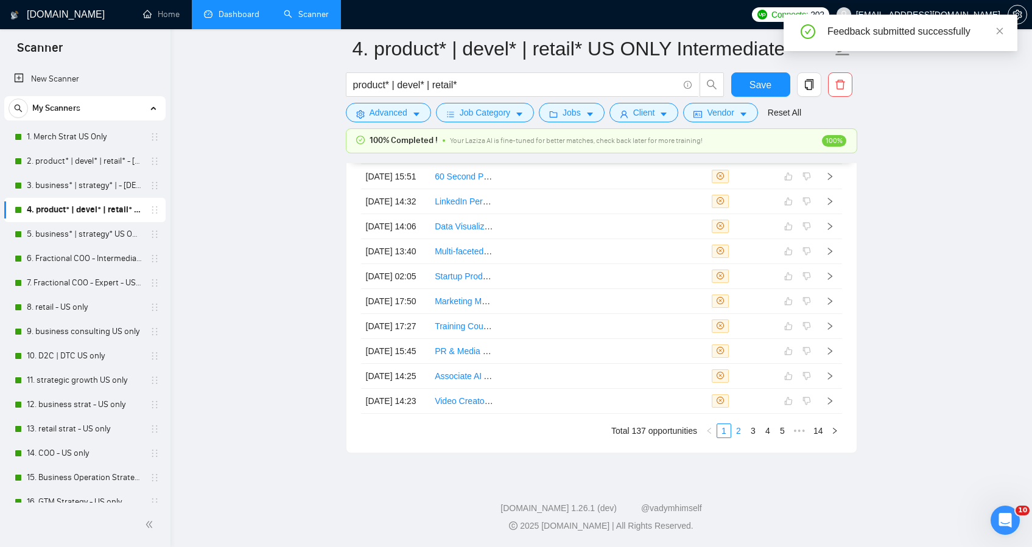
click at [739, 438] on link "2" at bounding box center [738, 430] width 13 height 13
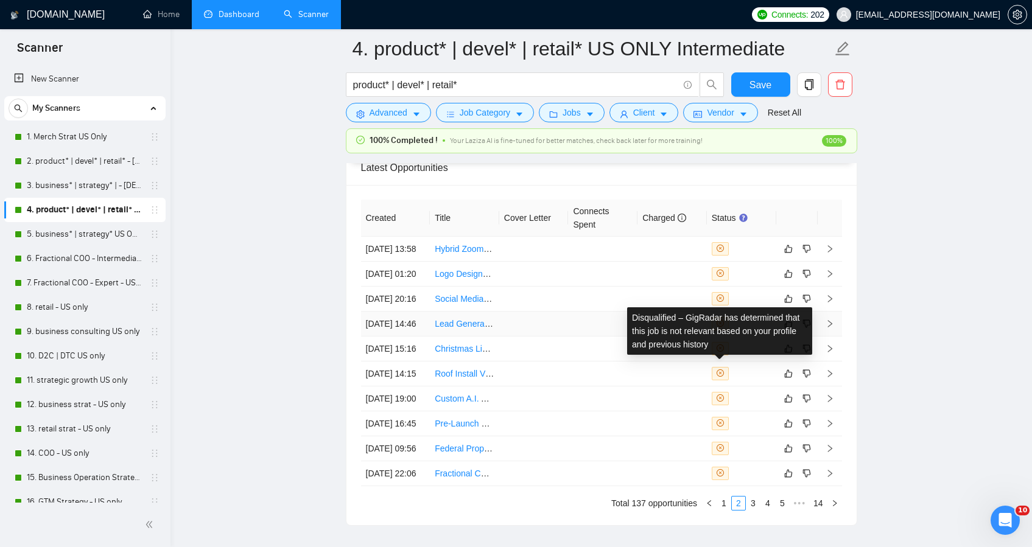
scroll to position [6747, 0]
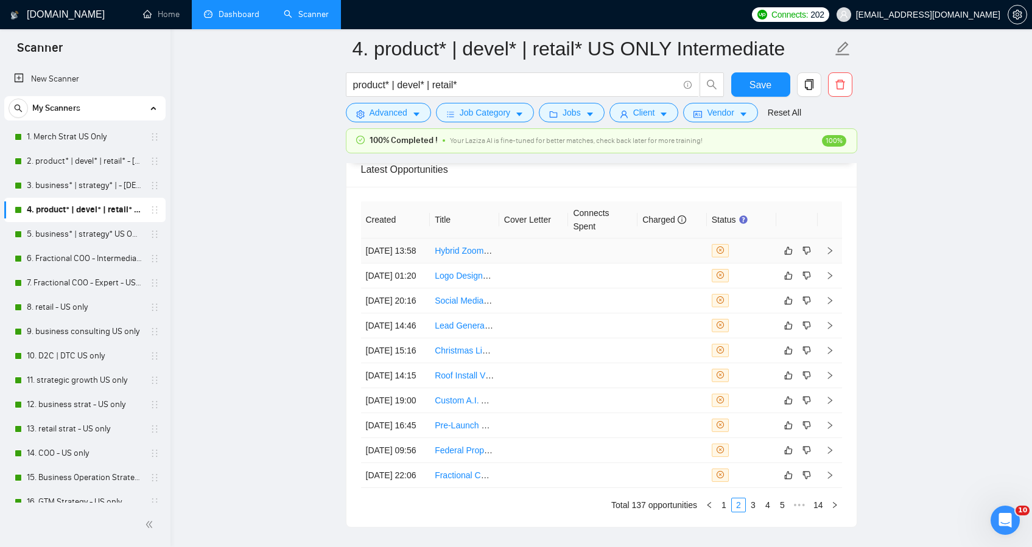
click at [624, 252] on td at bounding box center [602, 251] width 69 height 25
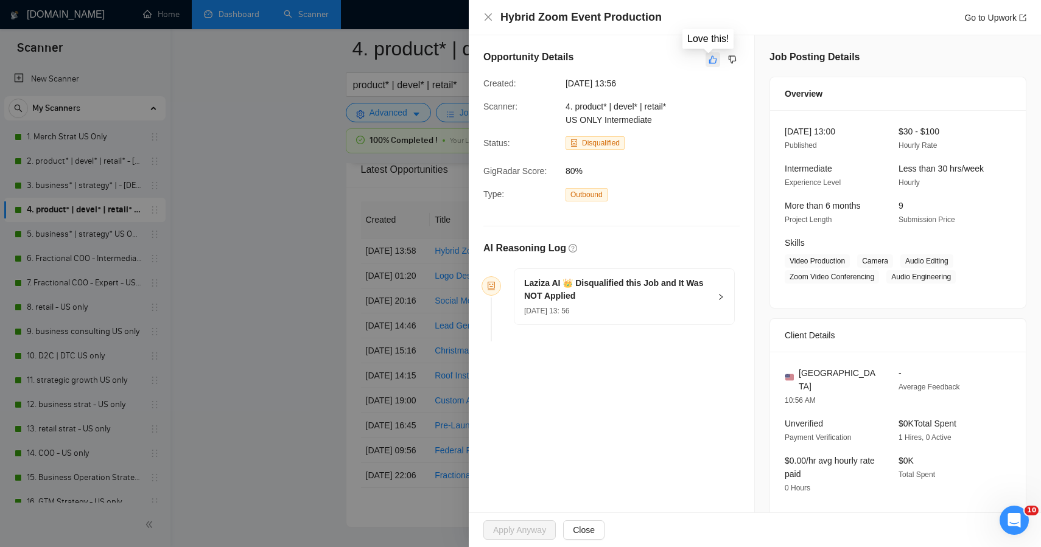
click at [709, 61] on icon "like" at bounding box center [713, 60] width 9 height 10
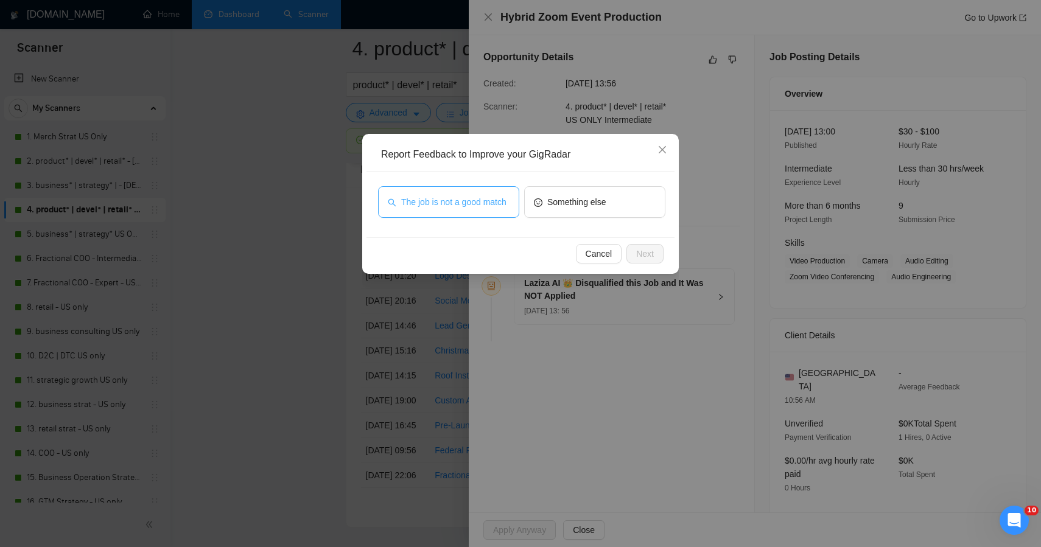
click at [485, 203] on span "The job is not a good match" at bounding box center [453, 201] width 105 height 13
click at [639, 252] on span "Next" at bounding box center [645, 253] width 18 height 13
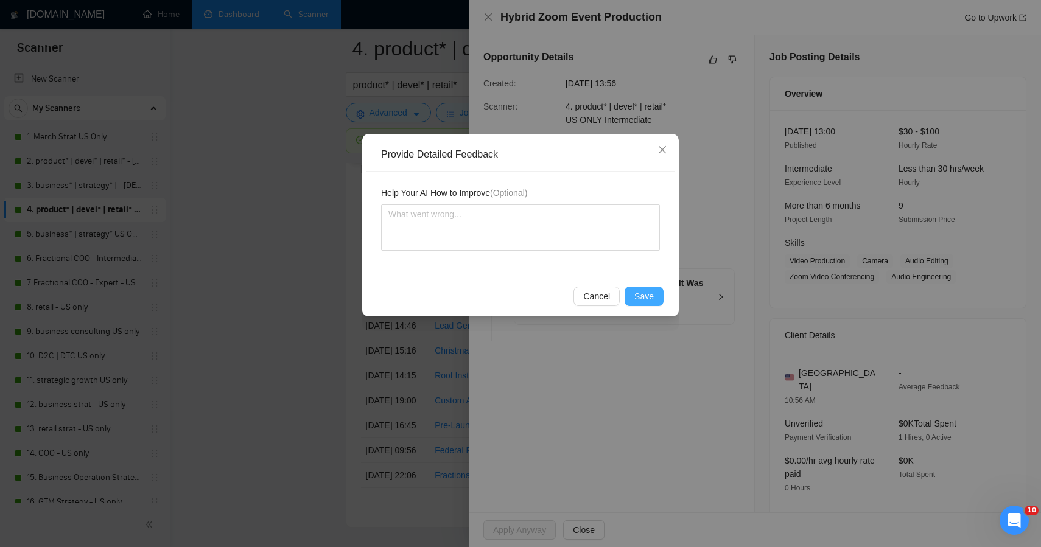
drag, startPoint x: 640, startPoint y: 292, endPoint x: 644, endPoint y: 275, distance: 17.4
click at [640, 292] on span "Save" at bounding box center [644, 296] width 19 height 13
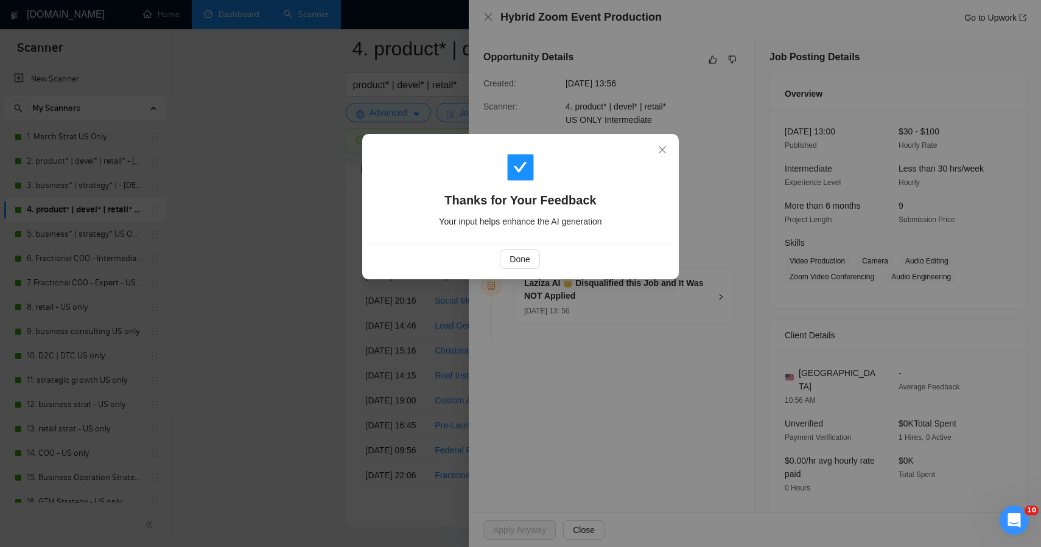
click at [304, 251] on div "Thanks for Your Feedback Your input helps enhance the AI generation Done" at bounding box center [520, 273] width 1041 height 547
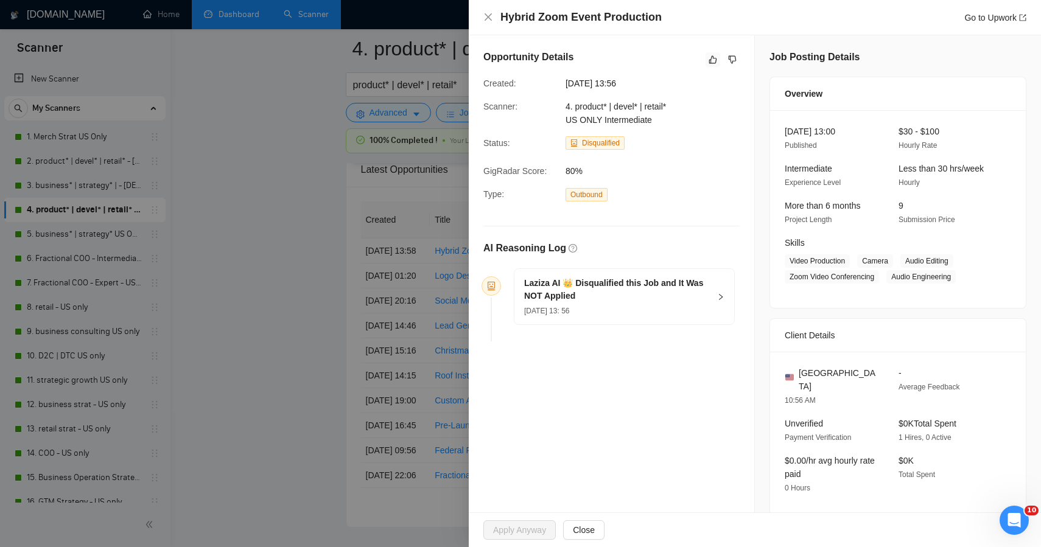
click at [270, 209] on div at bounding box center [520, 273] width 1041 height 547
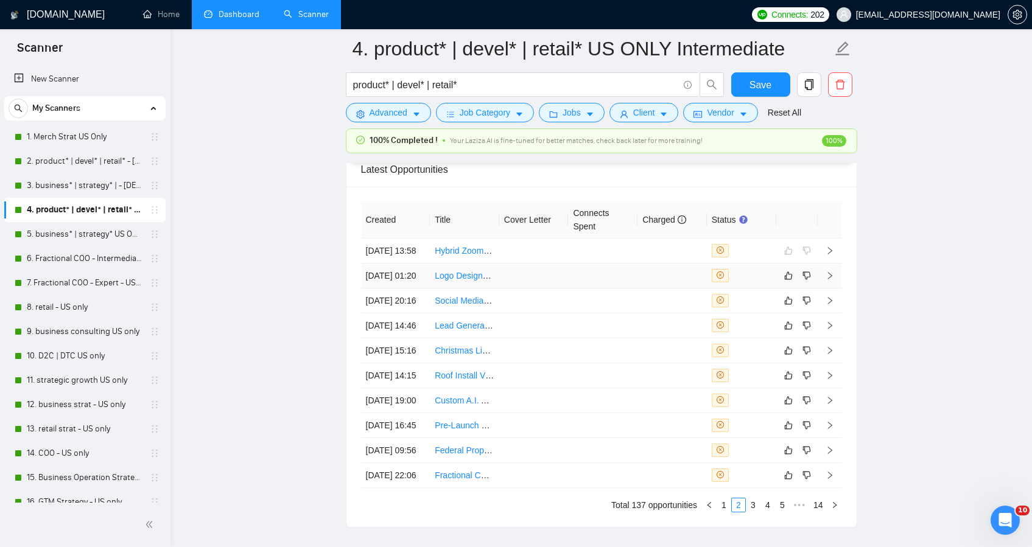
click at [576, 289] on td at bounding box center [602, 276] width 69 height 25
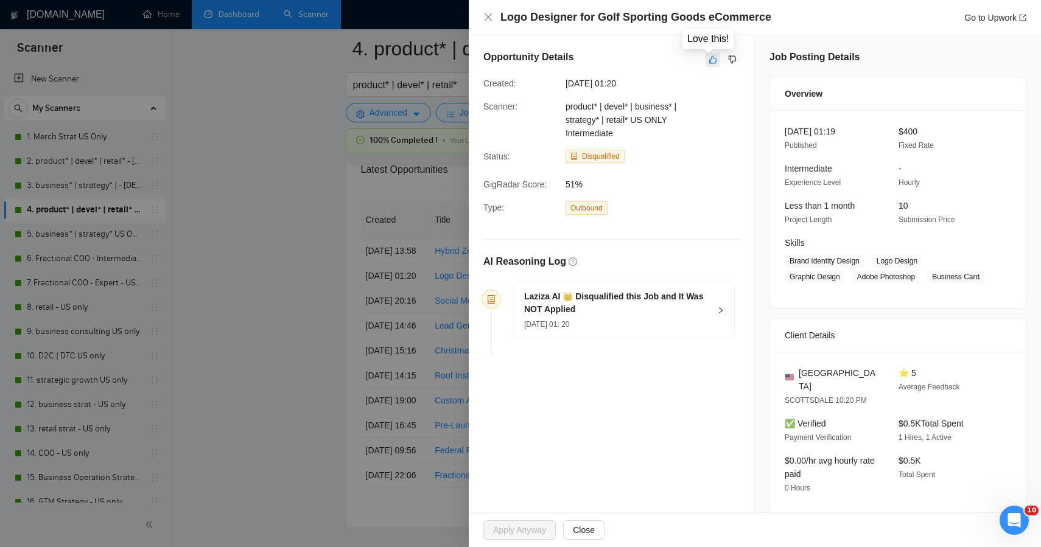
click at [711, 60] on icon "like" at bounding box center [713, 60] width 9 height 10
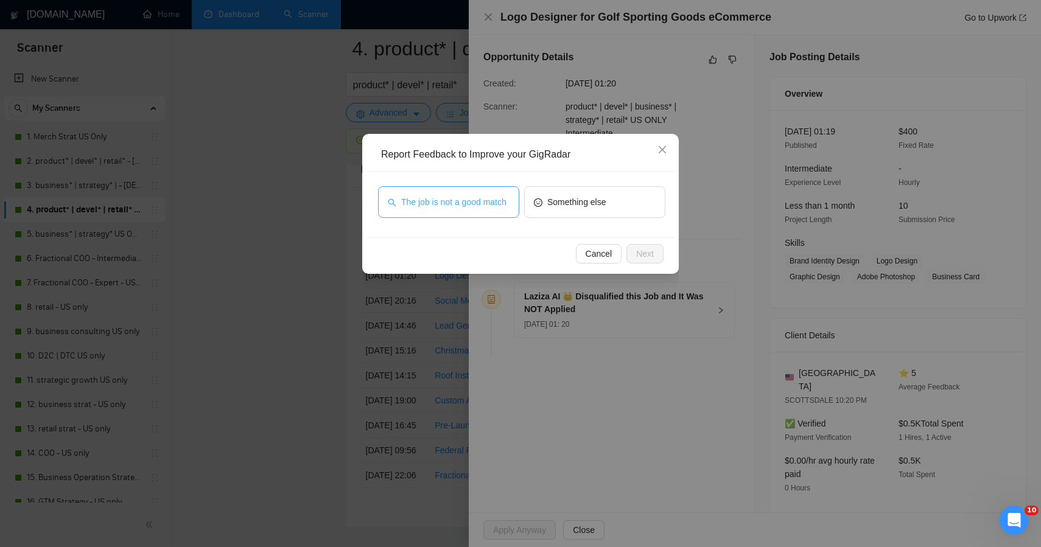
click at [471, 209] on span "The job is not a good match" at bounding box center [453, 201] width 105 height 13
click at [643, 250] on span "Next" at bounding box center [645, 253] width 18 height 13
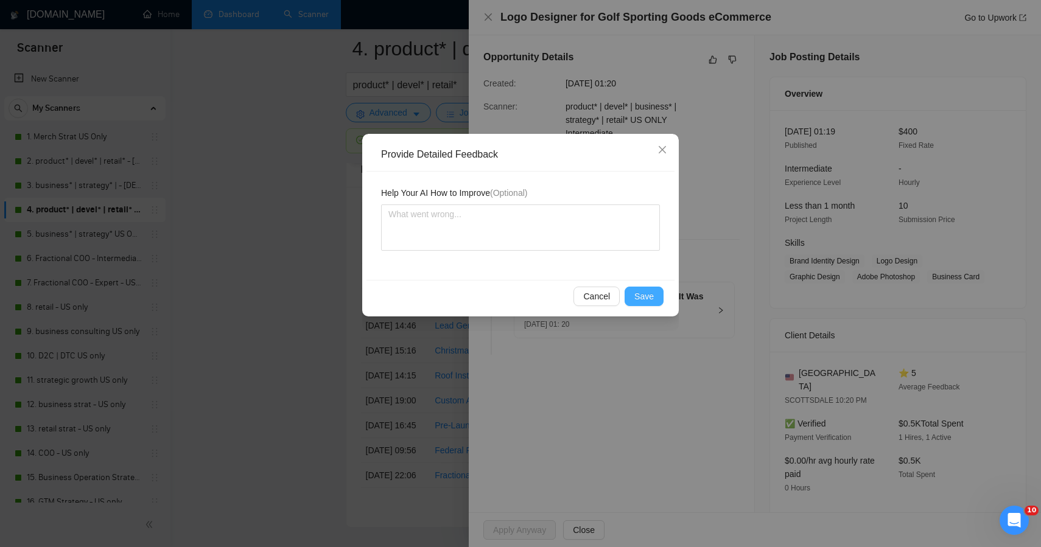
click at [644, 297] on span "Save" at bounding box center [644, 296] width 19 height 13
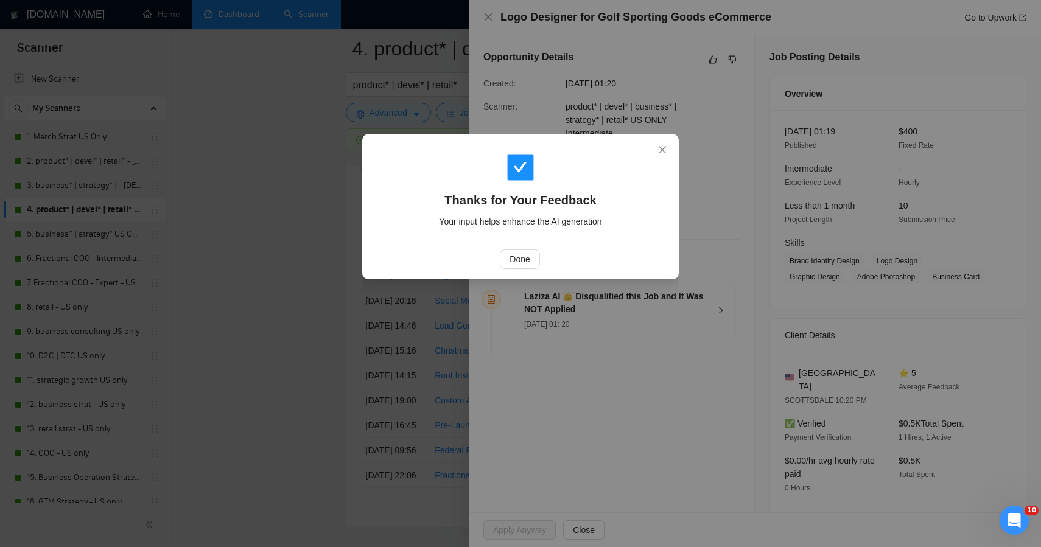
click at [376, 271] on div "Done" at bounding box center [521, 259] width 308 height 32
click at [325, 275] on div "Thanks for Your Feedback Your input helps enhance the AI generation Done" at bounding box center [520, 273] width 1041 height 547
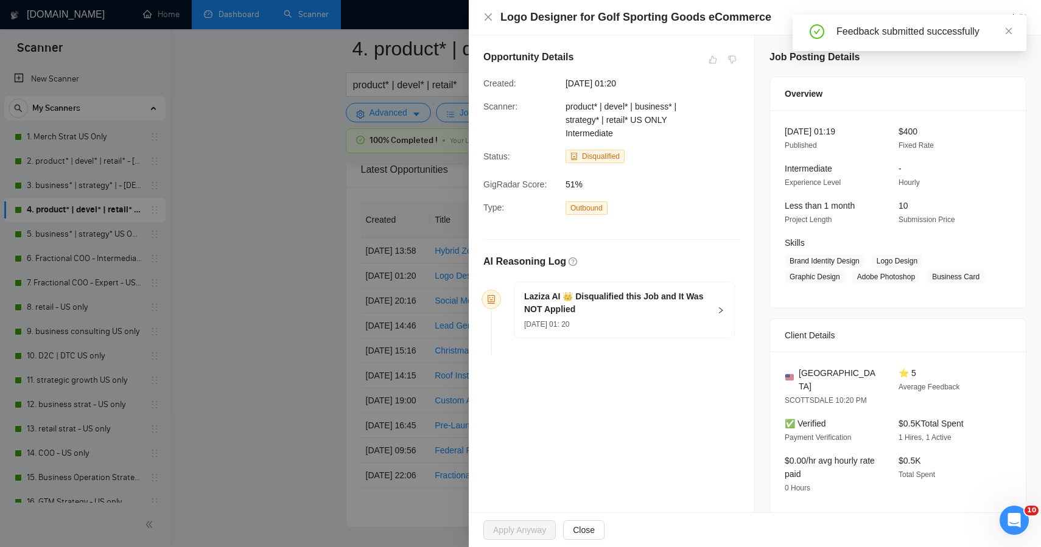
click at [308, 348] on div at bounding box center [520, 273] width 1041 height 547
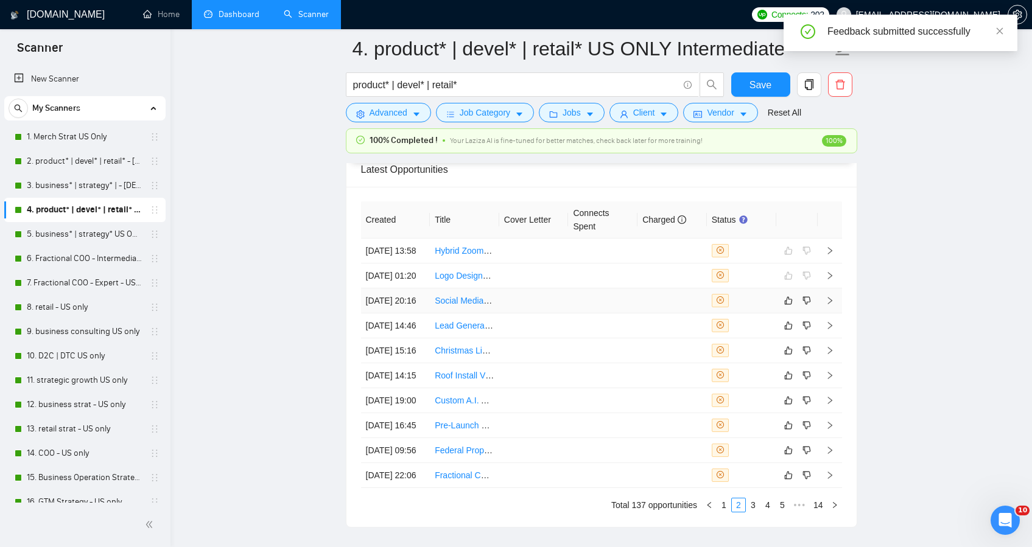
click at [530, 314] on td at bounding box center [533, 301] width 69 height 25
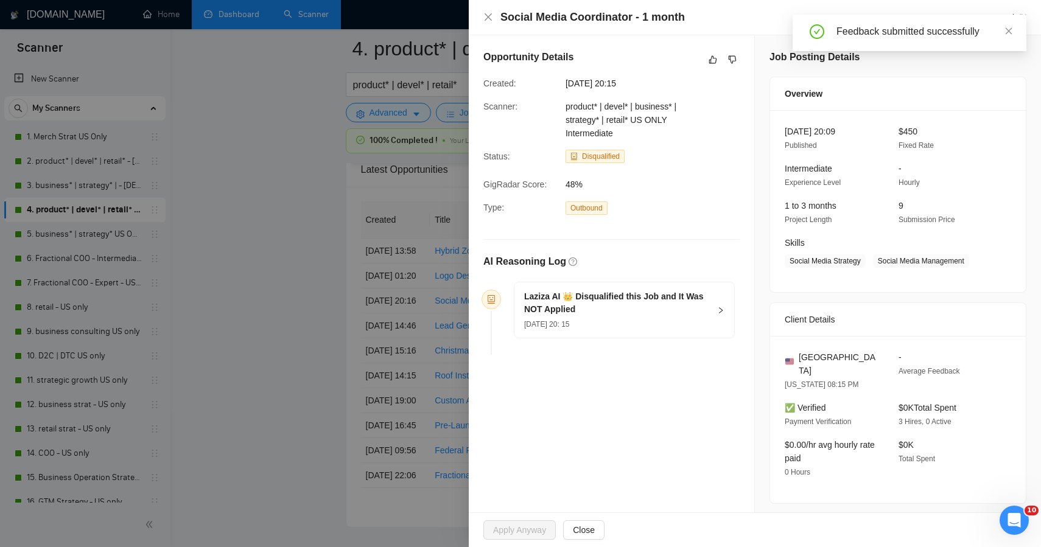
click at [697, 62] on div "Opportunity Details" at bounding box center [612, 59] width 256 height 19
click at [709, 59] on icon "like" at bounding box center [713, 60] width 9 height 10
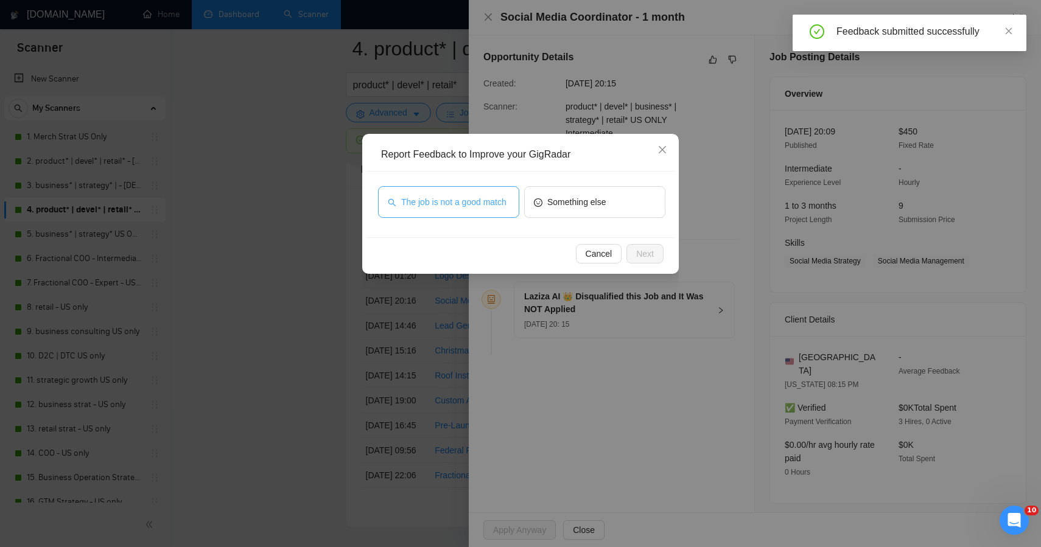
click at [488, 195] on span "The job is not a good match" at bounding box center [453, 201] width 105 height 13
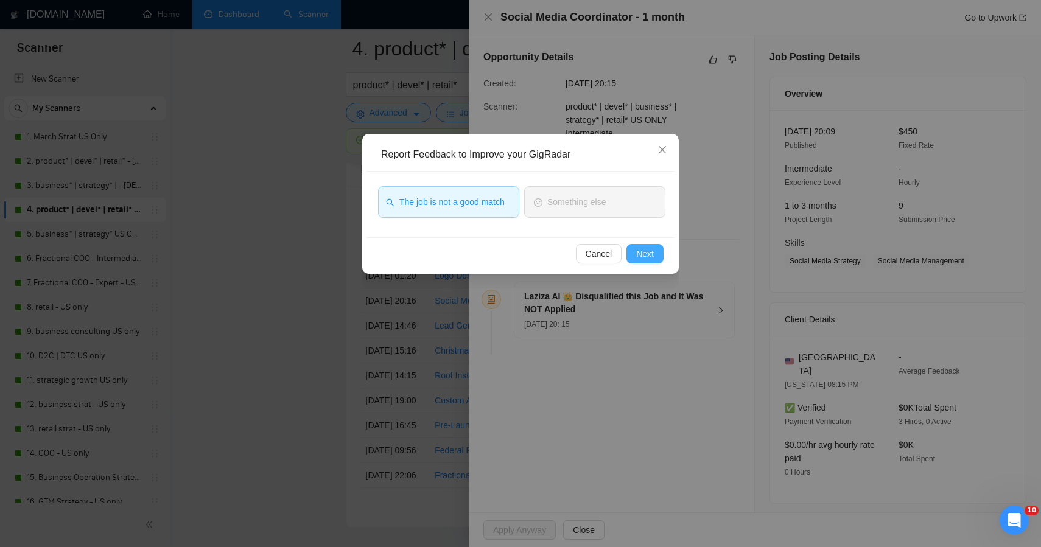
click at [655, 257] on button "Next" at bounding box center [645, 253] width 37 height 19
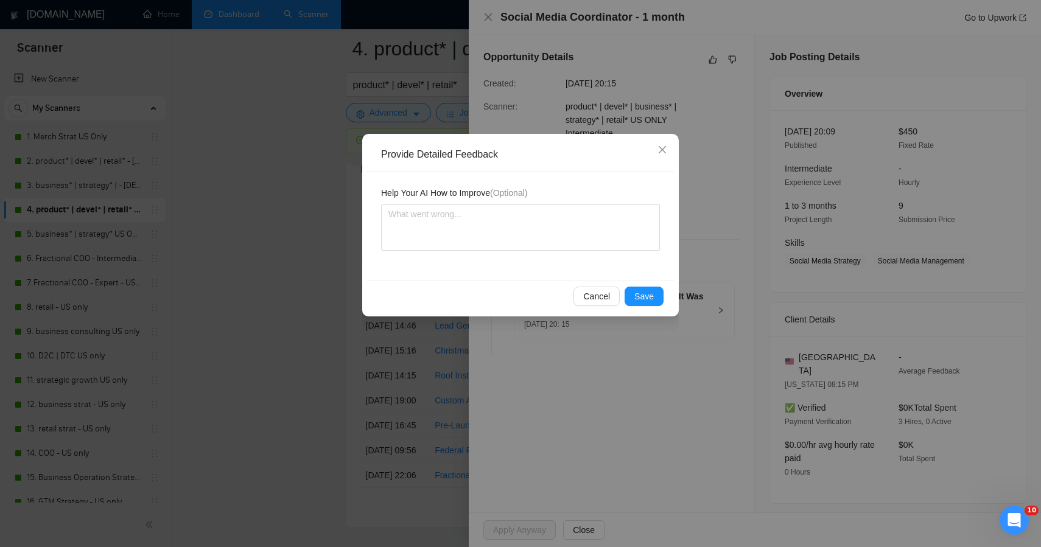
click at [649, 273] on div "Help Your AI How to Improve (Optional)" at bounding box center [521, 226] width 308 height 108
click at [642, 298] on span "Save" at bounding box center [644, 296] width 19 height 13
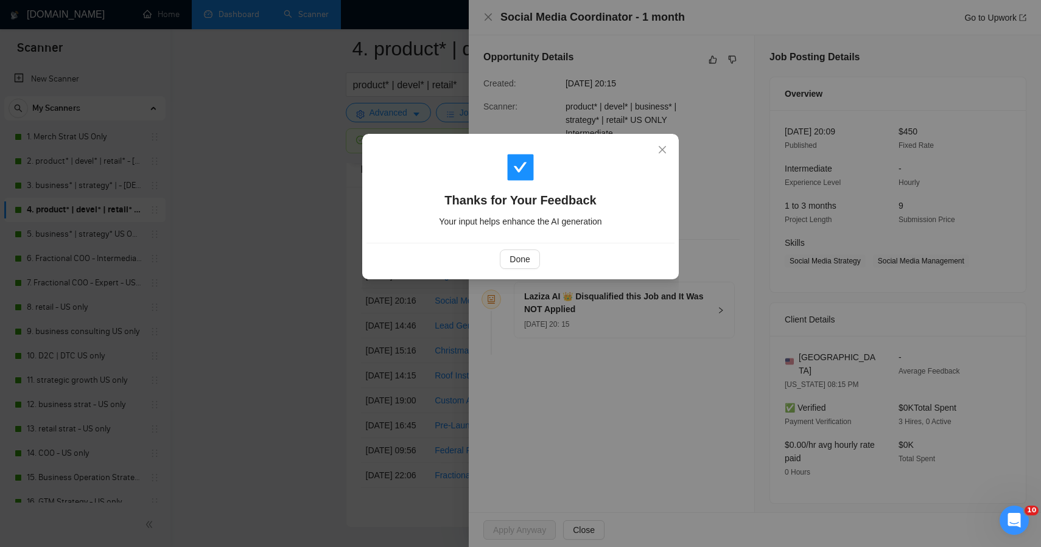
click at [194, 280] on div "Thanks for Your Feedback Your input helps enhance the AI generation Done" at bounding box center [520, 273] width 1041 height 547
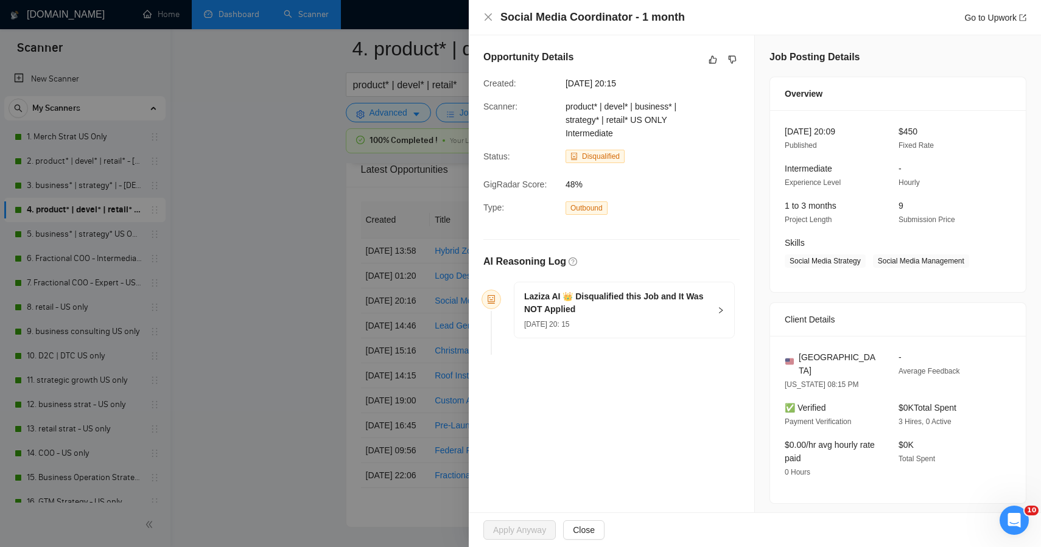
click at [209, 283] on div at bounding box center [520, 273] width 1041 height 547
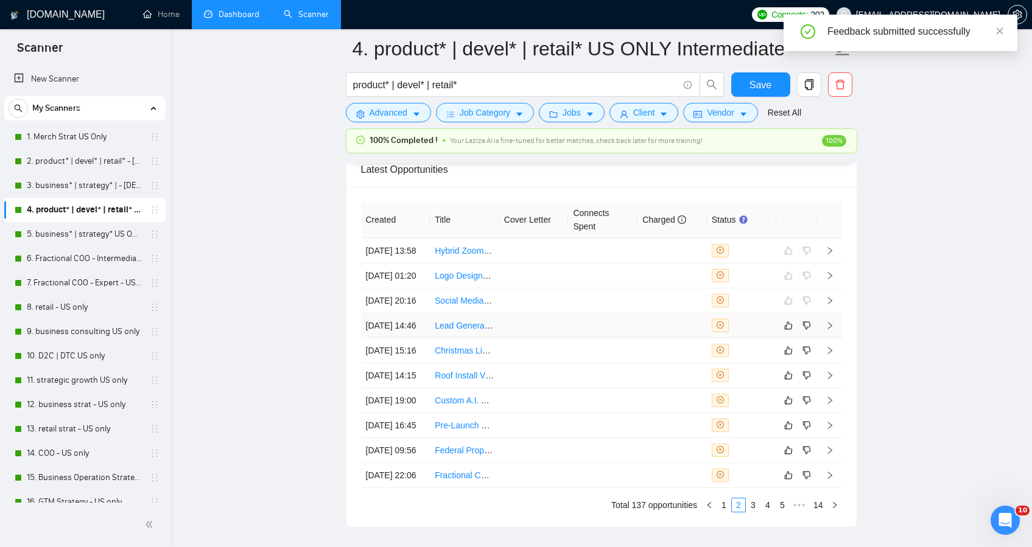
click at [568, 339] on td at bounding box center [533, 326] width 69 height 25
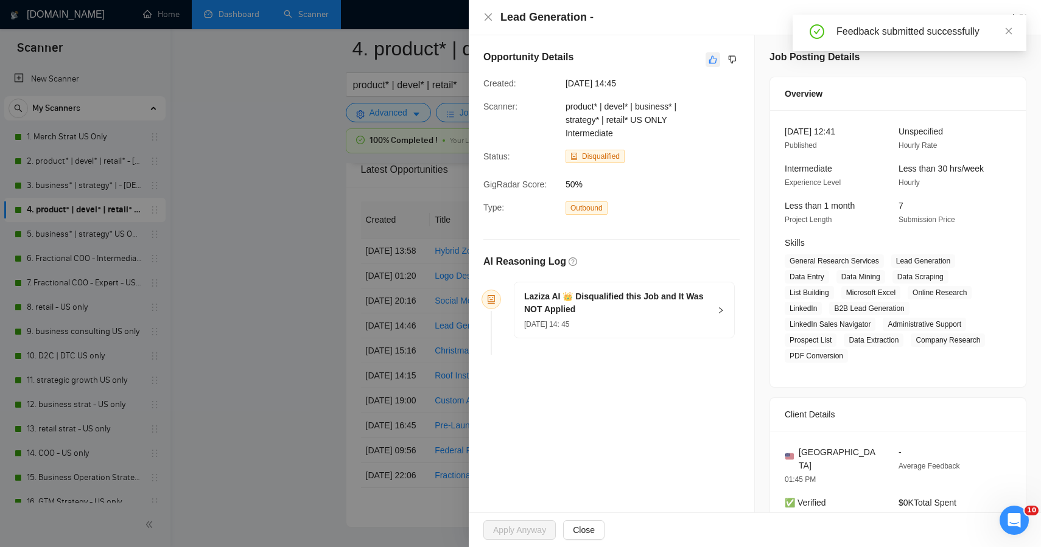
click at [709, 60] on icon "like" at bounding box center [713, 60] width 8 height 8
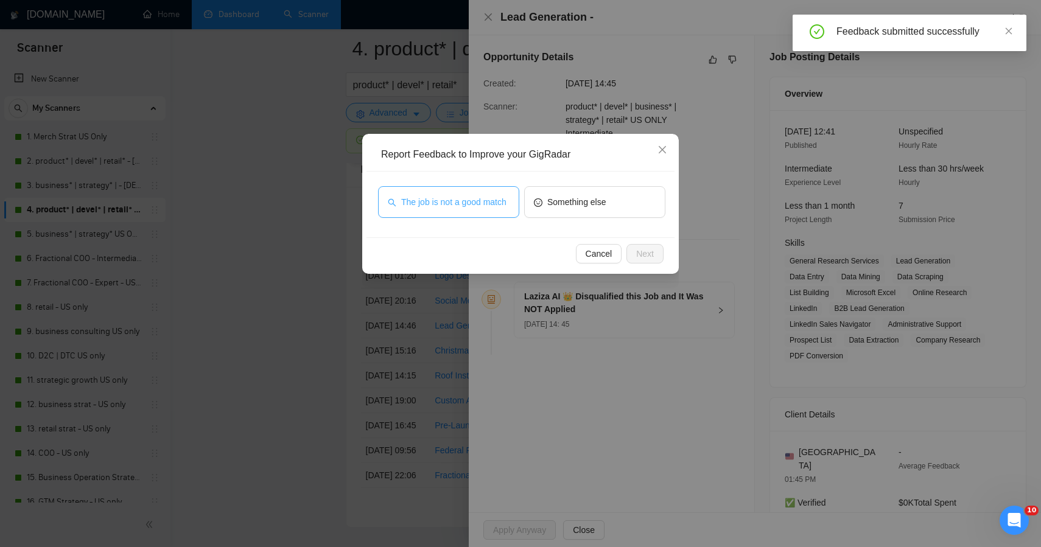
click at [480, 201] on span "The job is not a good match" at bounding box center [453, 201] width 105 height 13
click at [645, 261] on button "Next" at bounding box center [645, 253] width 37 height 19
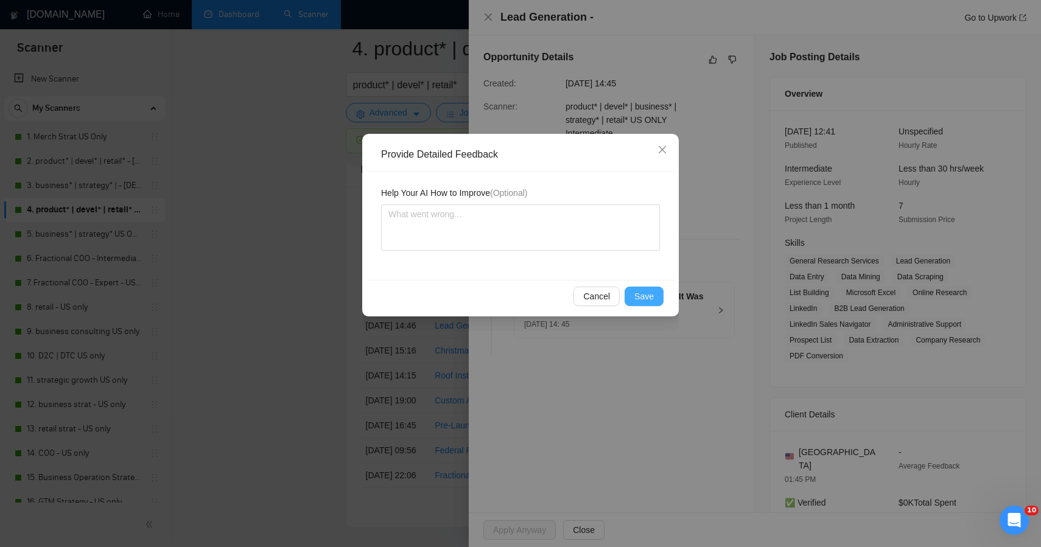
click at [637, 299] on span "Save" at bounding box center [644, 296] width 19 height 13
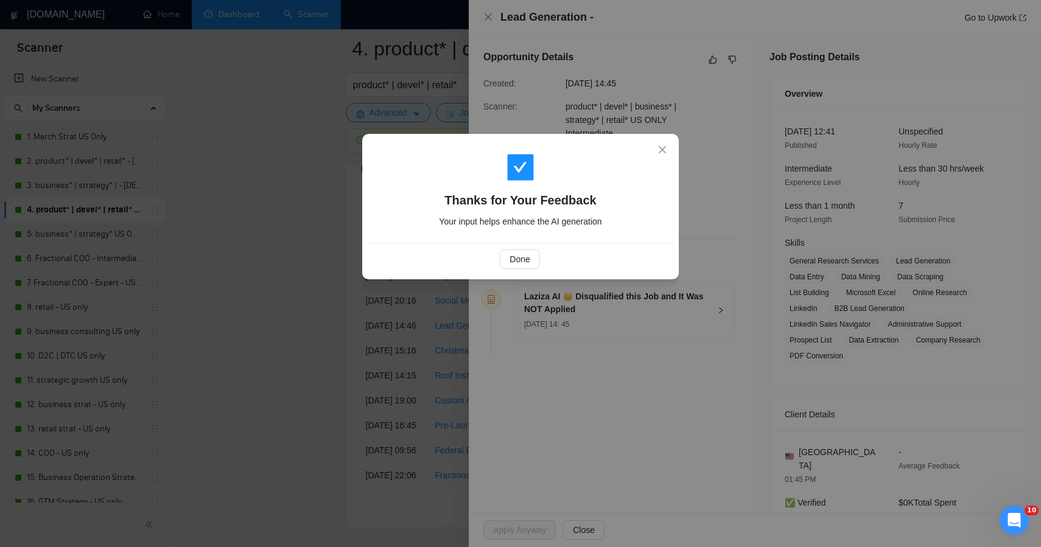
click at [286, 237] on div "Thanks for Your Feedback Your input helps enhance the AI generation Done" at bounding box center [520, 273] width 1041 height 547
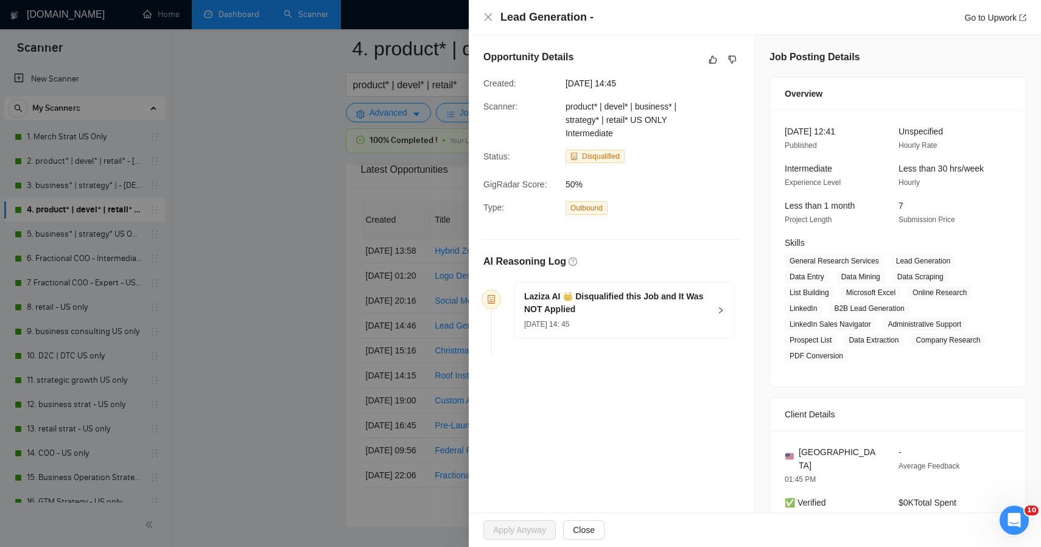
click at [286, 237] on div "Thanks for Your Feedback Your input helps enhance the AI generation Done" at bounding box center [520, 273] width 1041 height 547
click at [303, 399] on div at bounding box center [520, 273] width 1041 height 547
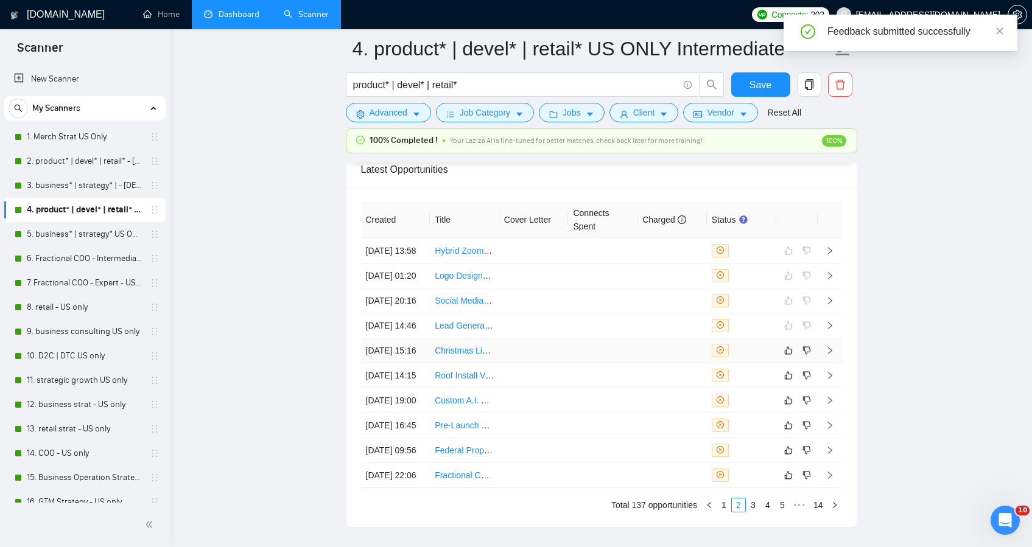
click at [505, 364] on td at bounding box center [533, 351] width 69 height 25
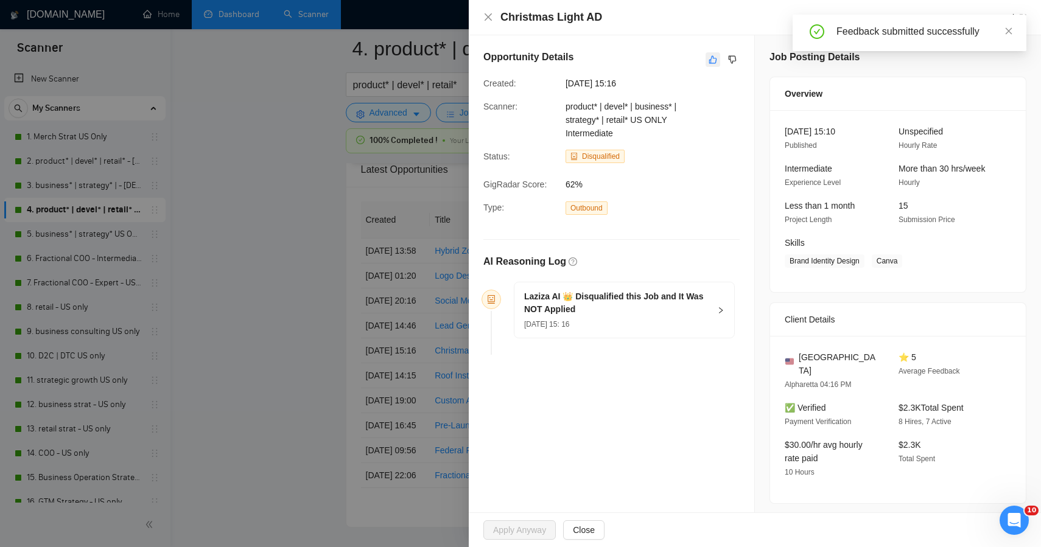
click at [709, 55] on icon "like" at bounding box center [713, 60] width 9 height 10
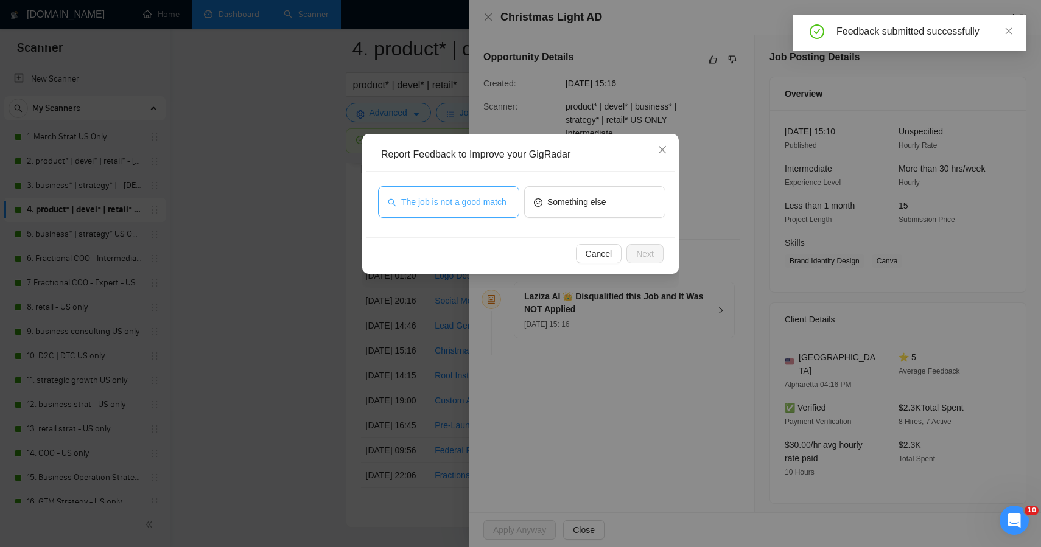
click at [473, 200] on span "The job is not a good match" at bounding box center [453, 201] width 105 height 13
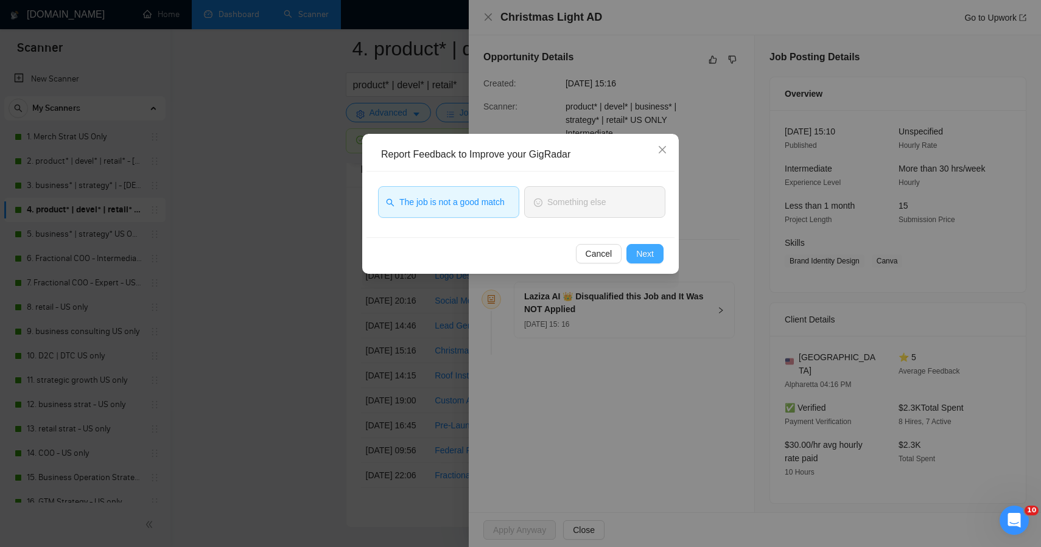
click at [661, 248] on button "Next" at bounding box center [645, 253] width 37 height 19
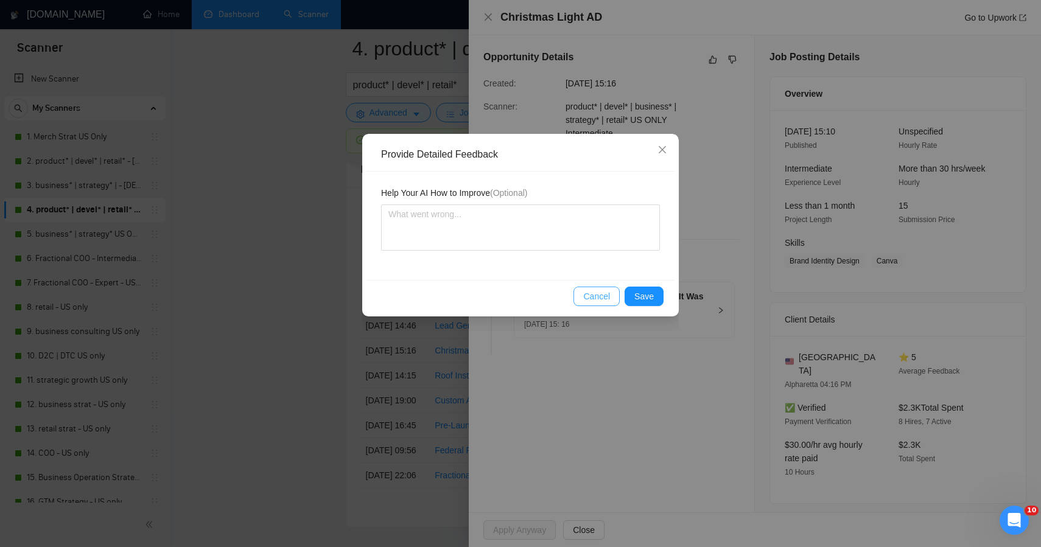
click at [614, 292] on button "Cancel" at bounding box center [597, 296] width 46 height 19
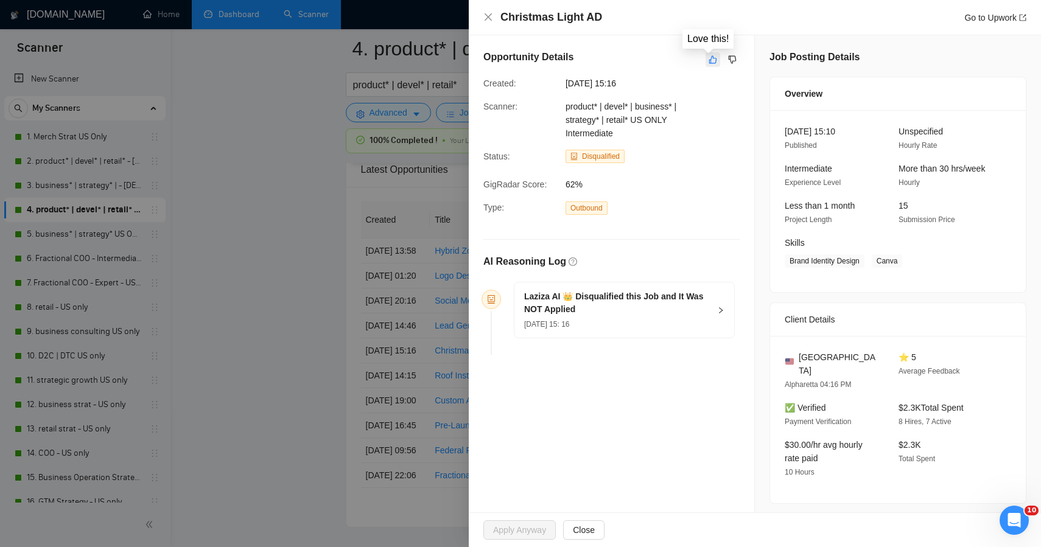
click at [712, 63] on icon "like" at bounding box center [713, 60] width 9 height 10
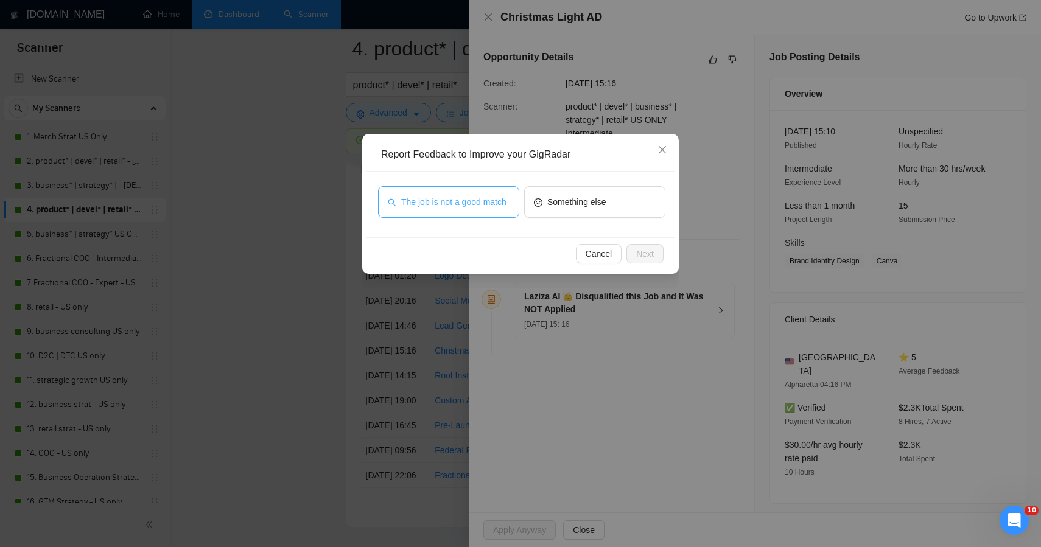
click at [490, 195] on span "The job is not a good match" at bounding box center [453, 201] width 105 height 13
click at [652, 252] on span "Next" at bounding box center [645, 253] width 18 height 13
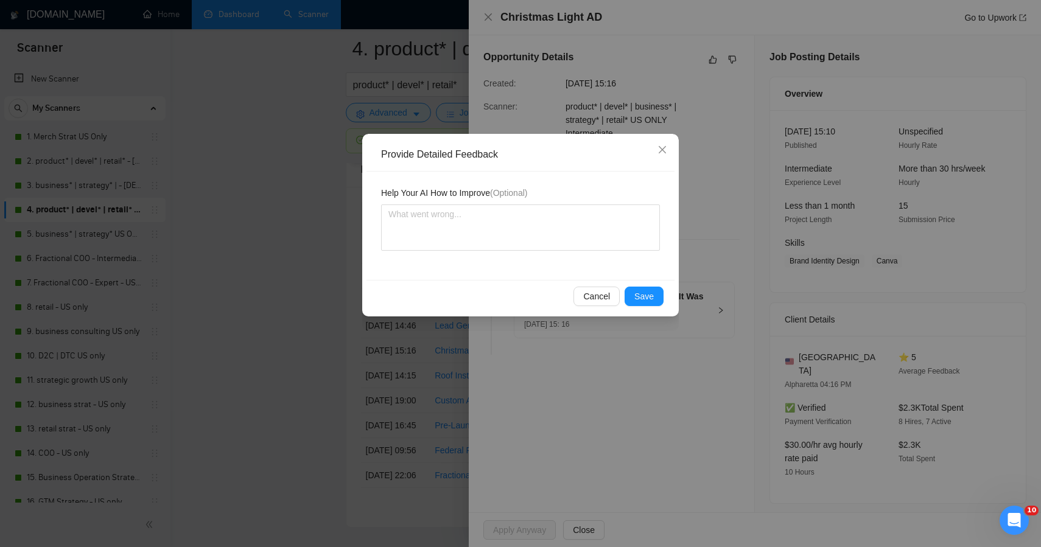
click at [259, 341] on div "Provide Detailed Feedback Help Your AI How to Improve (Optional) Cancel Save" at bounding box center [520, 273] width 1041 height 547
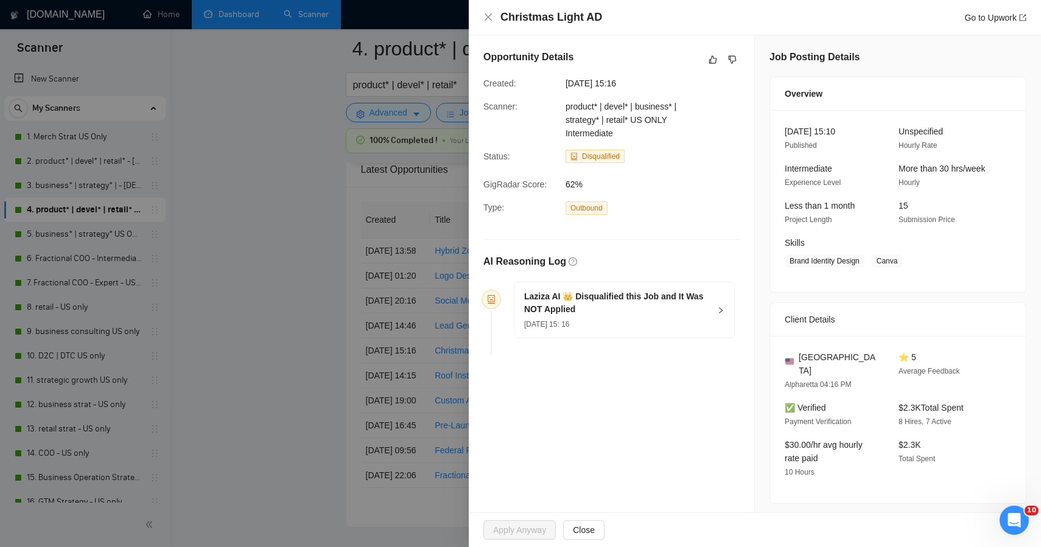
click at [262, 343] on div at bounding box center [520, 273] width 1041 height 547
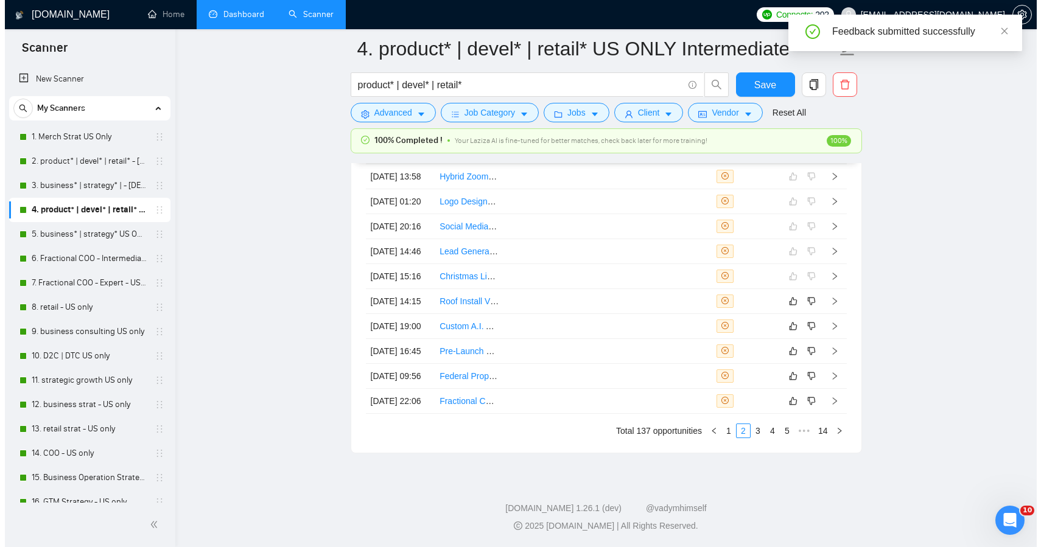
scroll to position [6918, 0]
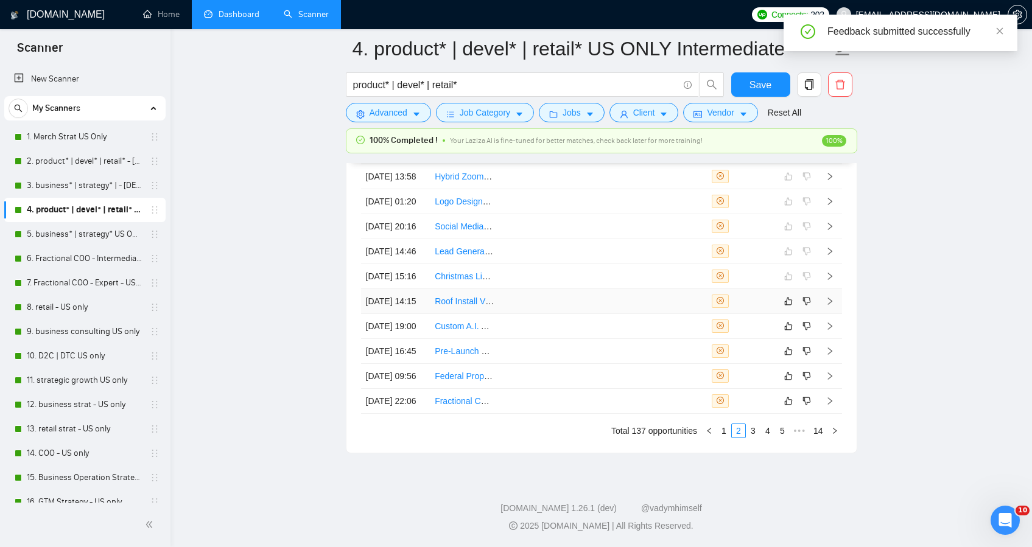
click at [562, 289] on td at bounding box center [533, 301] width 69 height 25
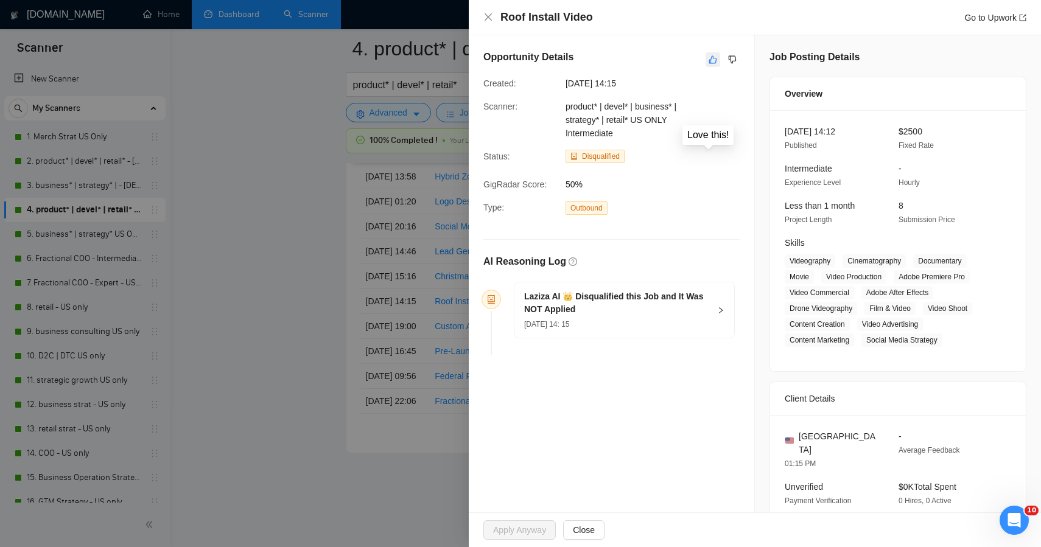
click at [709, 59] on icon "like" at bounding box center [713, 60] width 9 height 10
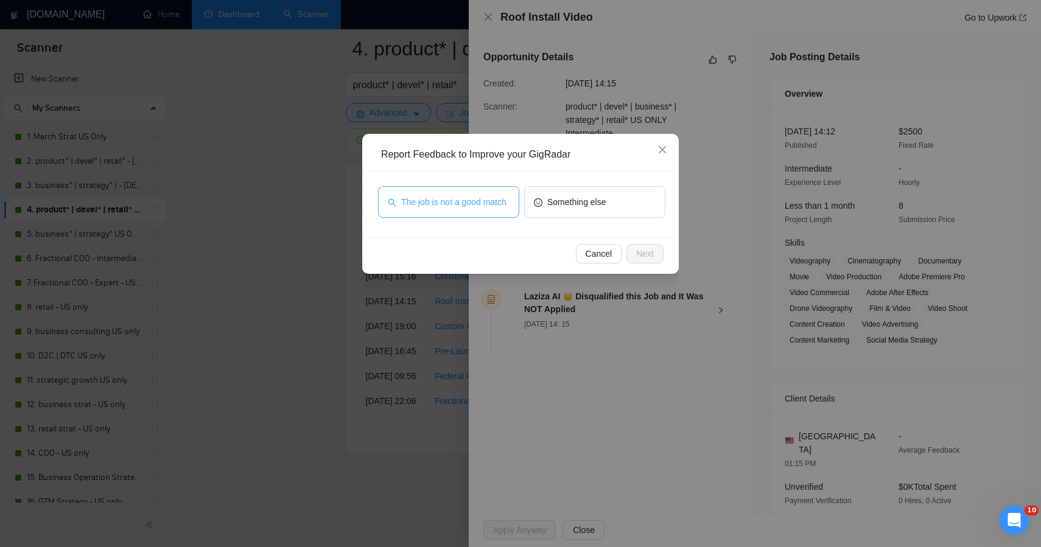
click at [446, 188] on button "The job is not a good match" at bounding box center [448, 202] width 141 height 32
click at [641, 248] on span "Next" at bounding box center [645, 253] width 18 height 13
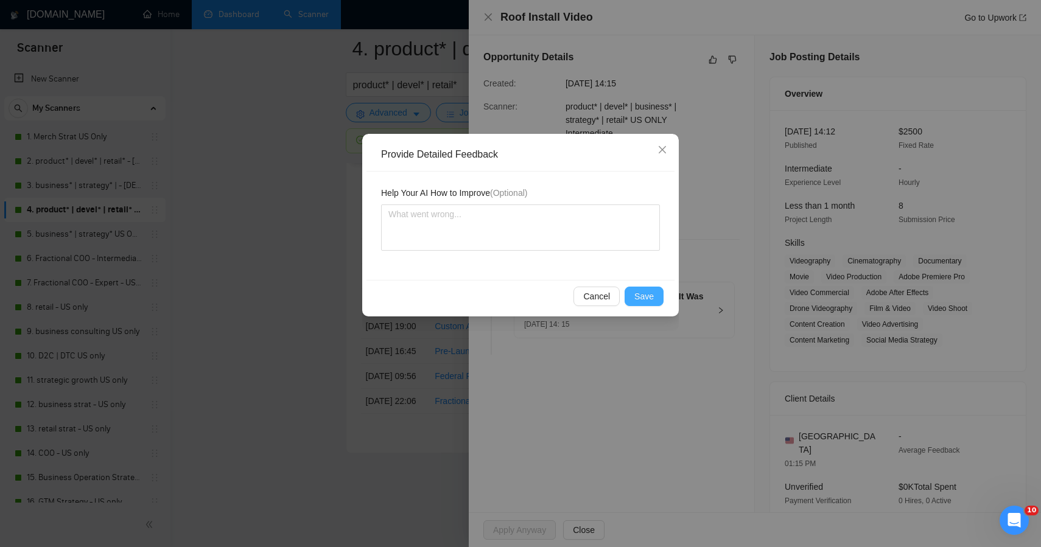
click at [639, 300] on span "Save" at bounding box center [644, 296] width 19 height 13
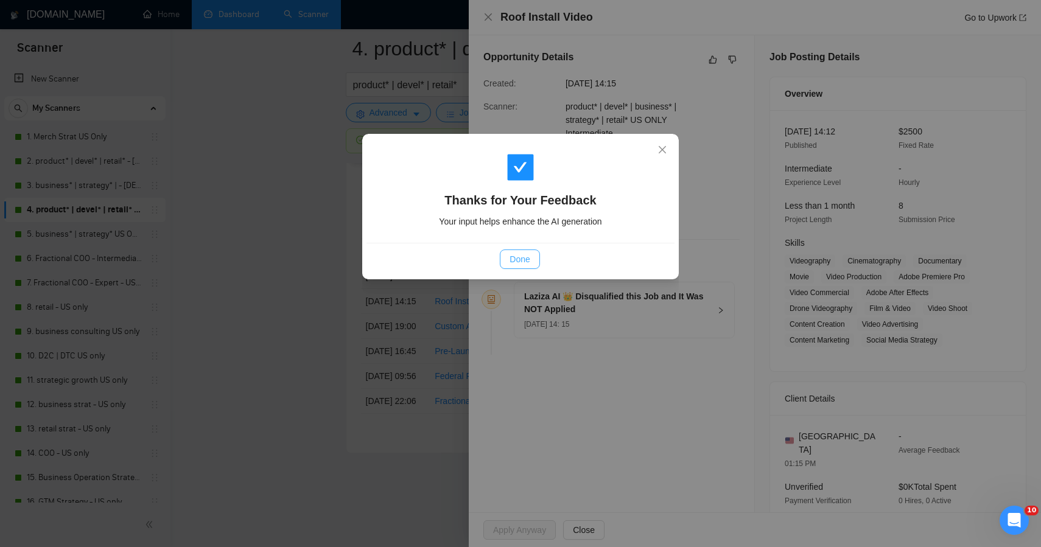
click at [529, 256] on span "Done" at bounding box center [520, 259] width 20 height 13
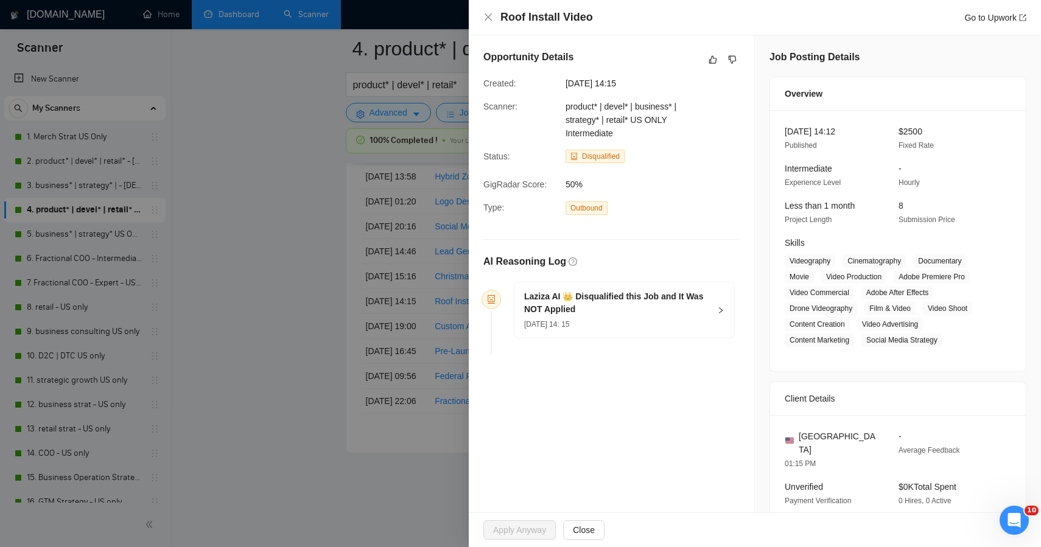
click at [246, 284] on div at bounding box center [520, 273] width 1041 height 547
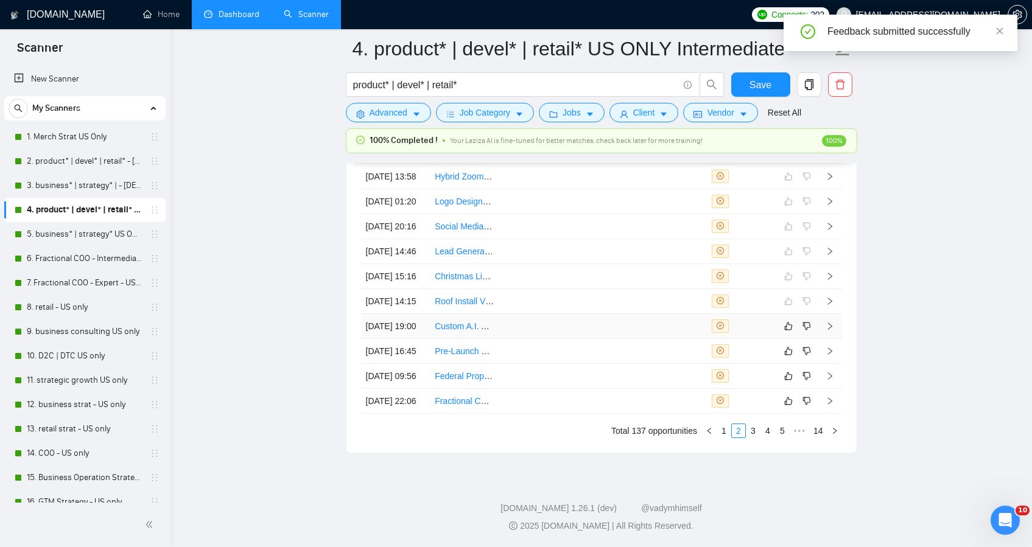
click at [597, 322] on td at bounding box center [602, 326] width 69 height 25
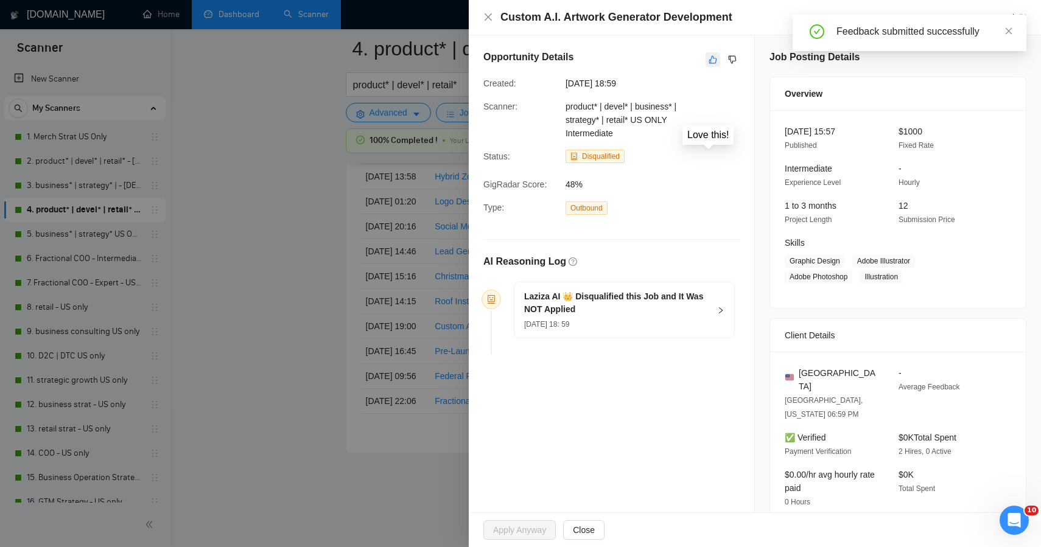
click at [709, 63] on icon "like" at bounding box center [713, 60] width 9 height 10
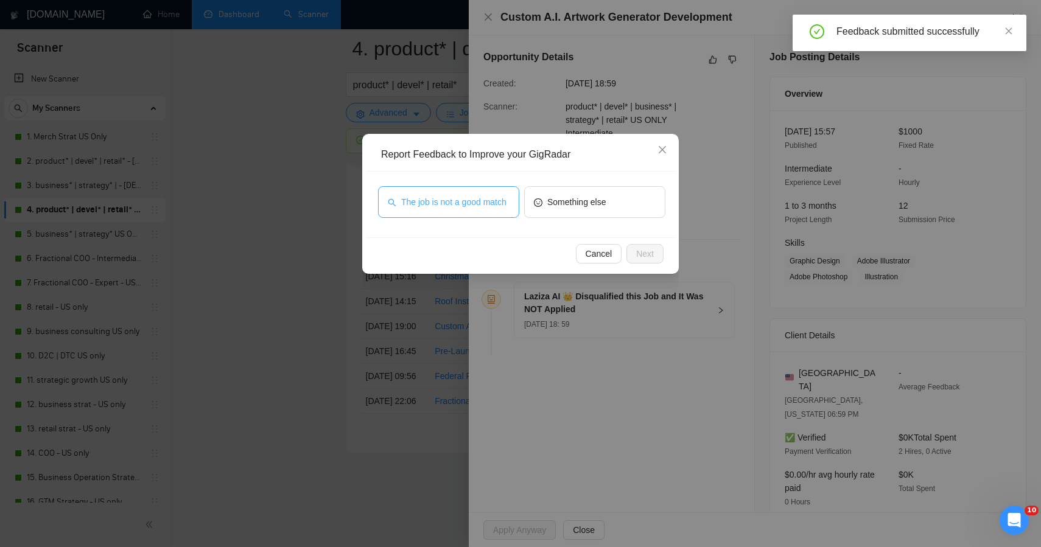
click at [493, 206] on span "The job is not a good match" at bounding box center [453, 201] width 105 height 13
click at [646, 264] on div "Cancel Next" at bounding box center [521, 253] width 308 height 32
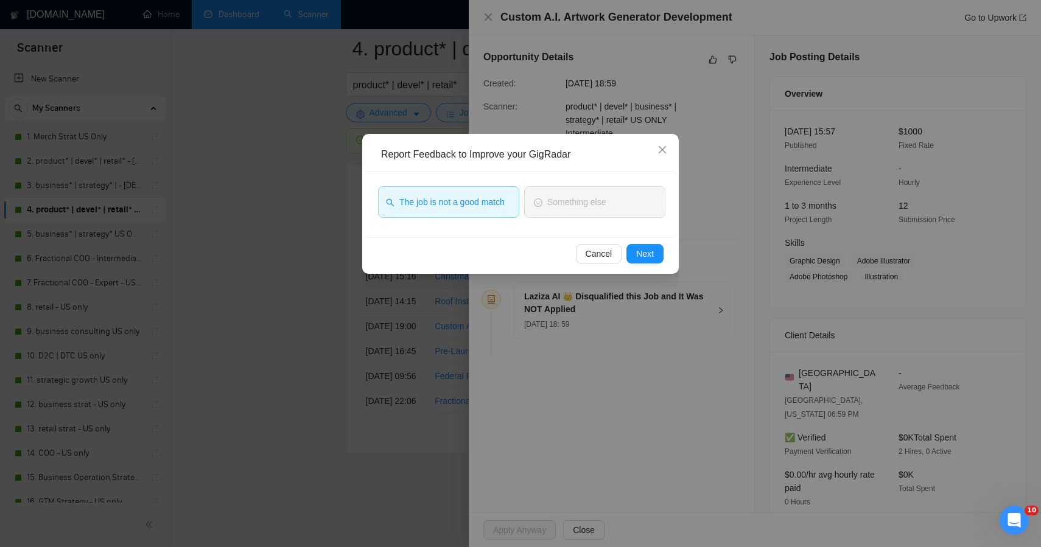
click at [646, 264] on div "Cancel Next" at bounding box center [521, 253] width 308 height 32
click at [648, 255] on span "Next" at bounding box center [645, 253] width 18 height 13
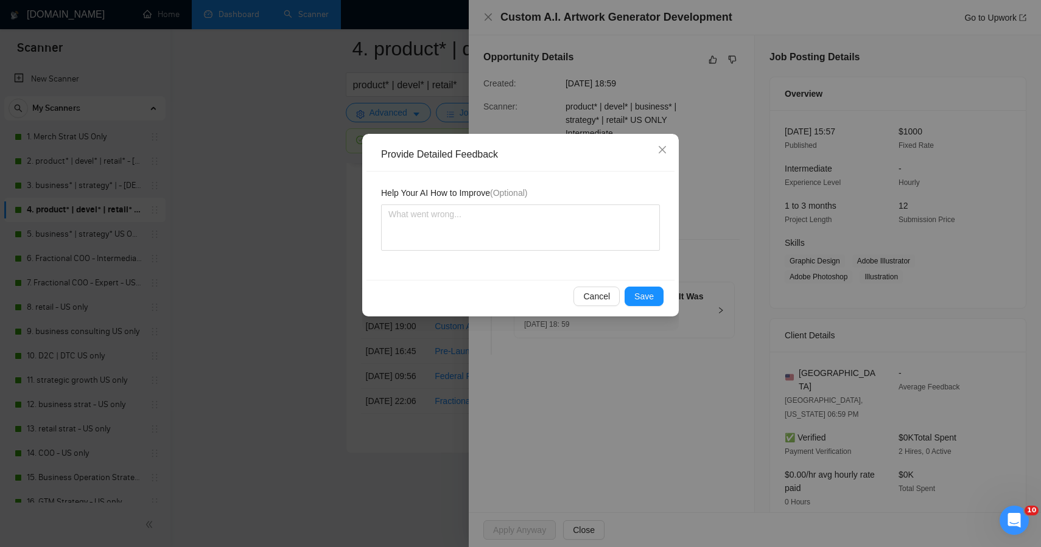
click at [648, 255] on div "Help Your AI How to Improve (Optional)" at bounding box center [521, 226] width 308 height 108
click at [639, 304] on button "Save" at bounding box center [644, 296] width 39 height 19
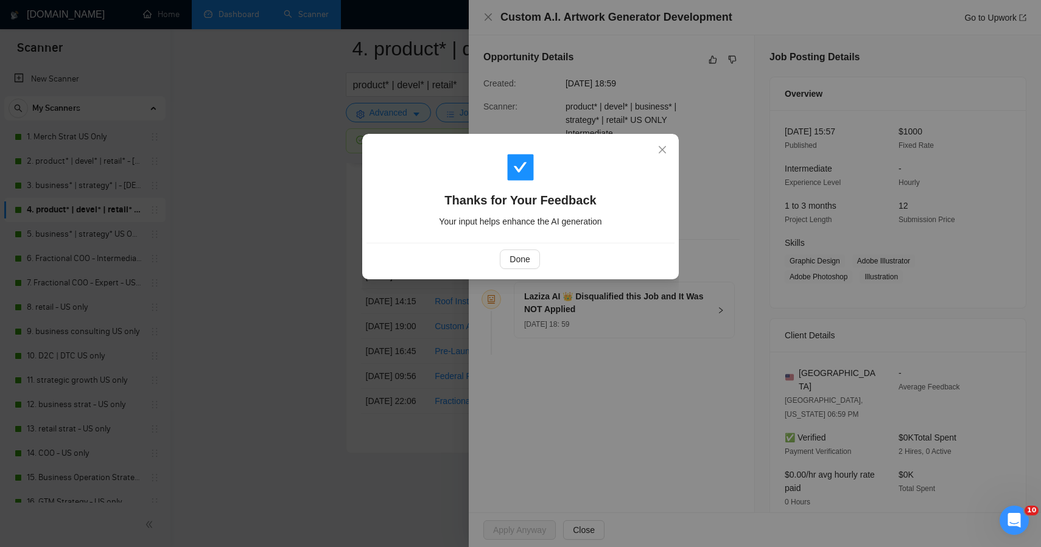
click at [344, 284] on div "Thanks for Your Feedback Your input helps enhance the AI generation Done" at bounding box center [520, 273] width 1041 height 547
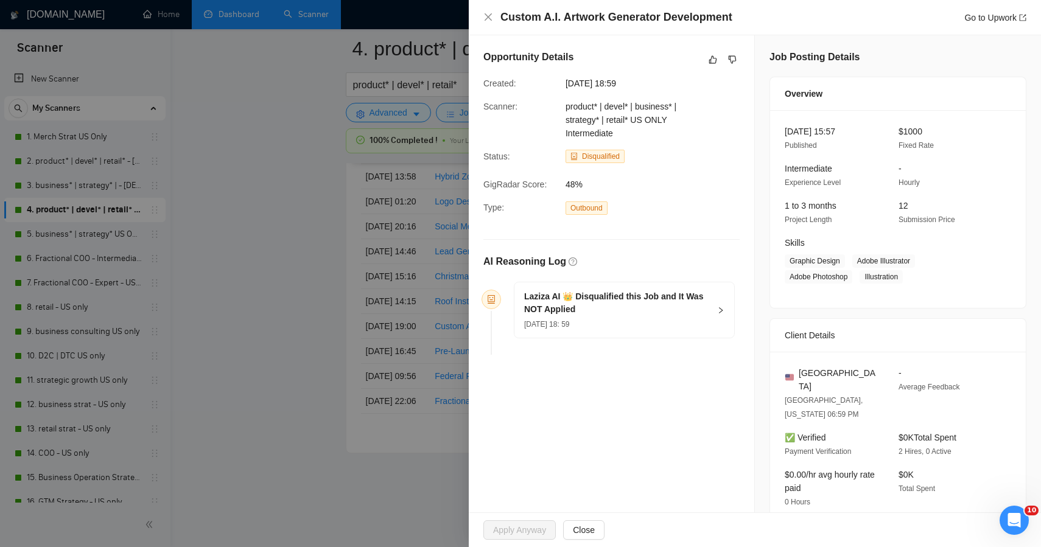
click at [344, 284] on div at bounding box center [520, 273] width 1041 height 547
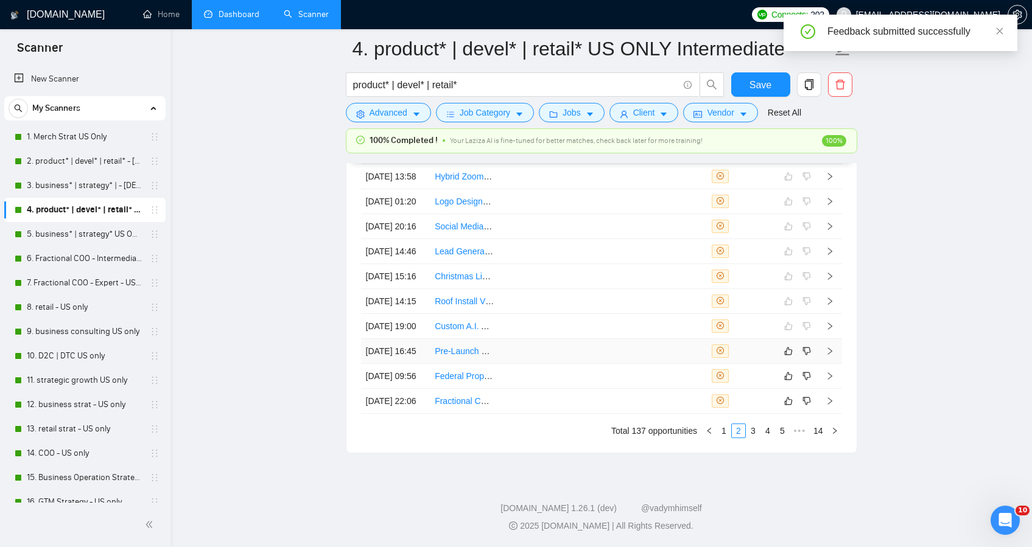
click at [583, 350] on td at bounding box center [602, 351] width 69 height 25
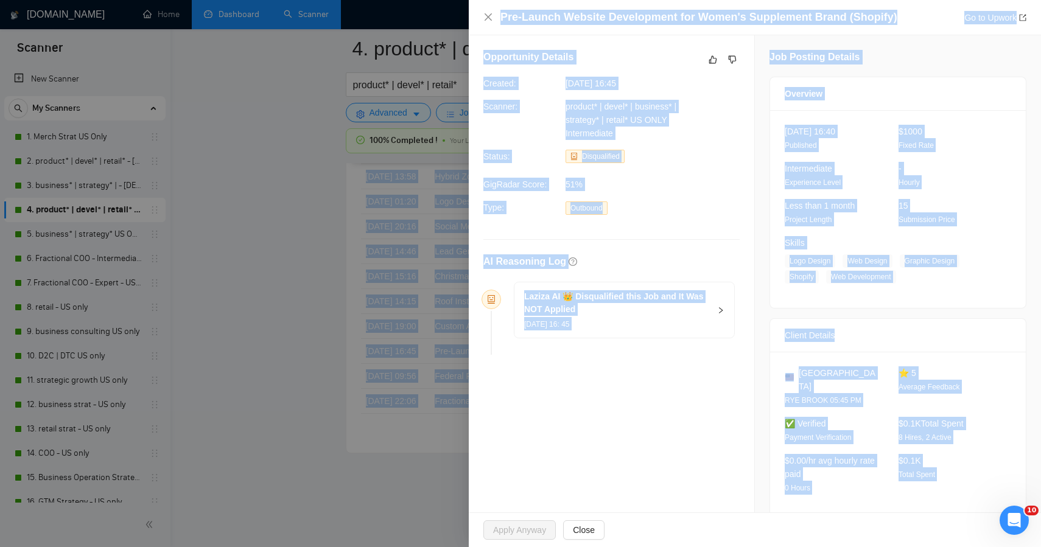
drag, startPoint x: 839, startPoint y: 484, endPoint x: 700, endPoint y: -80, distance: 580.7
click at [706, 64] on button "button" at bounding box center [713, 59] width 15 height 15
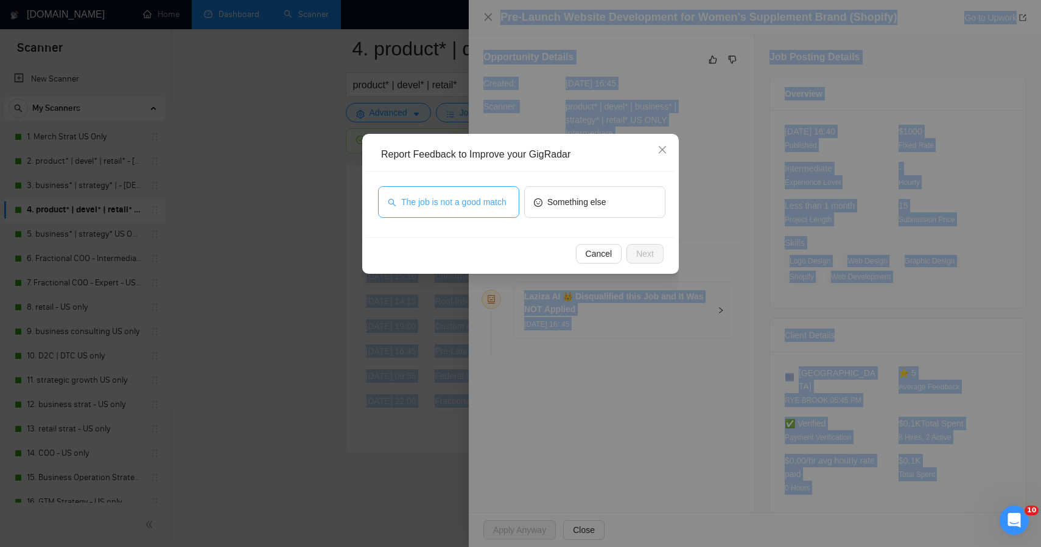
click at [473, 195] on span "The job is not a good match" at bounding box center [453, 201] width 105 height 13
click at [650, 248] on span "Next" at bounding box center [645, 253] width 18 height 13
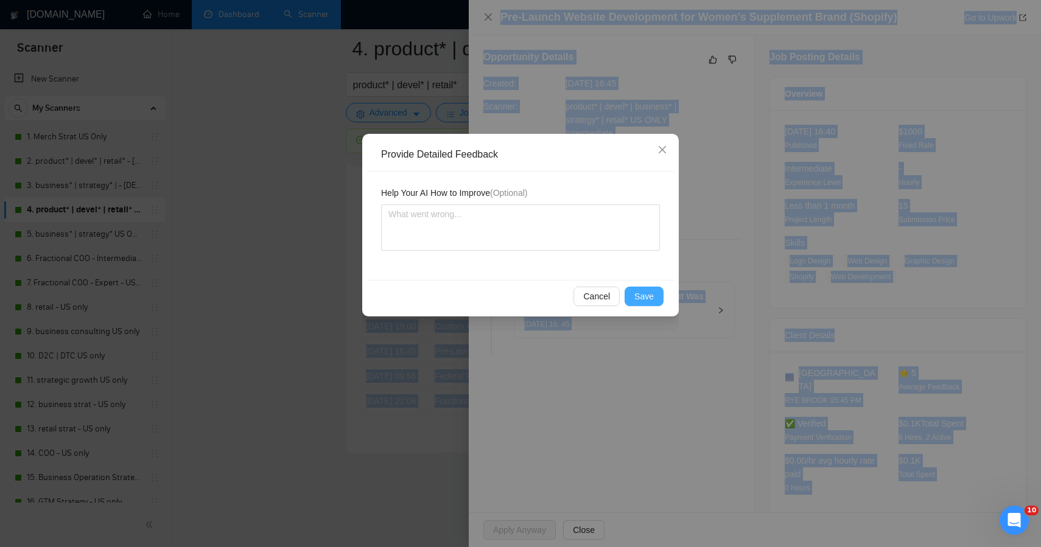
click at [647, 294] on span "Save" at bounding box center [644, 296] width 19 height 13
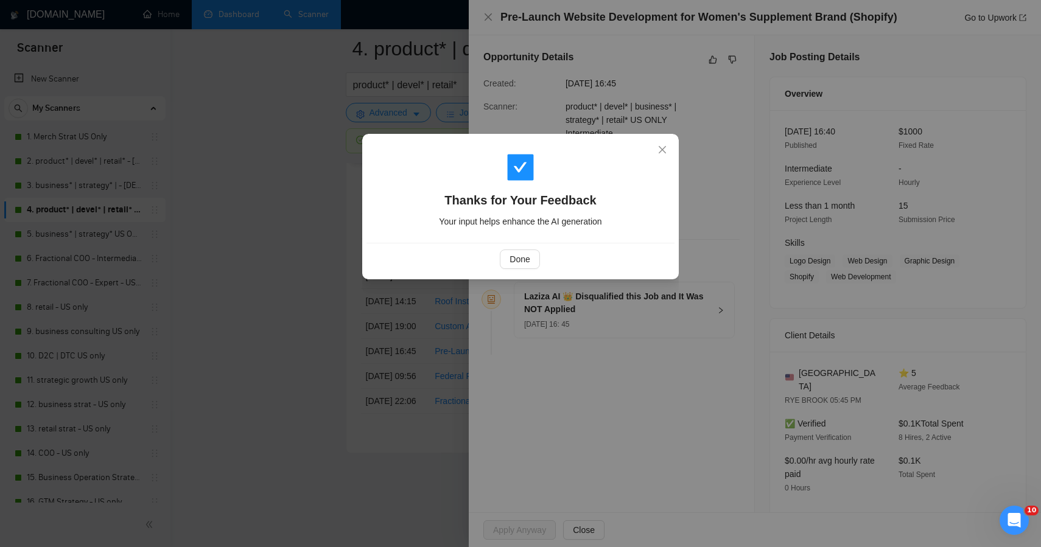
click at [301, 285] on div "Thanks for Your Feedback Your input helps enhance the AI generation Done" at bounding box center [520, 273] width 1041 height 547
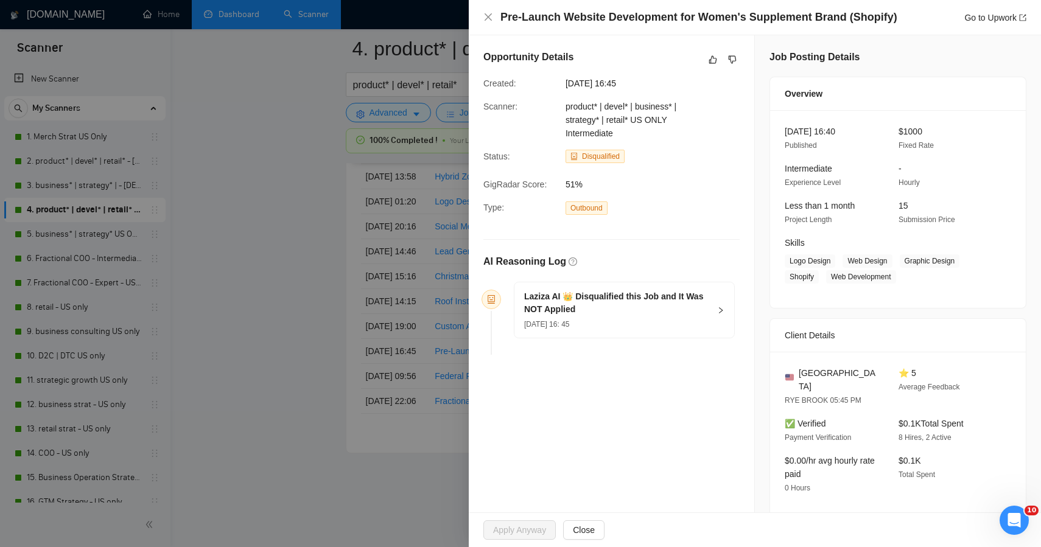
click at [301, 285] on div at bounding box center [520, 273] width 1041 height 547
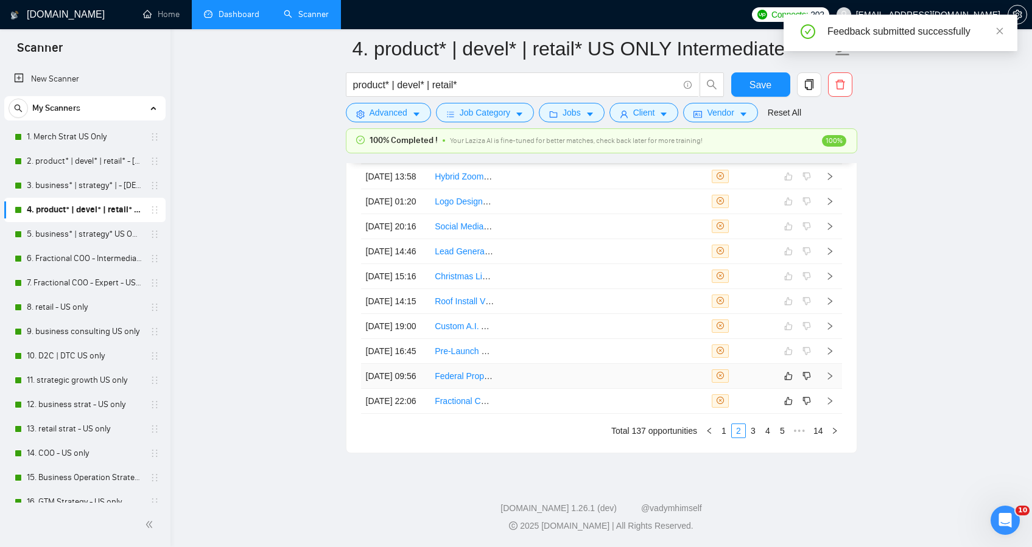
click at [656, 386] on td at bounding box center [672, 376] width 69 height 25
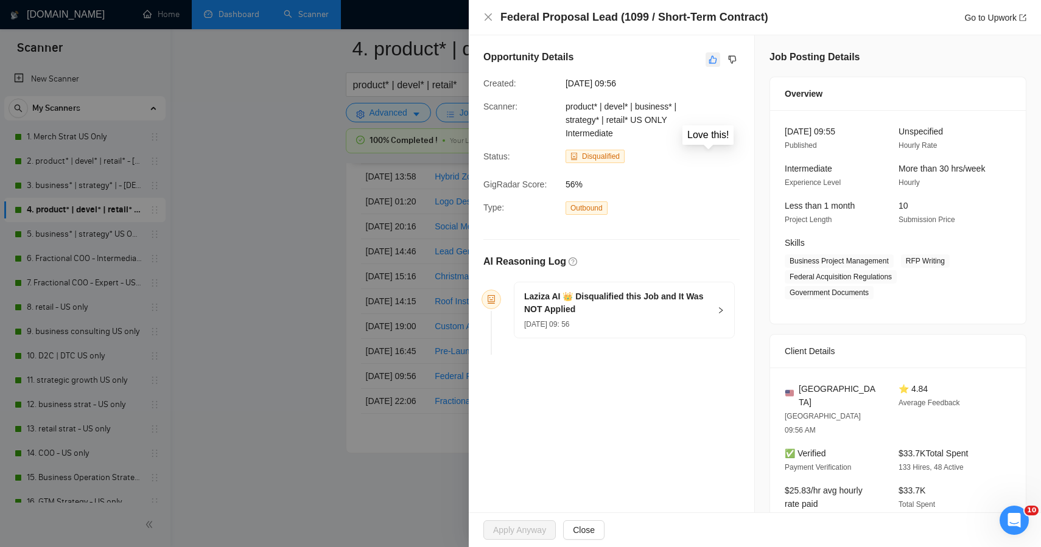
click at [710, 64] on icon "like" at bounding box center [713, 60] width 9 height 10
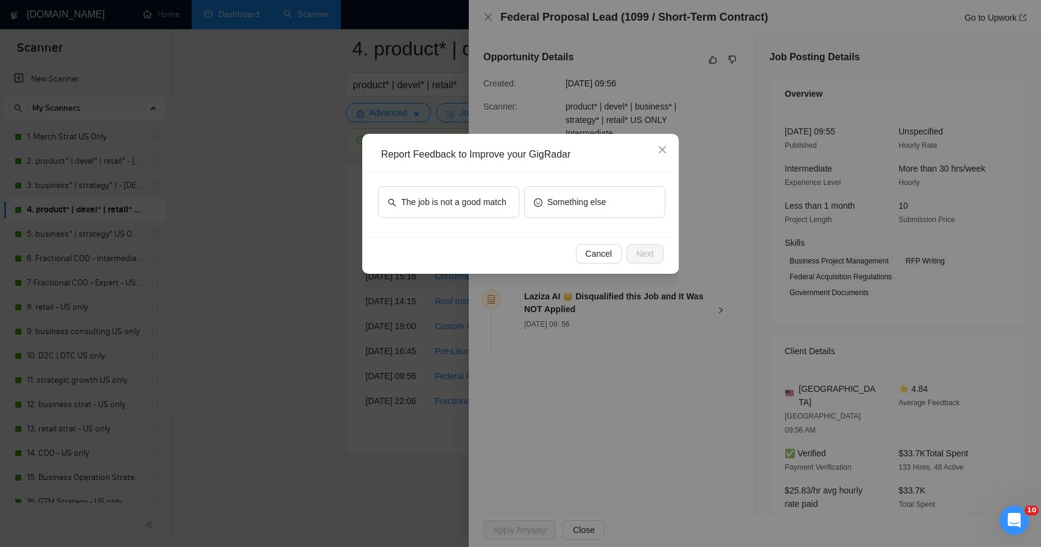
click at [1025, 52] on div "Report Feedback to Improve your GigRadar The job is not a good match Something …" at bounding box center [520, 273] width 1041 height 547
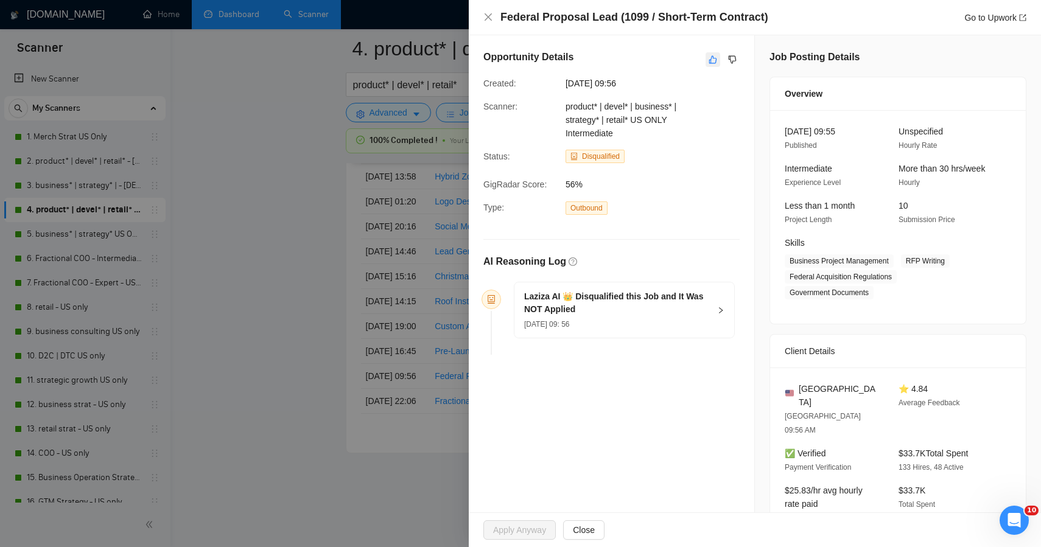
click at [706, 61] on button "button" at bounding box center [713, 59] width 15 height 15
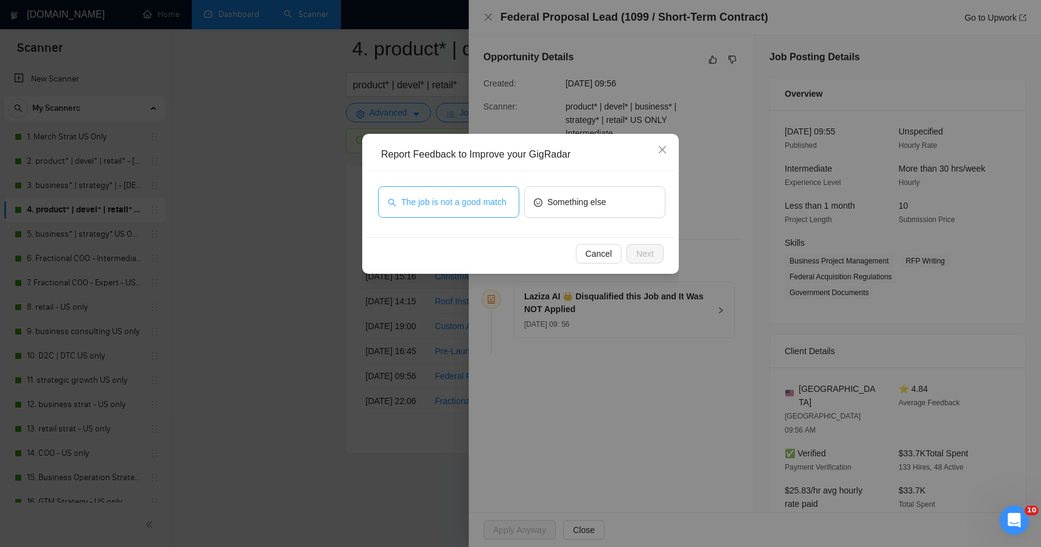
click at [468, 205] on span "The job is not a good match" at bounding box center [453, 201] width 105 height 13
click at [650, 251] on span "Next" at bounding box center [645, 253] width 18 height 13
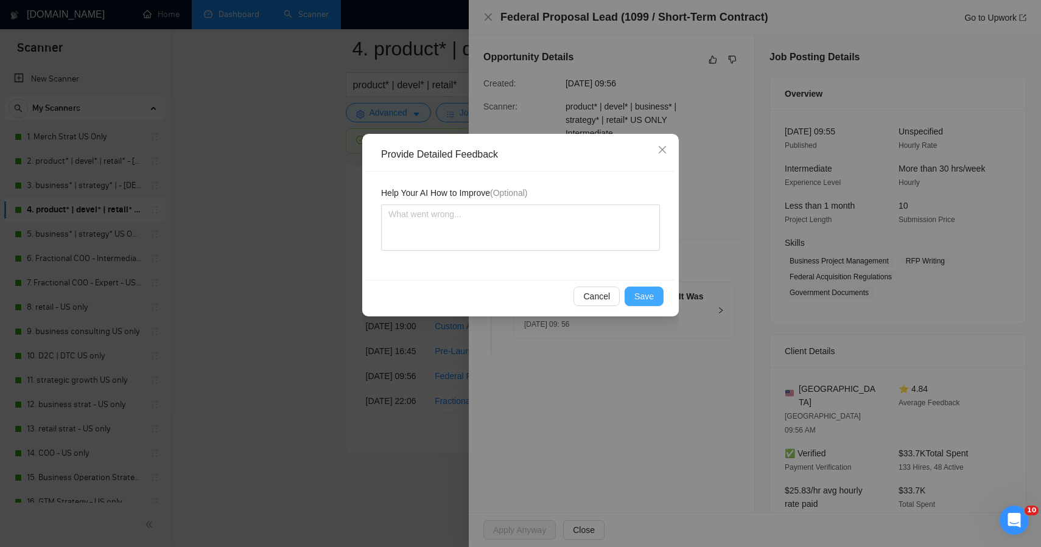
click at [646, 300] on span "Save" at bounding box center [644, 296] width 19 height 13
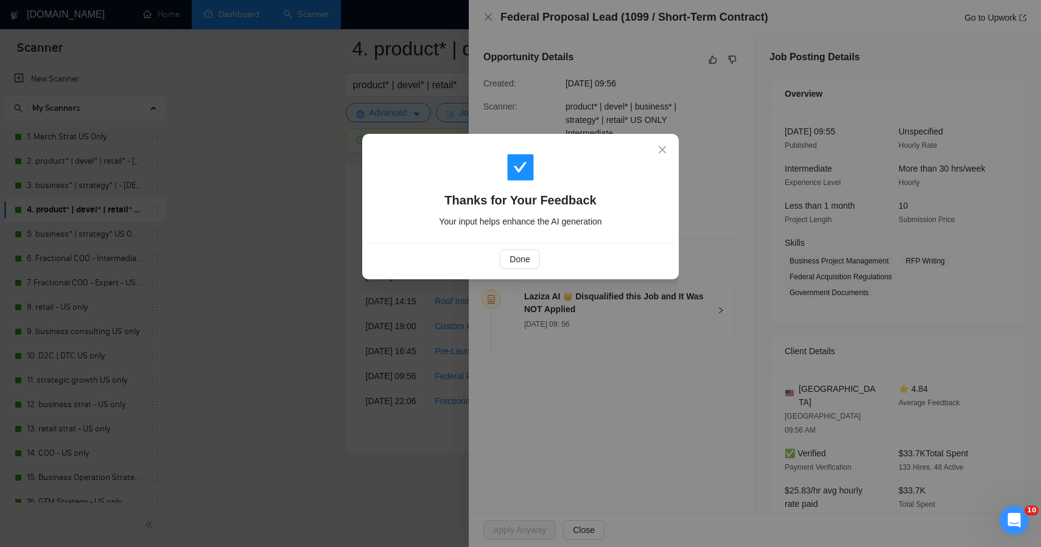
click at [255, 318] on div "Thanks for Your Feedback Your input helps enhance the AI generation Done" at bounding box center [520, 273] width 1041 height 547
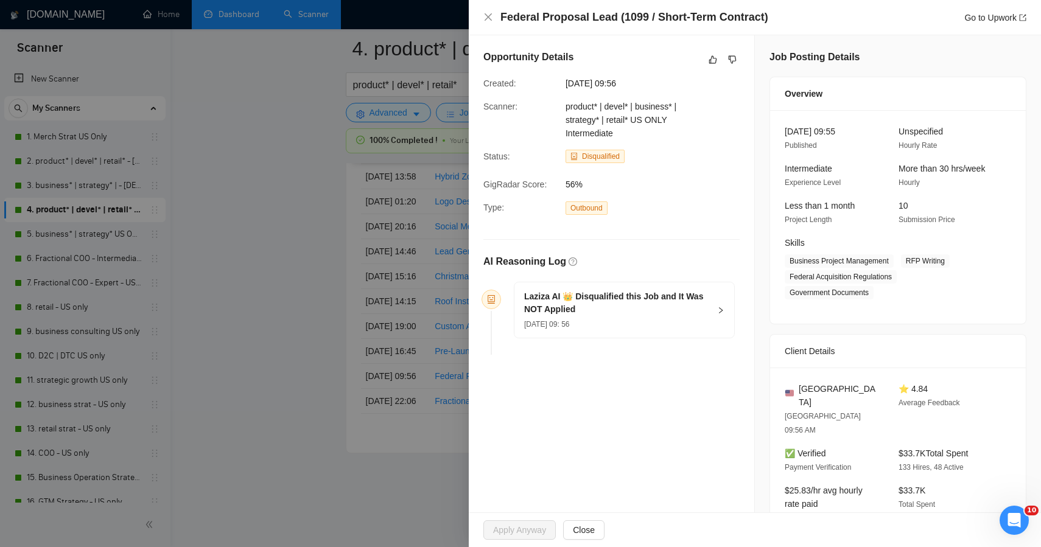
click at [255, 318] on div "Thanks for Your Feedback Your input helps enhance the AI generation Done" at bounding box center [520, 273] width 1041 height 547
click at [255, 318] on div at bounding box center [520, 273] width 1041 height 547
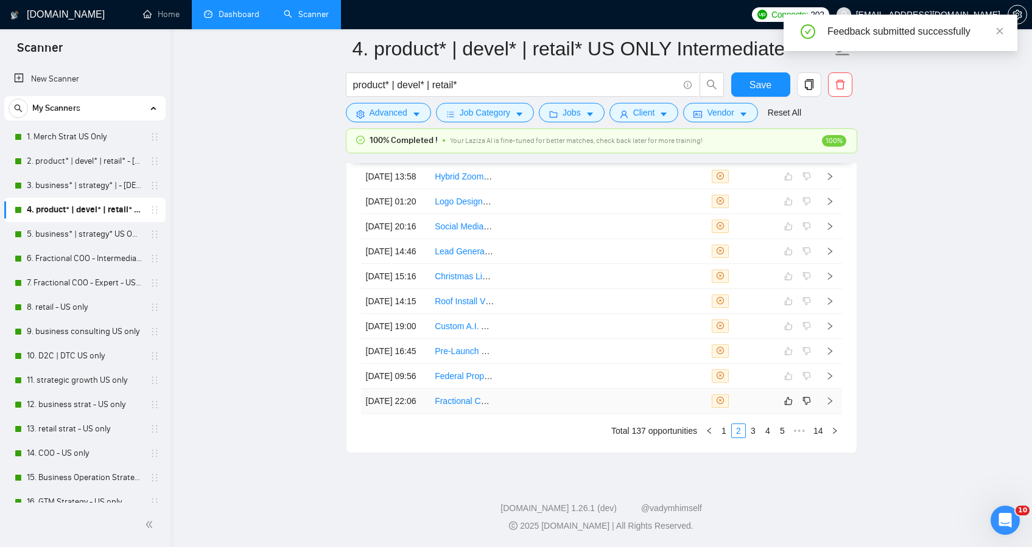
click at [508, 414] on td at bounding box center [533, 401] width 69 height 25
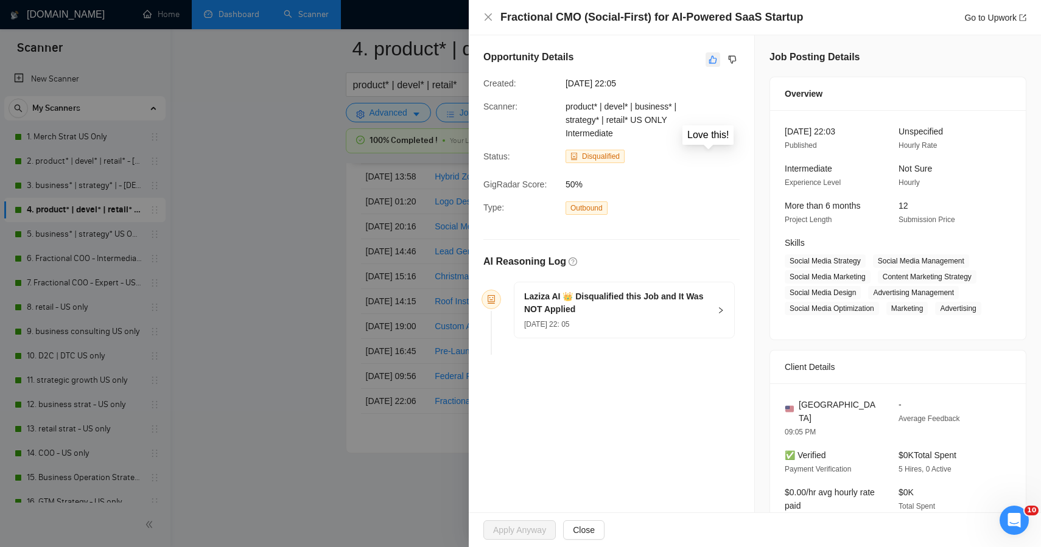
click at [710, 62] on icon "like" at bounding box center [713, 60] width 9 height 10
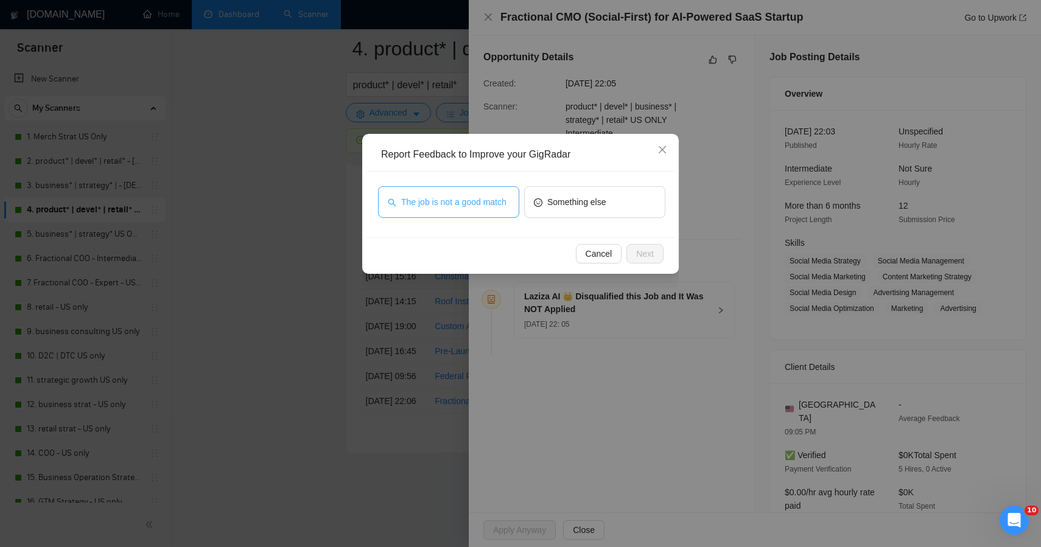
click at [462, 209] on span "The job is not a good match" at bounding box center [453, 201] width 105 height 13
click at [645, 247] on span "Next" at bounding box center [645, 253] width 18 height 13
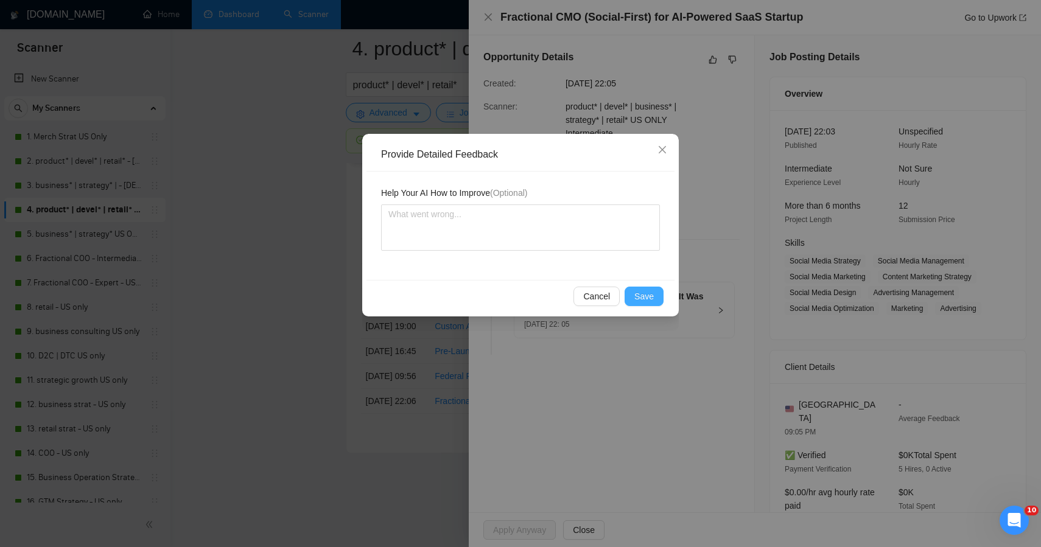
click at [646, 301] on span "Save" at bounding box center [644, 296] width 19 height 13
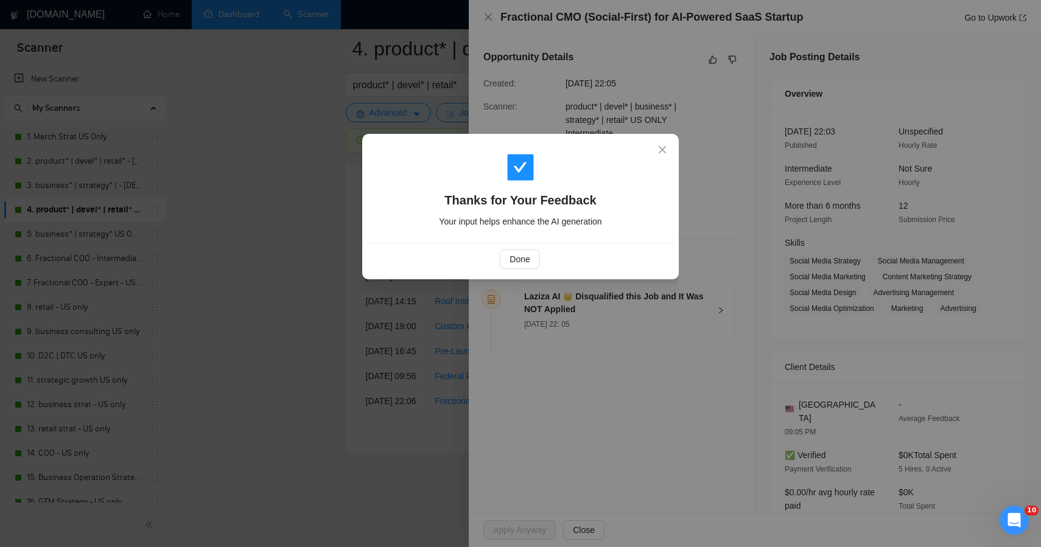
click at [281, 323] on div "Thanks for Your Feedback Your input helps enhance the AI generation Done" at bounding box center [520, 273] width 1041 height 547
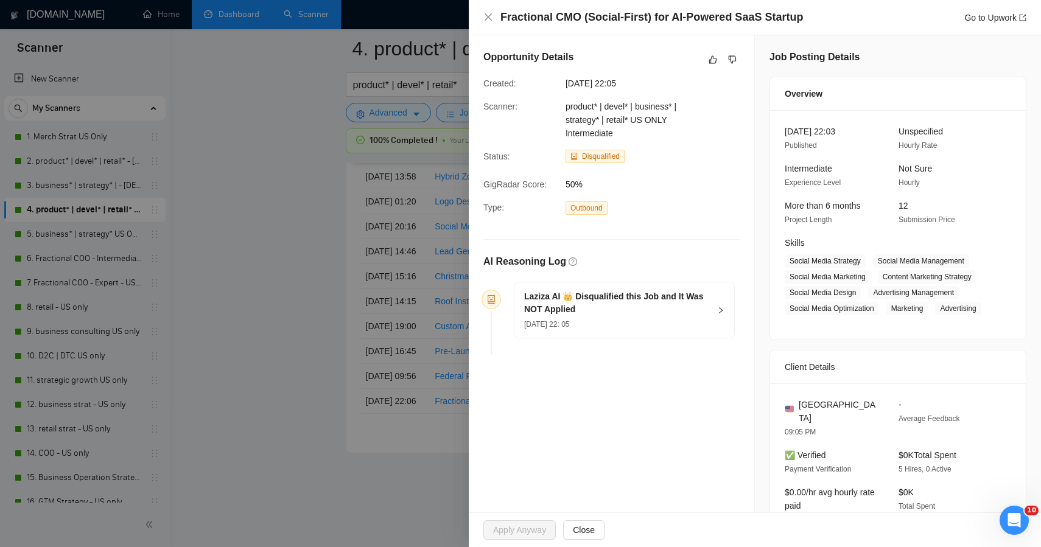
click at [281, 323] on div "Thanks for Your Feedback Your input helps enhance the AI generation Done" at bounding box center [520, 273] width 1041 height 547
click at [290, 358] on div at bounding box center [520, 273] width 1041 height 547
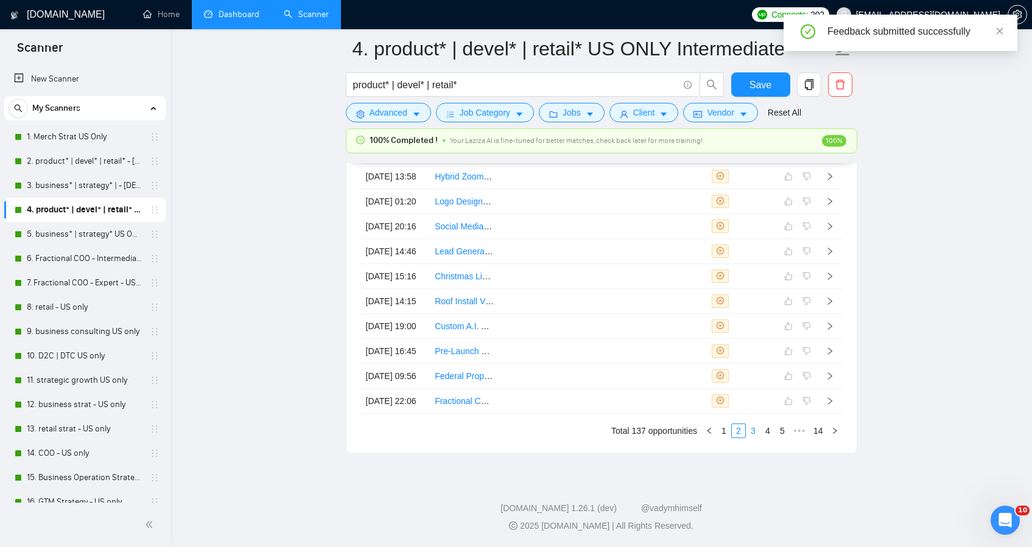
click at [755, 438] on link "3" at bounding box center [753, 430] width 13 height 13
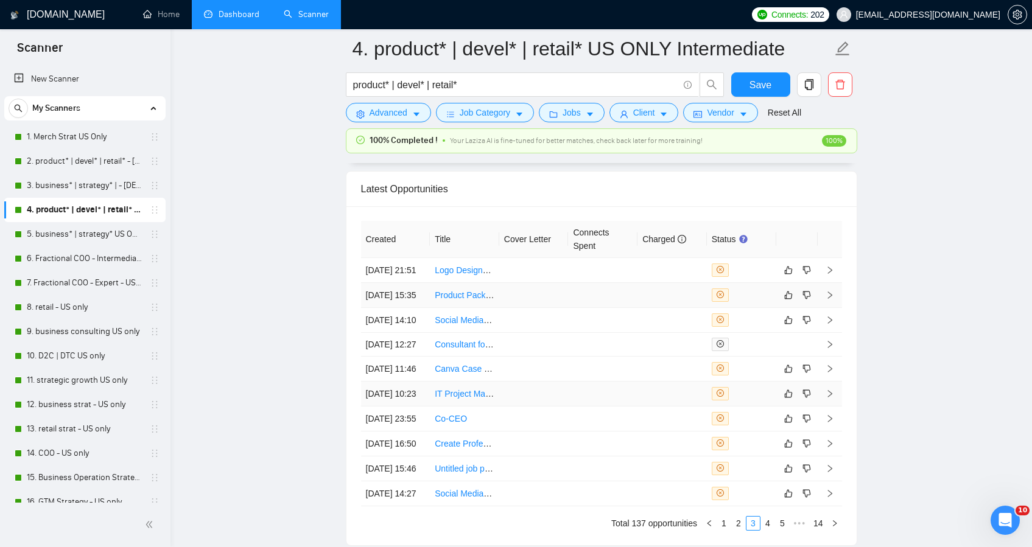
scroll to position [6723, 0]
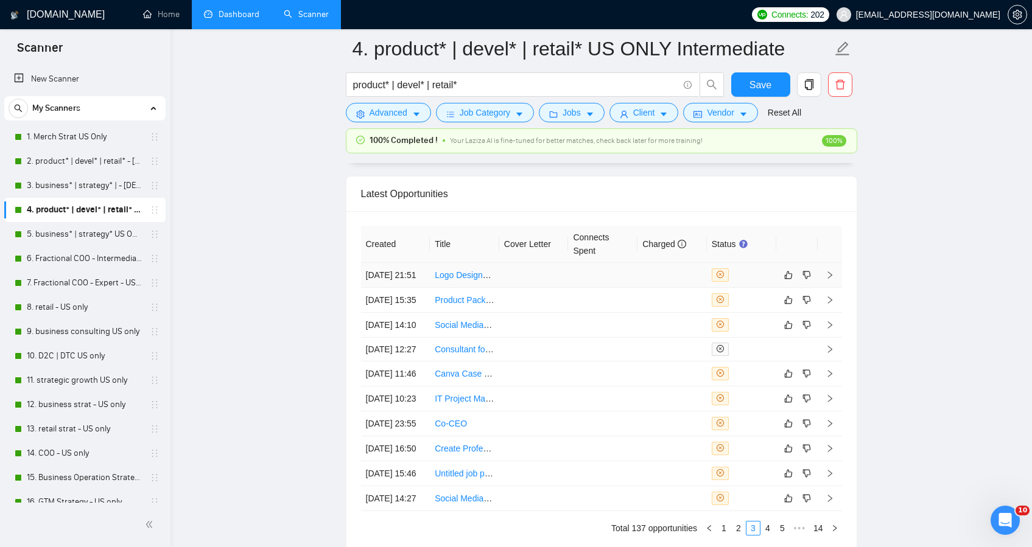
click at [574, 277] on td at bounding box center [602, 275] width 69 height 25
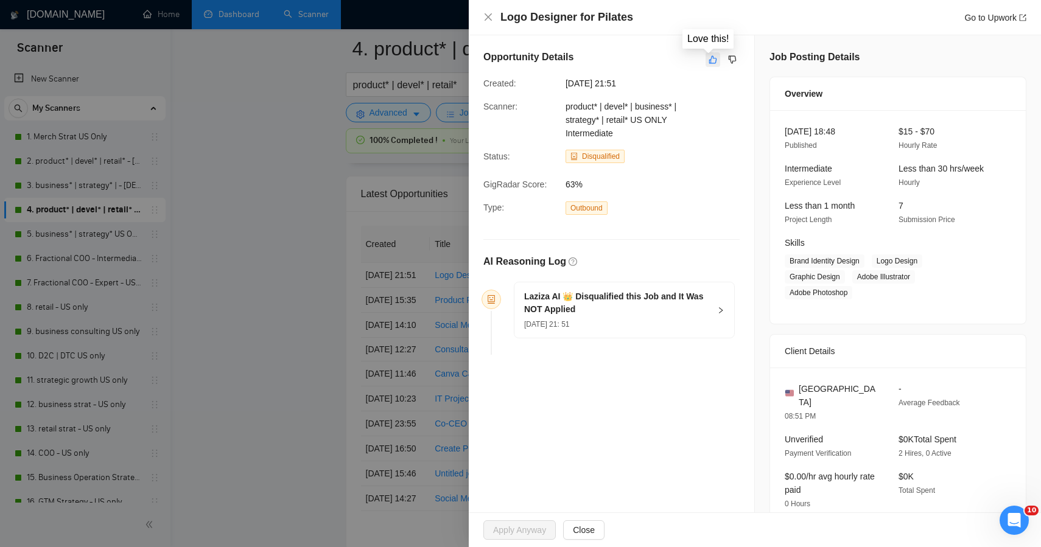
click at [709, 61] on icon "like" at bounding box center [713, 60] width 9 height 10
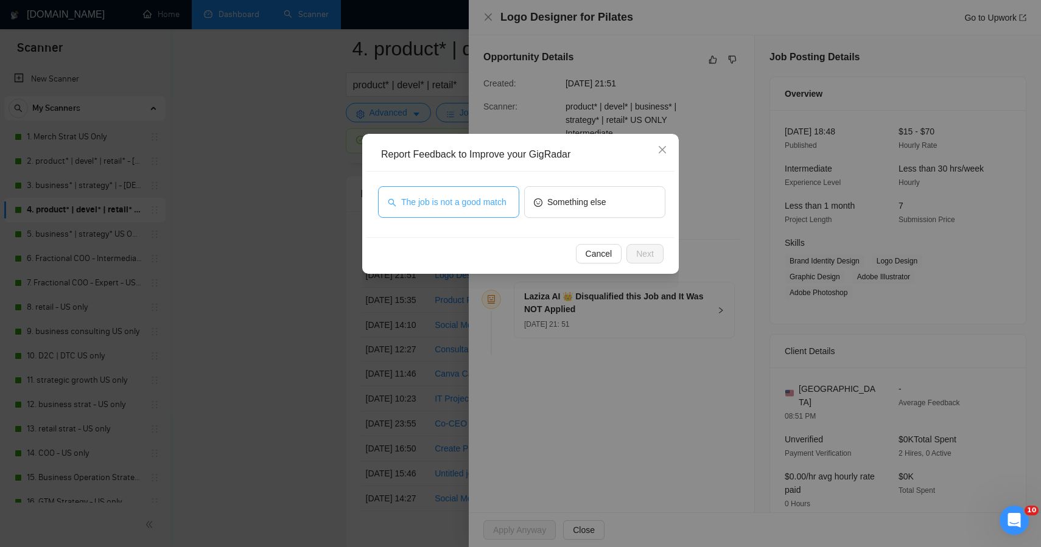
click at [480, 196] on span "The job is not a good match" at bounding box center [453, 201] width 105 height 13
click at [640, 256] on span "Next" at bounding box center [645, 253] width 18 height 13
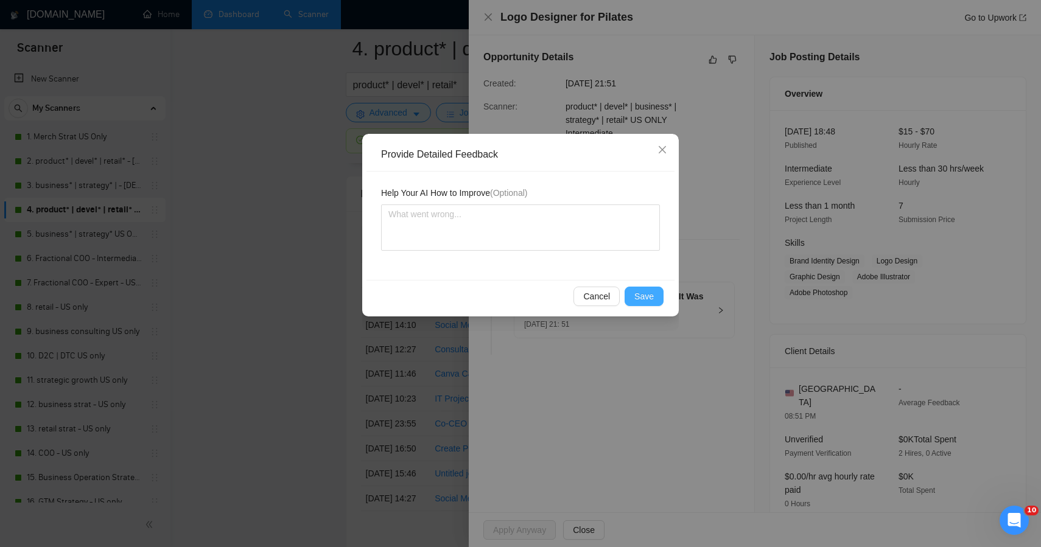
click at [644, 306] on button "Save" at bounding box center [644, 296] width 39 height 19
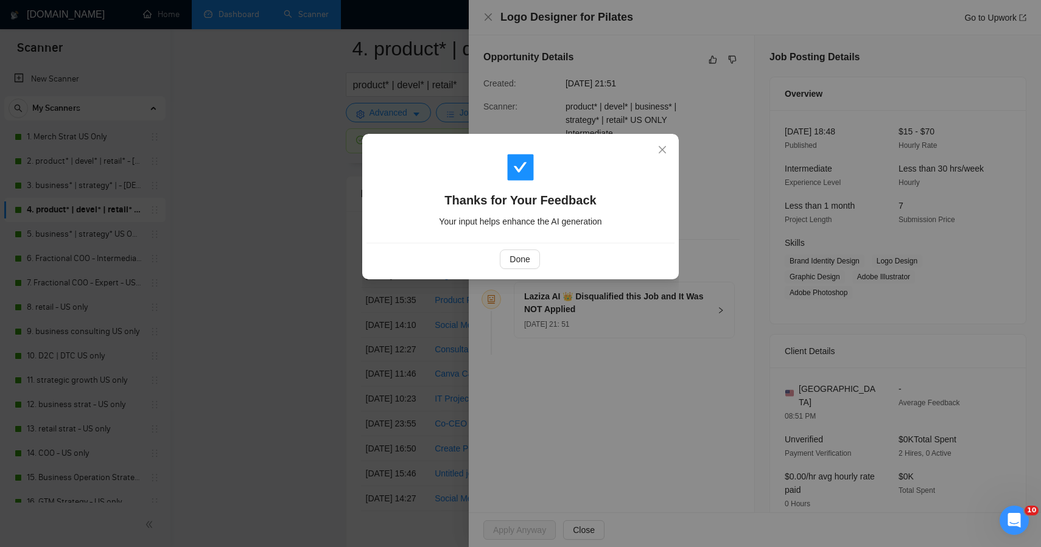
click at [281, 234] on div "Thanks for Your Feedback Your input helps enhance the AI generation Done" at bounding box center [520, 273] width 1041 height 547
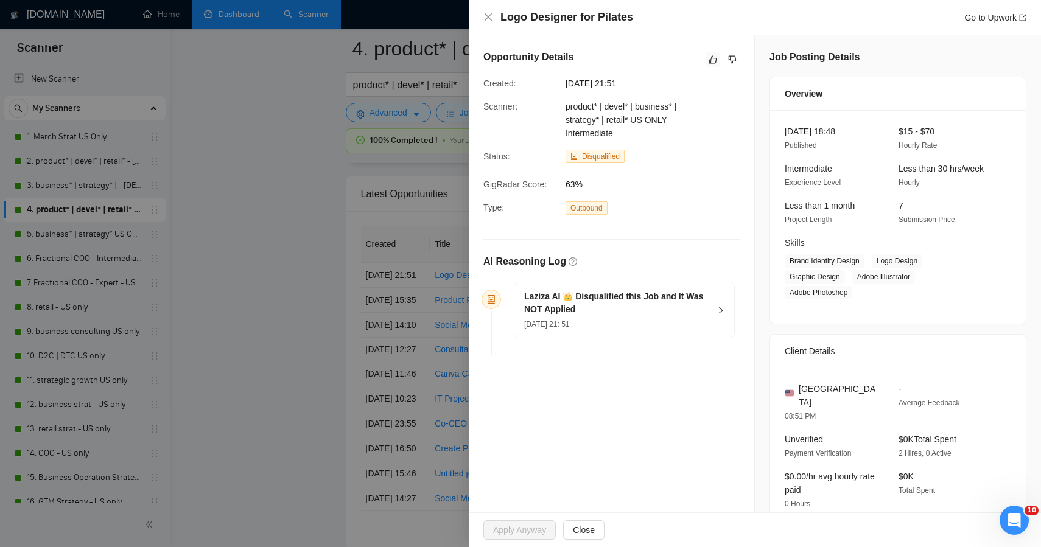
click at [453, 326] on div at bounding box center [520, 273] width 1041 height 547
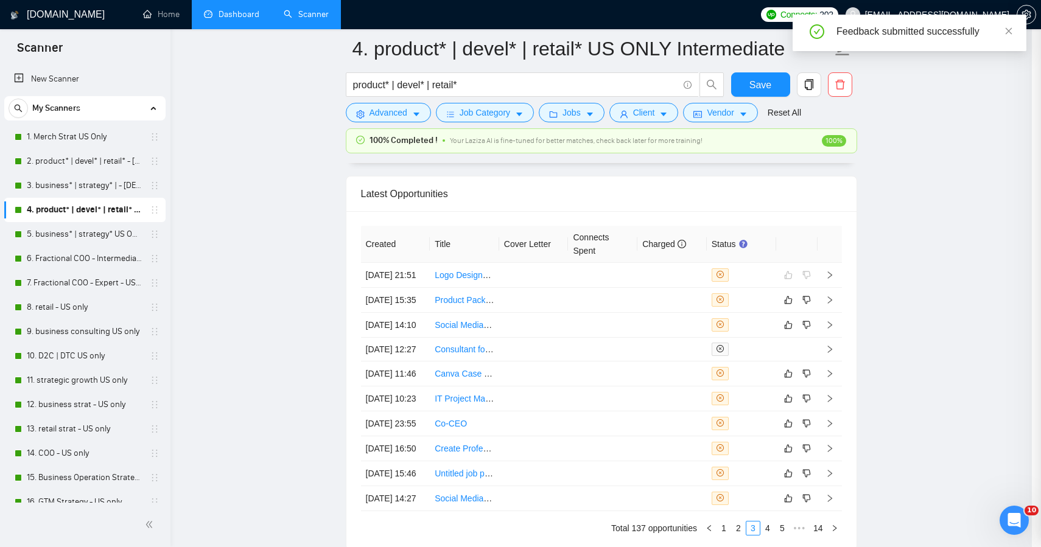
click at [453, 326] on div at bounding box center [520, 273] width 1041 height 547
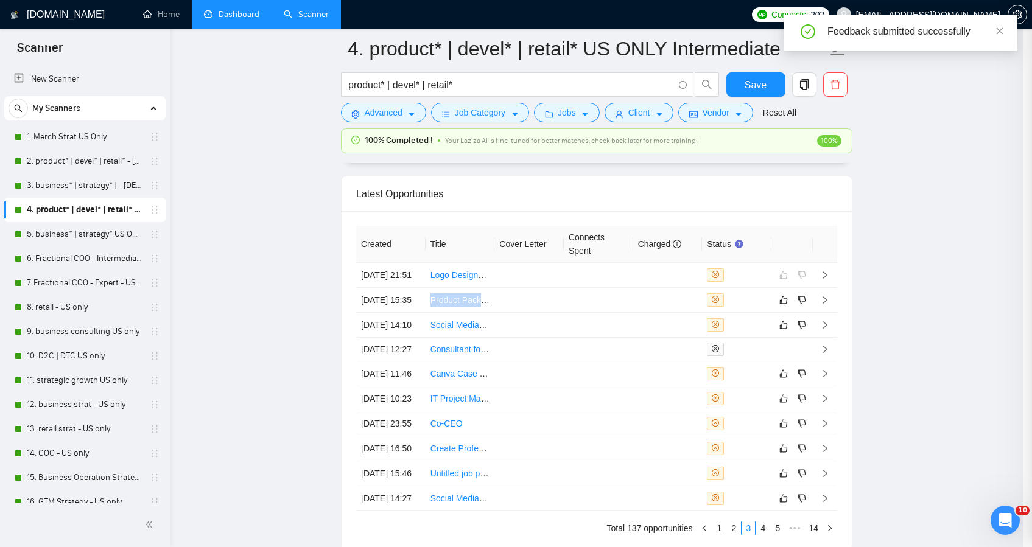
click at [453, 313] on td "Product Packaging Update and Catalog Publishing" at bounding box center [460, 300] width 69 height 25
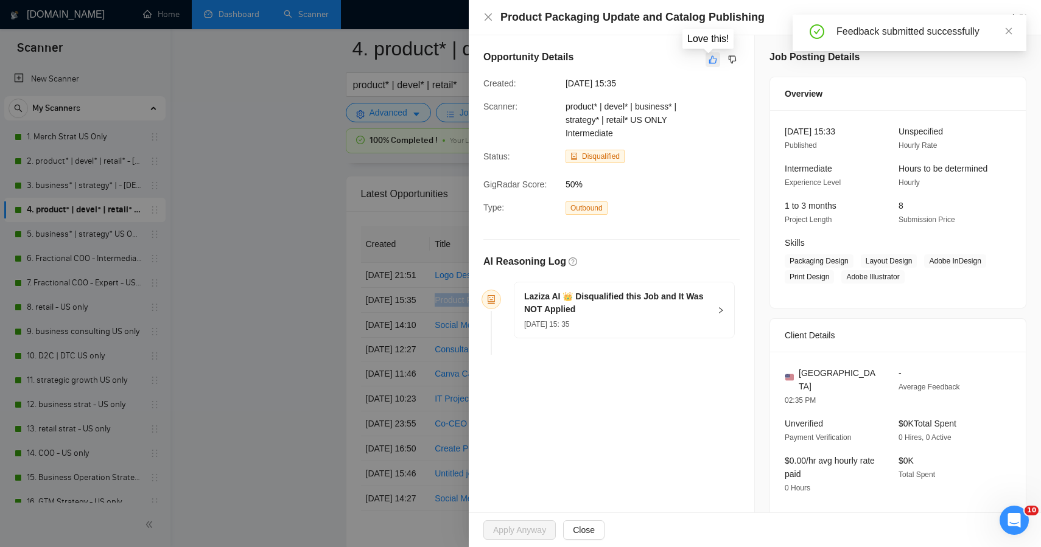
click at [709, 61] on icon "like" at bounding box center [713, 60] width 9 height 10
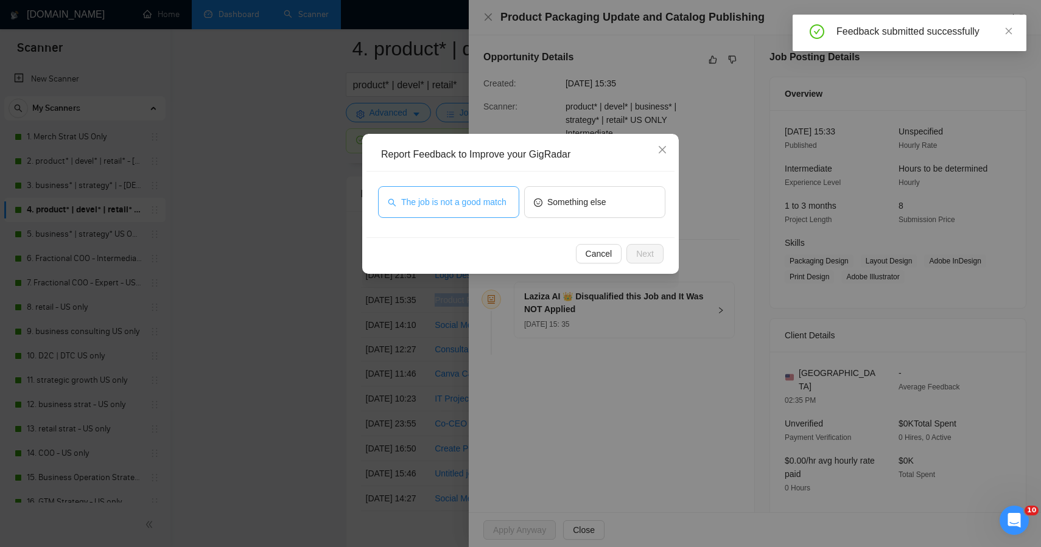
click at [485, 195] on span "The job is not a good match" at bounding box center [453, 201] width 105 height 13
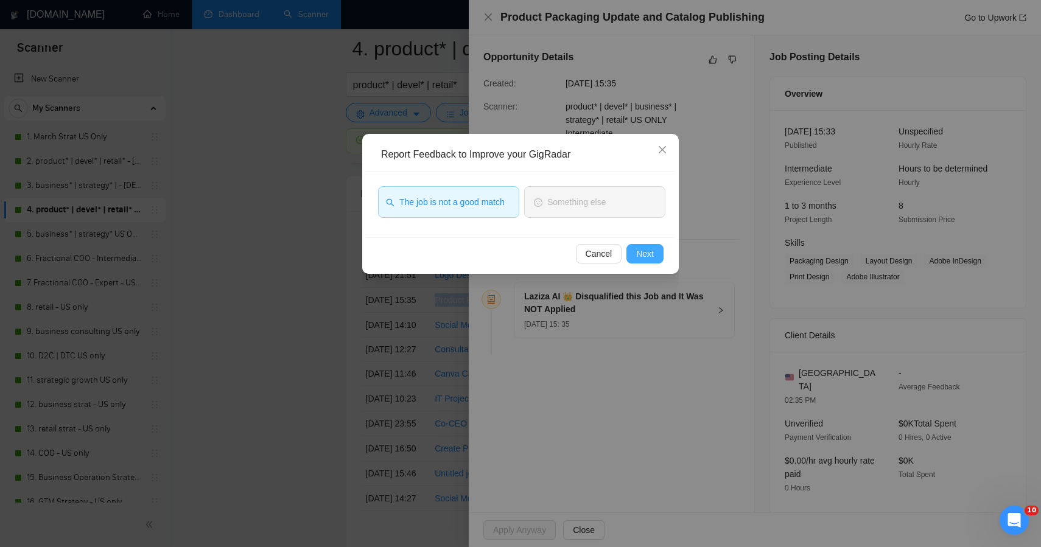
click at [642, 261] on button "Next" at bounding box center [645, 253] width 37 height 19
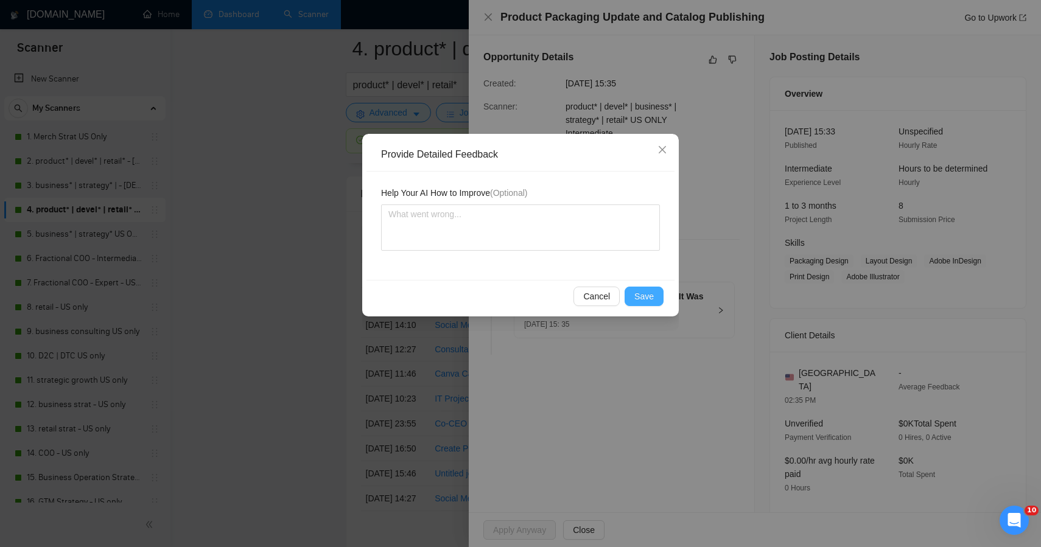
click at [631, 289] on button "Save" at bounding box center [644, 296] width 39 height 19
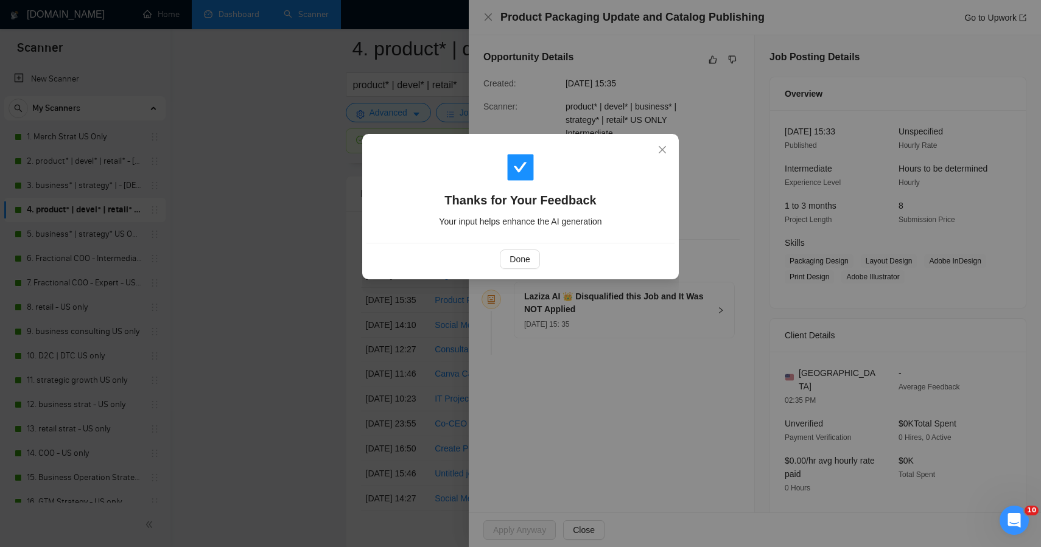
click at [165, 318] on div "Thanks for Your Feedback Your input helps enhance the AI generation Done" at bounding box center [520, 273] width 1041 height 547
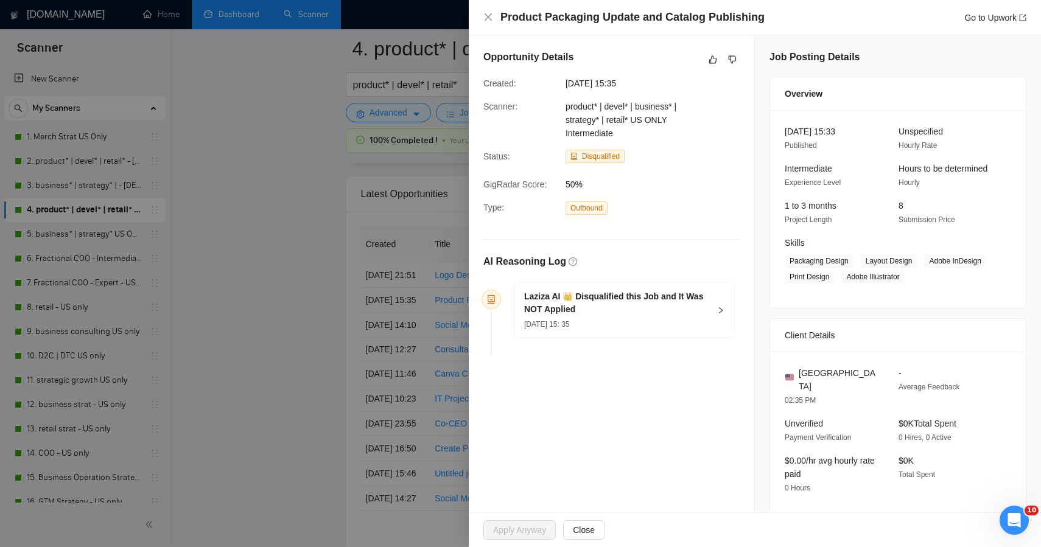
click at [230, 328] on div at bounding box center [520, 273] width 1041 height 547
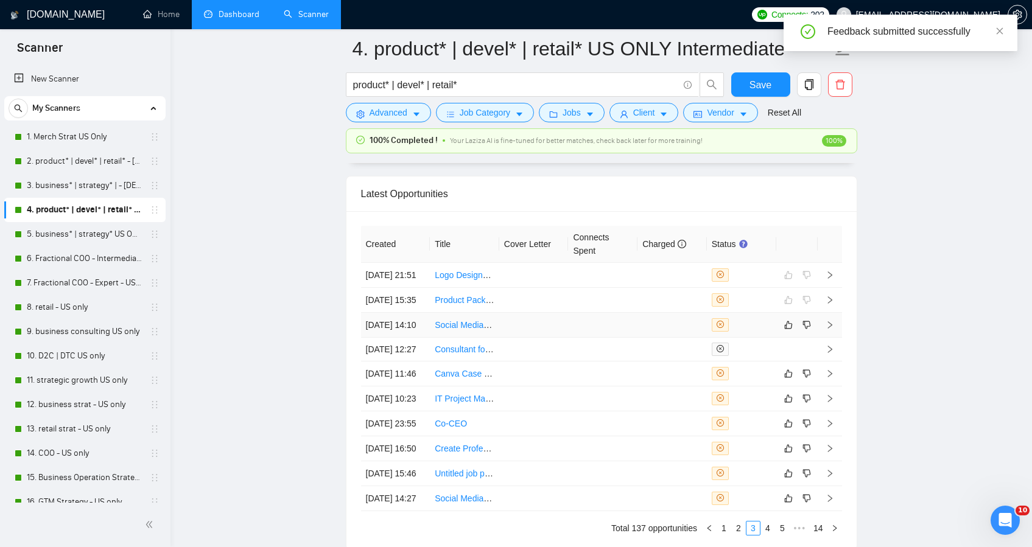
click at [561, 338] on td at bounding box center [533, 325] width 69 height 25
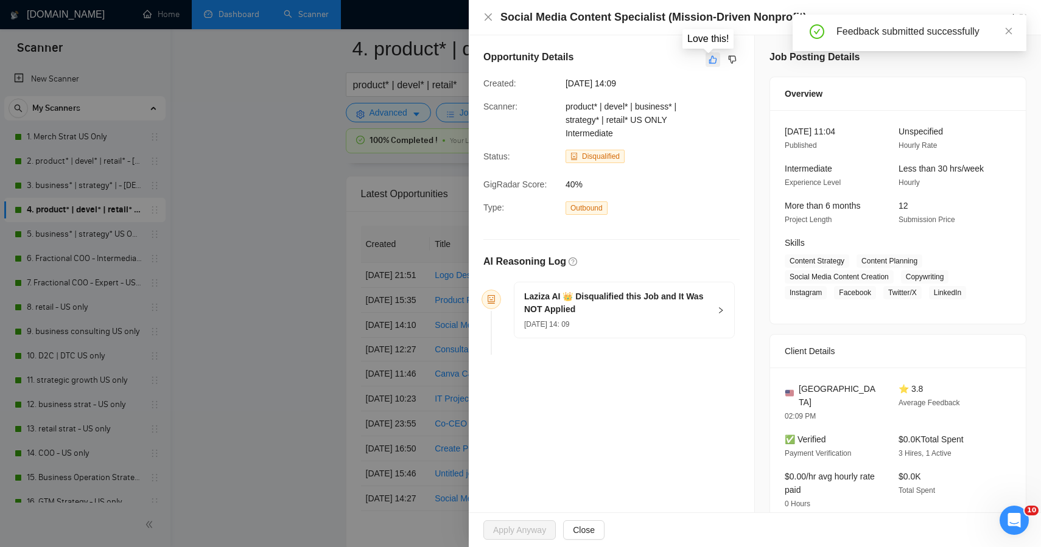
click at [709, 59] on icon "like" at bounding box center [713, 60] width 9 height 10
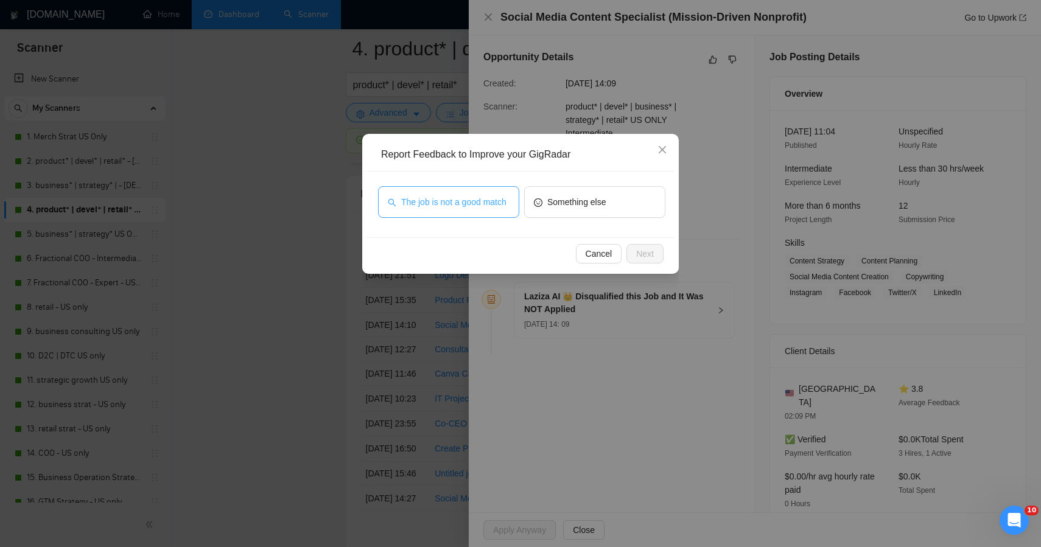
click at [453, 206] on span "The job is not a good match" at bounding box center [453, 201] width 105 height 13
click at [636, 250] on span "Next" at bounding box center [645, 253] width 18 height 13
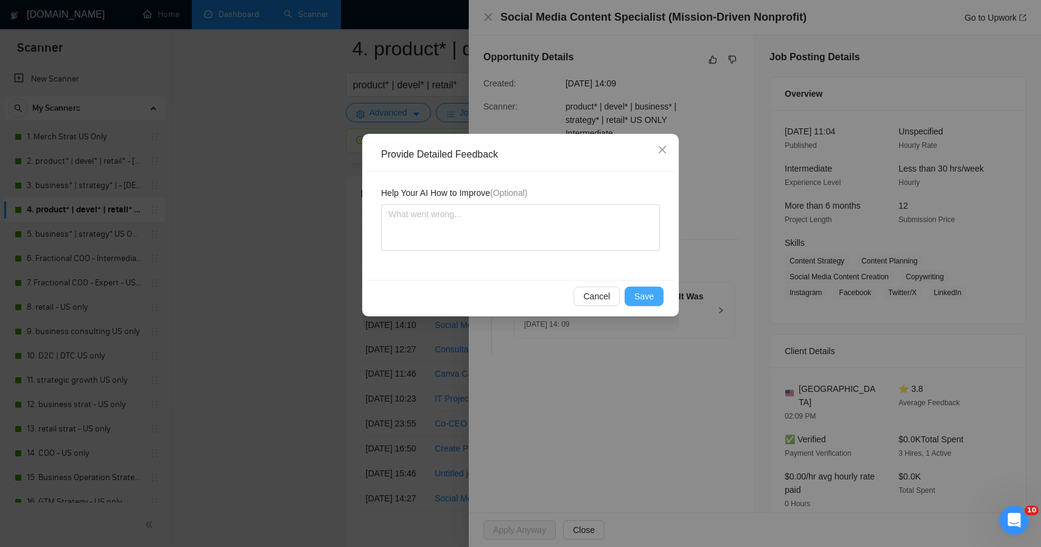
click at [644, 298] on span "Save" at bounding box center [644, 296] width 19 height 13
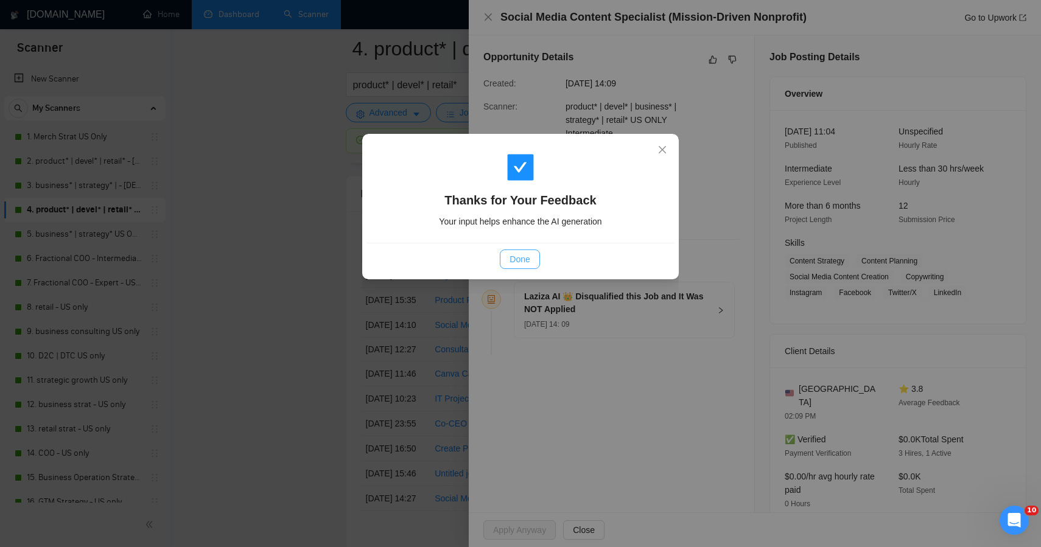
click at [509, 253] on button "Done" at bounding box center [520, 259] width 40 height 19
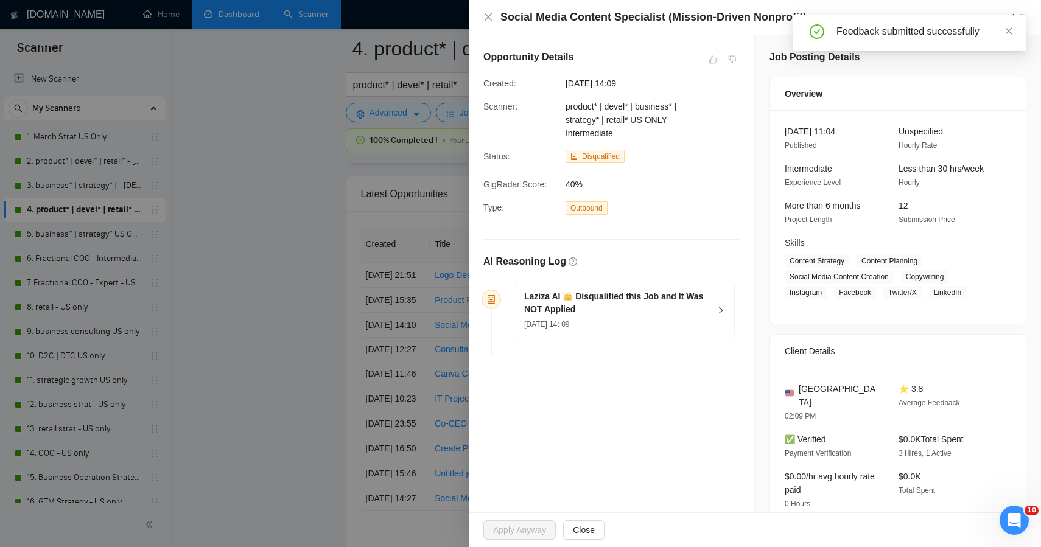
click at [265, 278] on div at bounding box center [520, 273] width 1041 height 547
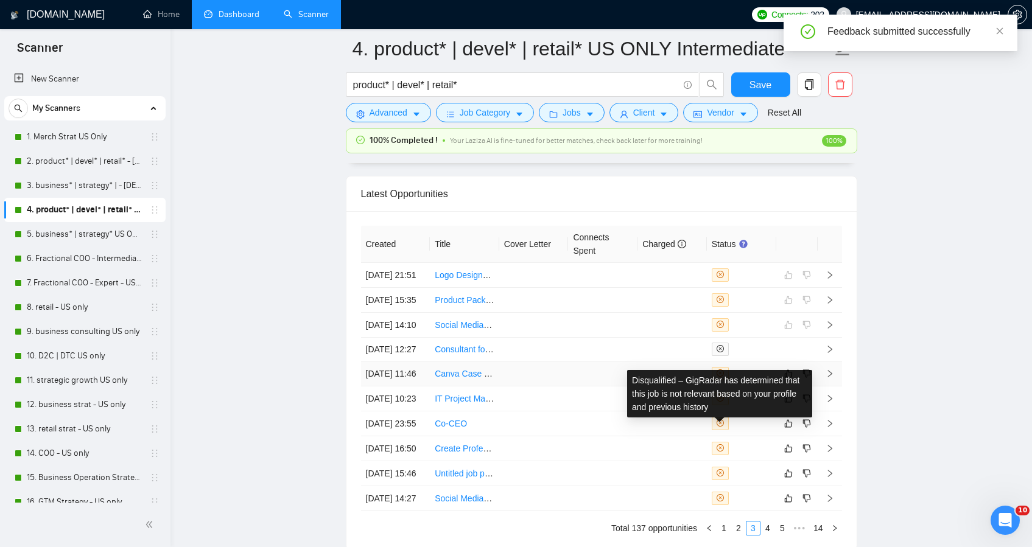
click at [645, 387] on td at bounding box center [672, 374] width 69 height 25
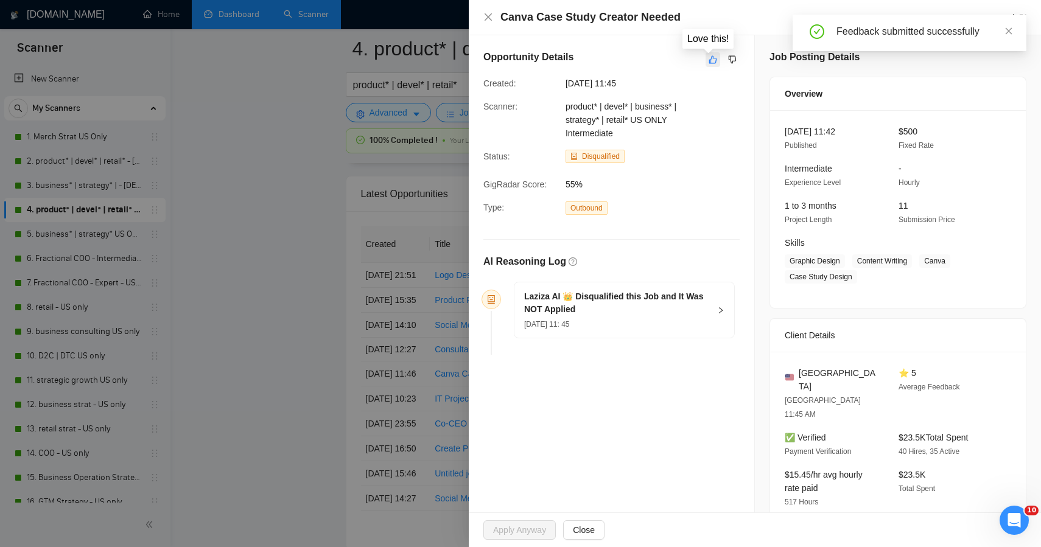
click at [709, 62] on icon "like" at bounding box center [713, 60] width 9 height 10
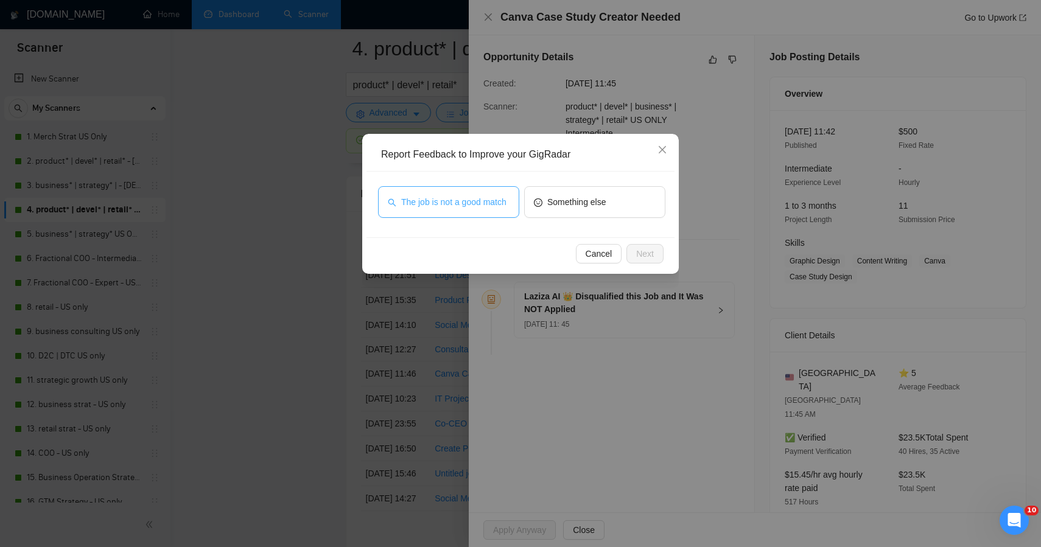
click at [499, 204] on span "The job is not a good match" at bounding box center [453, 201] width 105 height 13
click at [647, 255] on span "Next" at bounding box center [645, 253] width 18 height 13
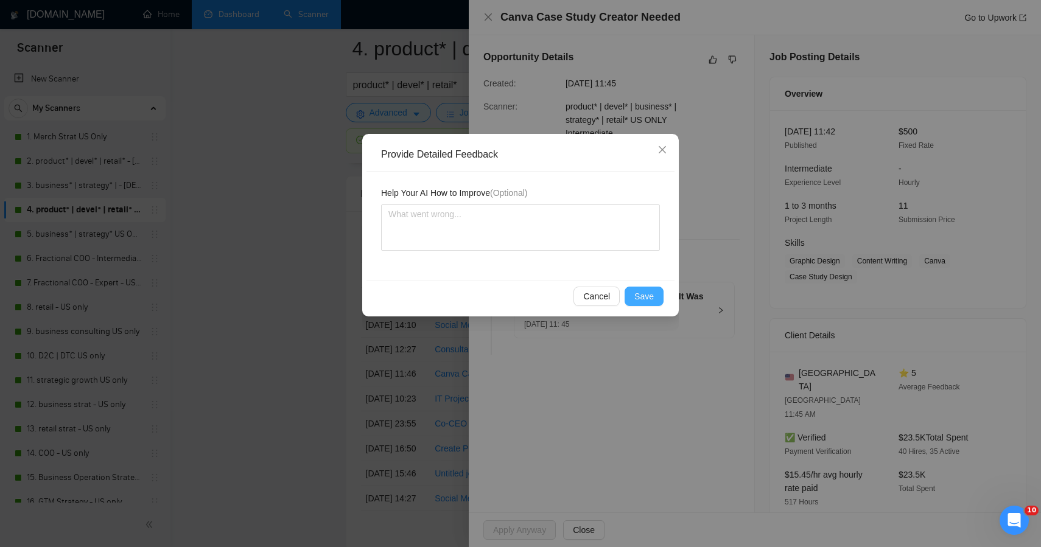
click at [643, 289] on button "Save" at bounding box center [644, 296] width 39 height 19
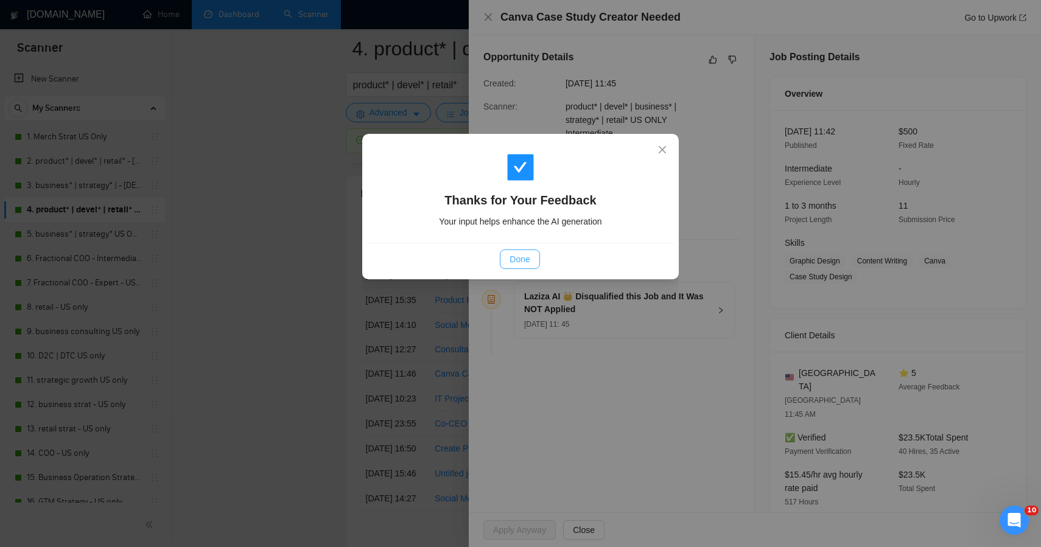
click at [511, 258] on span "Done" at bounding box center [520, 259] width 20 height 13
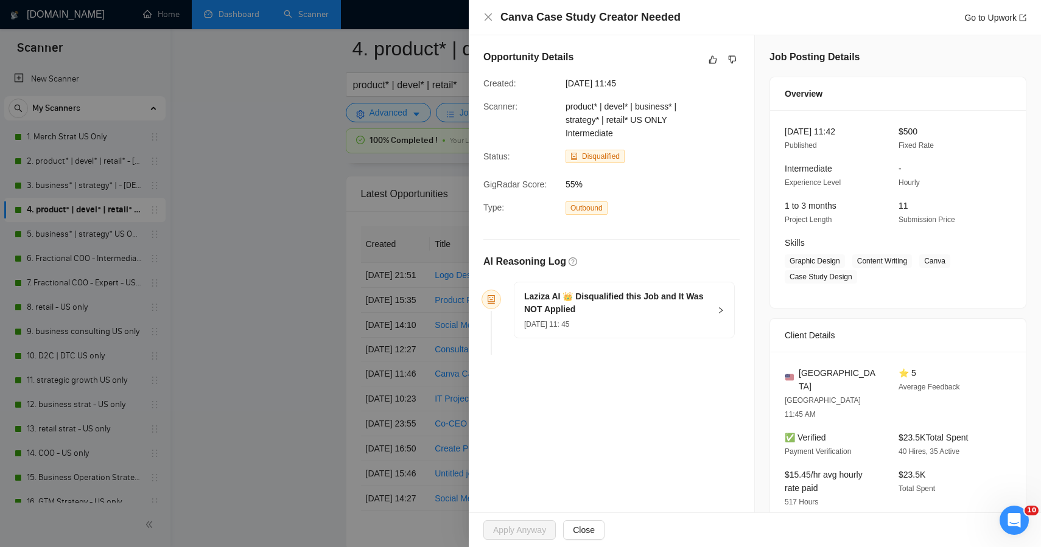
click at [314, 303] on div at bounding box center [520, 273] width 1041 height 547
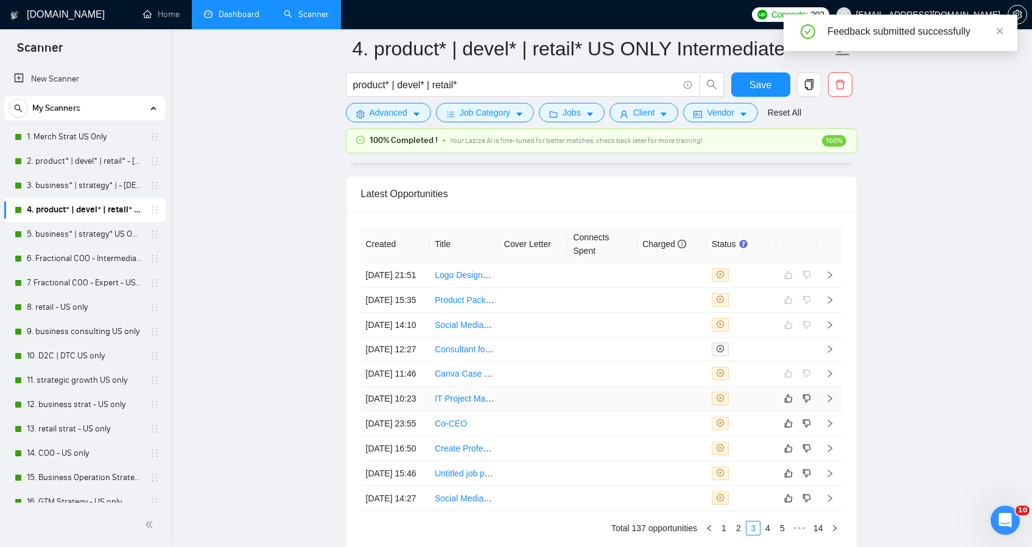
click at [560, 412] on td at bounding box center [533, 399] width 69 height 25
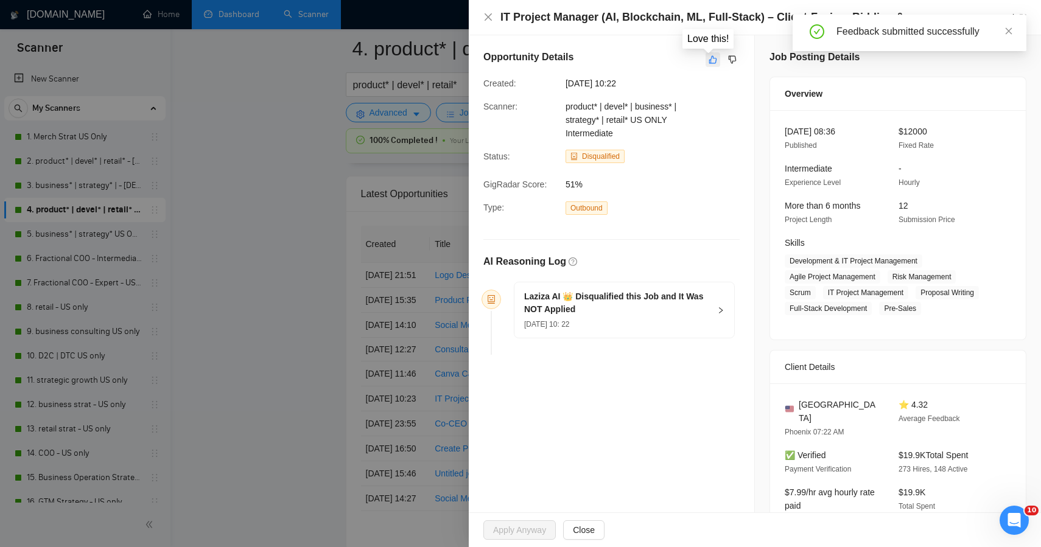
click at [709, 60] on icon "like" at bounding box center [713, 60] width 9 height 10
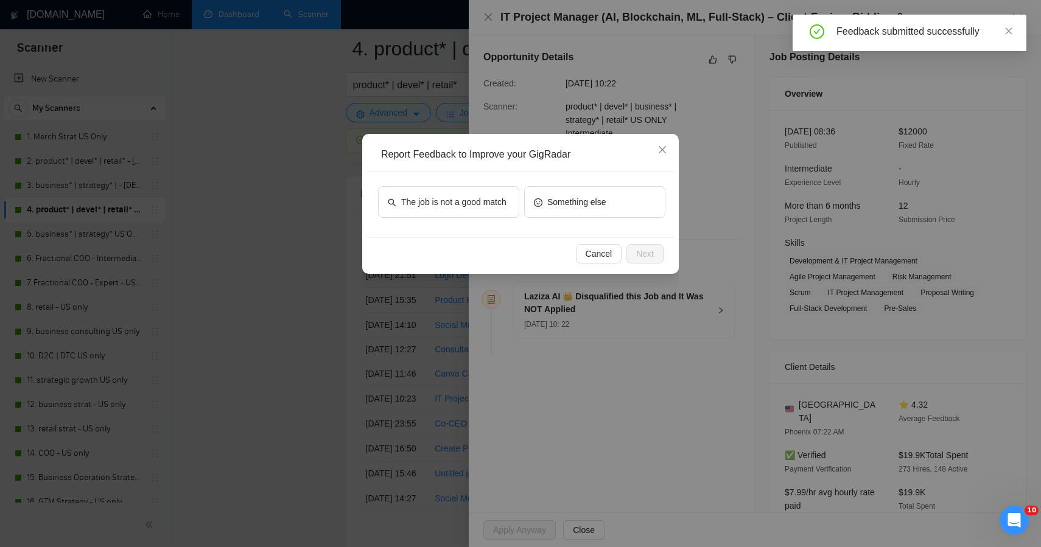
click at [442, 220] on div "The job is not a good match" at bounding box center [448, 204] width 141 height 37
click at [448, 203] on span "The job is not a good match" at bounding box center [453, 201] width 105 height 13
click at [647, 245] on button "Next" at bounding box center [645, 253] width 37 height 19
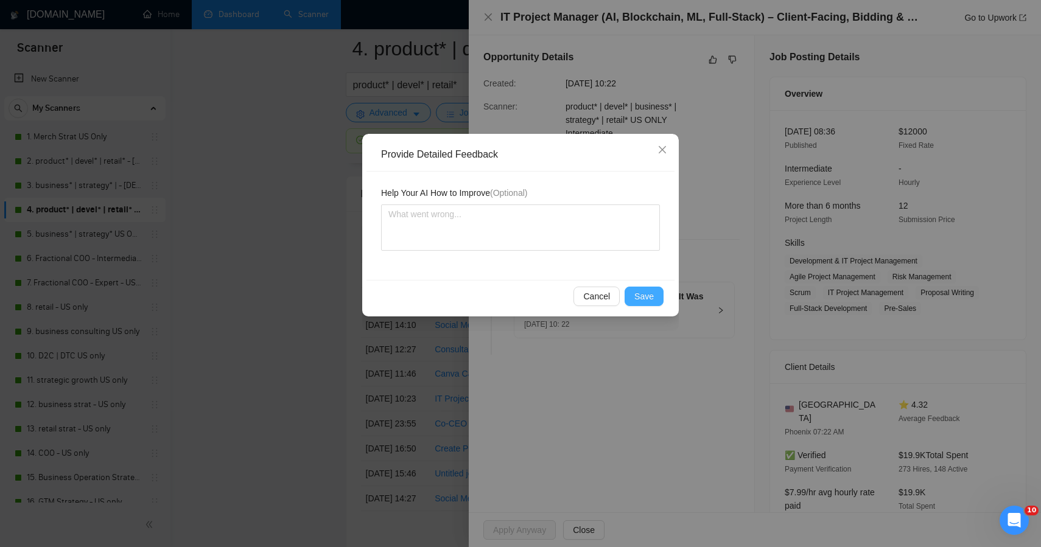
click at [641, 295] on span "Save" at bounding box center [644, 296] width 19 height 13
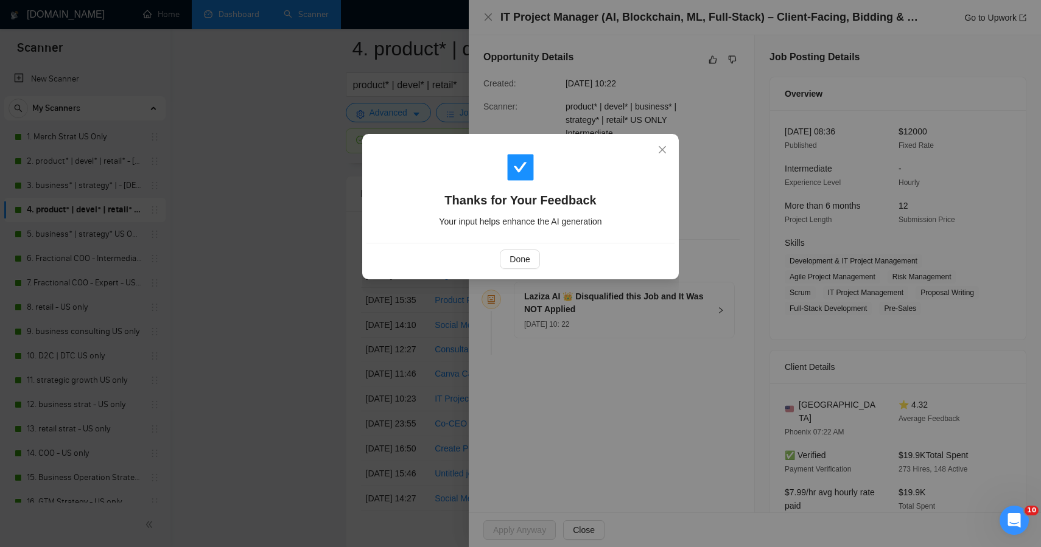
click at [366, 286] on div "Thanks for Your Feedback Your input helps enhance the AI generation Done" at bounding box center [520, 273] width 1041 height 547
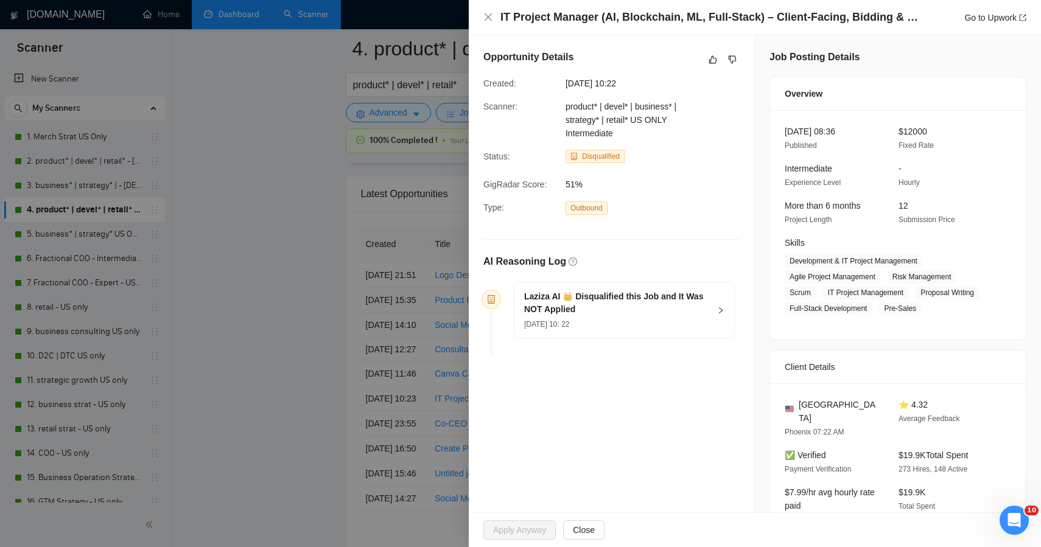
click at [301, 301] on div at bounding box center [520, 273] width 1041 height 547
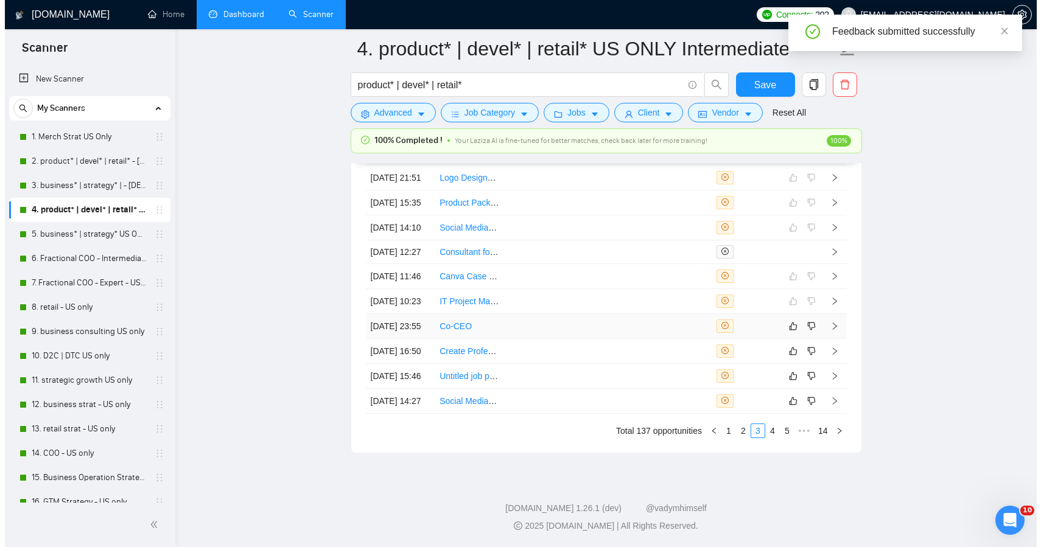
scroll to position [6918, 0]
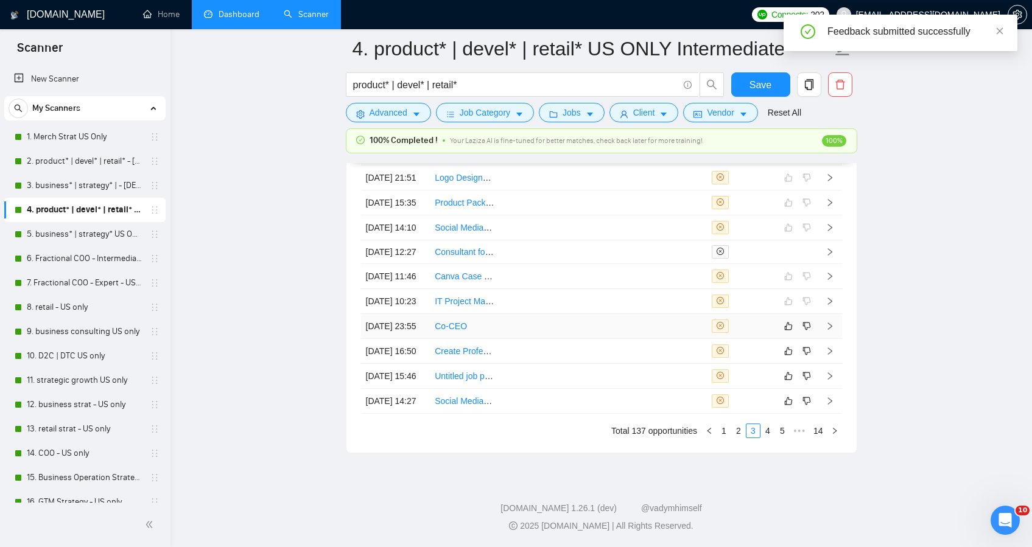
click at [603, 314] on td at bounding box center [602, 326] width 69 height 25
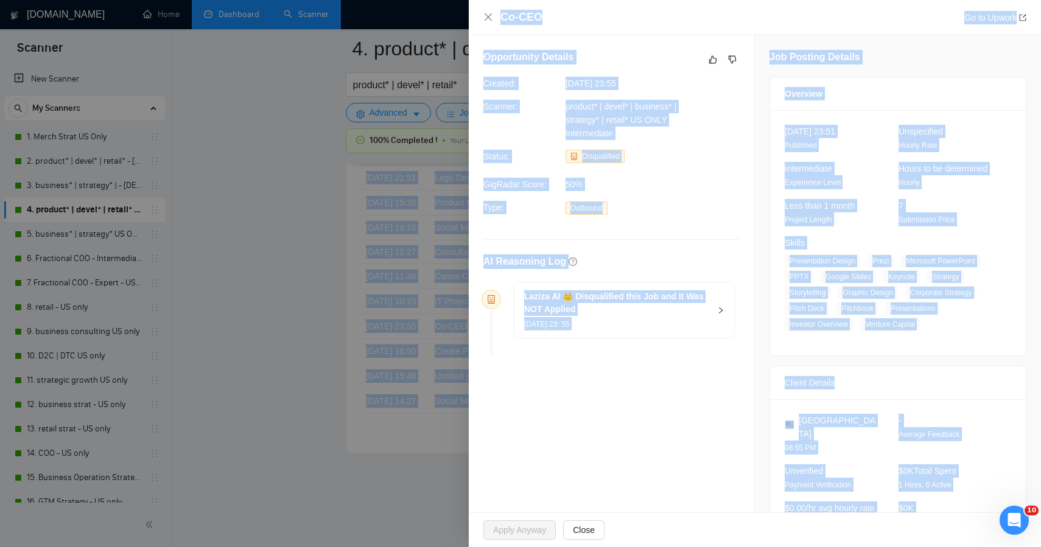
drag, startPoint x: 957, startPoint y: 500, endPoint x: 808, endPoint y: -80, distance: 598.5
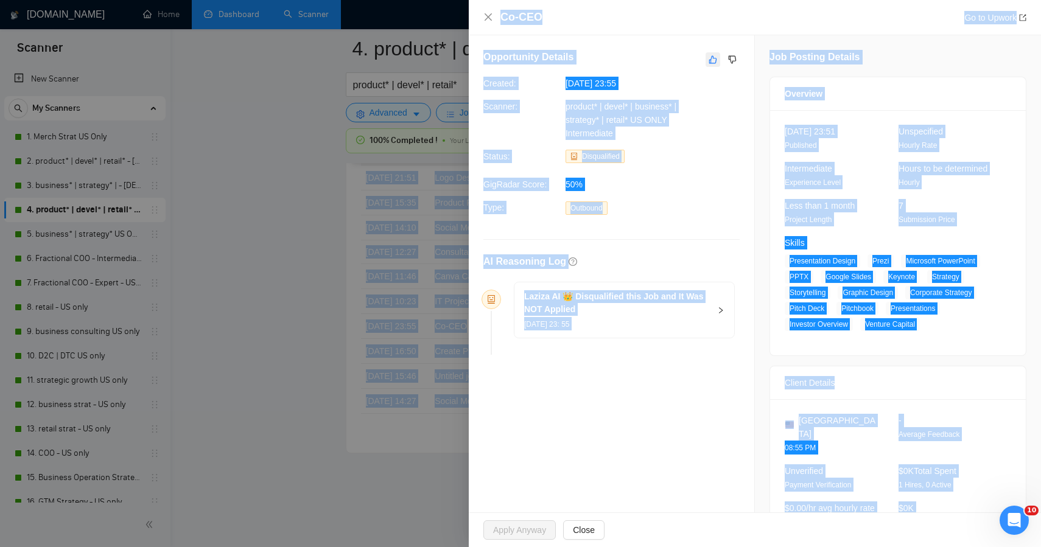
click at [709, 60] on icon "like" at bounding box center [713, 60] width 9 height 10
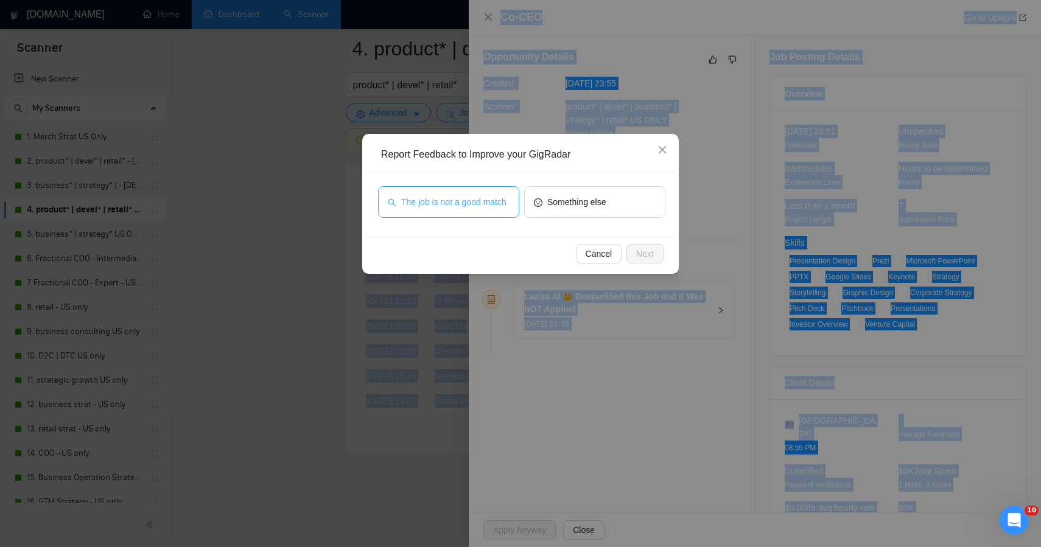
click at [434, 196] on span "The job is not a good match" at bounding box center [453, 201] width 105 height 13
click at [650, 255] on span "Next" at bounding box center [645, 253] width 18 height 13
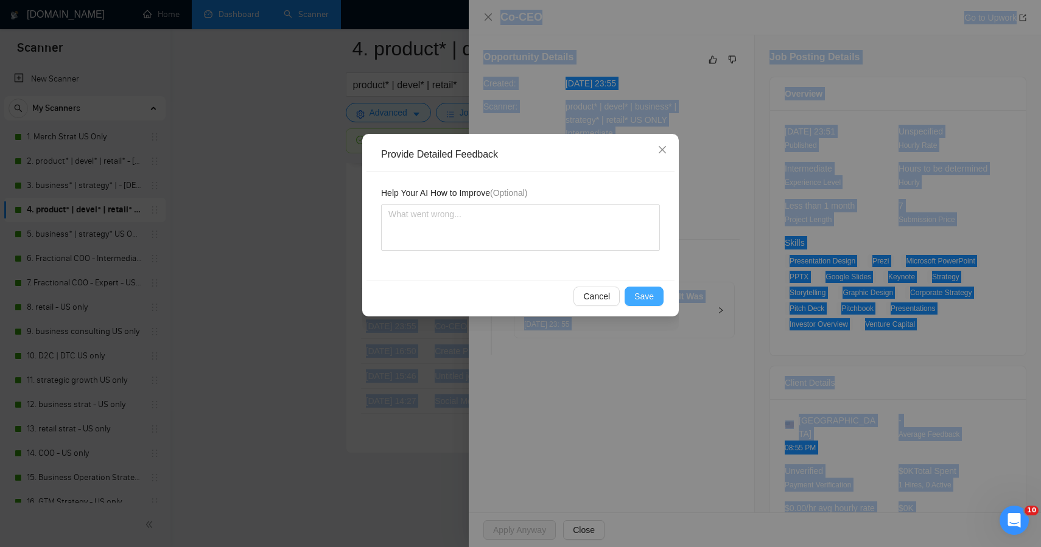
click at [642, 294] on span "Save" at bounding box center [644, 296] width 19 height 13
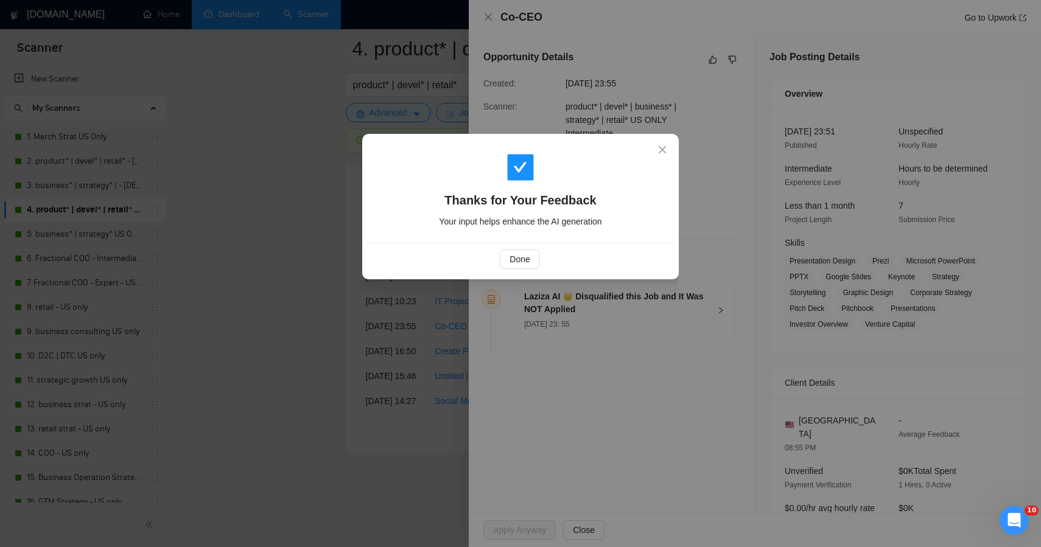
click at [278, 330] on div "Thanks for Your Feedback Your input helps enhance the AI generation Done" at bounding box center [520, 273] width 1041 height 547
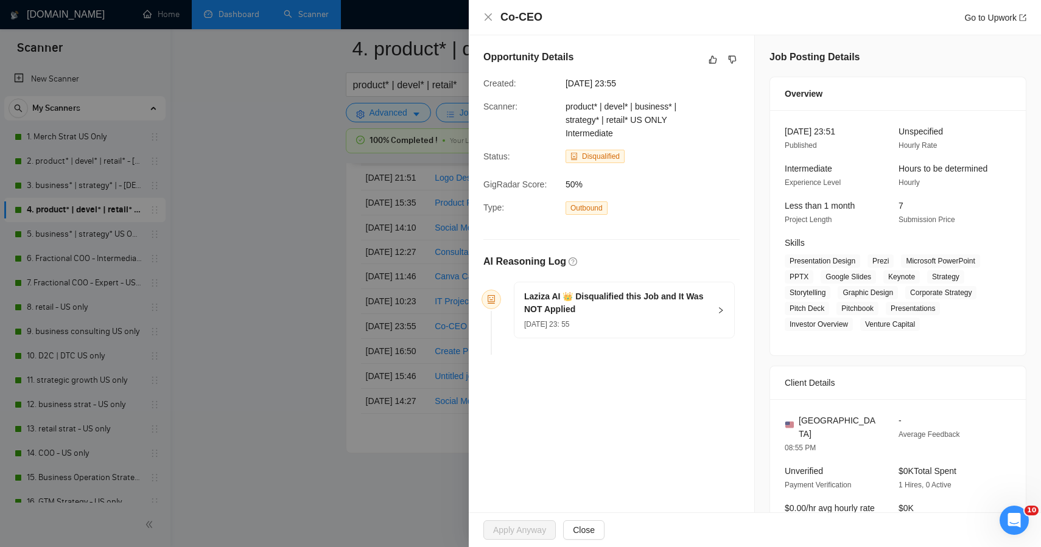
click at [278, 330] on div at bounding box center [520, 273] width 1041 height 547
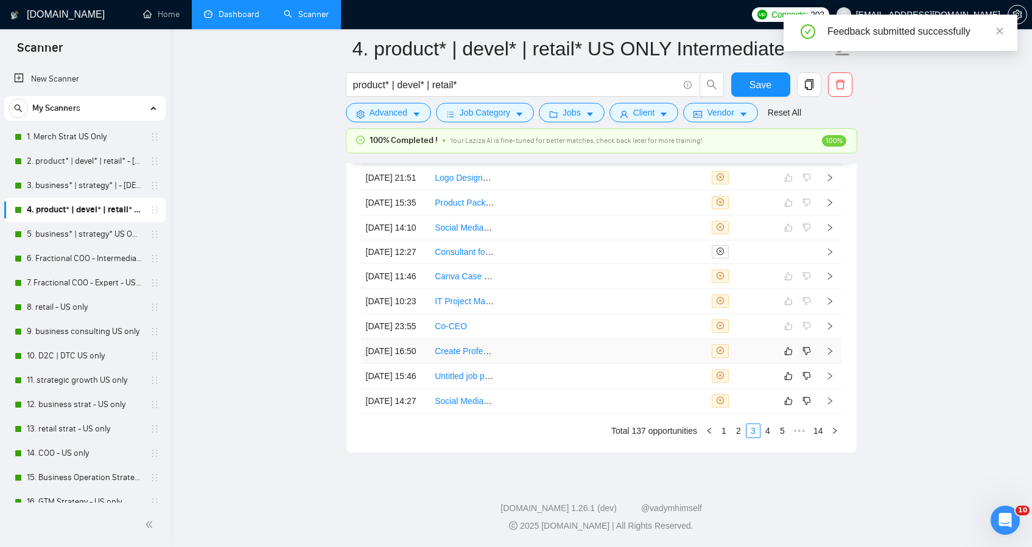
click at [526, 352] on td at bounding box center [533, 351] width 69 height 25
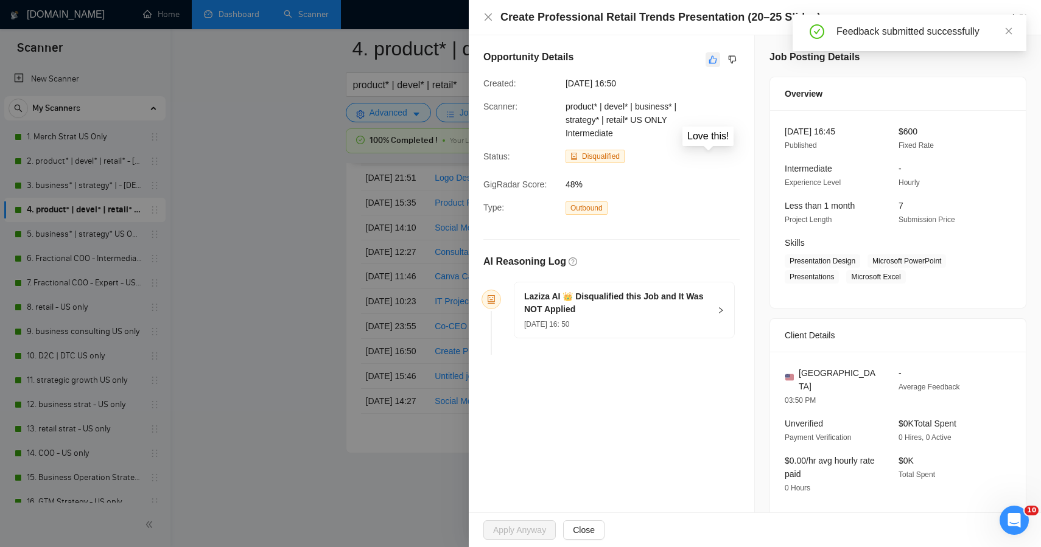
click at [711, 63] on icon "like" at bounding box center [713, 60] width 8 height 8
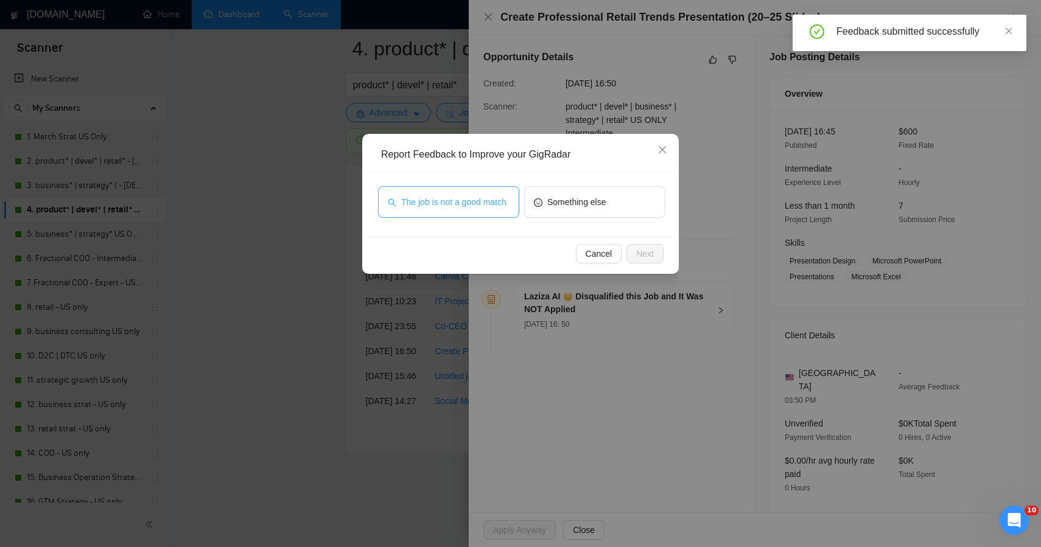
click at [462, 195] on span "The job is not a good match" at bounding box center [453, 201] width 105 height 13
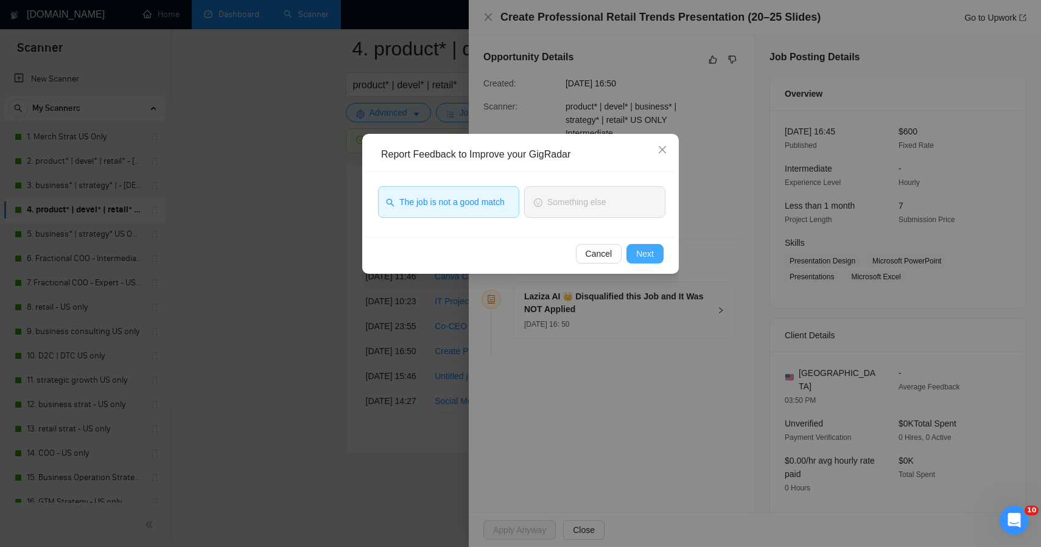
click at [639, 262] on button "Next" at bounding box center [645, 253] width 37 height 19
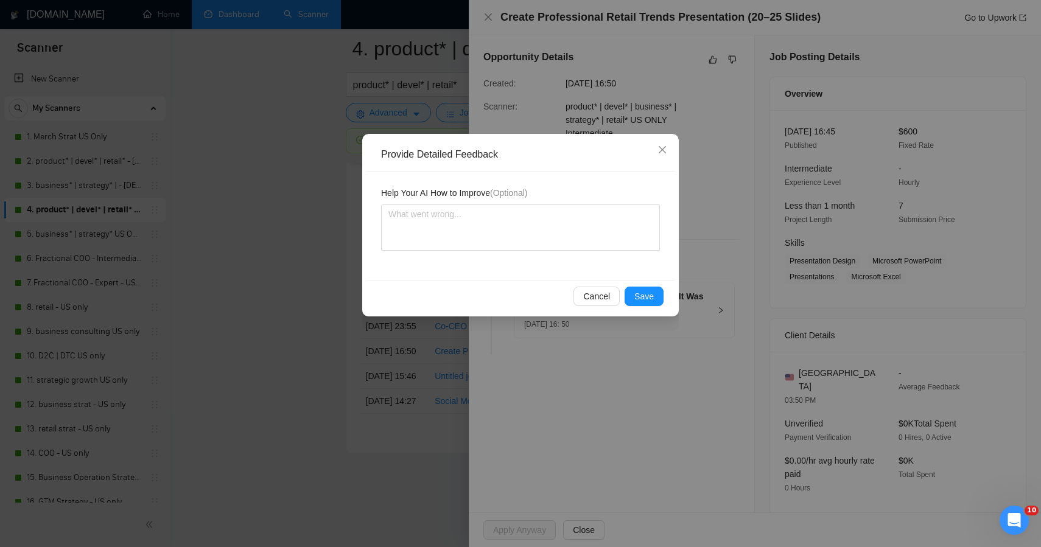
click at [647, 287] on div "Cancel Save" at bounding box center [521, 296] width 308 height 32
click at [647, 291] on span "Save" at bounding box center [644, 296] width 19 height 13
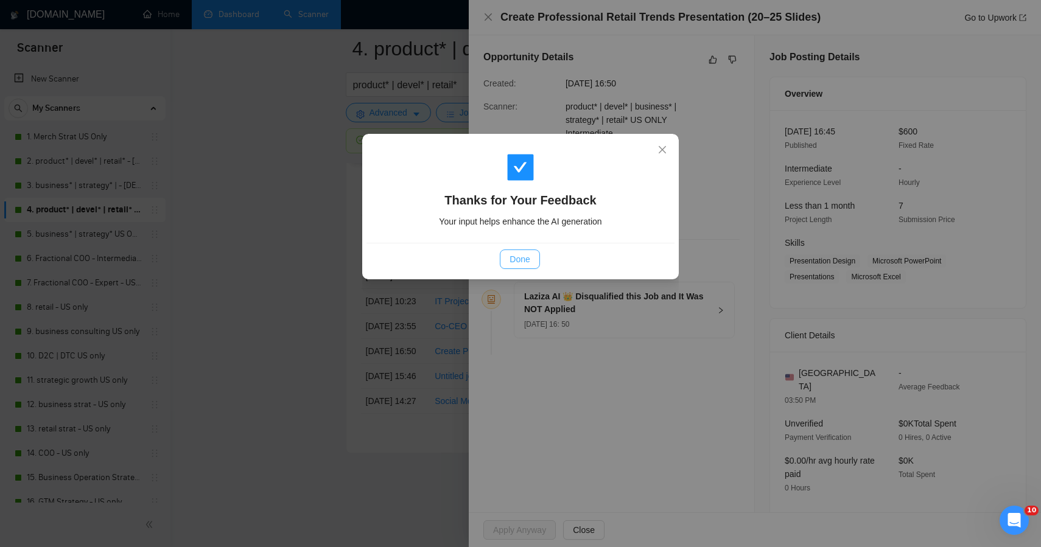
click at [504, 262] on button "Done" at bounding box center [520, 259] width 40 height 19
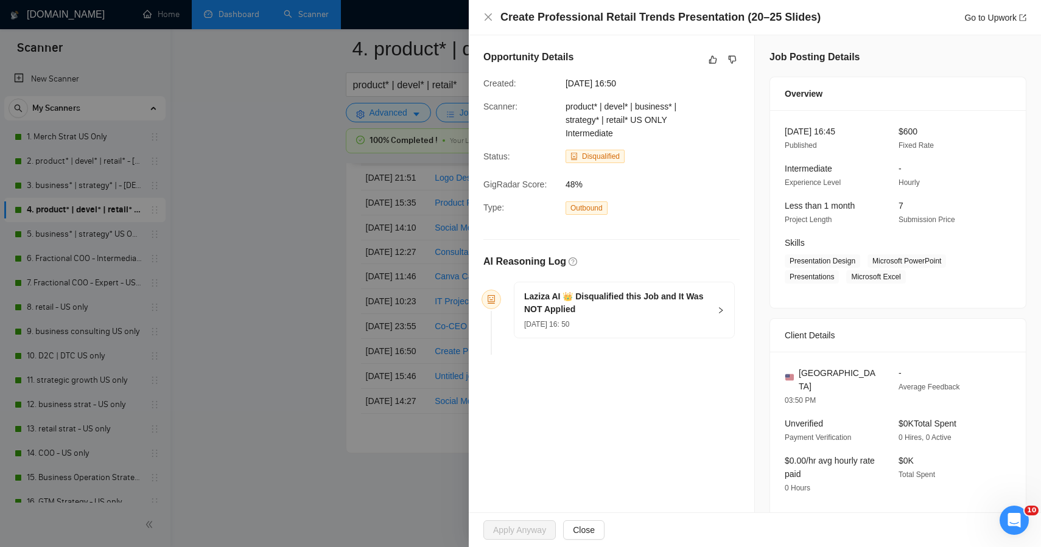
click at [258, 314] on div at bounding box center [520, 273] width 1041 height 547
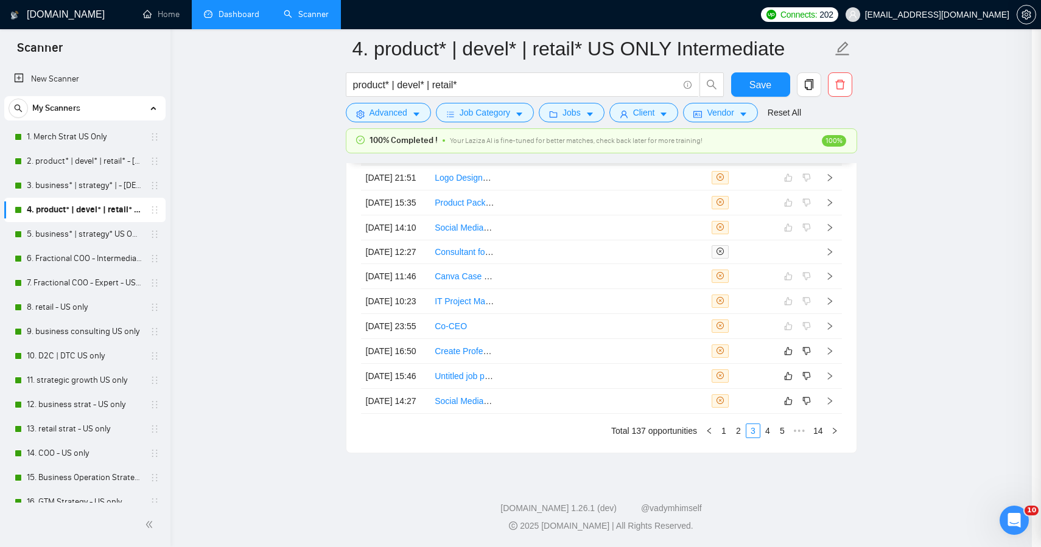
click at [258, 314] on div at bounding box center [520, 273] width 1041 height 547
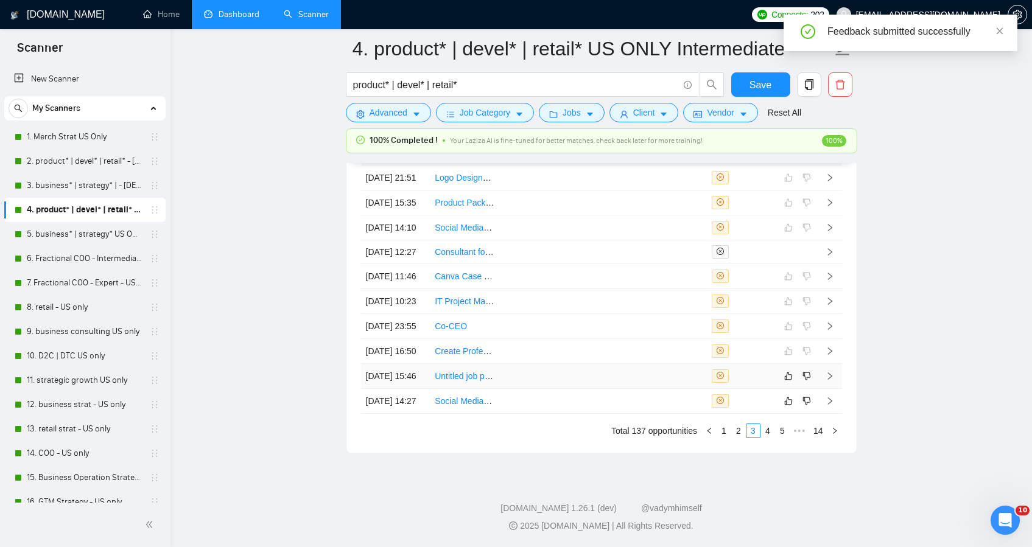
click at [596, 385] on td at bounding box center [602, 376] width 69 height 25
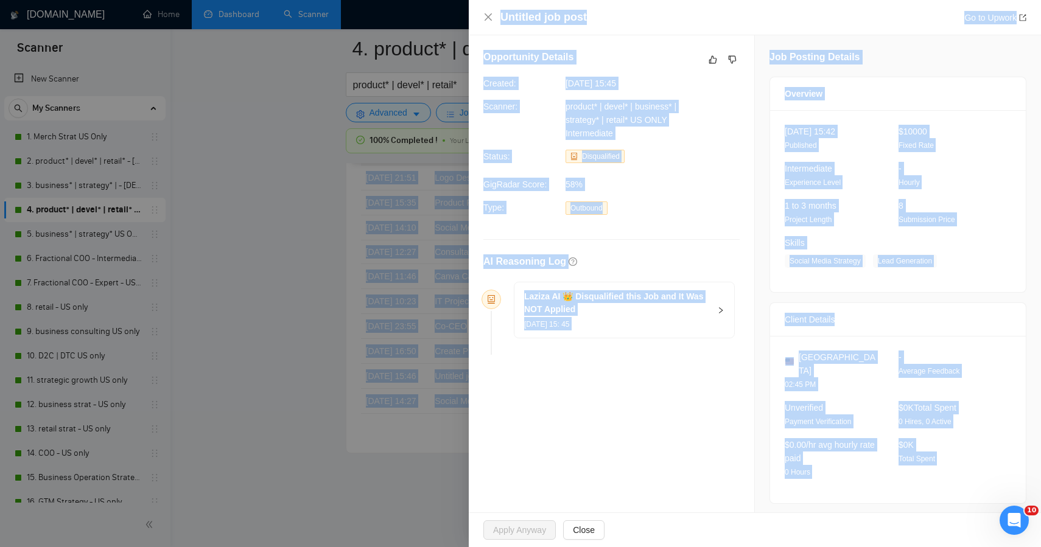
drag, startPoint x: 1012, startPoint y: 485, endPoint x: 881, endPoint y: -80, distance: 580.2
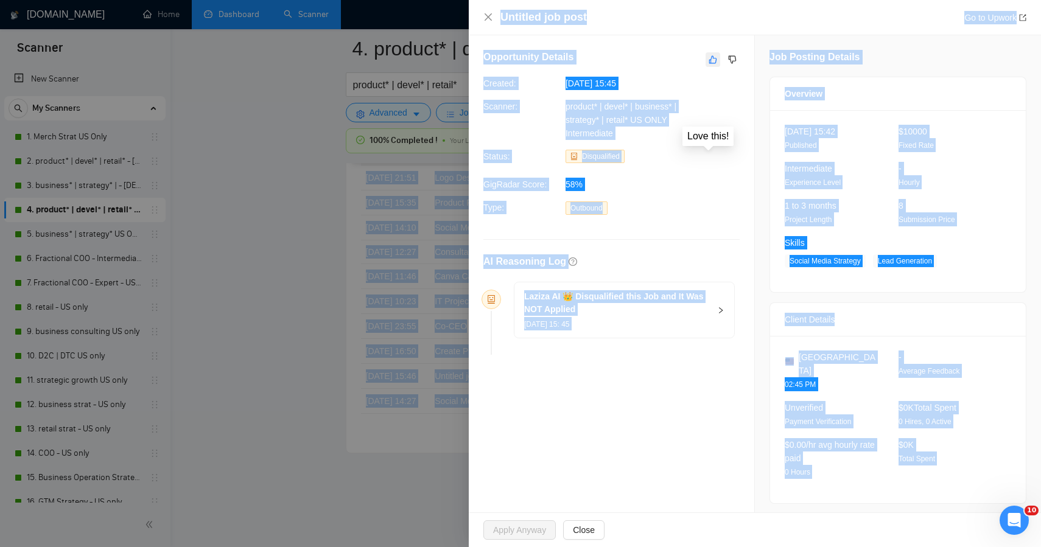
click at [709, 58] on icon "like" at bounding box center [713, 60] width 9 height 10
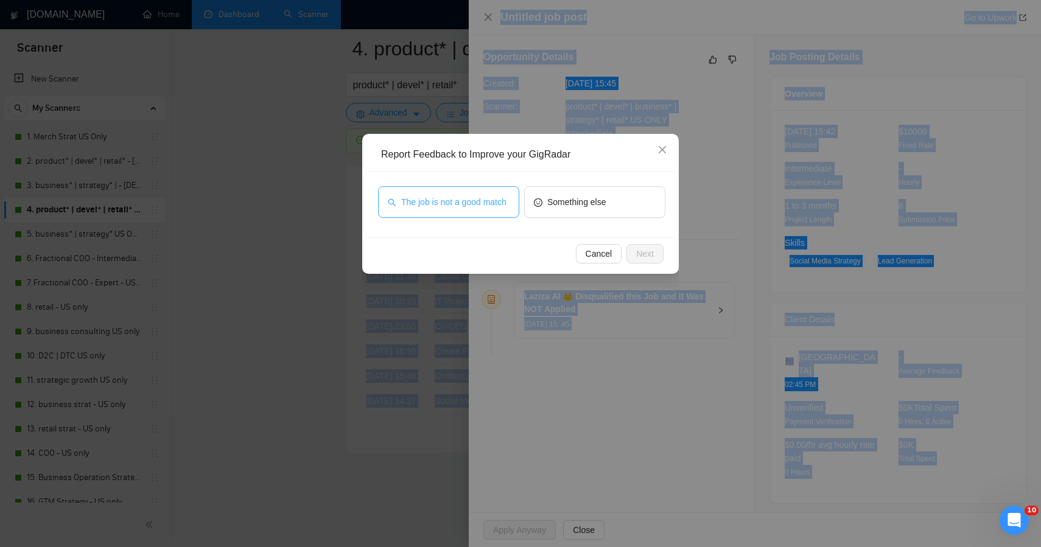
click at [468, 195] on span "The job is not a good match" at bounding box center [453, 201] width 105 height 13
click at [638, 245] on button "Next" at bounding box center [645, 253] width 37 height 19
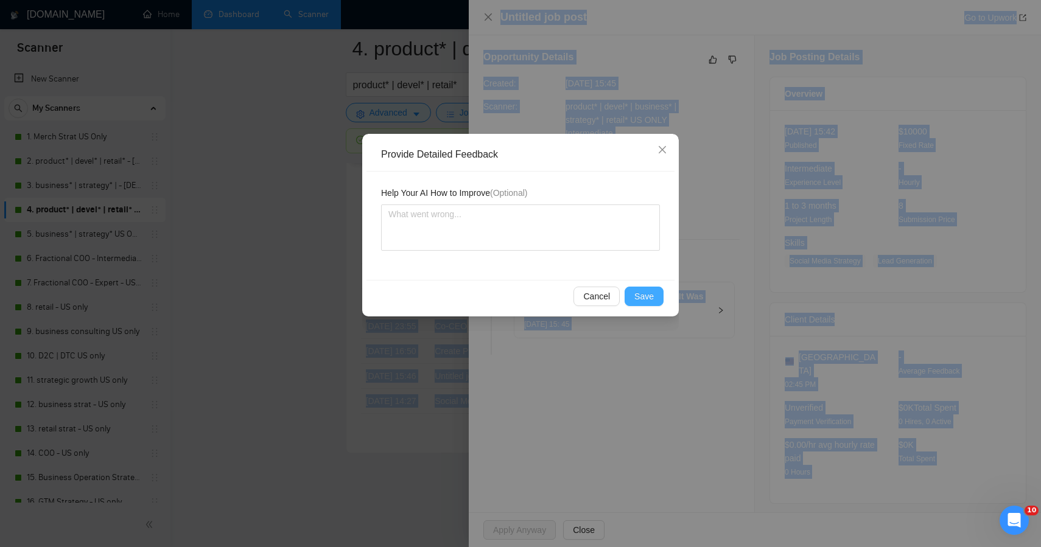
click at [641, 294] on span "Save" at bounding box center [644, 296] width 19 height 13
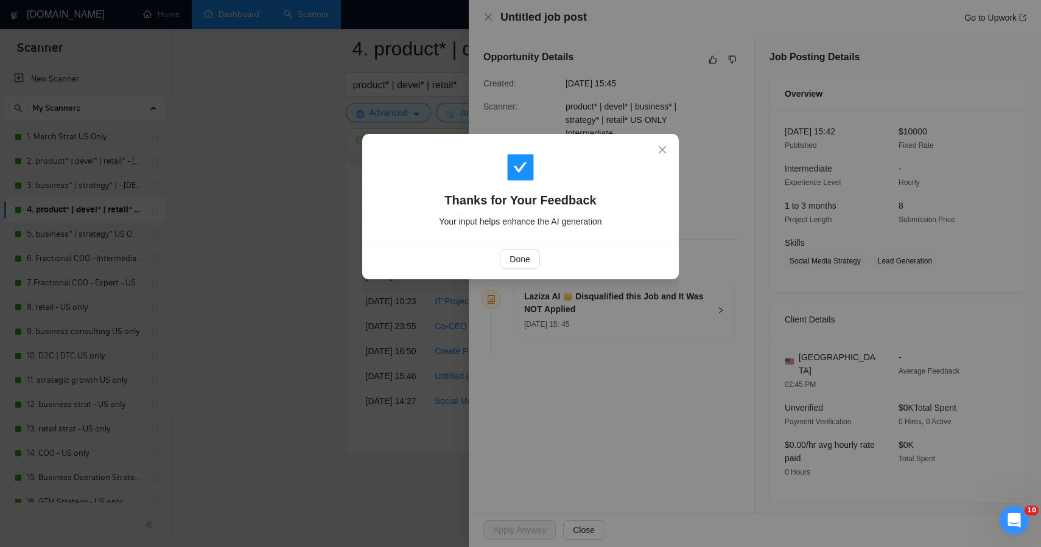
click at [342, 309] on div "Thanks for Your Feedback Your input helps enhance the AI generation Done" at bounding box center [520, 273] width 1041 height 547
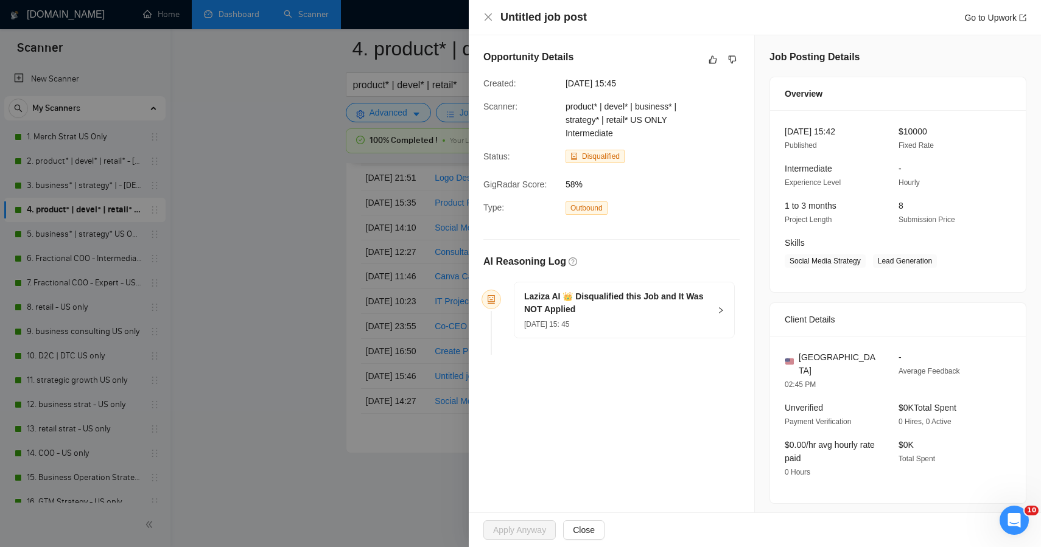
click at [342, 309] on div "Thanks for Your Feedback Your input helps enhance the AI generation Done" at bounding box center [520, 273] width 1041 height 547
click at [370, 461] on div at bounding box center [520, 273] width 1041 height 547
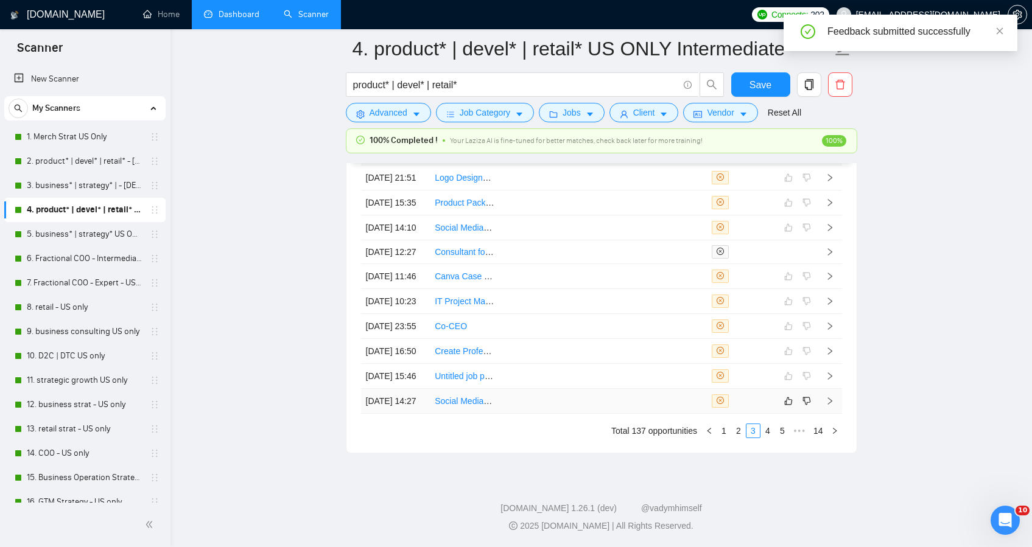
click at [633, 414] on td at bounding box center [602, 401] width 69 height 25
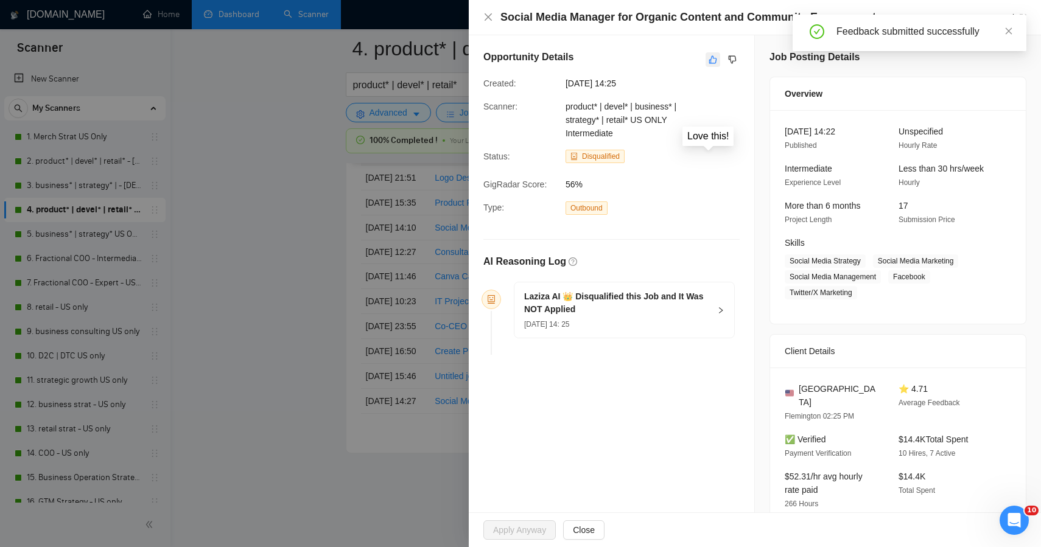
click at [709, 63] on icon "like" at bounding box center [713, 60] width 9 height 10
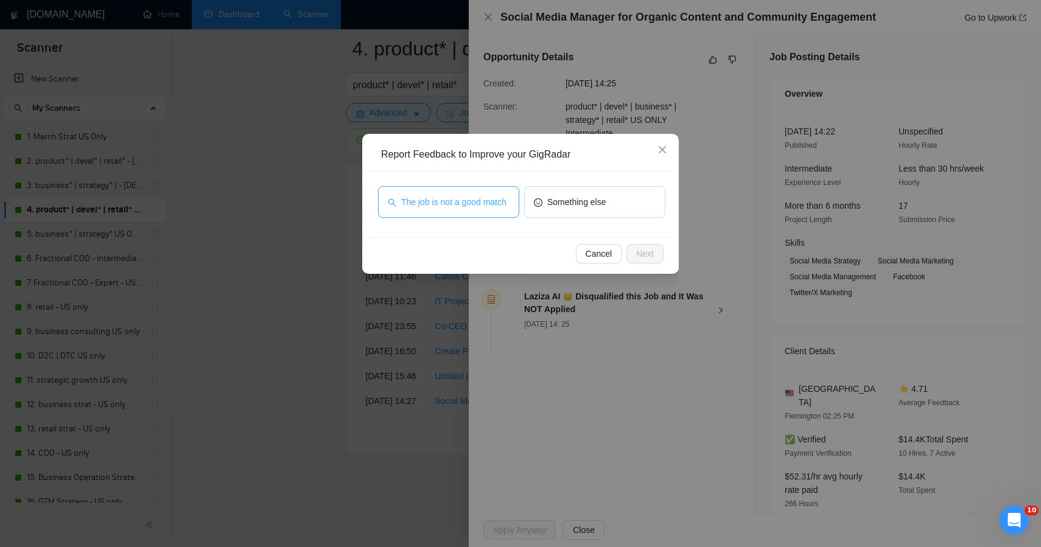
click at [489, 197] on span "The job is not a good match" at bounding box center [453, 201] width 105 height 13
click at [643, 253] on span "Next" at bounding box center [645, 253] width 18 height 13
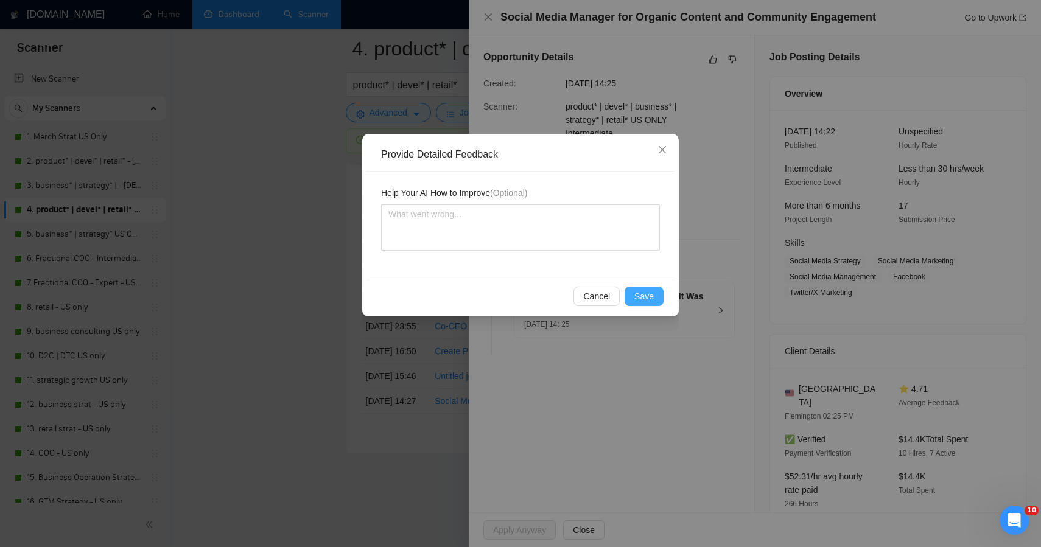
click at [641, 303] on button "Save" at bounding box center [644, 296] width 39 height 19
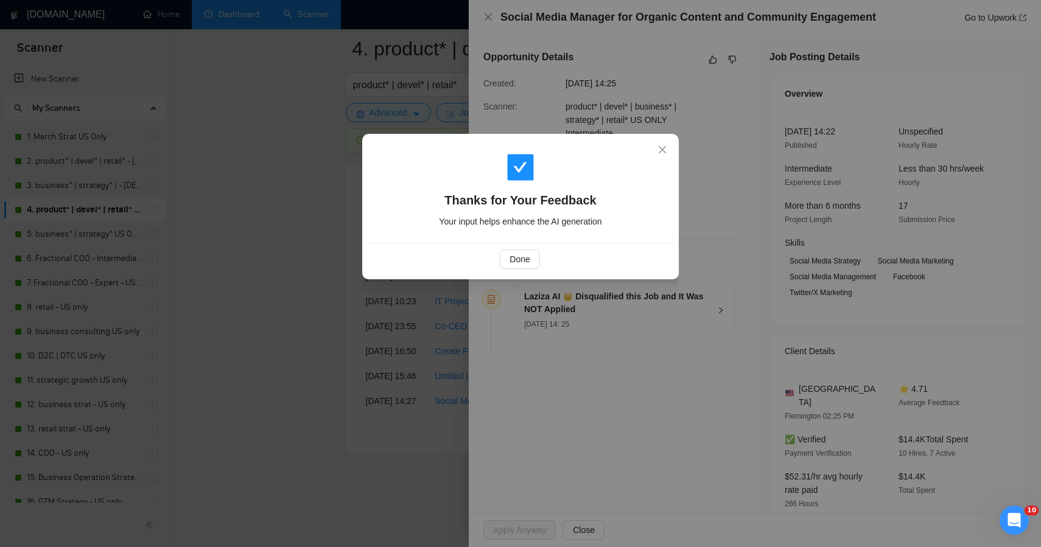
click at [320, 345] on div "Thanks for Your Feedback Your input helps enhance the AI generation Done" at bounding box center [520, 273] width 1041 height 547
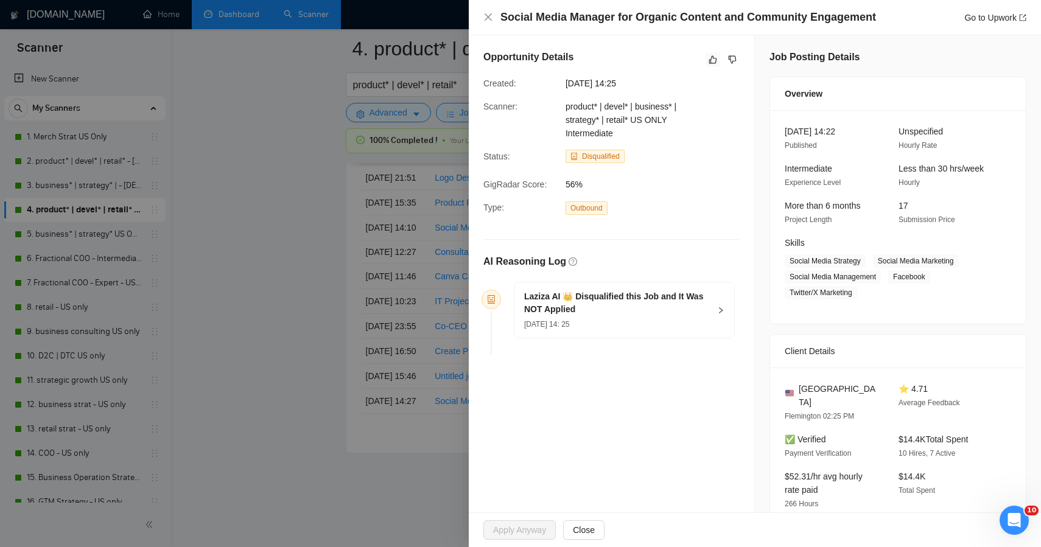
click at [351, 507] on div at bounding box center [520, 273] width 1041 height 547
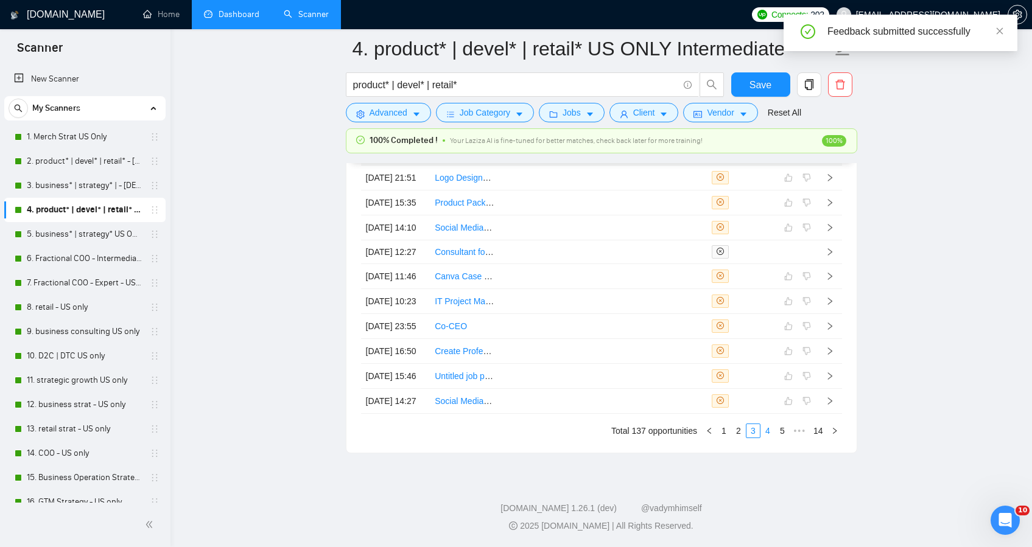
click at [763, 438] on link "4" at bounding box center [767, 430] width 13 height 13
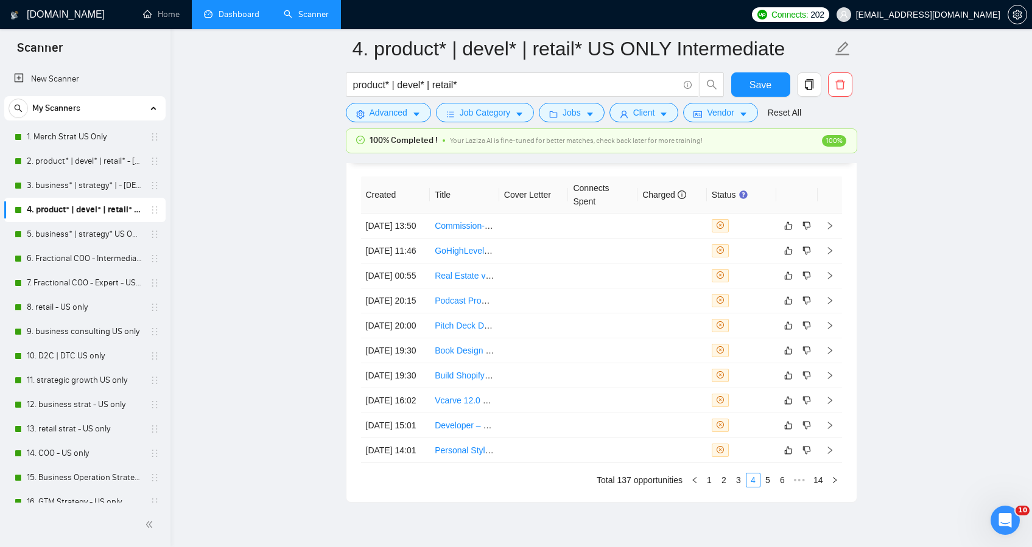
scroll to position [6771, 0]
click at [255, 19] on link "Dashboard" at bounding box center [231, 14] width 55 height 10
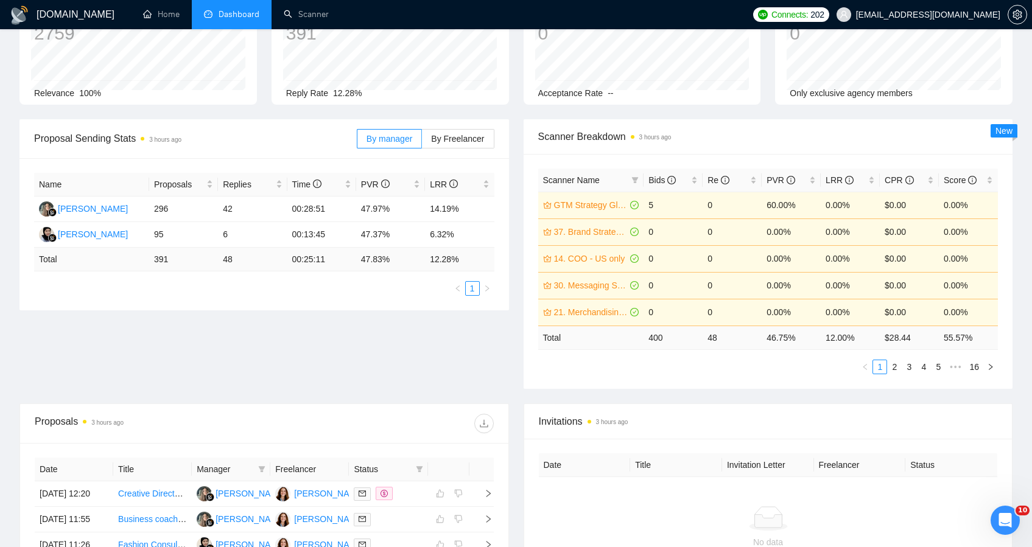
click at [353, 360] on div "Proposal Sending Stats 3 hours ago By manager By Freelancer Name Proposals Repl…" at bounding box center [516, 261] width 1008 height 284
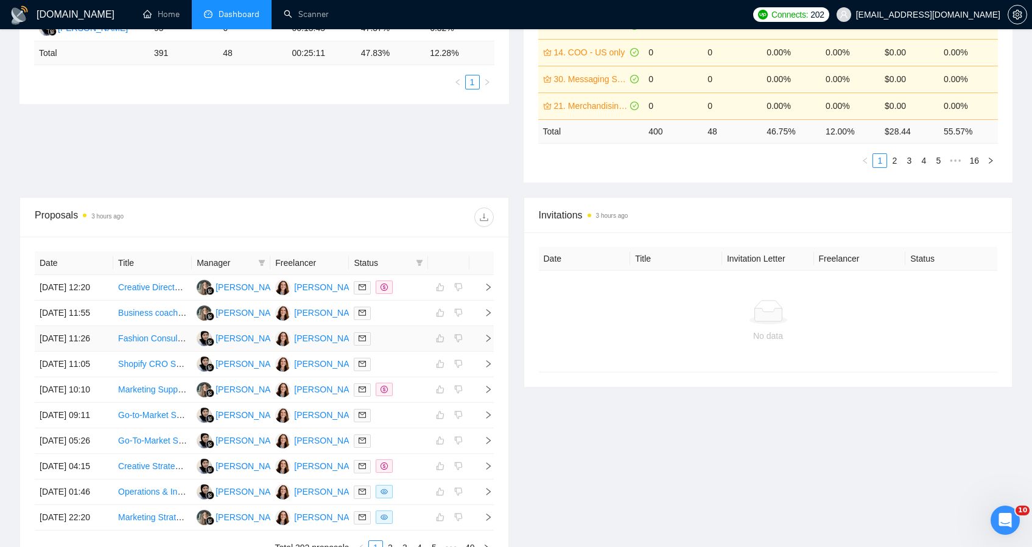
scroll to position [281, 0]
